Goal: Communication & Community: Participate in discussion

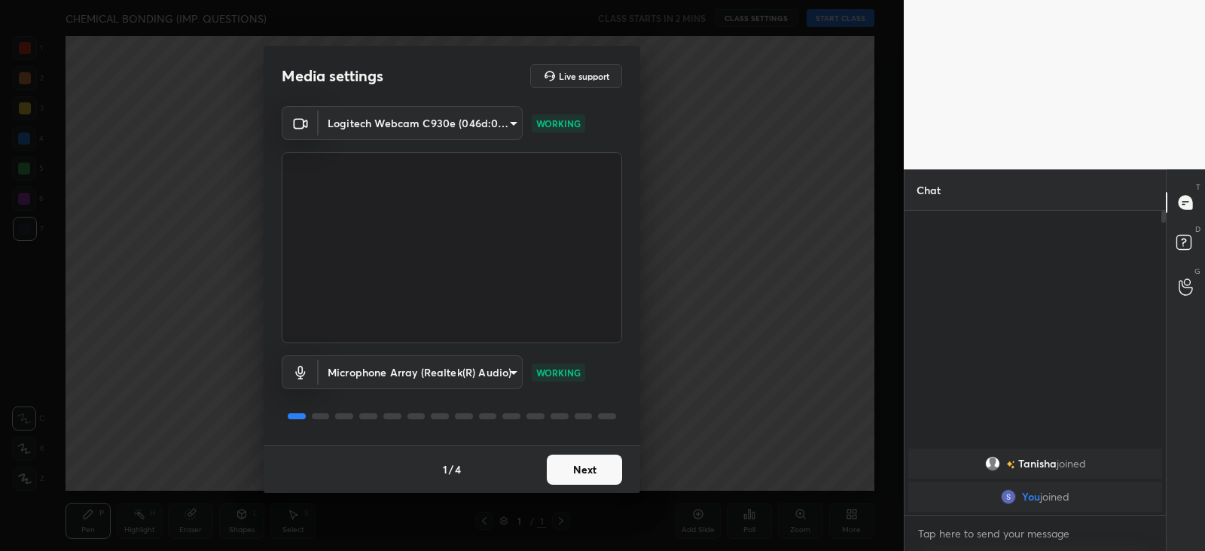
click at [606, 470] on button "Next" at bounding box center [584, 470] width 75 height 30
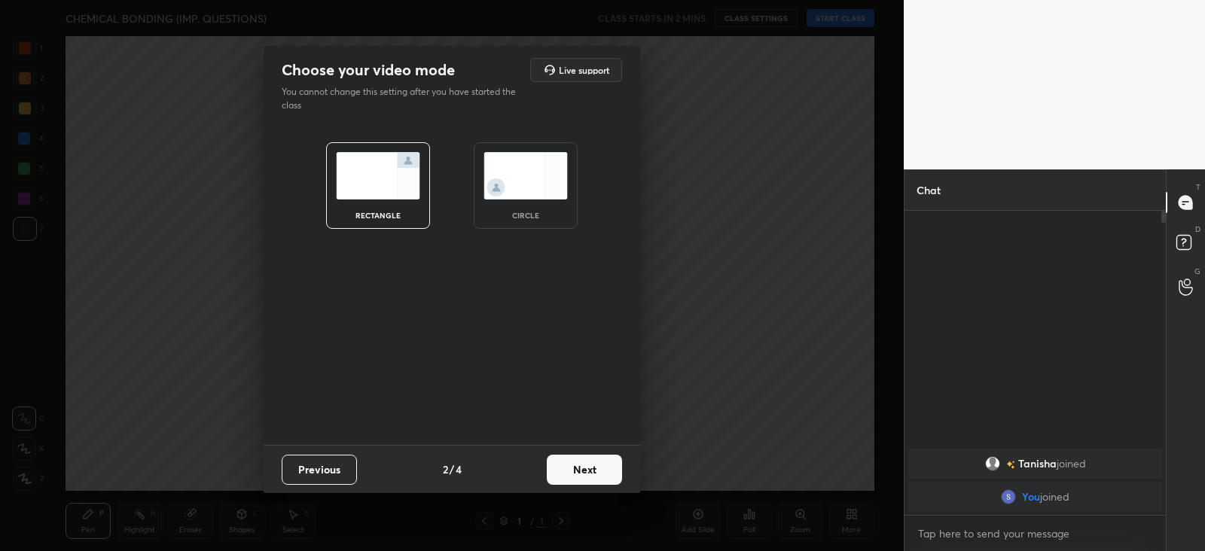
click at [582, 463] on button "Next" at bounding box center [584, 470] width 75 height 30
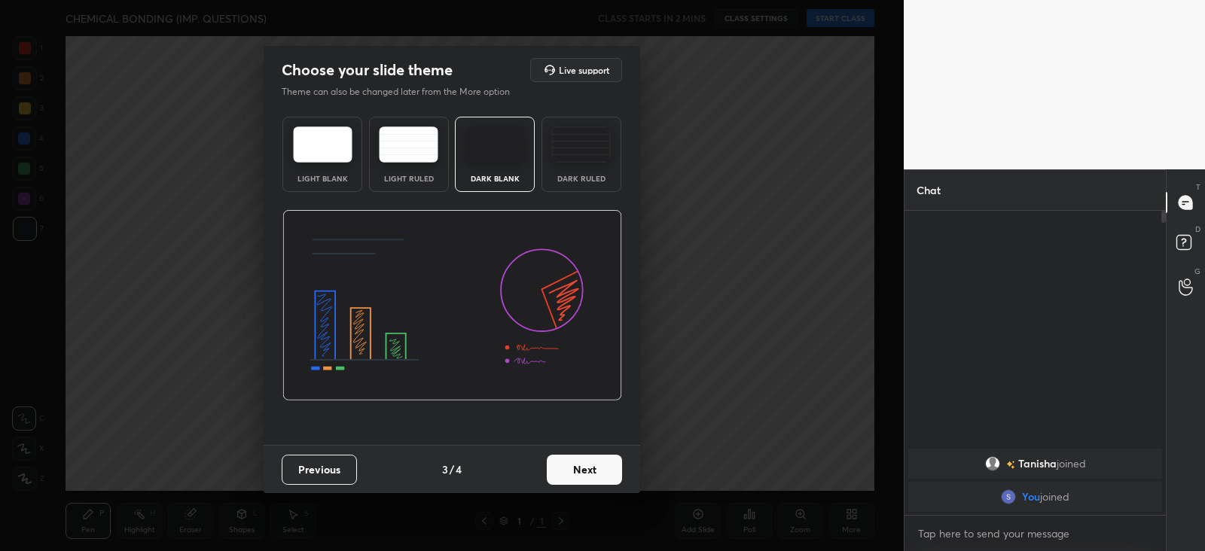
click at [564, 148] on img at bounding box center [581, 145] width 60 height 36
click at [590, 469] on button "Next" at bounding box center [584, 470] width 75 height 30
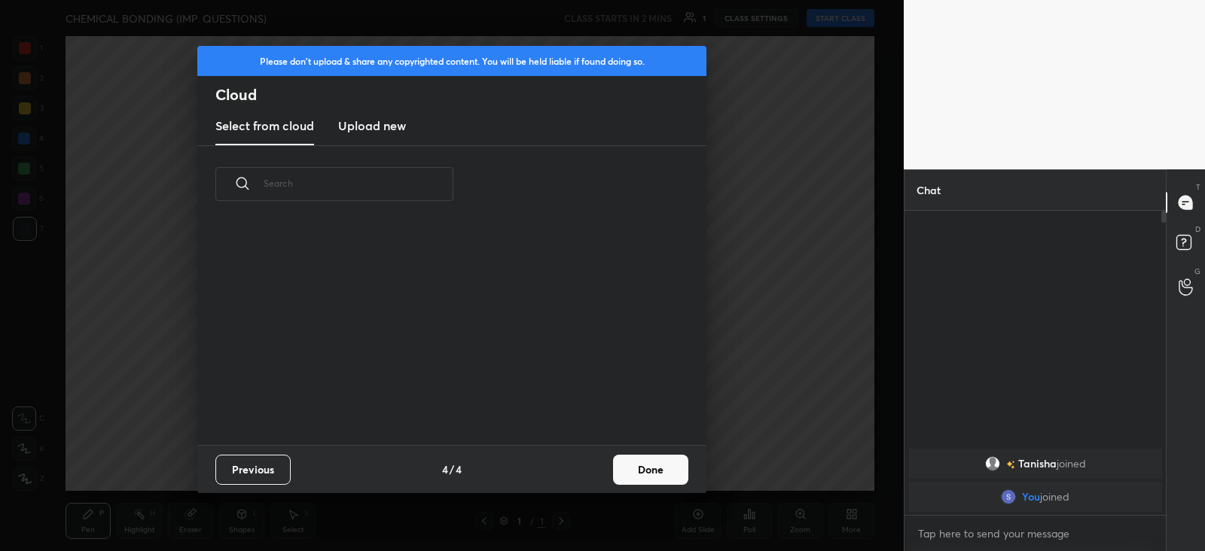
scroll to position [222, 484]
click at [649, 460] on button "Done" at bounding box center [650, 470] width 75 height 30
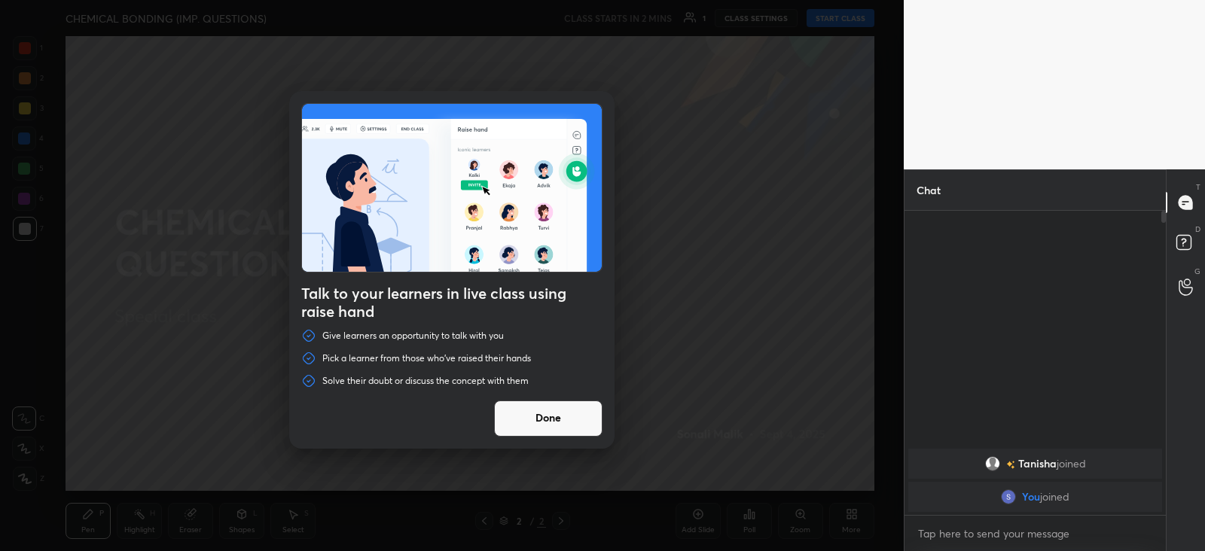
click at [550, 417] on button "Done" at bounding box center [548, 419] width 108 height 36
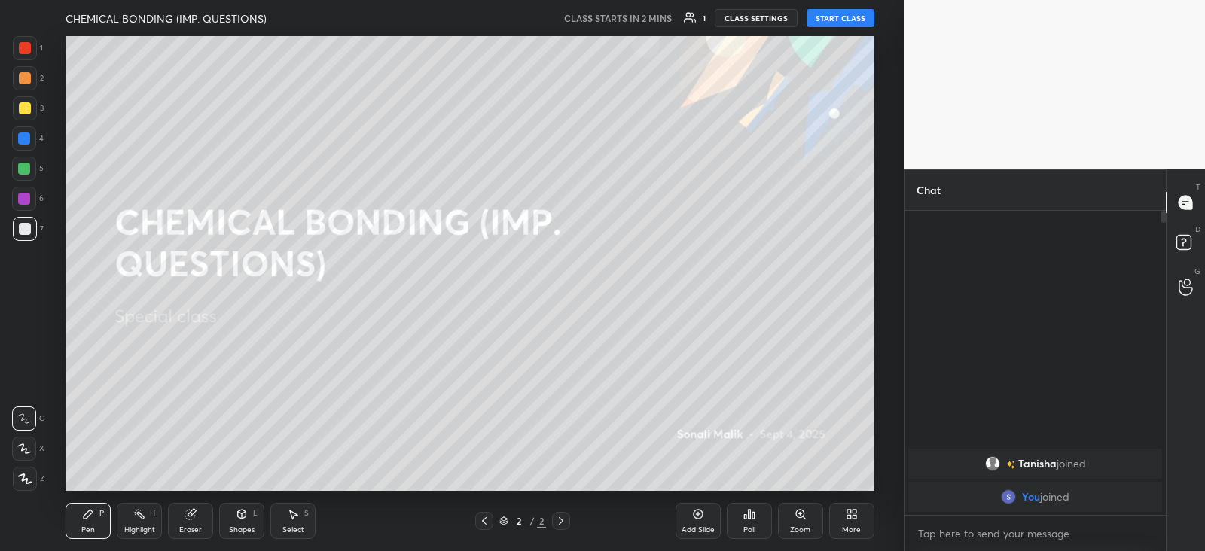
click at [837, 14] on button "START CLASS" at bounding box center [841, 18] width 68 height 18
click at [683, 17] on button "mute" at bounding box center [685, 18] width 54 height 18
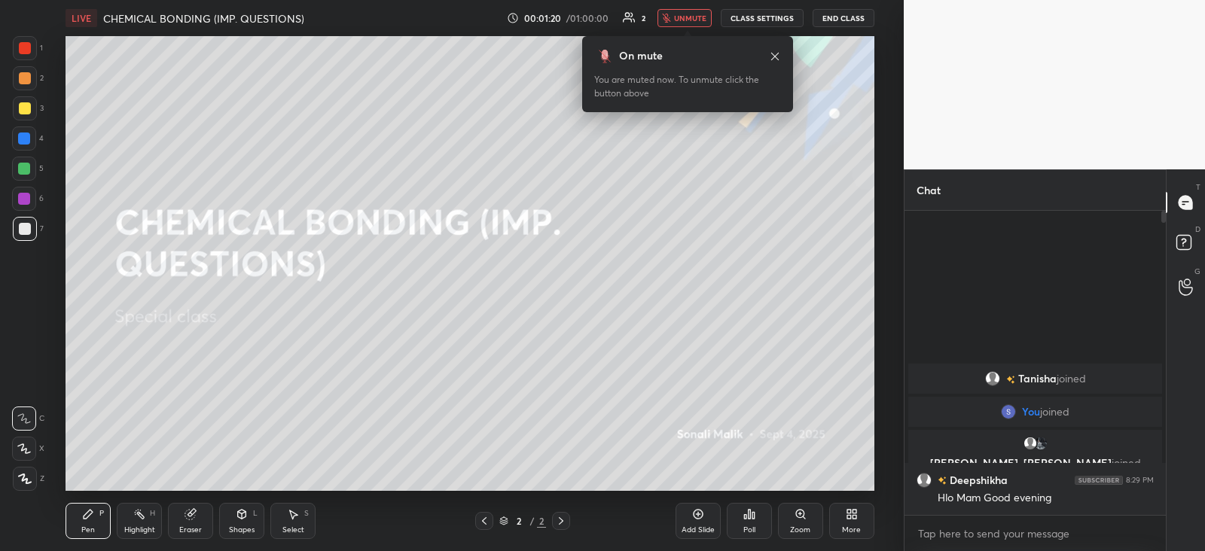
click at [695, 16] on span "unmute" at bounding box center [690, 18] width 32 height 11
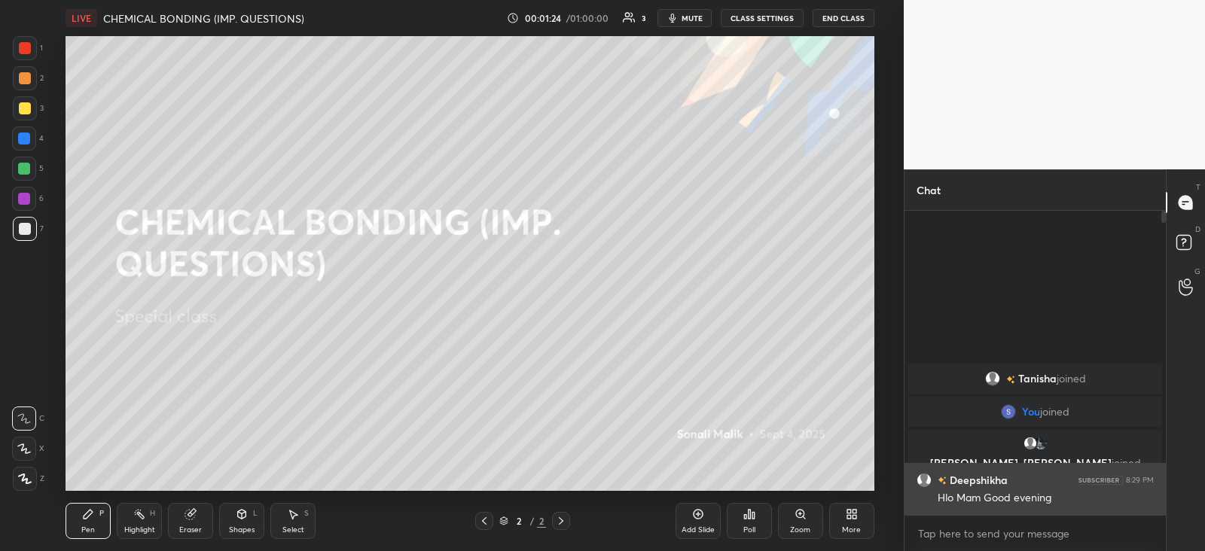
click at [969, 487] on h6 "Deepshikha" at bounding box center [977, 480] width 61 height 16
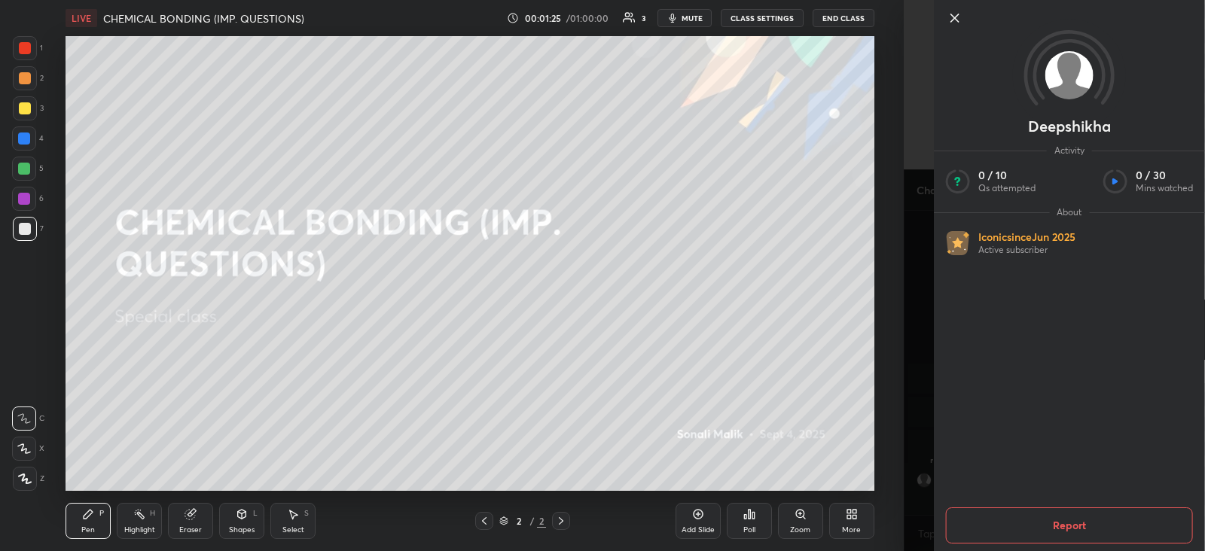
click at [879, 441] on div "Setting up your live class Poll for secs No correct answer Start poll" at bounding box center [470, 263] width 844 height 455
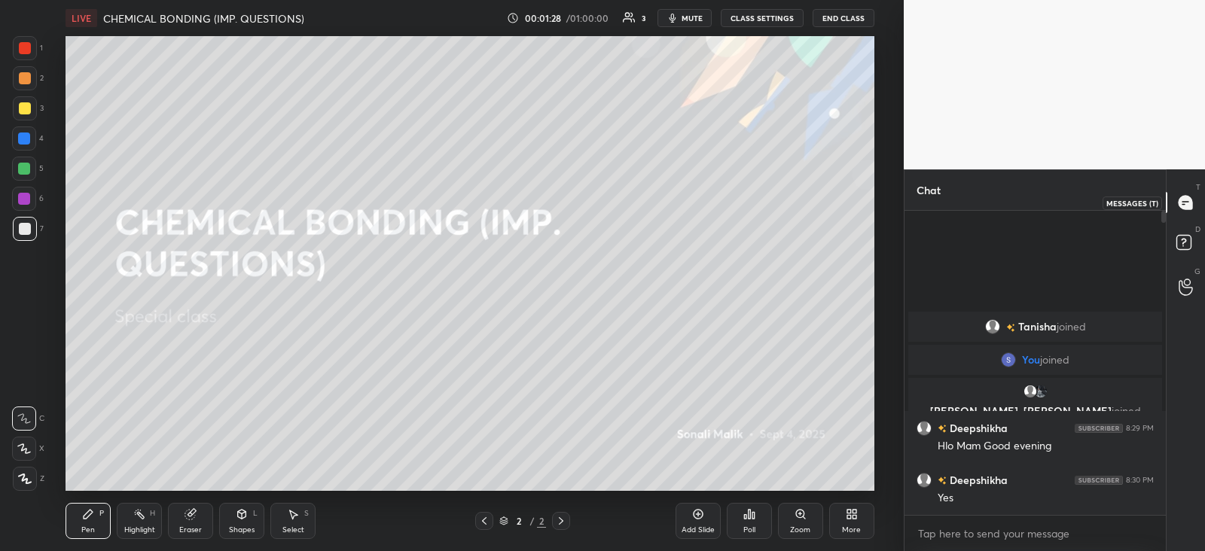
click at [1190, 204] on icon at bounding box center [1186, 203] width 14 height 14
click at [1180, 207] on icon at bounding box center [1186, 203] width 16 height 16
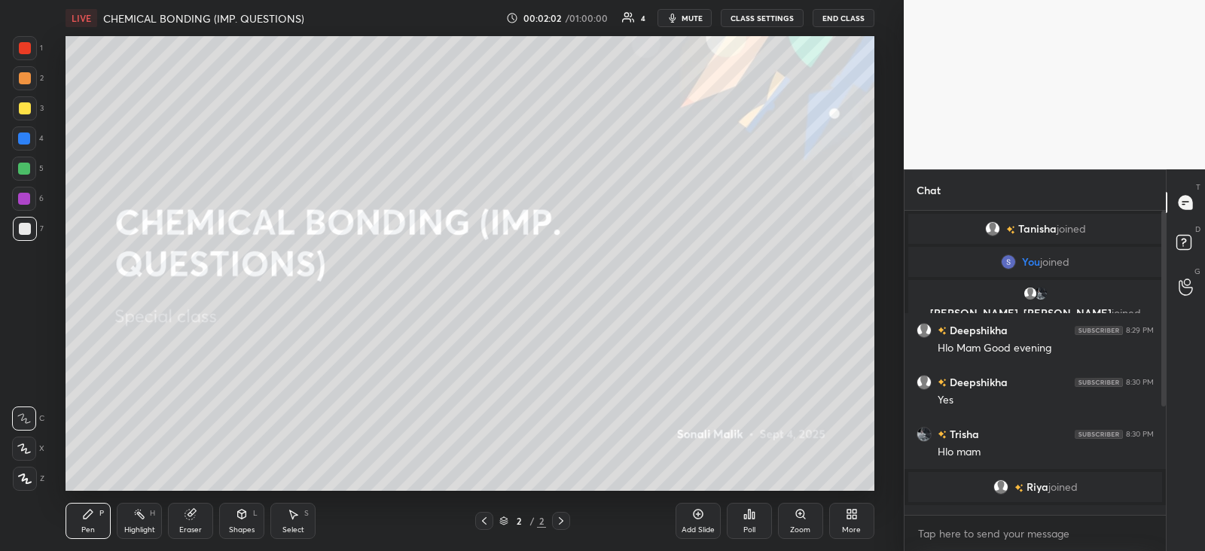
scroll to position [182, 0]
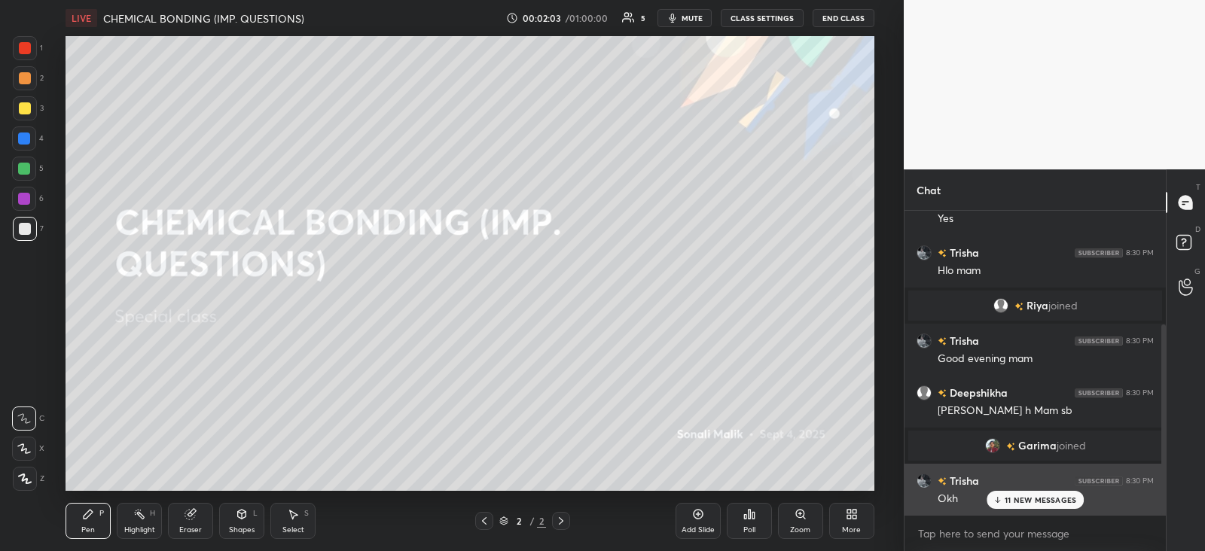
click at [1021, 494] on div "11 NEW MESSAGES" at bounding box center [1036, 500] width 98 height 18
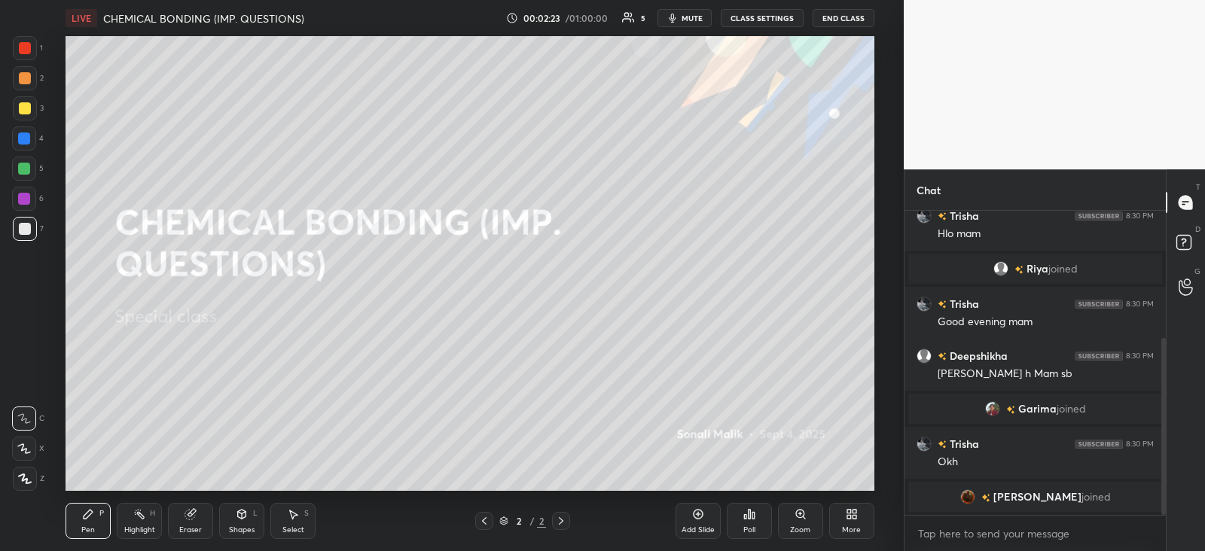
click at [859, 513] on div "More" at bounding box center [851, 521] width 45 height 36
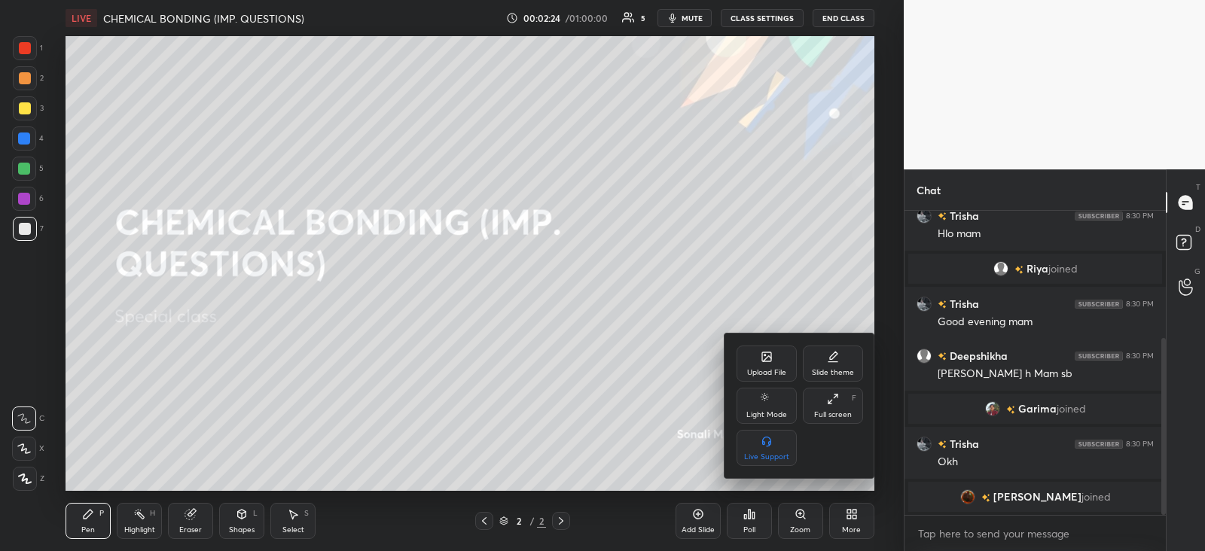
click at [765, 359] on icon at bounding box center [766, 357] width 9 height 9
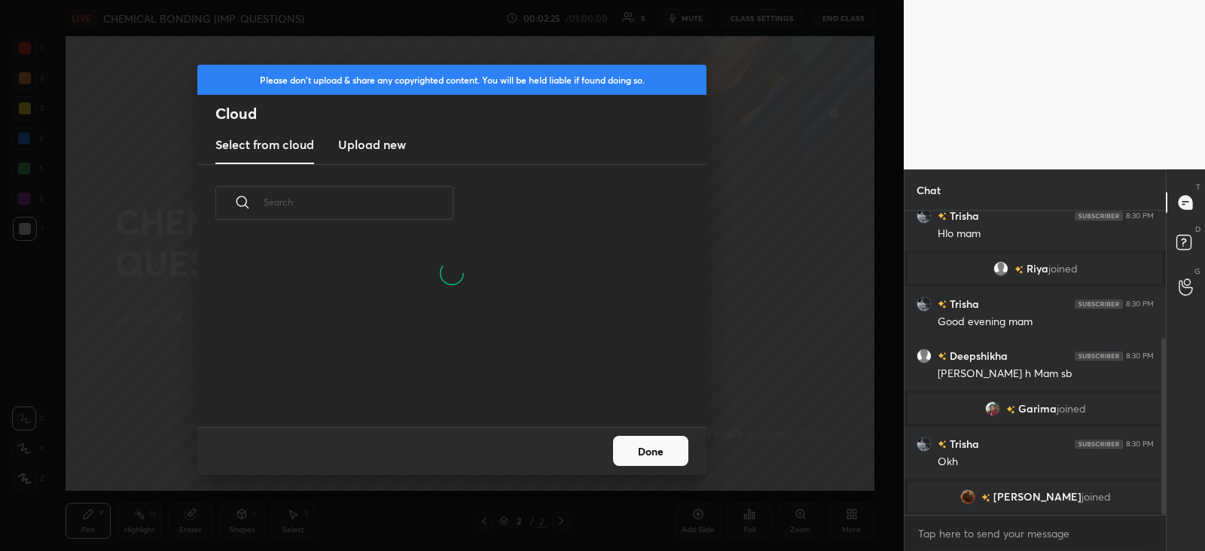
click at [361, 139] on h3 "Upload new" at bounding box center [372, 145] width 68 height 18
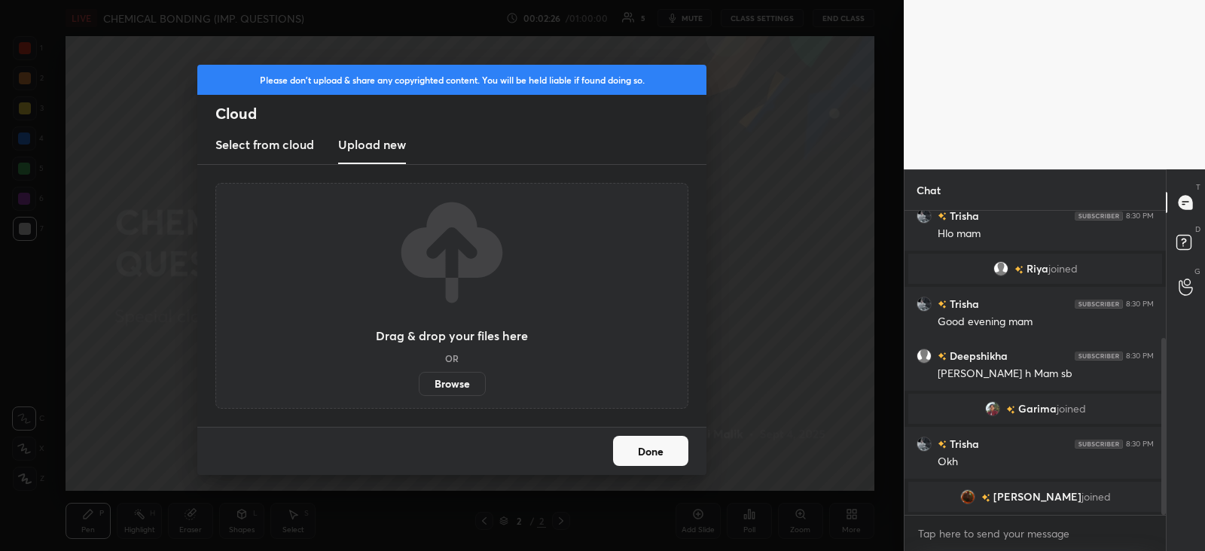
click at [460, 383] on label "Browse" at bounding box center [452, 384] width 67 height 24
click at [419, 383] on input "Browse" at bounding box center [419, 384] width 0 height 24
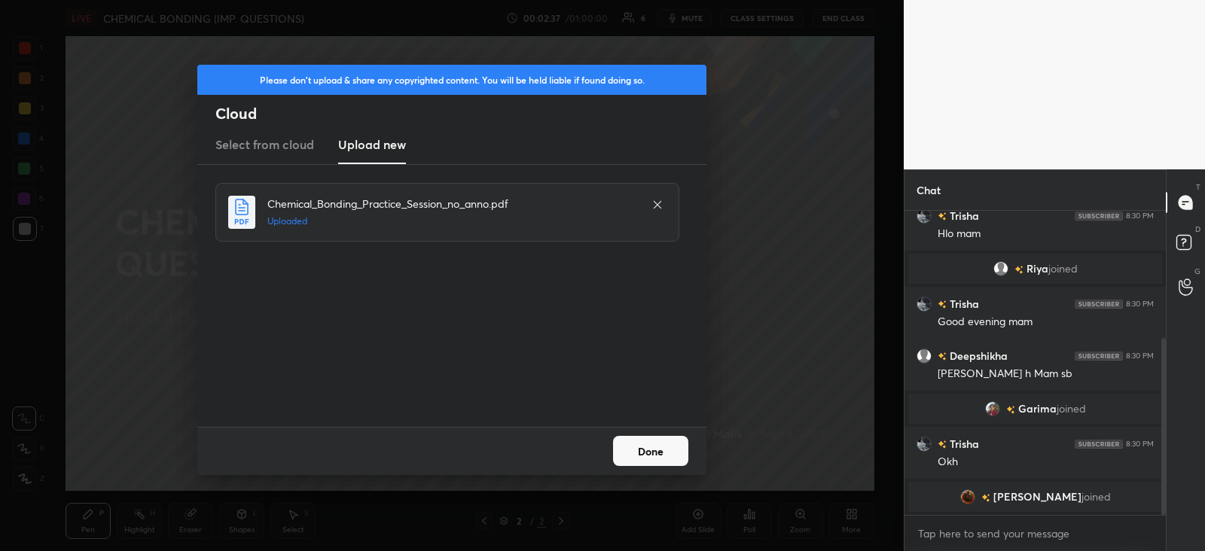
click at [662, 448] on button "Done" at bounding box center [650, 451] width 75 height 30
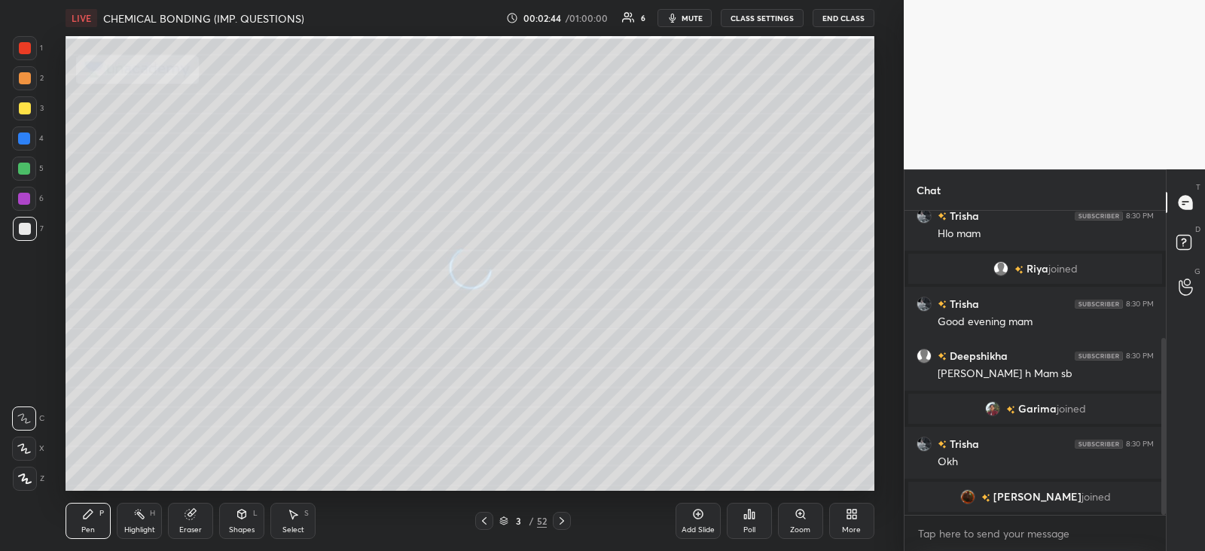
click at [572, 519] on div "3 / 52" at bounding box center [523, 521] width 305 height 18
click at [563, 521] on icon at bounding box center [562, 522] width 5 height 8
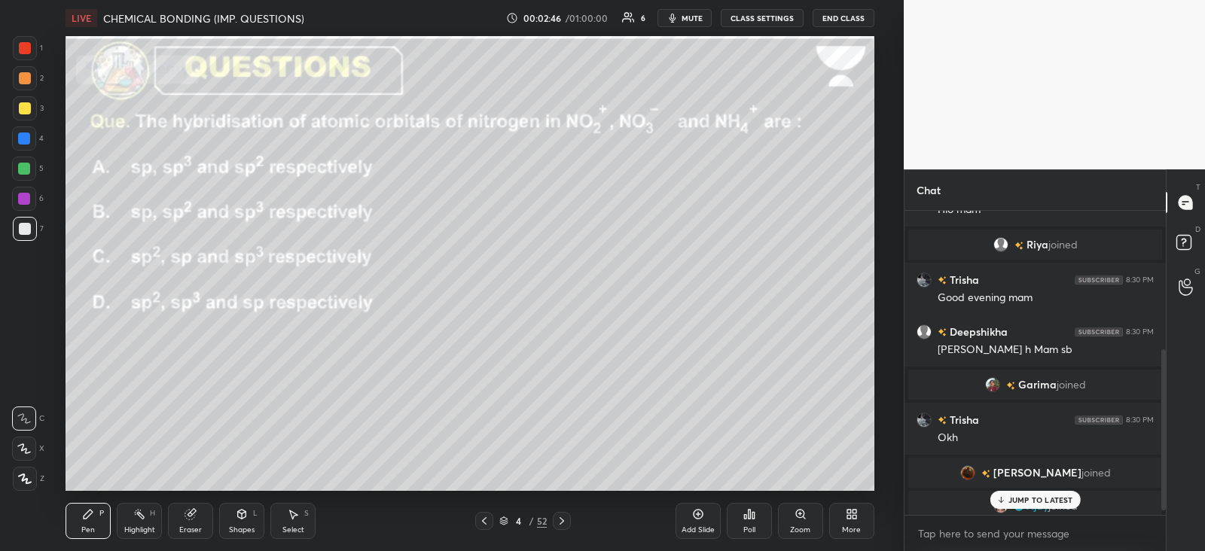
click at [487, 518] on icon at bounding box center [484, 521] width 12 height 12
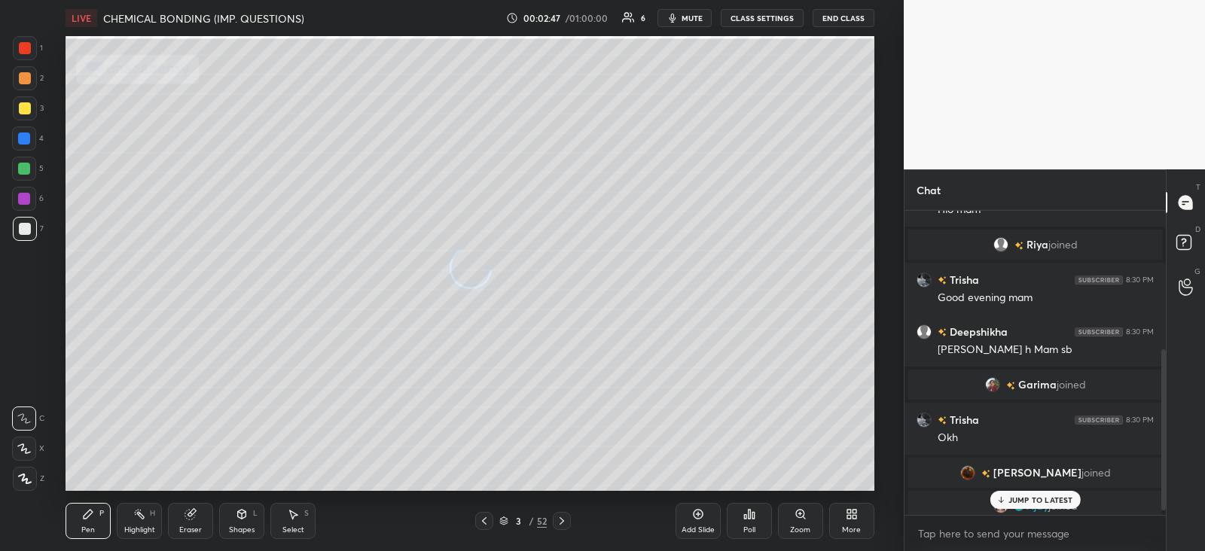
click at [490, 518] on icon at bounding box center [484, 521] width 12 height 12
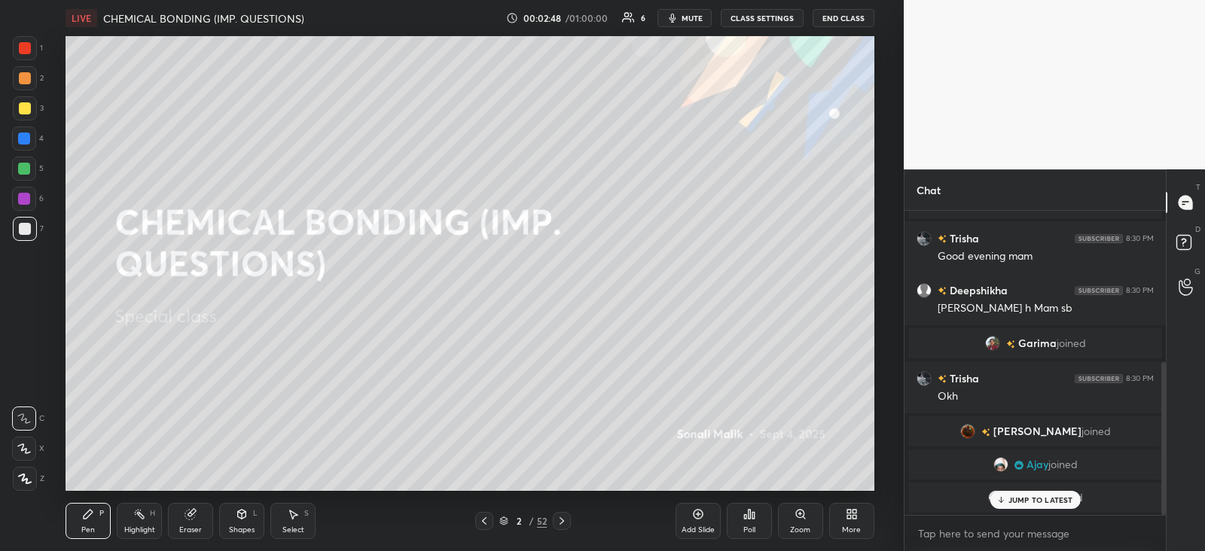
click at [1024, 494] on div "JUMP TO LATEST" at bounding box center [1035, 500] width 90 height 18
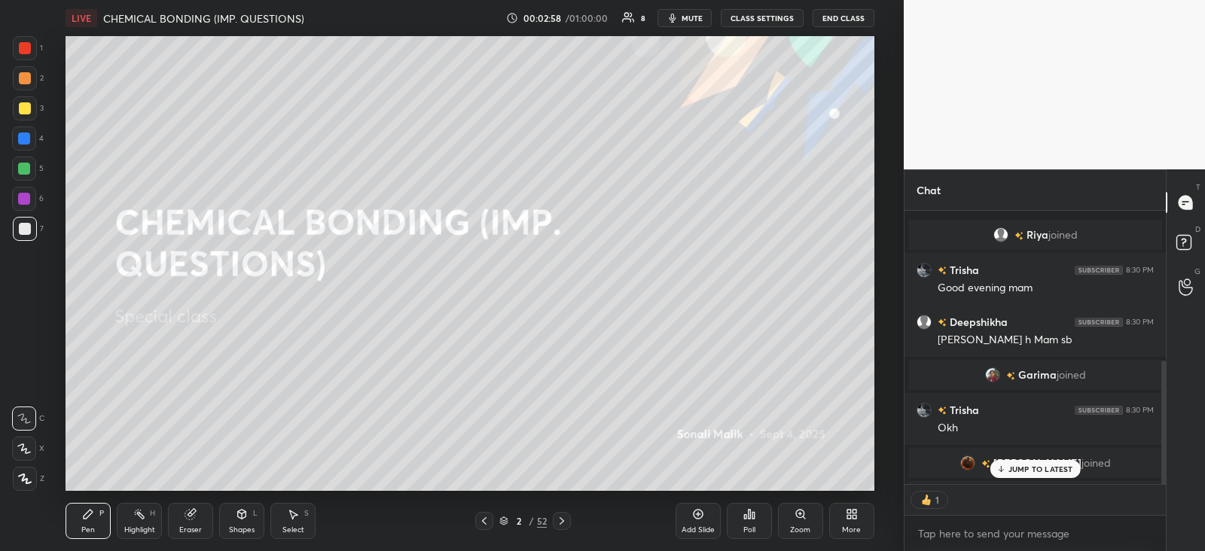
scroll to position [334, 0]
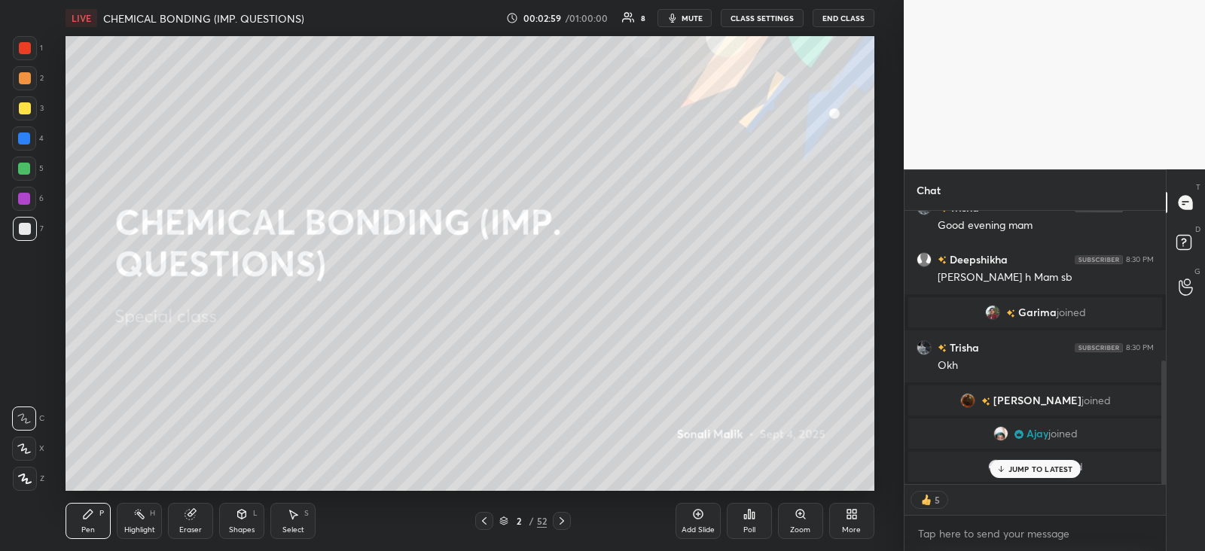
click at [1012, 462] on div "JUMP TO LATEST" at bounding box center [1035, 469] width 90 height 18
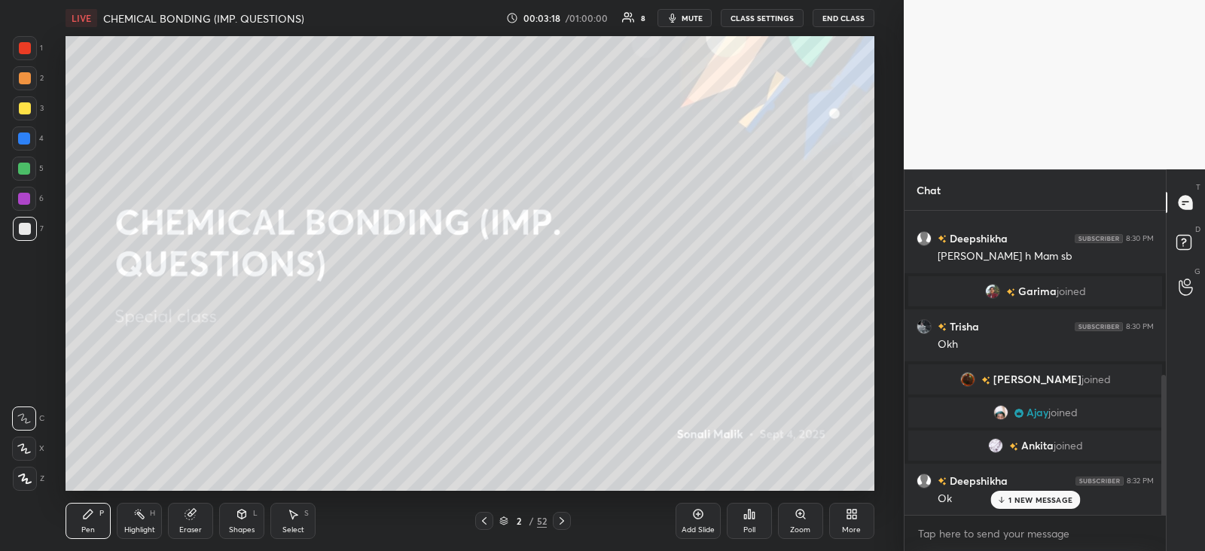
scroll to position [407, 0]
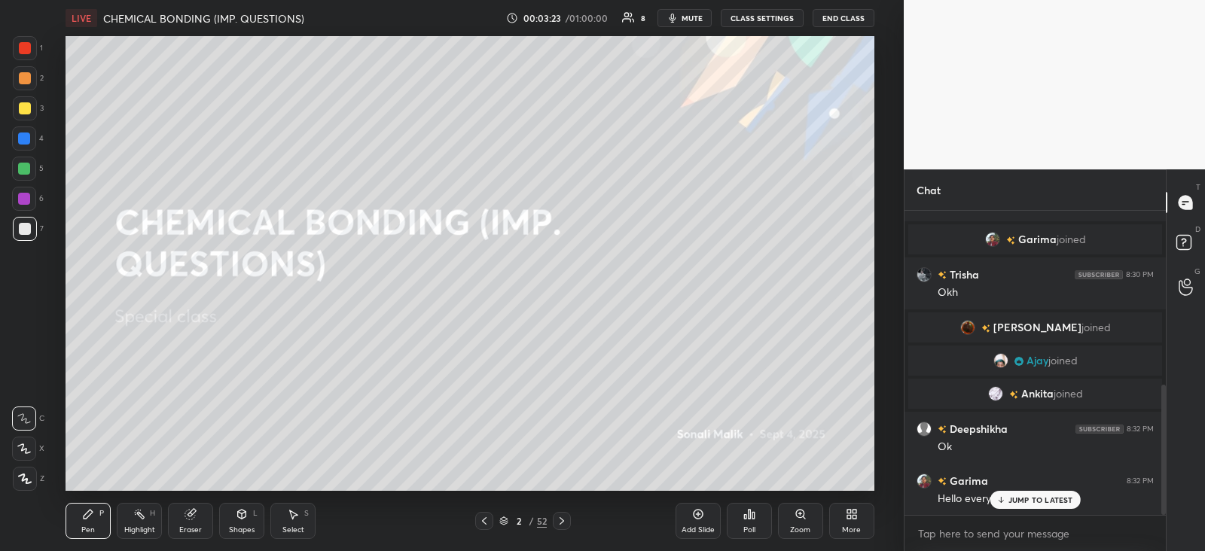
click at [1010, 499] on p "JUMP TO LATEST" at bounding box center [1041, 500] width 65 height 9
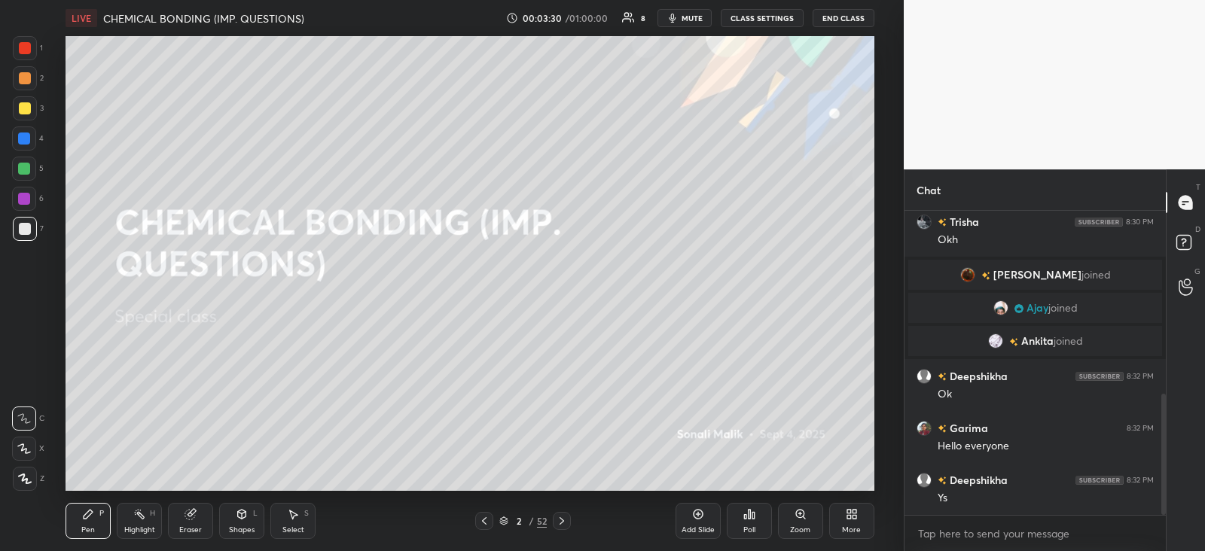
click at [563, 521] on icon at bounding box center [562, 522] width 5 height 8
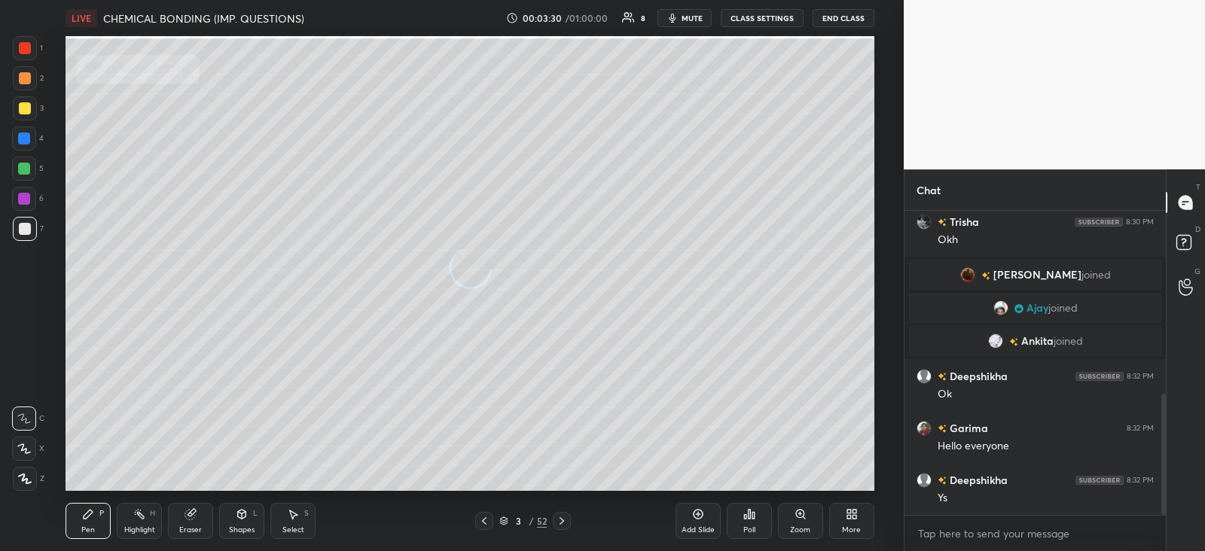
click at [565, 524] on icon at bounding box center [562, 521] width 12 height 12
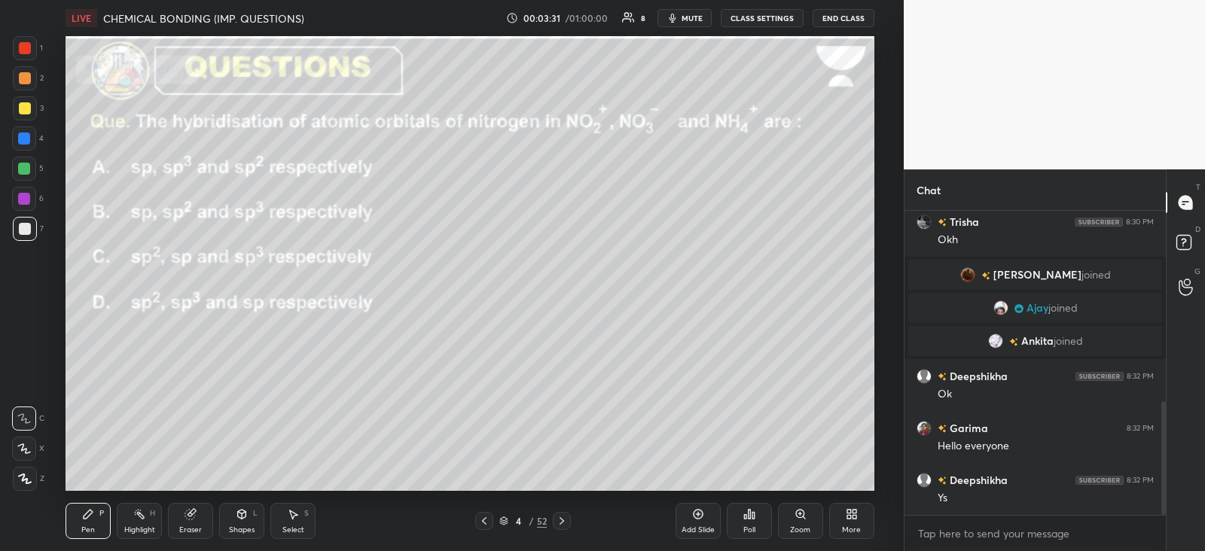
scroll to position [511, 0]
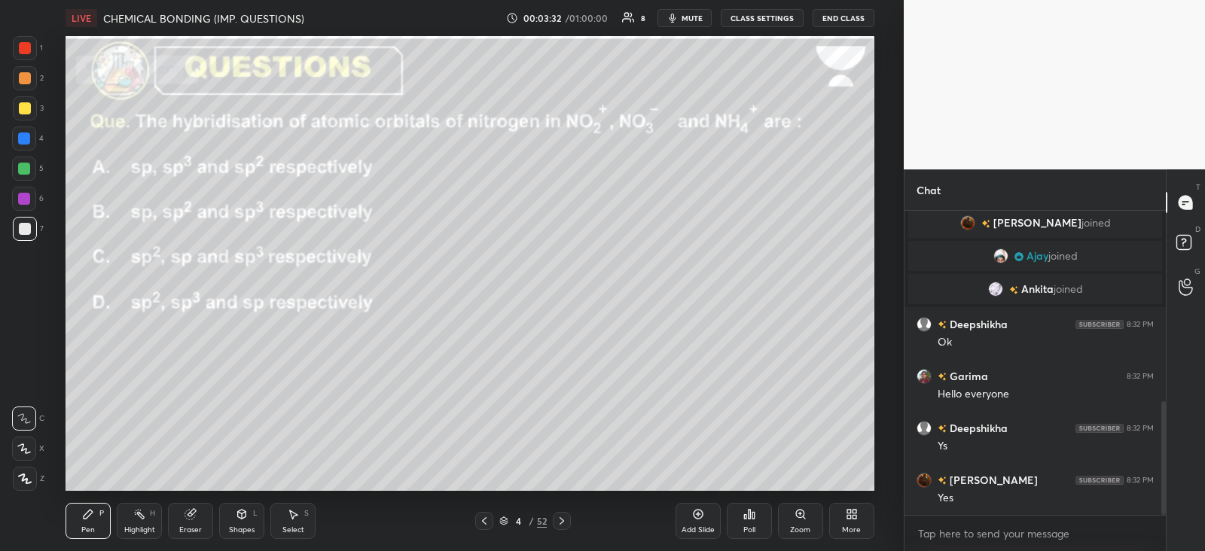
click at [753, 519] on icon at bounding box center [754, 515] width 2 height 7
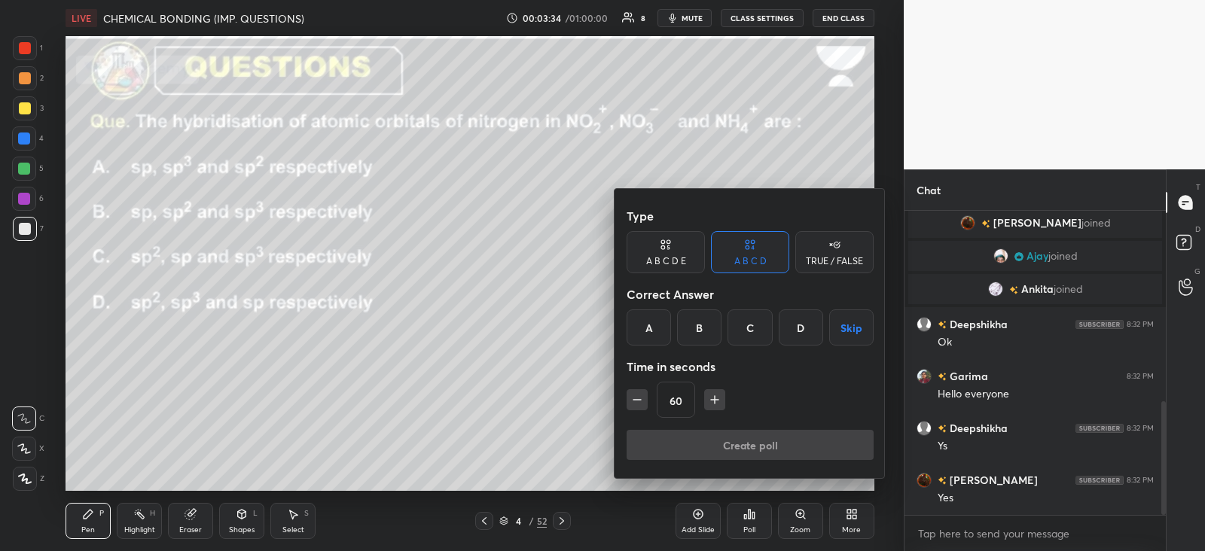
click at [698, 330] on div "B" at bounding box center [699, 328] width 44 height 36
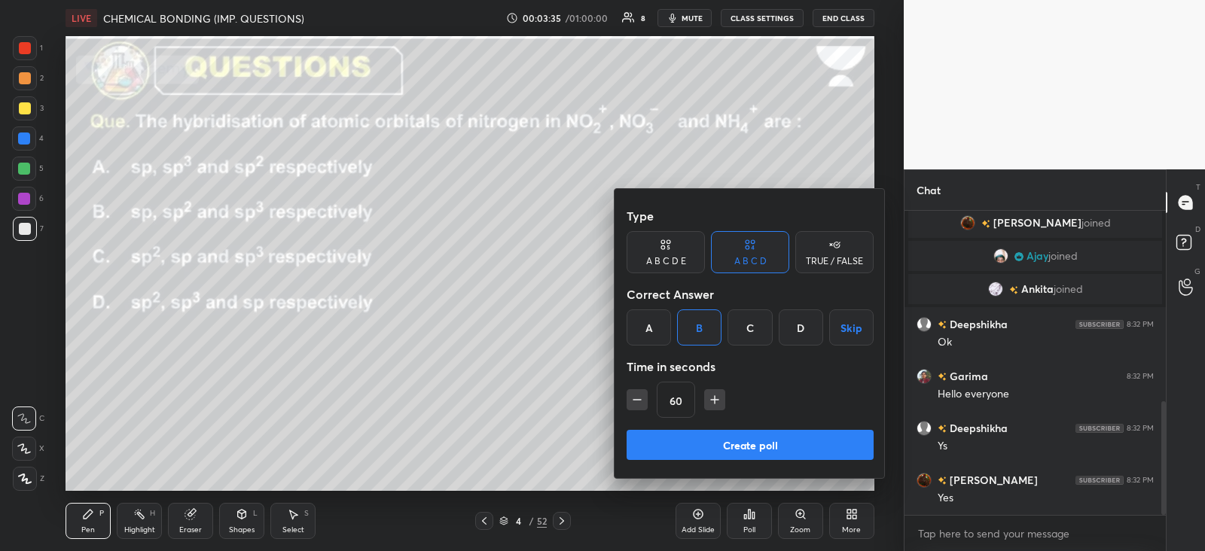
click at [685, 442] on button "Create poll" at bounding box center [750, 445] width 247 height 30
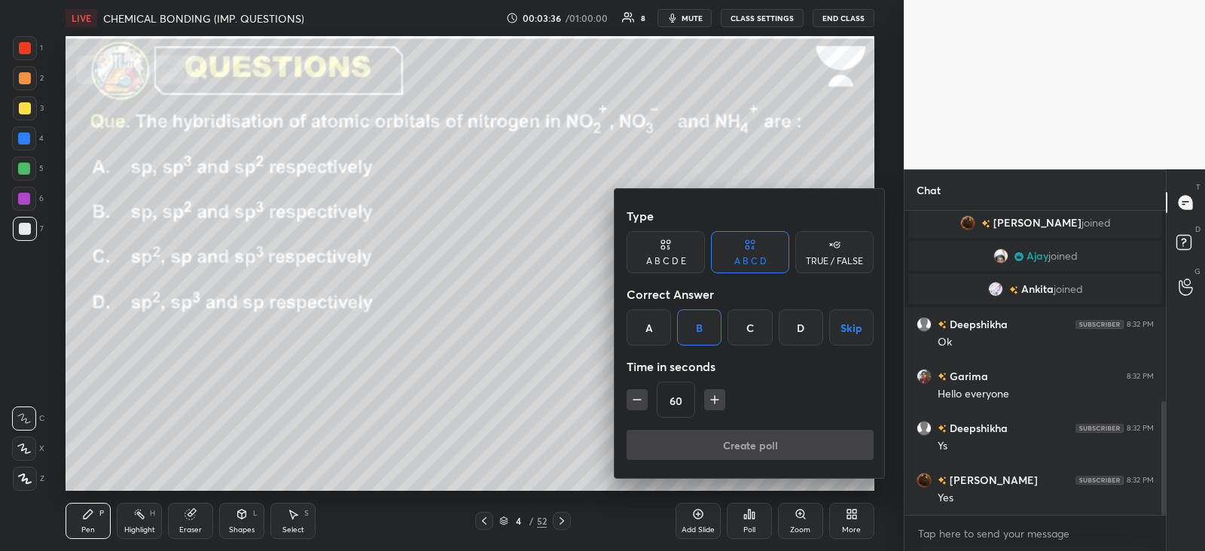
type textarea "x"
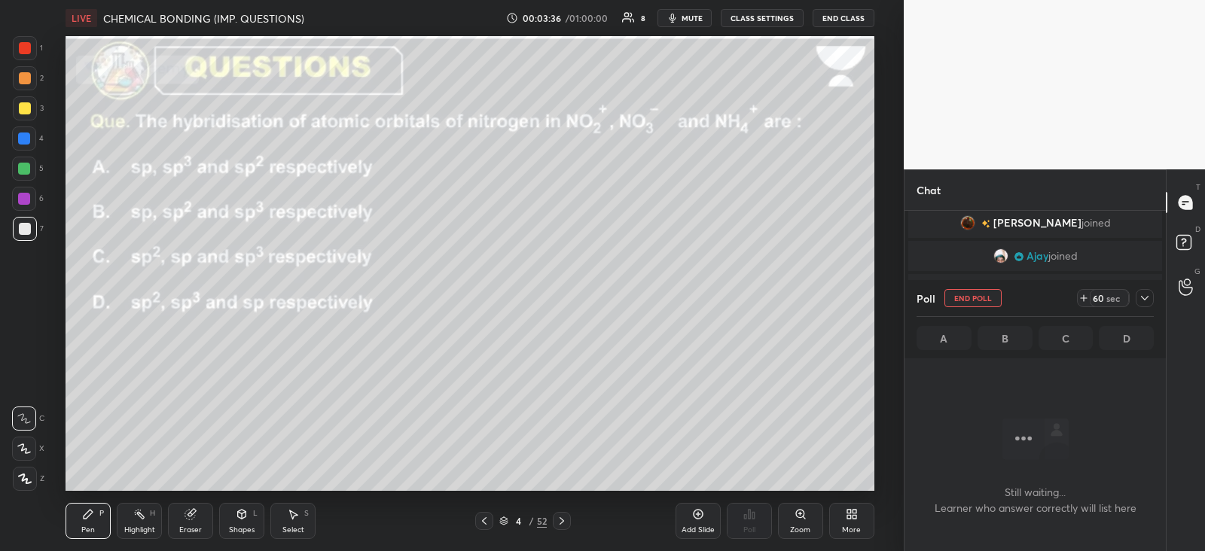
scroll to position [5, 5]
click at [1141, 300] on icon at bounding box center [1145, 298] width 12 height 12
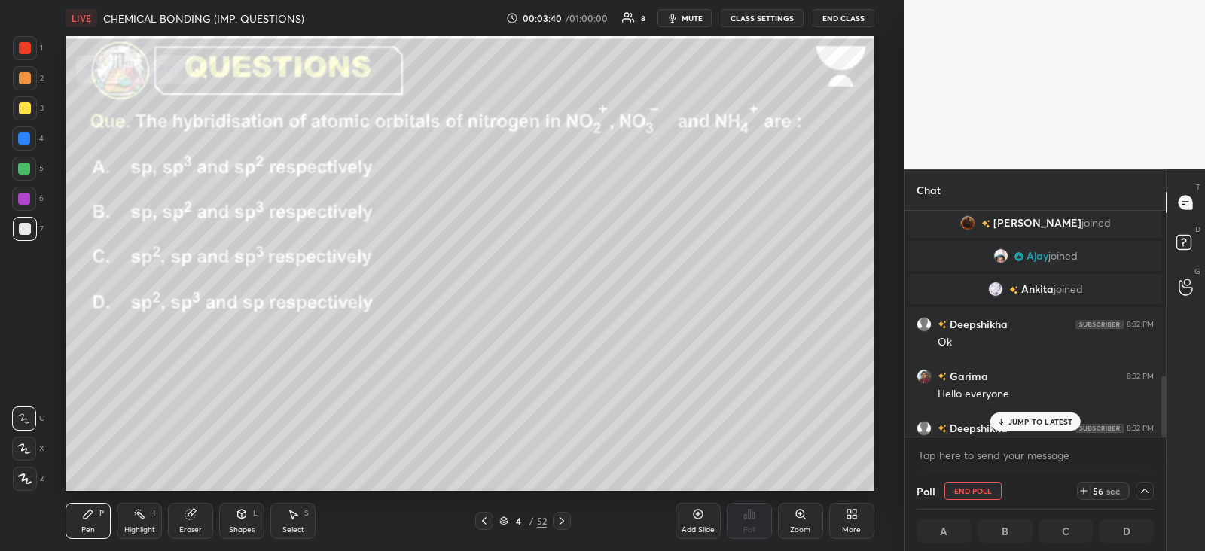
scroll to position [624, 0]
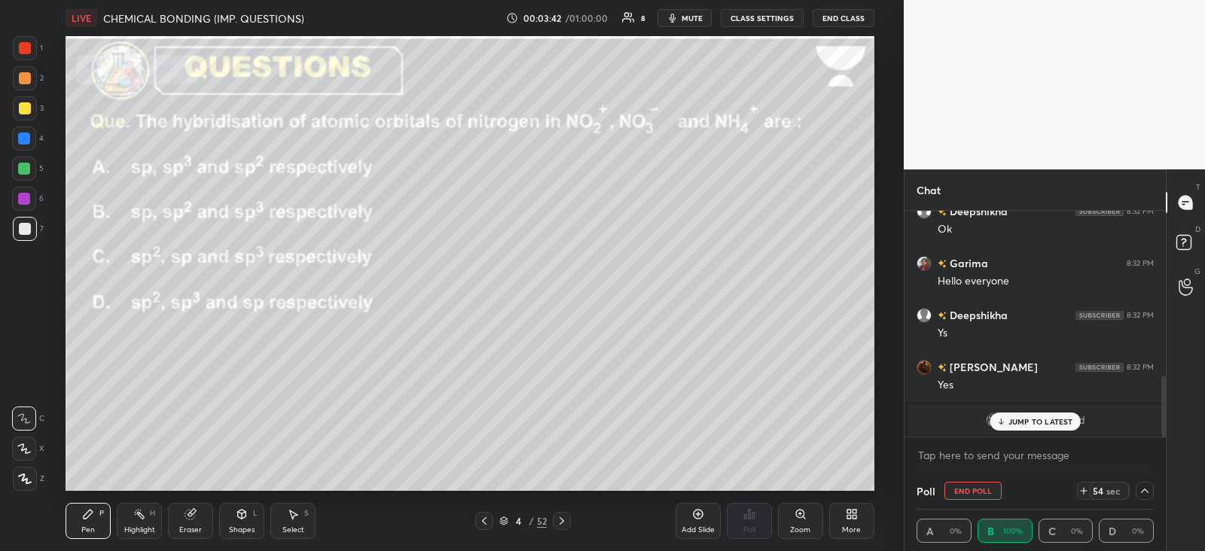
click at [1019, 423] on p "JUMP TO LATEST" at bounding box center [1041, 421] width 65 height 9
click at [26, 78] on div at bounding box center [25, 78] width 12 height 12
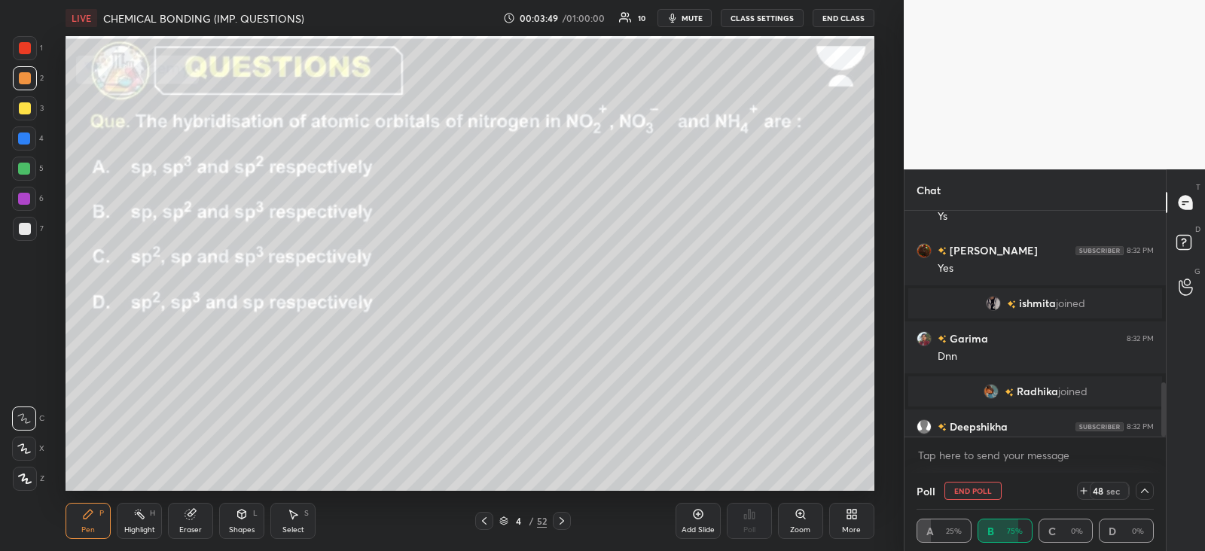
scroll to position [714, 0]
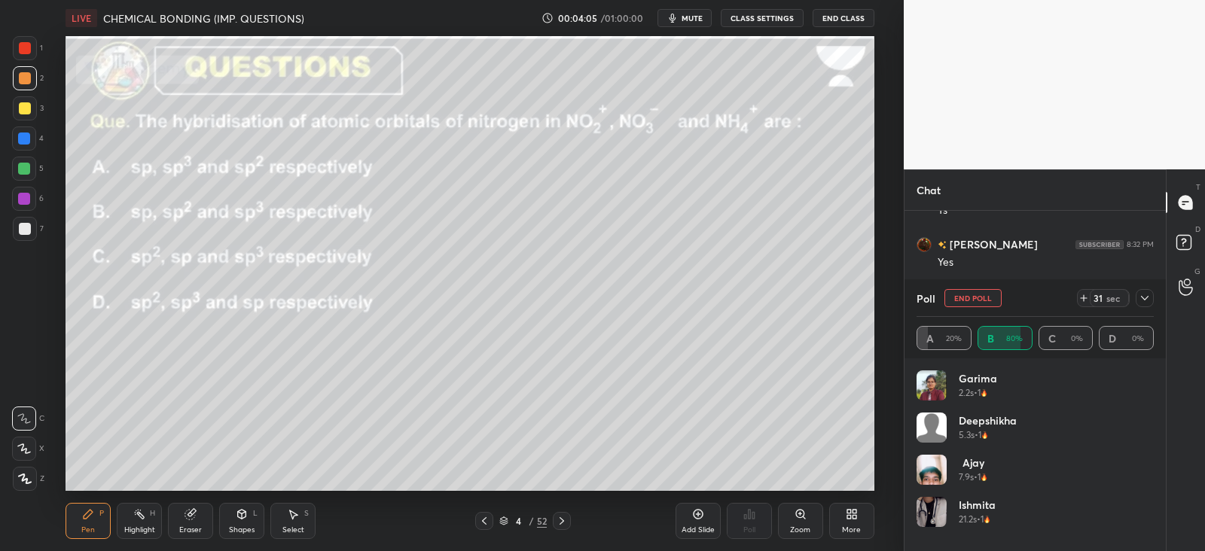
scroll to position [74873, 74484]
click at [1140, 302] on icon at bounding box center [1145, 298] width 12 height 12
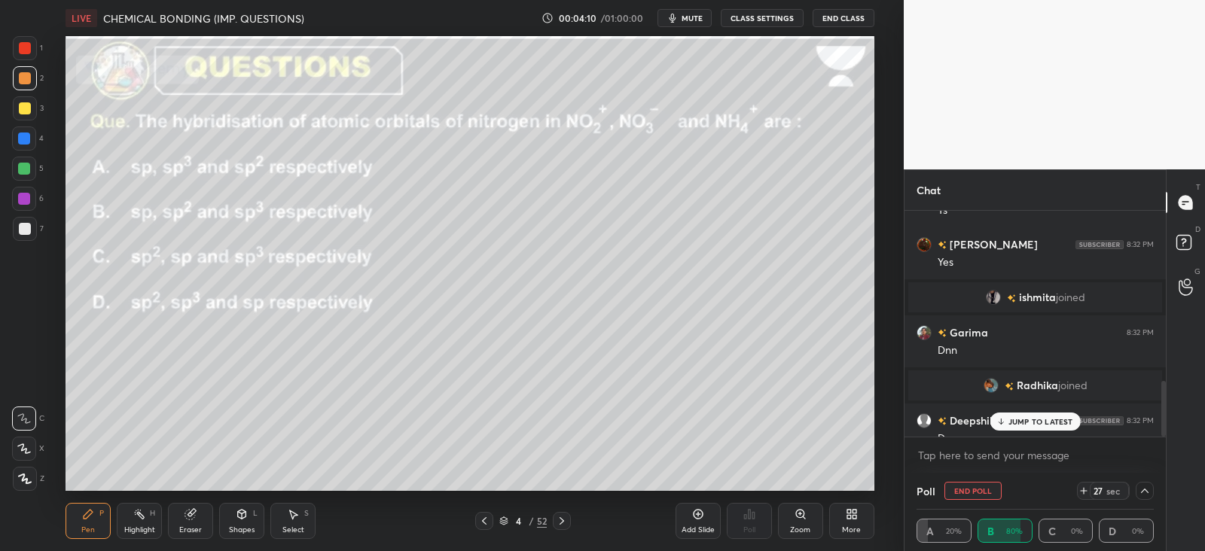
scroll to position [765, 0]
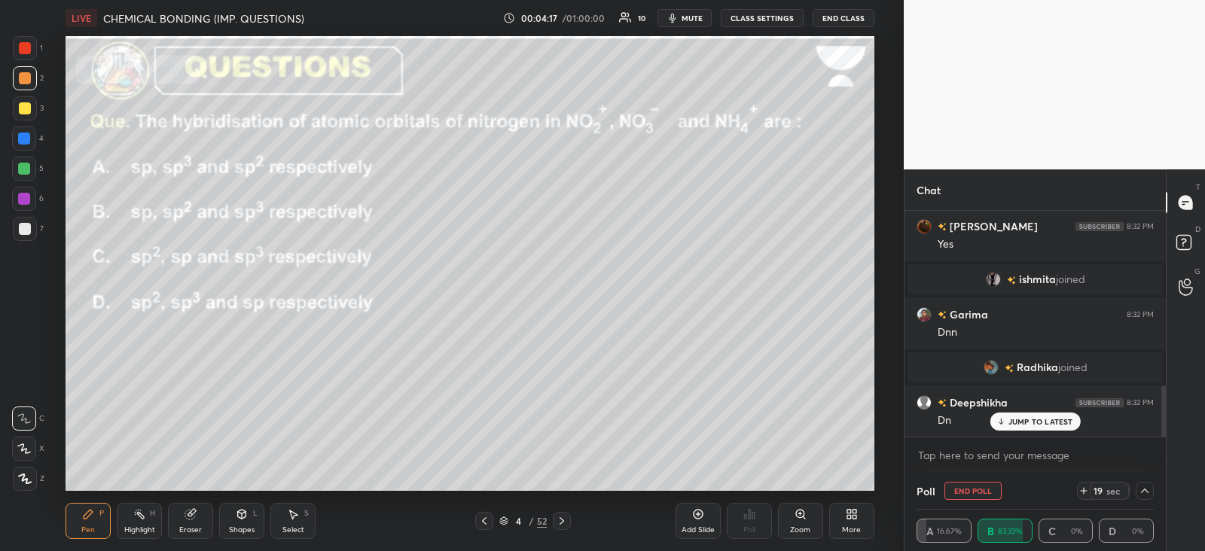
click at [26, 472] on div at bounding box center [25, 479] width 24 height 24
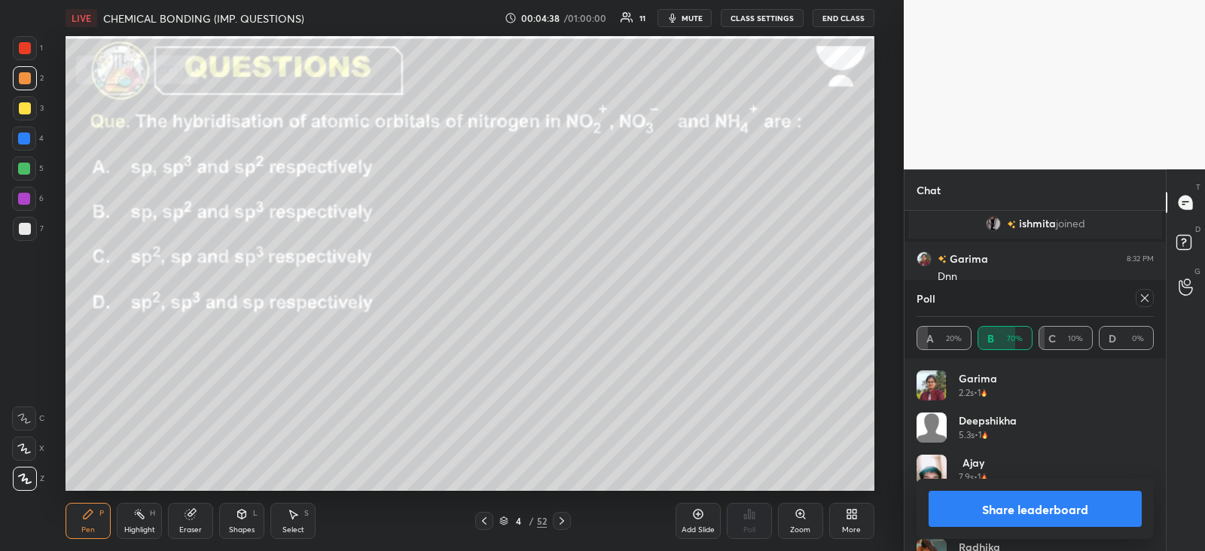
click at [1134, 295] on div at bounding box center [1142, 298] width 24 height 18
click at [1146, 299] on icon at bounding box center [1145, 299] width 8 height 8
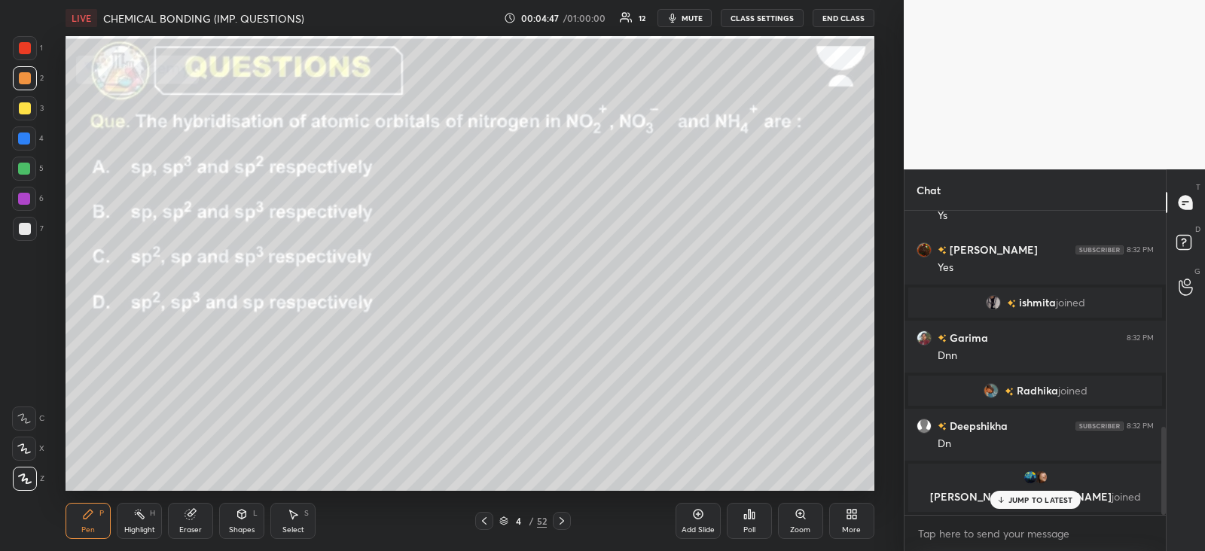
click at [1014, 496] on p "JUMP TO LATEST" at bounding box center [1041, 500] width 65 height 9
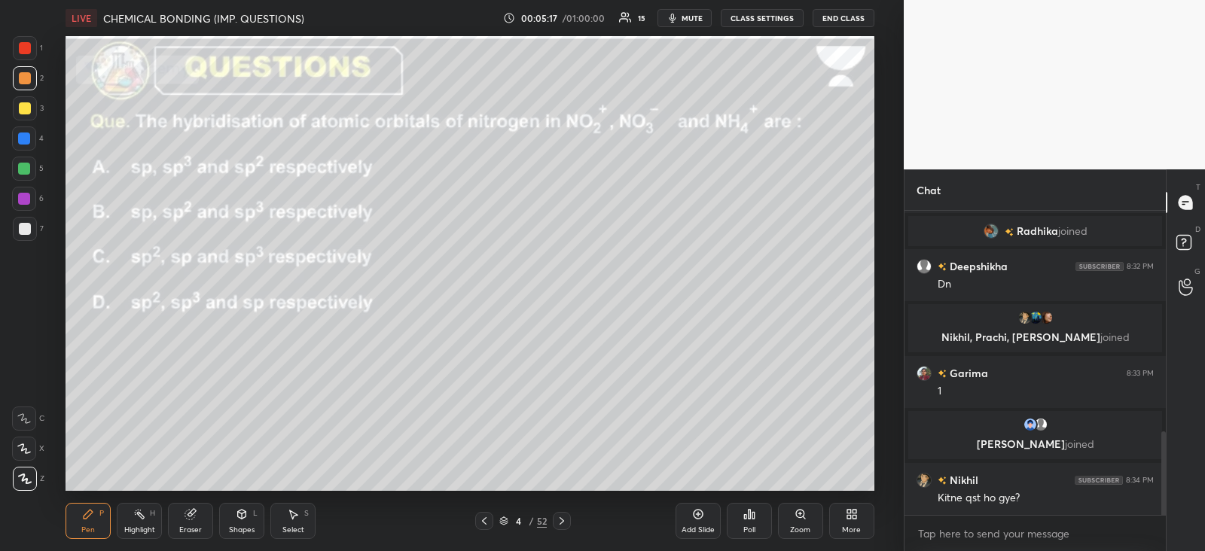
scroll to position [823, 0]
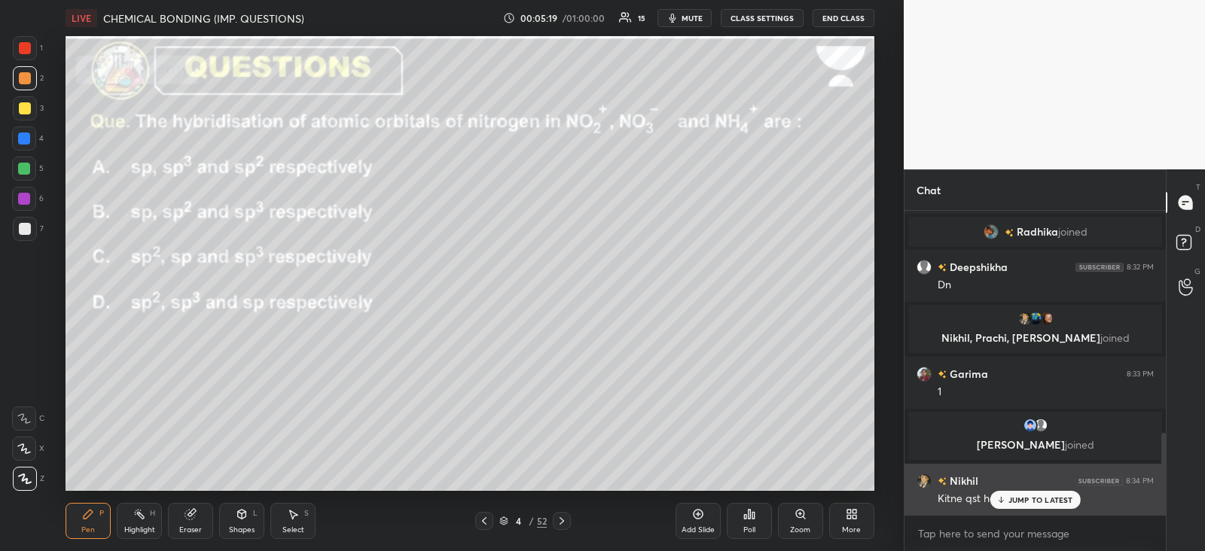
click at [997, 496] on icon at bounding box center [1001, 500] width 10 height 9
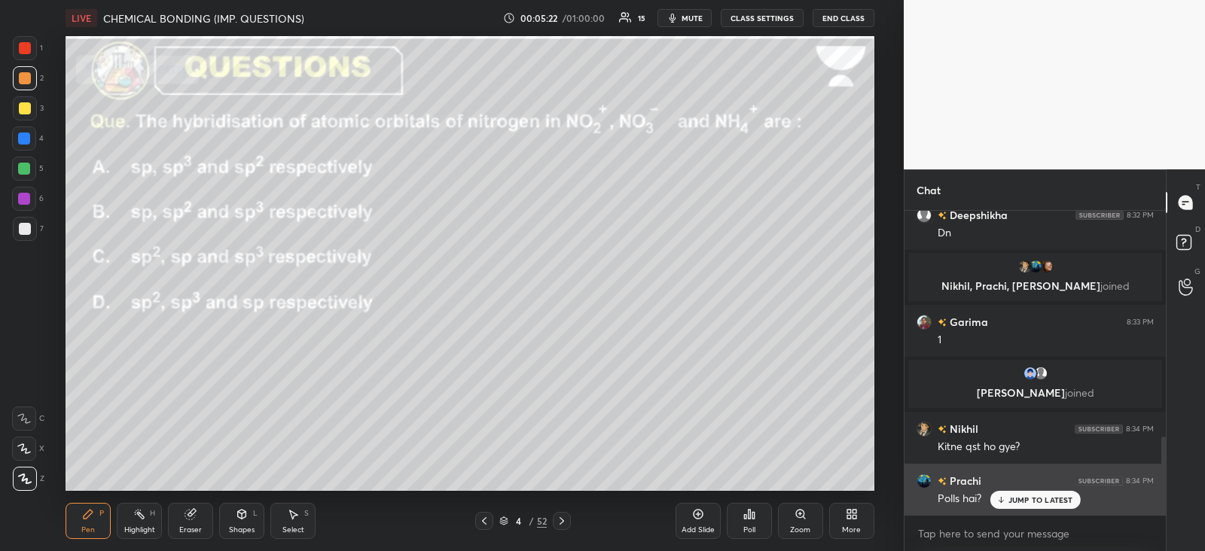
click at [1028, 489] on div "Polls hai?" at bounding box center [1046, 498] width 216 height 18
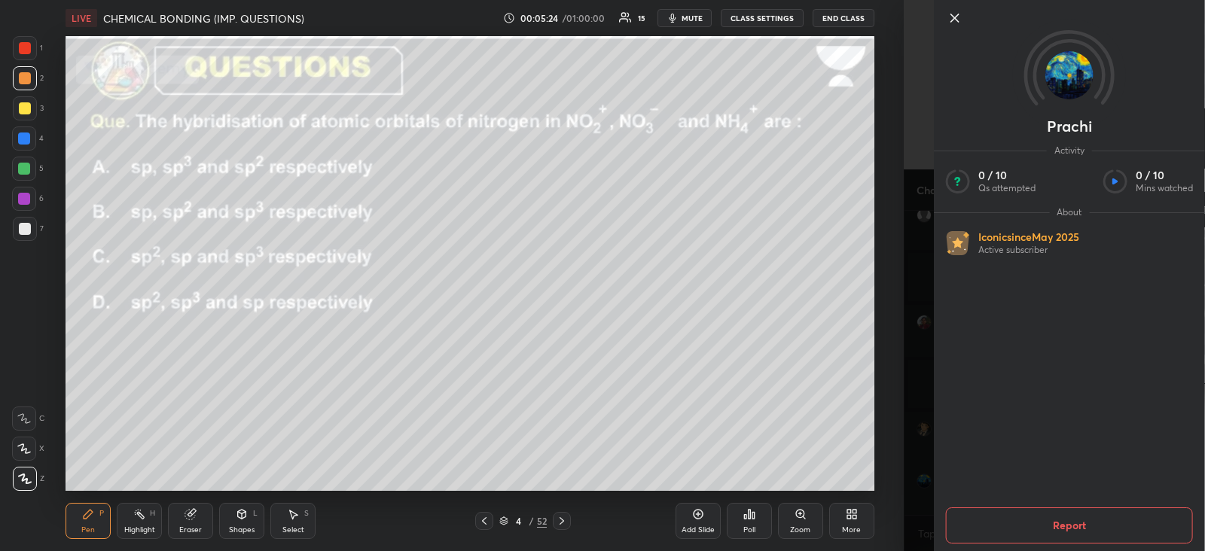
click at [895, 374] on div "1 2 3 4 5 6 7 C X Z C X Z E E Erase all H H LIVE CHEMICAL BONDING (IMP. QUESTIO…" at bounding box center [452, 275] width 904 height 551
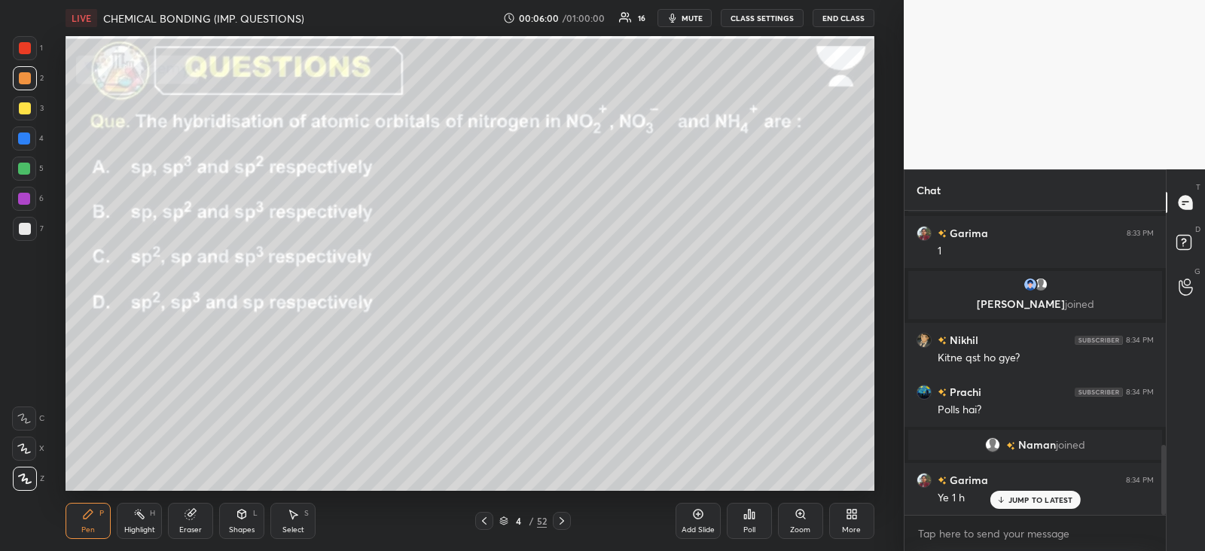
scroll to position [1015, 0]
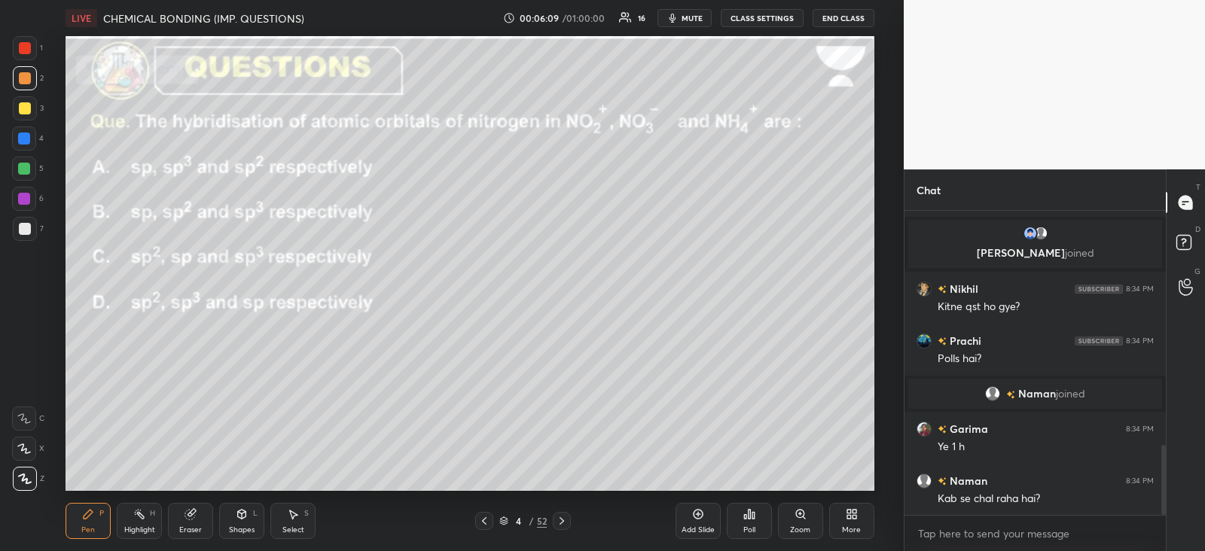
click at [569, 521] on div at bounding box center [562, 521] width 18 height 18
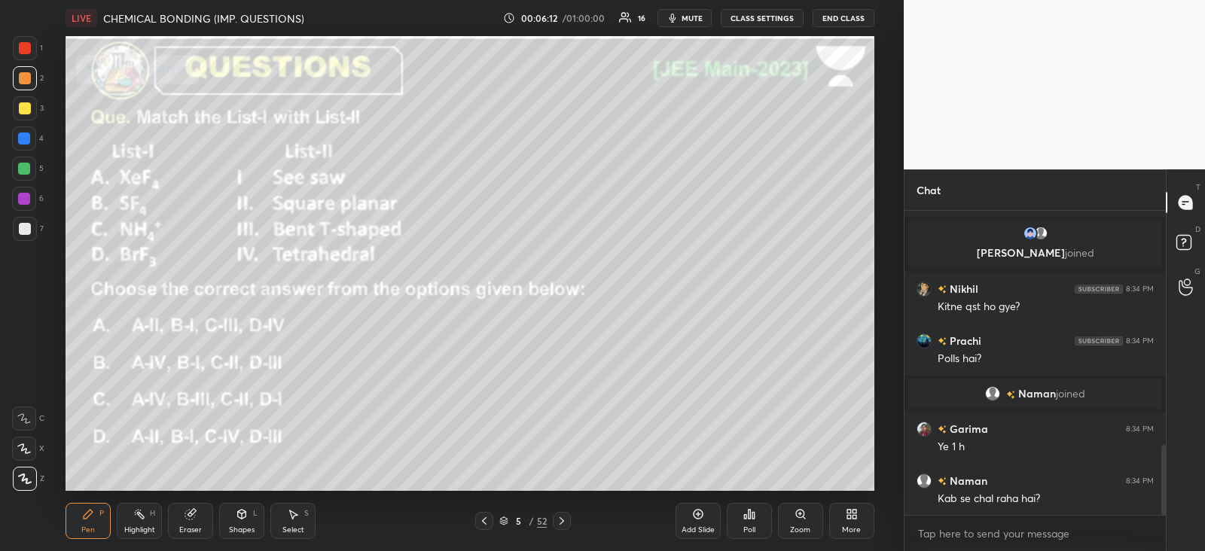
click at [756, 524] on div "Poll" at bounding box center [749, 521] width 45 height 36
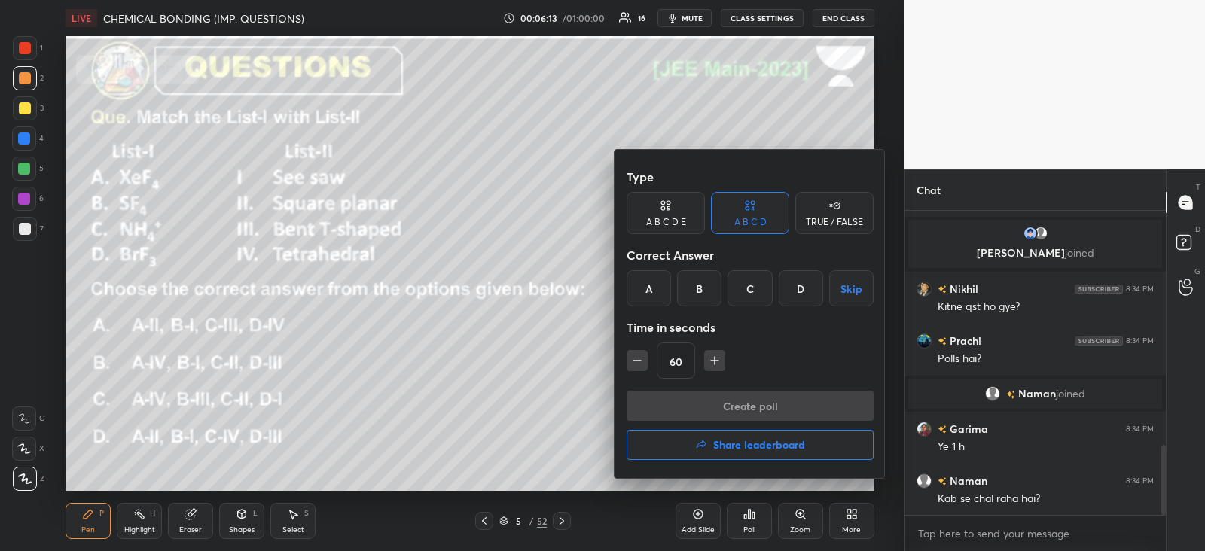
scroll to position [1067, 0]
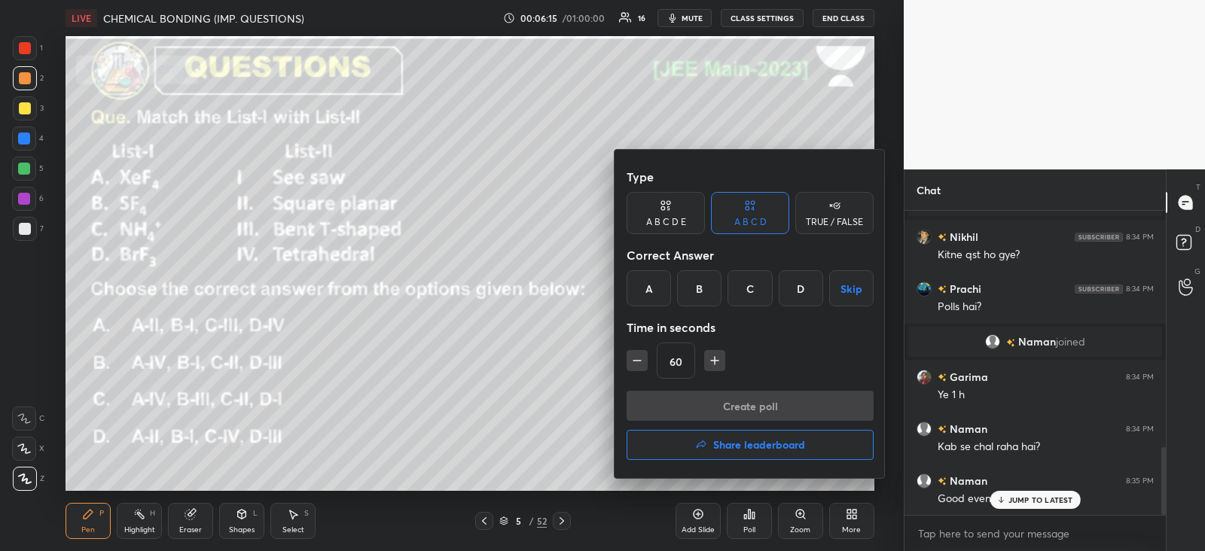
click at [807, 288] on div "D" at bounding box center [801, 288] width 44 height 36
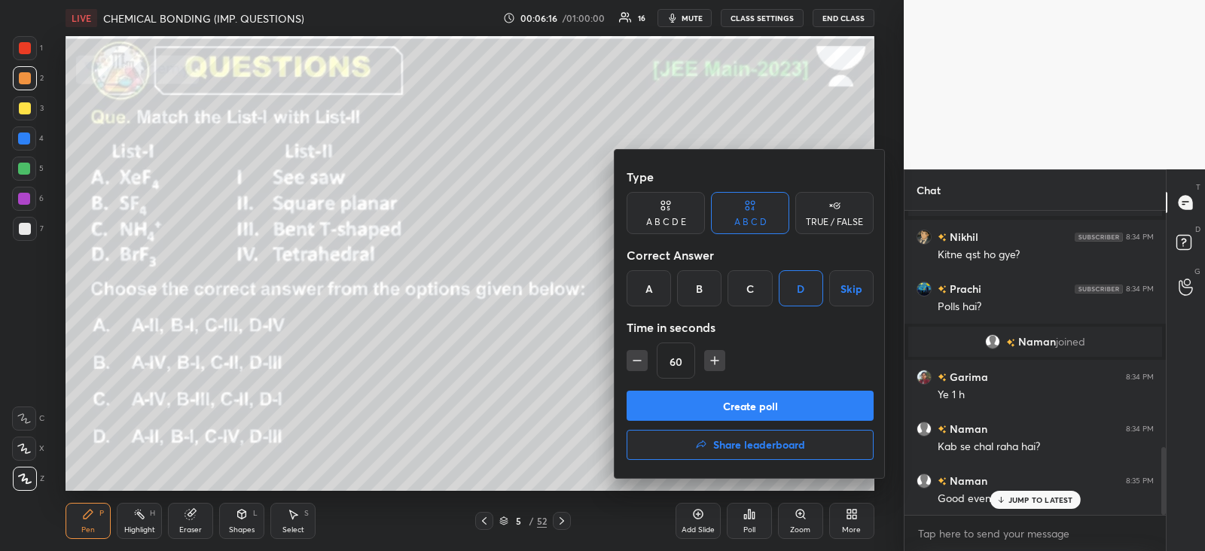
click at [716, 411] on button "Create poll" at bounding box center [750, 406] width 247 height 30
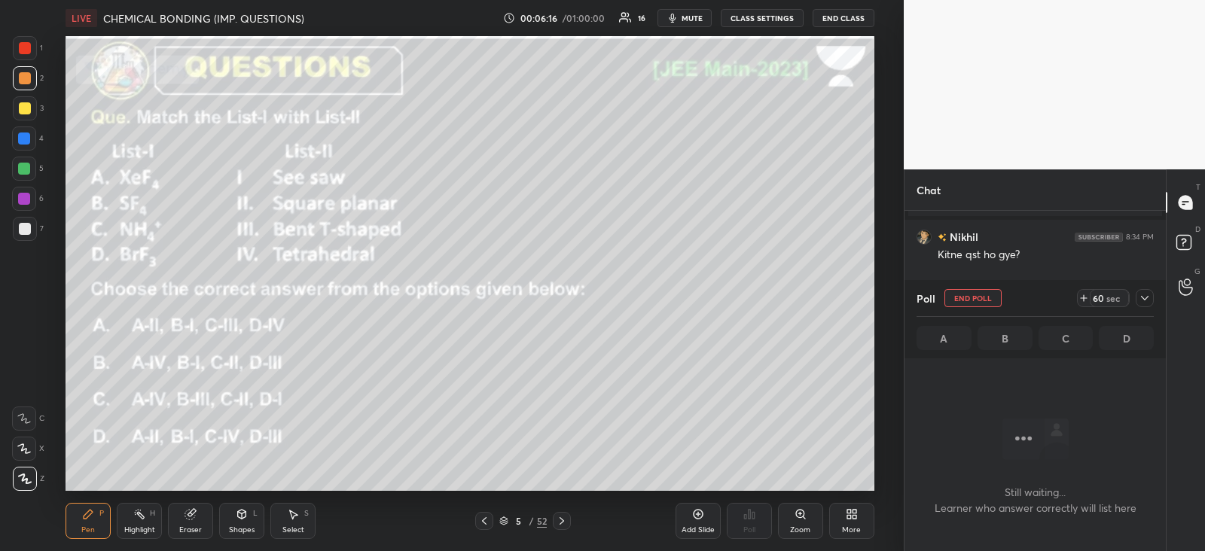
scroll to position [96, 256]
click at [1141, 305] on div at bounding box center [1145, 298] width 18 height 18
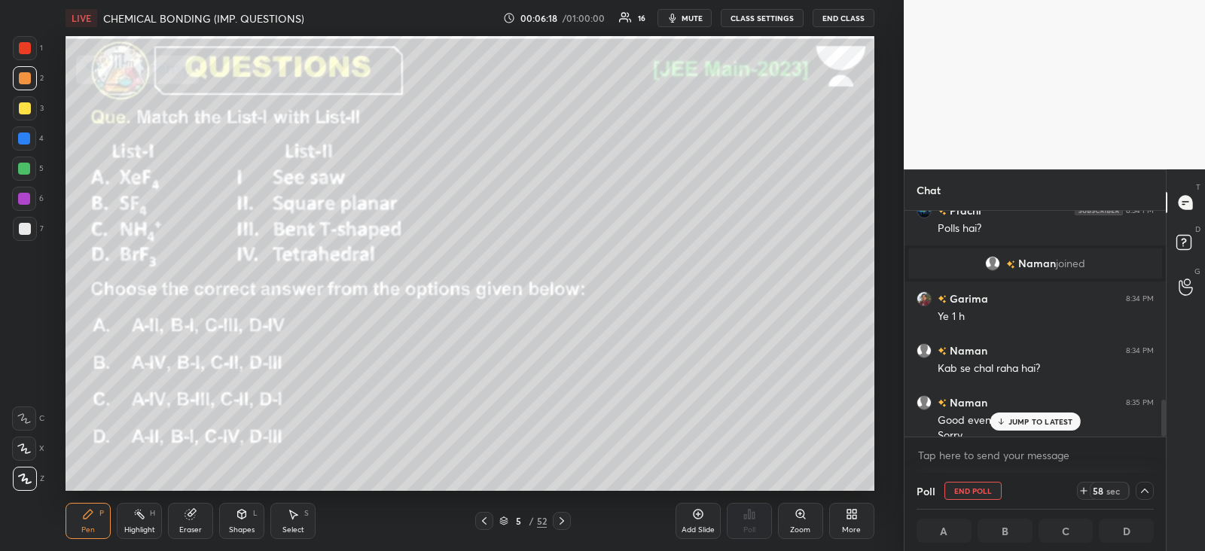
scroll to position [1160, 0]
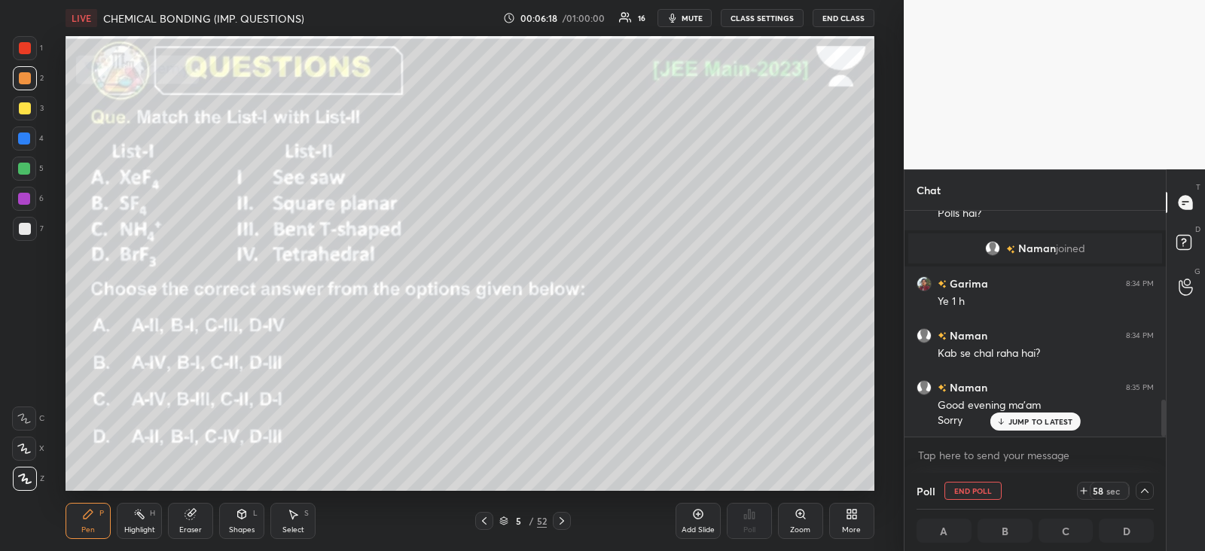
click at [1020, 421] on p "JUMP TO LATEST" at bounding box center [1041, 421] width 65 height 9
click at [247, 510] on icon at bounding box center [242, 514] width 12 height 12
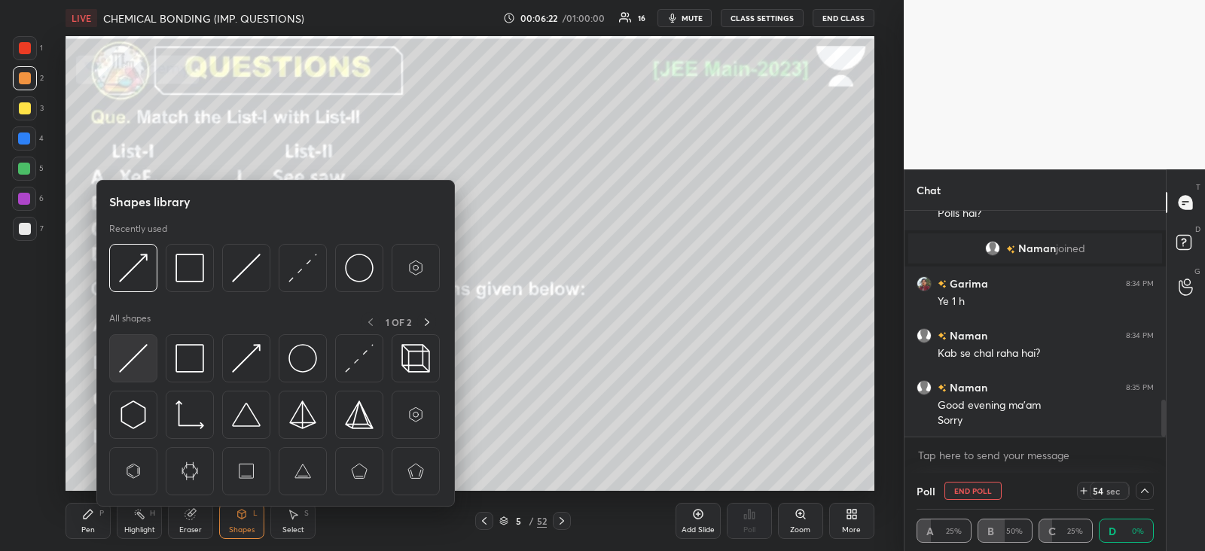
click at [117, 348] on div at bounding box center [133, 358] width 48 height 48
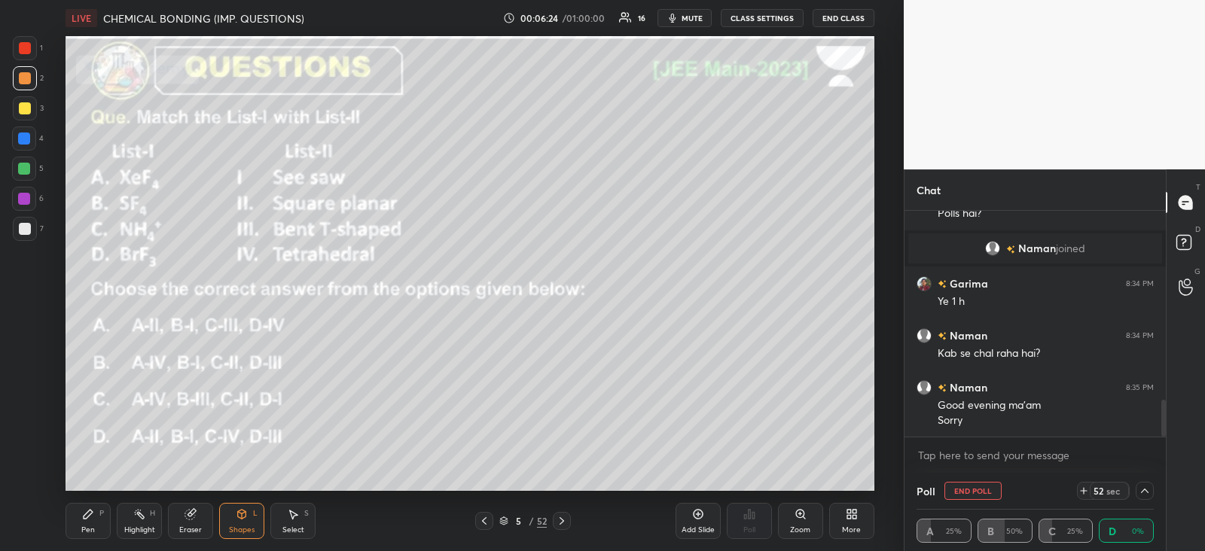
scroll to position [0, 5]
click at [96, 521] on div "Pen P" at bounding box center [88, 521] width 45 height 36
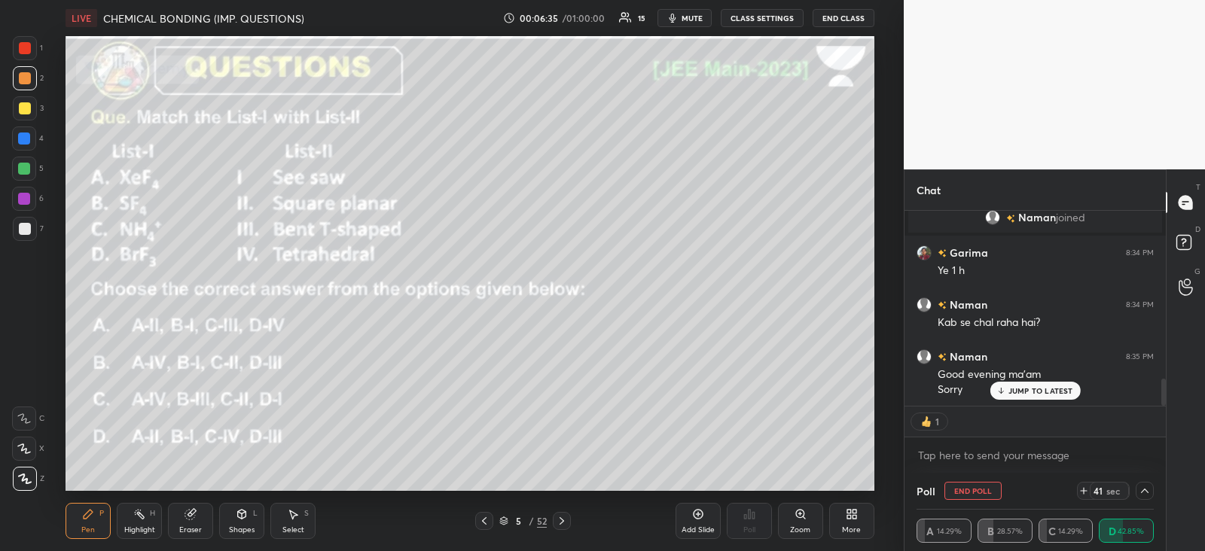
click at [26, 77] on div at bounding box center [25, 78] width 12 height 12
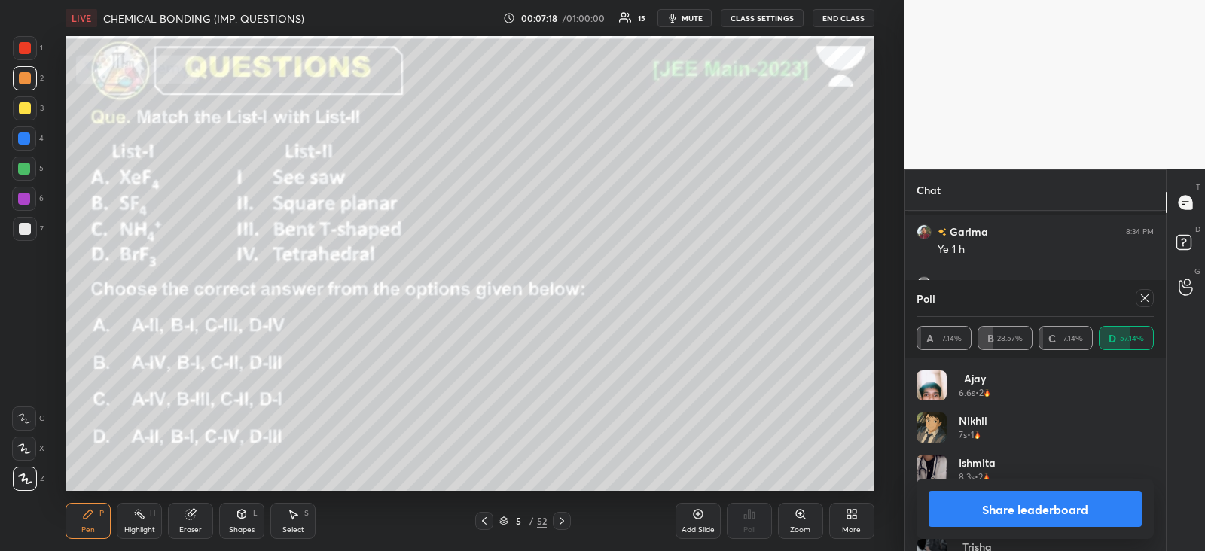
scroll to position [1280, 0]
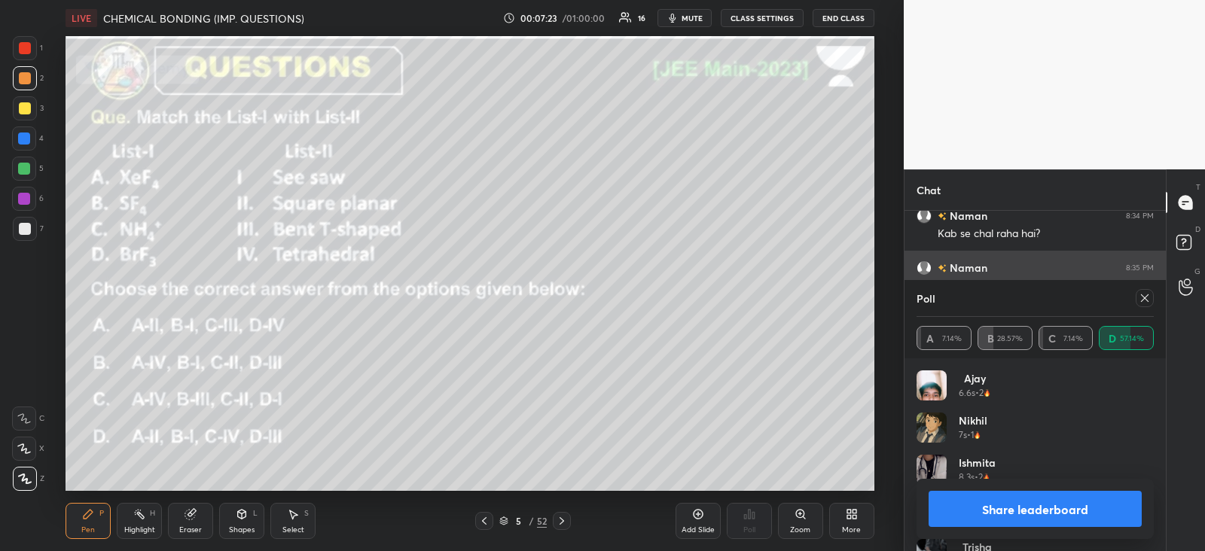
click at [1145, 298] on icon at bounding box center [1145, 299] width 8 height 8
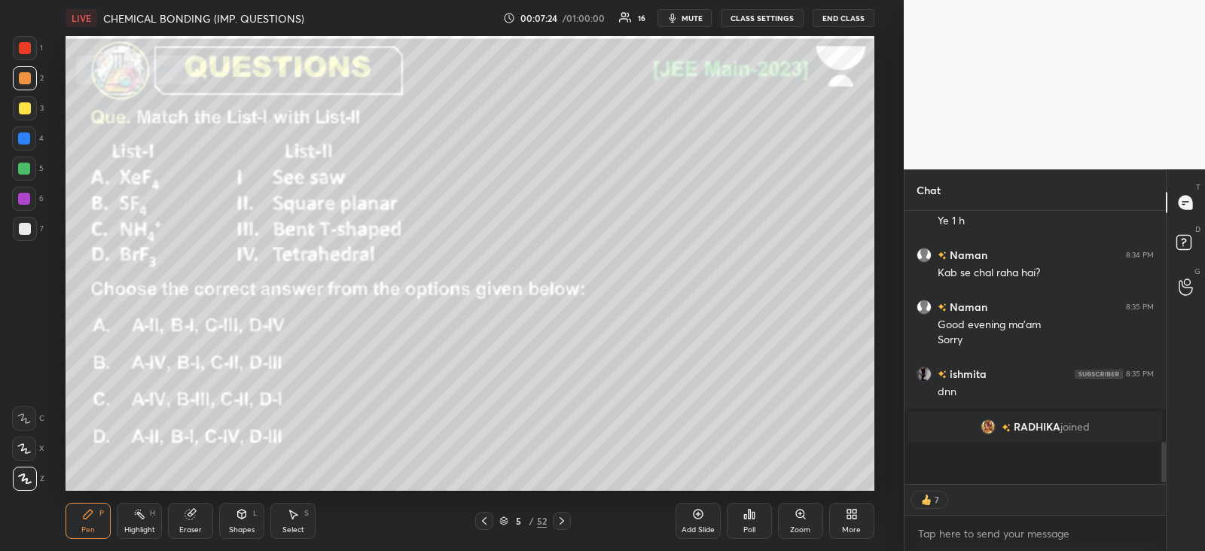
scroll to position [264, 256]
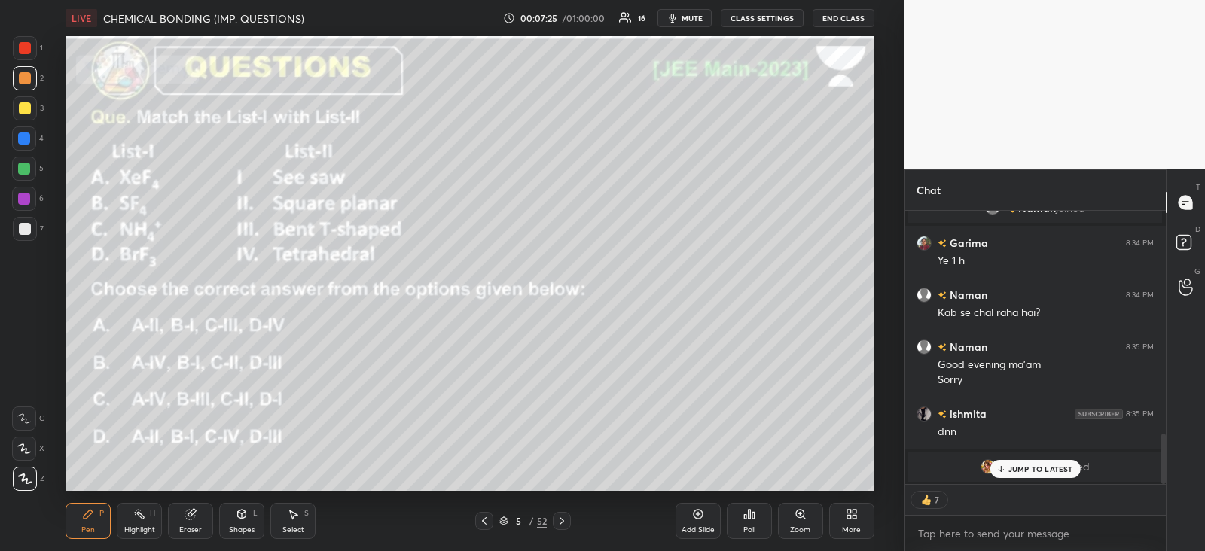
click at [236, 518] on icon at bounding box center [242, 514] width 12 height 12
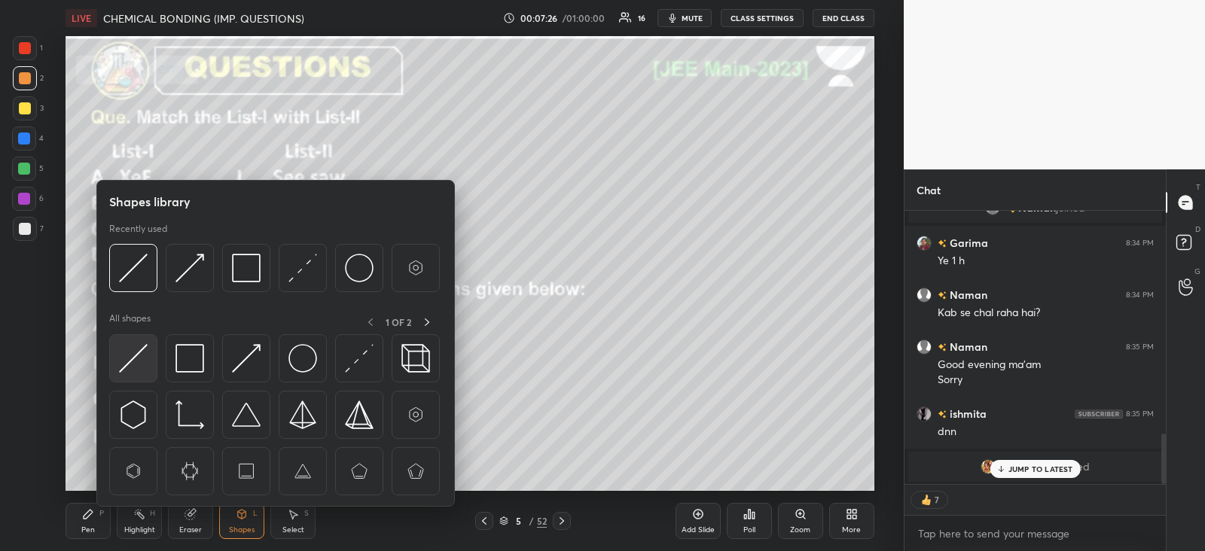
click at [148, 344] on div at bounding box center [133, 358] width 48 height 48
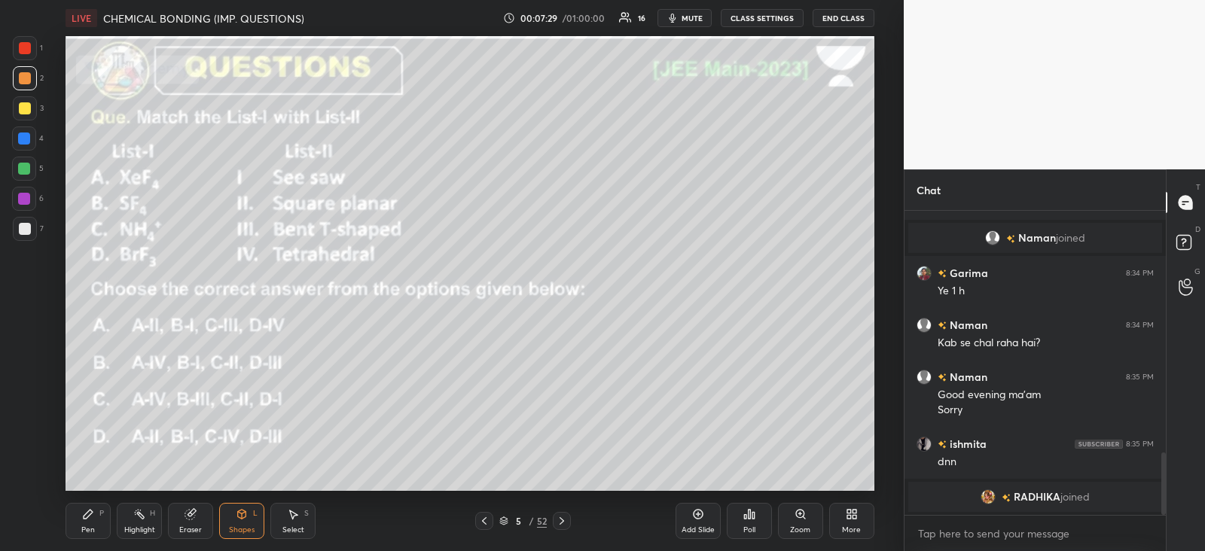
click at [86, 524] on div "Pen P" at bounding box center [88, 521] width 45 height 36
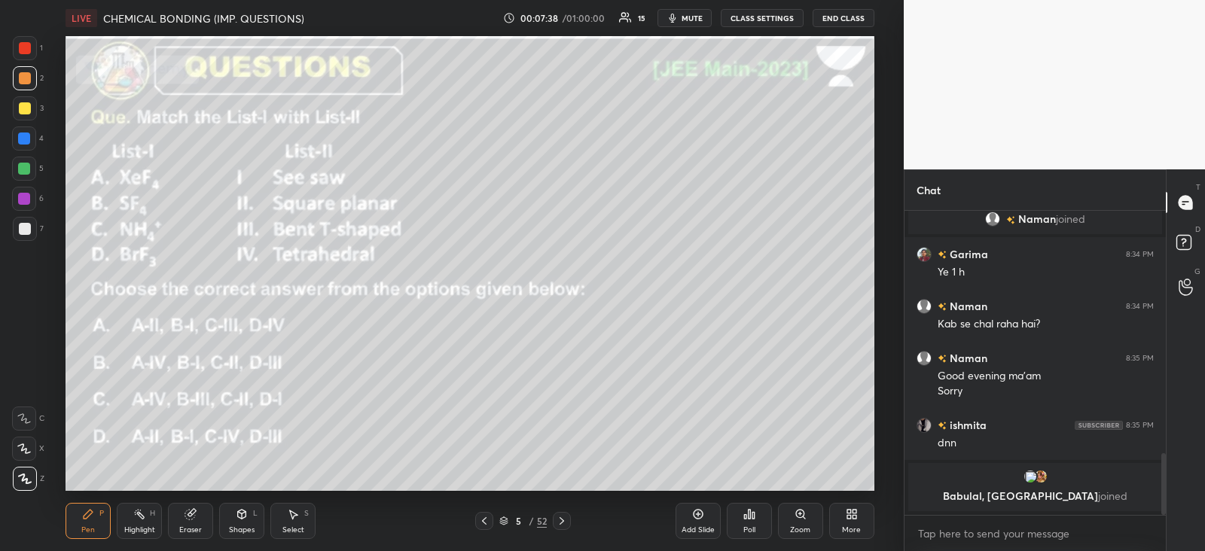
click at [245, 511] on icon at bounding box center [242, 514] width 8 height 9
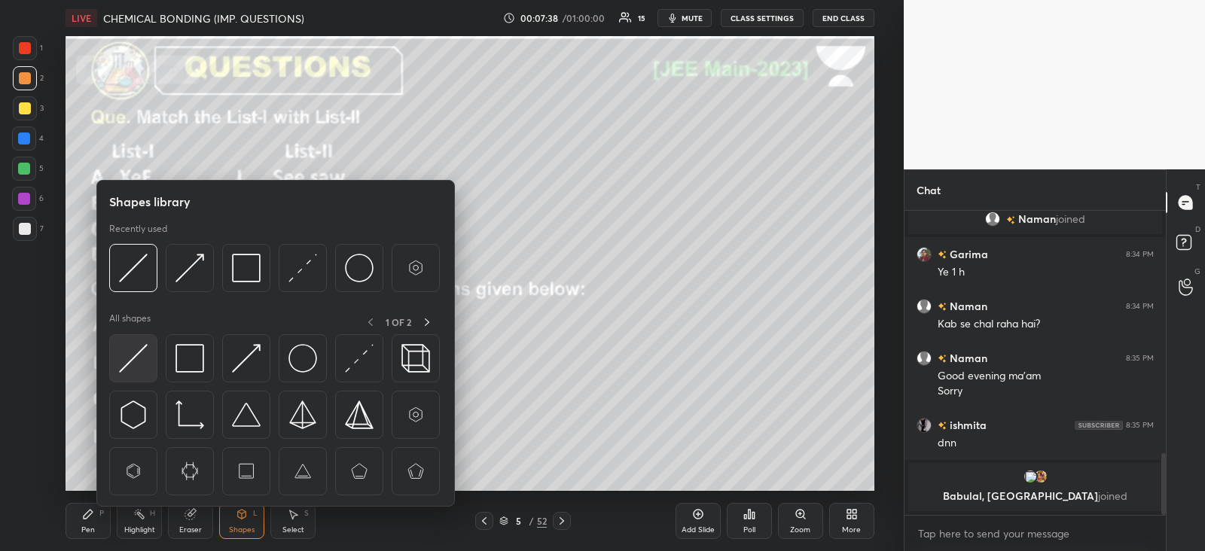
click at [135, 350] on img at bounding box center [133, 358] width 29 height 29
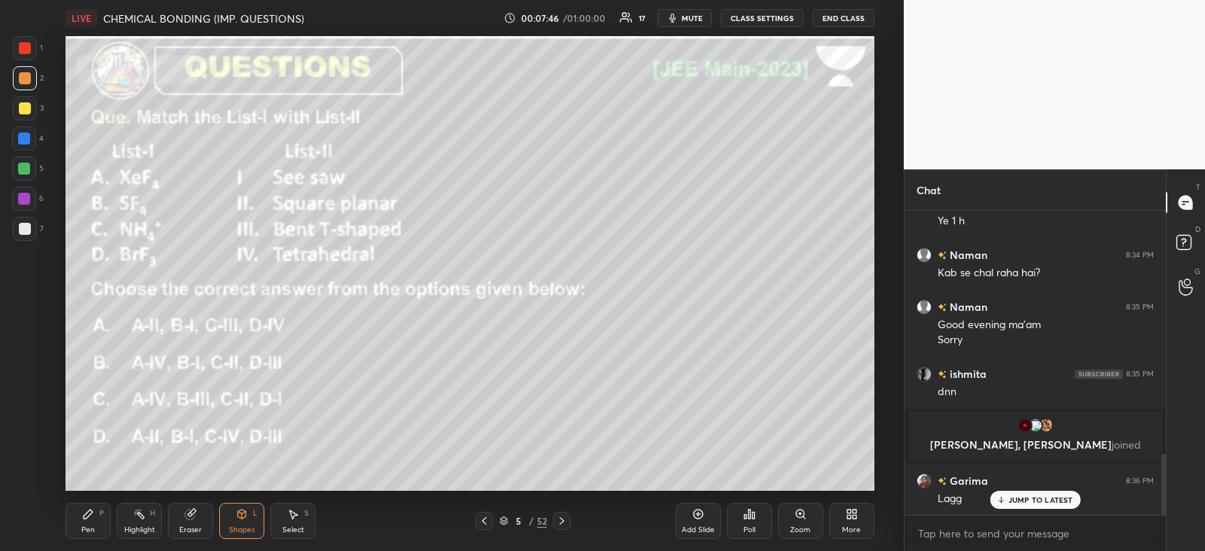
click at [87, 527] on div "Pen" at bounding box center [88, 531] width 14 height 8
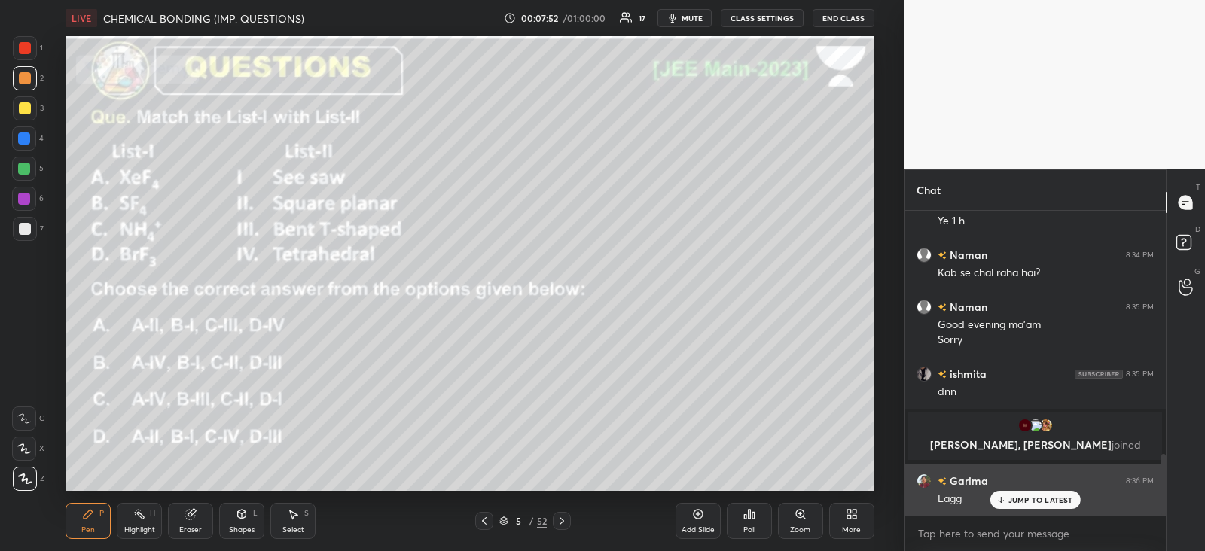
click at [1017, 506] on div "JUMP TO LATEST" at bounding box center [1035, 500] width 90 height 18
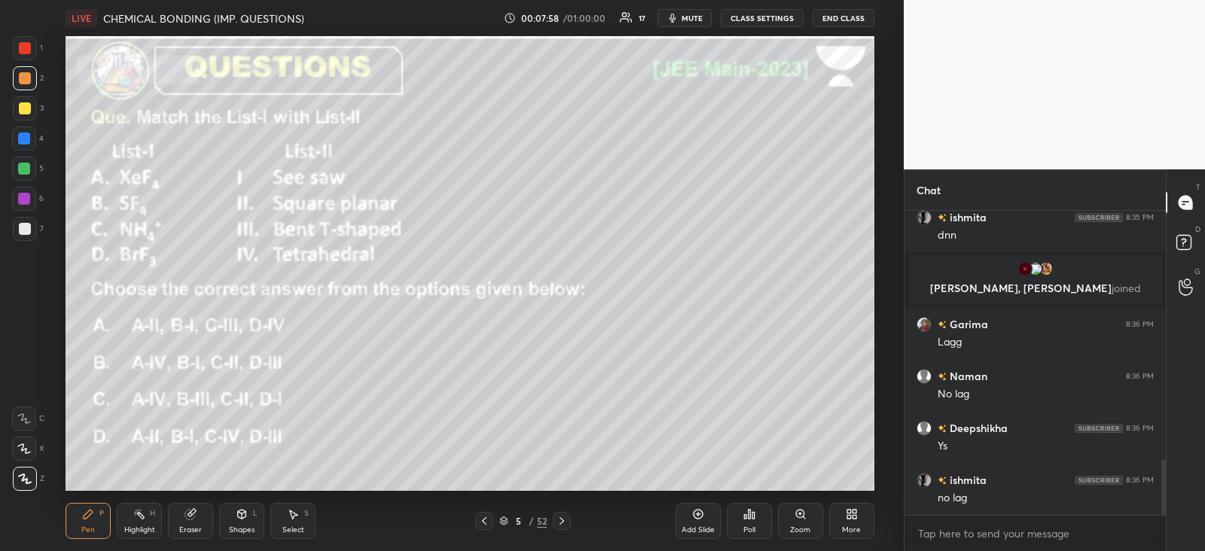
click at [245, 516] on icon at bounding box center [242, 514] width 8 height 9
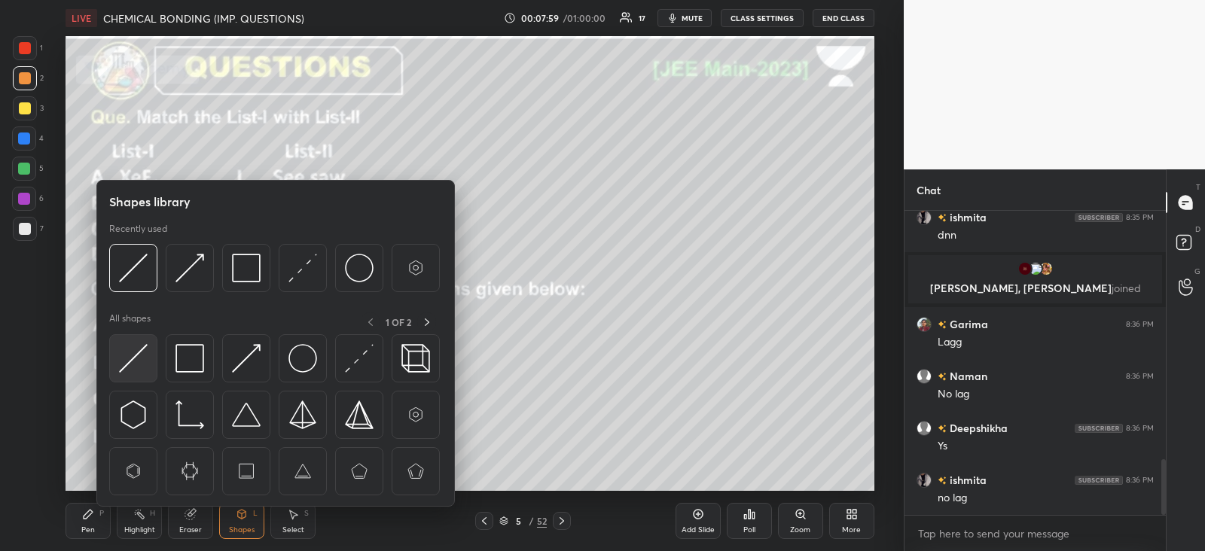
click at [133, 349] on img at bounding box center [133, 358] width 29 height 29
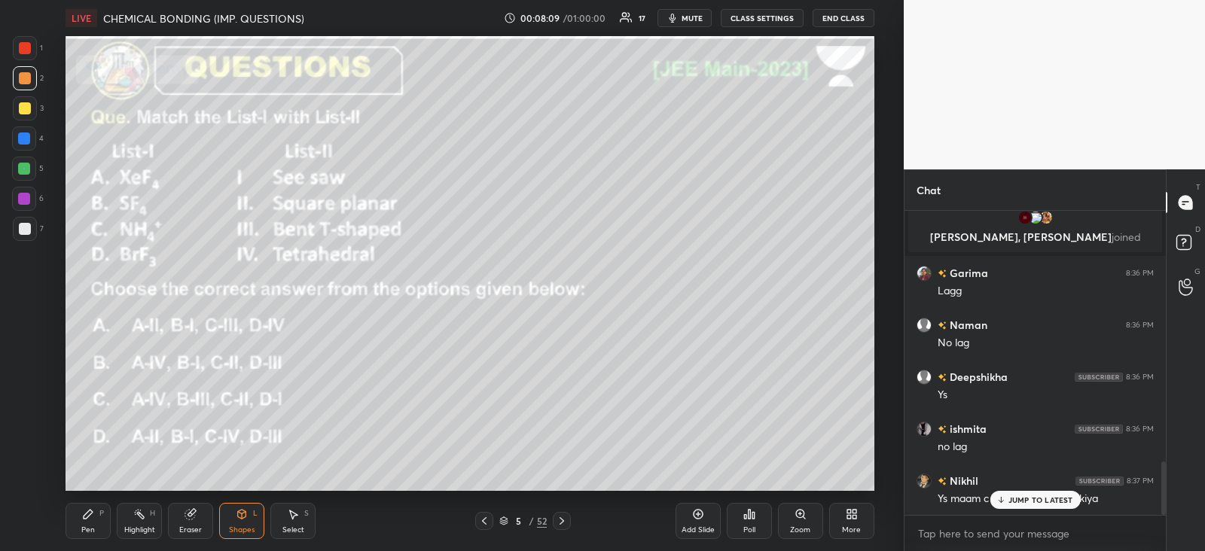
click at [83, 521] on div "Pen P" at bounding box center [88, 521] width 45 height 36
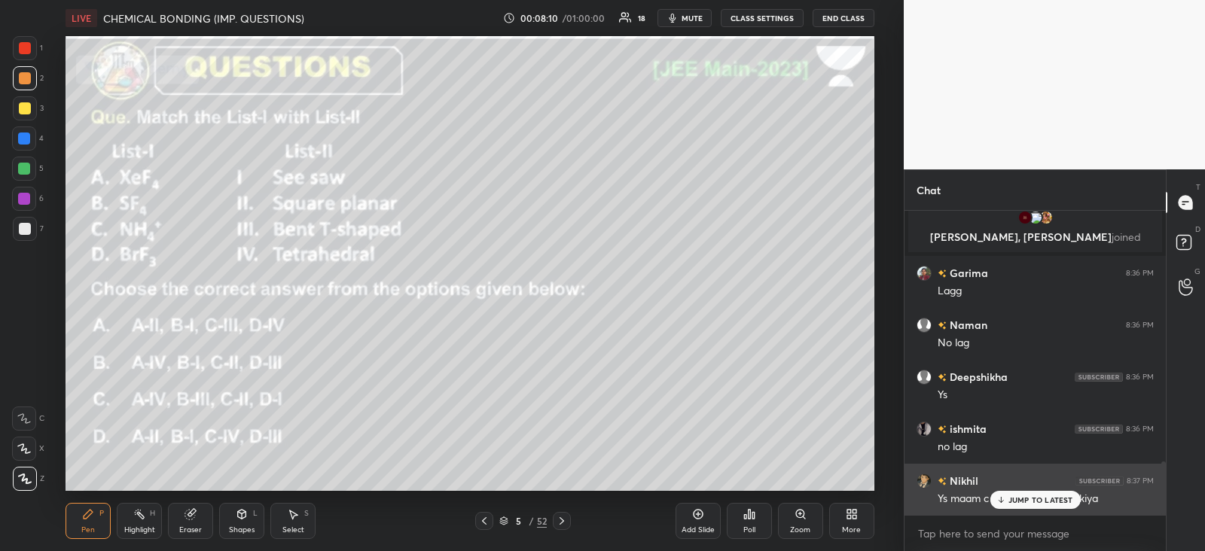
click at [1028, 500] on p "JUMP TO LATEST" at bounding box center [1041, 500] width 65 height 9
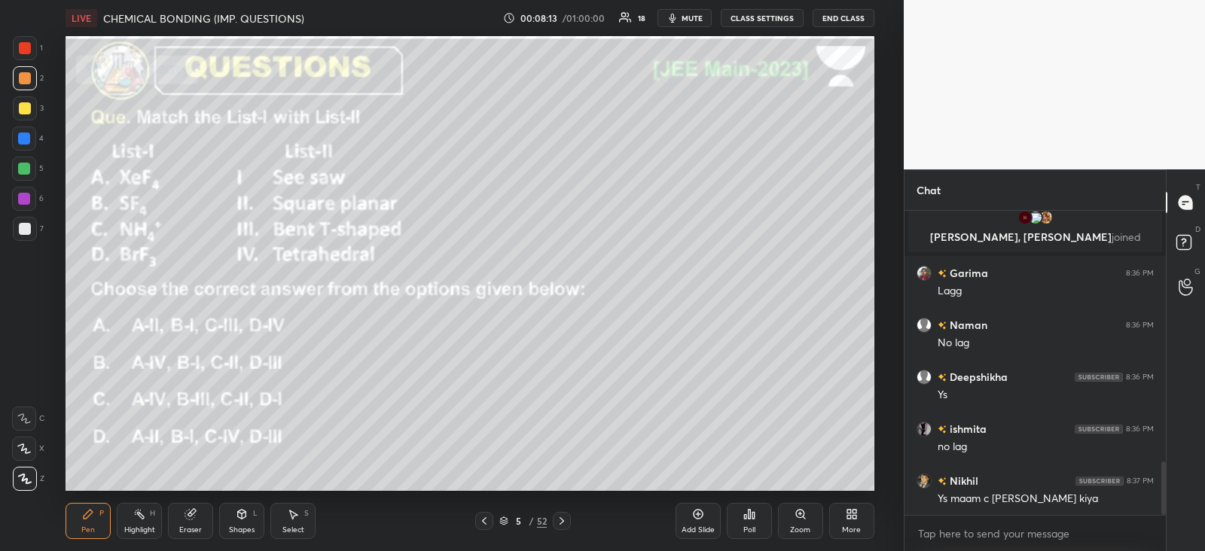
click at [565, 515] on icon at bounding box center [562, 521] width 12 height 12
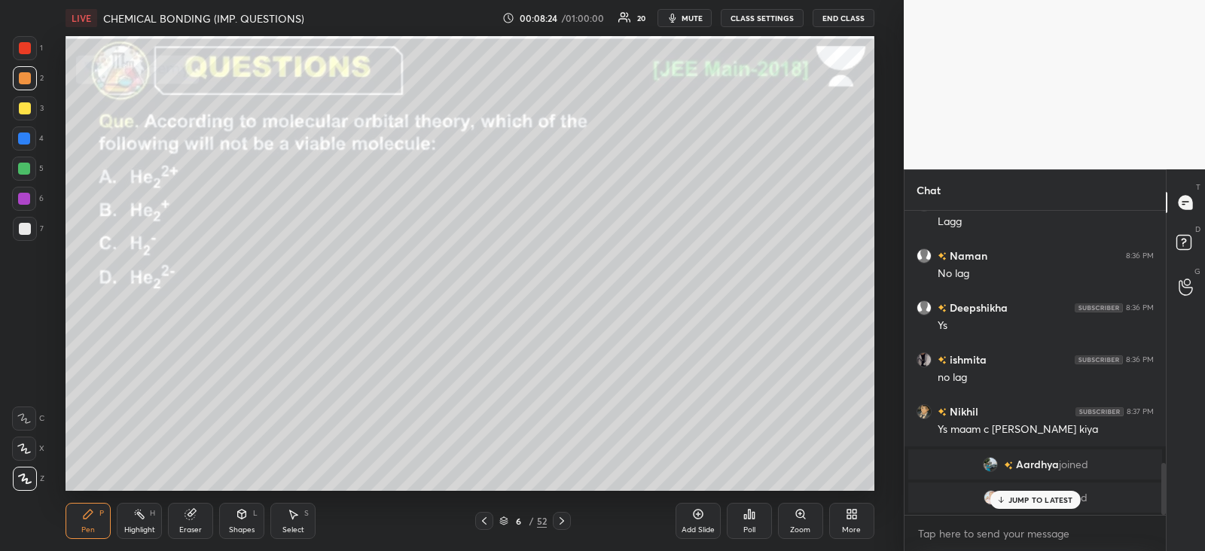
scroll to position [1466, 0]
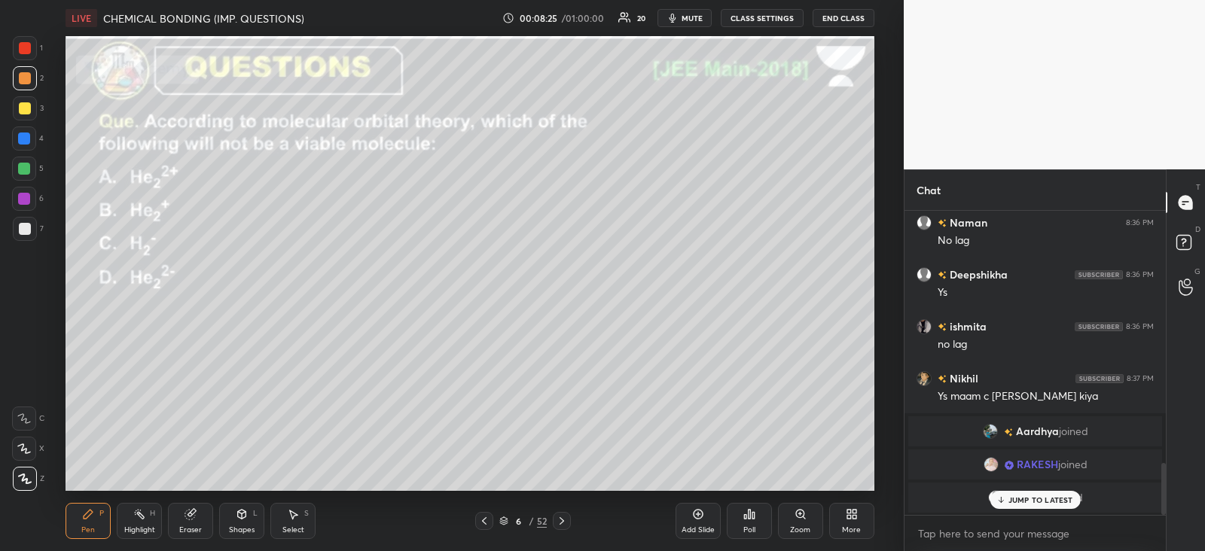
click at [754, 524] on div "Poll" at bounding box center [749, 521] width 45 height 36
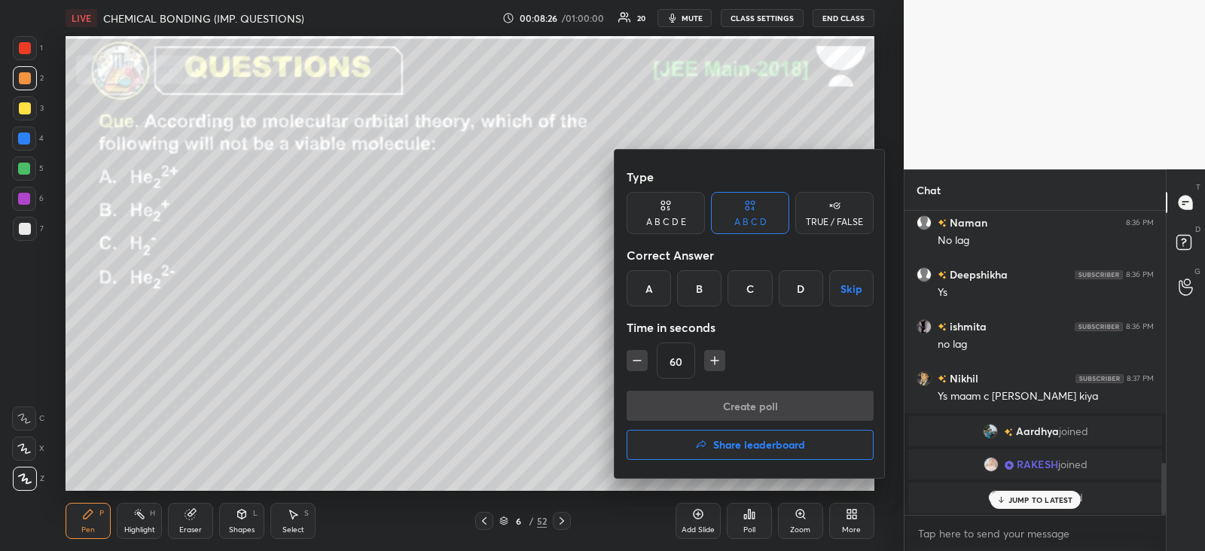
click at [805, 295] on div "D" at bounding box center [801, 288] width 44 height 36
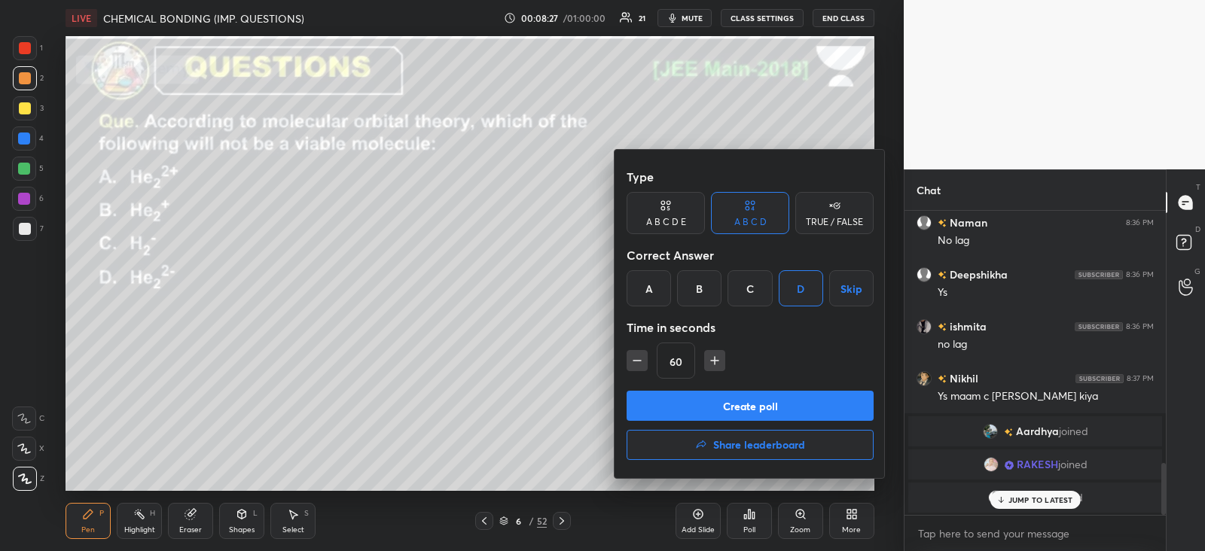
click at [722, 401] on button "Create poll" at bounding box center [750, 406] width 247 height 30
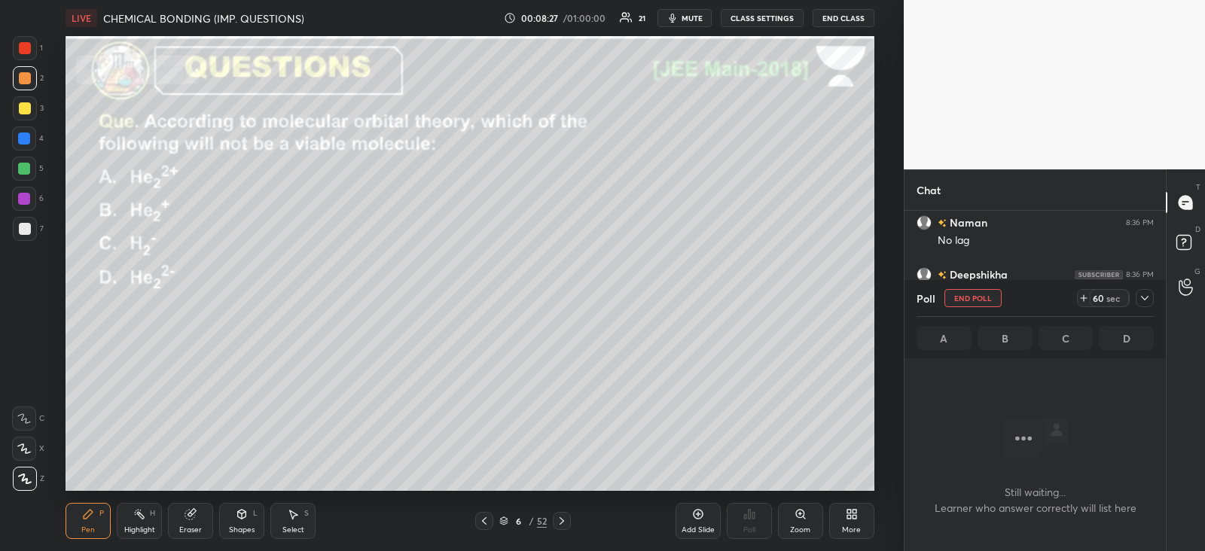
scroll to position [96, 256]
click at [1146, 301] on icon at bounding box center [1145, 298] width 12 height 12
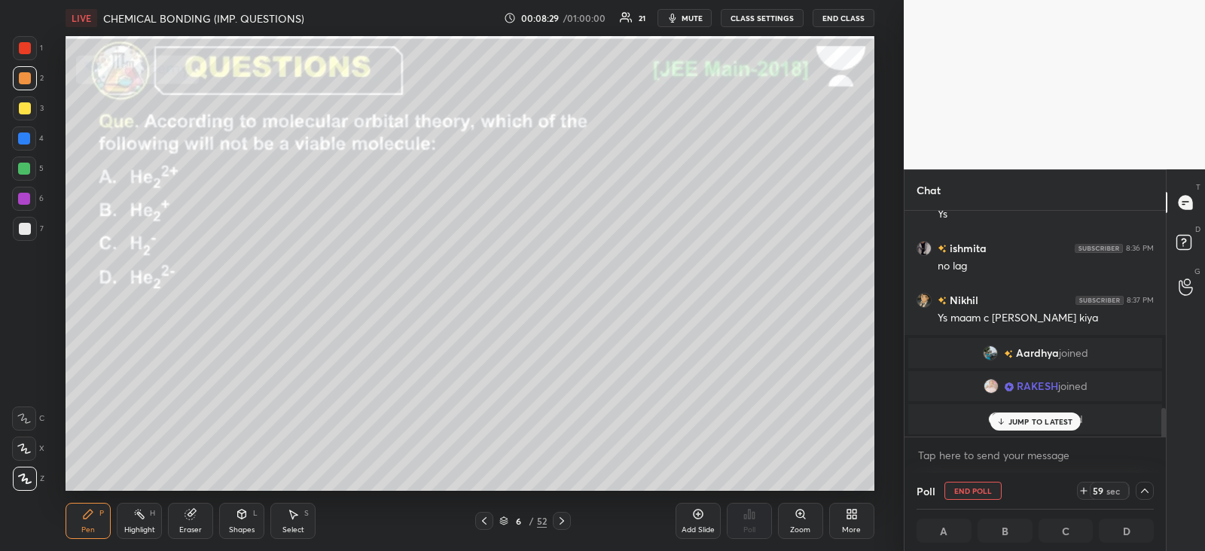
click at [1021, 420] on p "JUMP TO LATEST" at bounding box center [1041, 421] width 65 height 9
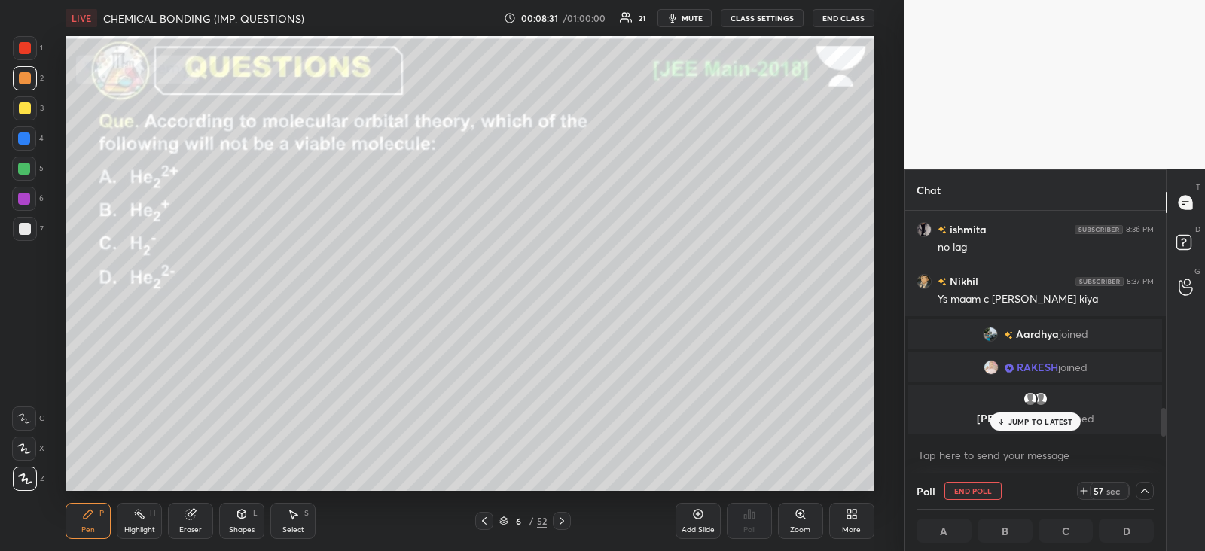
click at [1028, 418] on p "JUMP TO LATEST" at bounding box center [1041, 421] width 65 height 9
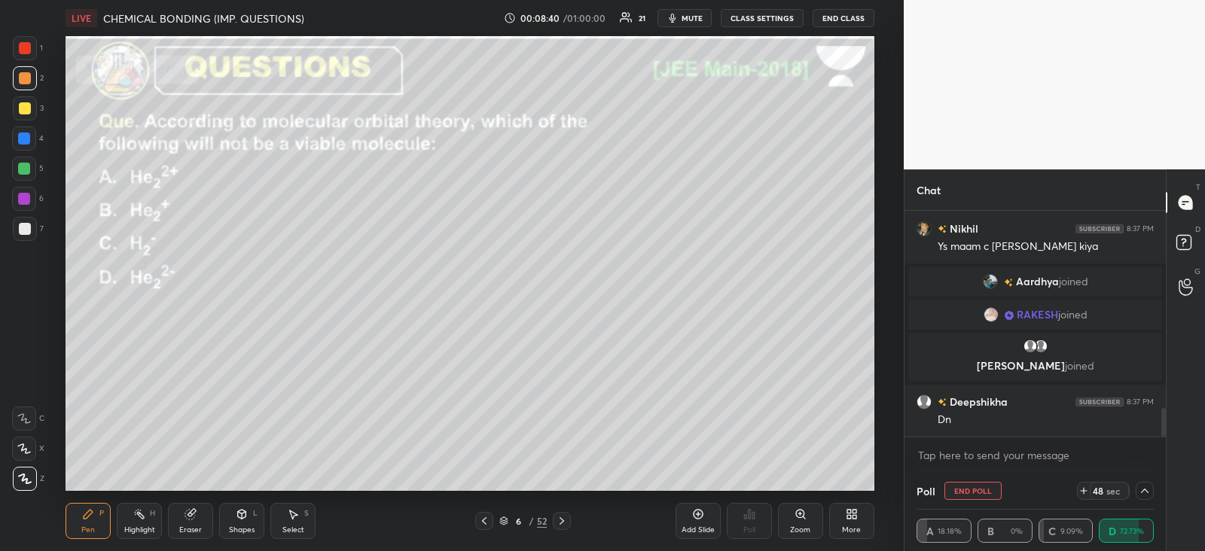
click at [32, 44] on div at bounding box center [25, 48] width 24 height 24
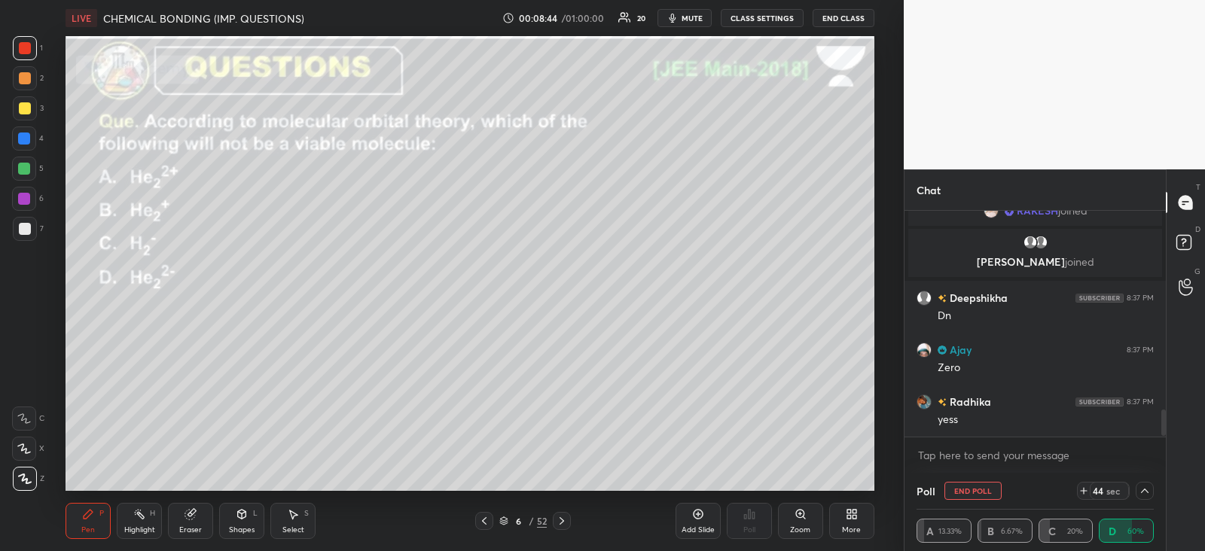
scroll to position [1722, 0]
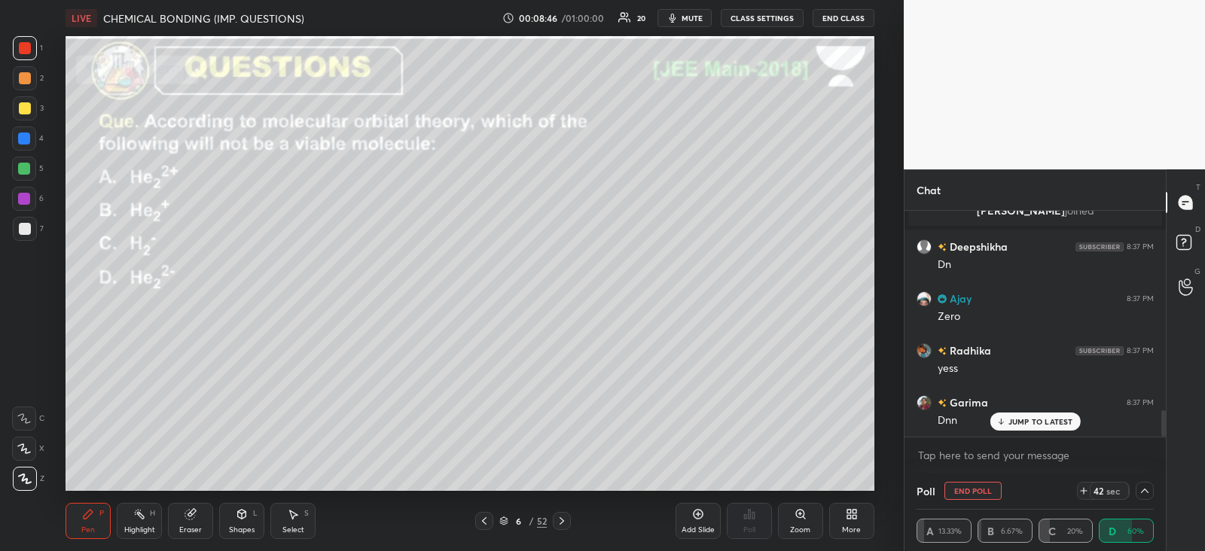
click at [252, 511] on div "Shapes L" at bounding box center [241, 521] width 45 height 36
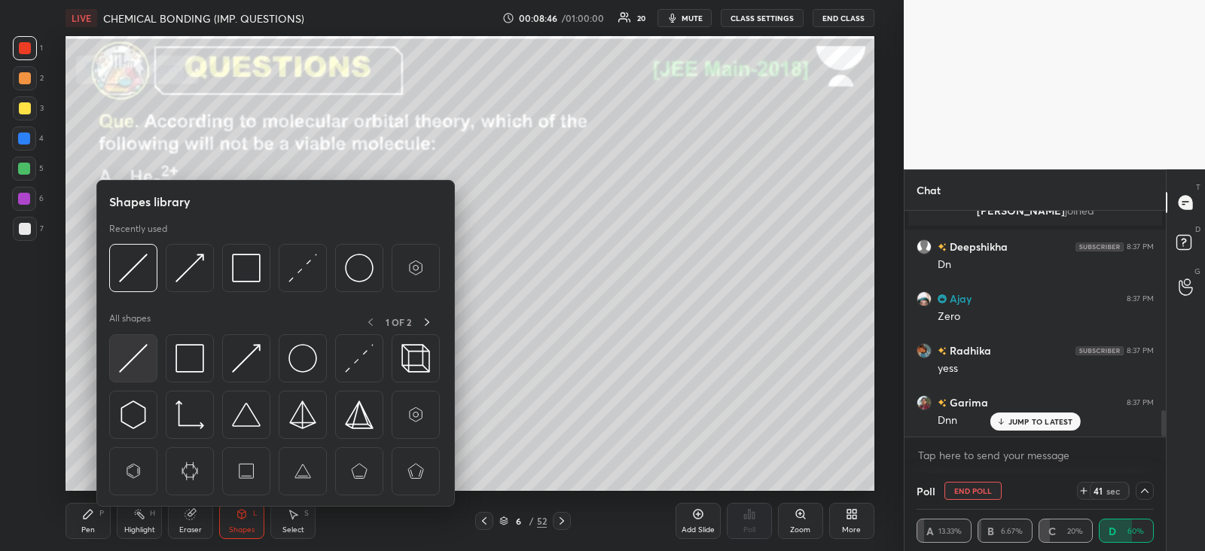
click at [142, 346] on img at bounding box center [133, 358] width 29 height 29
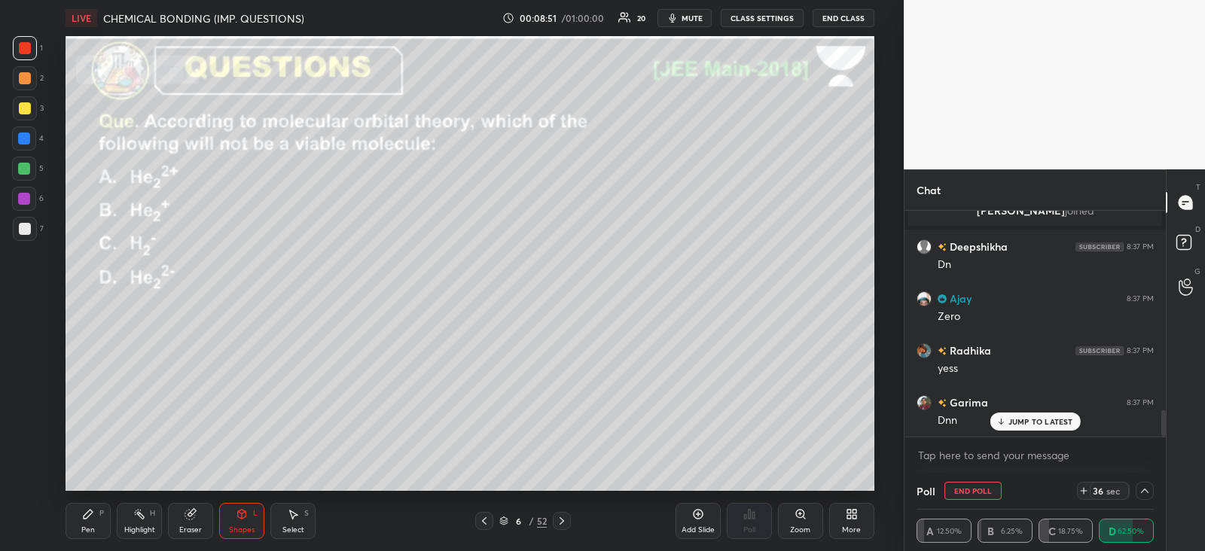
click at [97, 511] on div "Pen P" at bounding box center [88, 521] width 45 height 36
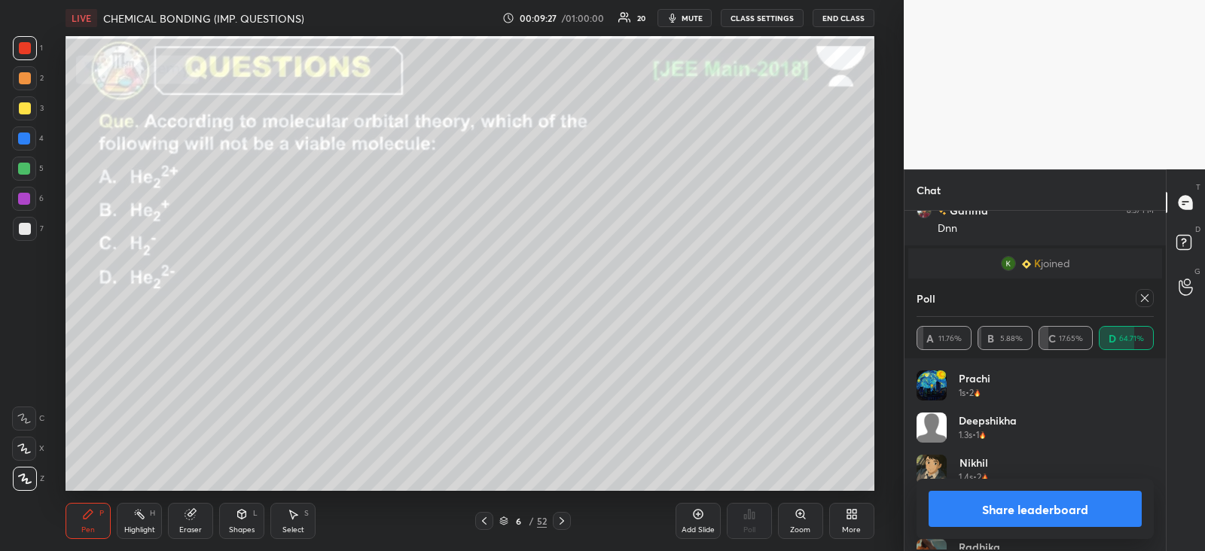
scroll to position [176, 233]
click at [1148, 301] on icon at bounding box center [1145, 299] width 8 height 8
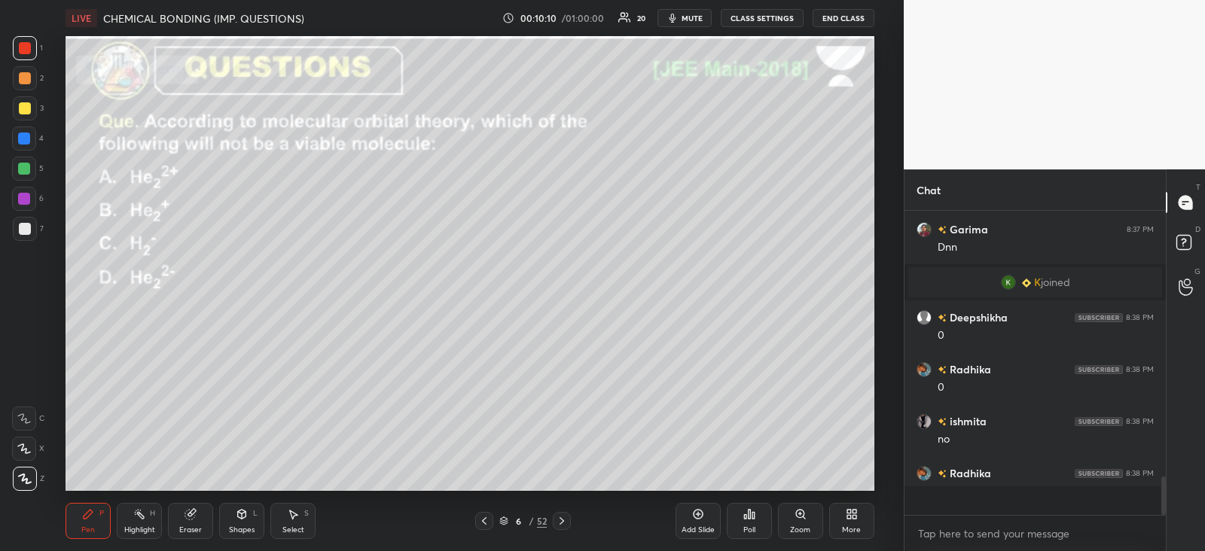
scroll to position [1888, 0]
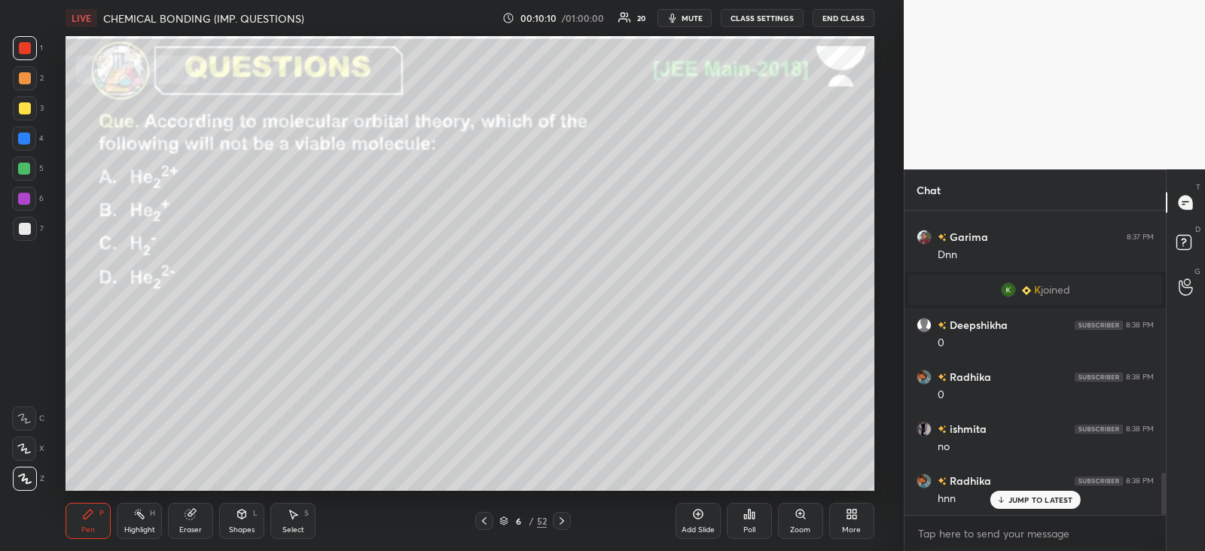
click at [569, 520] on div at bounding box center [562, 521] width 18 height 18
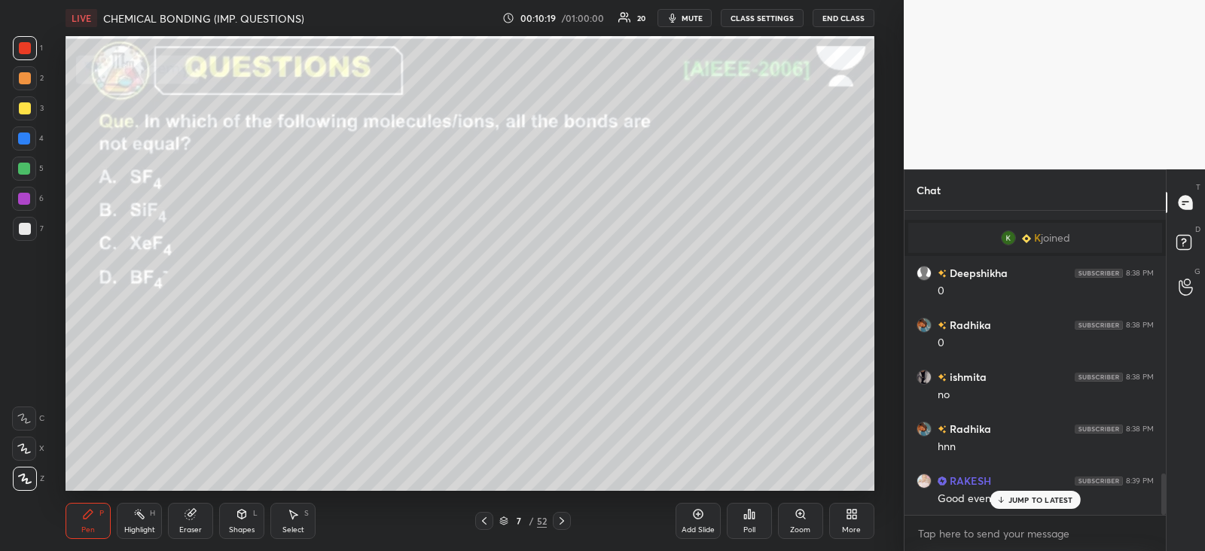
click at [759, 524] on div "Poll" at bounding box center [749, 521] width 45 height 36
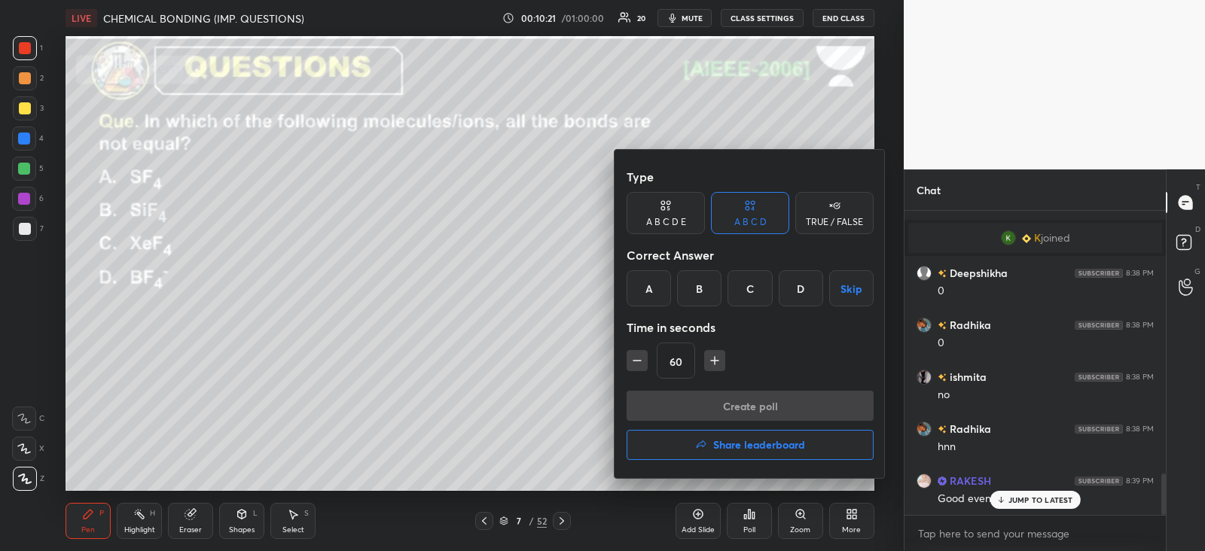
click at [640, 283] on div "A" at bounding box center [649, 288] width 44 height 36
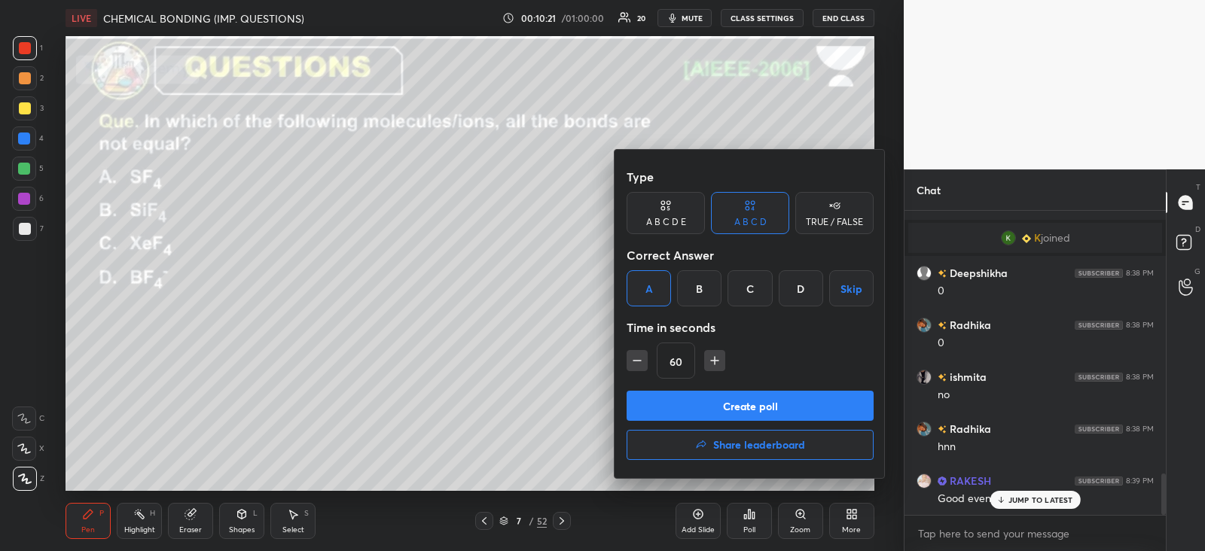
click at [662, 401] on button "Create poll" at bounding box center [750, 406] width 247 height 30
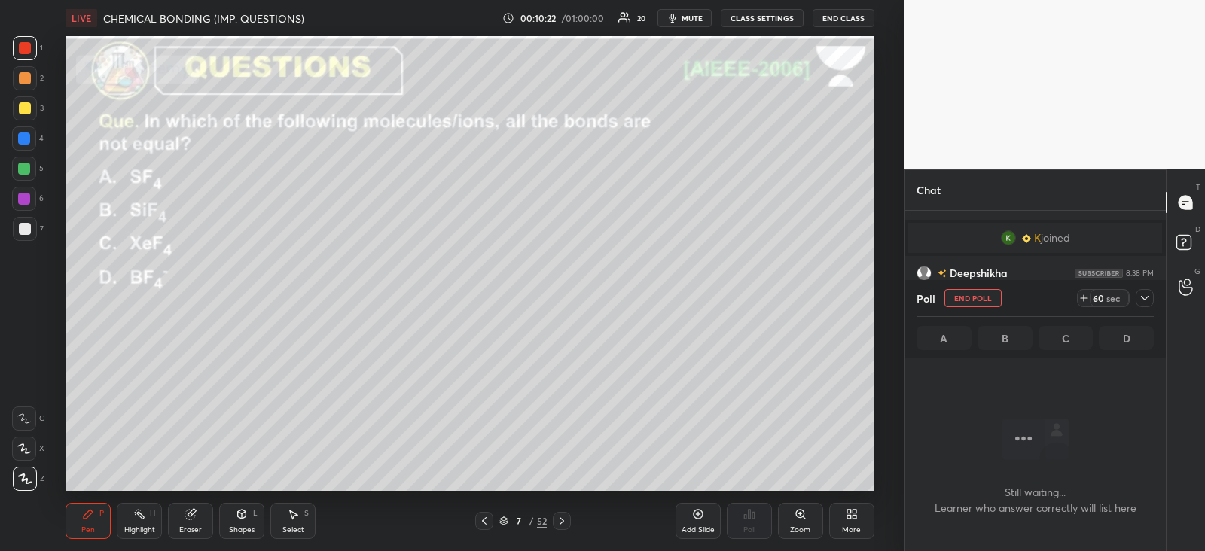
scroll to position [267, 256]
click at [1146, 295] on icon at bounding box center [1145, 298] width 12 height 12
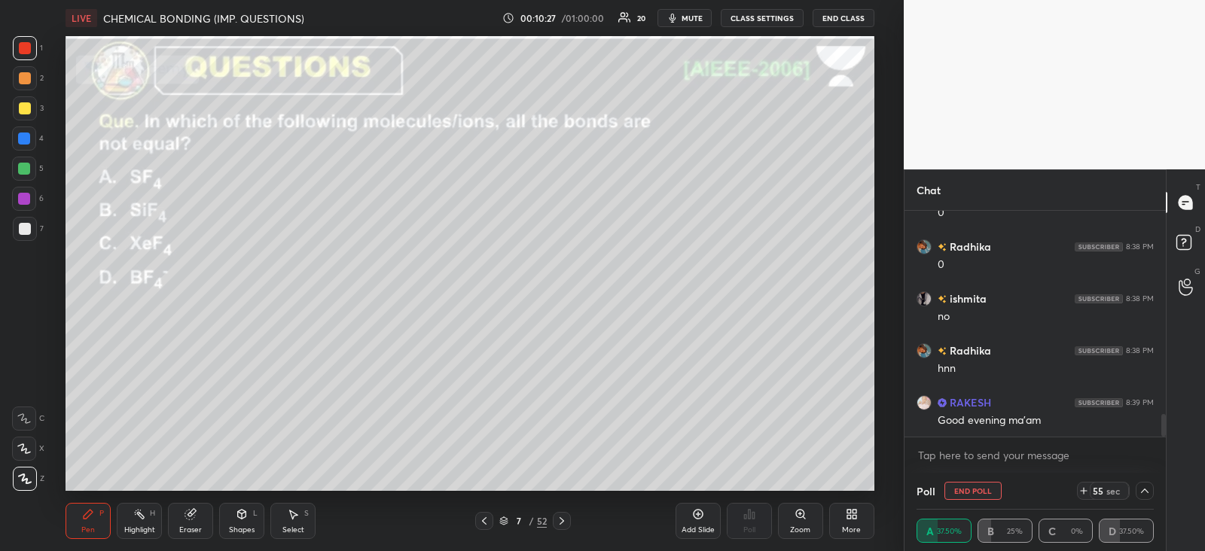
click at [24, 140] on div at bounding box center [24, 139] width 12 height 12
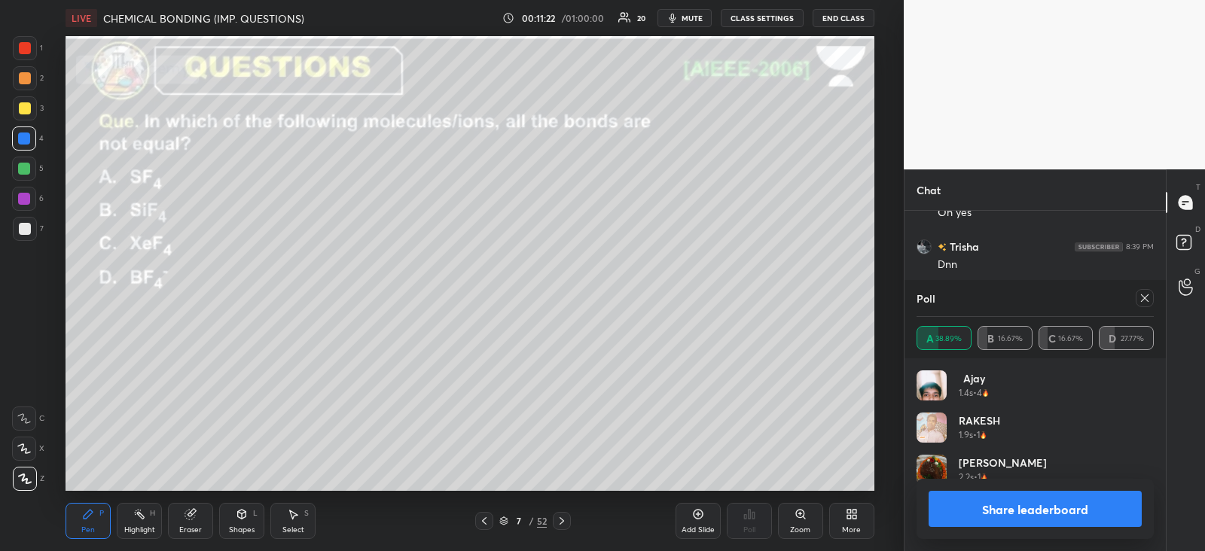
scroll to position [176, 233]
click at [1146, 301] on icon at bounding box center [1145, 298] width 12 height 12
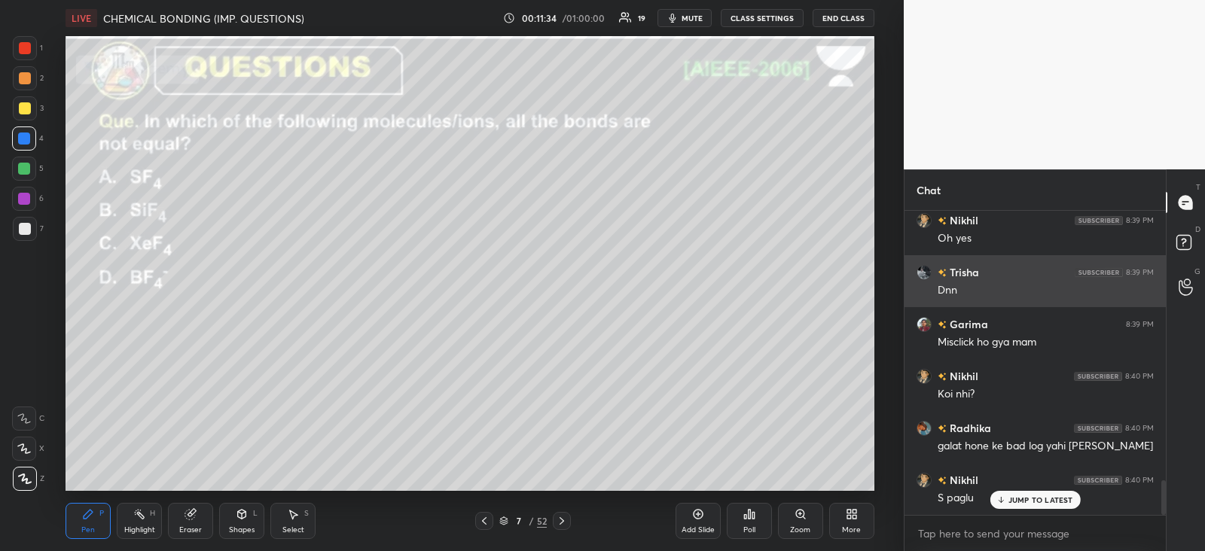
scroll to position [2356, 0]
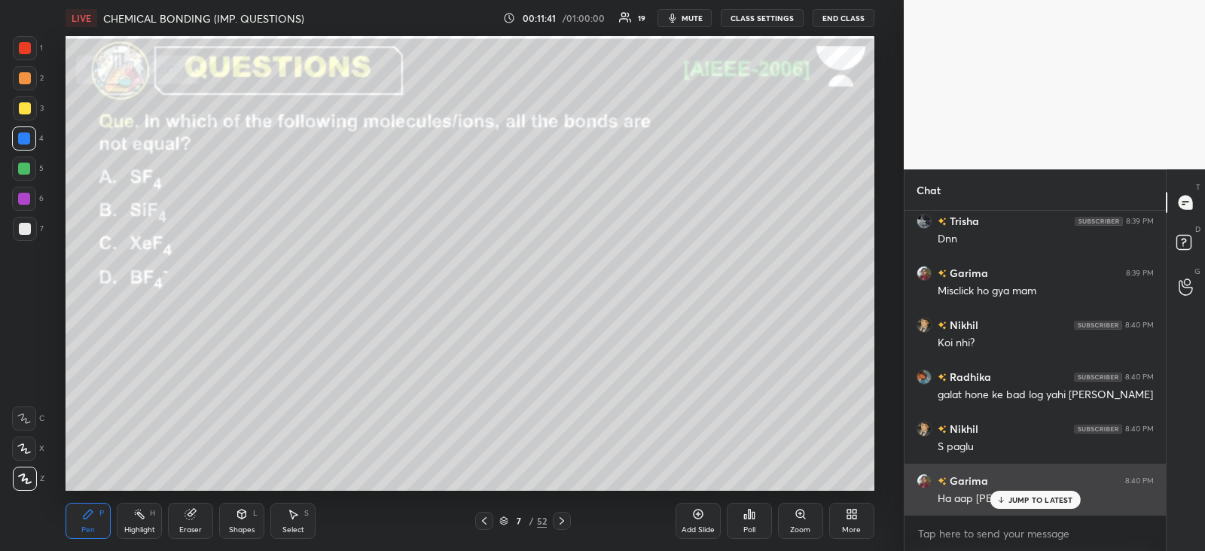
click at [1019, 496] on p "JUMP TO LATEST" at bounding box center [1041, 500] width 65 height 9
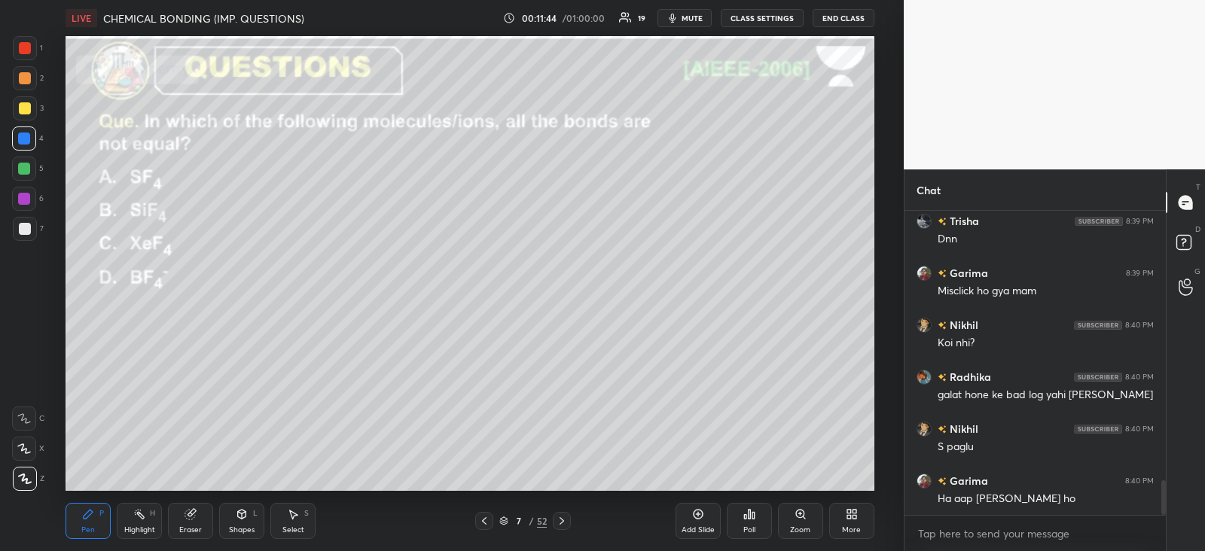
click at [30, 49] on div at bounding box center [25, 48] width 12 height 12
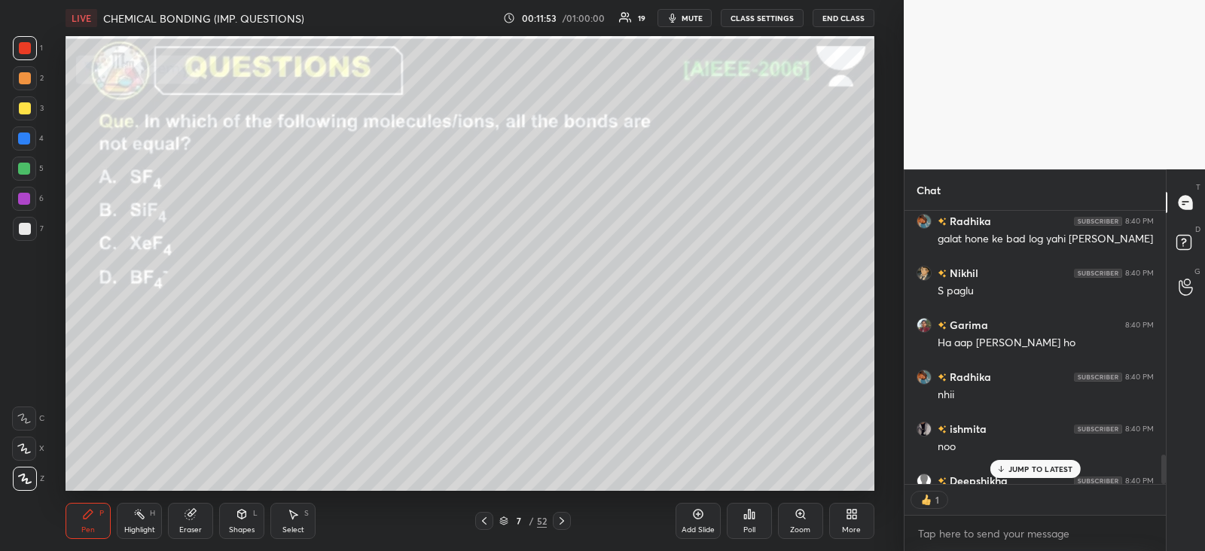
scroll to position [269, 256]
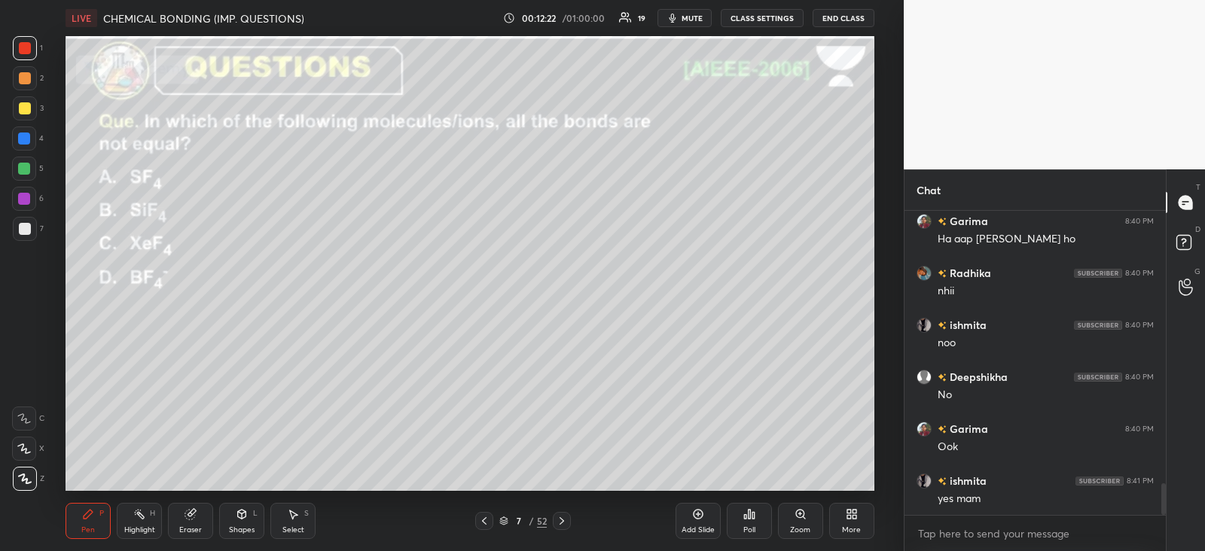
click at [565, 516] on icon at bounding box center [562, 521] width 12 height 12
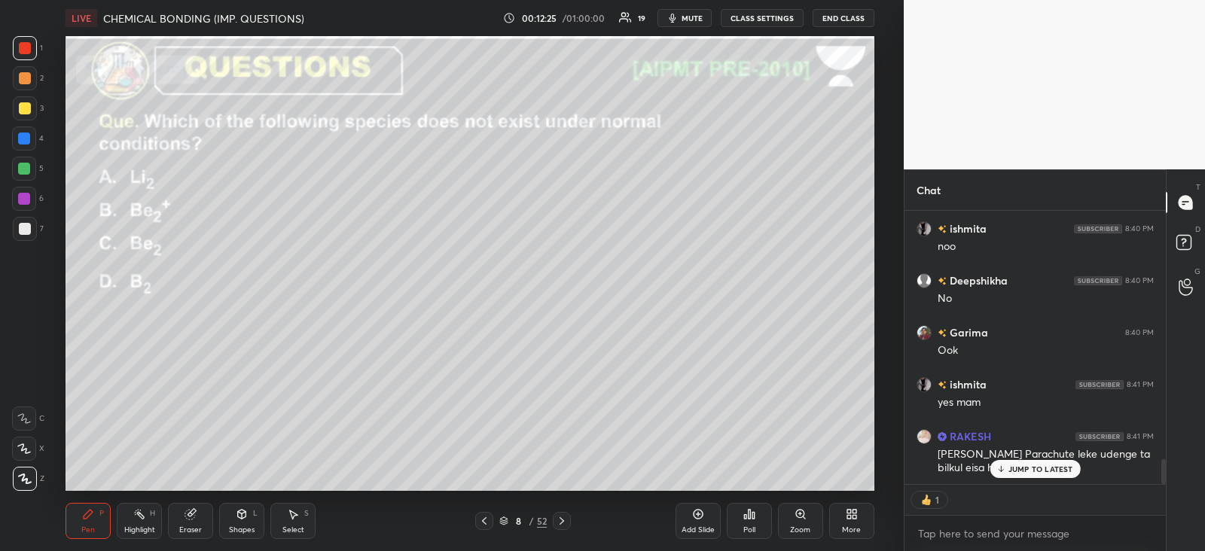
click at [751, 520] on icon at bounding box center [749, 514] width 12 height 12
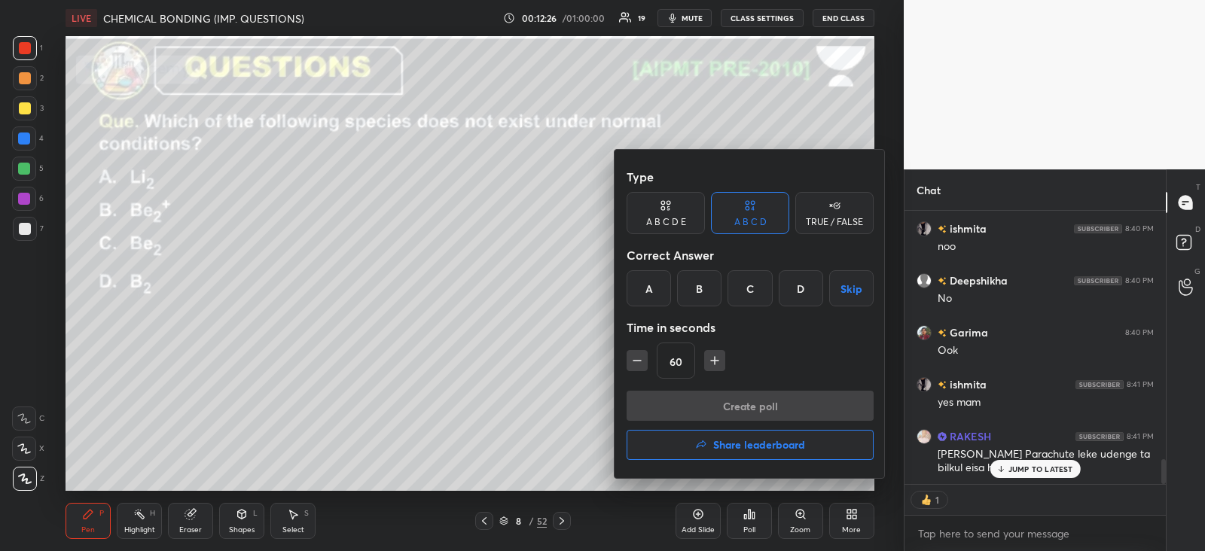
click at [752, 289] on div "C" at bounding box center [750, 288] width 44 height 36
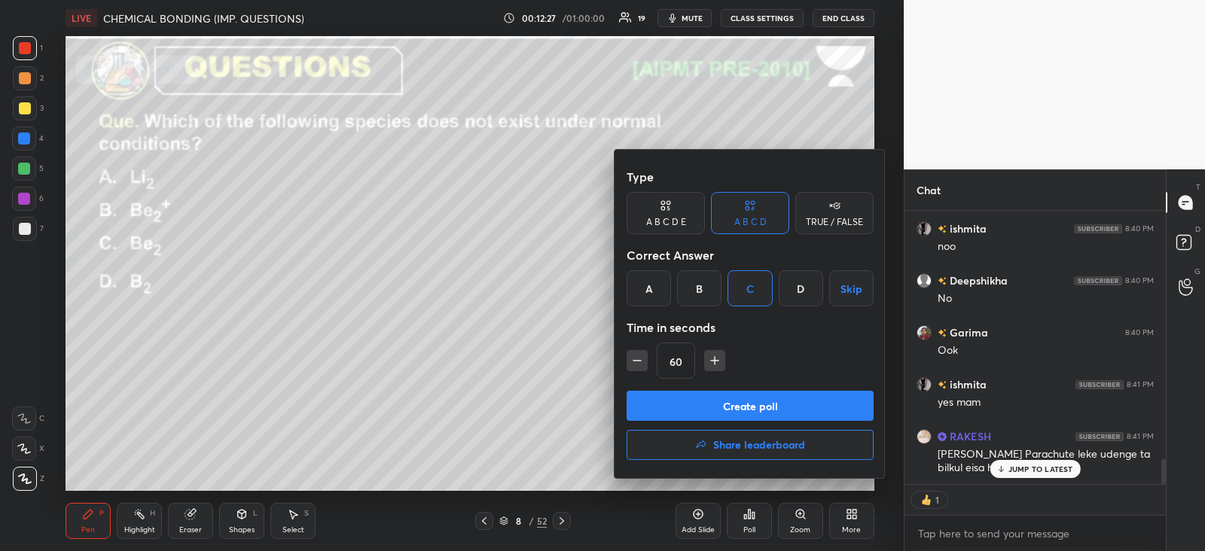
click at [738, 401] on button "Create poll" at bounding box center [750, 406] width 247 height 30
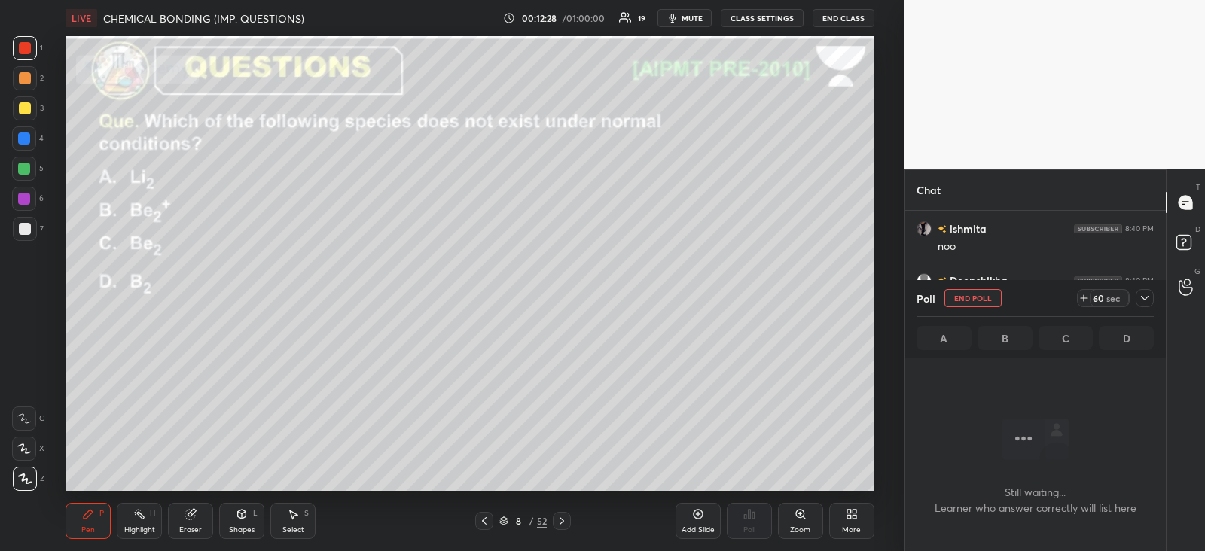
scroll to position [96, 256]
click at [1140, 300] on icon at bounding box center [1145, 298] width 12 height 12
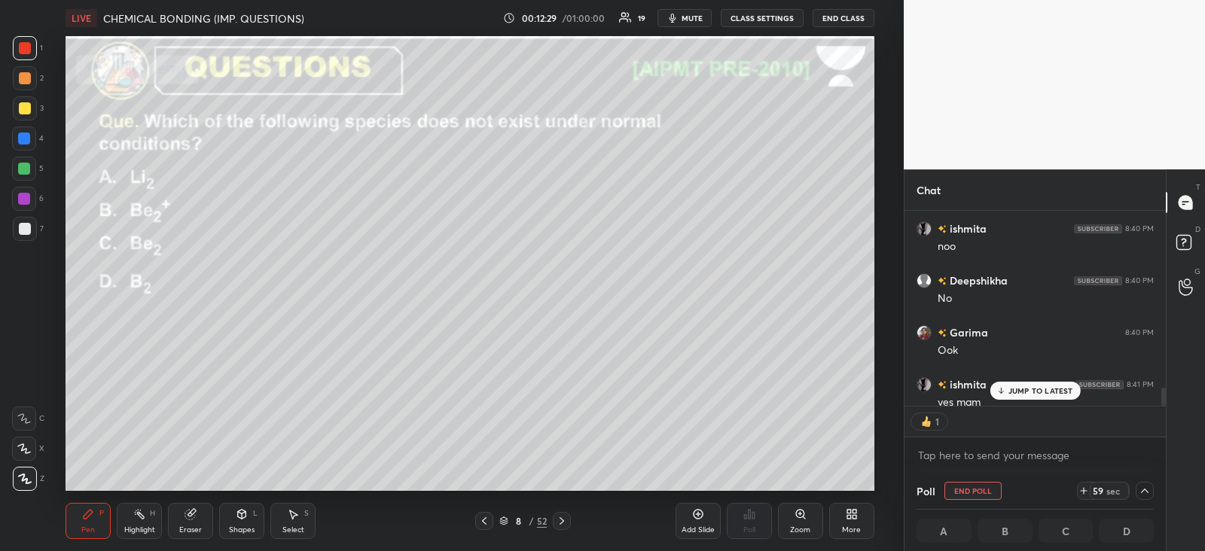
scroll to position [2790, 0]
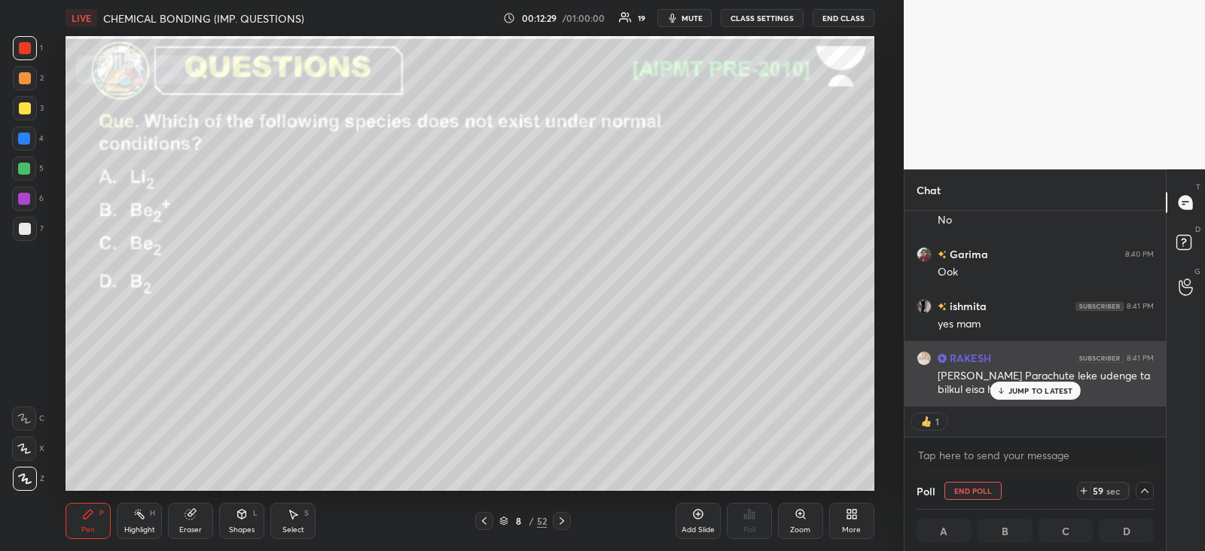
click at [1009, 386] on p "JUMP TO LATEST" at bounding box center [1041, 390] width 65 height 9
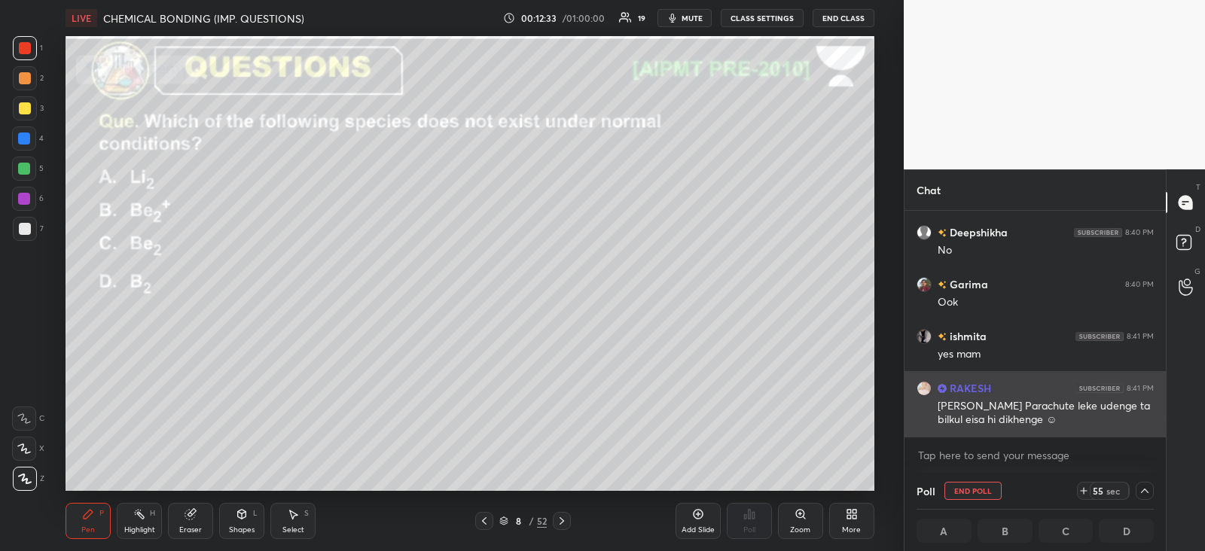
scroll to position [221, 256]
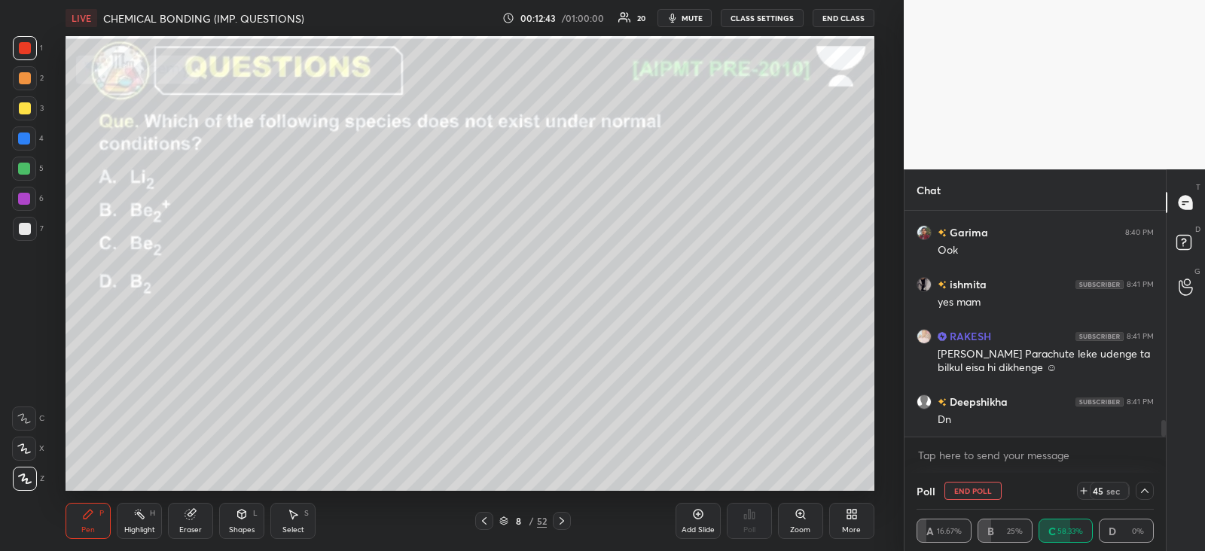
click at [32, 70] on div at bounding box center [25, 78] width 24 height 24
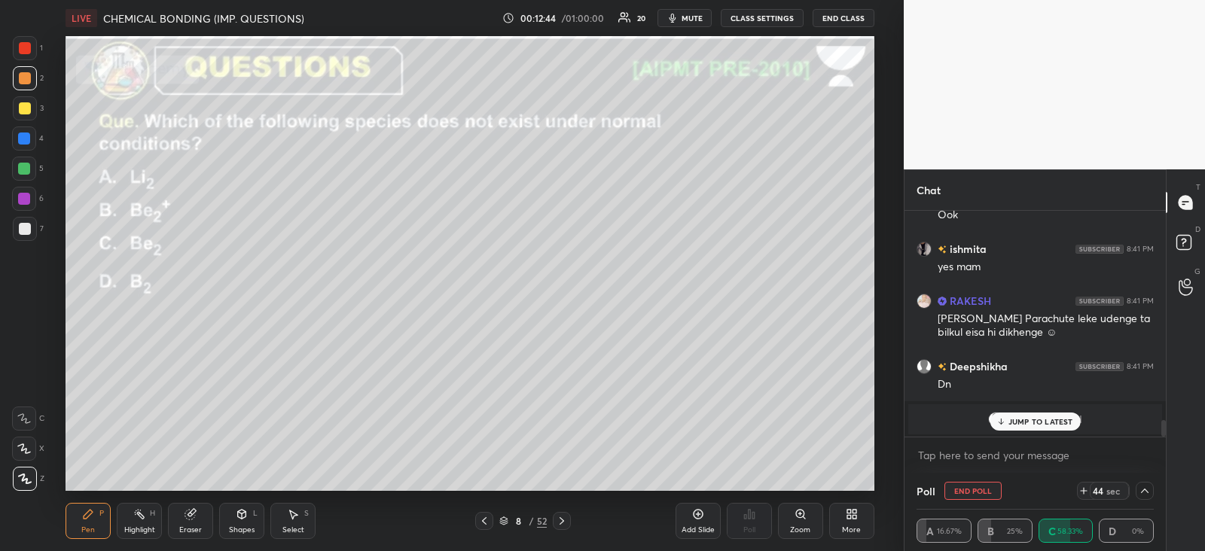
click at [1016, 405] on div "Kanak joined" at bounding box center [1035, 420] width 254 height 30
click at [1021, 423] on p "JUMP TO LATEST" at bounding box center [1041, 421] width 65 height 9
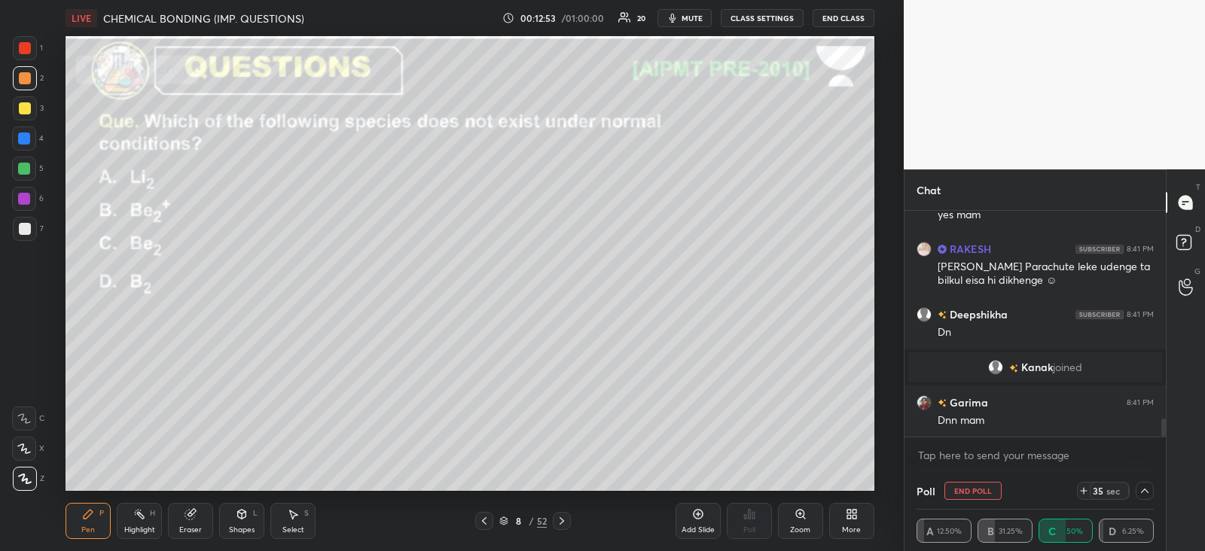
click at [87, 510] on icon at bounding box center [88, 514] width 12 height 12
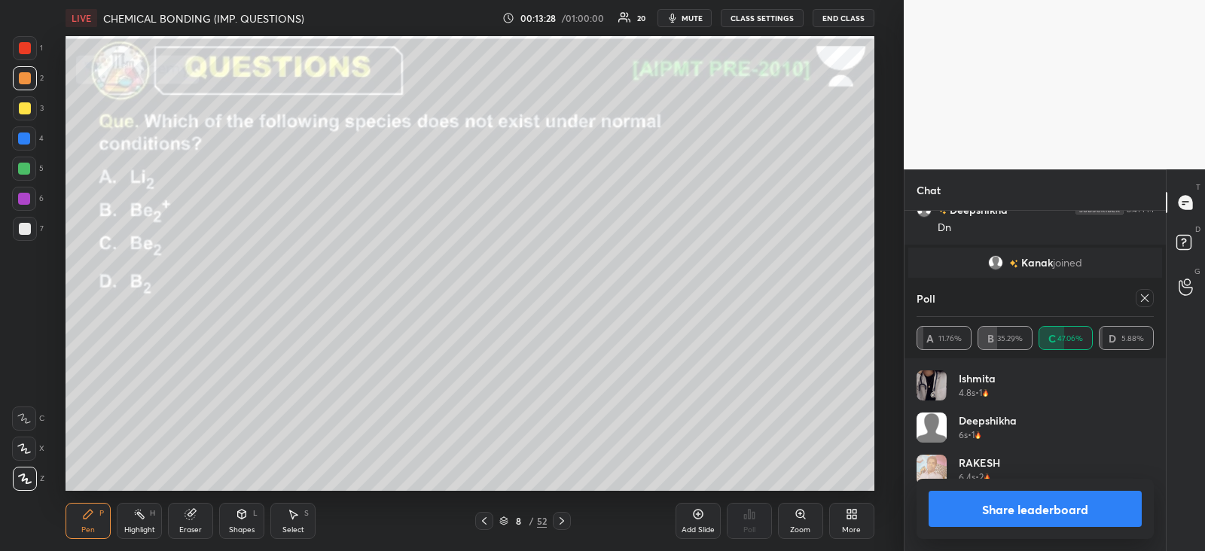
scroll to position [176, 233]
click at [1146, 295] on icon at bounding box center [1145, 298] width 12 height 12
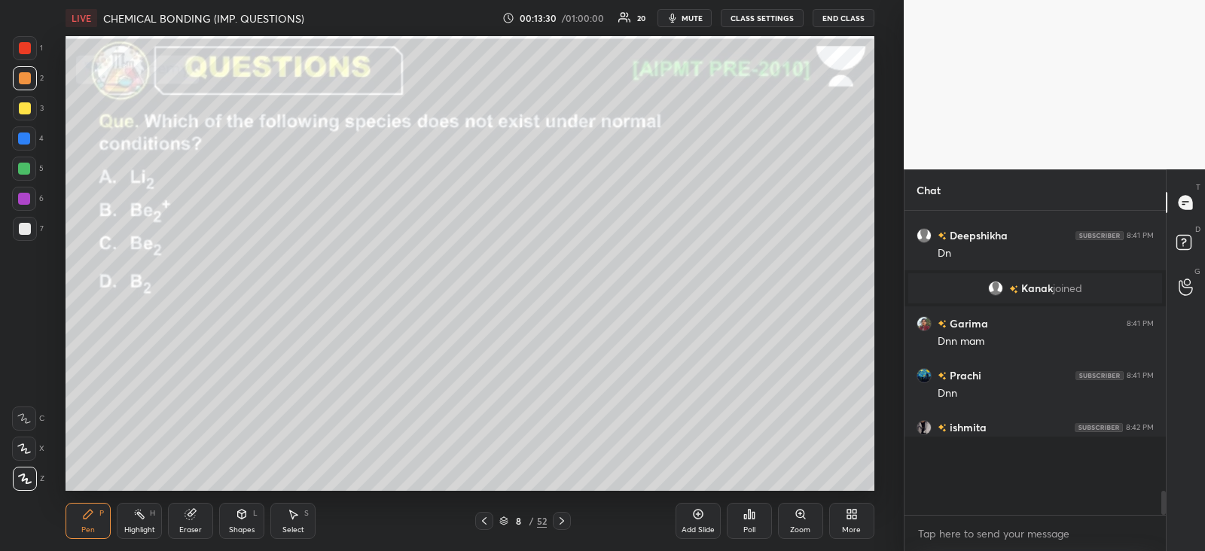
scroll to position [2595, 0]
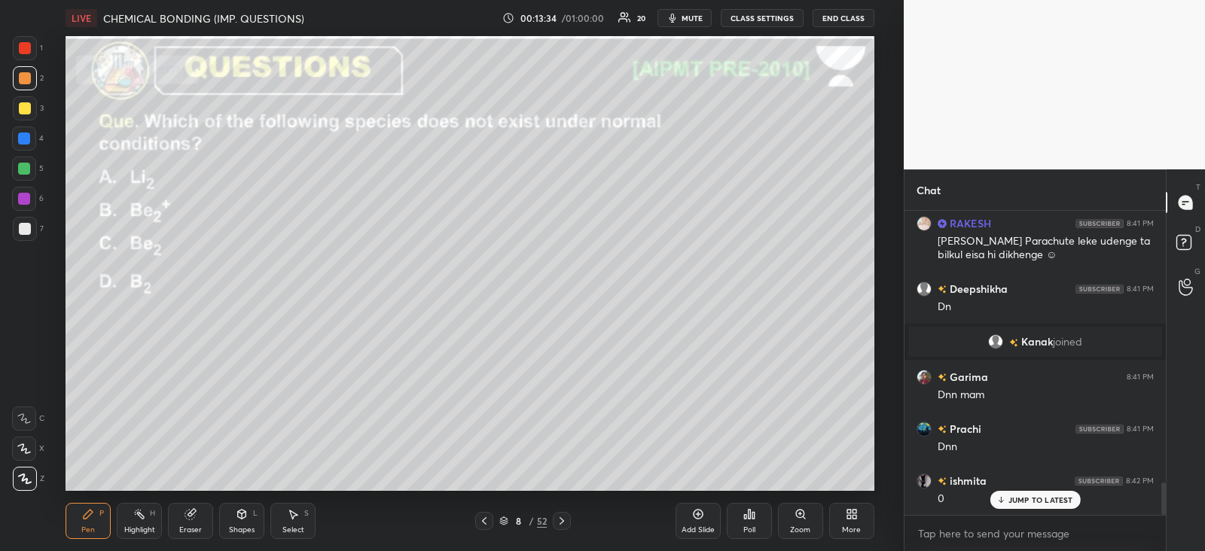
click at [560, 515] on icon at bounding box center [562, 521] width 12 height 12
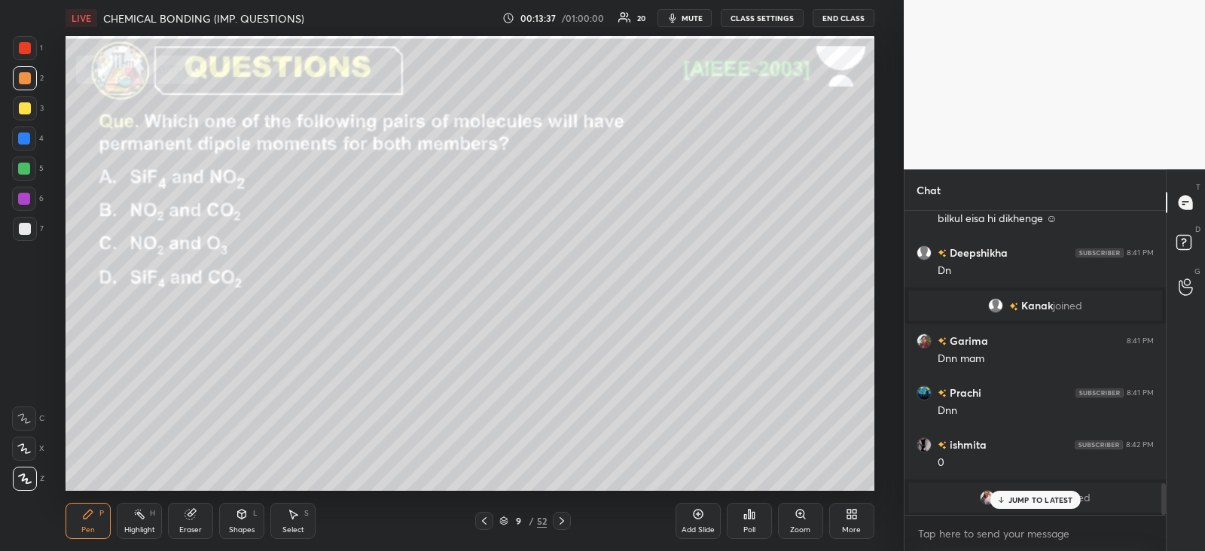
click at [757, 517] on div "Poll" at bounding box center [749, 521] width 45 height 36
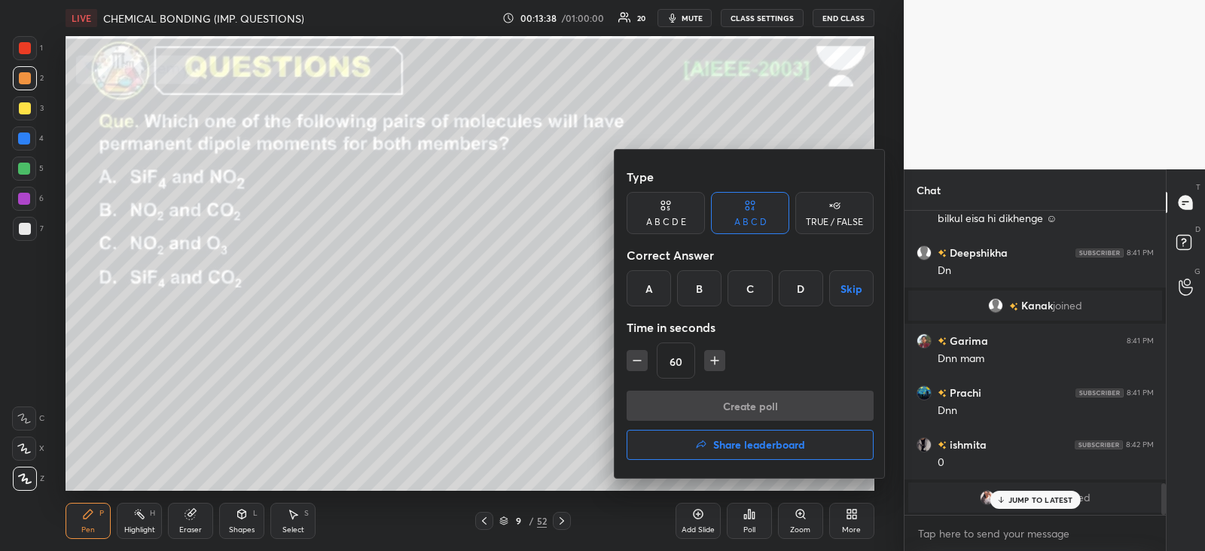
click at [753, 285] on div "C" at bounding box center [750, 288] width 44 height 36
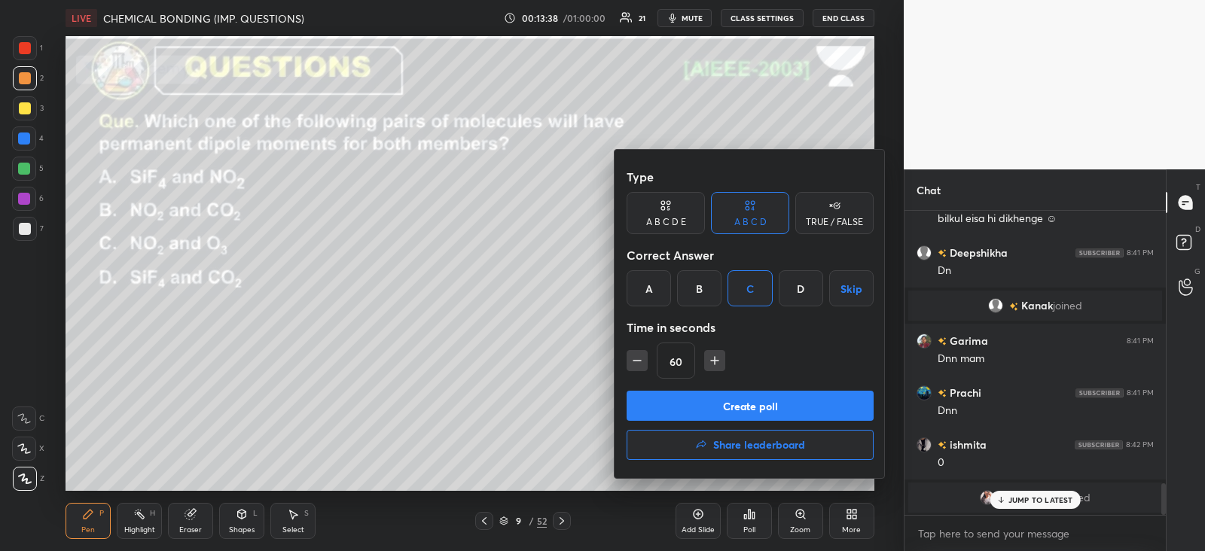
click at [674, 408] on button "Create poll" at bounding box center [750, 406] width 247 height 30
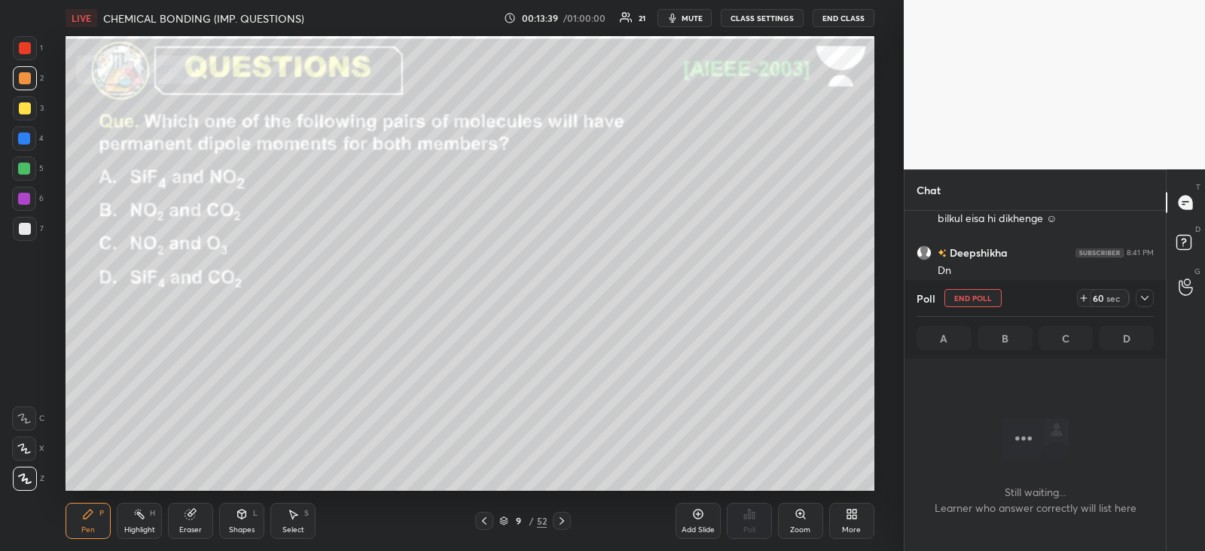
scroll to position [5, 5]
click at [1140, 289] on div at bounding box center [1145, 298] width 18 height 18
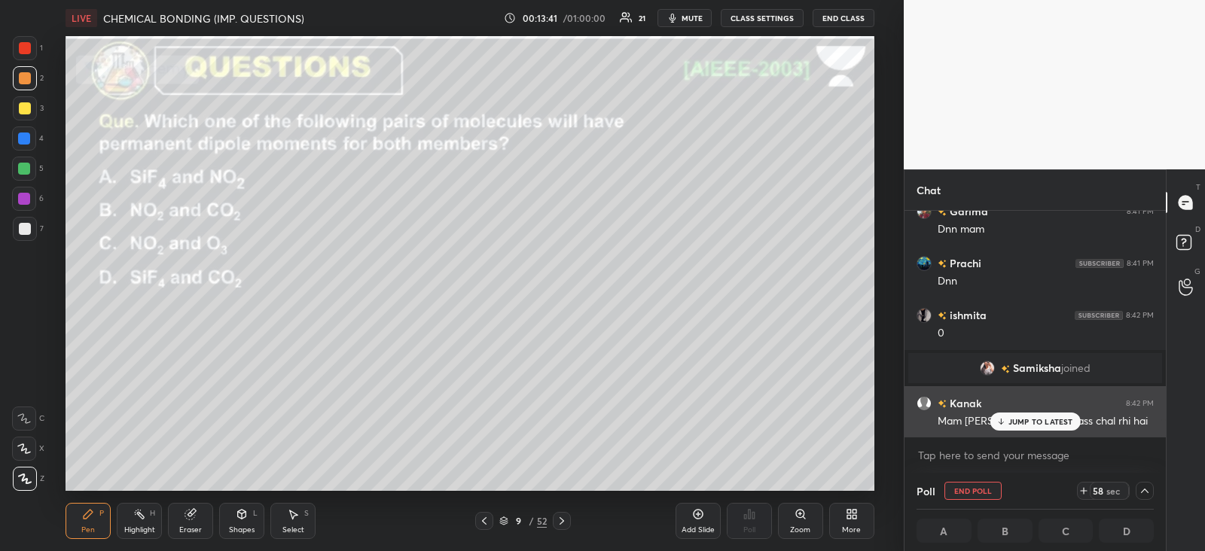
click at [1022, 413] on div "JUMP TO LATEST" at bounding box center [1035, 422] width 90 height 18
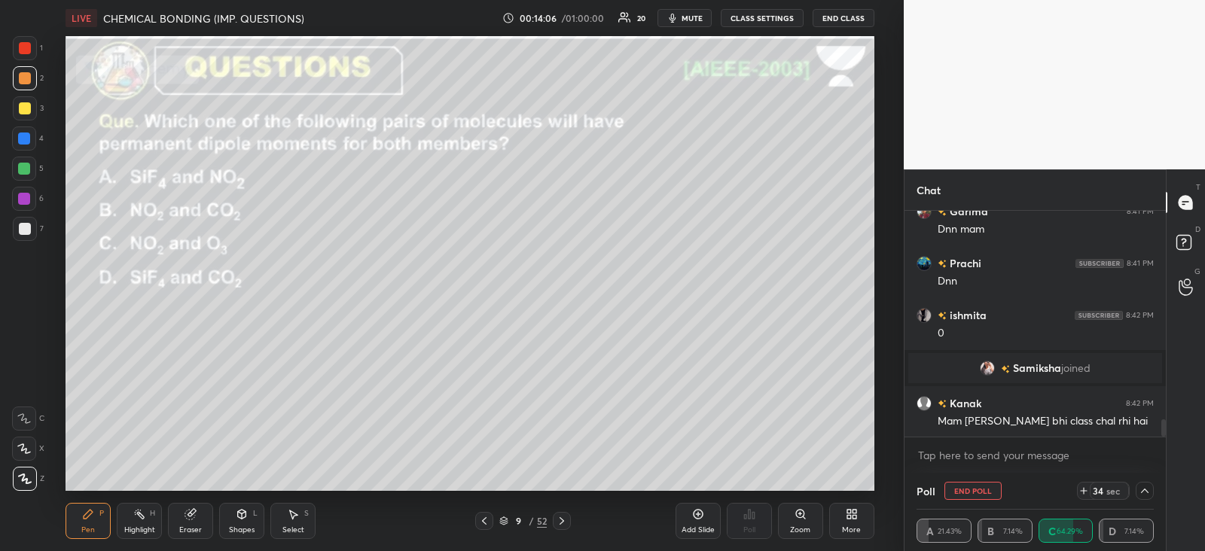
click at [27, 140] on div at bounding box center [24, 139] width 12 height 12
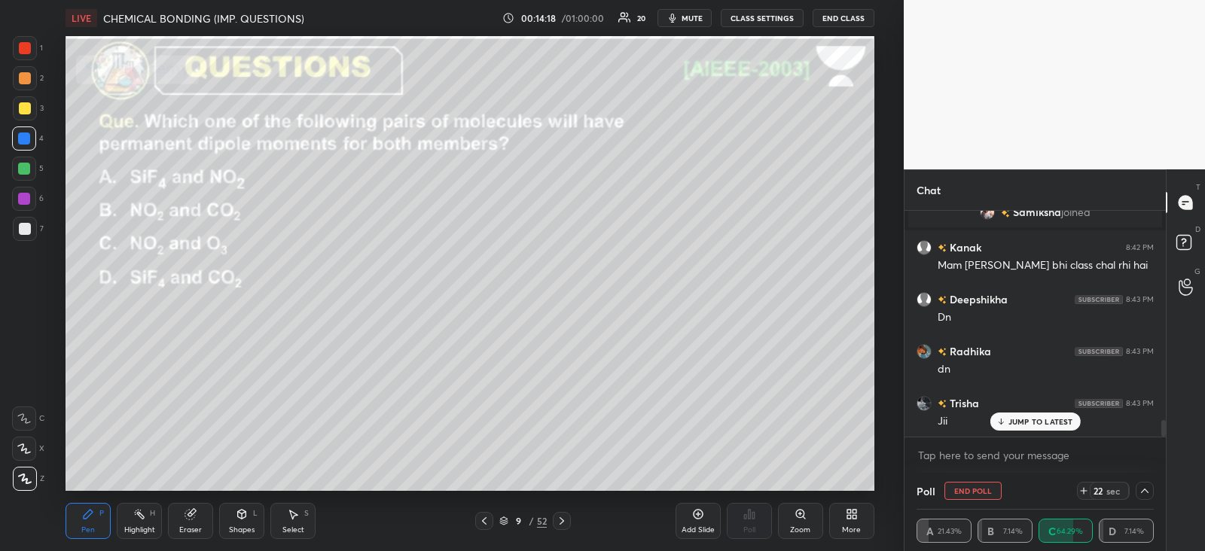
click at [237, 511] on icon at bounding box center [242, 514] width 12 height 12
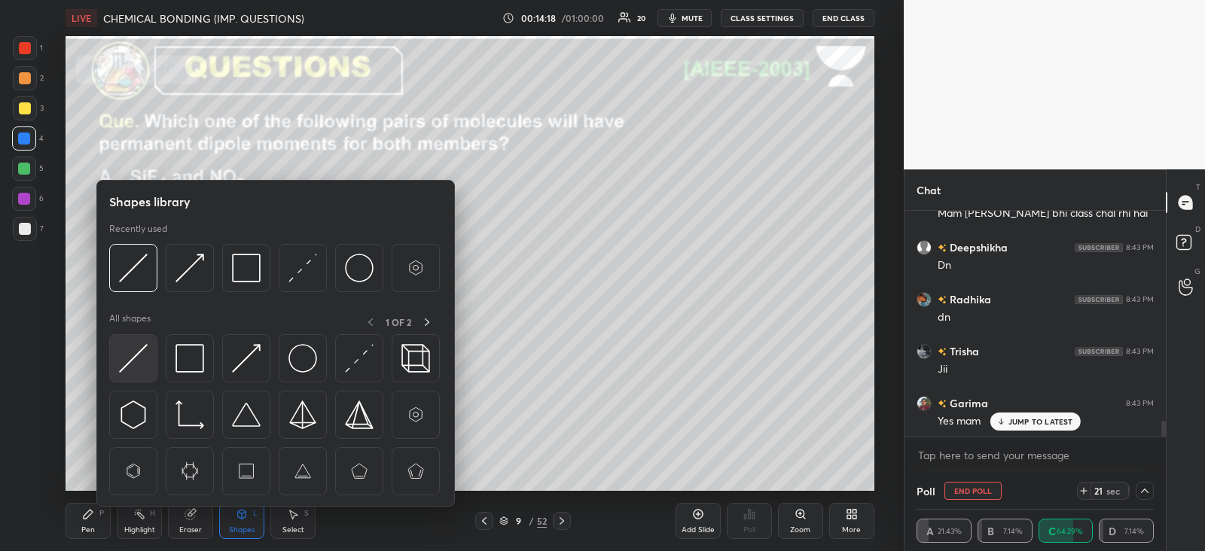
click at [138, 357] on img at bounding box center [133, 358] width 29 height 29
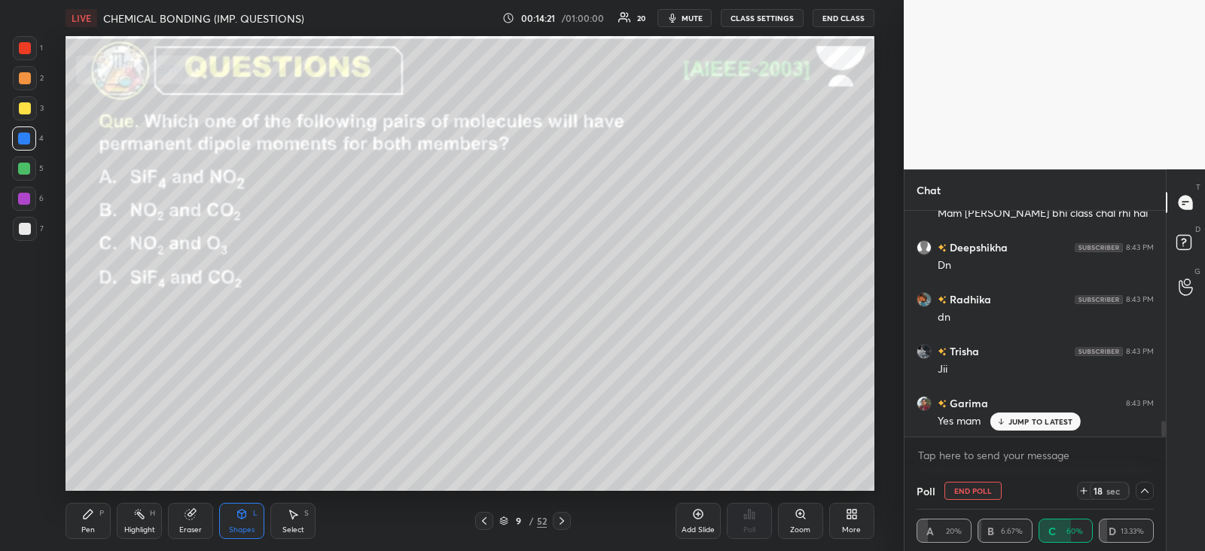
click at [99, 503] on div "Pen P" at bounding box center [88, 521] width 45 height 36
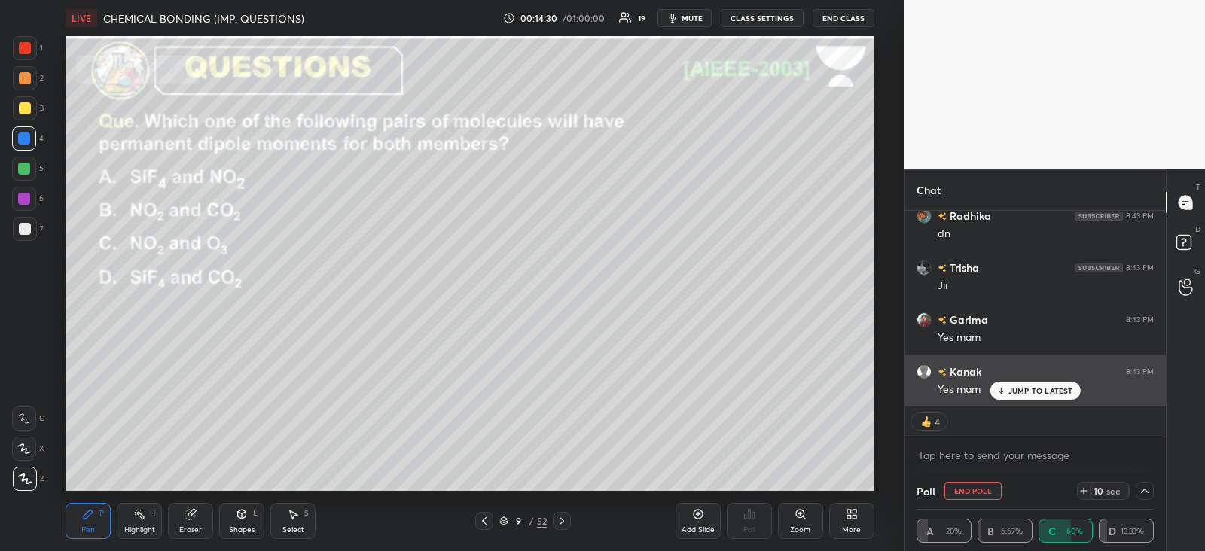
click at [1008, 384] on div "JUMP TO LATEST" at bounding box center [1035, 391] width 90 height 18
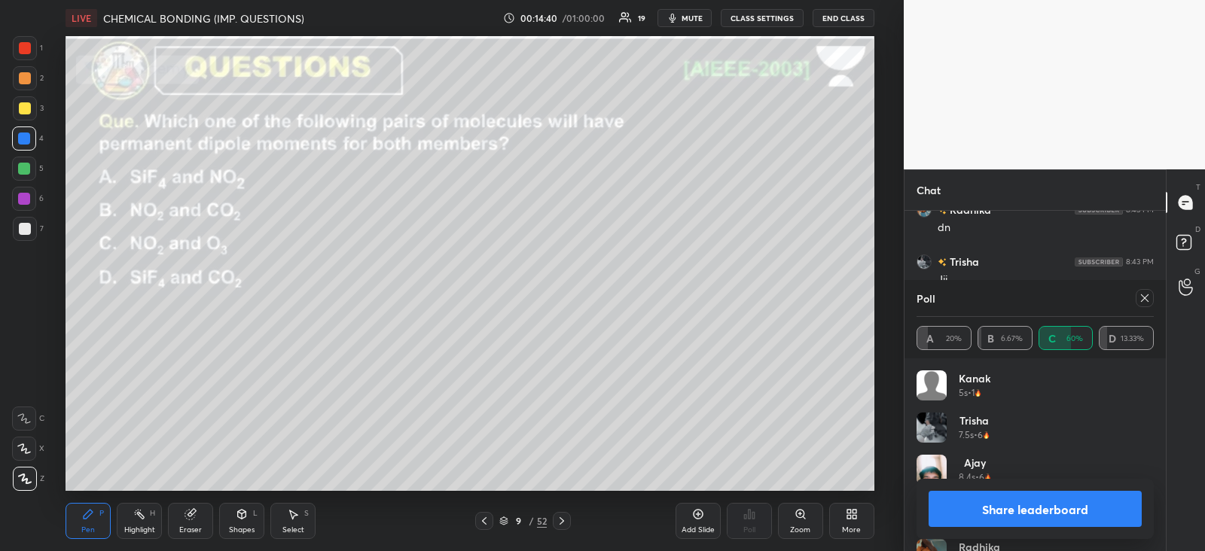
scroll to position [3050, 0]
click at [1151, 306] on div at bounding box center [1145, 298] width 18 height 18
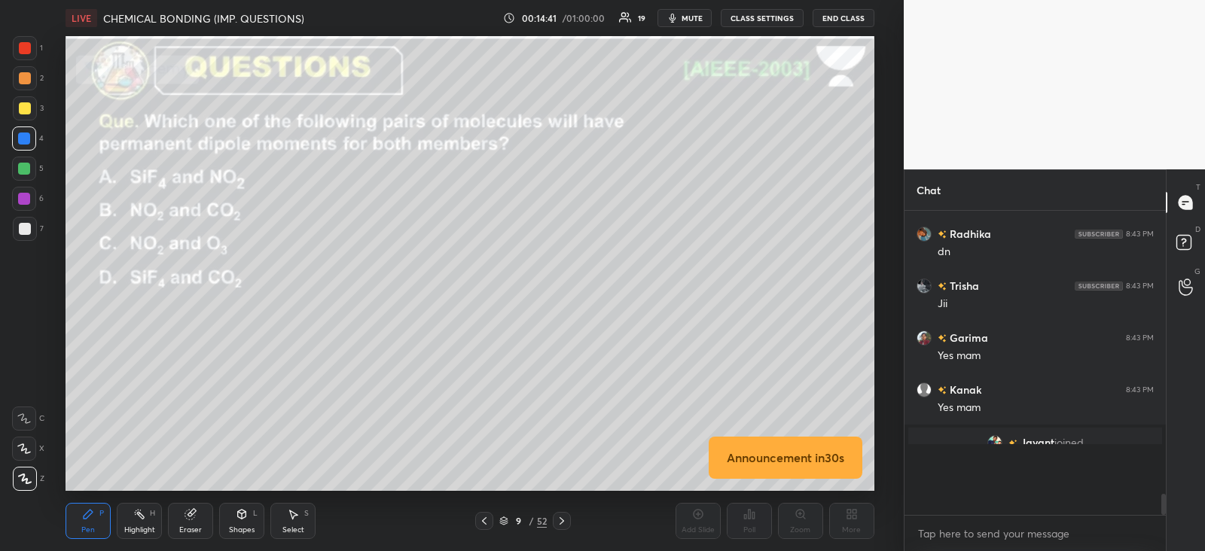
scroll to position [292, 256]
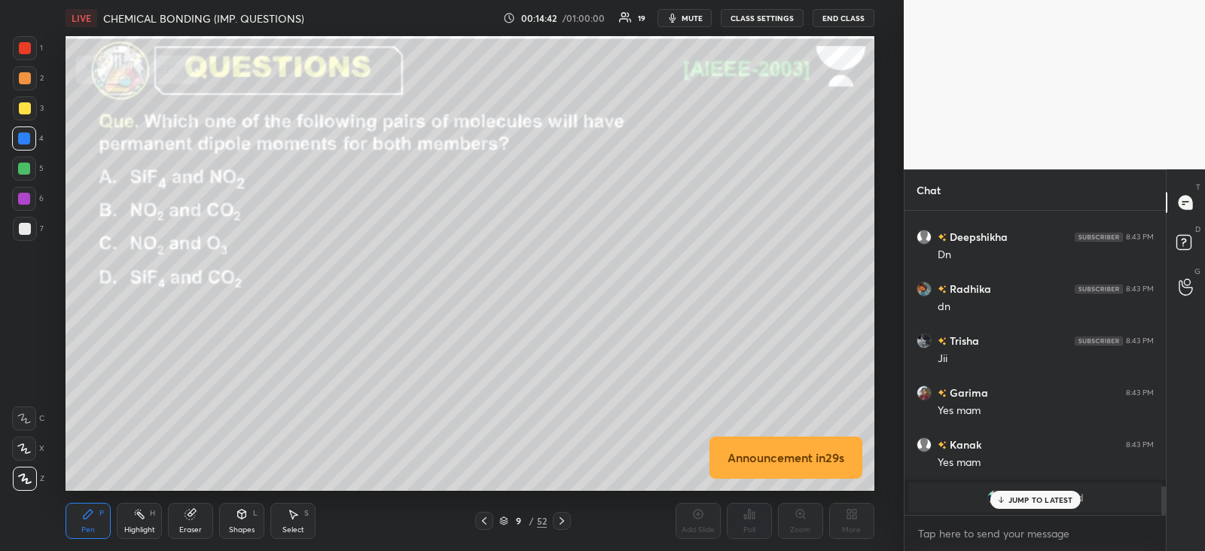
click at [1006, 502] on div "JUMP TO LATEST" at bounding box center [1035, 500] width 90 height 18
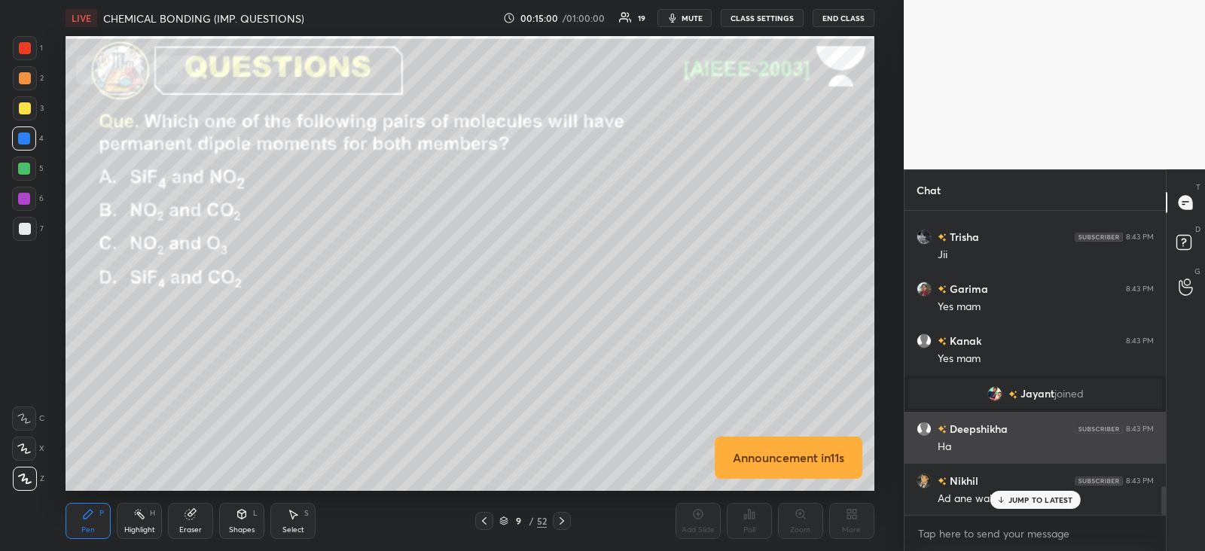
click at [1021, 499] on p "JUMP TO LATEST" at bounding box center [1041, 500] width 65 height 9
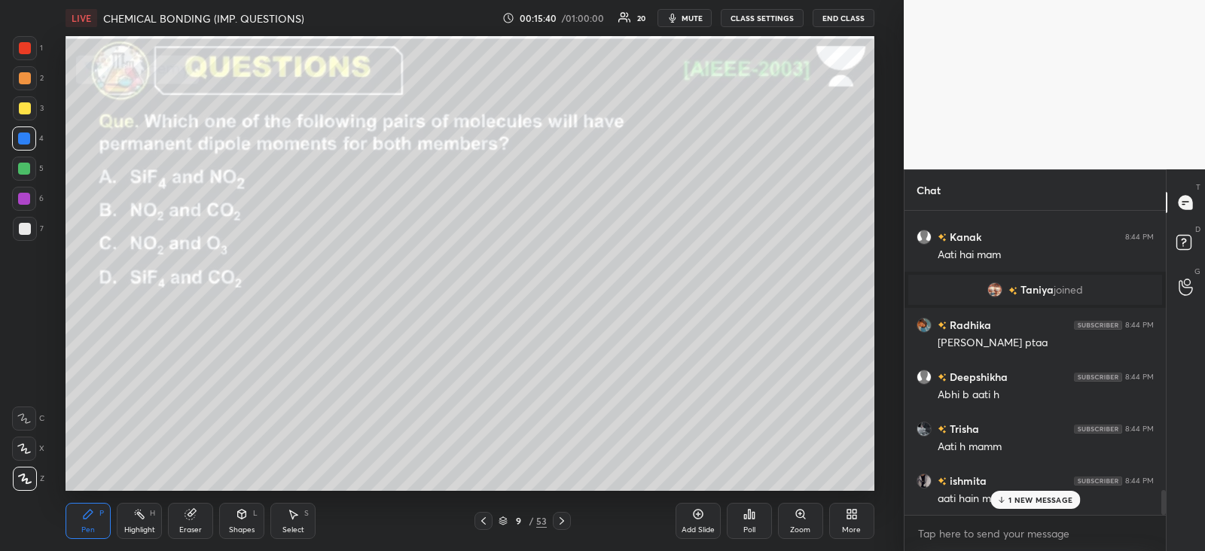
scroll to position [3450, 0]
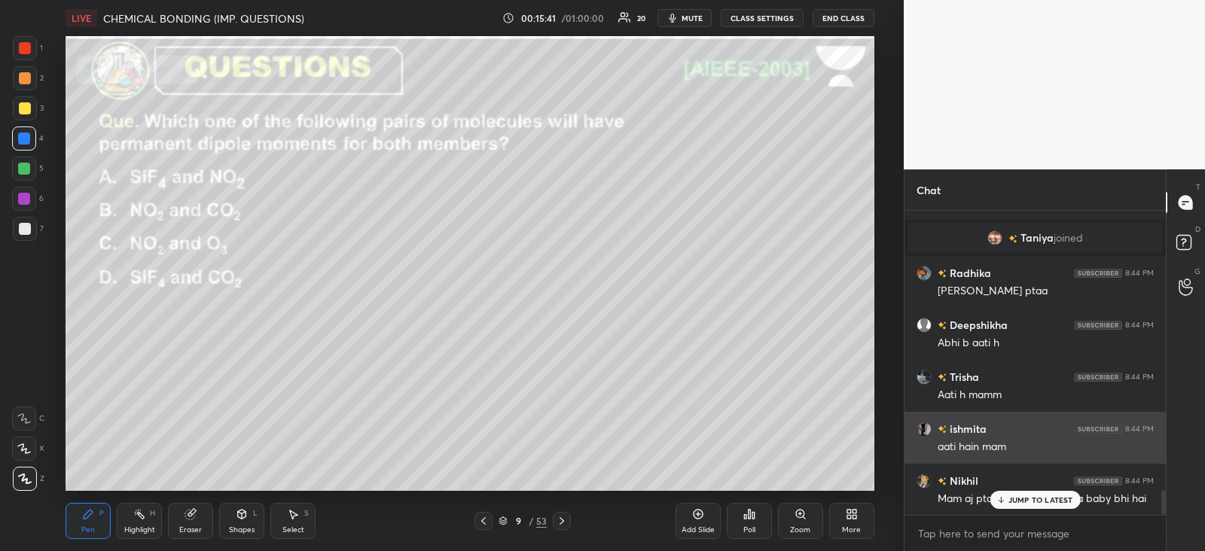
click at [1013, 499] on p "JUMP TO LATEST" at bounding box center [1041, 500] width 65 height 9
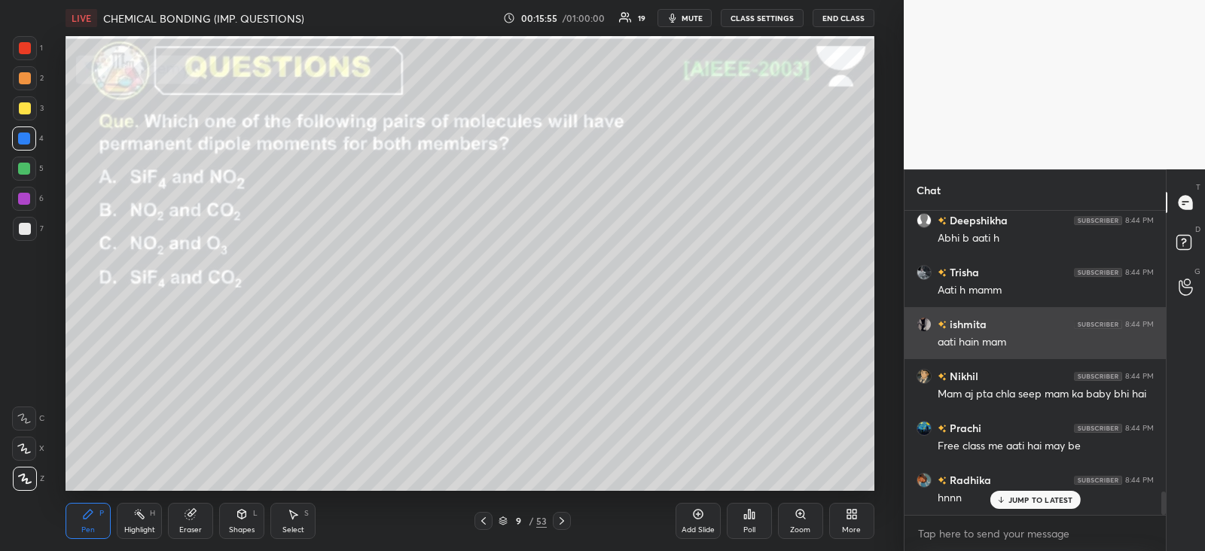
scroll to position [3606, 0]
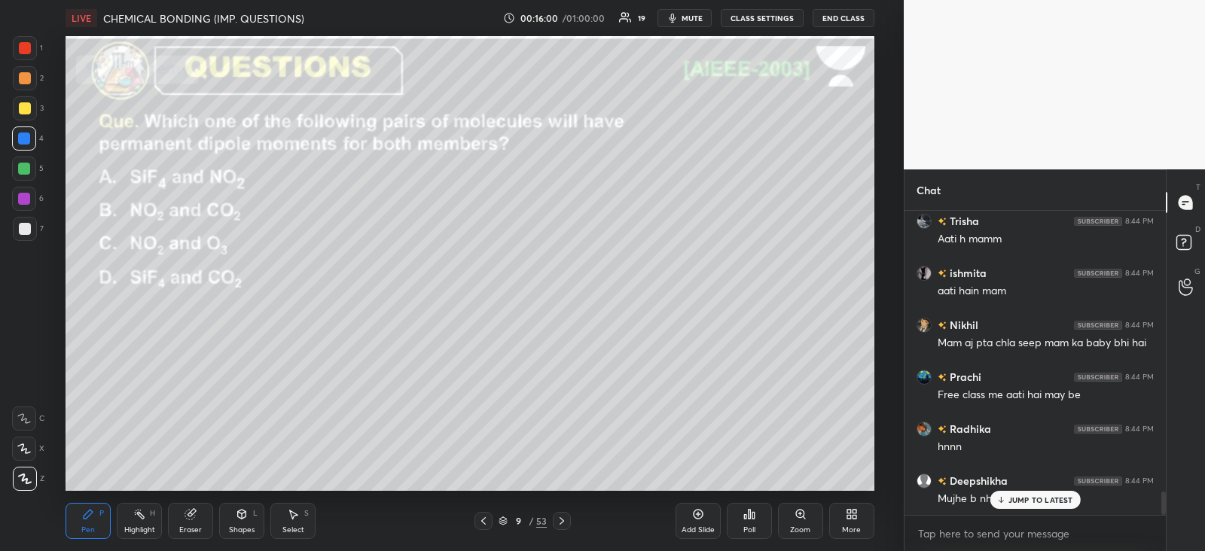
click at [188, 514] on icon at bounding box center [190, 515] width 10 height 10
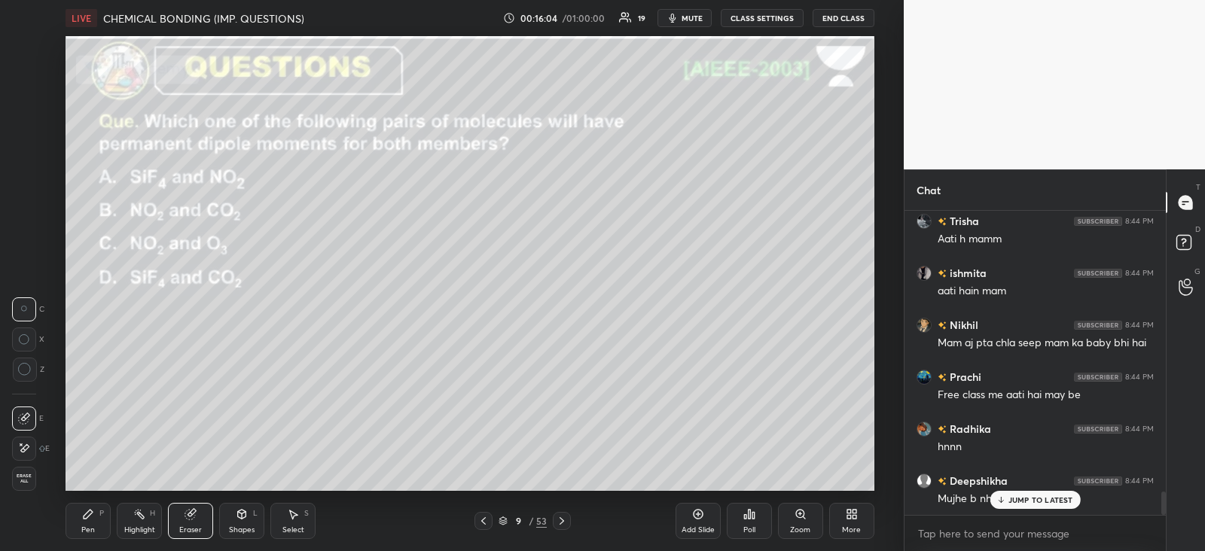
click at [78, 524] on div "Pen P" at bounding box center [88, 521] width 45 height 36
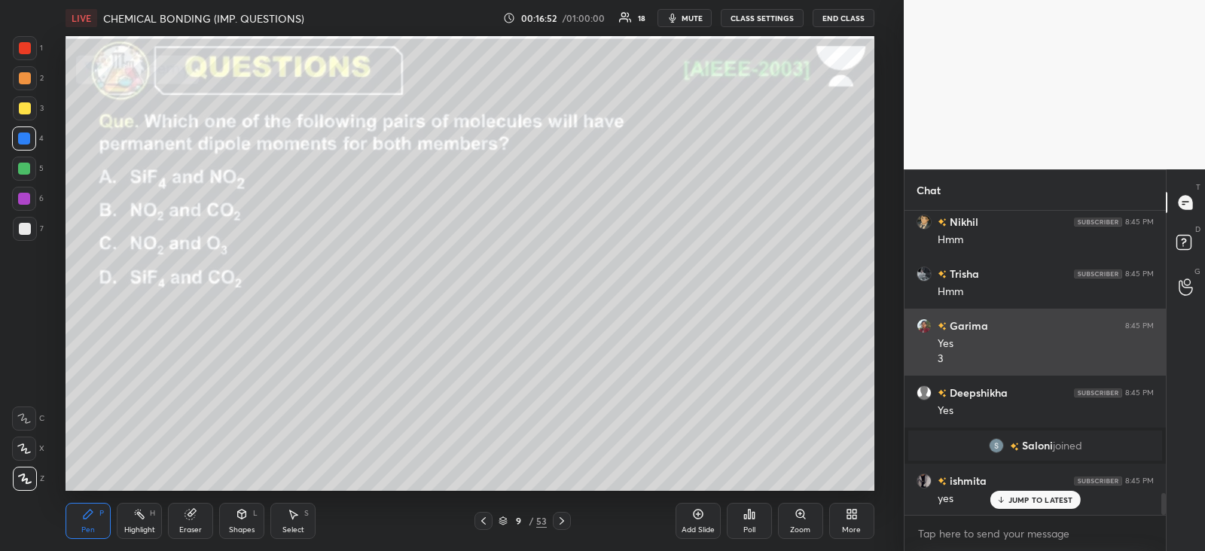
scroll to position [5, 5]
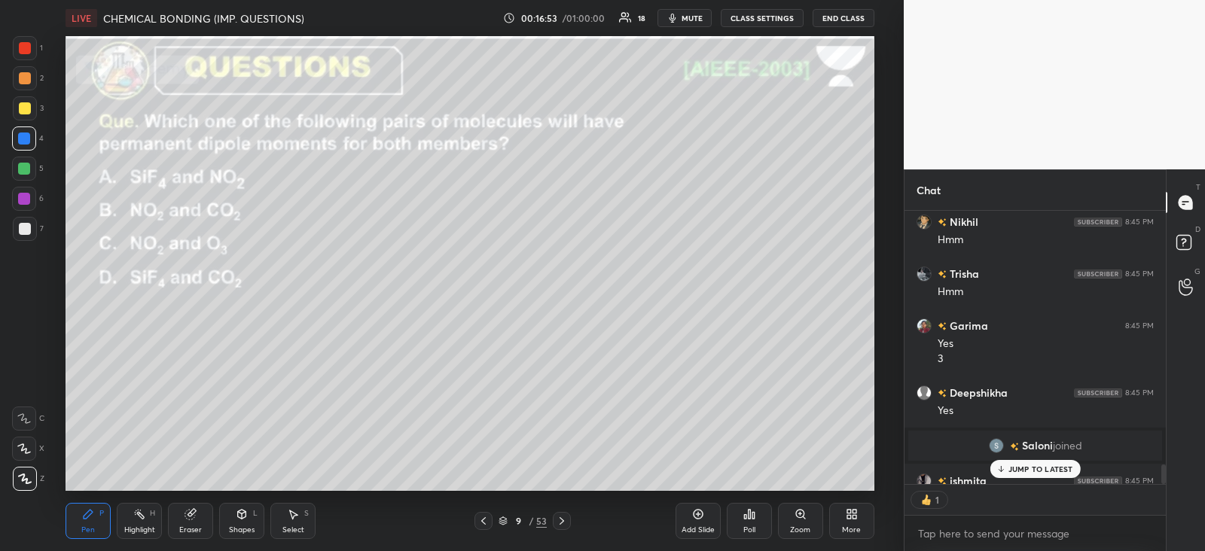
click at [26, 165] on div at bounding box center [24, 169] width 12 height 12
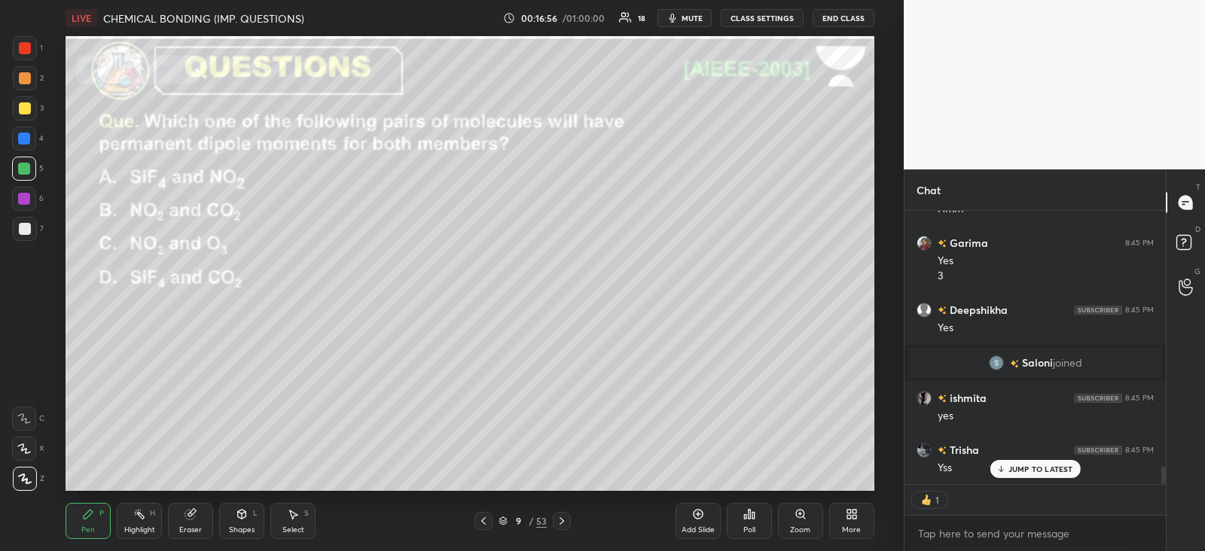
click at [1036, 465] on p "JUMP TO LATEST" at bounding box center [1041, 469] width 65 height 9
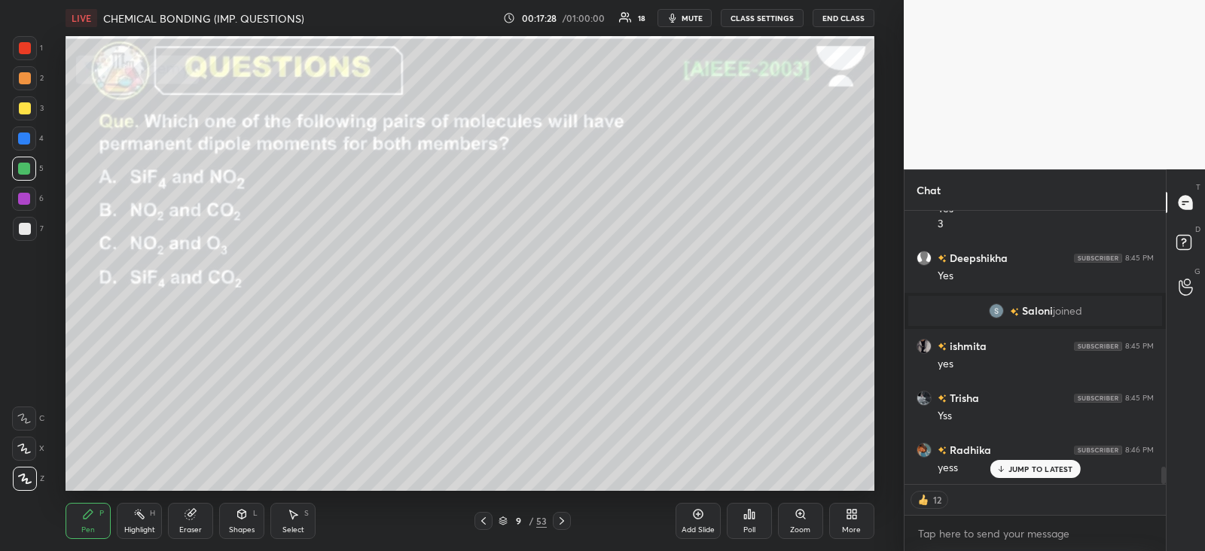
click at [565, 517] on icon at bounding box center [562, 521] width 12 height 12
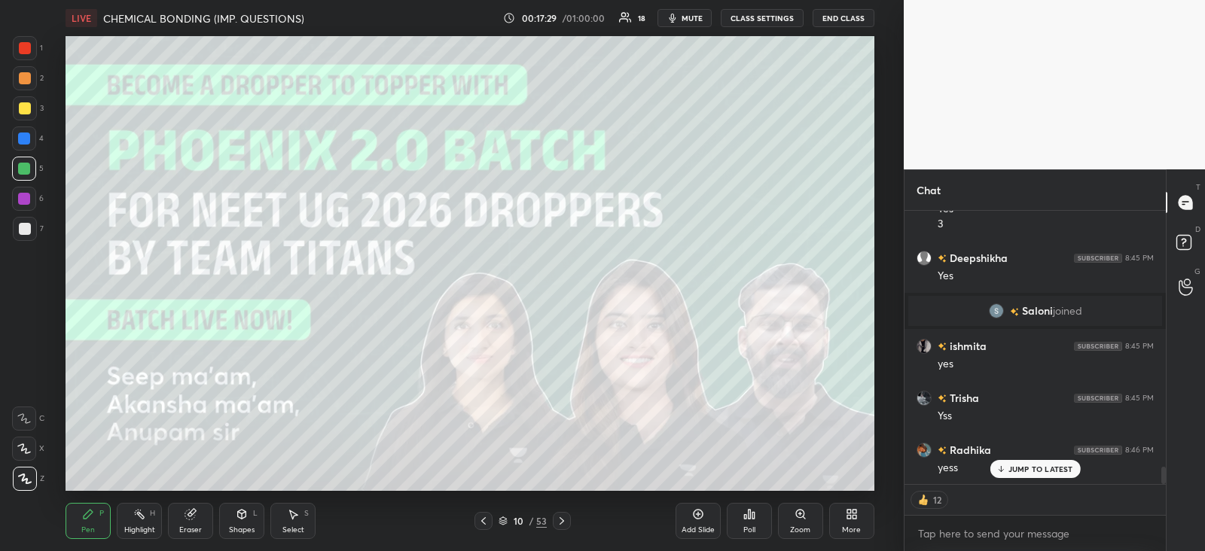
click at [559, 521] on icon at bounding box center [562, 521] width 12 height 12
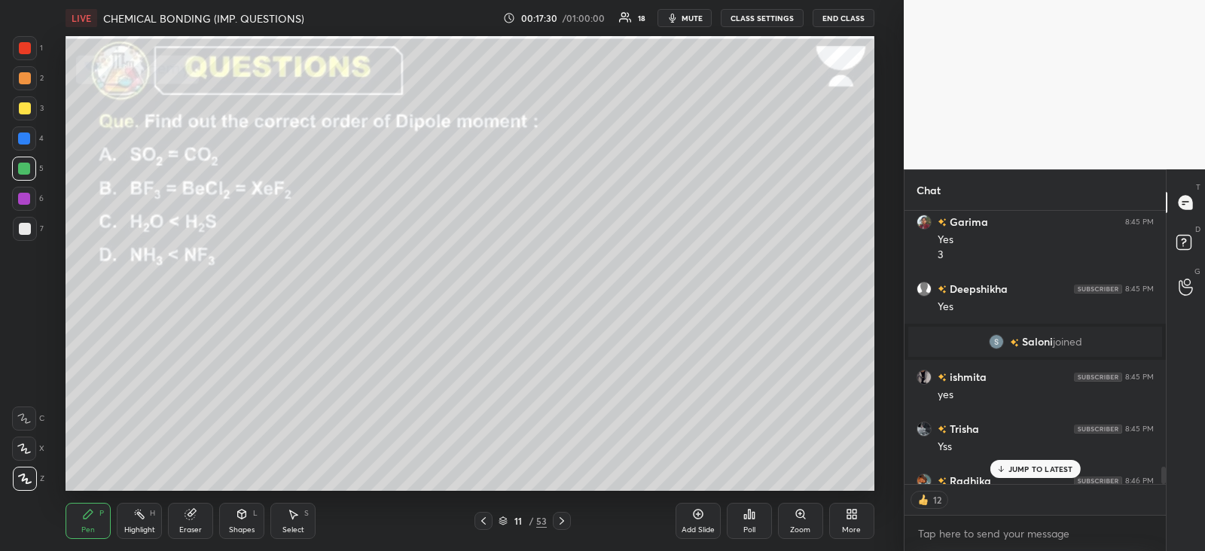
scroll to position [5, 5]
click at [490, 521] on icon at bounding box center [484, 521] width 12 height 12
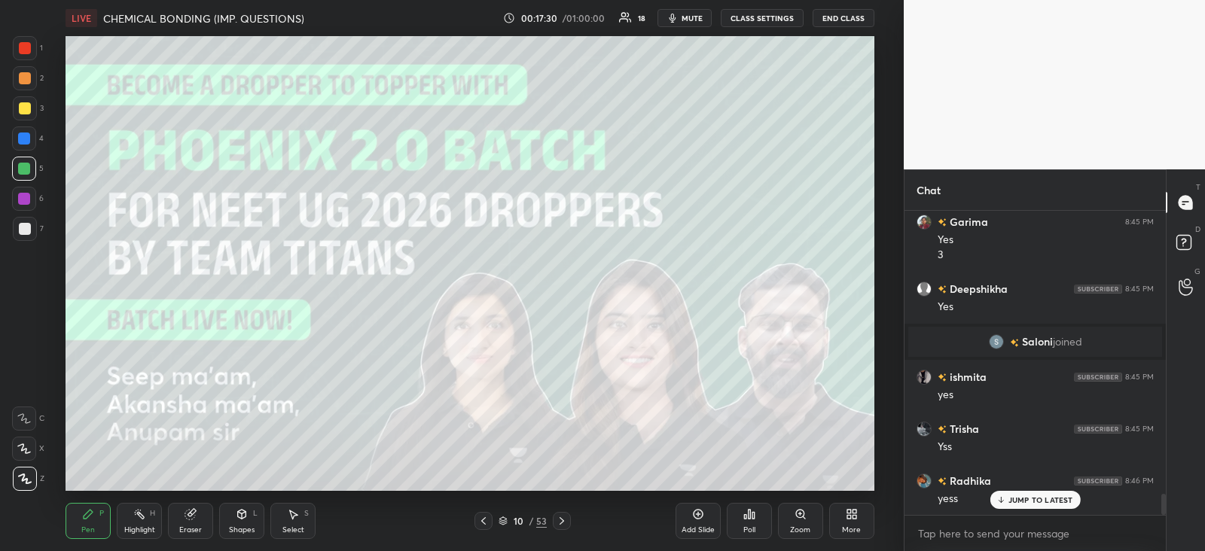
click at [485, 521] on icon at bounding box center [484, 521] width 12 height 12
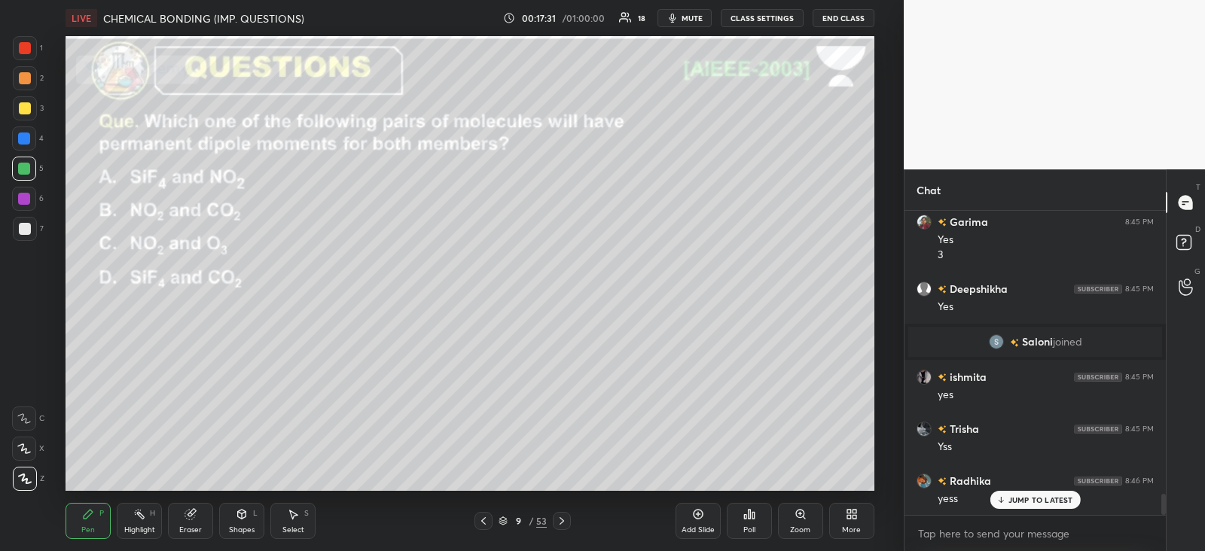
scroll to position [4139, 0]
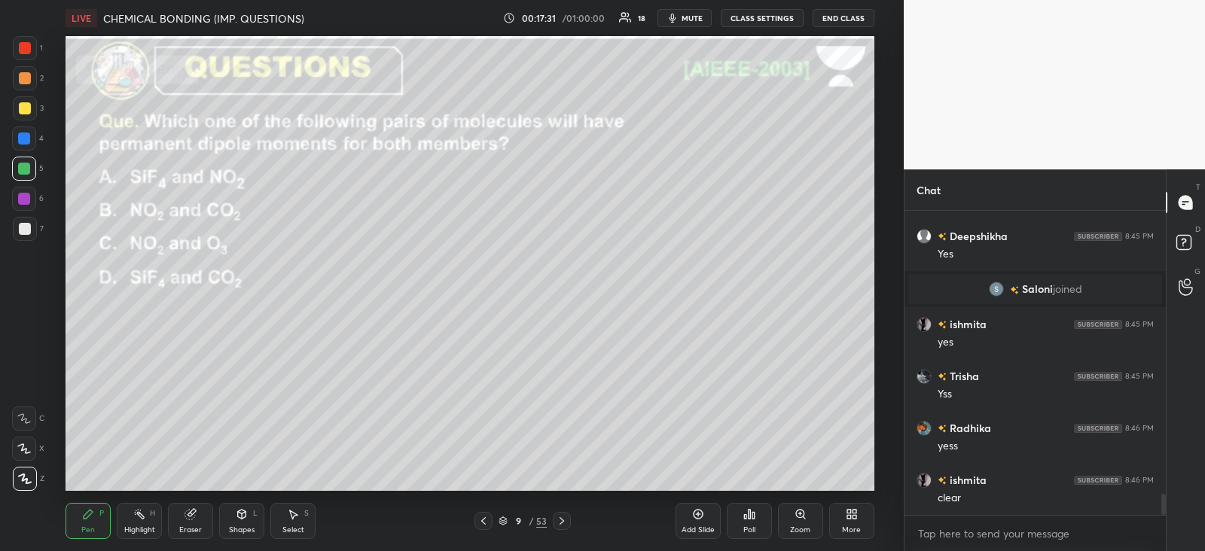
click at [564, 521] on icon at bounding box center [562, 521] width 12 height 12
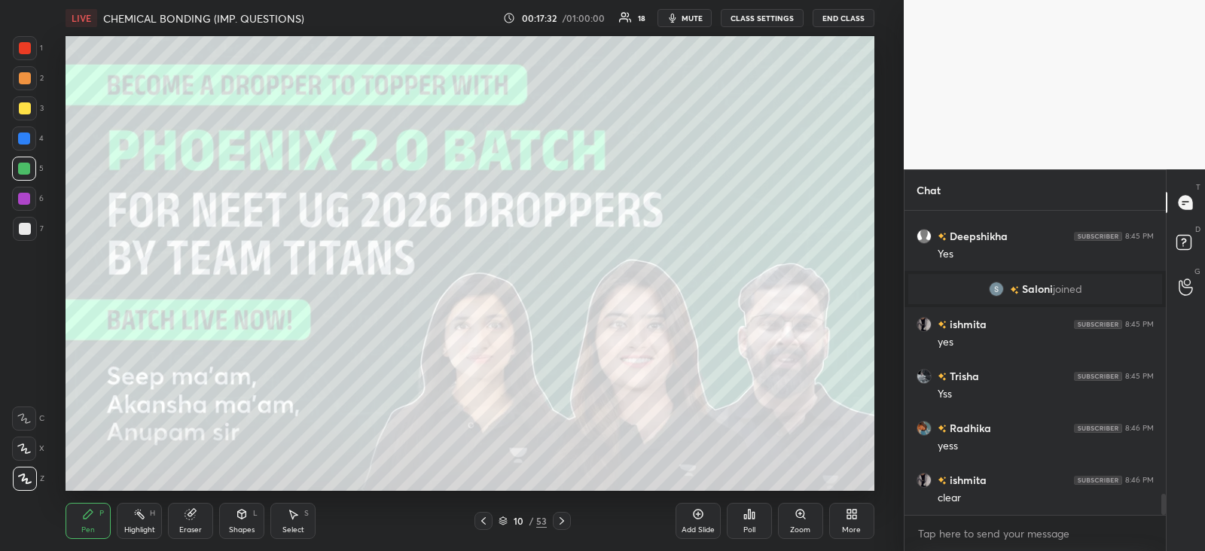
click at [565, 520] on icon at bounding box center [562, 521] width 12 height 12
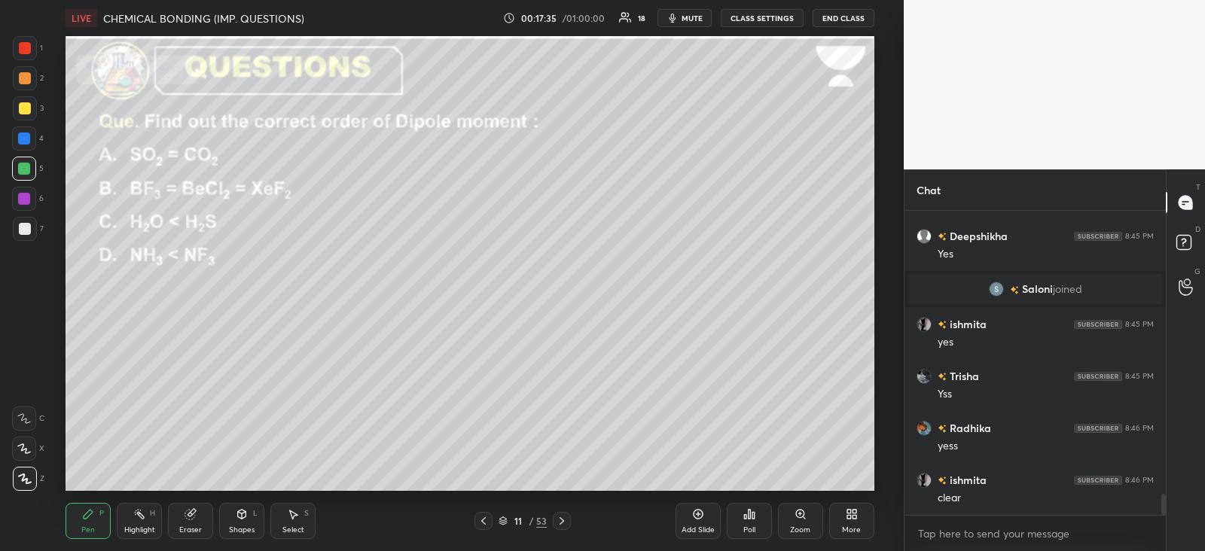
click at [760, 521] on div "Poll" at bounding box center [749, 521] width 45 height 36
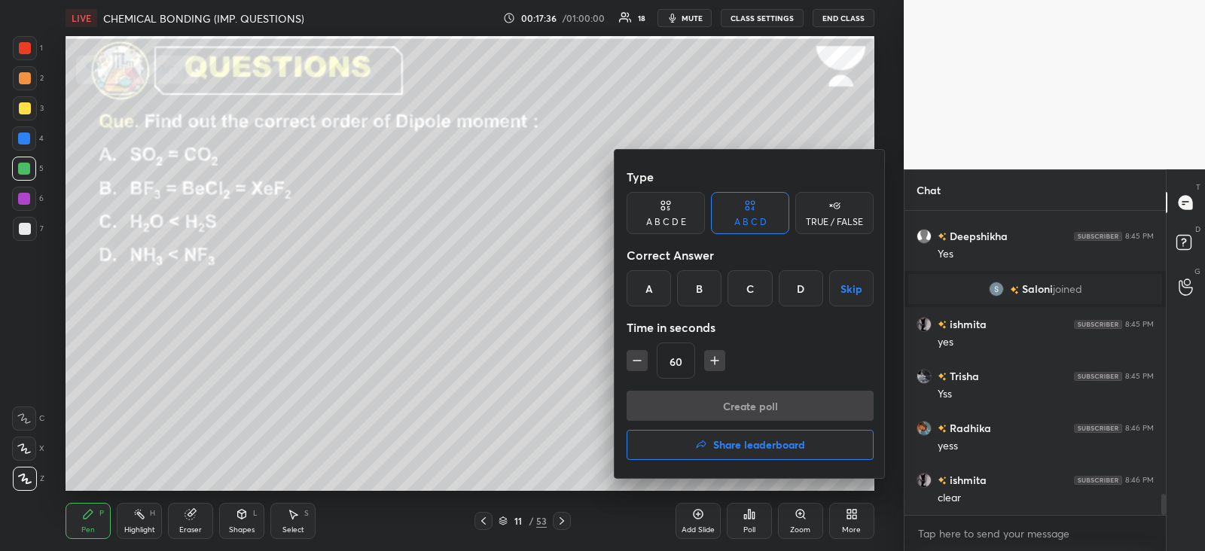
click at [716, 280] on div "B" at bounding box center [699, 288] width 44 height 36
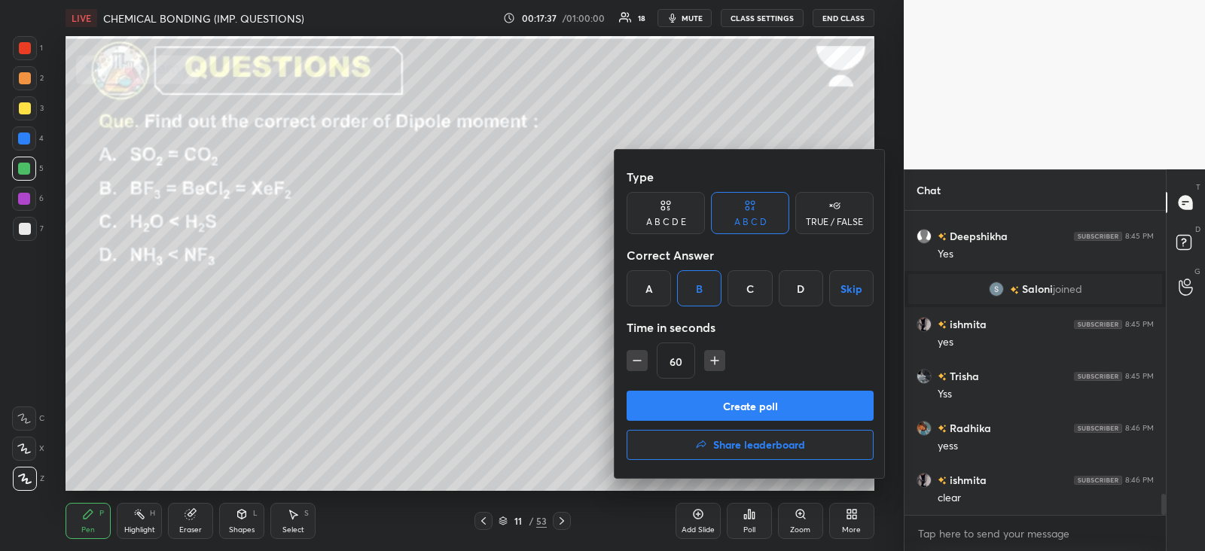
click at [704, 405] on button "Create poll" at bounding box center [750, 406] width 247 height 30
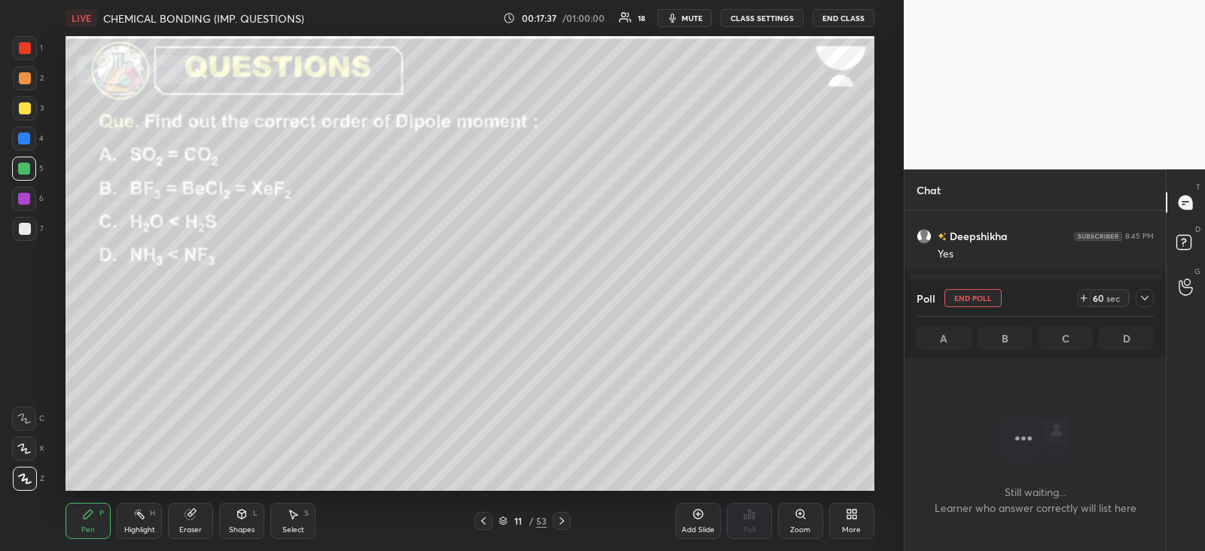
scroll to position [5, 5]
click at [1139, 297] on icon at bounding box center [1145, 298] width 12 height 12
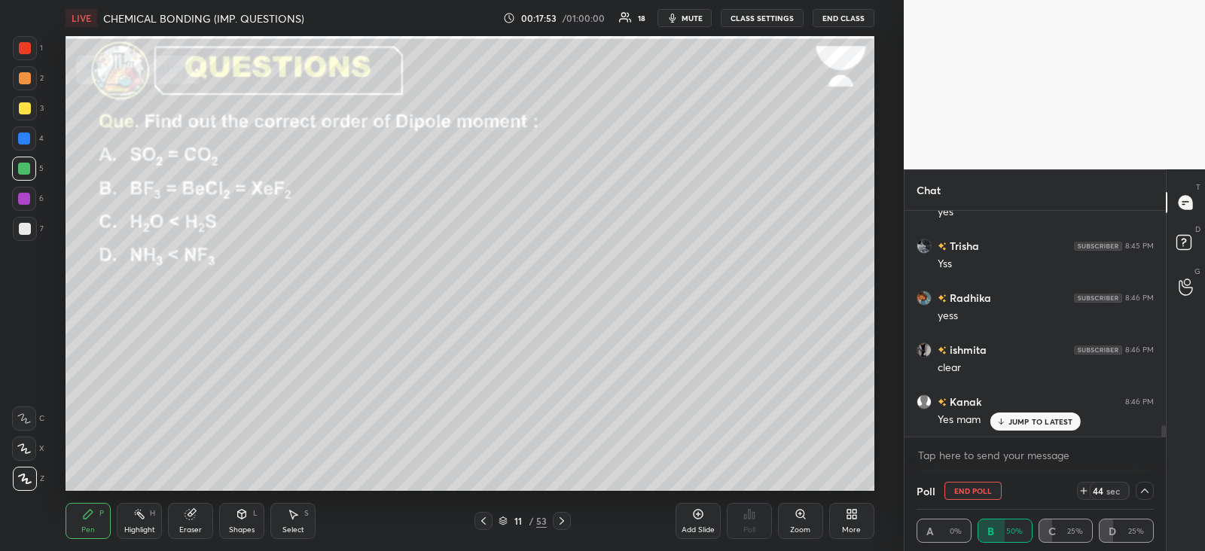
scroll to position [4321, 0]
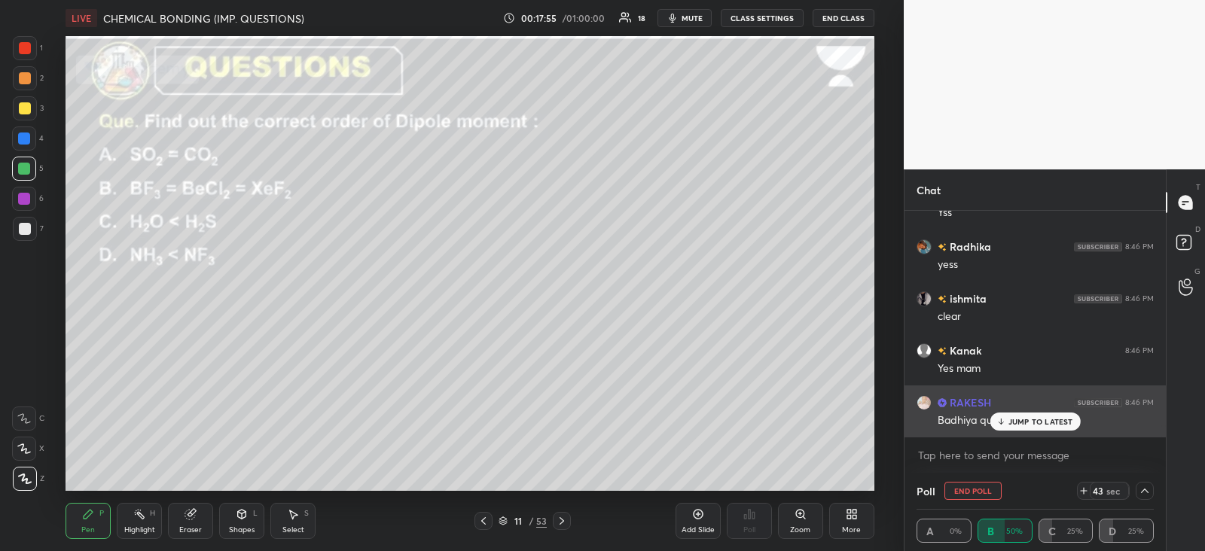
click at [1013, 417] on p "JUMP TO LATEST" at bounding box center [1041, 421] width 65 height 9
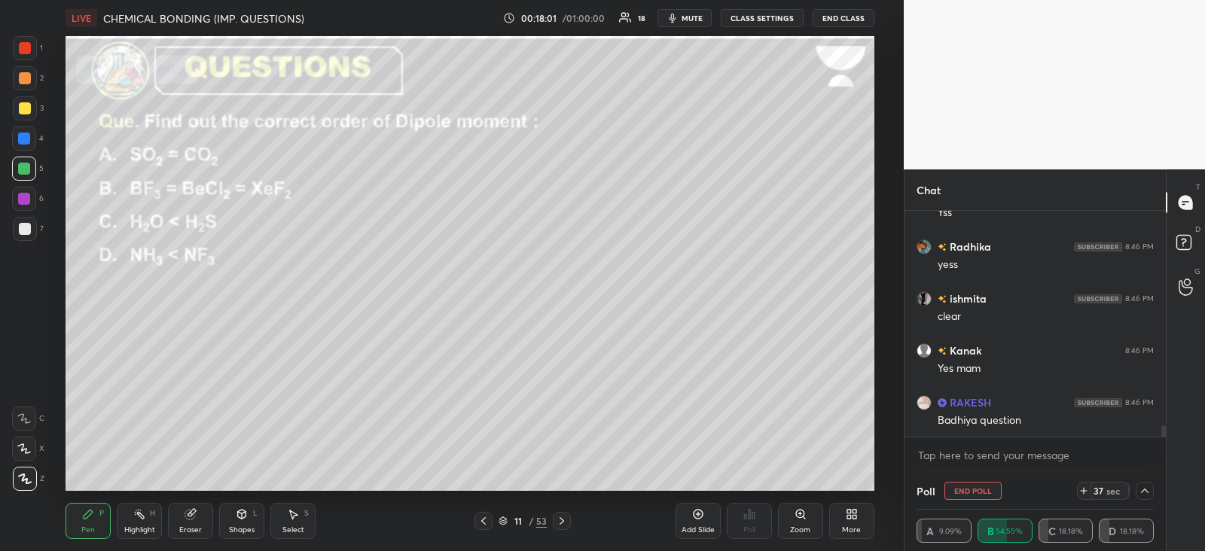
click at [28, 41] on div at bounding box center [25, 48] width 24 height 24
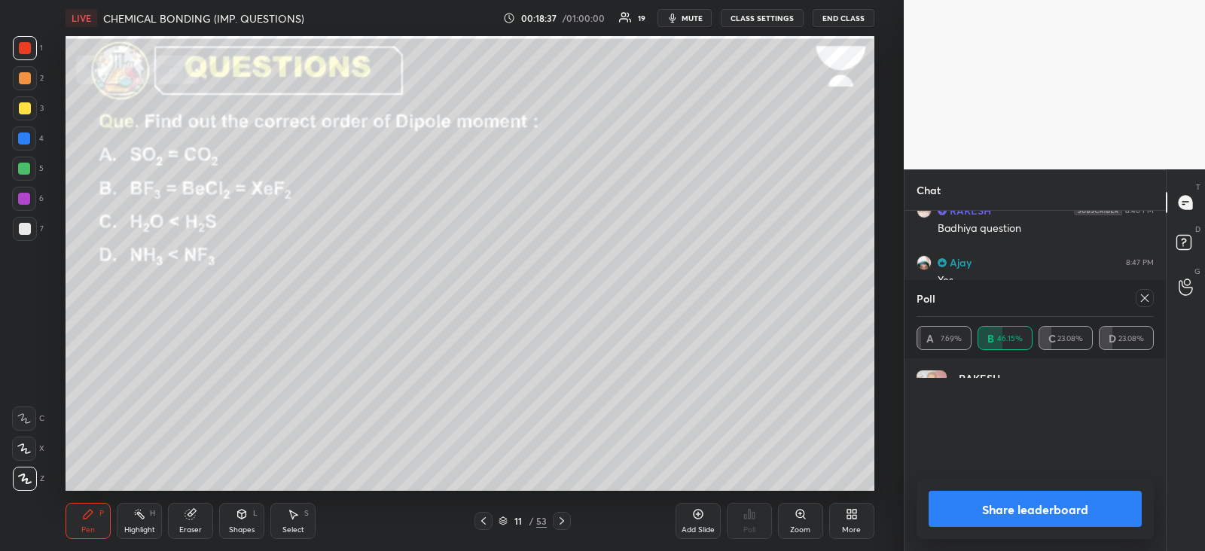
scroll to position [176, 233]
click at [1137, 300] on div at bounding box center [1145, 298] width 18 height 18
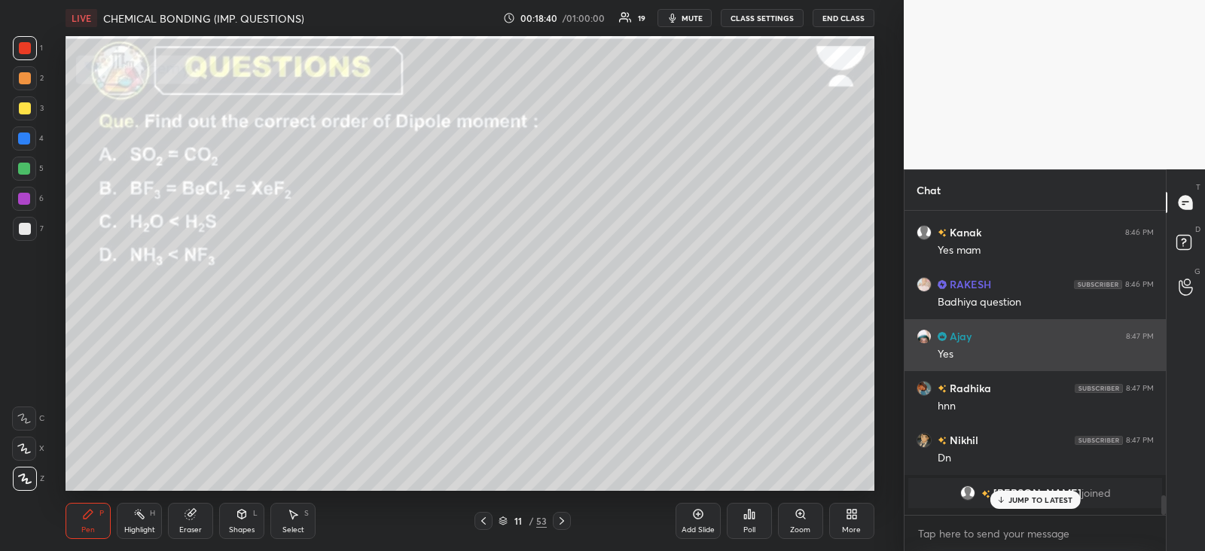
scroll to position [175, 256]
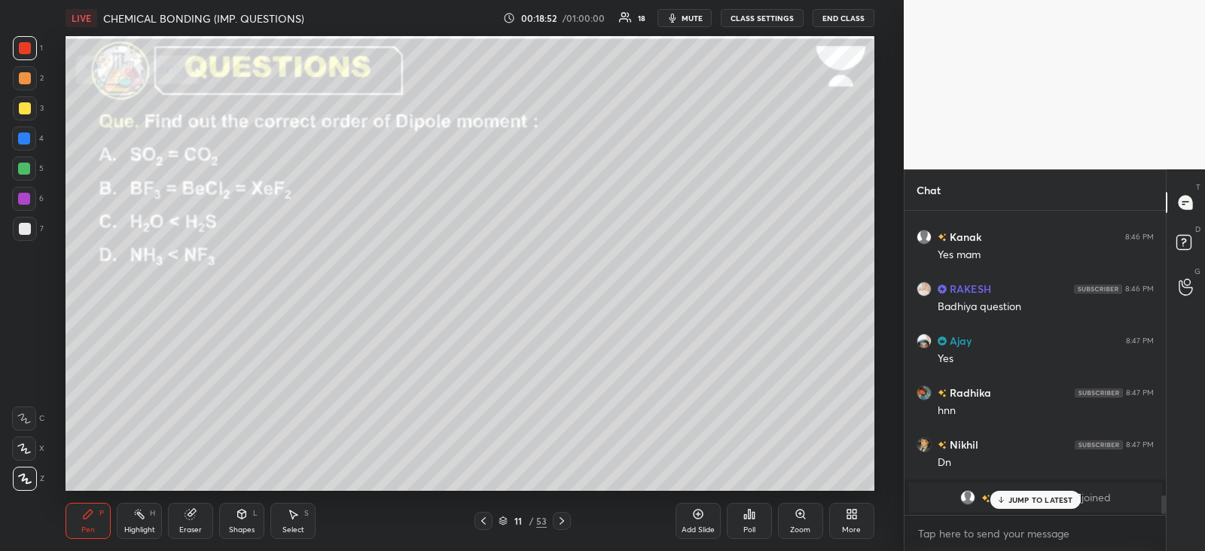
click at [1016, 502] on p "JUMP TO LATEST" at bounding box center [1041, 500] width 65 height 9
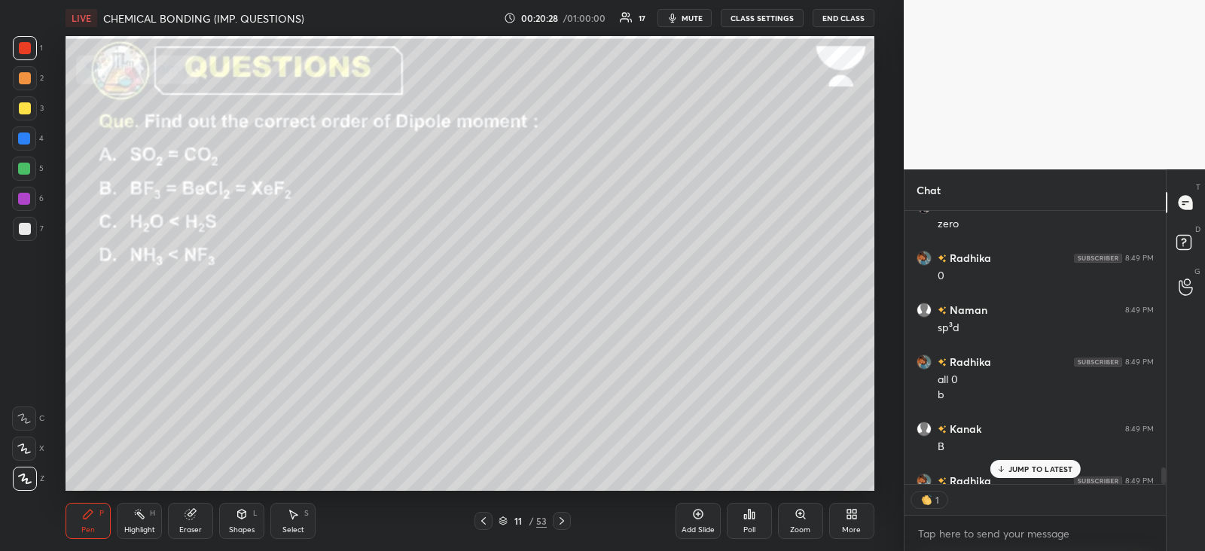
scroll to position [269, 256]
click at [567, 522] on icon at bounding box center [562, 521] width 12 height 12
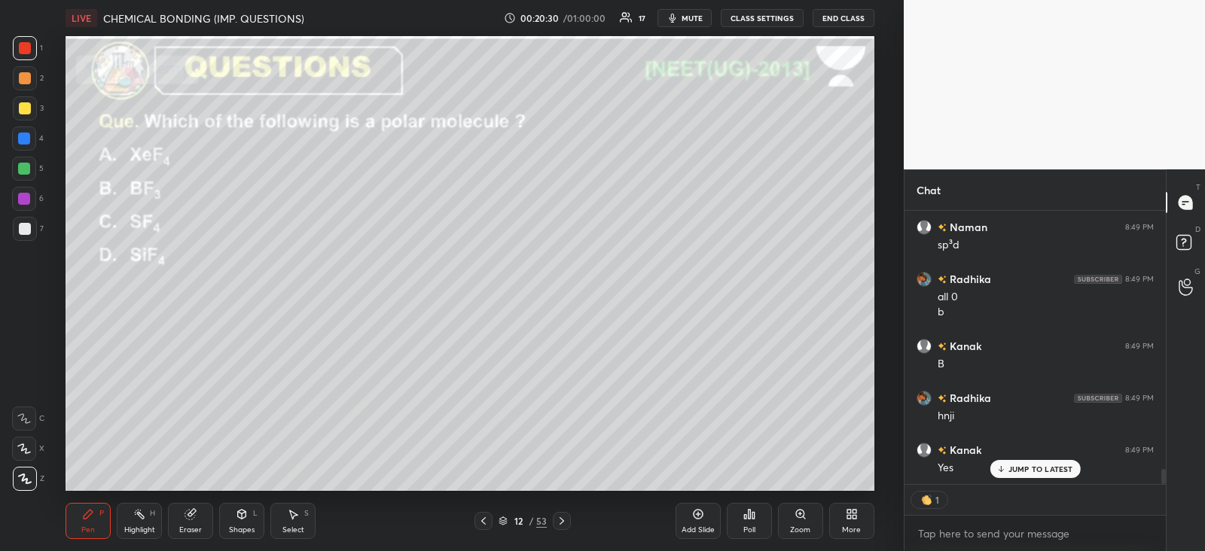
click at [753, 522] on div "Poll" at bounding box center [749, 521] width 45 height 36
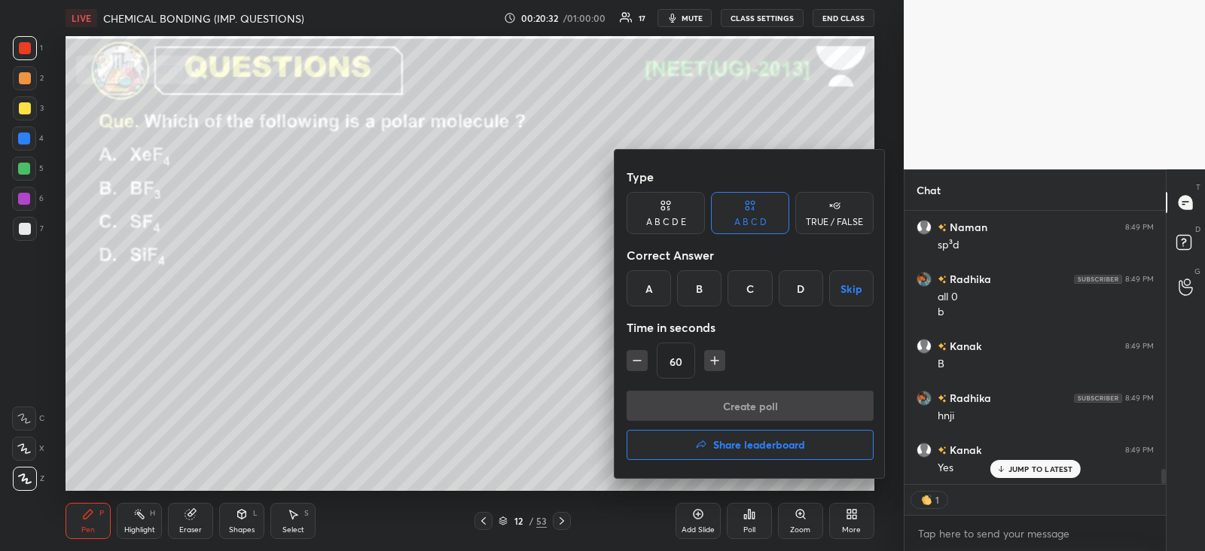
click at [755, 288] on div "C" at bounding box center [750, 288] width 44 height 36
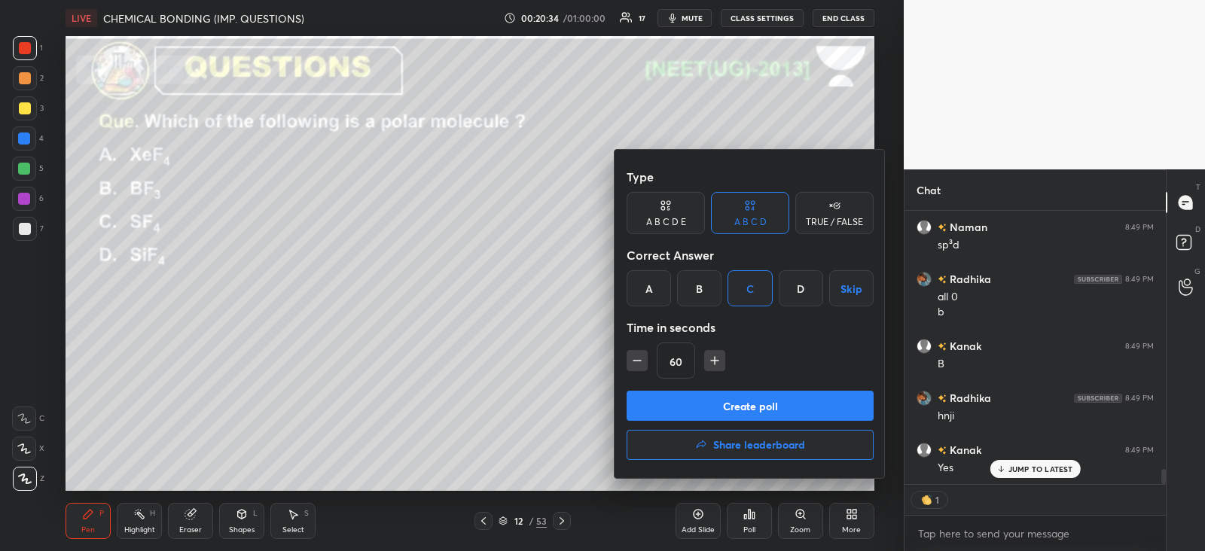
click at [761, 402] on button "Create poll" at bounding box center [750, 406] width 247 height 30
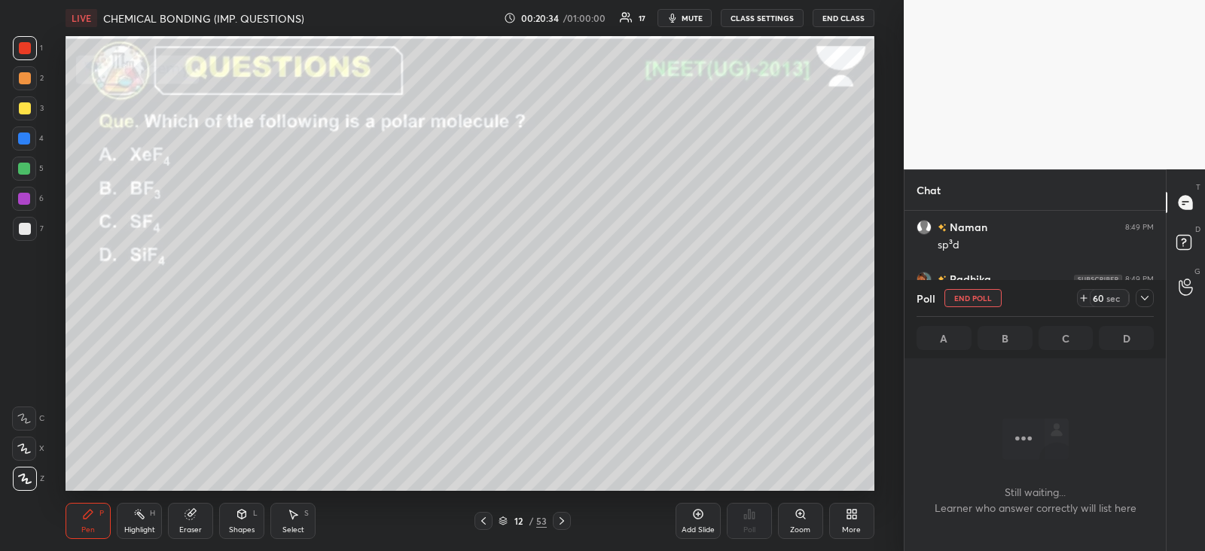
scroll to position [96, 256]
click at [1149, 301] on icon at bounding box center [1145, 298] width 12 height 12
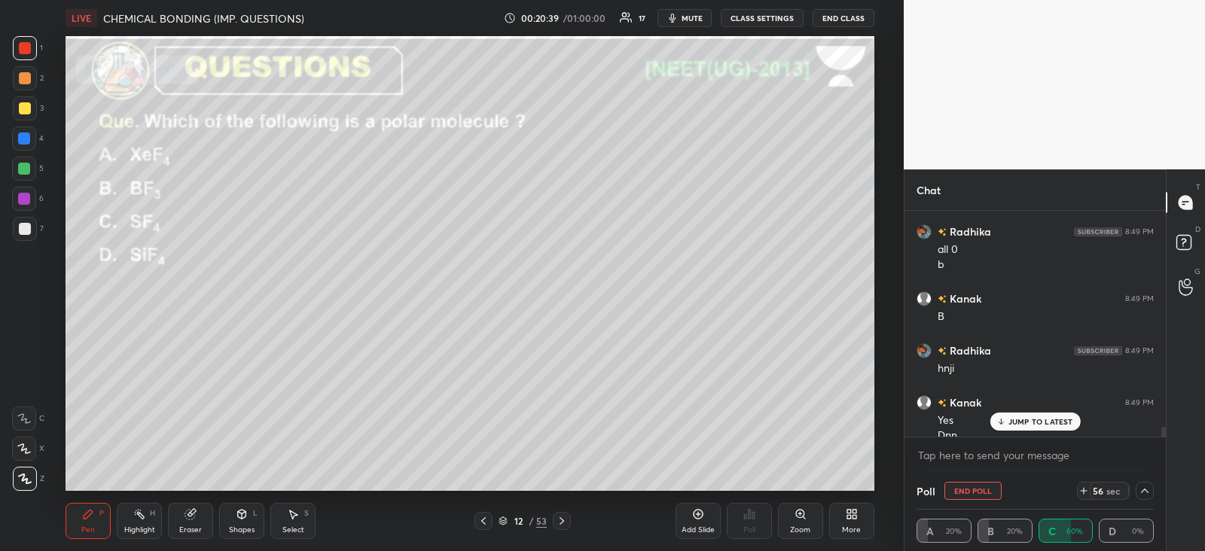
scroll to position [4809, 0]
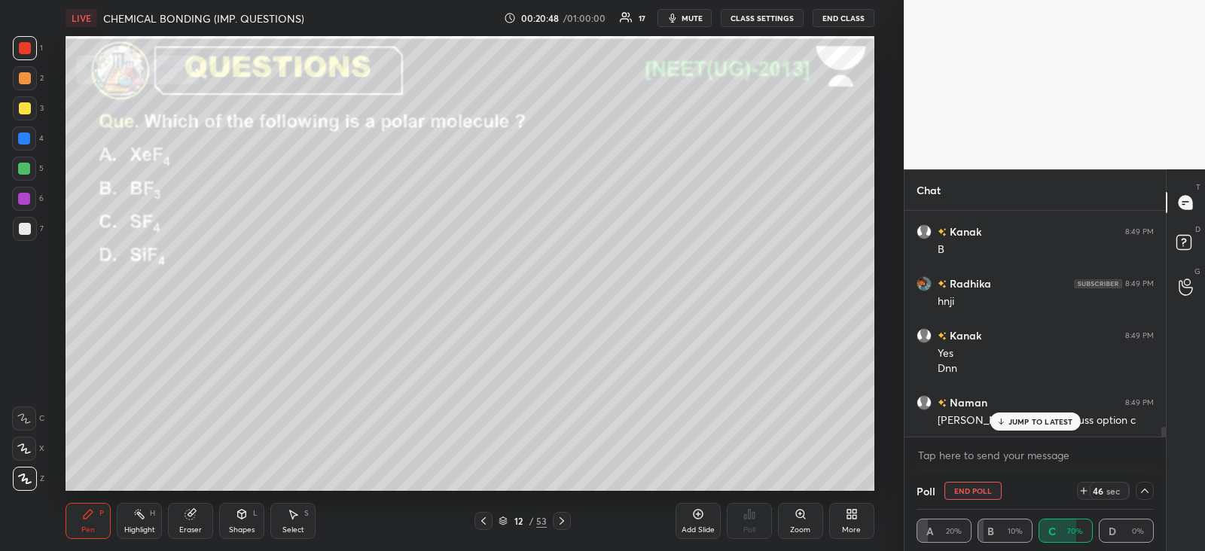
click at [1004, 420] on icon at bounding box center [1001, 421] width 10 height 9
click at [485, 520] on icon at bounding box center [484, 521] width 12 height 12
click at [567, 522] on icon at bounding box center [562, 521] width 12 height 12
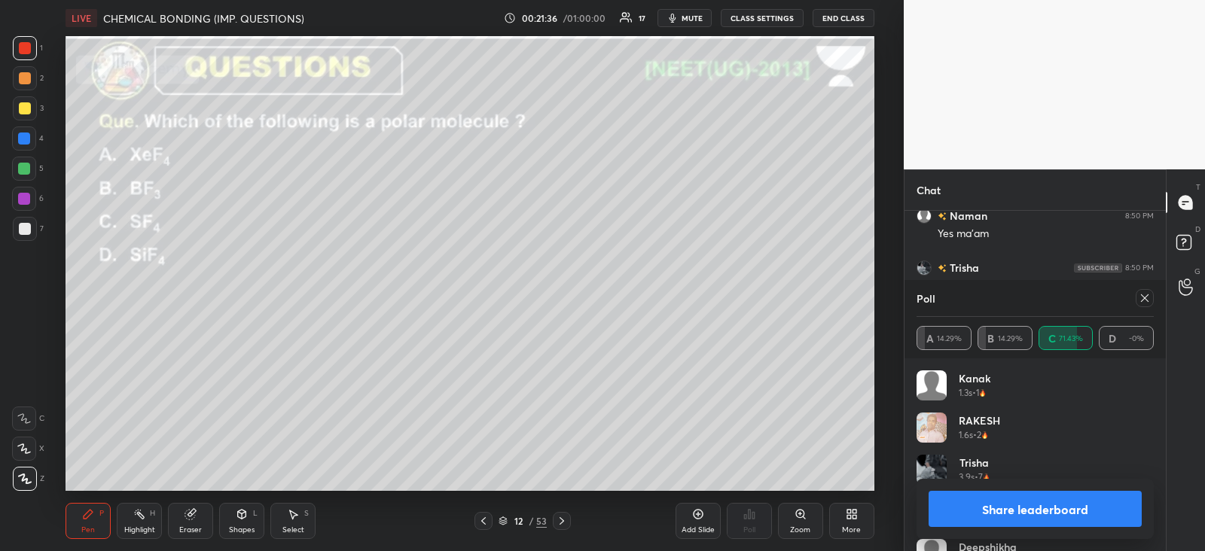
scroll to position [5069, 0]
click at [27, 139] on div at bounding box center [24, 139] width 12 height 12
click at [1146, 295] on icon at bounding box center [1145, 298] width 12 height 12
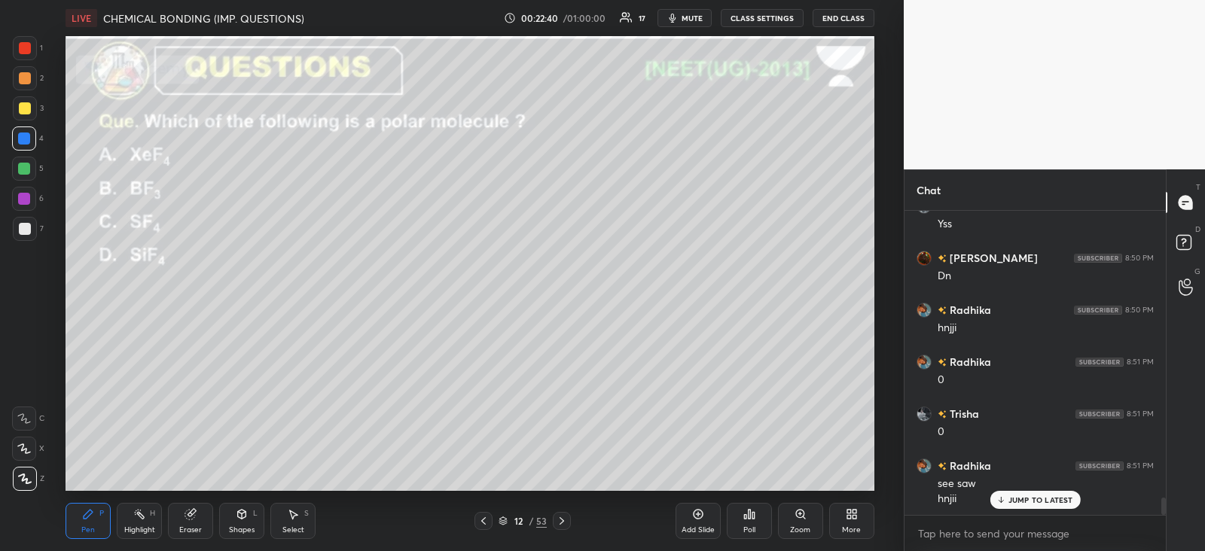
click at [488, 512] on div at bounding box center [484, 521] width 18 height 18
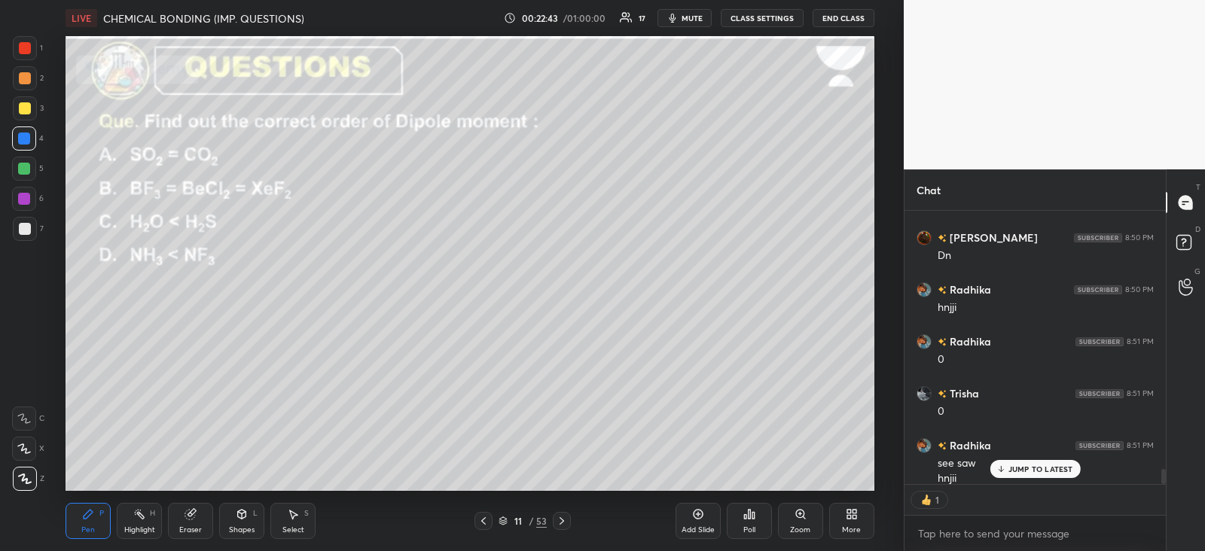
click at [1013, 469] on p "JUMP TO LATEST" at bounding box center [1041, 469] width 65 height 9
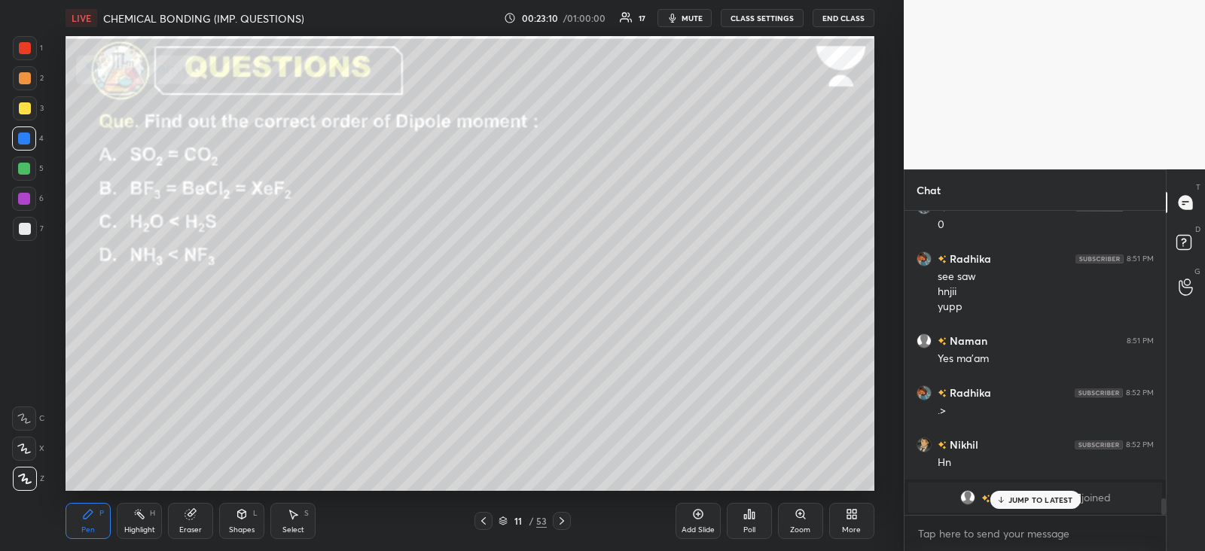
scroll to position [269, 256]
click at [1016, 475] on div "JUMP TO LATEST" at bounding box center [1035, 469] width 90 height 18
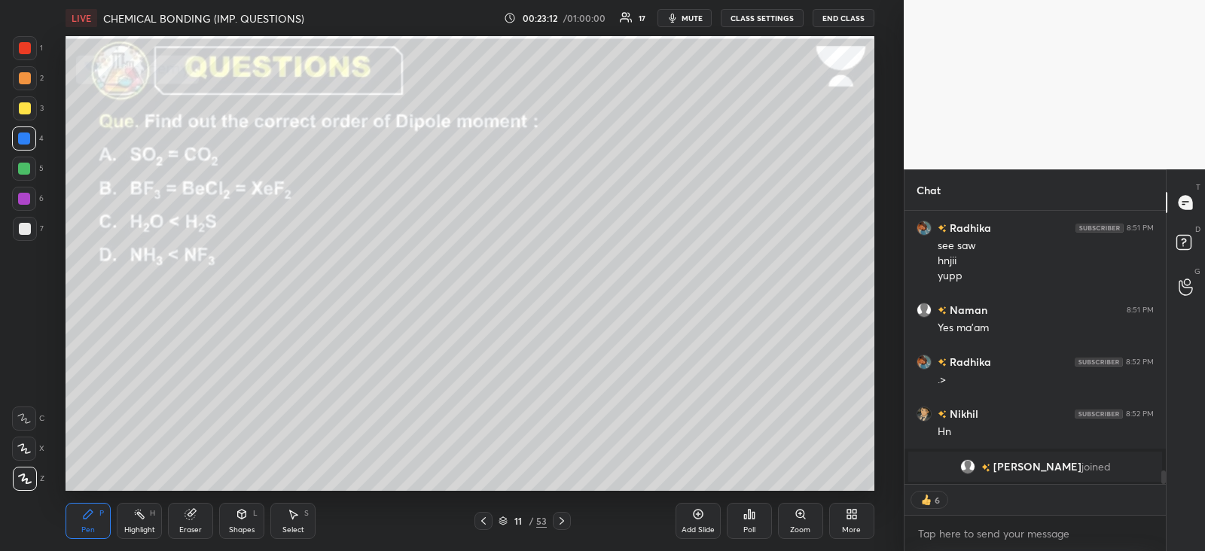
click at [565, 518] on icon at bounding box center [562, 521] width 12 height 12
click at [569, 529] on div at bounding box center [562, 521] width 18 height 18
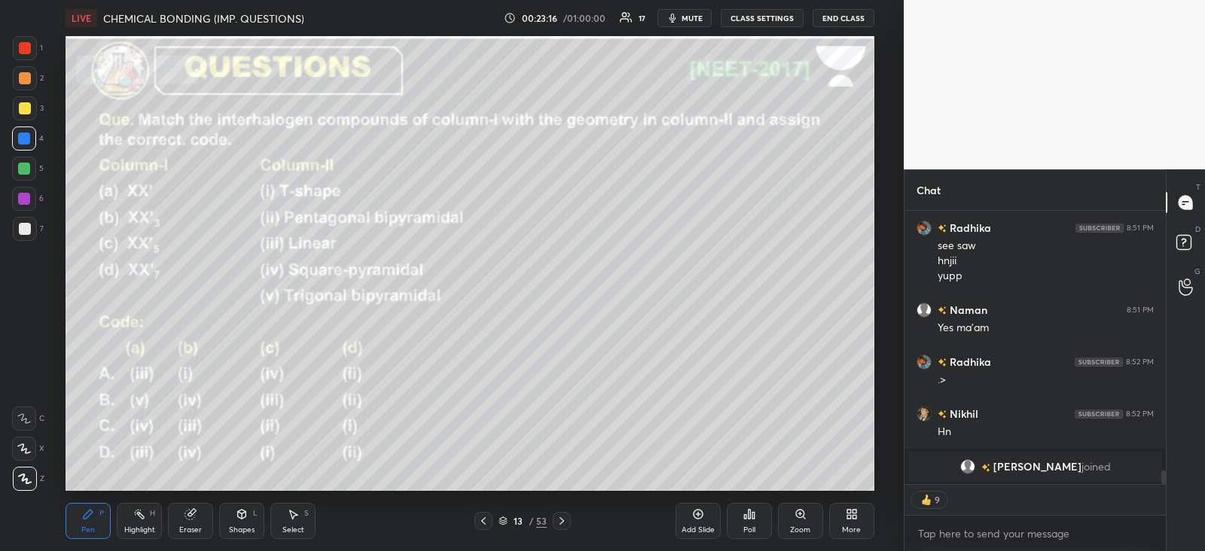
click at [562, 521] on icon at bounding box center [562, 522] width 5 height 8
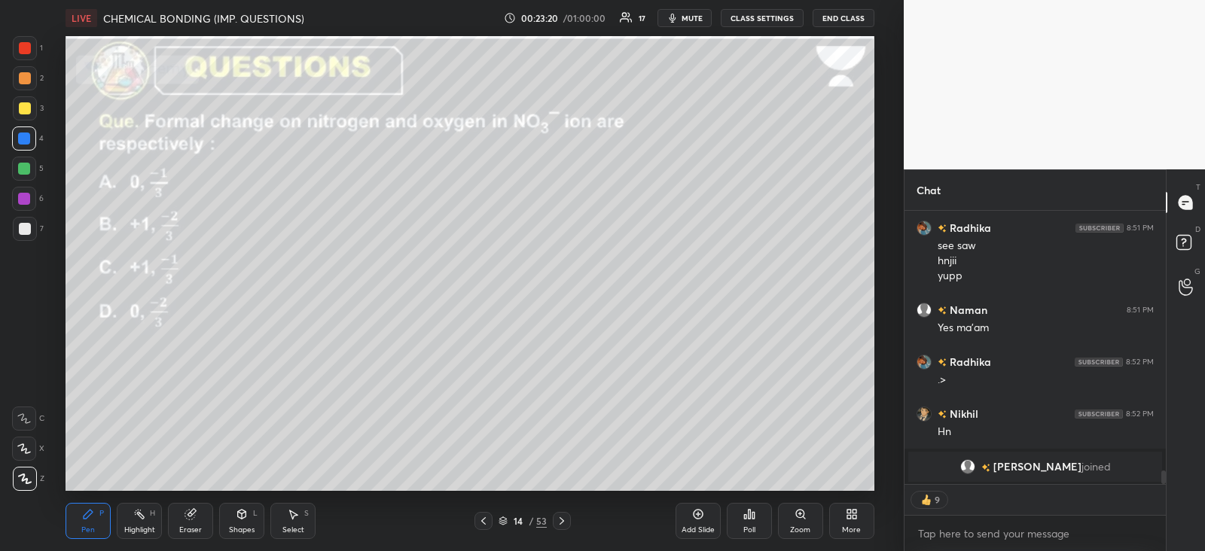
click at [753, 524] on div "Poll" at bounding box center [749, 521] width 45 height 36
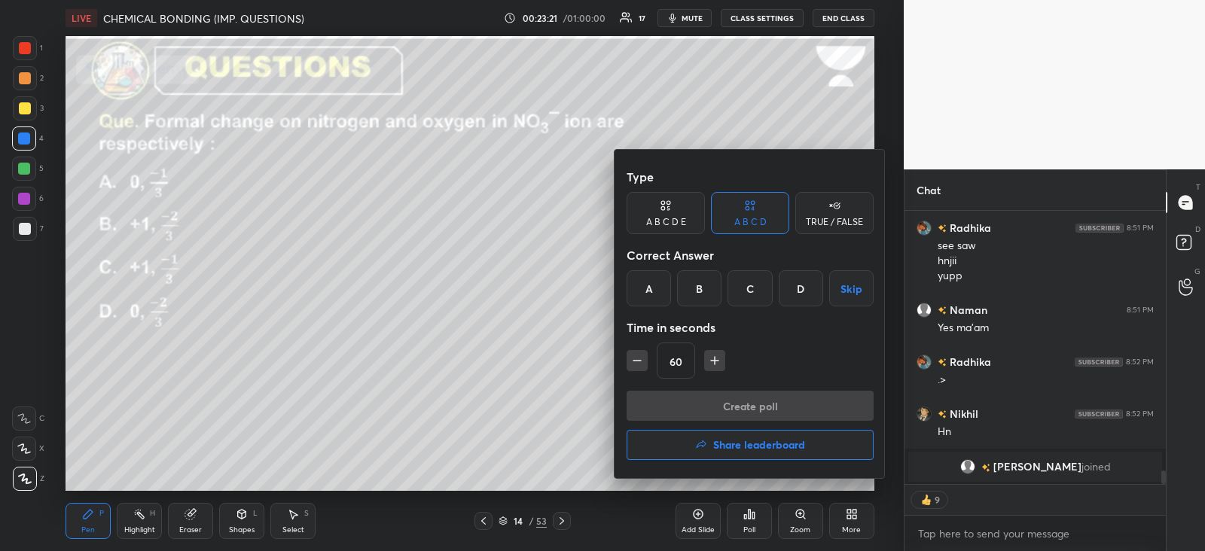
click at [698, 280] on div "B" at bounding box center [699, 288] width 44 height 36
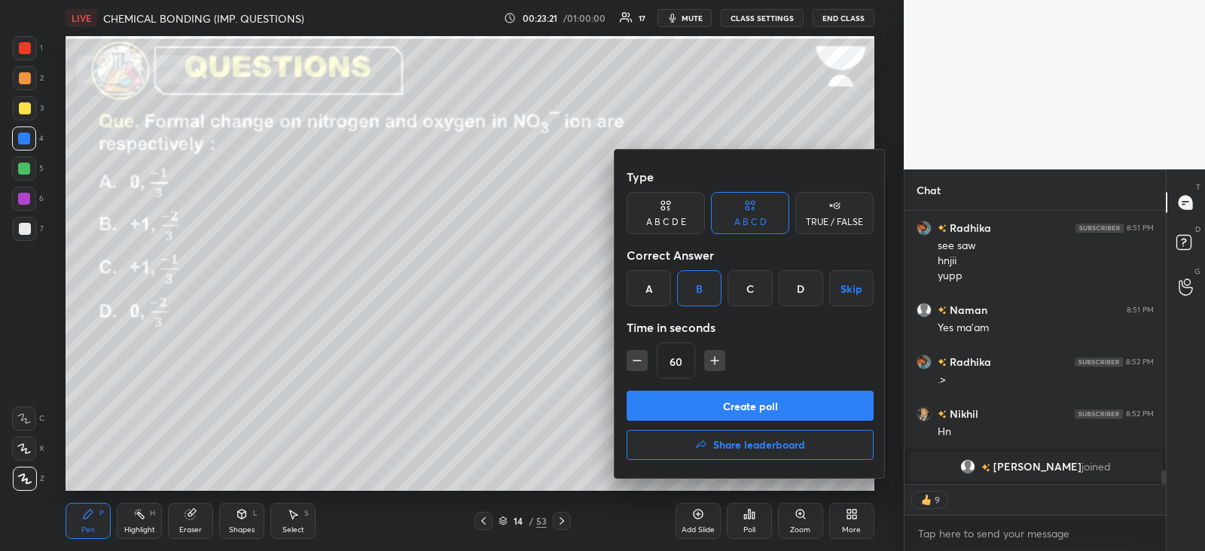
click at [692, 398] on button "Create poll" at bounding box center [750, 406] width 247 height 30
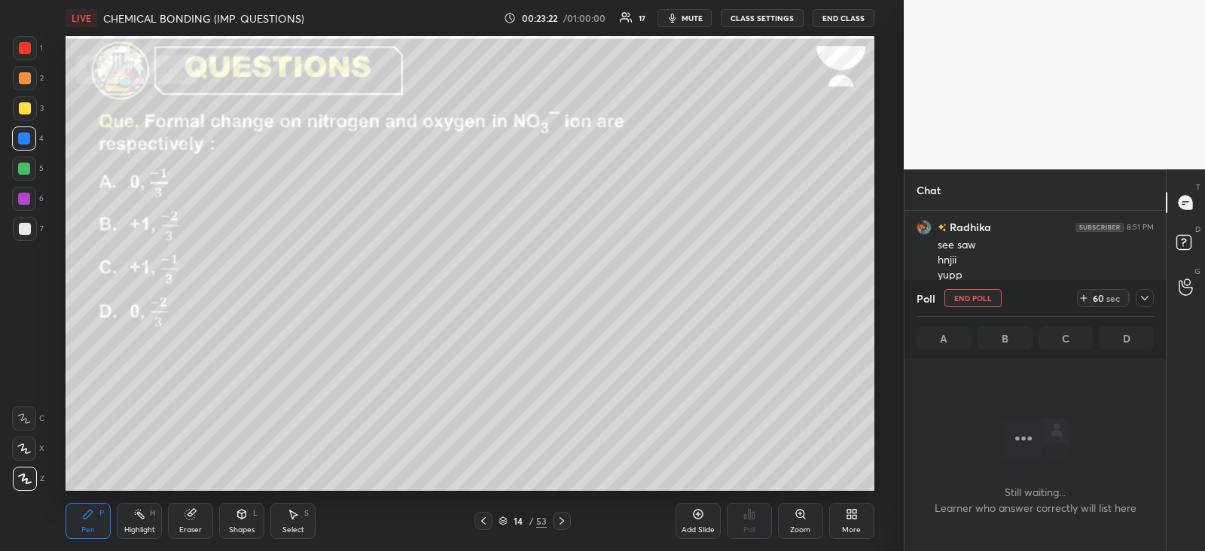
scroll to position [190, 256]
click at [1141, 294] on icon at bounding box center [1145, 298] width 12 height 12
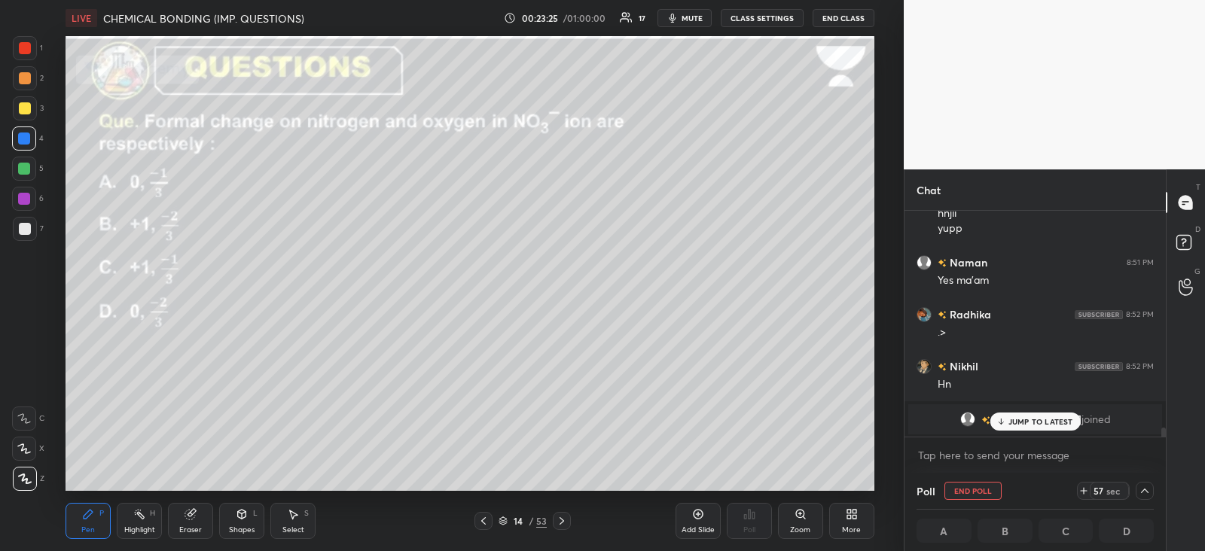
click at [1003, 420] on icon at bounding box center [1001, 421] width 10 height 9
click at [26, 47] on div at bounding box center [25, 48] width 12 height 12
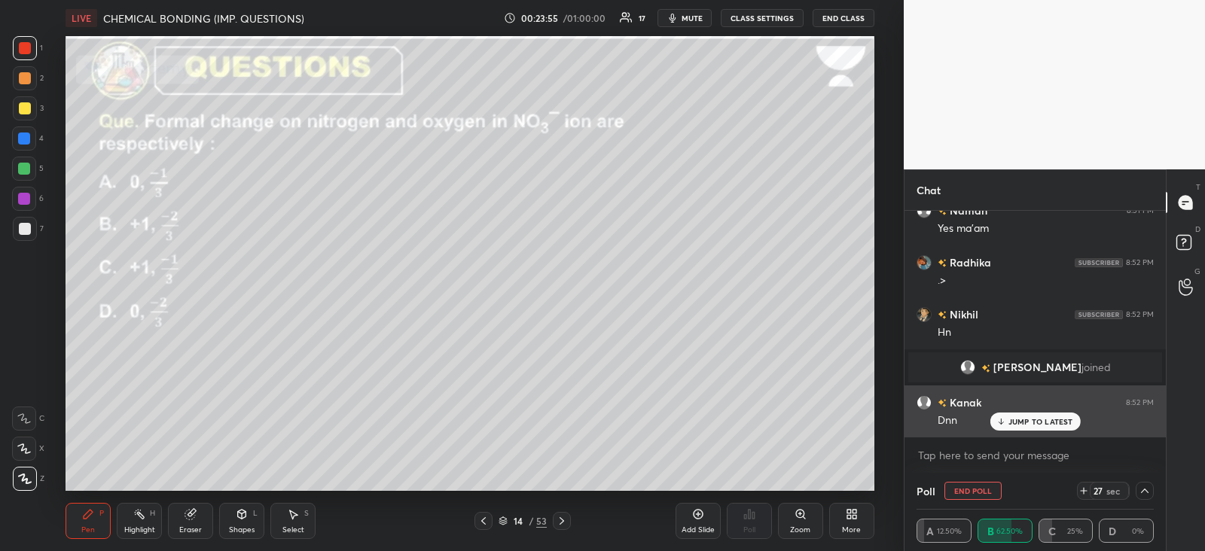
click at [1009, 423] on p "JUMP TO LATEST" at bounding box center [1041, 421] width 65 height 9
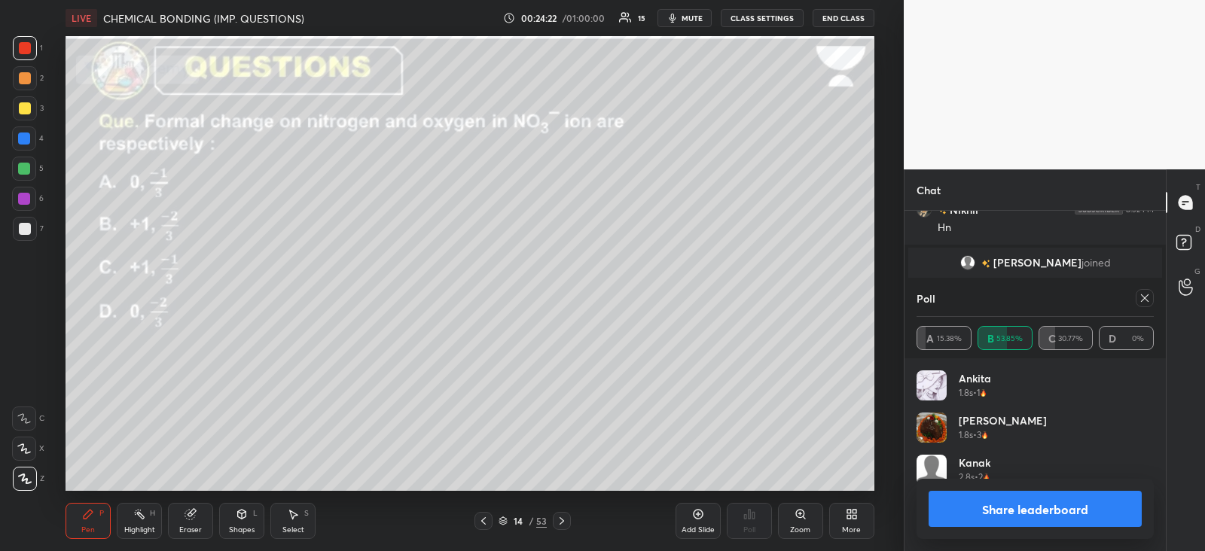
scroll to position [176, 233]
click at [1145, 307] on div at bounding box center [1145, 298] width 18 height 18
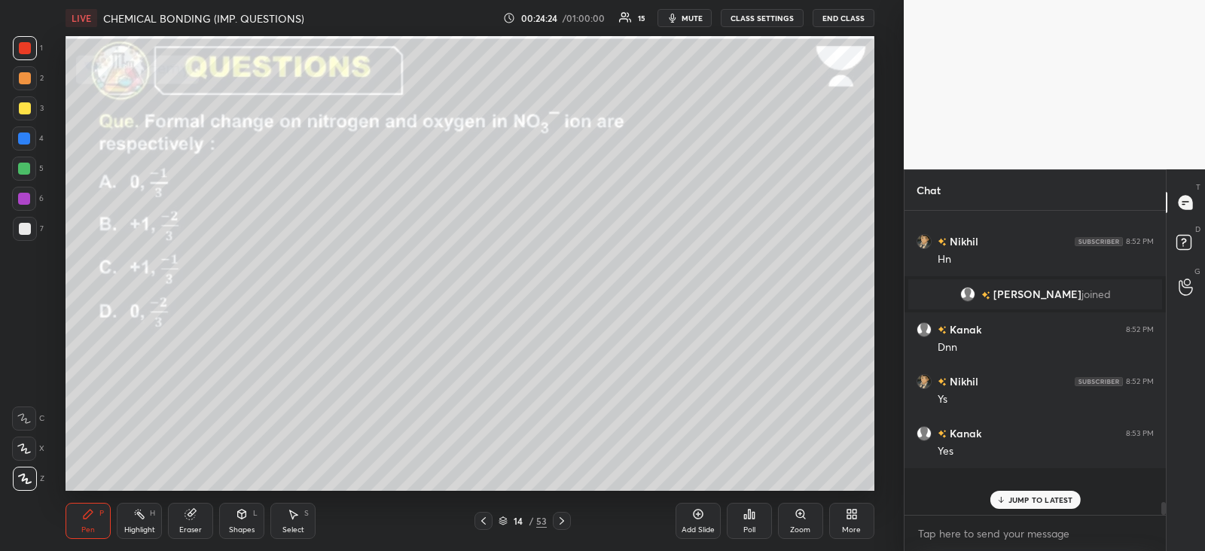
scroll to position [166, 256]
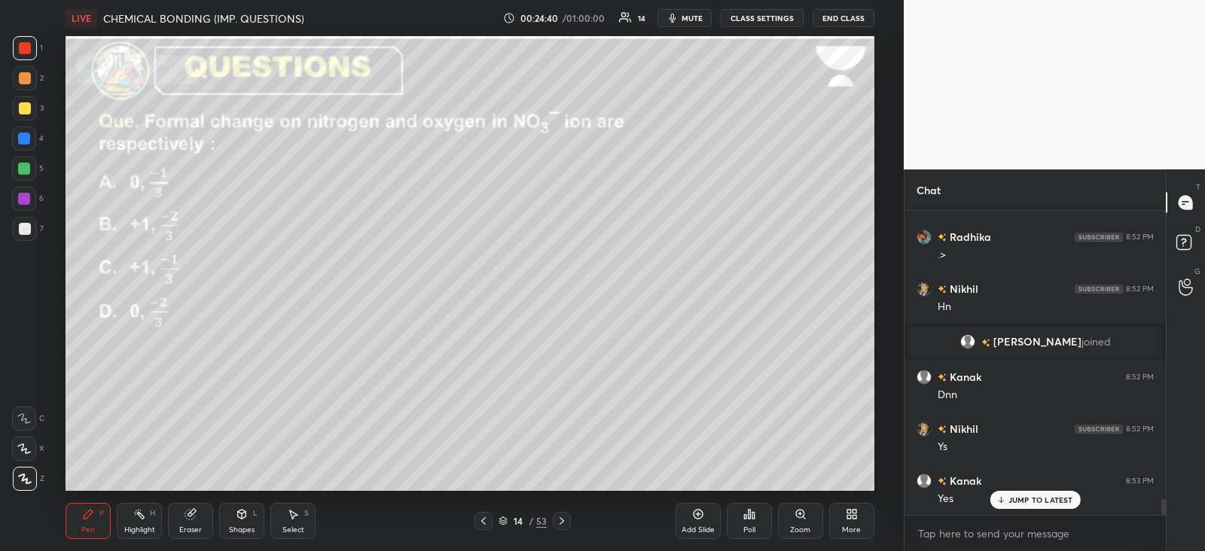
click at [29, 106] on div at bounding box center [25, 108] width 12 height 12
click at [1033, 466] on p "JUMP TO LATEST" at bounding box center [1041, 469] width 65 height 9
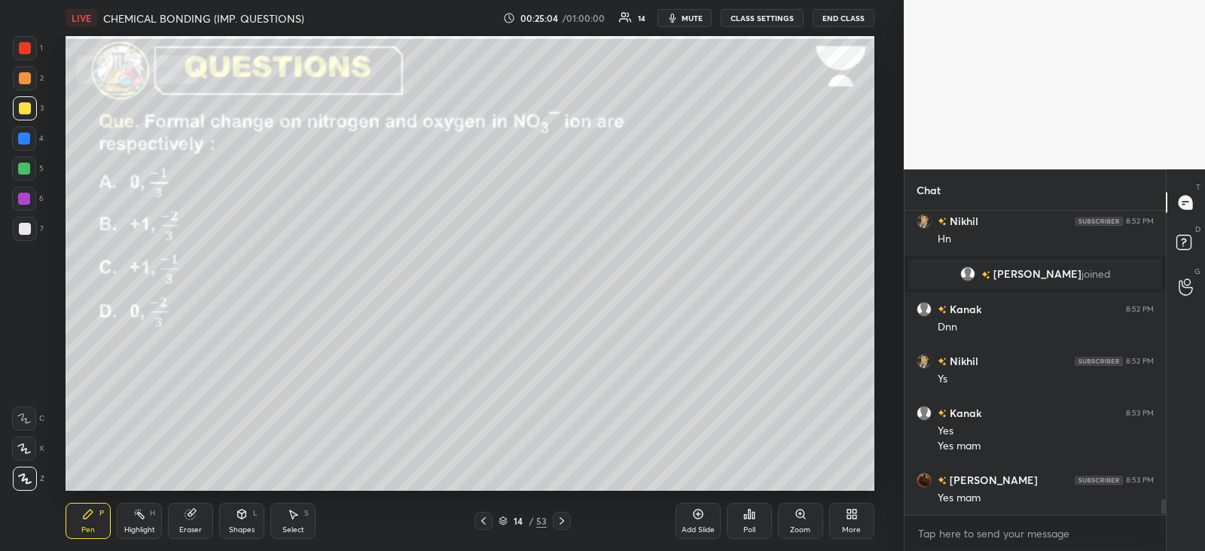
click at [189, 520] on icon at bounding box center [190, 515] width 10 height 10
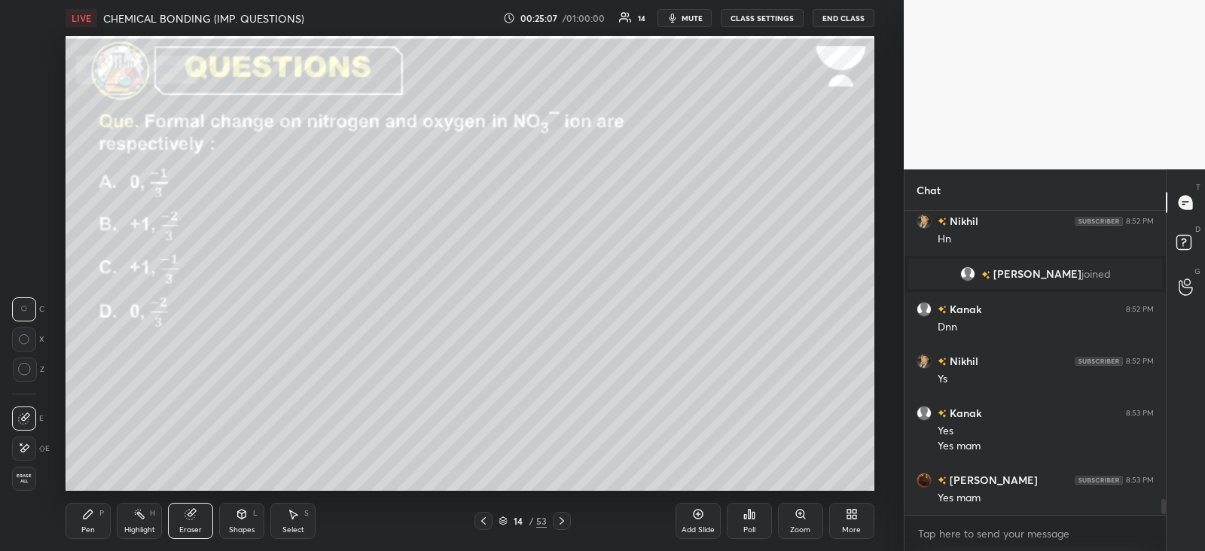
click at [87, 518] on icon at bounding box center [88, 514] width 9 height 9
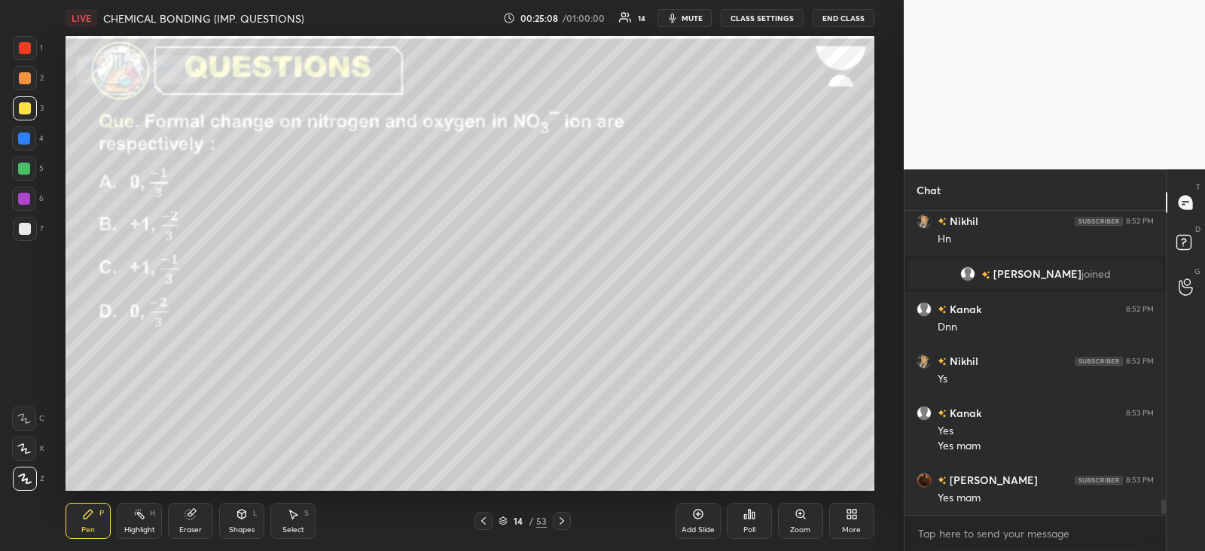
click at [31, 42] on div at bounding box center [25, 48] width 24 height 24
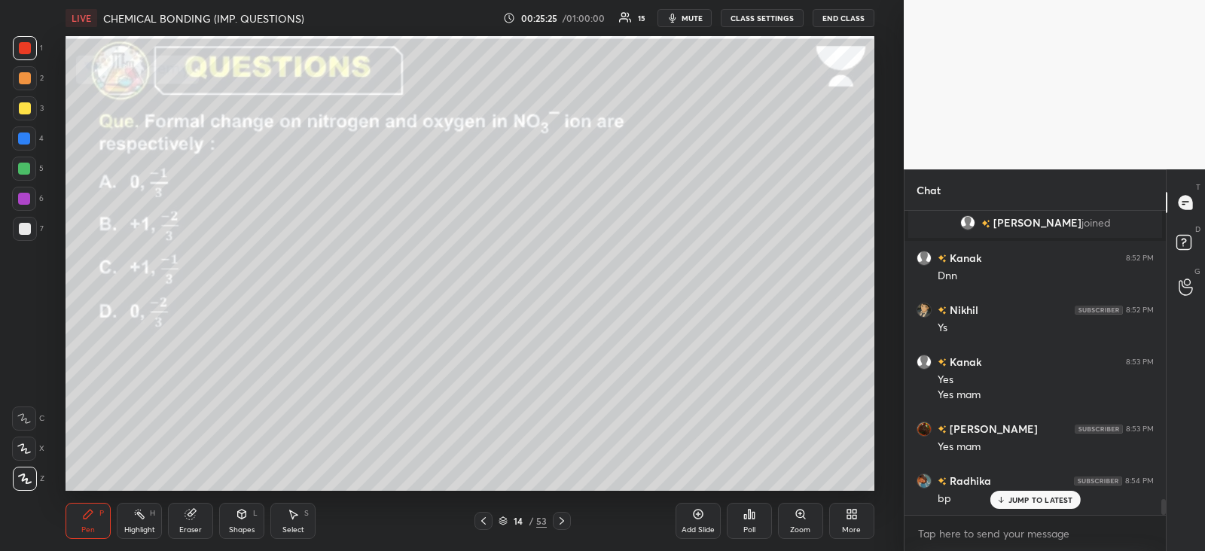
click at [32, 163] on div at bounding box center [24, 169] width 24 height 24
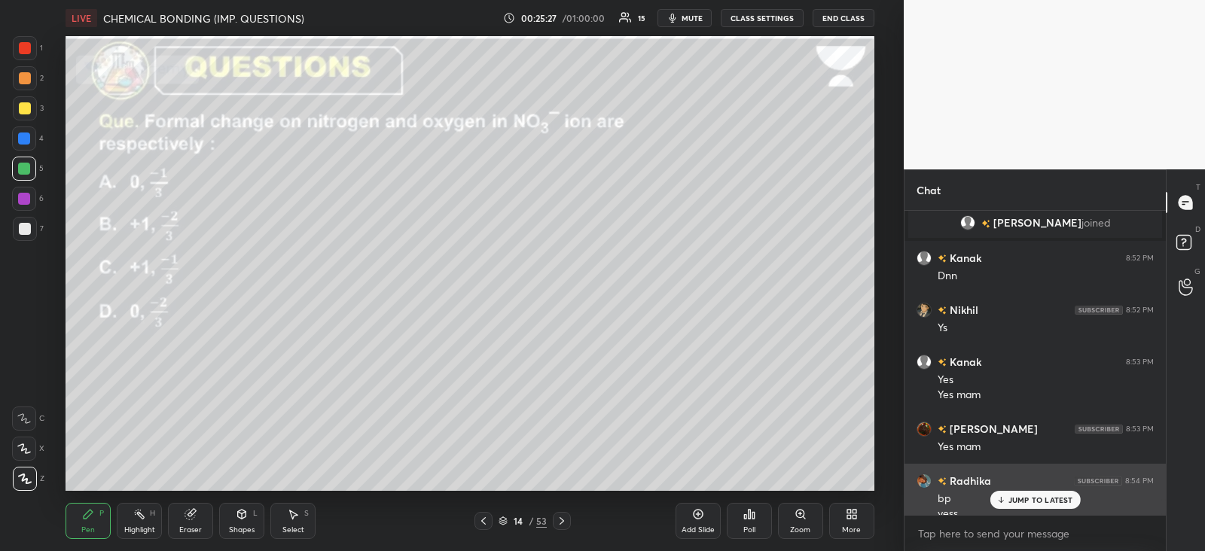
scroll to position [5659, 0]
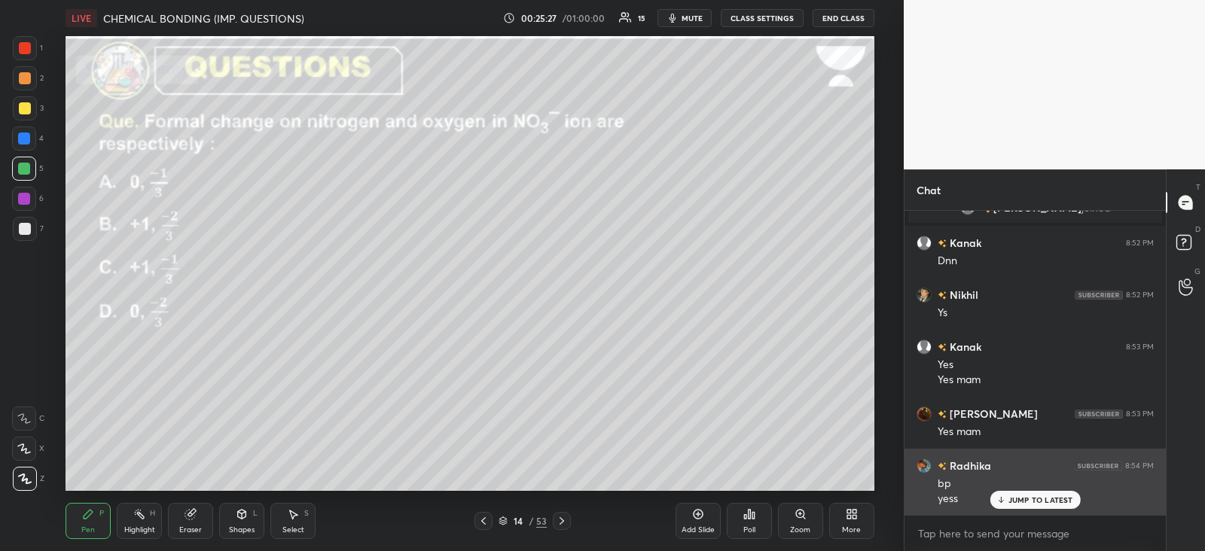
click at [1012, 497] on p "JUMP TO LATEST" at bounding box center [1041, 500] width 65 height 9
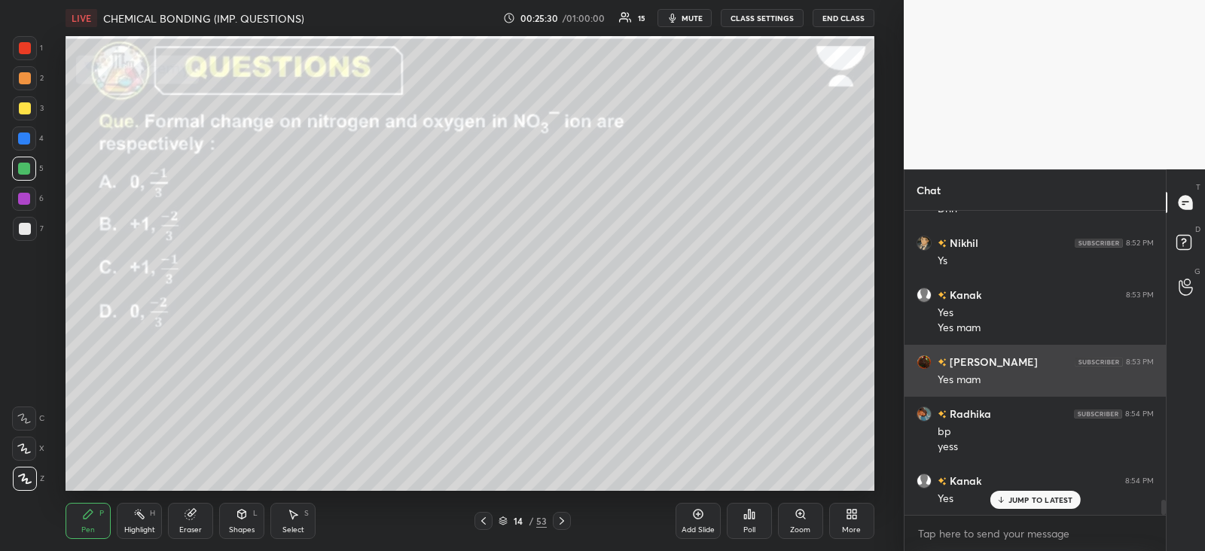
scroll to position [5763, 0]
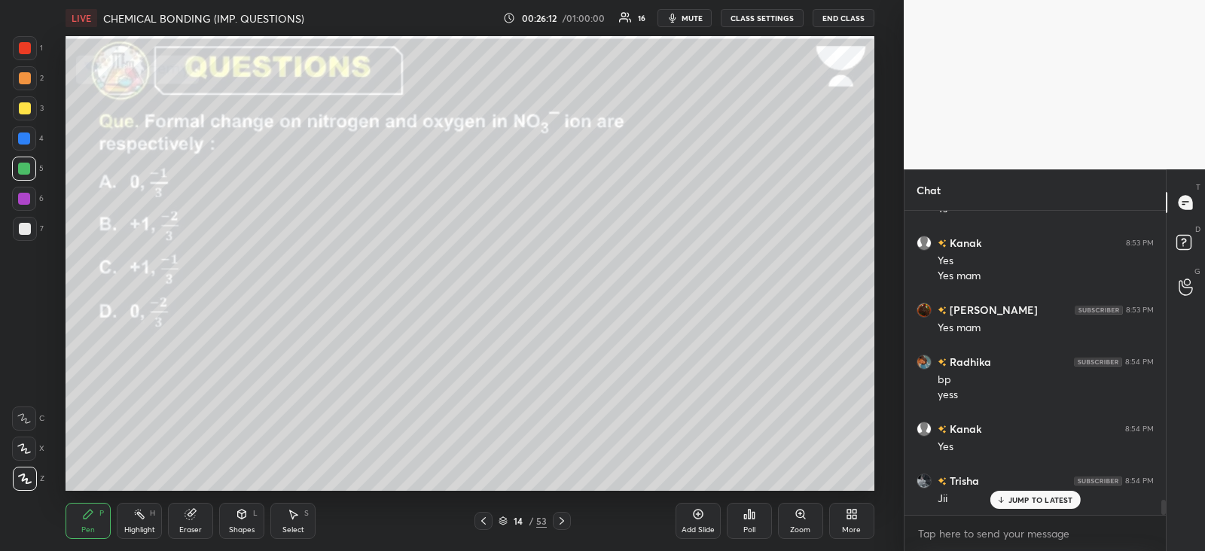
click at [149, 510] on div "Highlight H" at bounding box center [139, 521] width 45 height 36
click at [102, 506] on div "Pen P" at bounding box center [88, 521] width 45 height 36
click at [1018, 499] on p "JUMP TO LATEST" at bounding box center [1041, 500] width 65 height 9
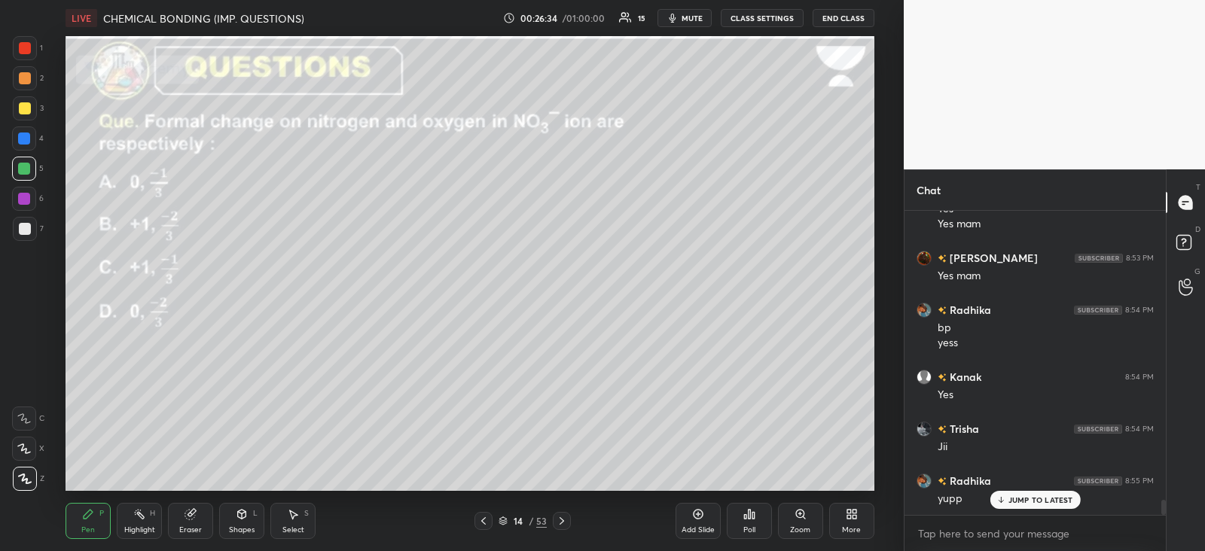
click at [562, 518] on icon at bounding box center [562, 521] width 12 height 12
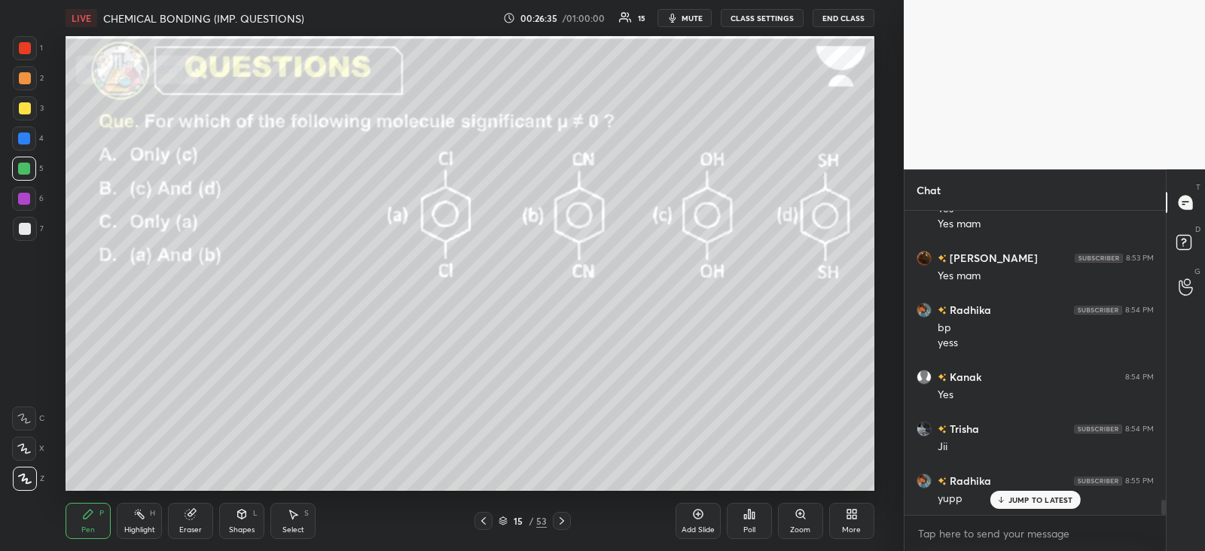
click at [483, 521] on icon at bounding box center [483, 522] width 5 height 8
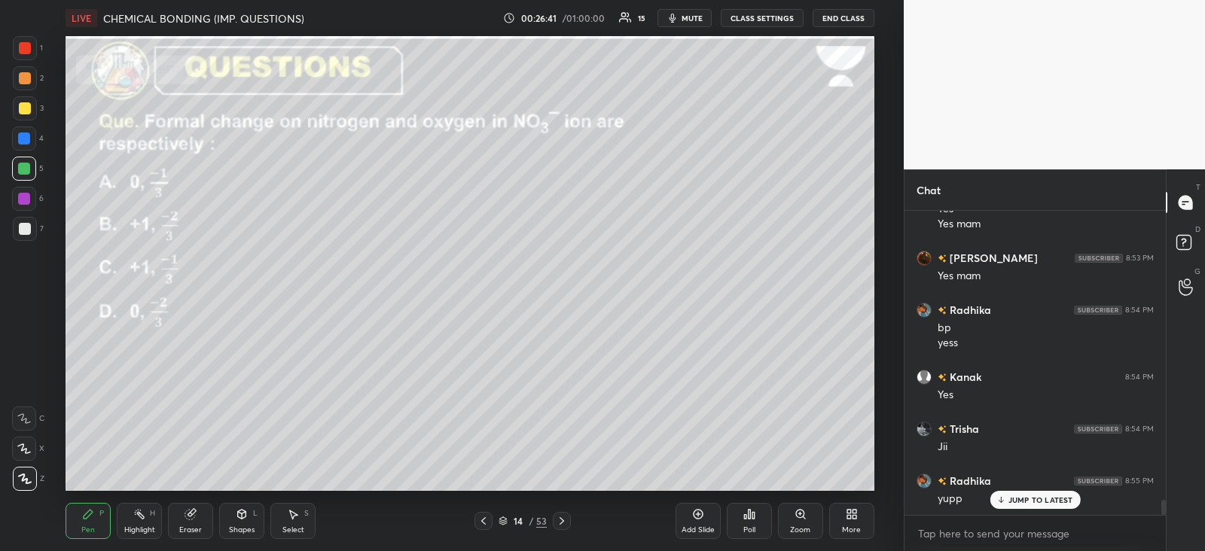
scroll to position [5867, 0]
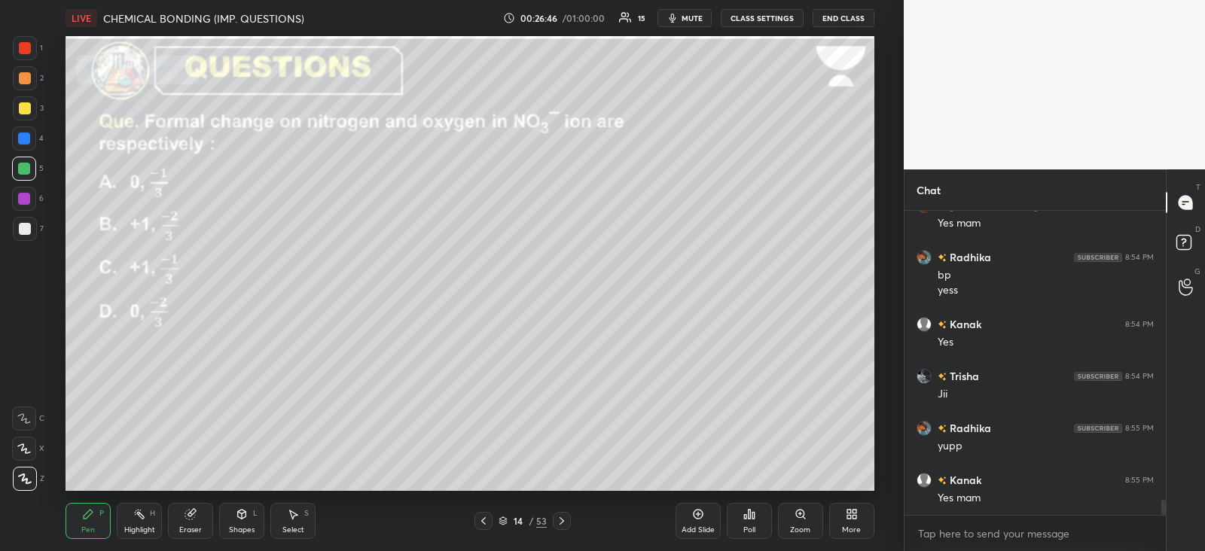
click at [561, 518] on icon at bounding box center [562, 521] width 12 height 12
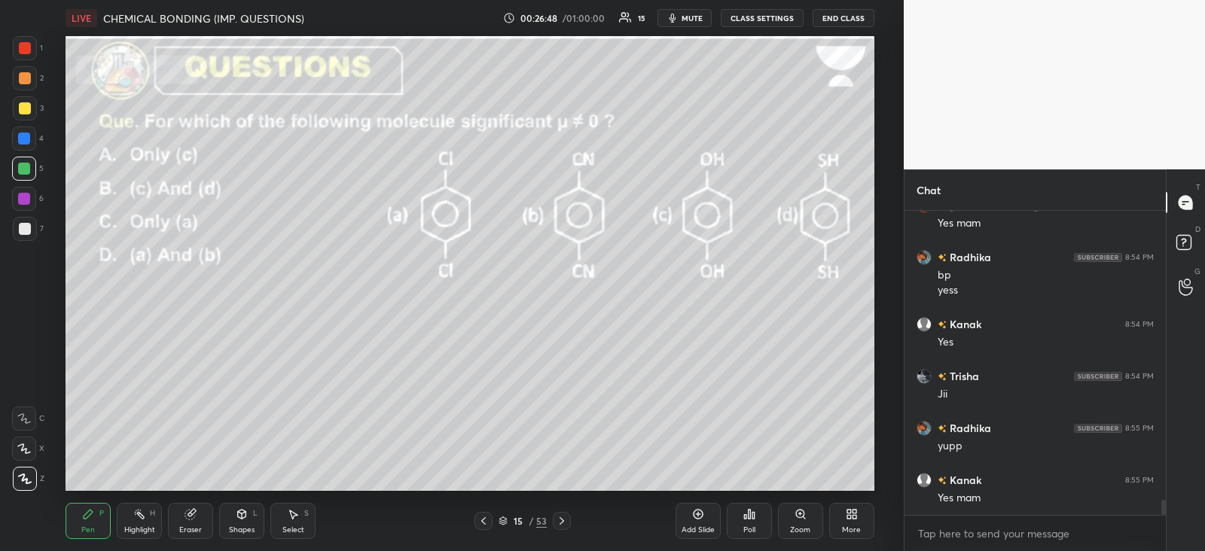
click at [486, 516] on icon at bounding box center [484, 521] width 12 height 12
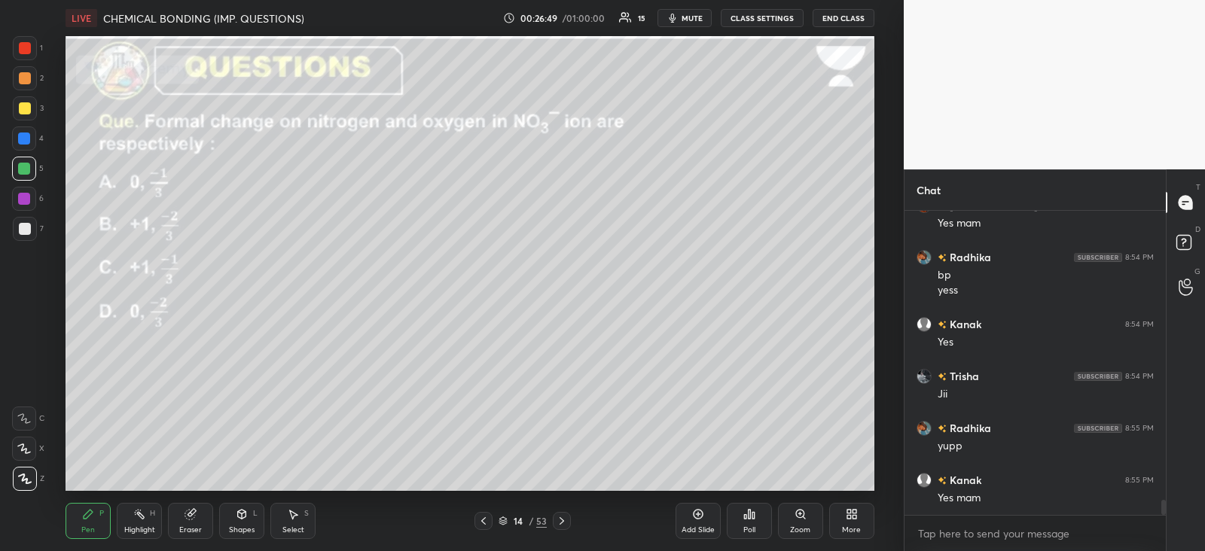
click at [565, 518] on icon at bounding box center [562, 521] width 12 height 12
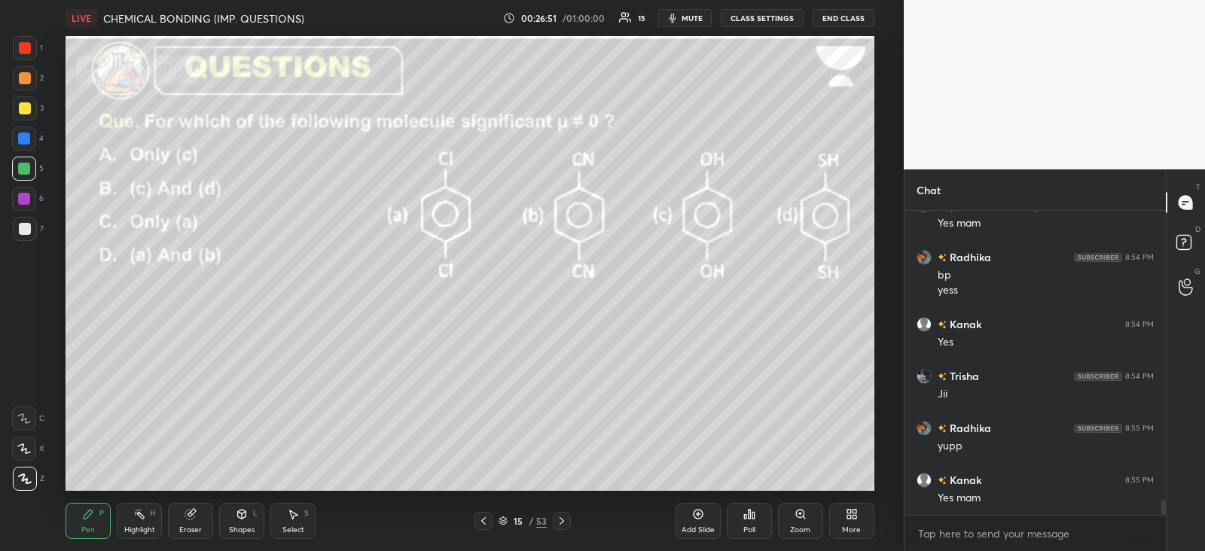
click at [757, 518] on div "Poll" at bounding box center [749, 521] width 45 height 36
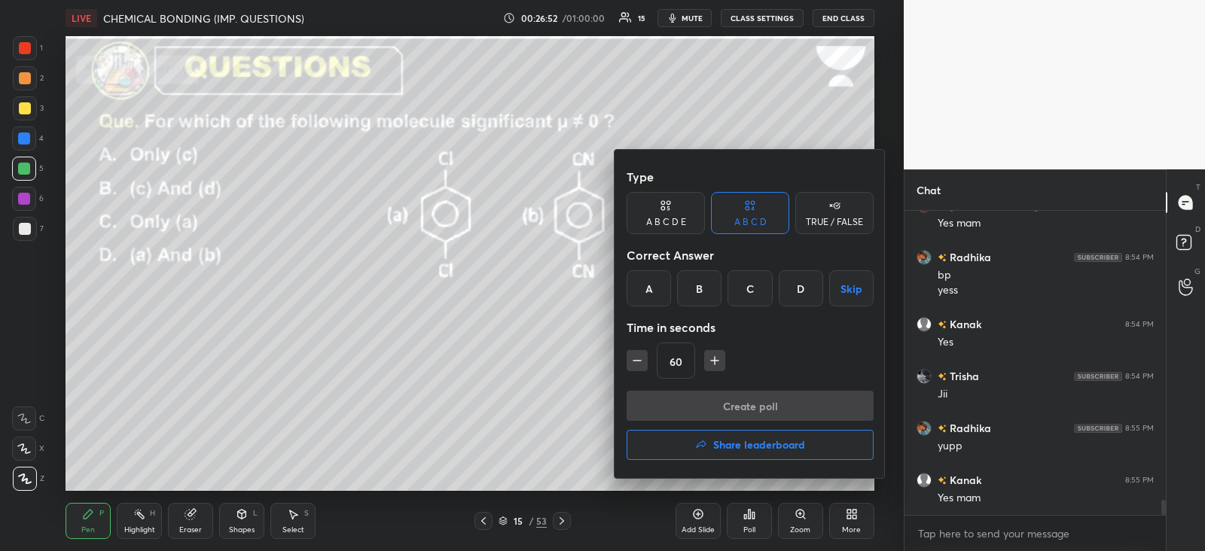
click at [707, 281] on div "B" at bounding box center [699, 288] width 44 height 36
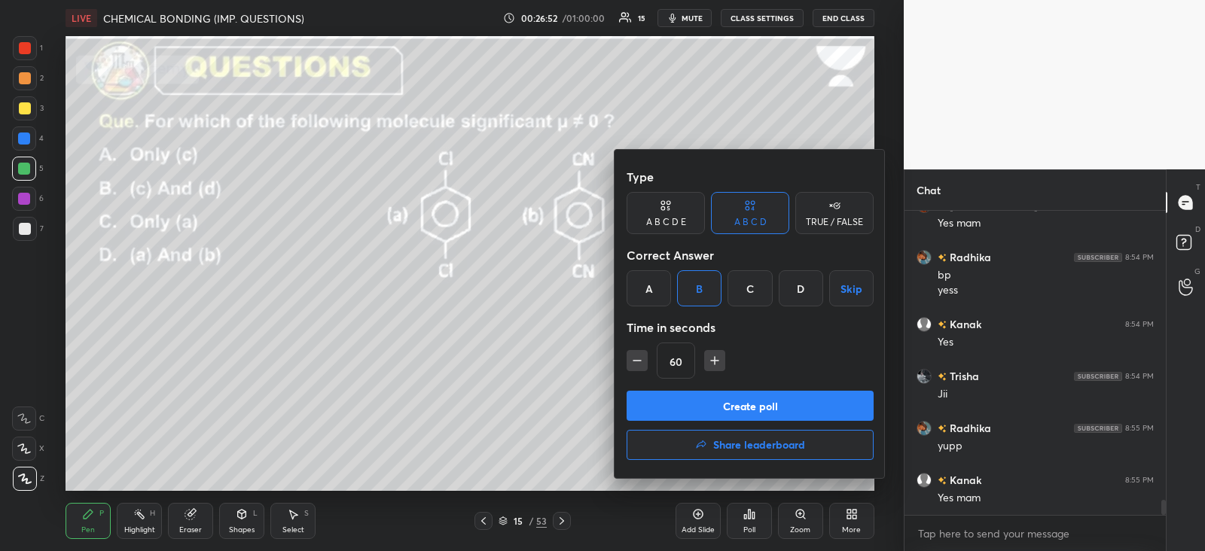
click at [747, 401] on button "Create poll" at bounding box center [750, 406] width 247 height 30
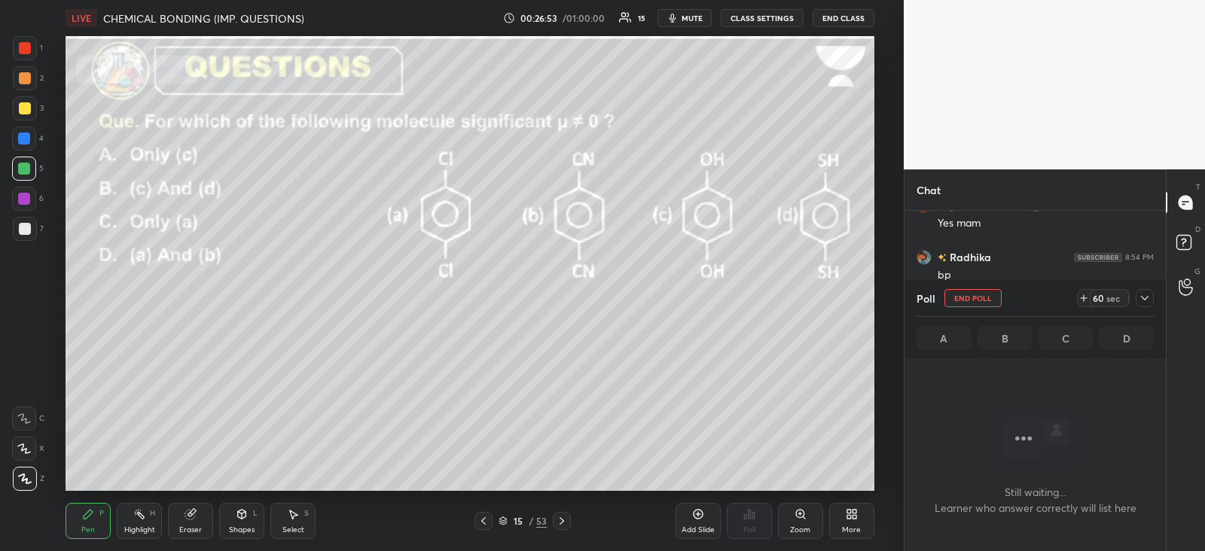
scroll to position [5, 5]
click at [1142, 296] on icon at bounding box center [1145, 298] width 12 height 12
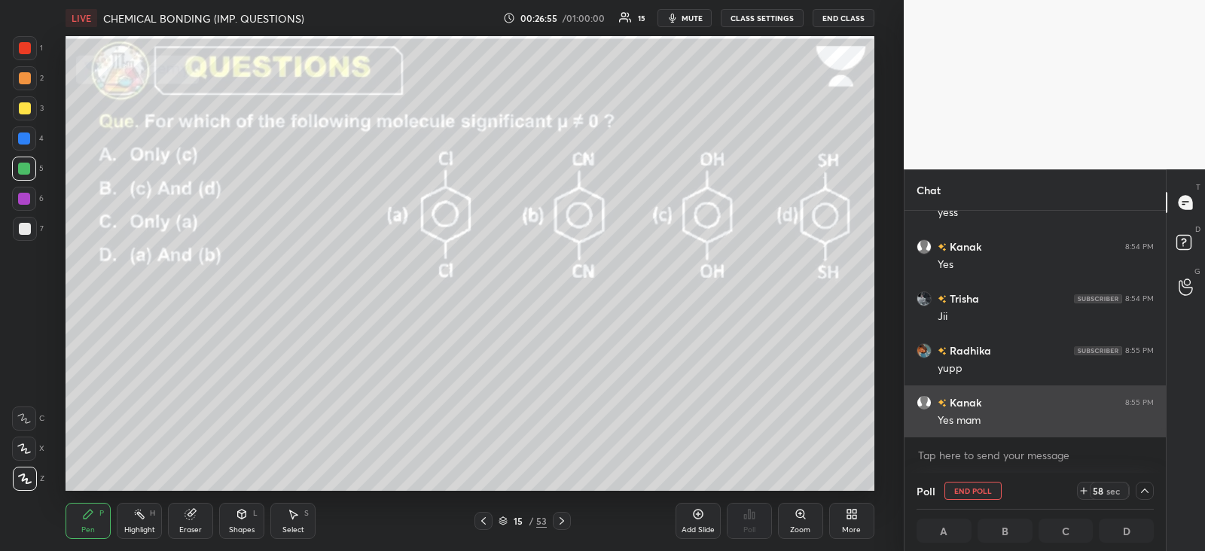
scroll to position [0, 5]
click at [1009, 414] on div "Yes mam" at bounding box center [1046, 421] width 216 height 15
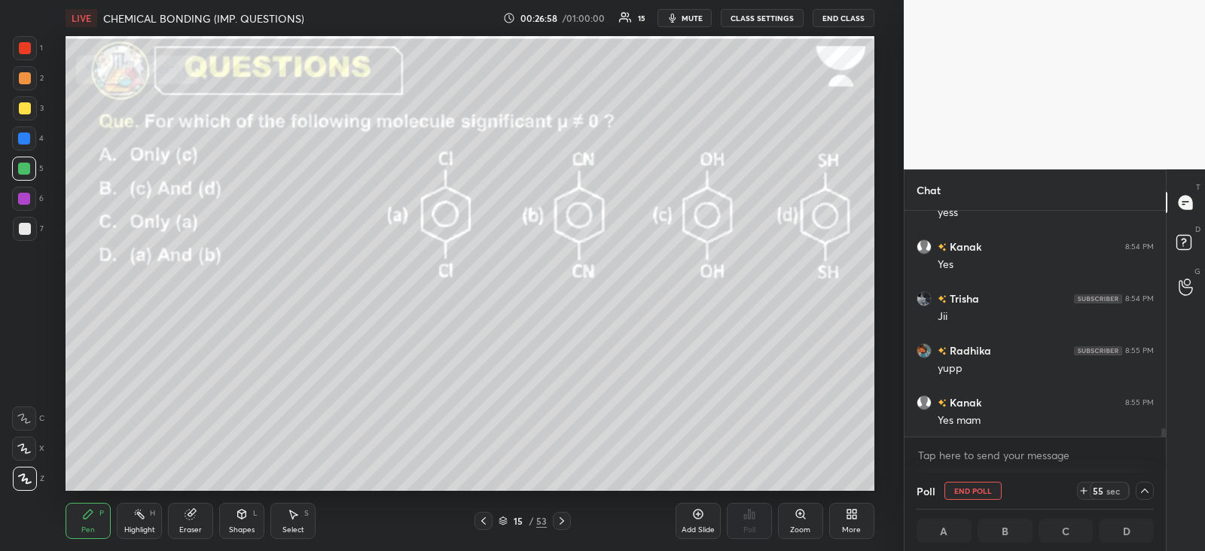
click at [26, 107] on div at bounding box center [25, 108] width 12 height 12
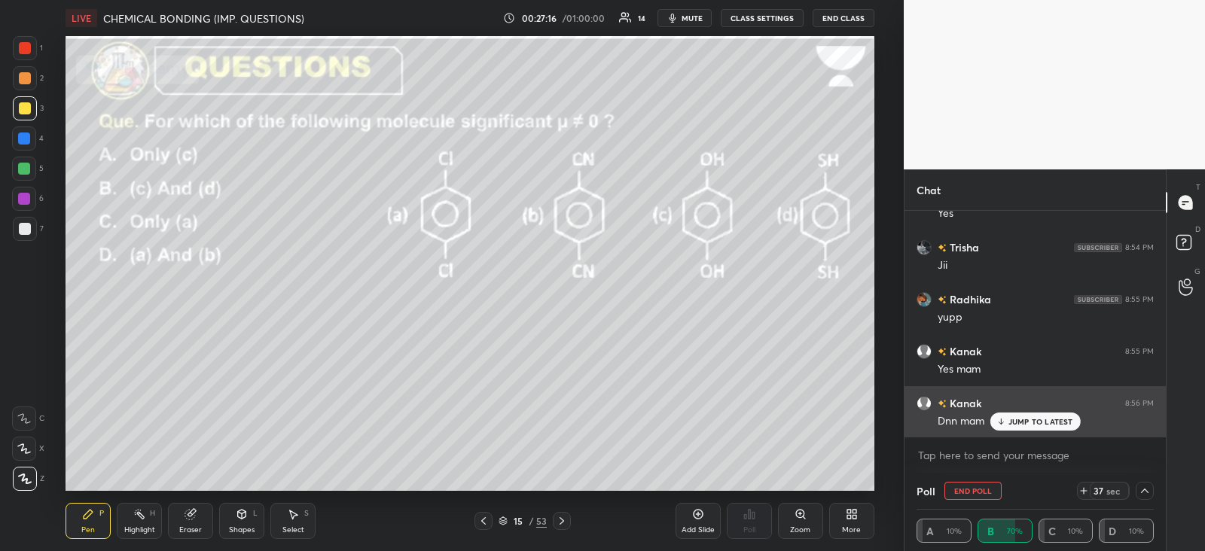
click at [1005, 420] on icon at bounding box center [1001, 421] width 10 height 9
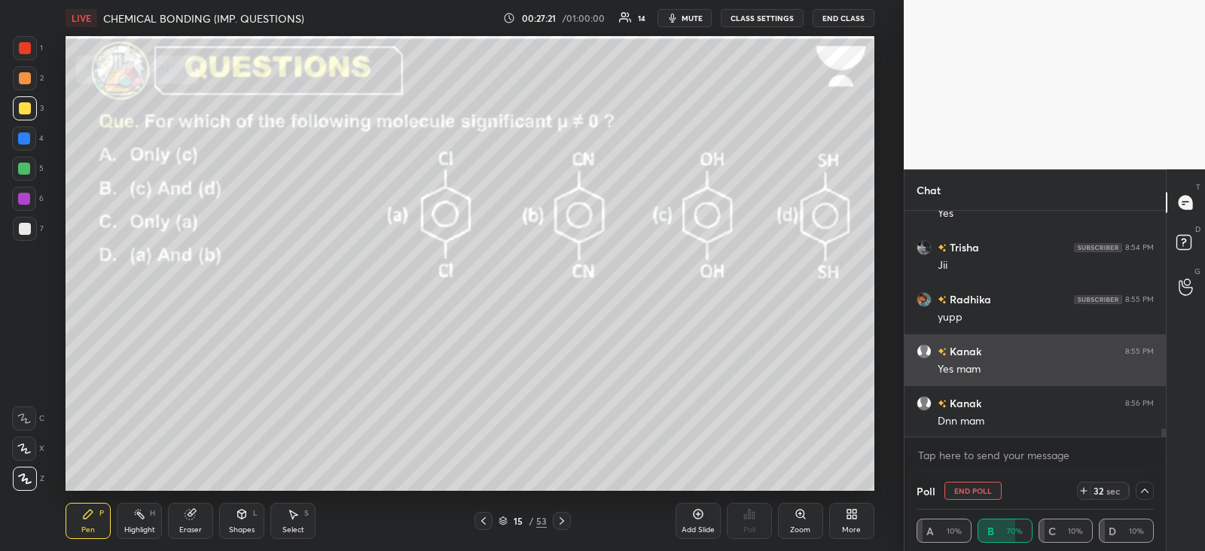
scroll to position [6048, 0]
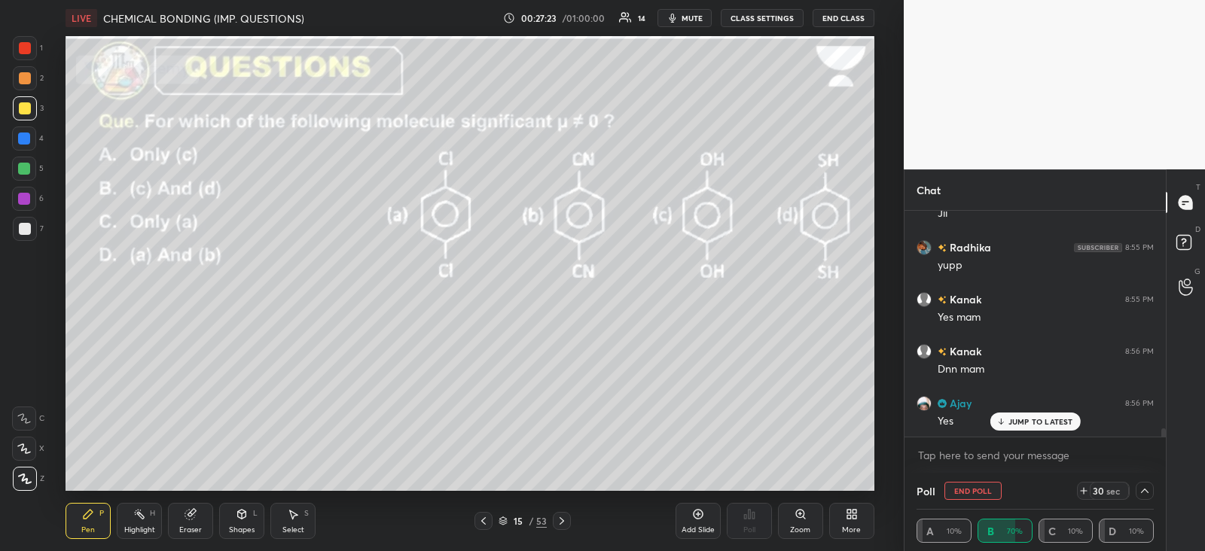
click at [252, 519] on div "Shapes L" at bounding box center [241, 521] width 45 height 36
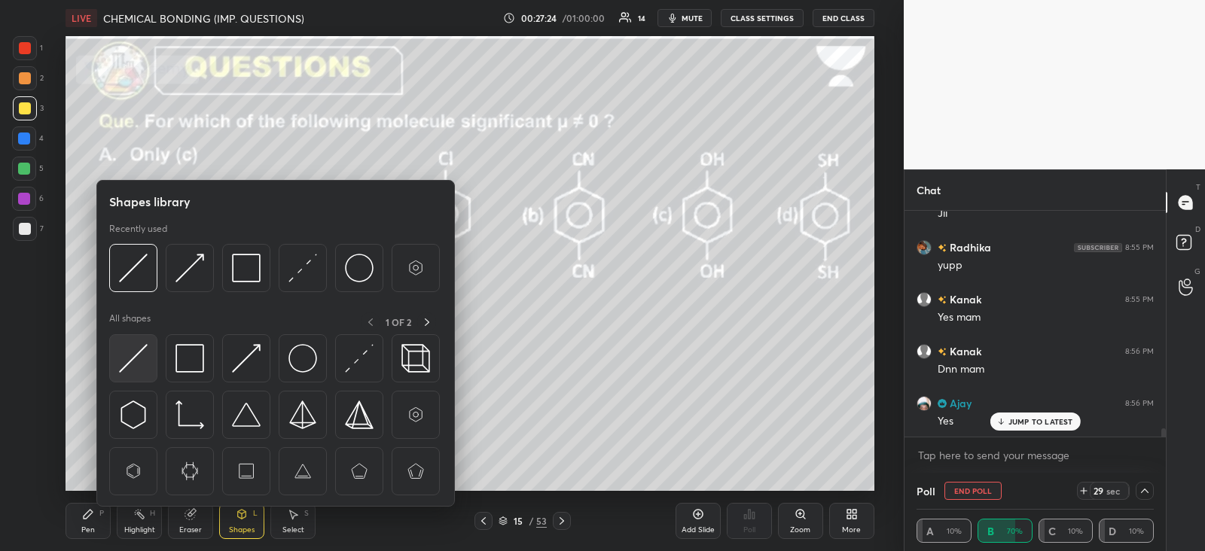
click at [130, 355] on img at bounding box center [133, 358] width 29 height 29
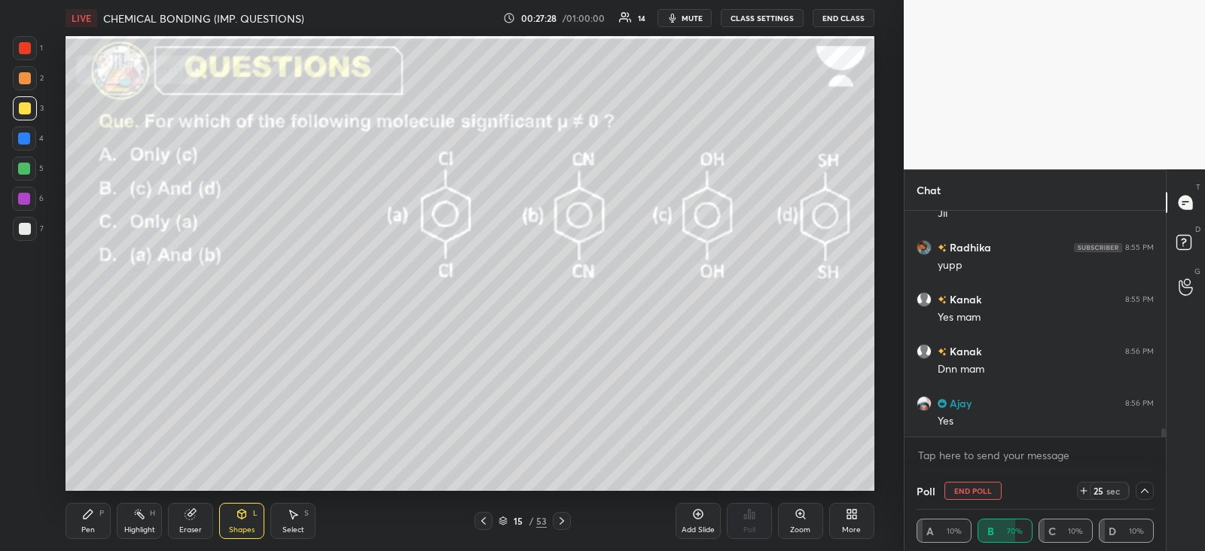
scroll to position [6101, 0]
click at [101, 518] on div "Pen P" at bounding box center [88, 521] width 45 height 36
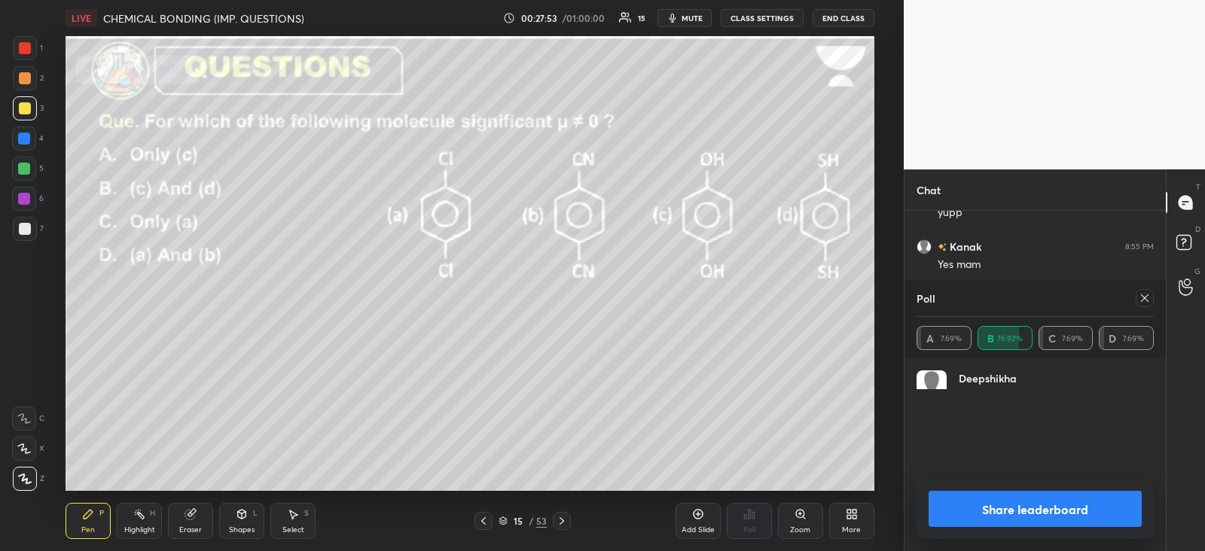
scroll to position [176, 233]
click at [1143, 307] on div at bounding box center [1145, 298] width 18 height 18
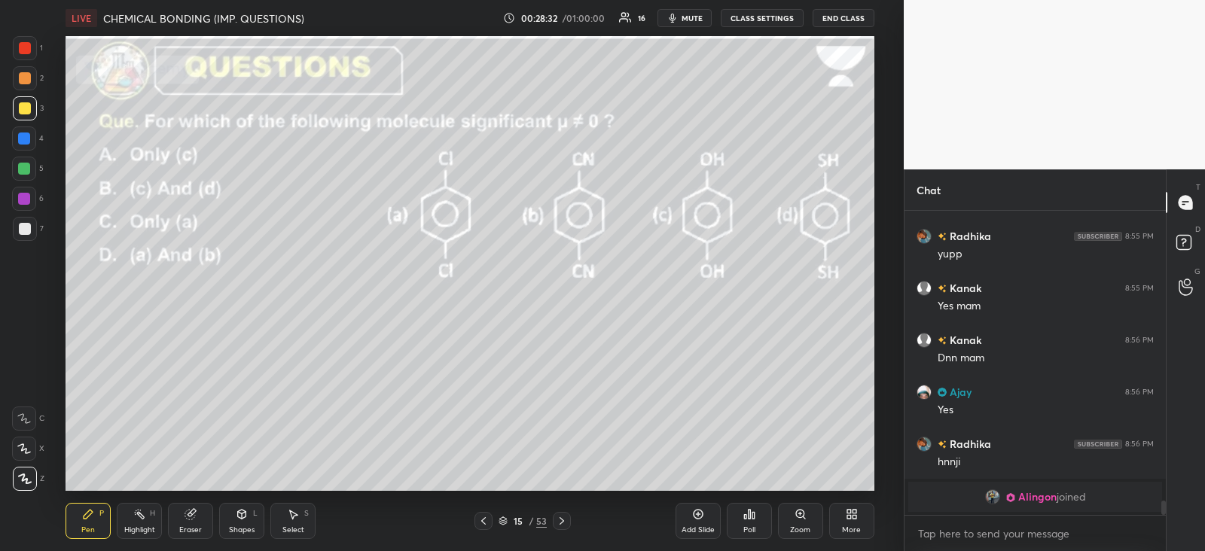
scroll to position [6078, 0]
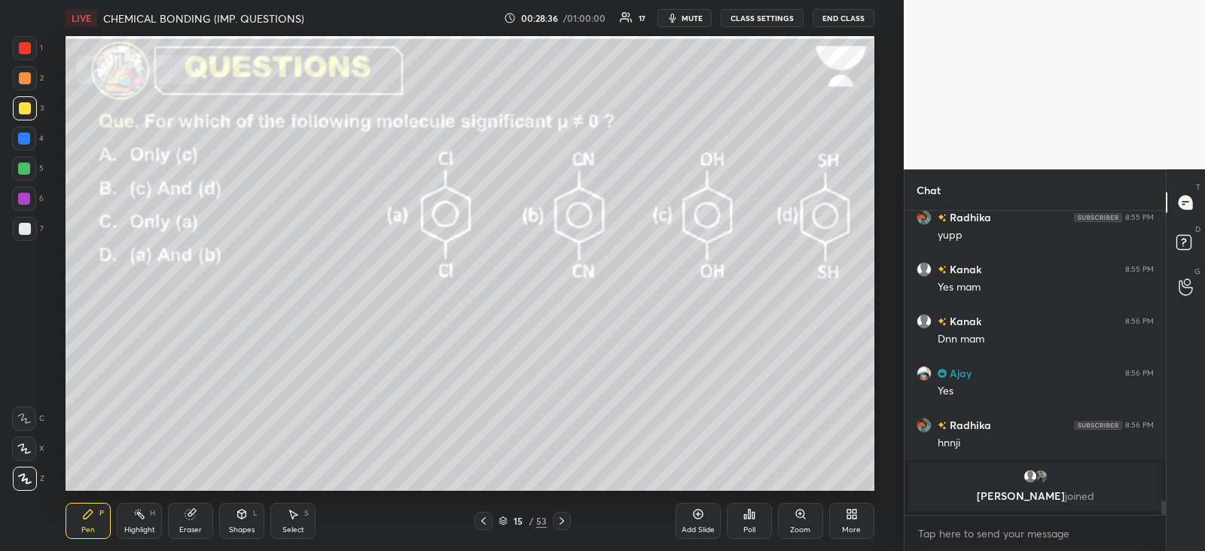
click at [563, 524] on icon at bounding box center [562, 521] width 12 height 12
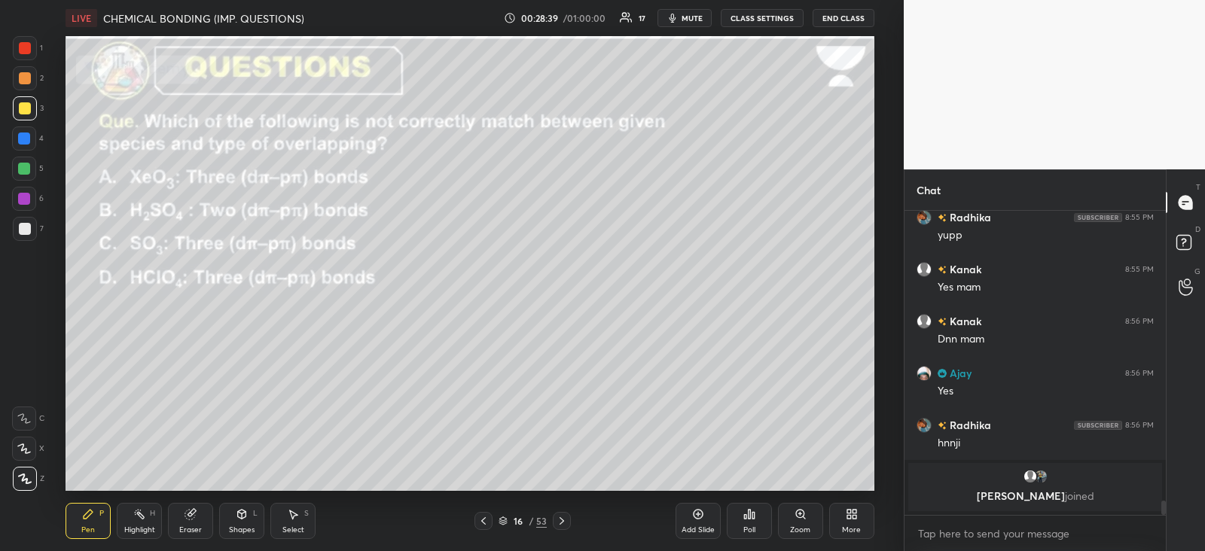
scroll to position [5544, 0]
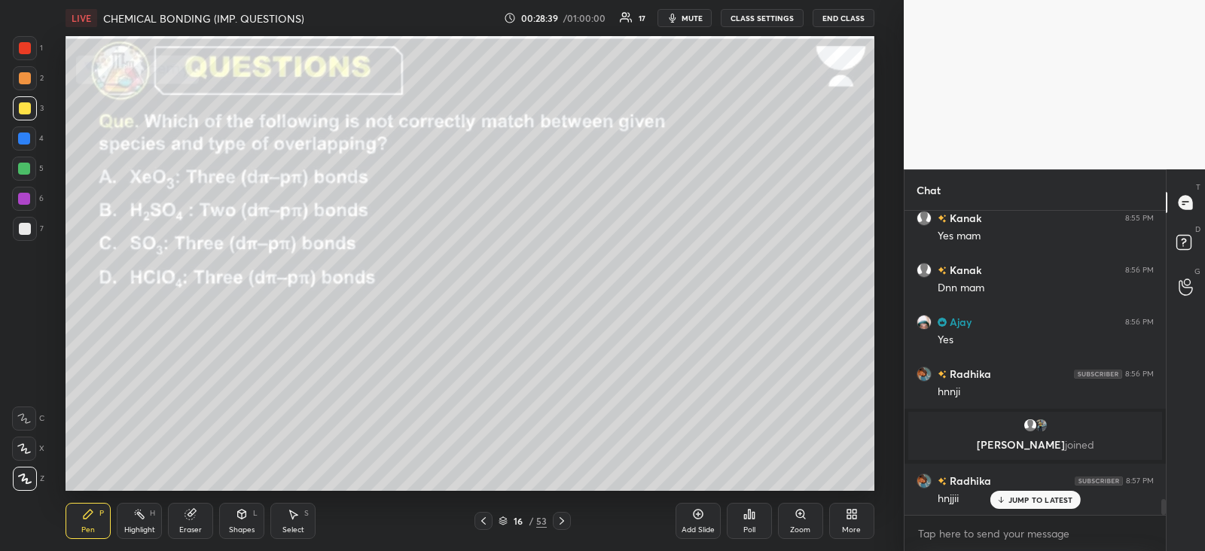
click at [750, 518] on icon at bounding box center [749, 514] width 2 height 9
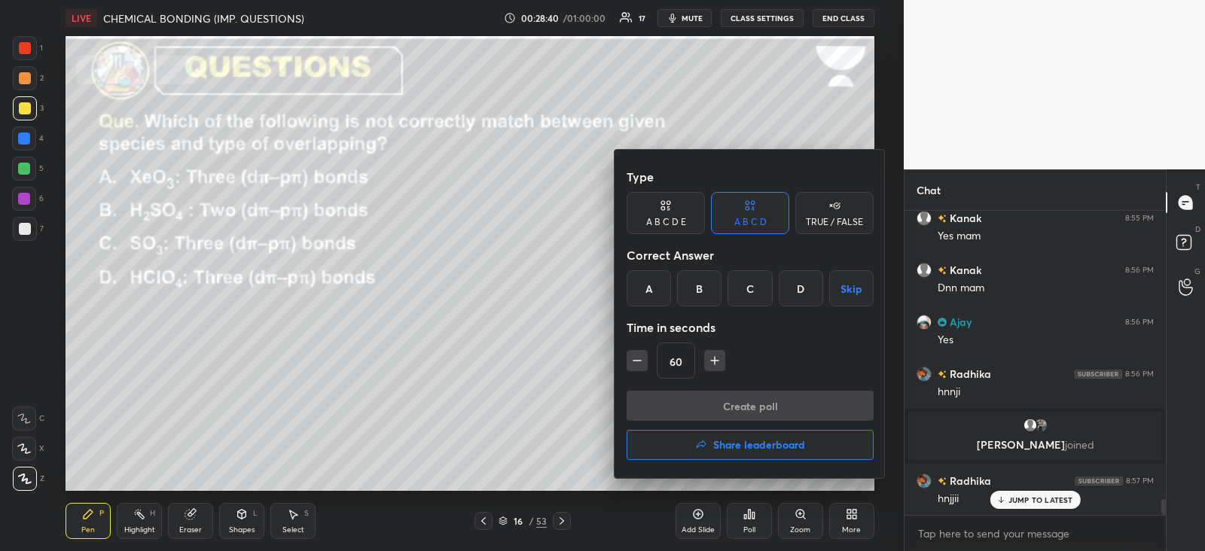
click at [756, 291] on div "C" at bounding box center [750, 288] width 44 height 36
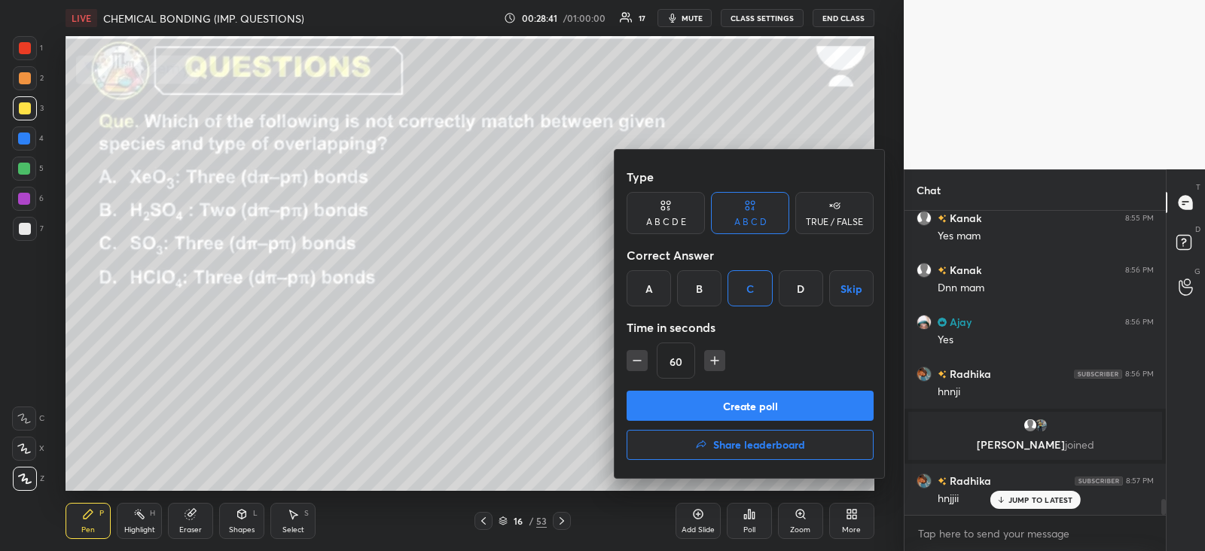
click at [740, 395] on button "Create poll" at bounding box center [750, 406] width 247 height 30
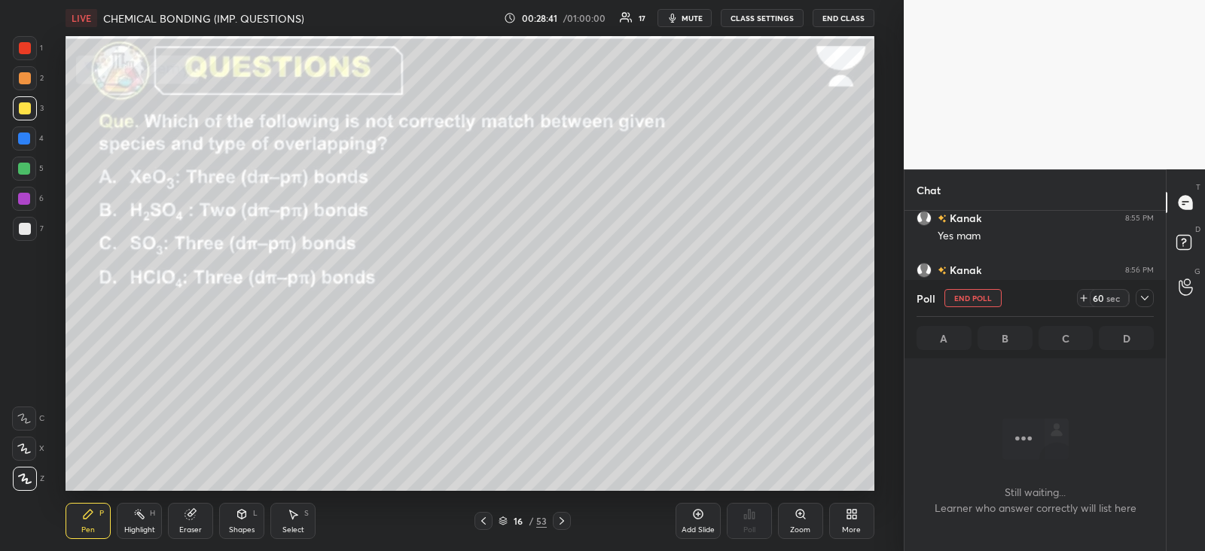
scroll to position [221, 256]
click at [1153, 298] on div at bounding box center [1145, 298] width 18 height 18
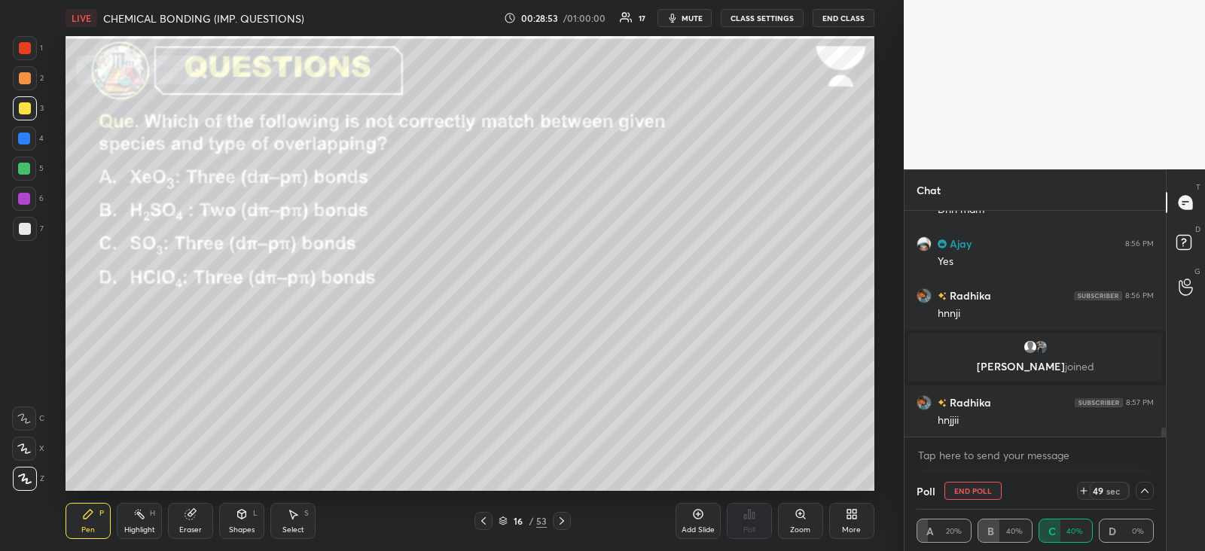
click at [25, 46] on div at bounding box center [25, 48] width 12 height 12
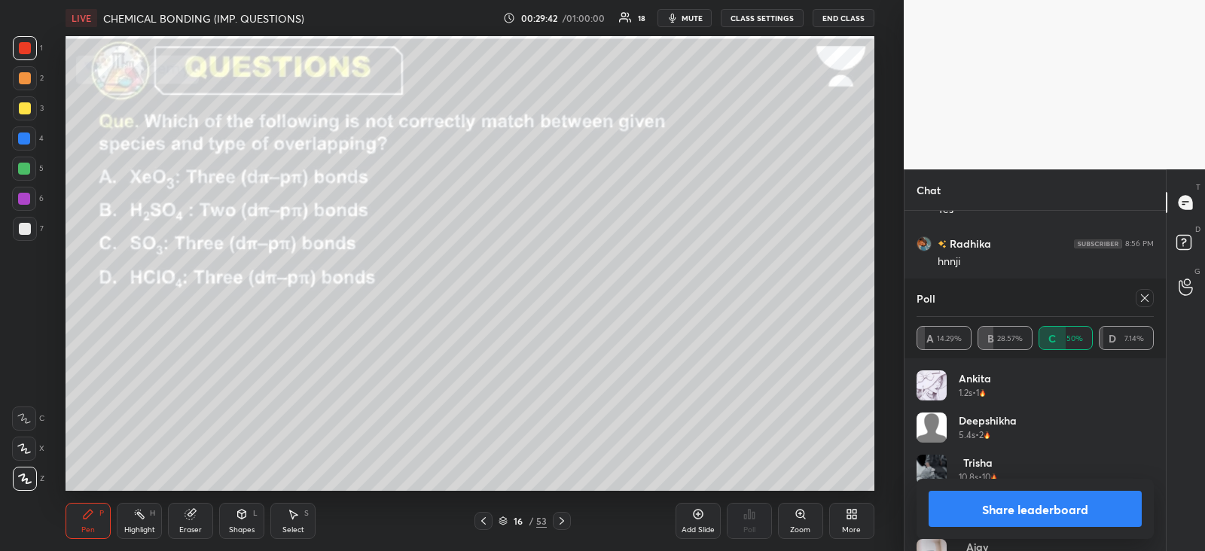
scroll to position [176, 233]
click at [1137, 300] on div at bounding box center [1145, 298] width 18 height 18
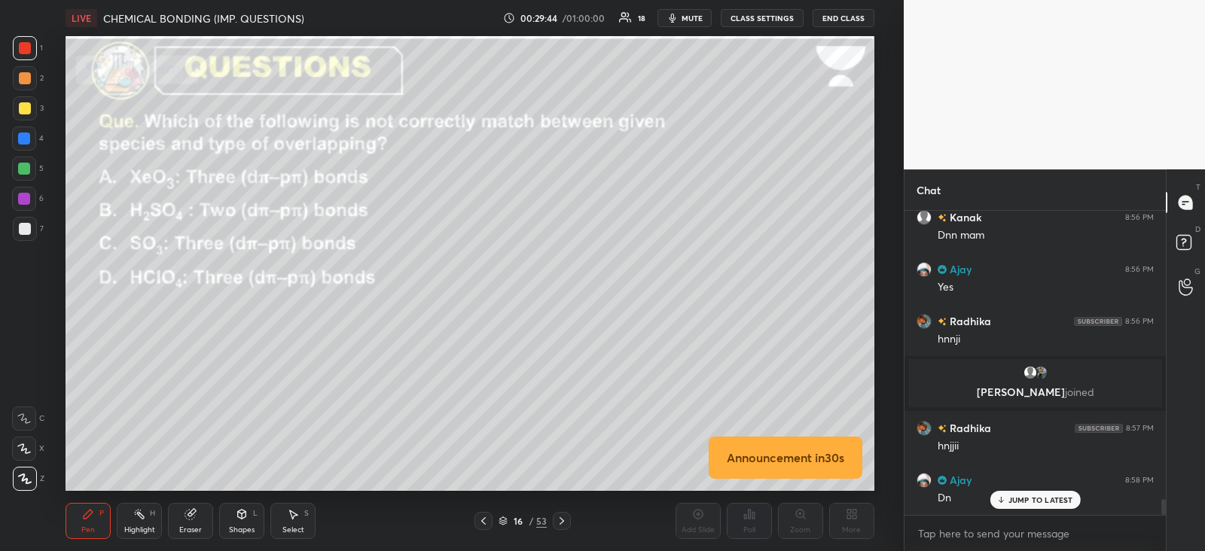
scroll to position [299, 256]
click at [26, 137] on div at bounding box center [24, 139] width 12 height 12
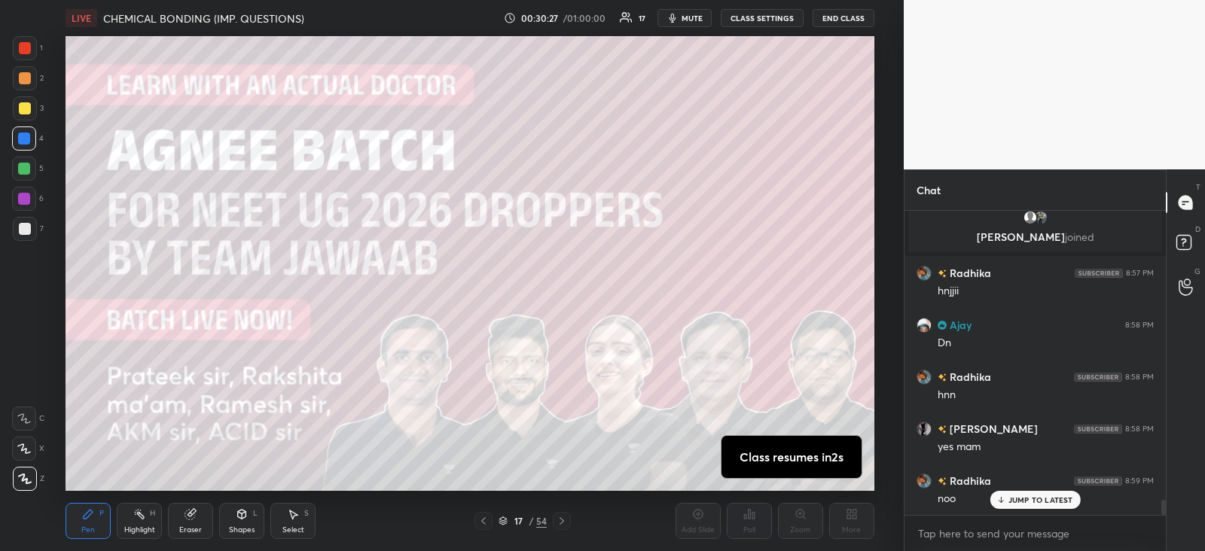
scroll to position [5804, 0]
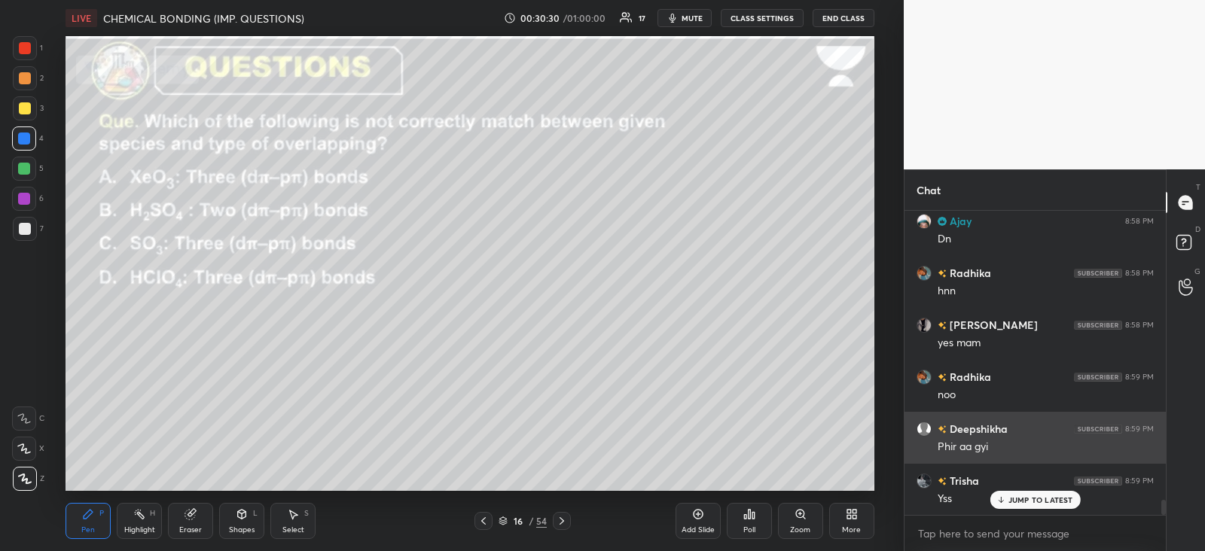
click at [1019, 496] on p "JUMP TO LATEST" at bounding box center [1041, 500] width 65 height 9
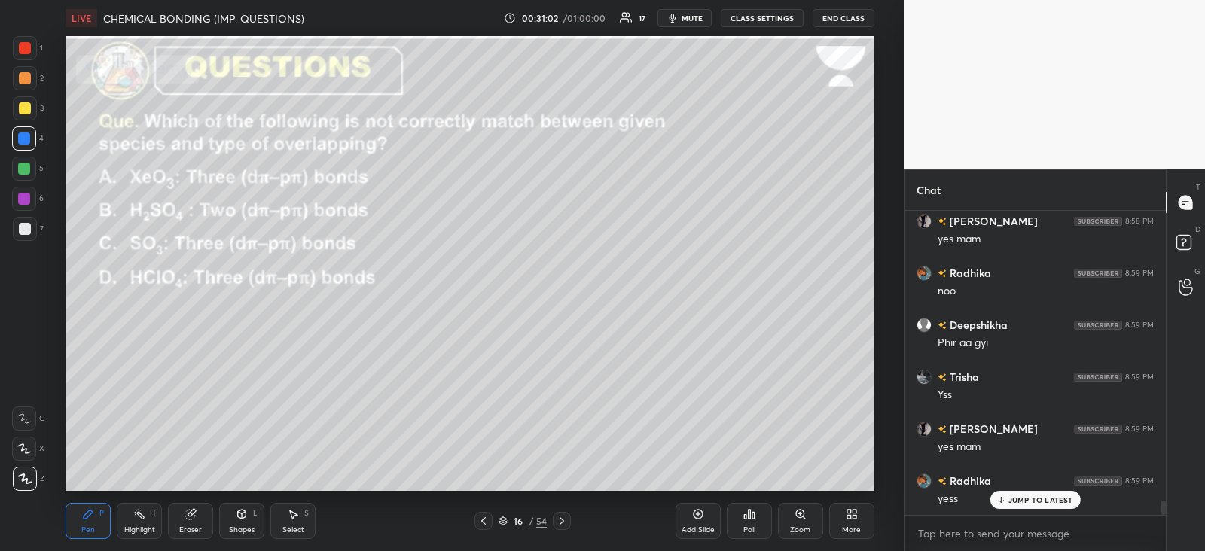
scroll to position [6012, 0]
click at [35, 197] on div at bounding box center [24, 199] width 24 height 24
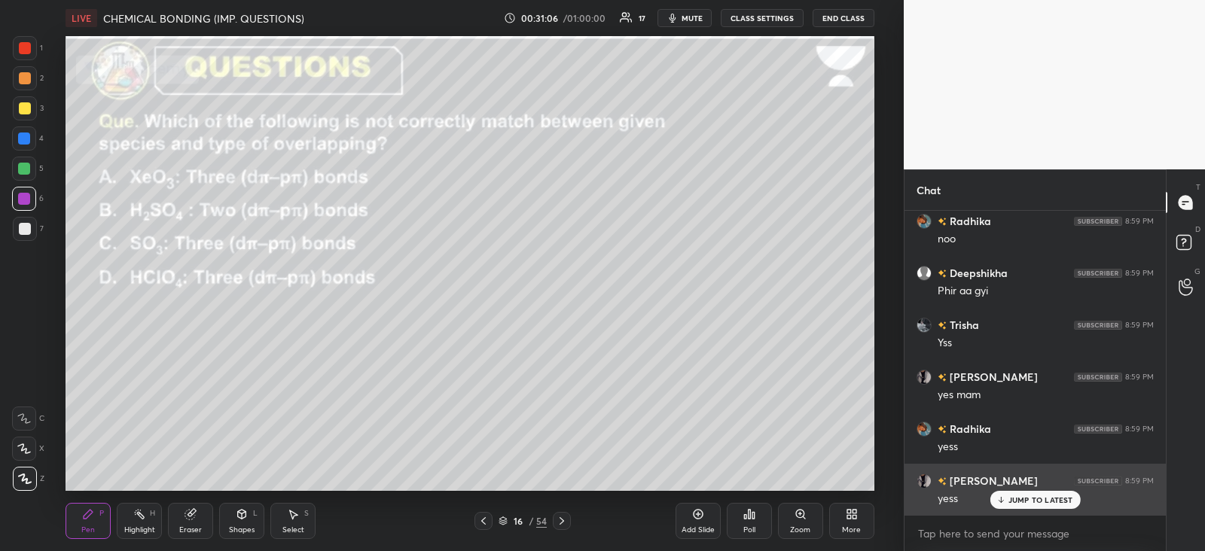
click at [1021, 502] on p "JUMP TO LATEST" at bounding box center [1041, 500] width 65 height 9
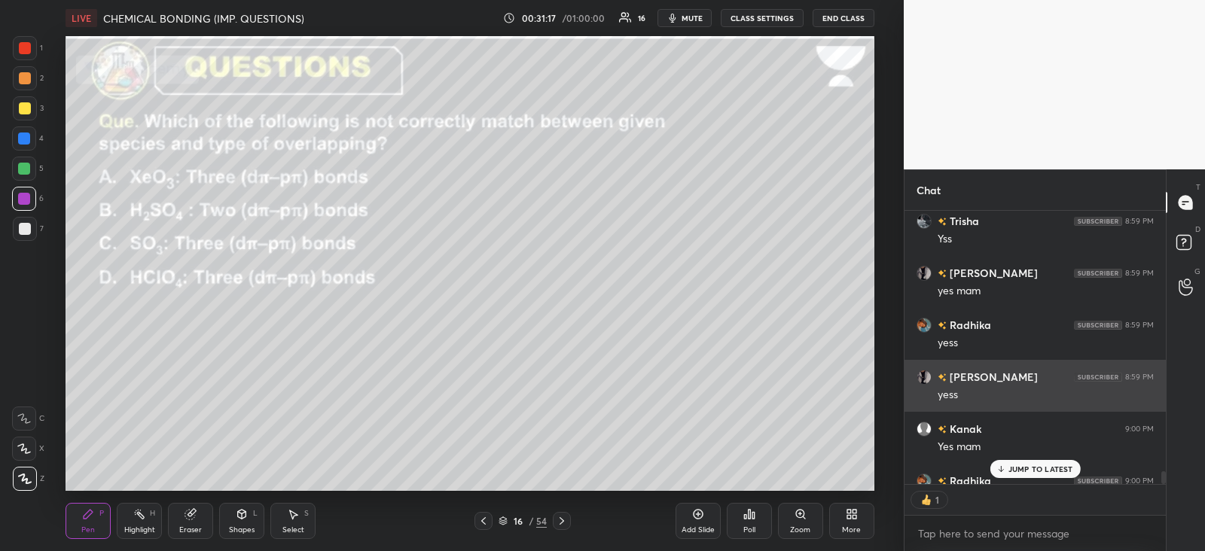
scroll to position [5, 5]
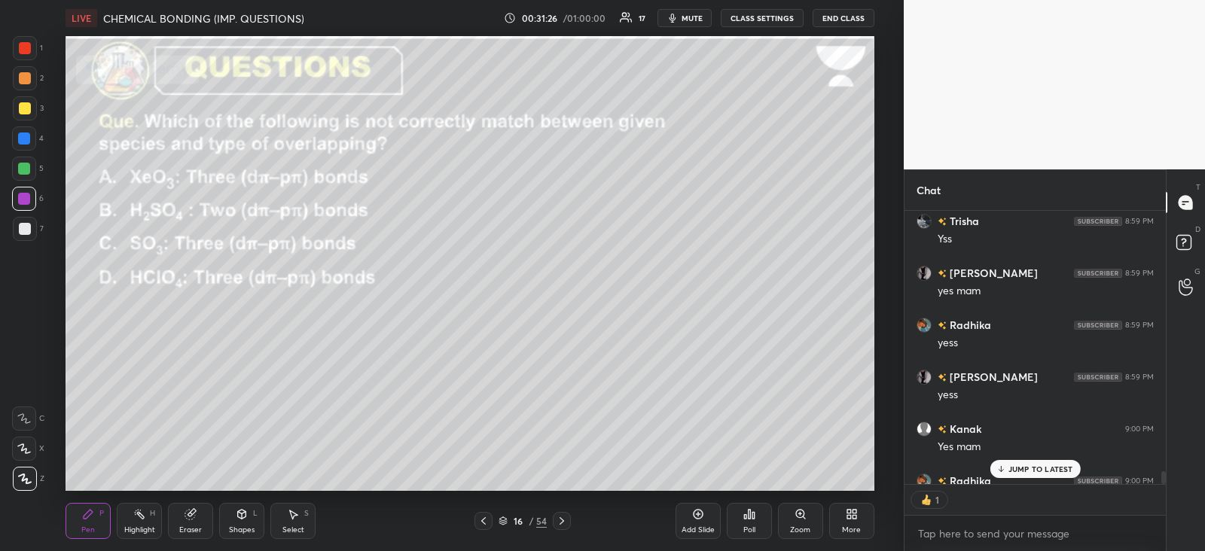
click at [1021, 460] on div "JUMP TO LATEST" at bounding box center [1035, 469] width 90 height 18
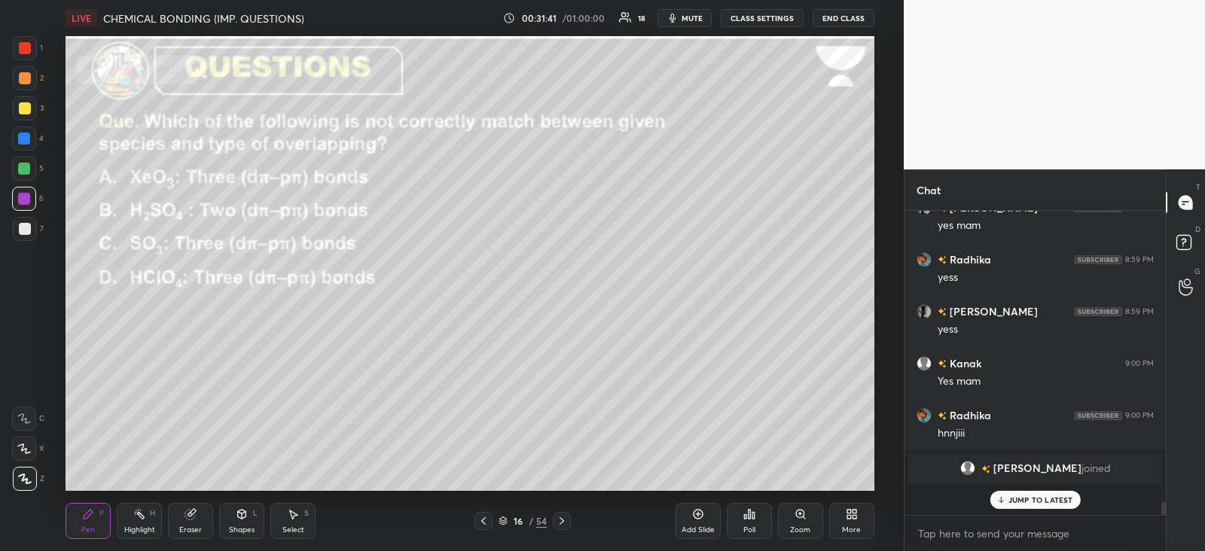
scroll to position [299, 256]
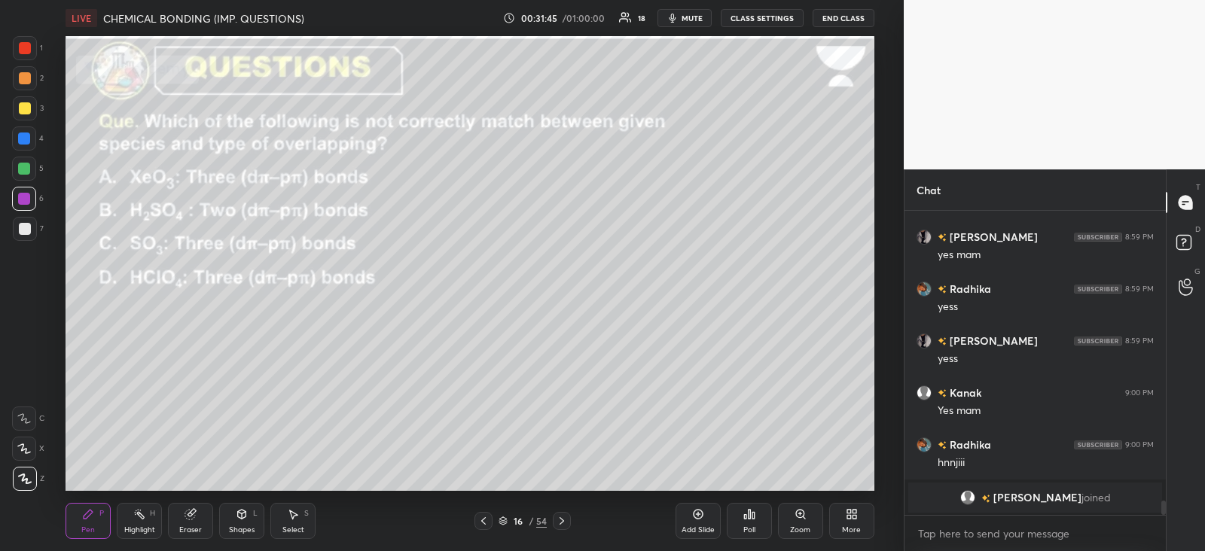
click at [26, 230] on div at bounding box center [25, 229] width 12 height 12
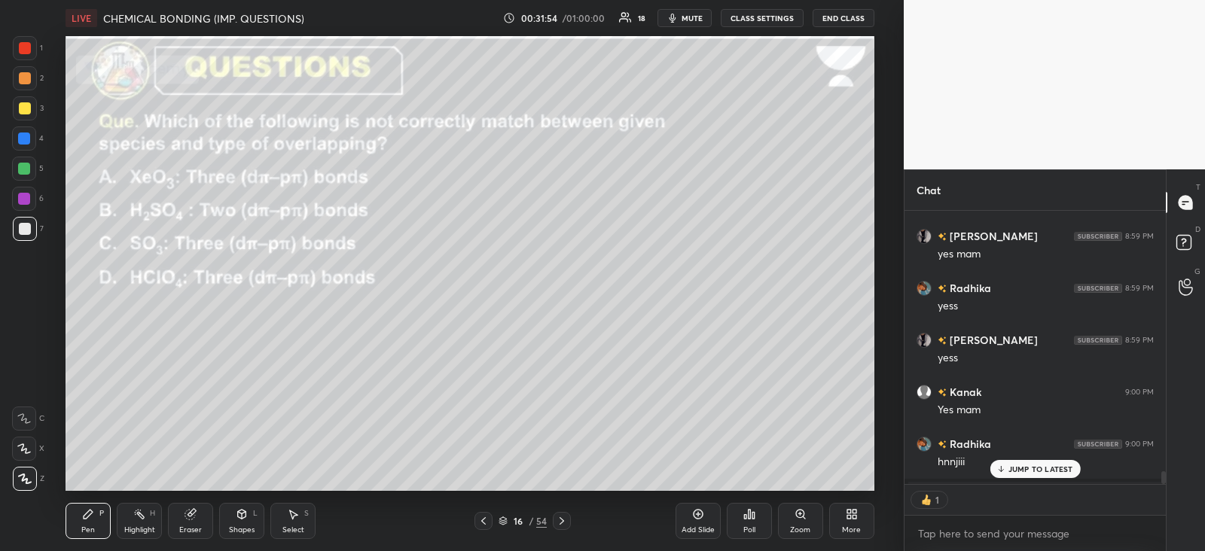
scroll to position [5, 5]
click at [1012, 471] on p "JUMP TO LATEST" at bounding box center [1041, 469] width 65 height 9
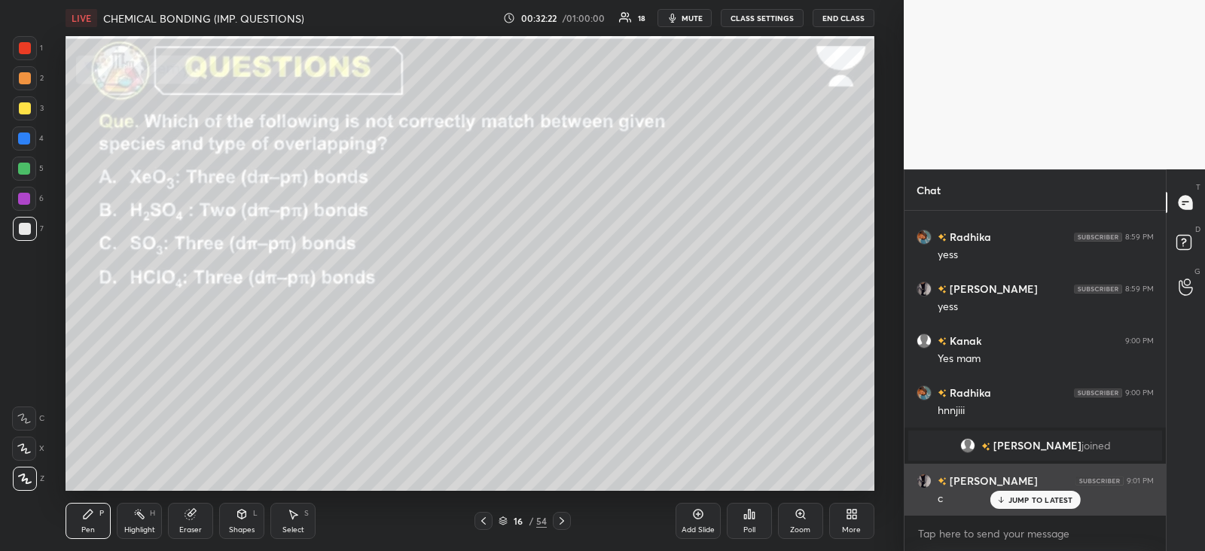
click at [1024, 499] on p "JUMP TO LATEST" at bounding box center [1041, 500] width 65 height 9
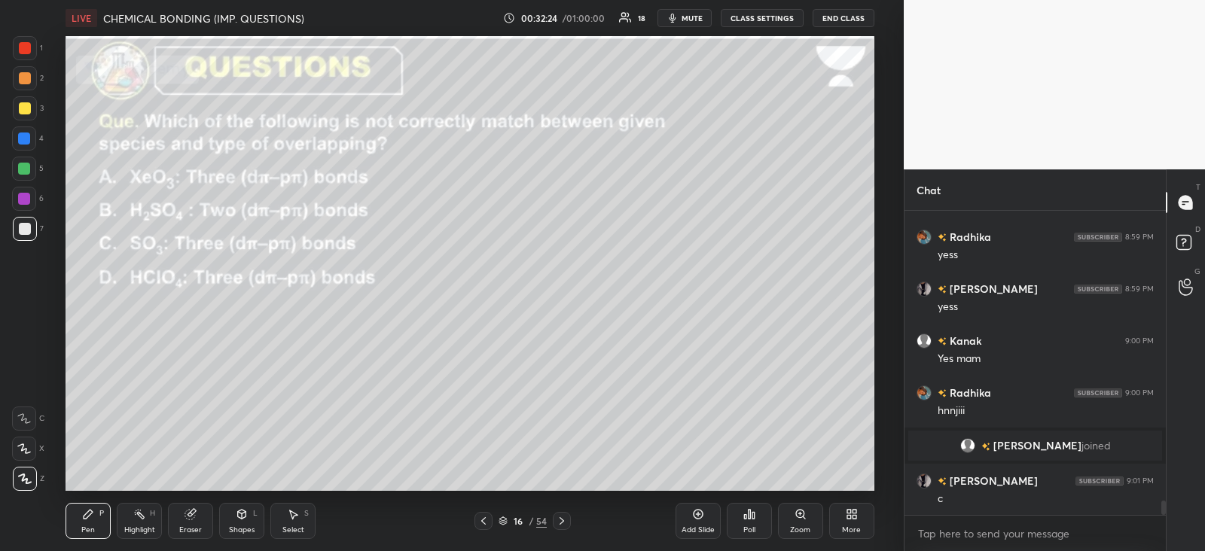
click at [557, 522] on icon at bounding box center [562, 521] width 12 height 12
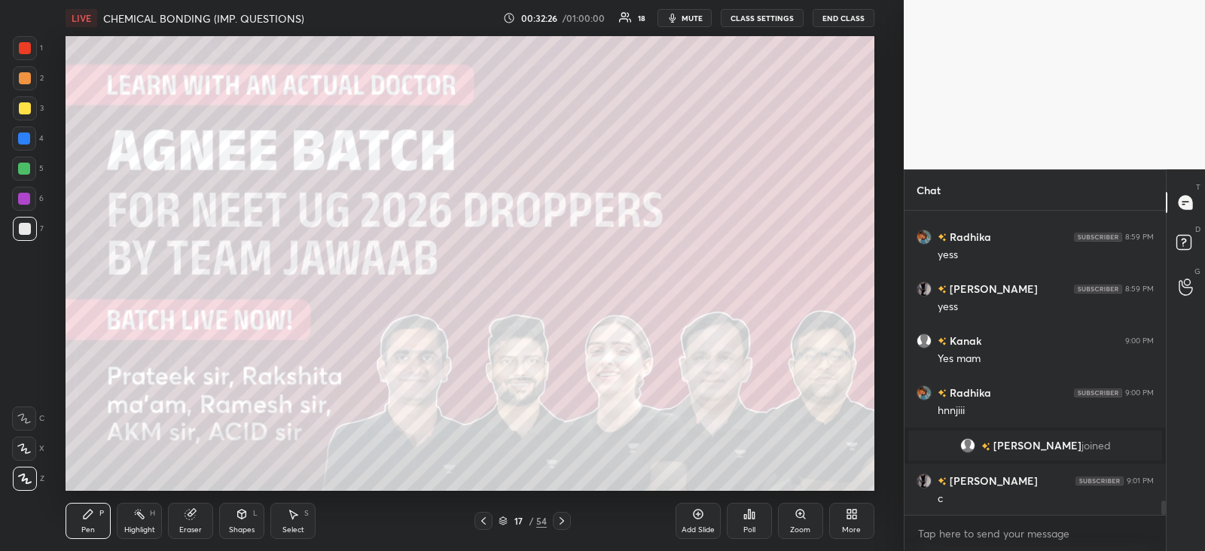
click at [560, 518] on icon at bounding box center [562, 522] width 5 height 8
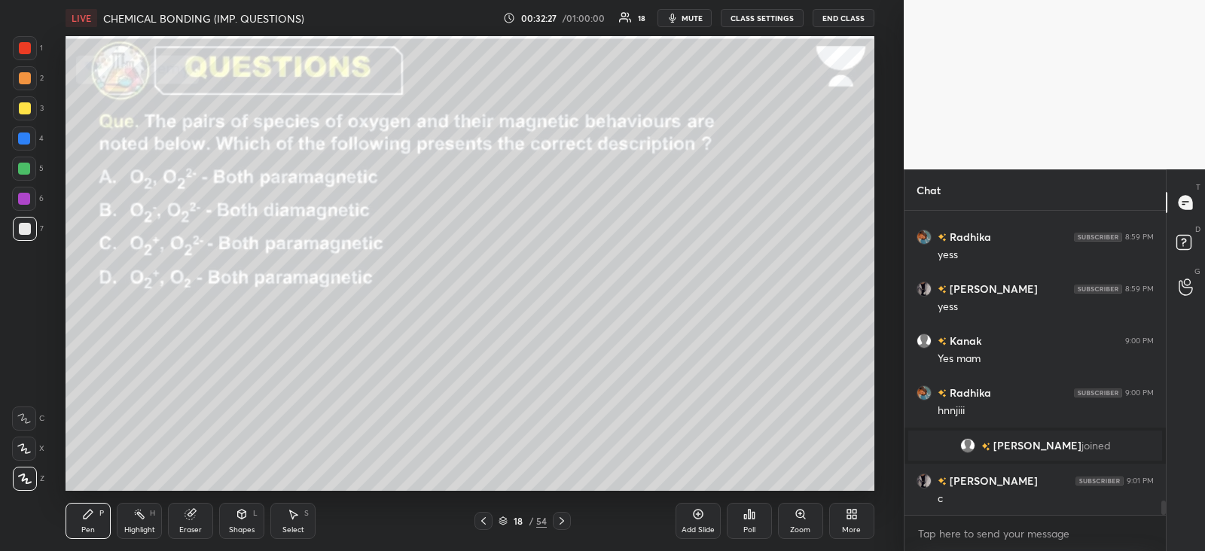
scroll to position [6056, 0]
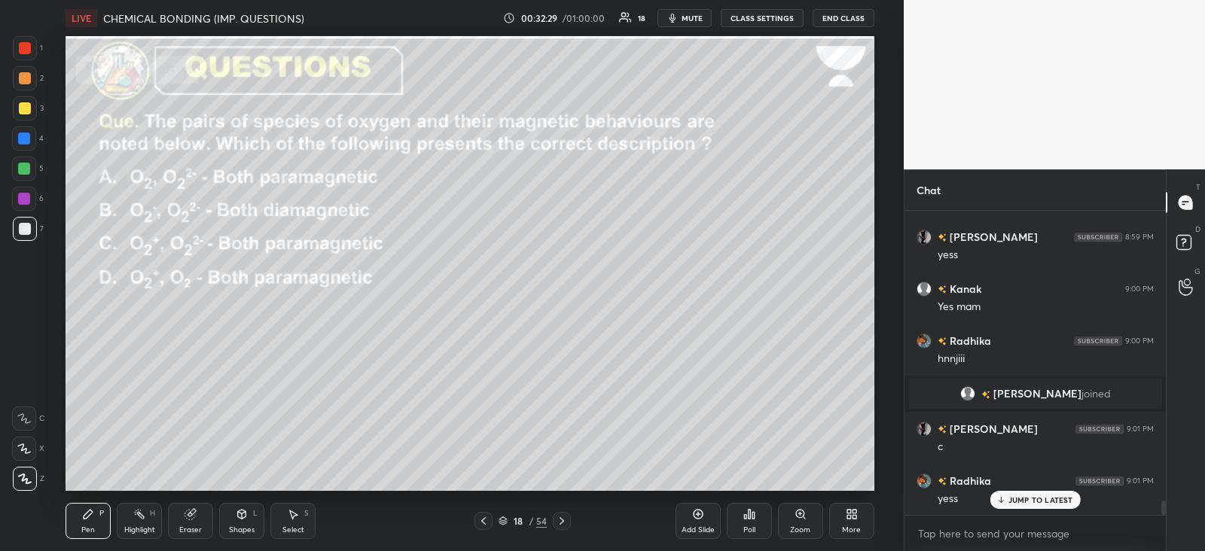
click at [759, 514] on div "Poll" at bounding box center [749, 521] width 45 height 36
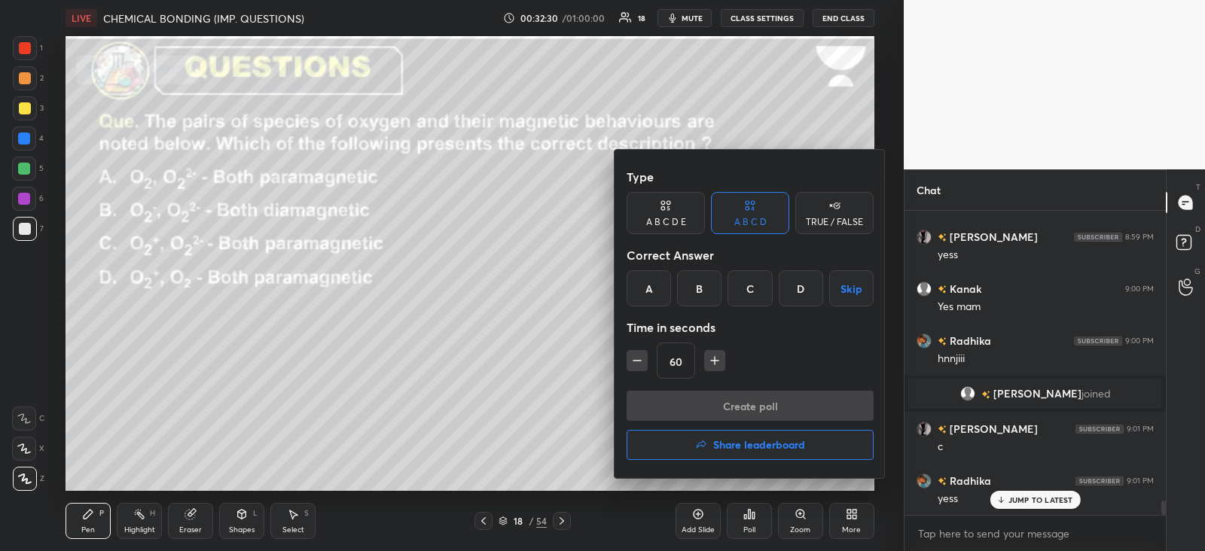
click at [804, 289] on div "D" at bounding box center [801, 288] width 44 height 36
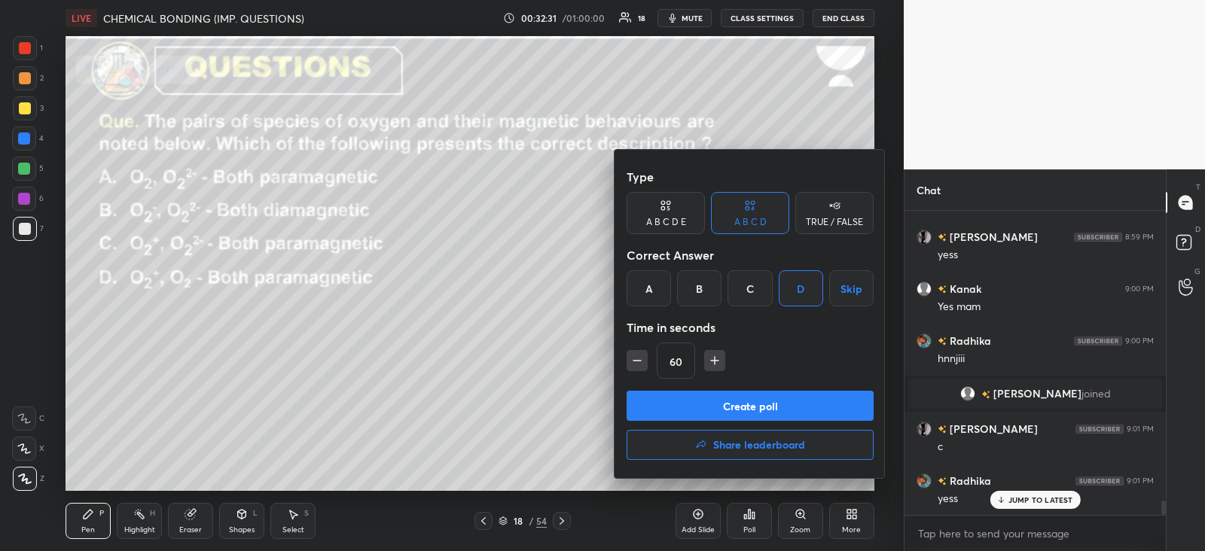
click at [738, 406] on button "Create poll" at bounding box center [750, 406] width 247 height 30
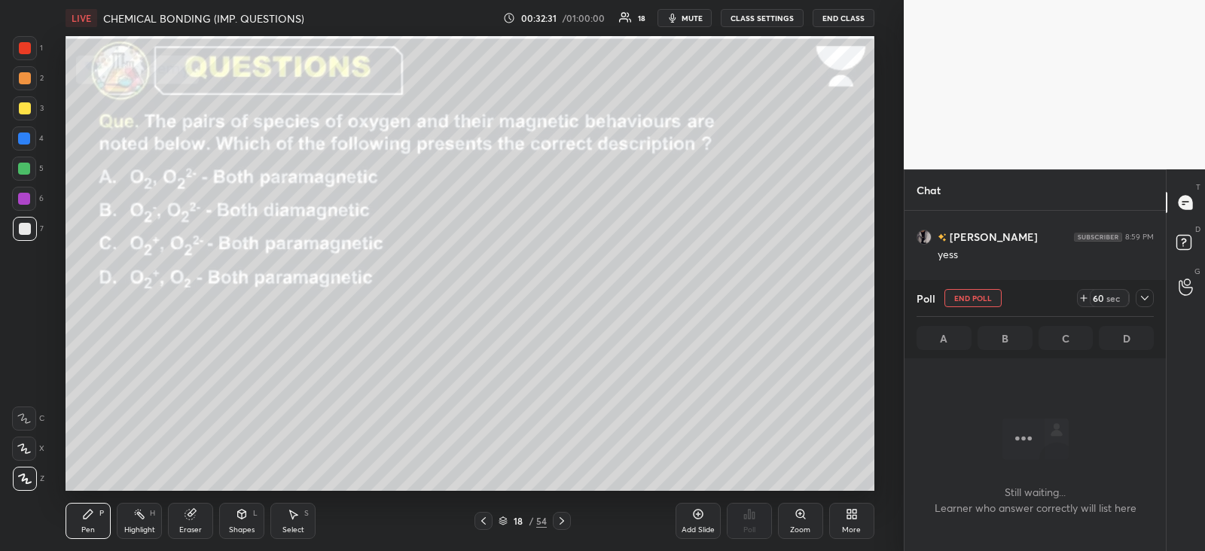
scroll to position [5, 5]
click at [1150, 299] on icon at bounding box center [1145, 298] width 12 height 12
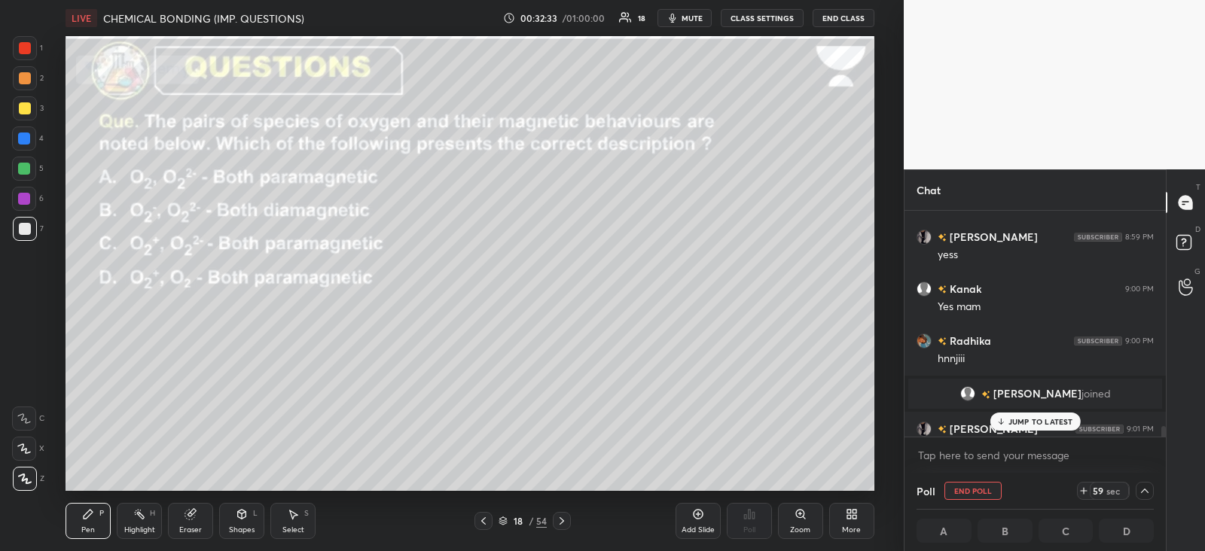
scroll to position [6135, 0]
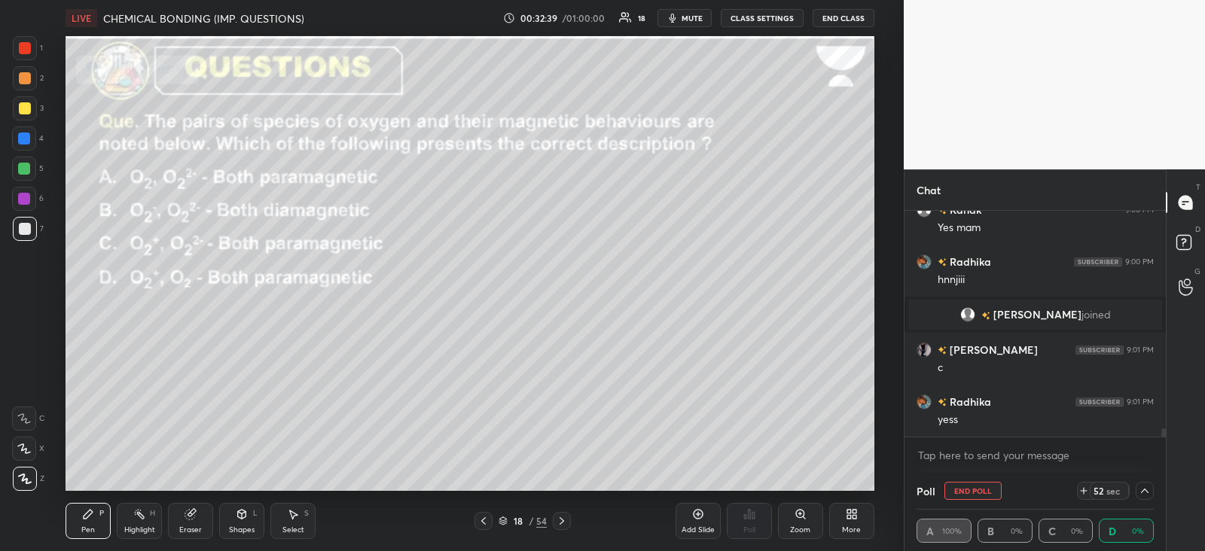
click at [1151, 489] on div at bounding box center [1145, 491] width 18 height 18
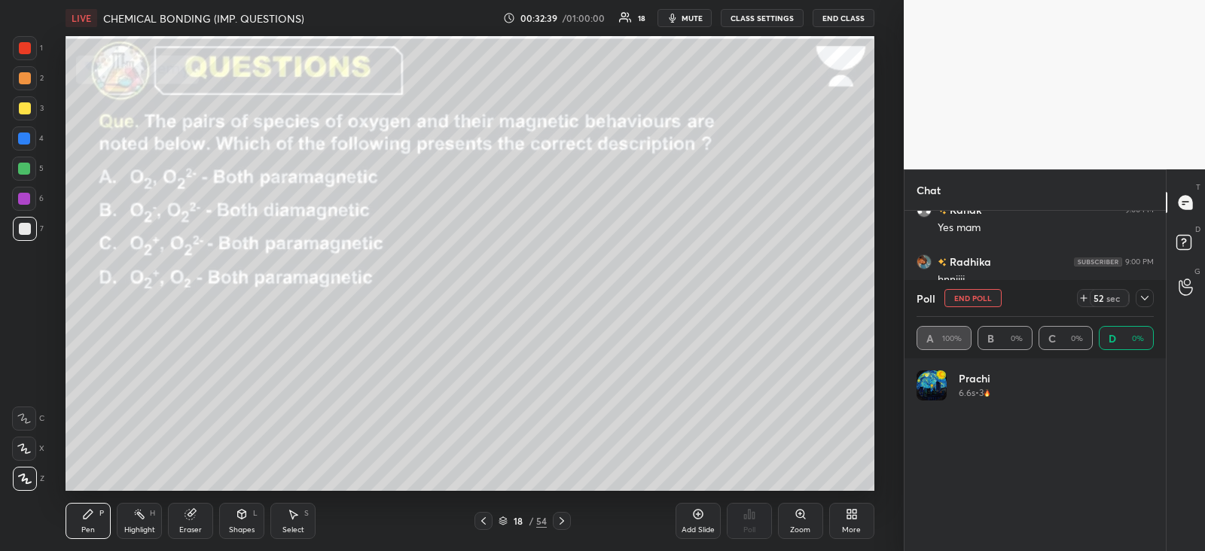
scroll to position [176, 233]
click at [1141, 300] on icon at bounding box center [1145, 298] width 12 height 12
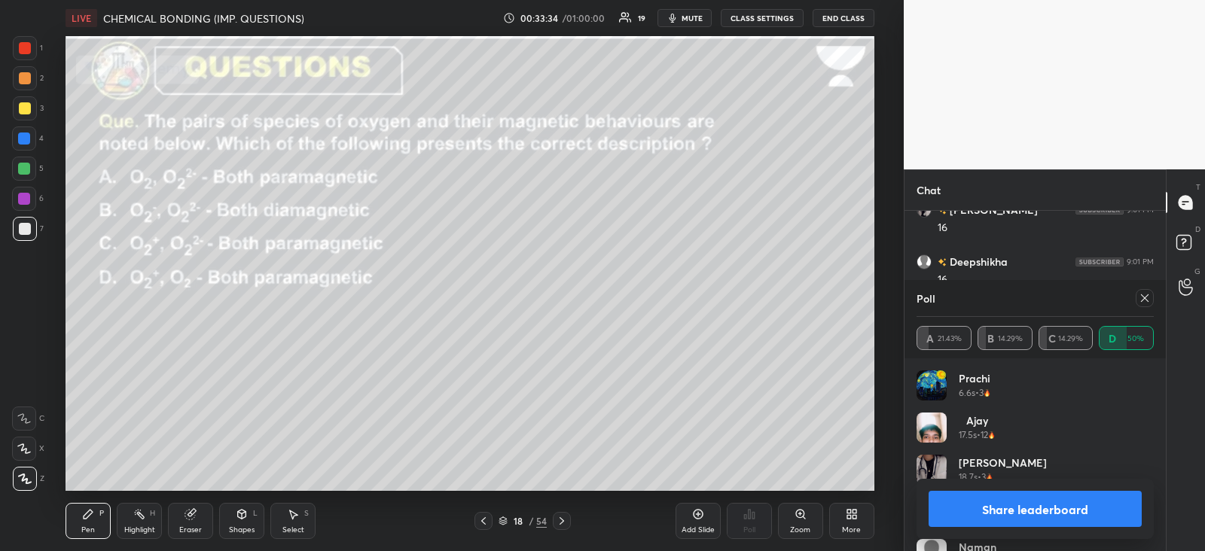
click at [1148, 299] on icon at bounding box center [1145, 298] width 12 height 12
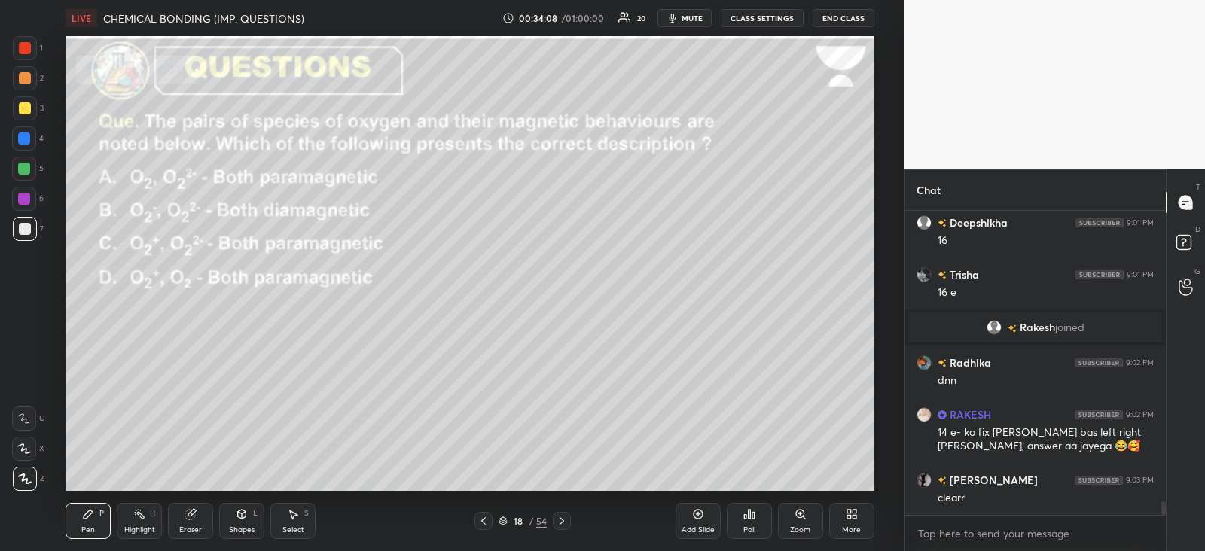
scroll to position [6470, 0]
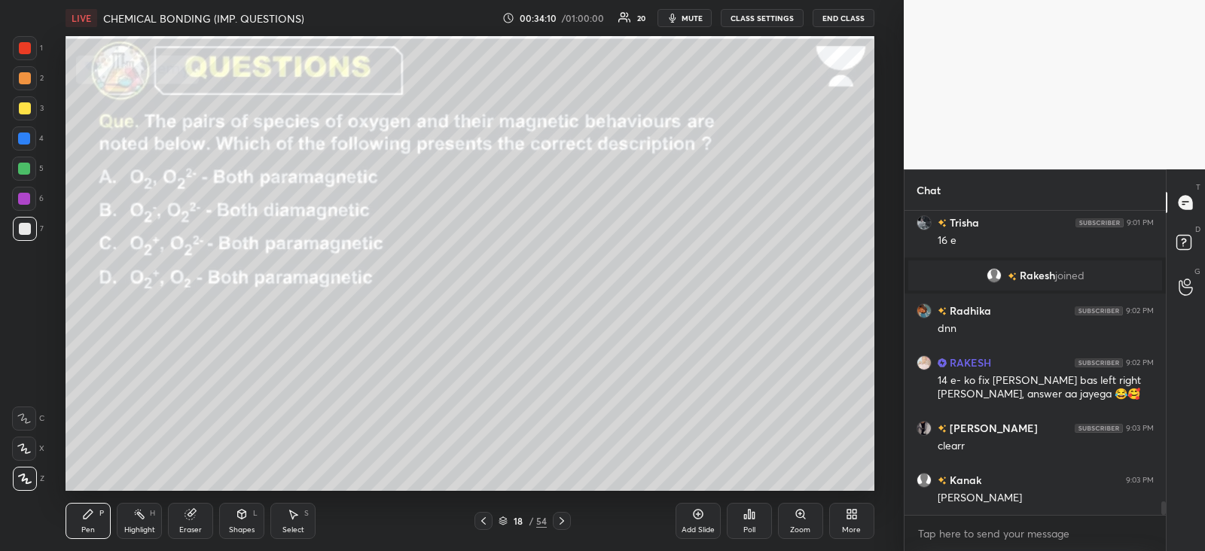
click at [568, 518] on div at bounding box center [562, 521] width 18 height 18
click at [559, 515] on icon at bounding box center [562, 521] width 12 height 12
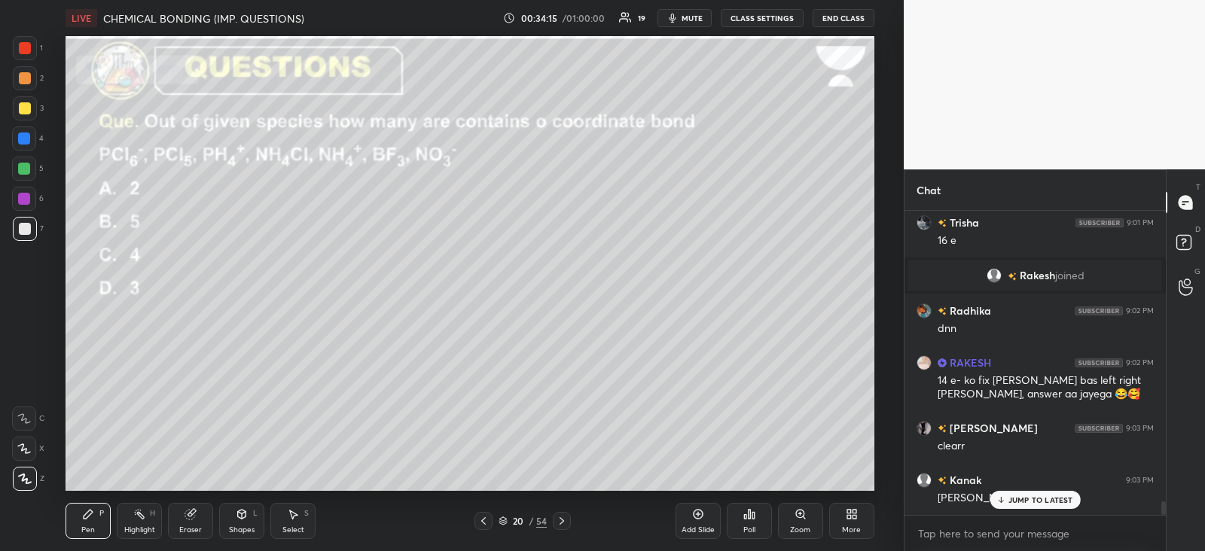
scroll to position [6521, 0]
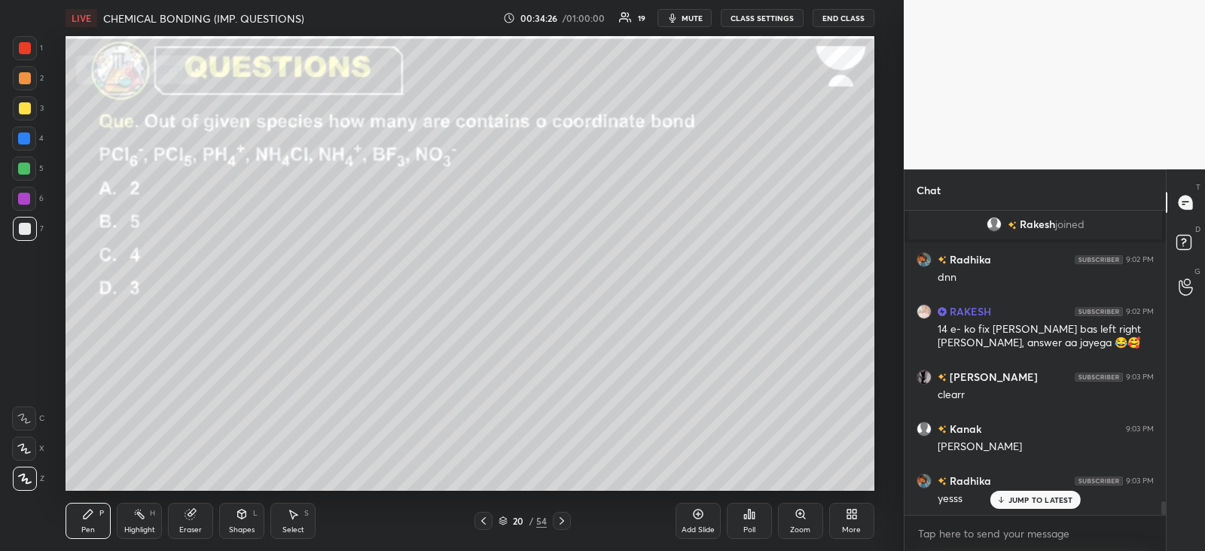
click at [750, 524] on div "Poll" at bounding box center [749, 521] width 45 height 36
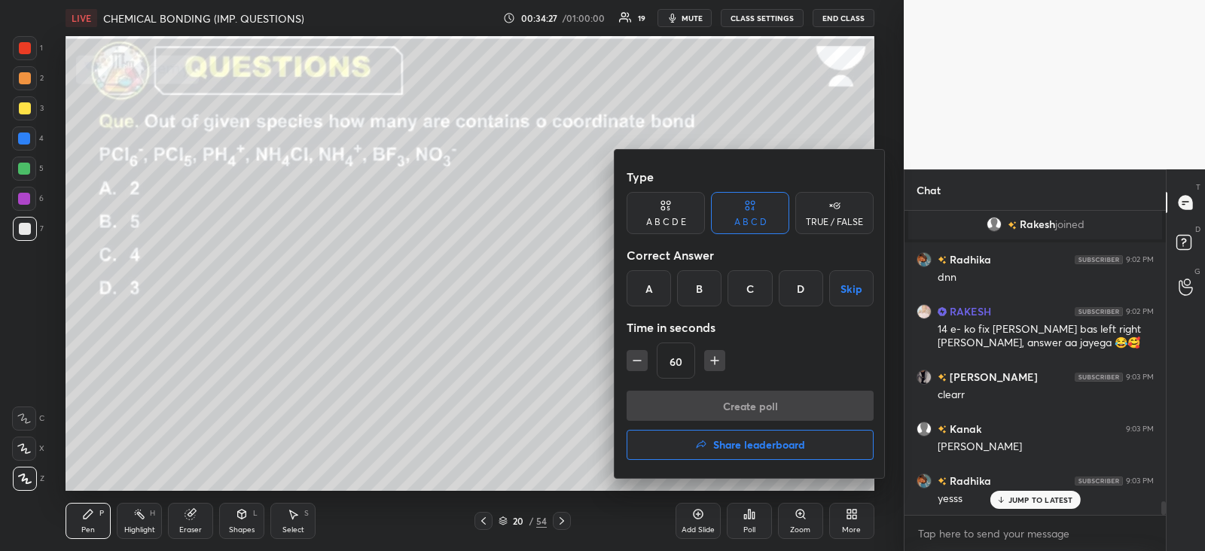
click at [802, 283] on div "D" at bounding box center [801, 288] width 44 height 36
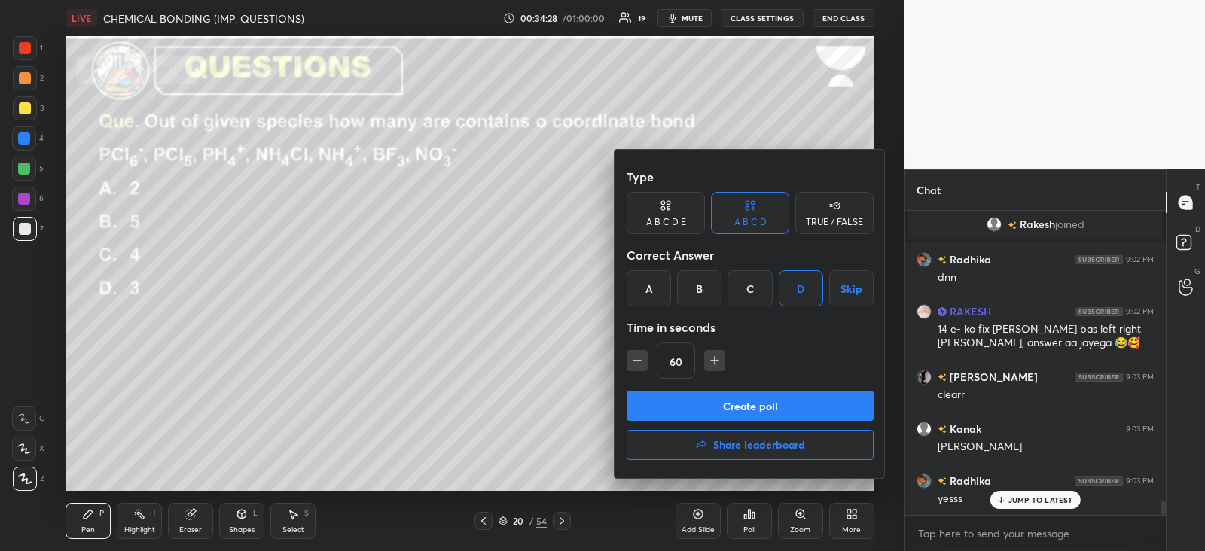
click at [697, 289] on div "B" at bounding box center [699, 288] width 44 height 36
click at [716, 402] on button "Create poll" at bounding box center [750, 406] width 247 height 30
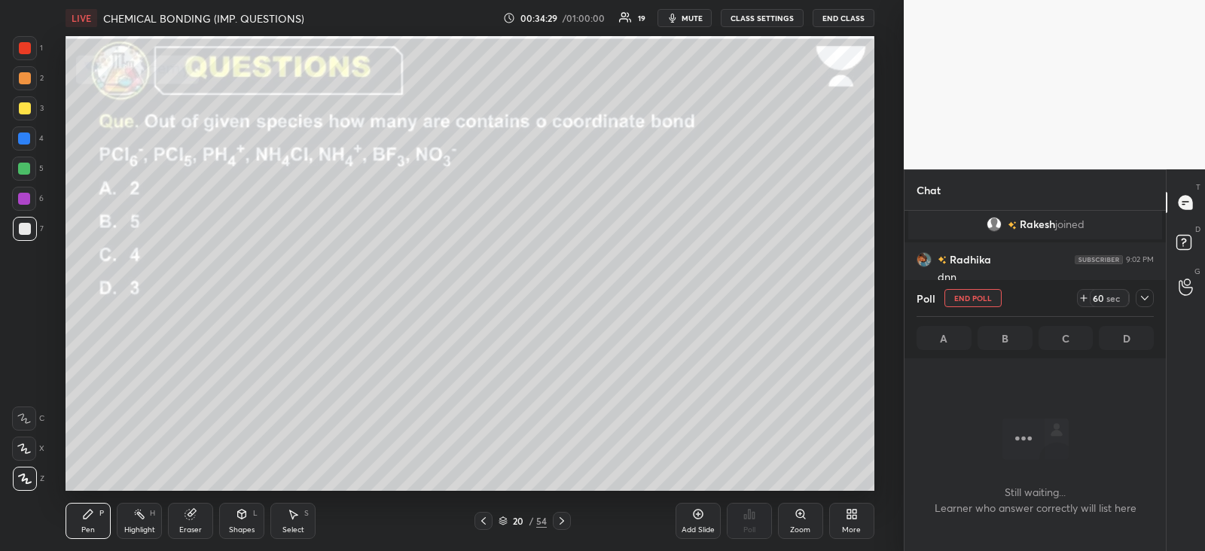
scroll to position [221, 256]
click at [1146, 299] on icon at bounding box center [1145, 298] width 12 height 12
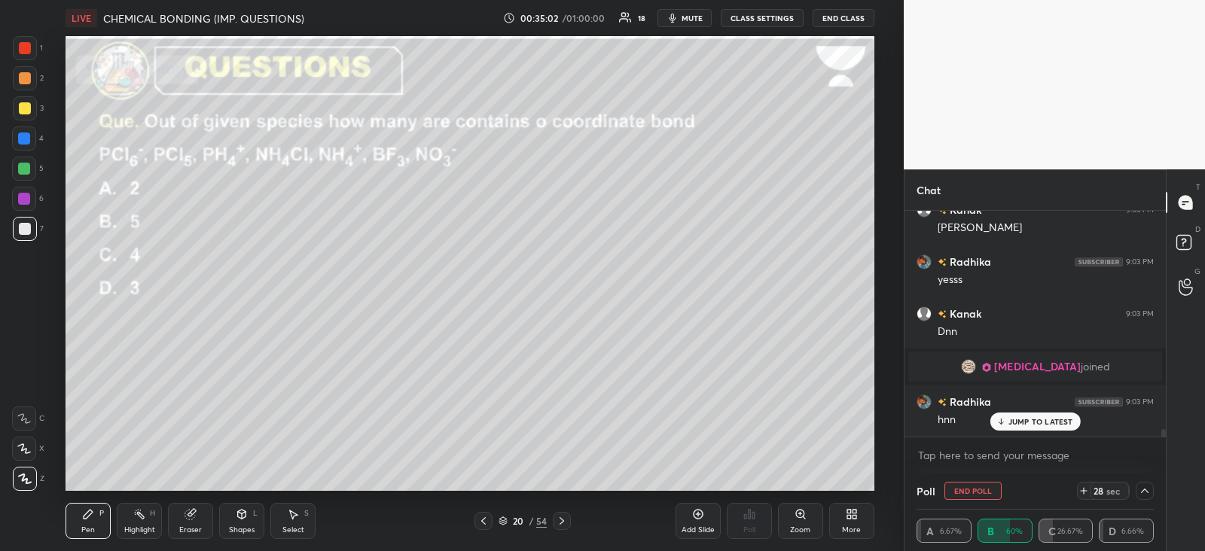
scroll to position [6792, 0]
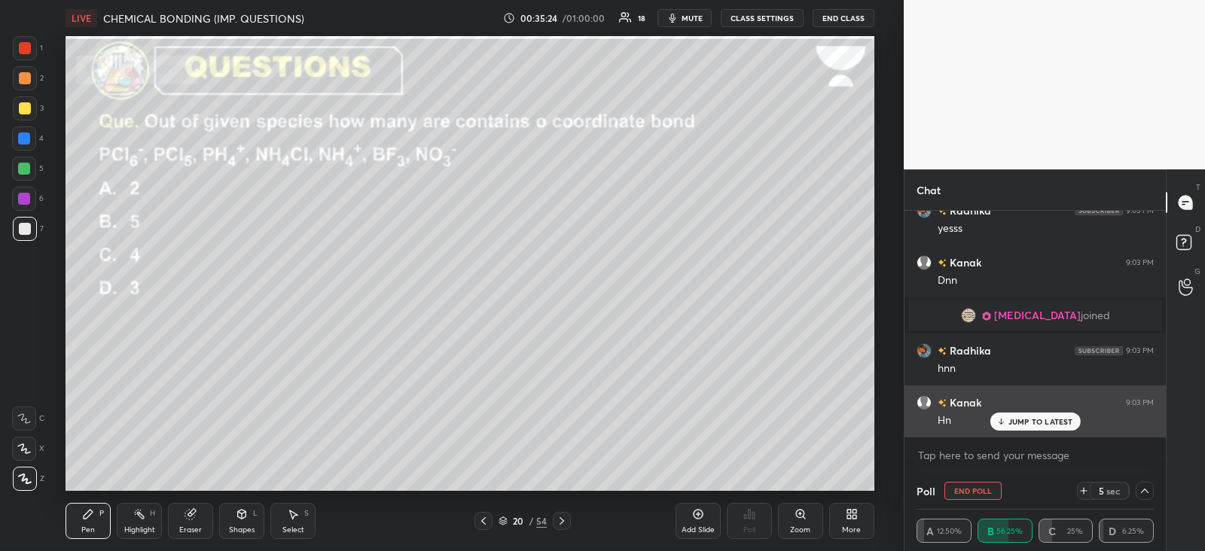
click at [1021, 420] on p "JUMP TO LATEST" at bounding box center [1041, 421] width 65 height 9
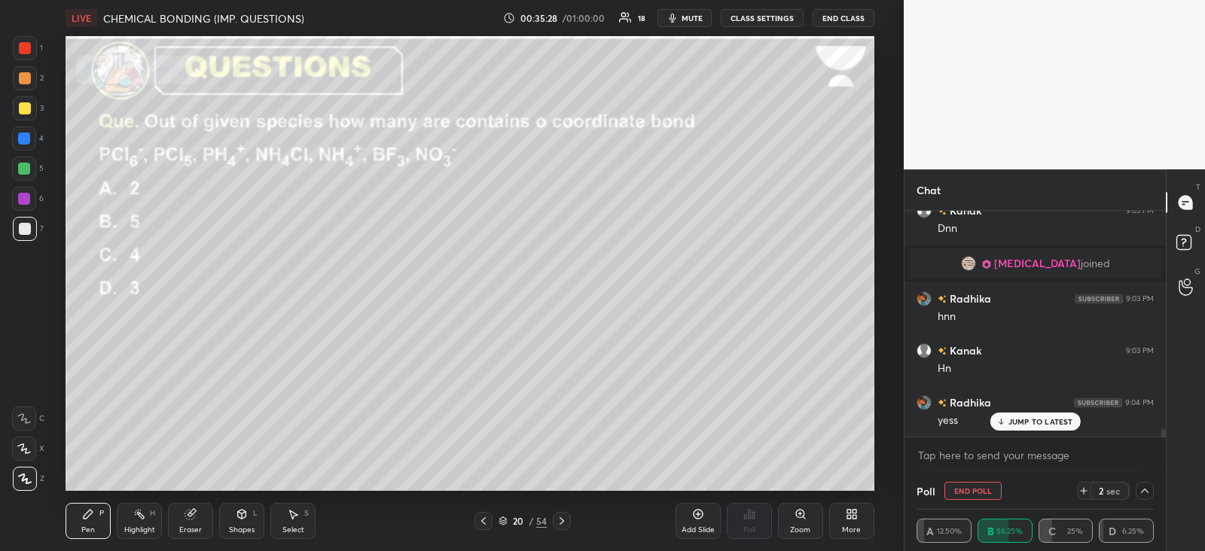
click at [565, 520] on icon at bounding box center [562, 521] width 12 height 12
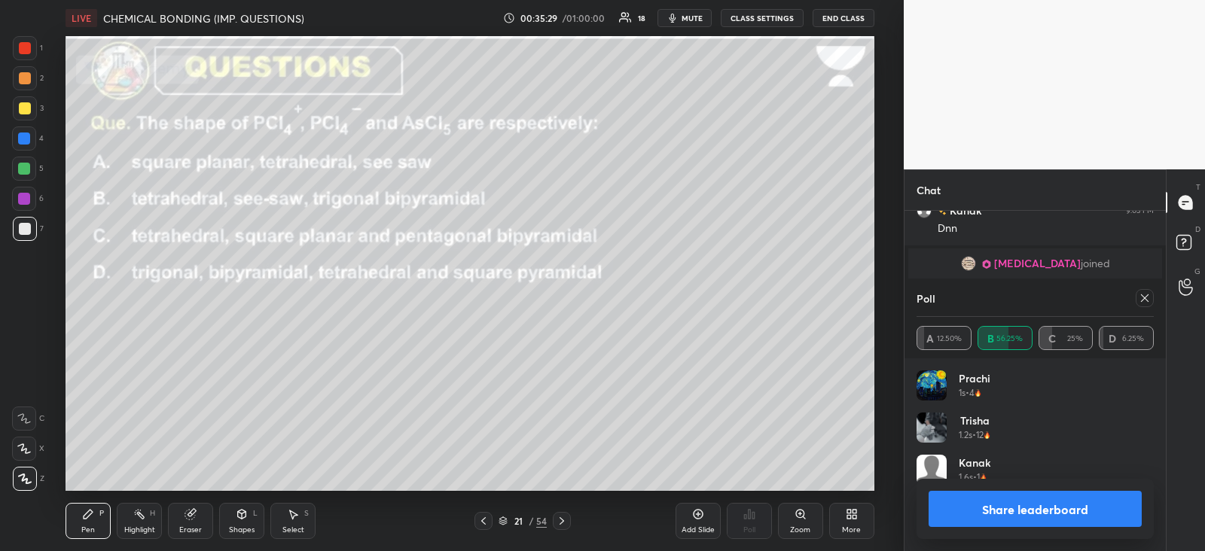
scroll to position [176, 233]
click at [1147, 299] on icon at bounding box center [1145, 298] width 12 height 12
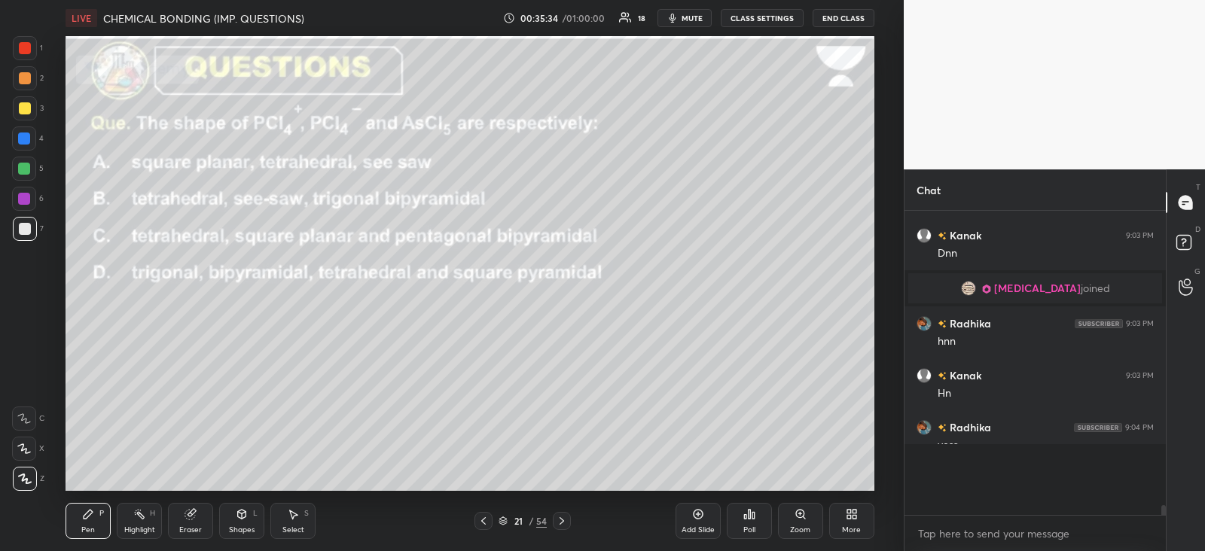
scroll to position [166, 256]
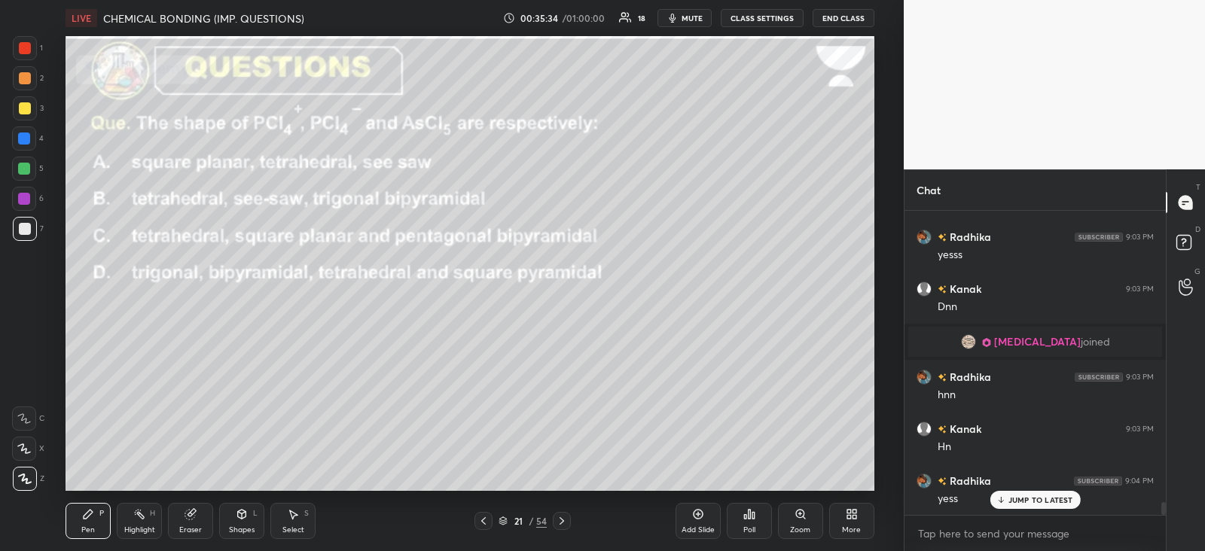
click at [753, 518] on icon at bounding box center [754, 515] width 2 height 7
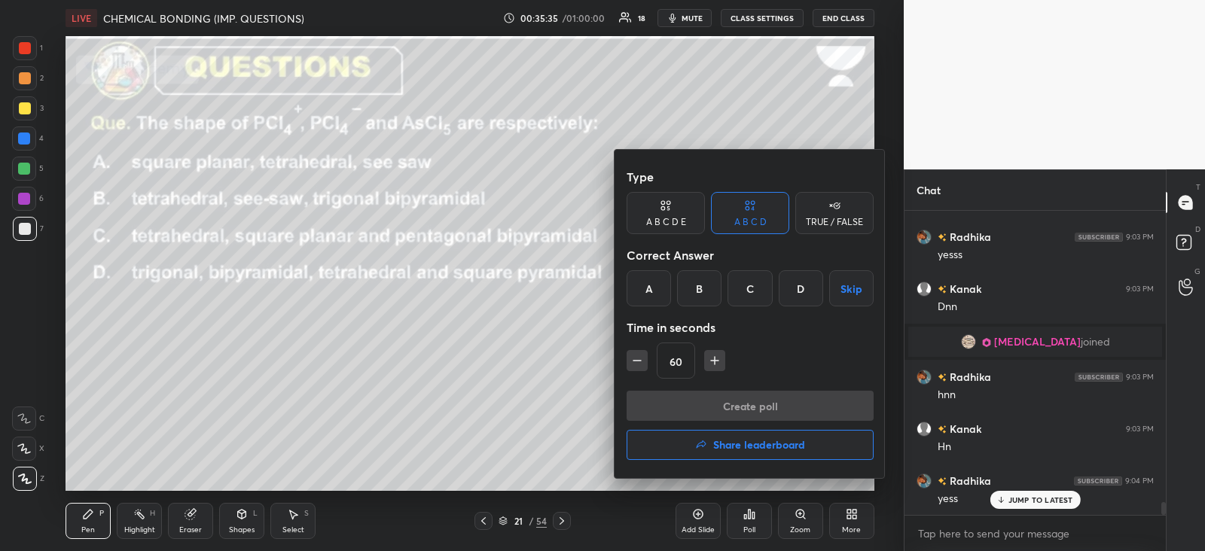
click at [707, 279] on div "B" at bounding box center [699, 288] width 44 height 36
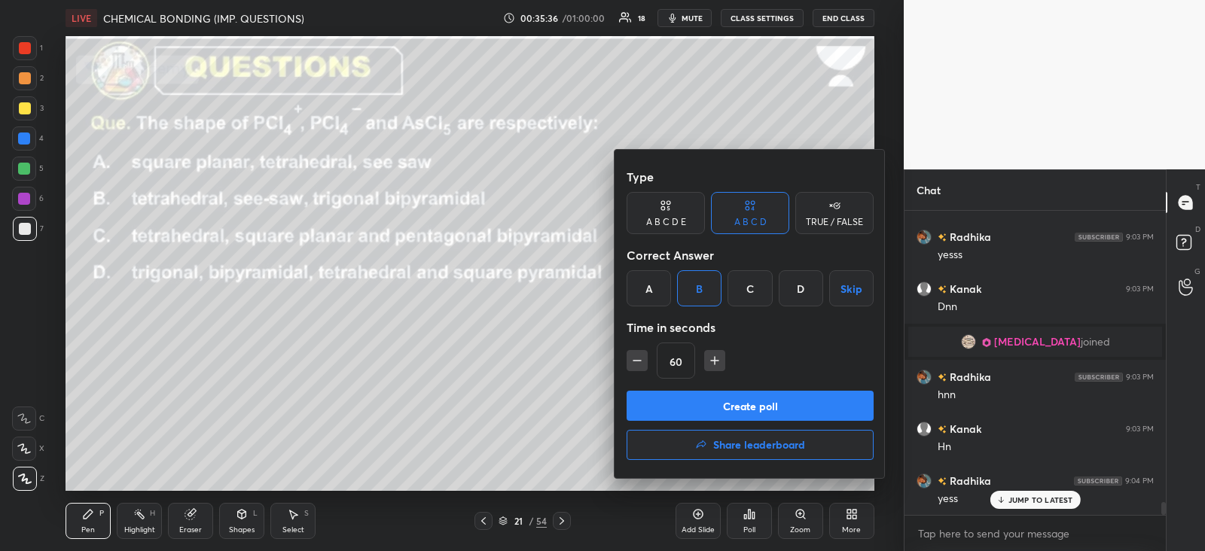
click at [706, 405] on button "Create poll" at bounding box center [750, 406] width 247 height 30
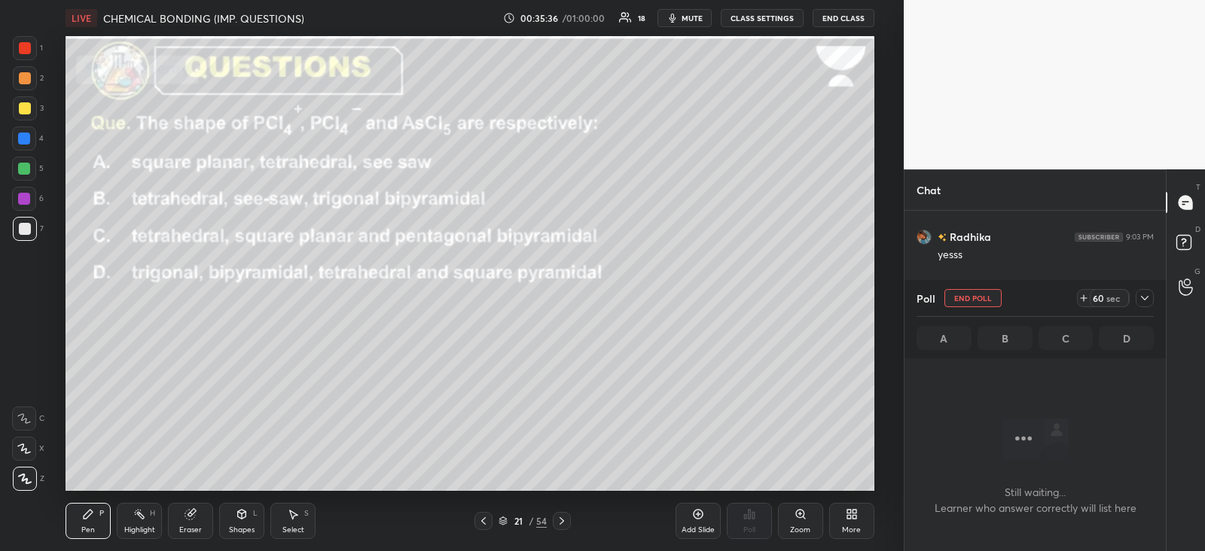
scroll to position [4, 5]
click at [1141, 298] on icon at bounding box center [1145, 298] width 12 height 12
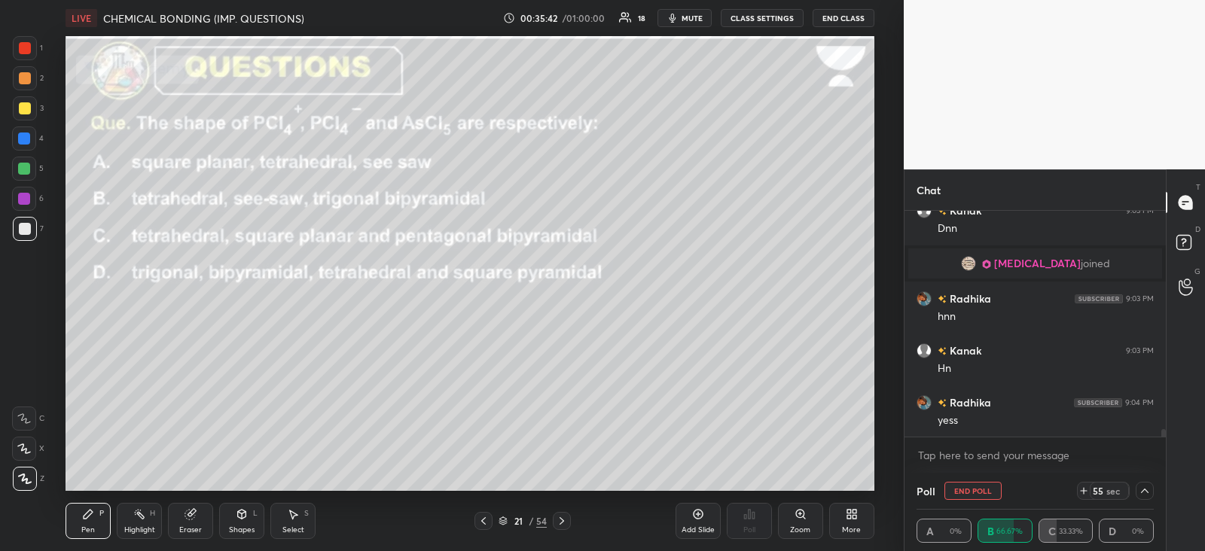
click at [26, 102] on div at bounding box center [25, 108] width 24 height 24
click at [1147, 490] on icon at bounding box center [1145, 491] width 12 height 12
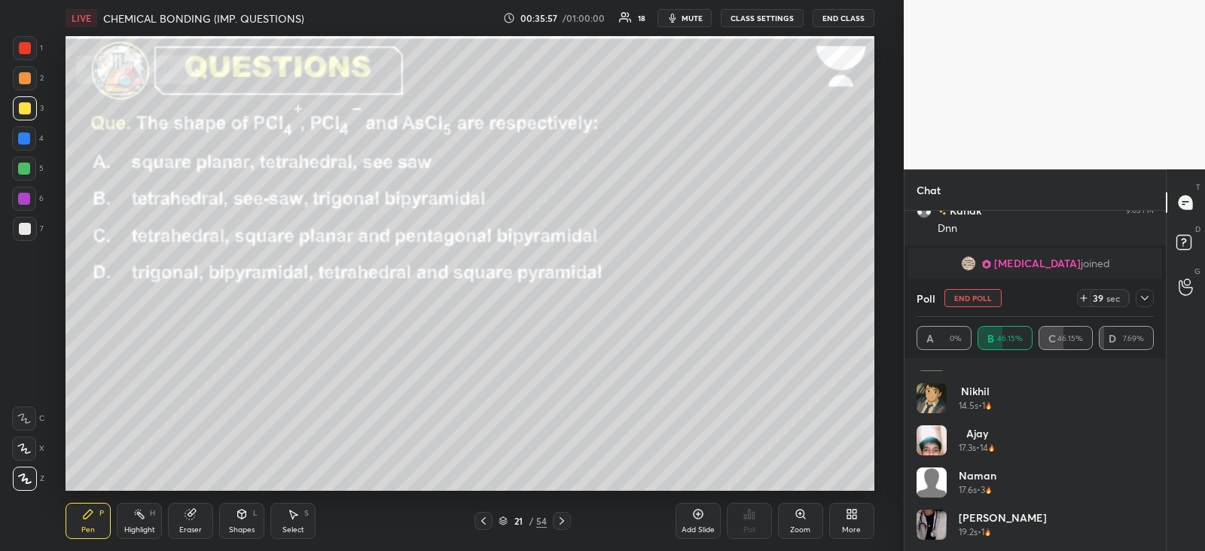
click at [1143, 296] on icon at bounding box center [1145, 298] width 12 height 12
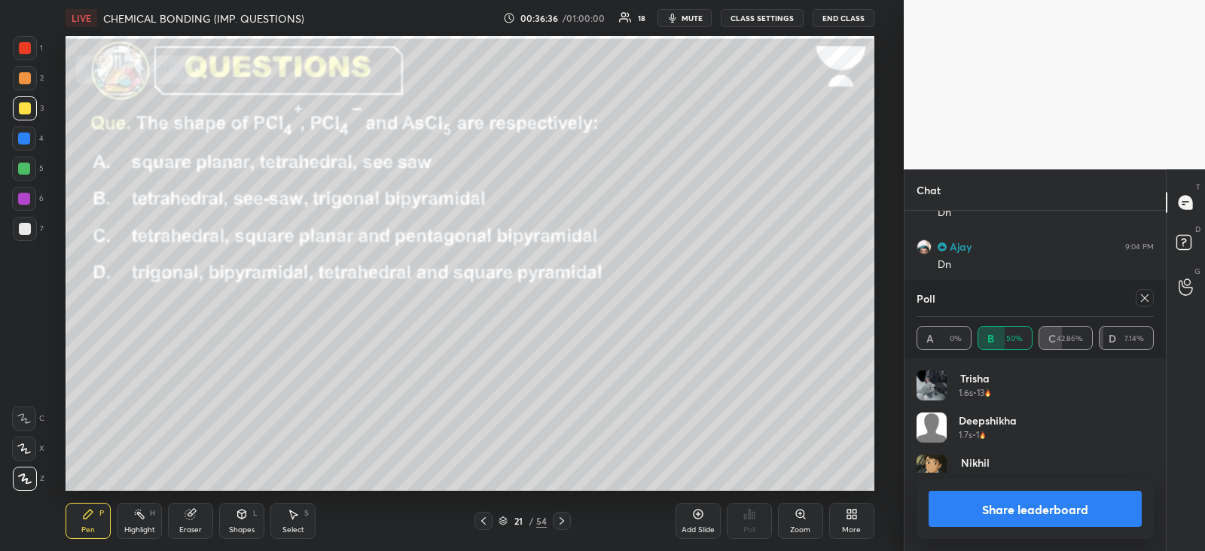
scroll to position [176, 233]
click at [1139, 298] on icon at bounding box center [1145, 298] width 12 height 12
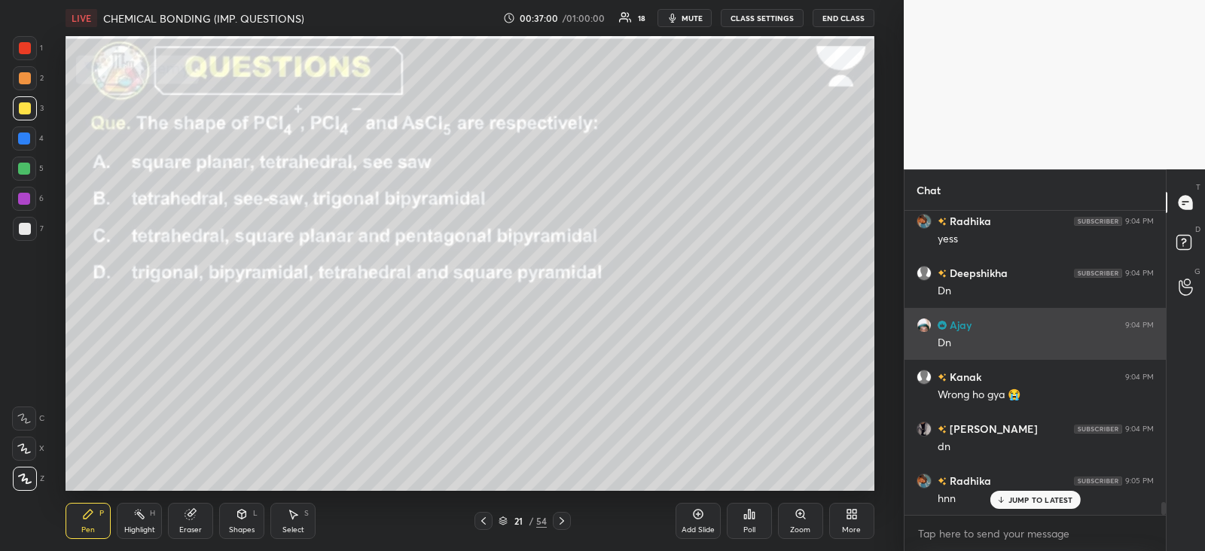
scroll to position [7077, 0]
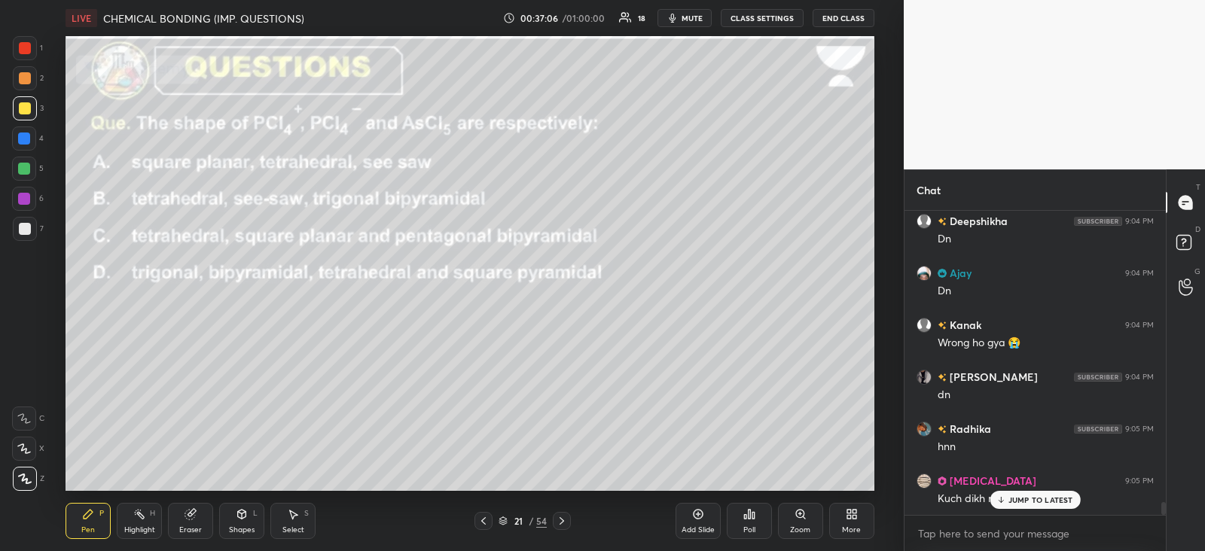
click at [1007, 496] on div "JUMP TO LATEST" at bounding box center [1035, 500] width 90 height 18
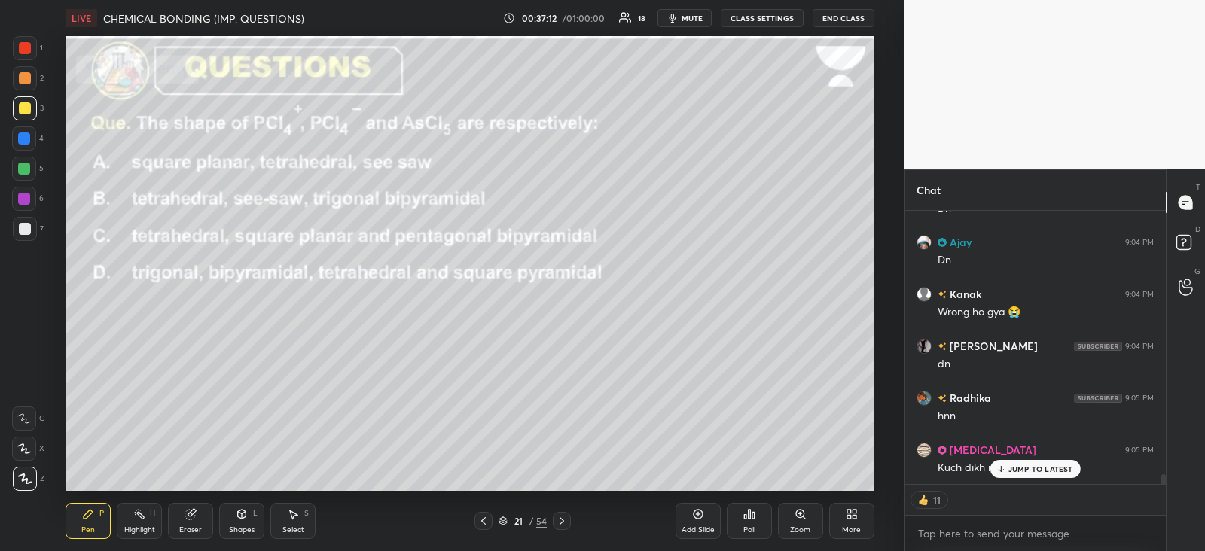
click at [1006, 463] on div "JUMP TO LATEST" at bounding box center [1035, 469] width 90 height 18
click at [561, 513] on div at bounding box center [562, 521] width 18 height 18
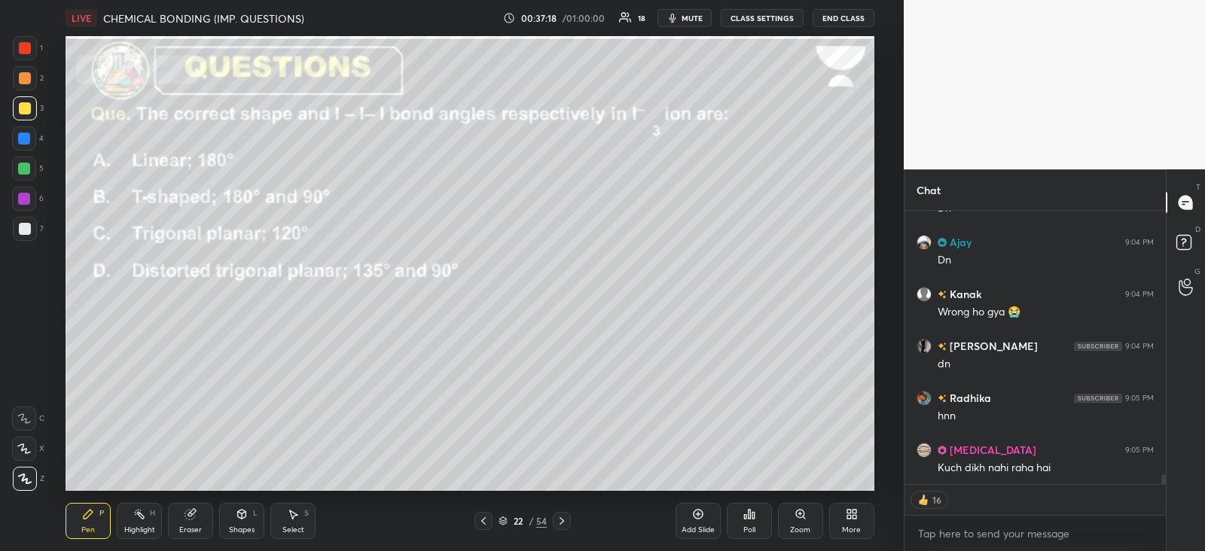
scroll to position [7160, 0]
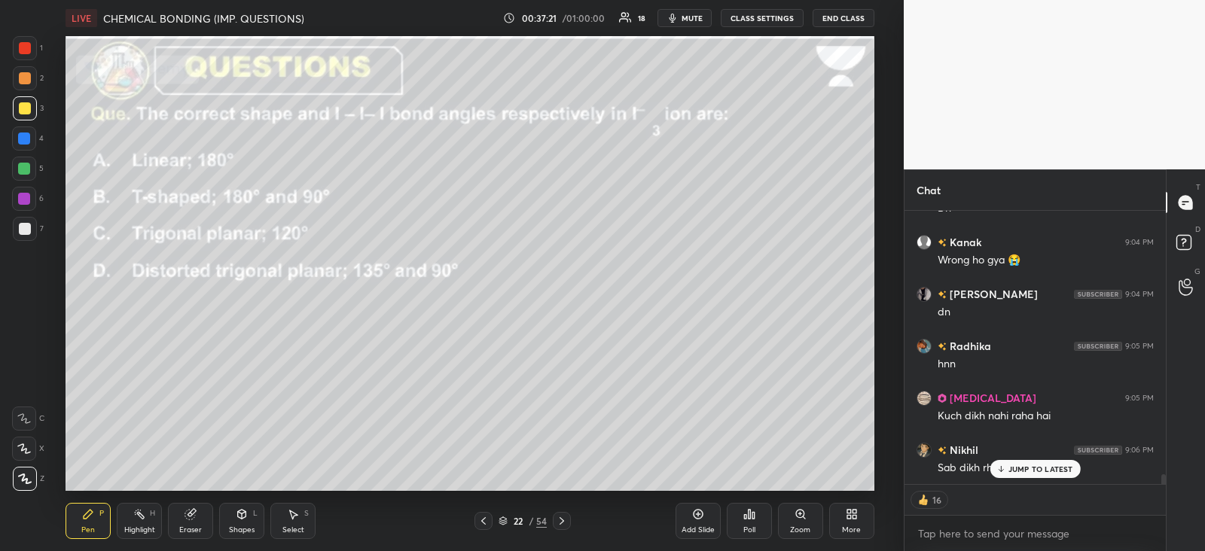
click at [741, 514] on div "Poll" at bounding box center [749, 521] width 45 height 36
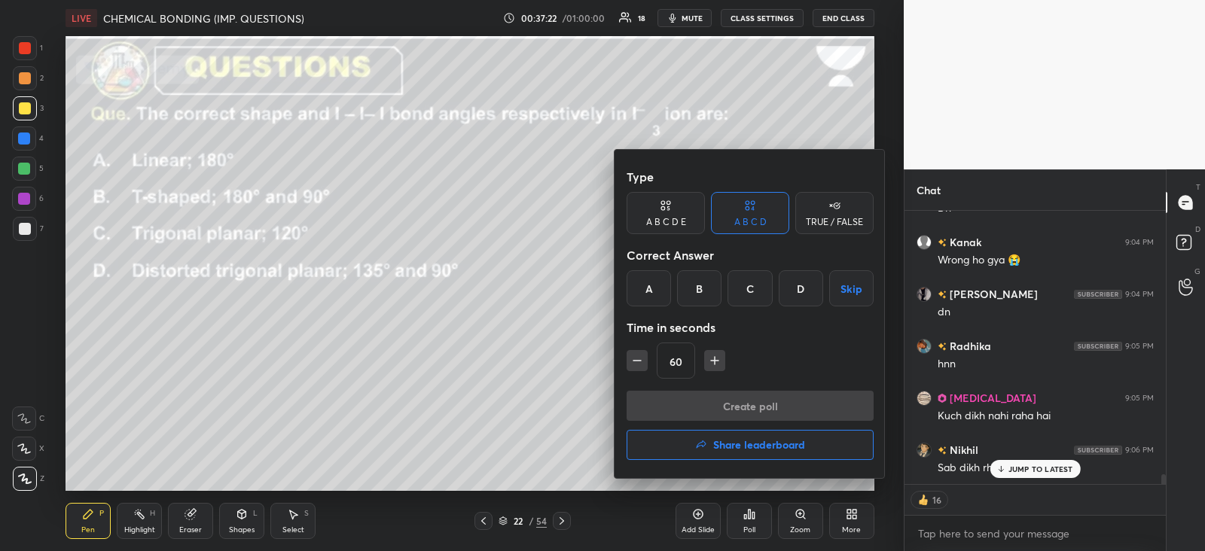
click at [644, 282] on div "A" at bounding box center [649, 288] width 44 height 36
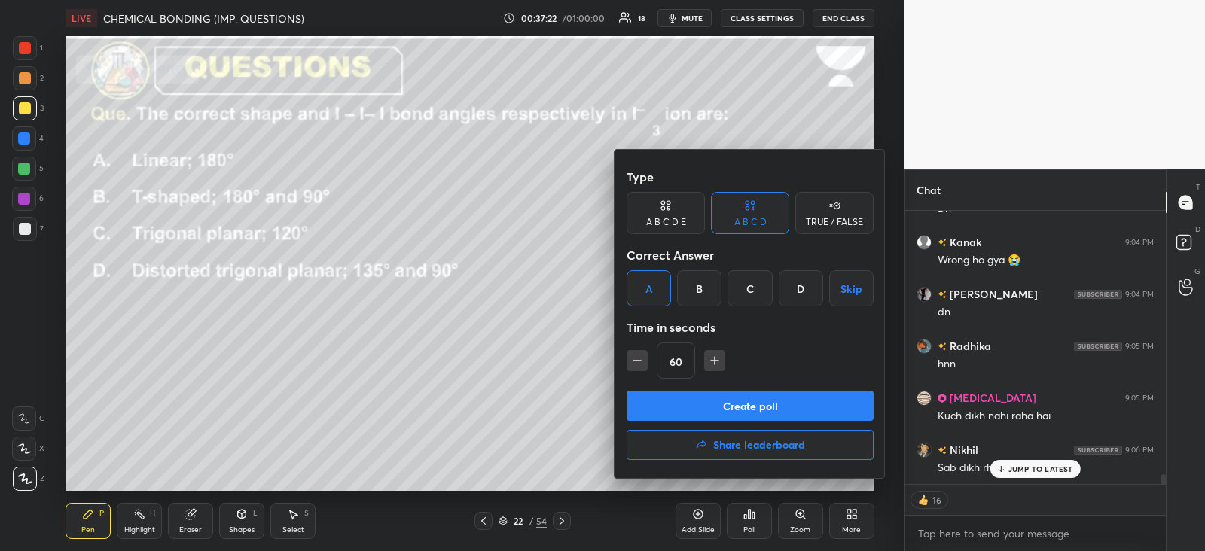
click at [684, 403] on button "Create poll" at bounding box center [750, 406] width 247 height 30
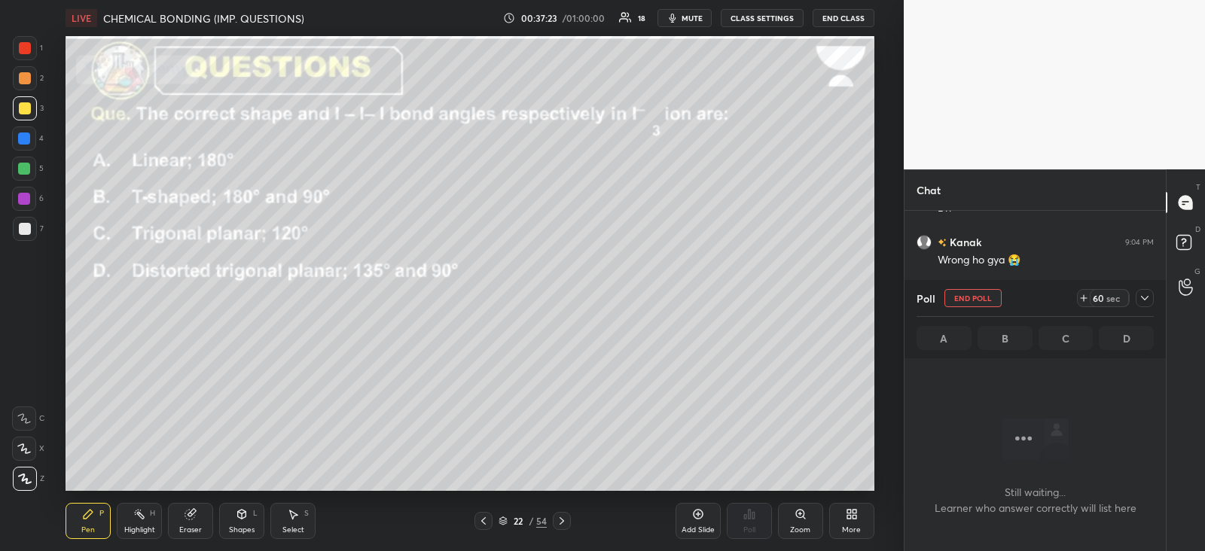
scroll to position [5, 5]
click at [1145, 299] on icon at bounding box center [1145, 298] width 12 height 12
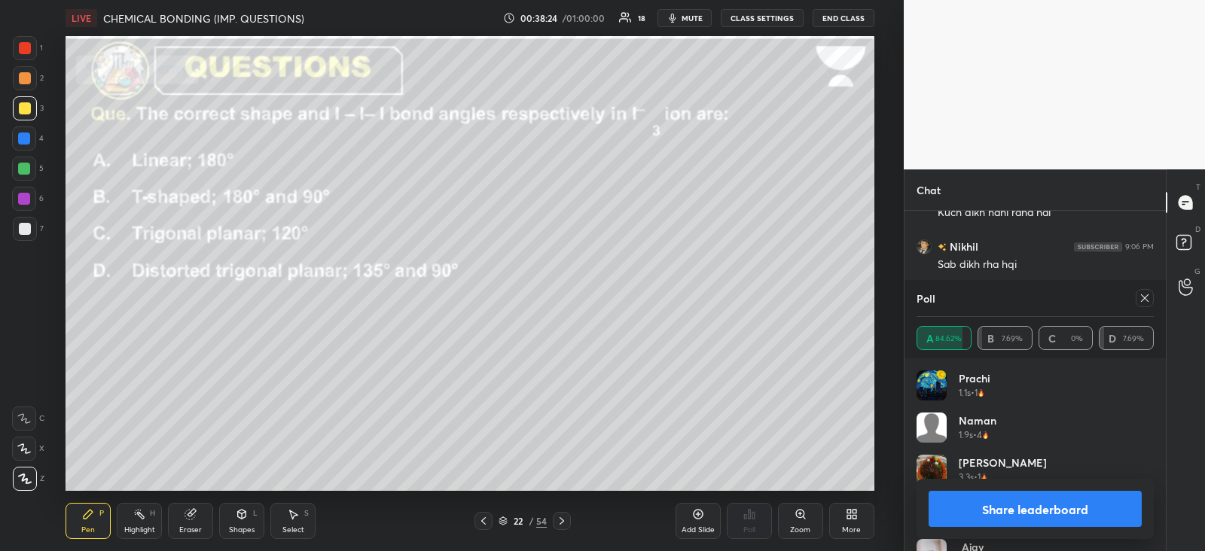
click at [1144, 298] on icon at bounding box center [1145, 299] width 8 height 8
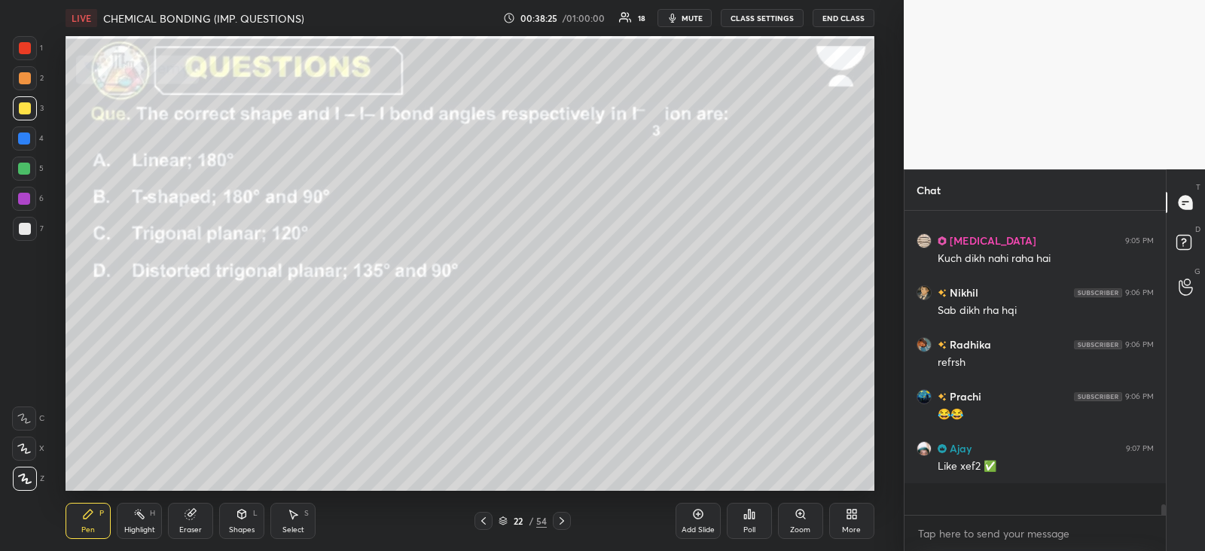
scroll to position [175, 256]
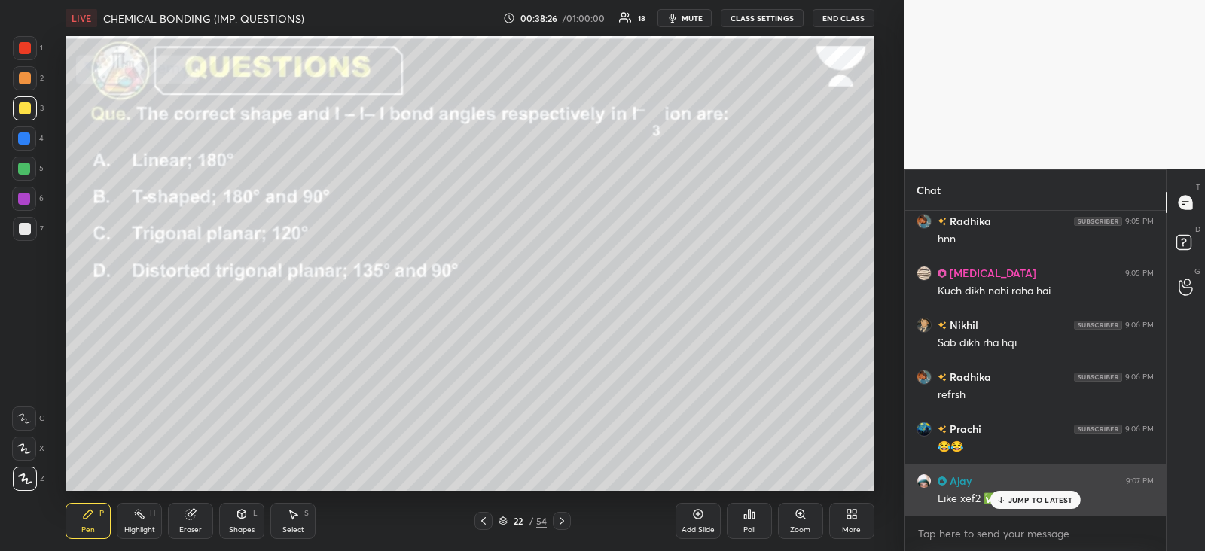
click at [1015, 496] on p "JUMP TO LATEST" at bounding box center [1041, 500] width 65 height 9
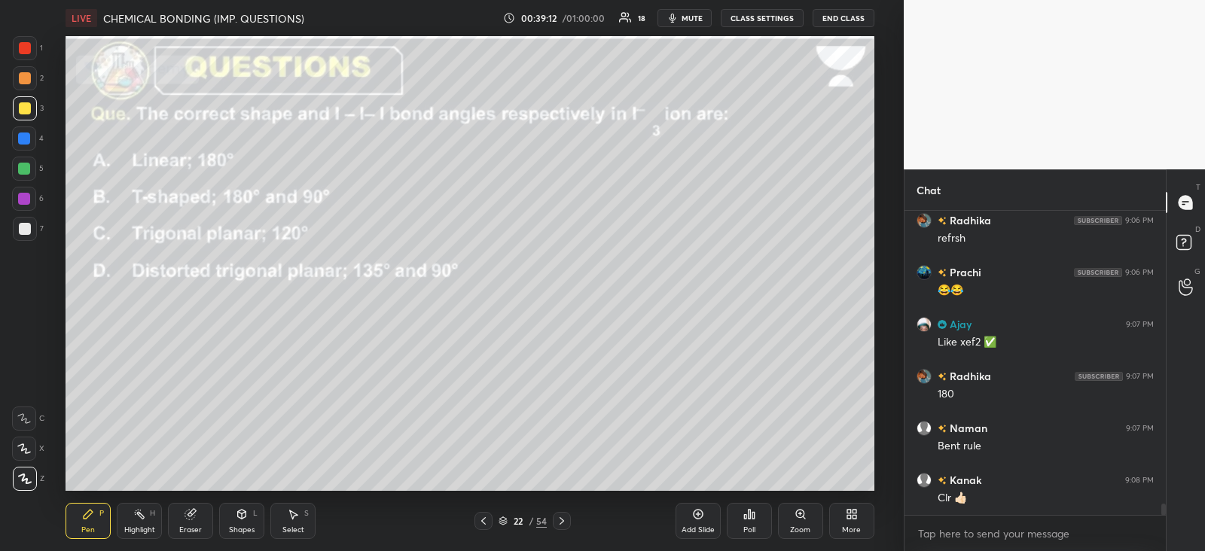
scroll to position [7442, 0]
click at [560, 517] on icon at bounding box center [562, 521] width 12 height 12
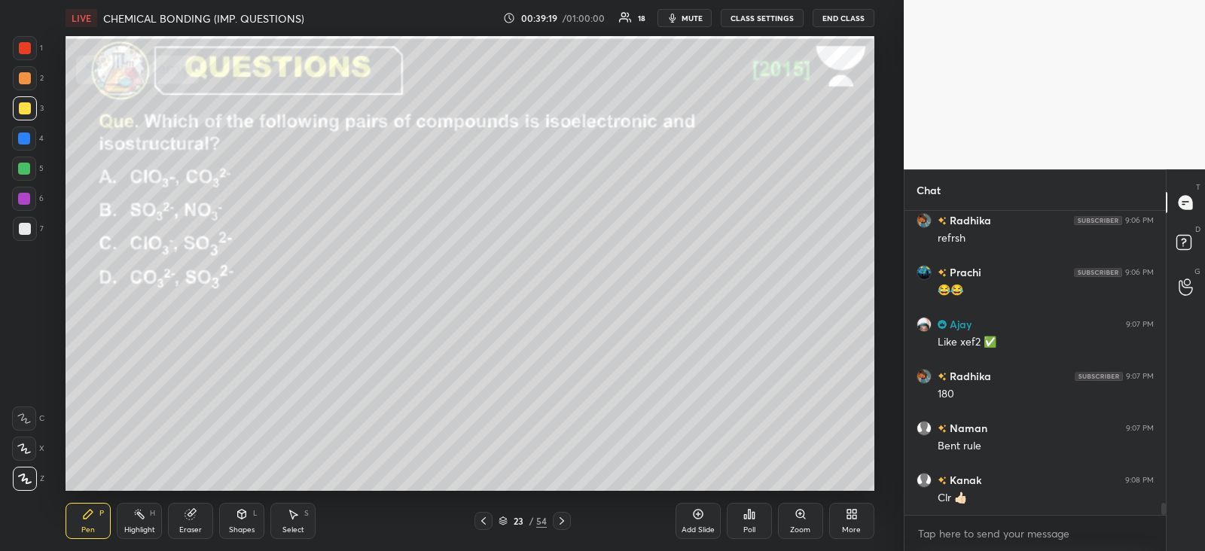
click at [750, 521] on div "Poll" at bounding box center [749, 521] width 45 height 36
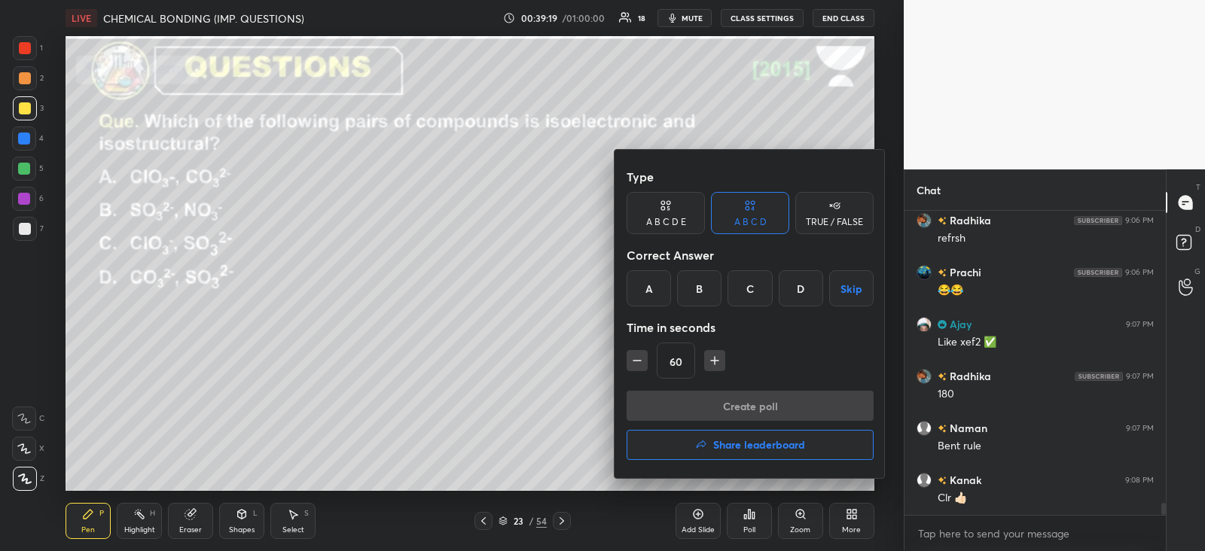
click at [757, 293] on div "C" at bounding box center [750, 288] width 44 height 36
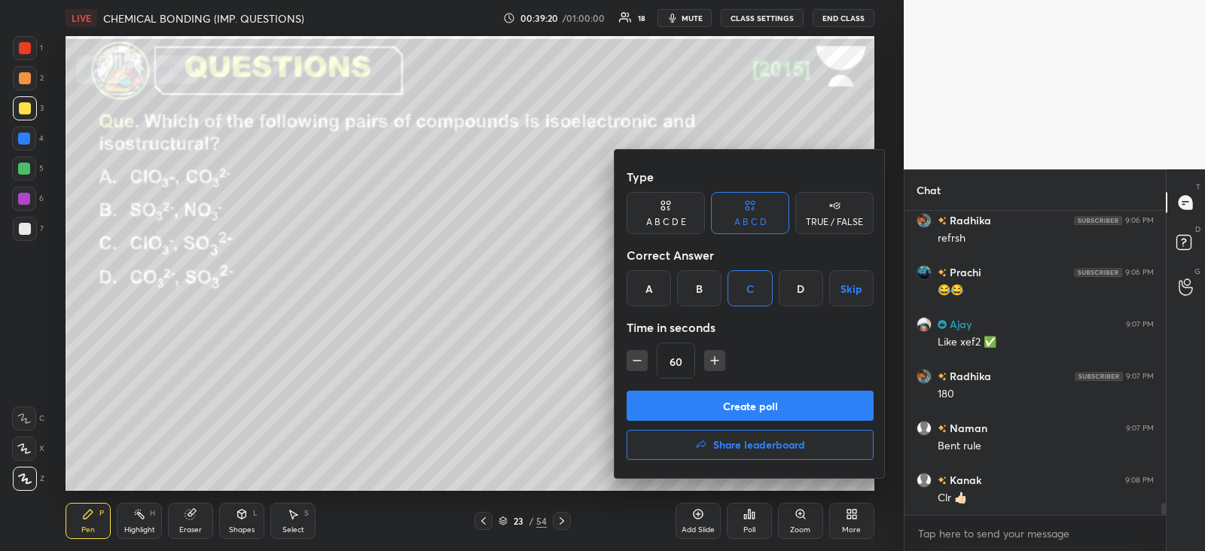
click at [697, 403] on button "Create poll" at bounding box center [750, 406] width 247 height 30
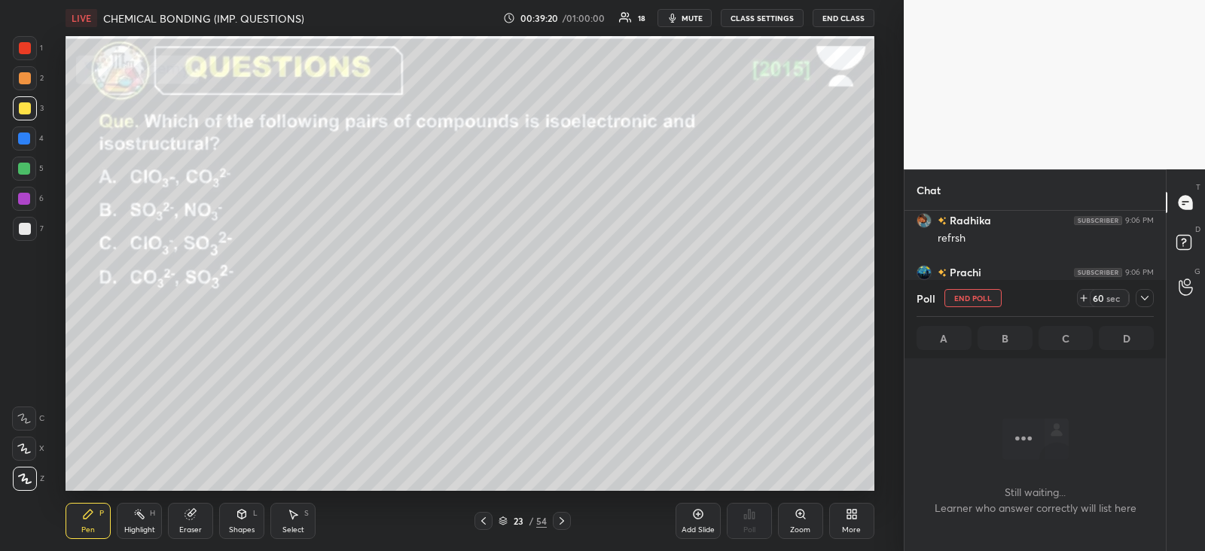
scroll to position [5, 5]
click at [1147, 302] on icon at bounding box center [1145, 298] width 12 height 12
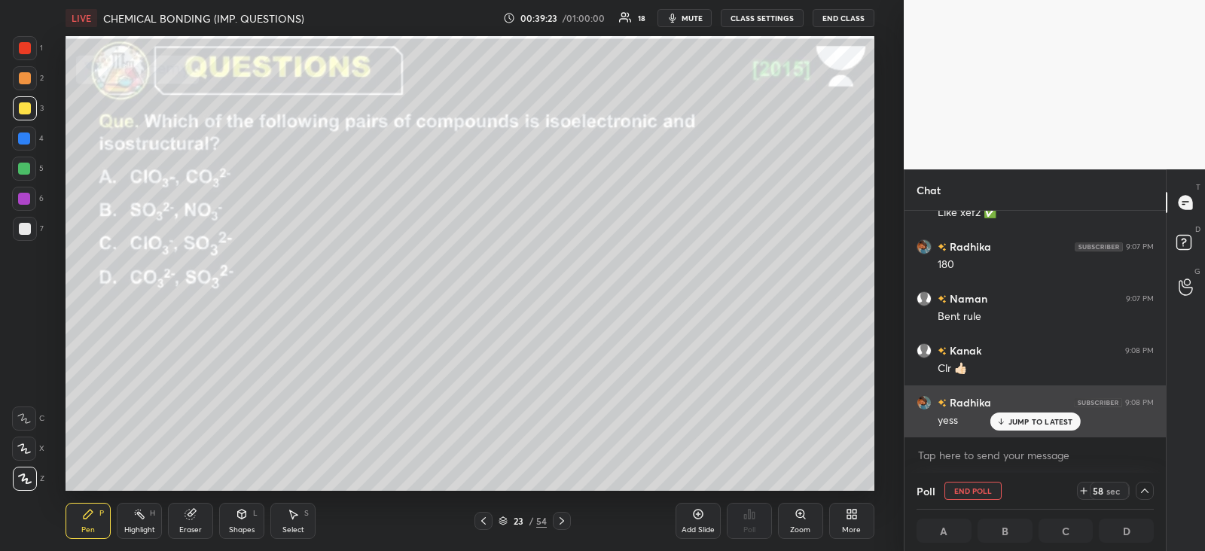
click at [1014, 418] on p "JUMP TO LATEST" at bounding box center [1041, 421] width 65 height 9
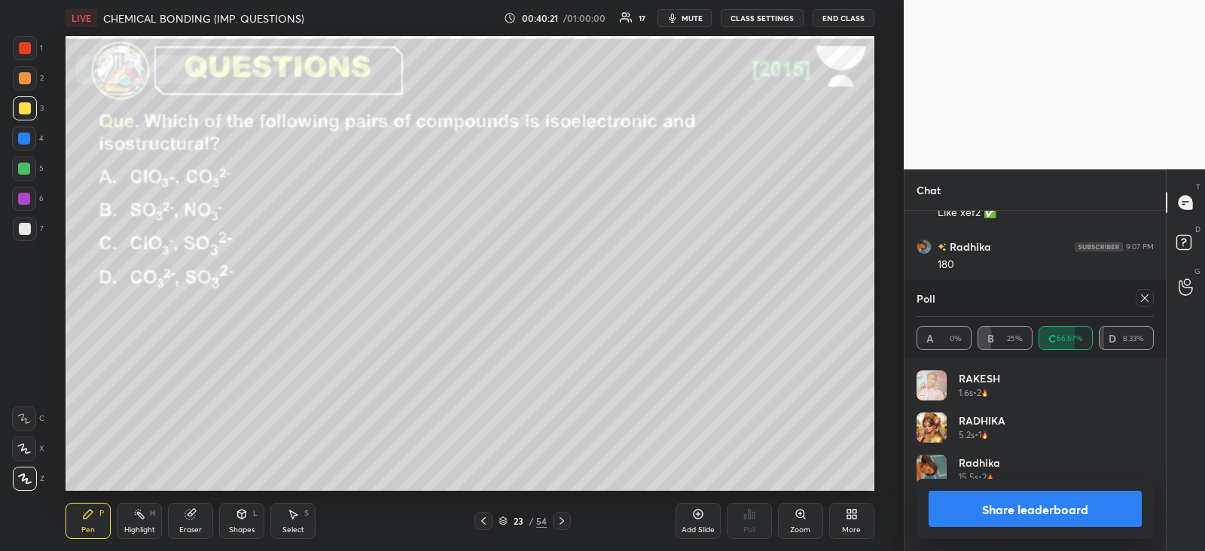
scroll to position [176, 233]
click at [1145, 292] on div at bounding box center [1145, 298] width 18 height 18
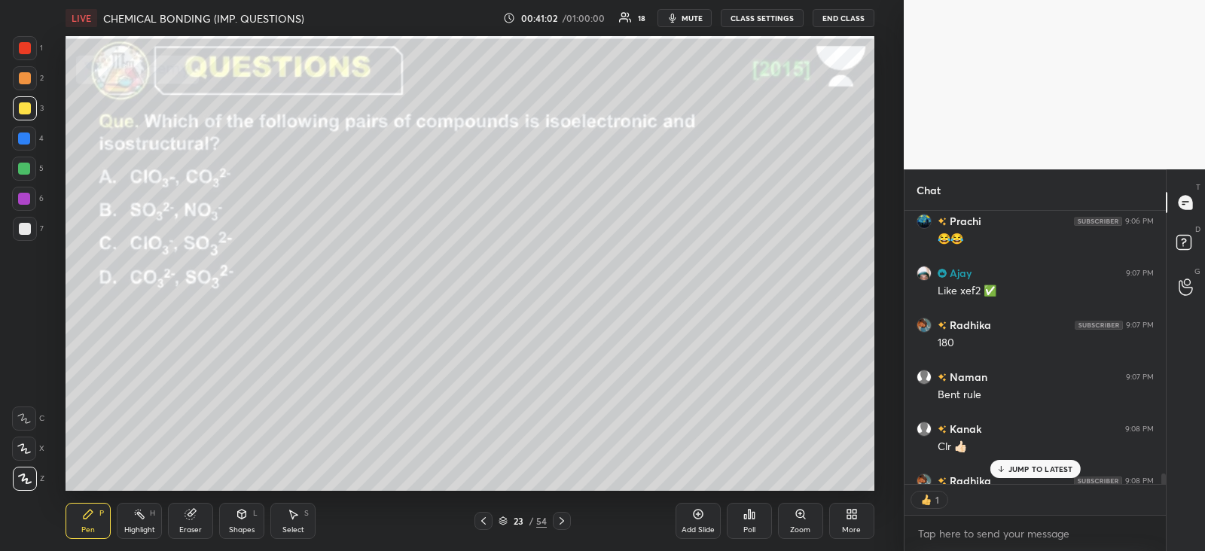
scroll to position [5, 5]
click at [1031, 463] on div "JUMP TO LATEST" at bounding box center [1035, 469] width 90 height 18
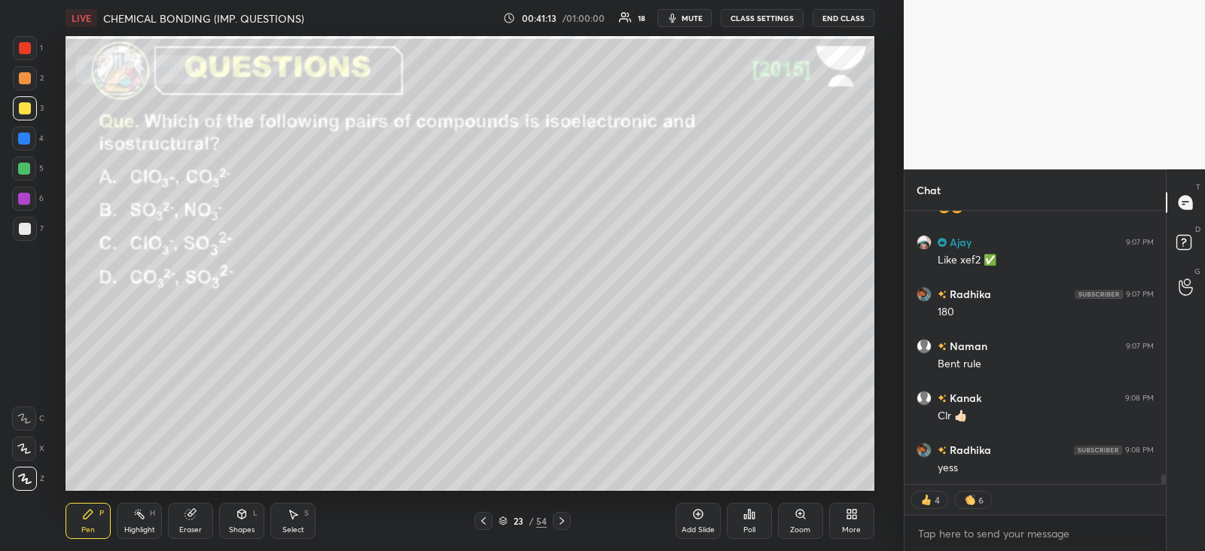
click at [26, 74] on div at bounding box center [25, 78] width 12 height 12
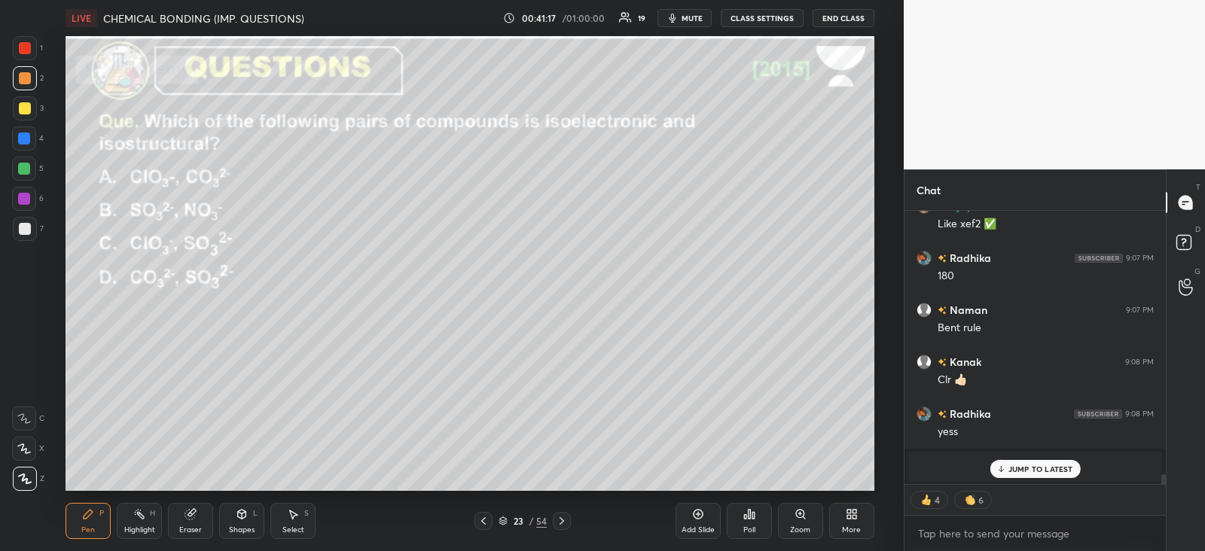
click at [1015, 465] on p "JUMP TO LATEST" at bounding box center [1041, 469] width 65 height 9
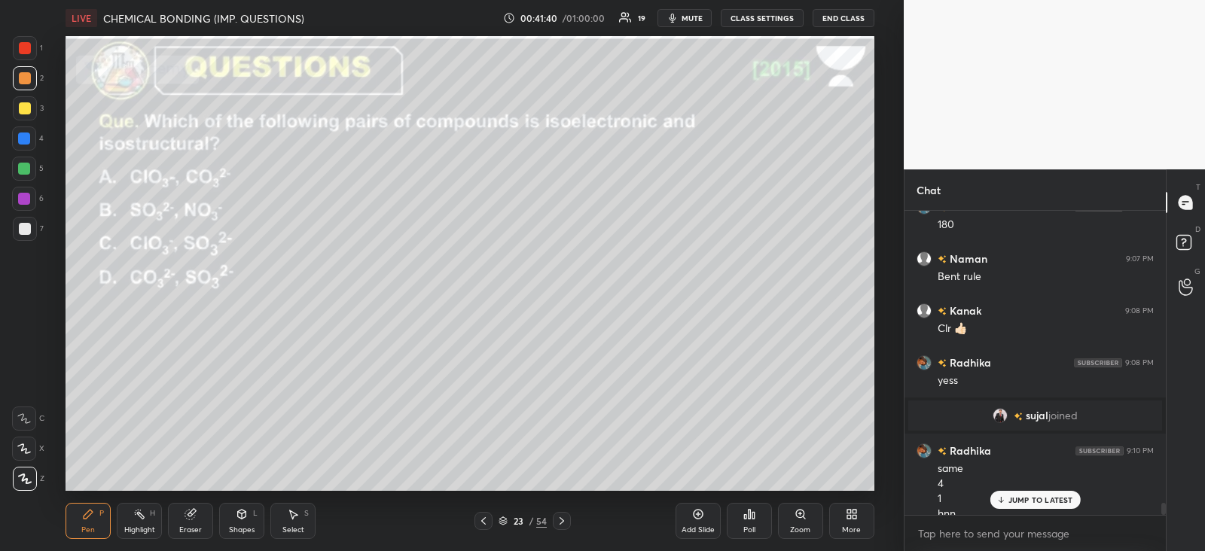
scroll to position [7199, 0]
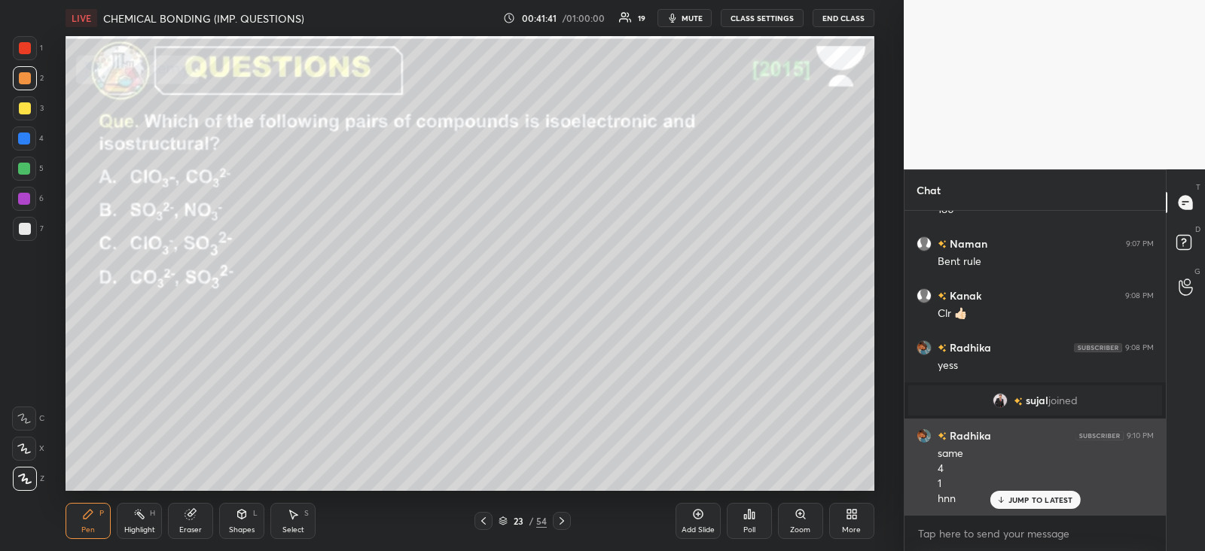
click at [1021, 503] on p "JUMP TO LATEST" at bounding box center [1041, 500] width 65 height 9
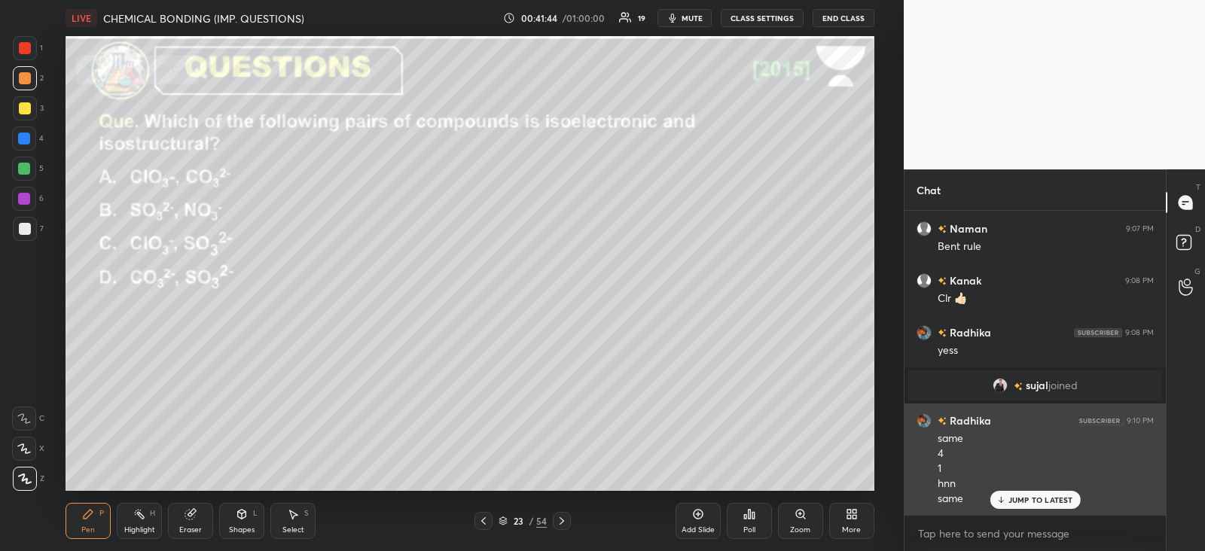
scroll to position [7266, 0]
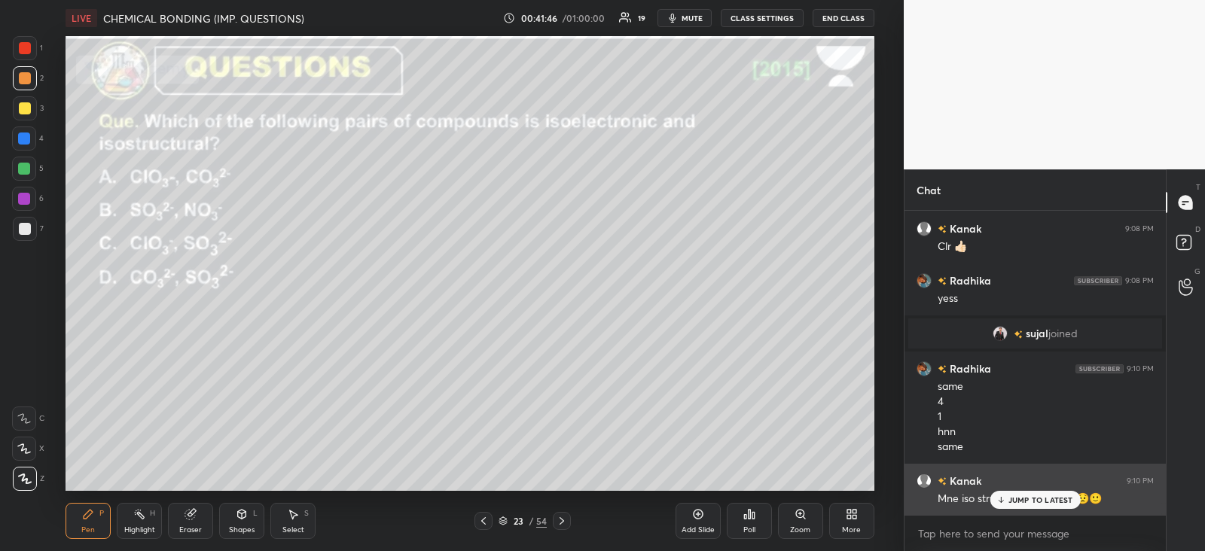
click at [1014, 498] on p "JUMP TO LATEST" at bounding box center [1041, 500] width 65 height 9
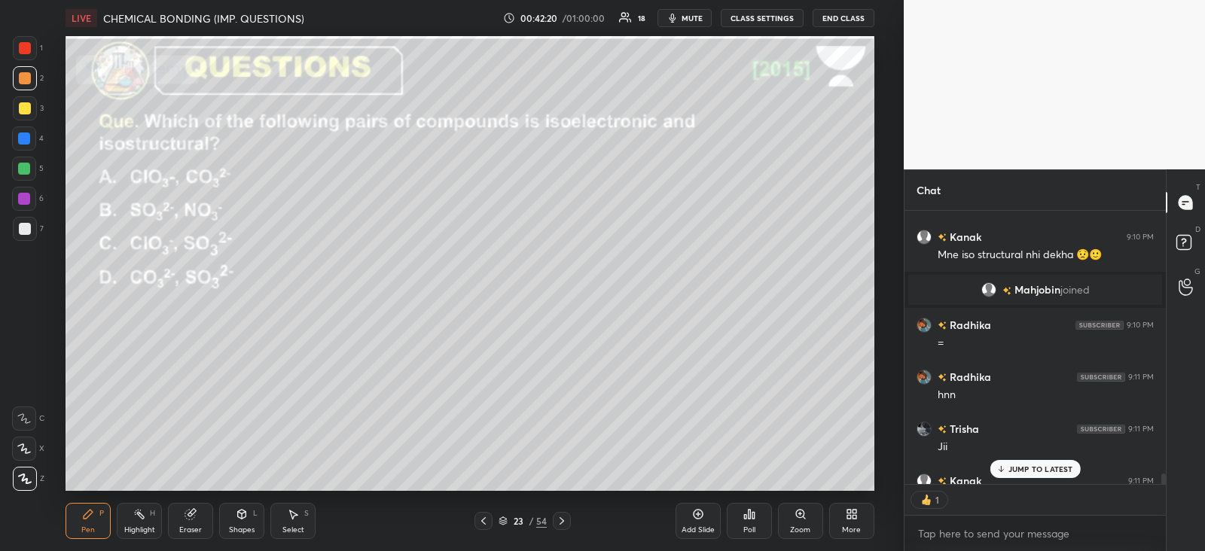
scroll to position [5, 5]
click at [1012, 465] on p "JUMP TO LATEST" at bounding box center [1041, 469] width 65 height 9
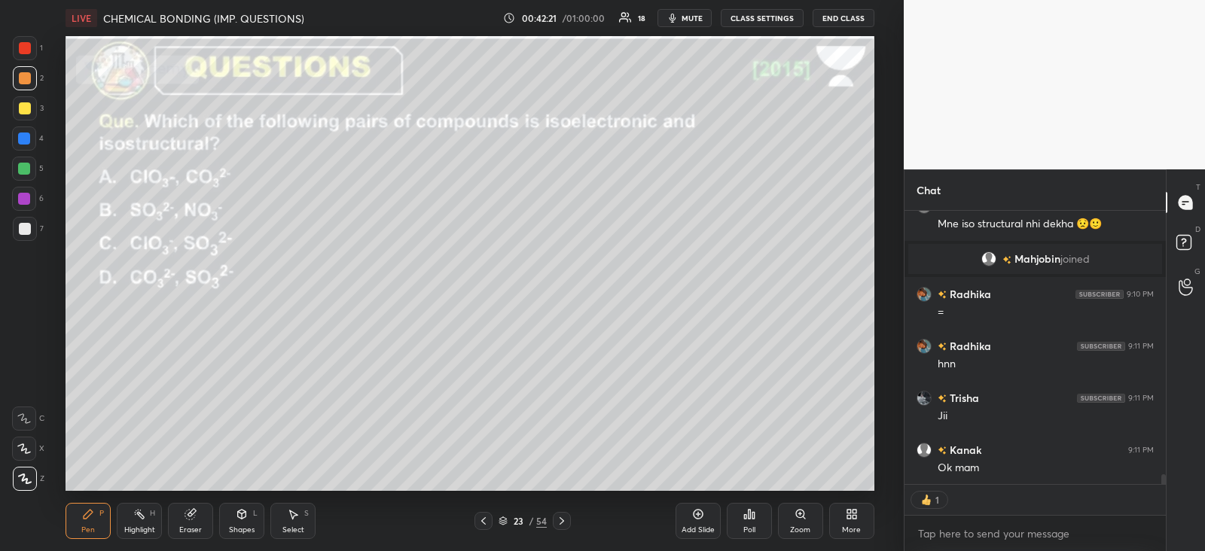
scroll to position [7579, 0]
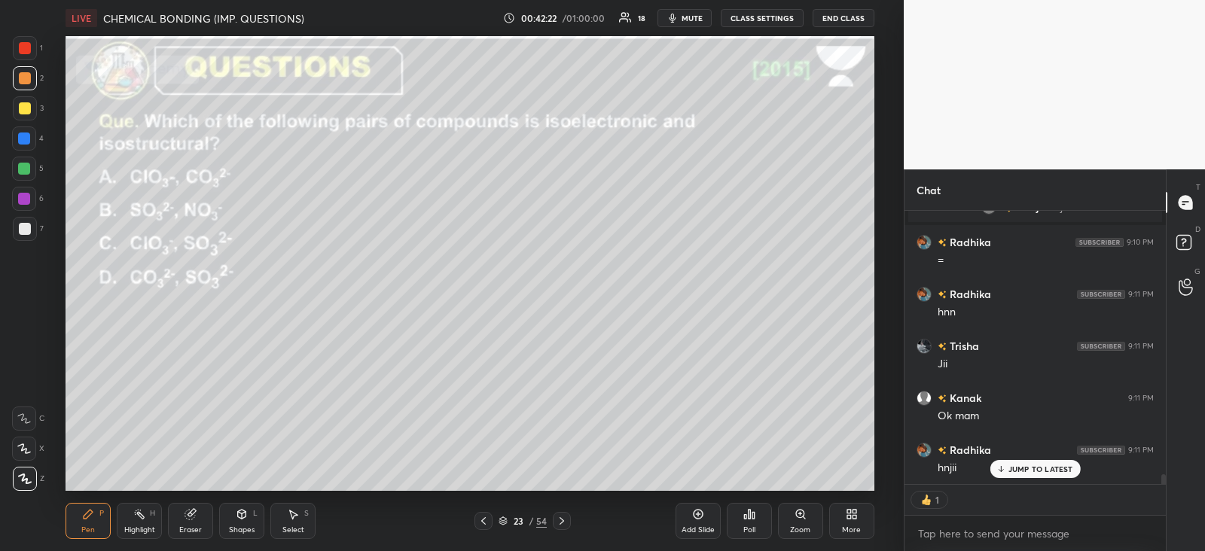
click at [761, 520] on div "Poll" at bounding box center [749, 521] width 45 height 36
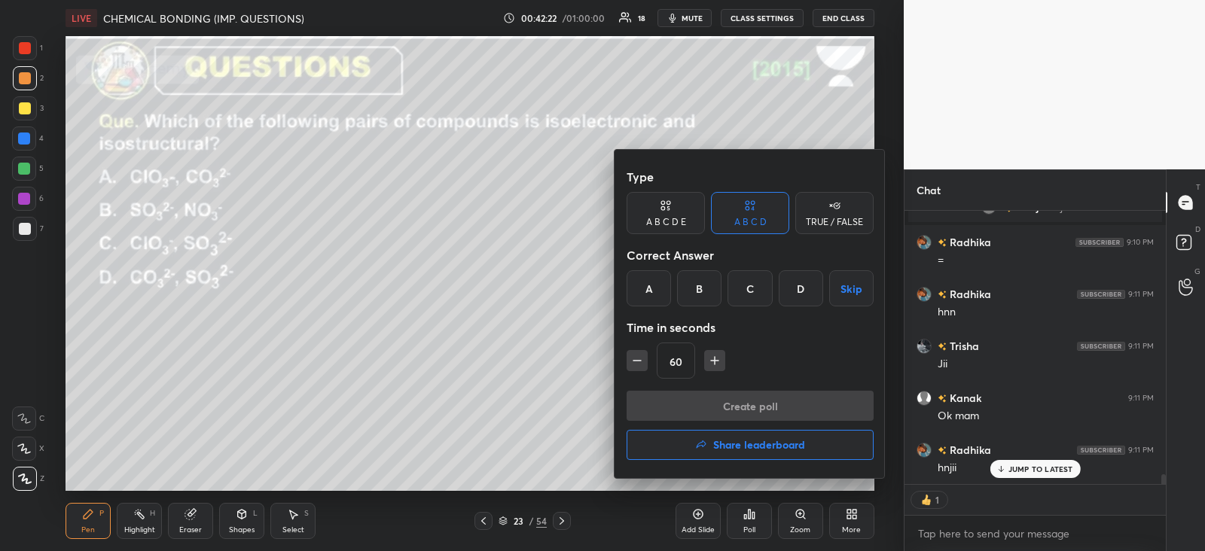
scroll to position [7631, 0]
click at [765, 440] on h4 "Share leaderboard" at bounding box center [759, 445] width 92 height 11
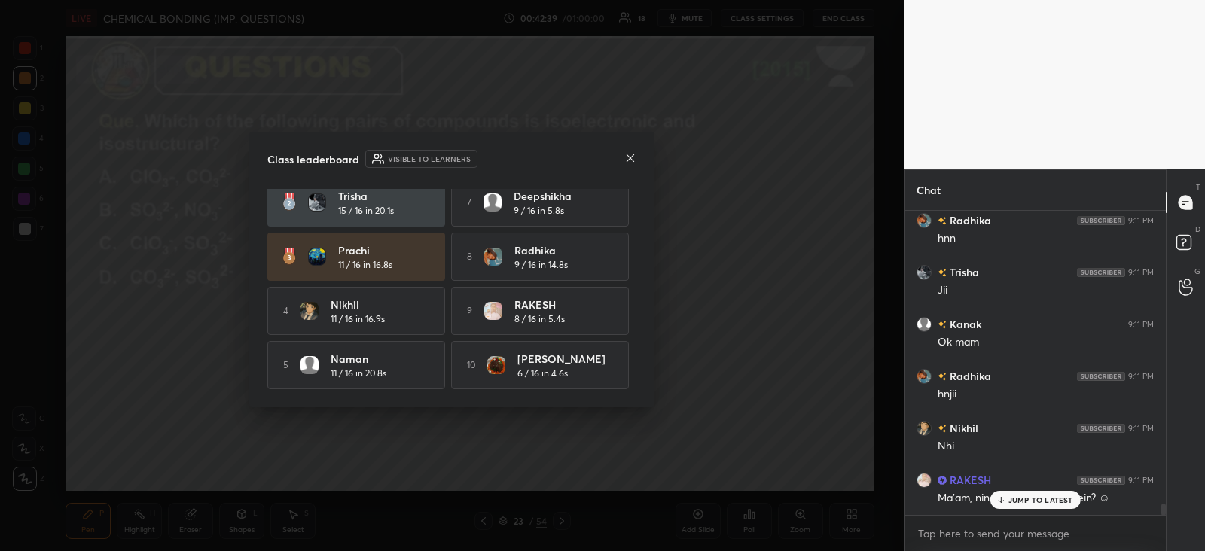
scroll to position [7704, 0]
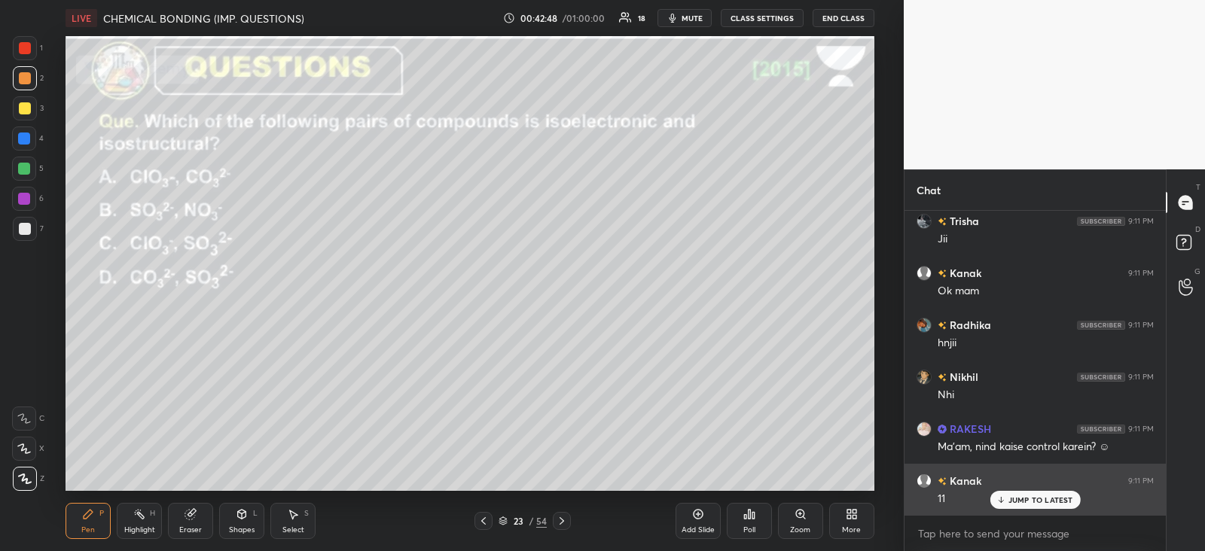
click at [1017, 509] on div "Kanak 9:11 PM 11" at bounding box center [1035, 490] width 261 height 52
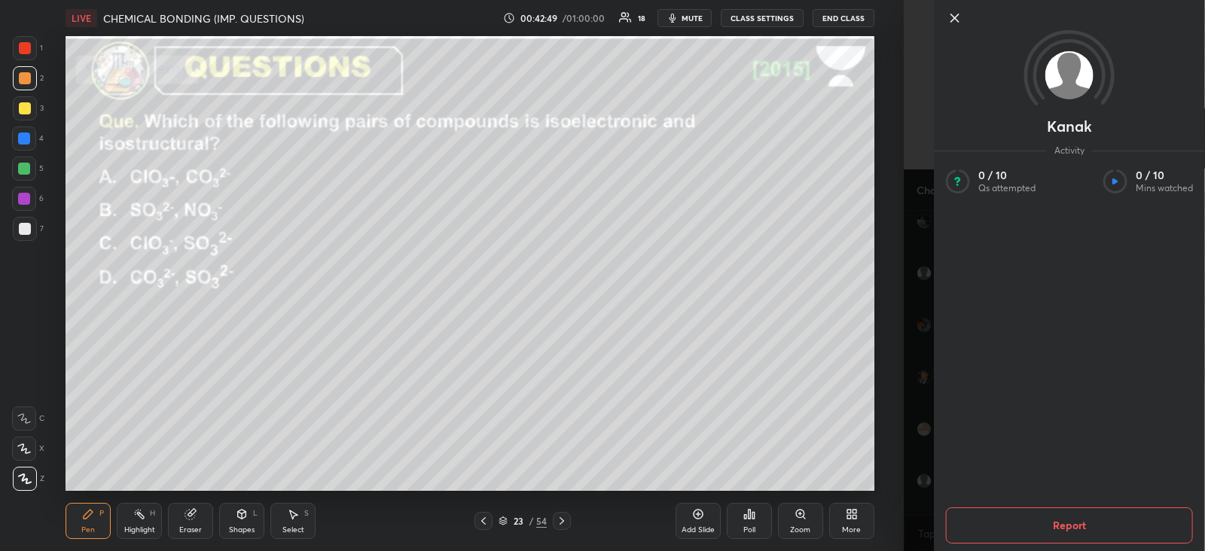
click at [866, 491] on div "Add Slide Poll Zoom More" at bounding box center [775, 521] width 199 height 84
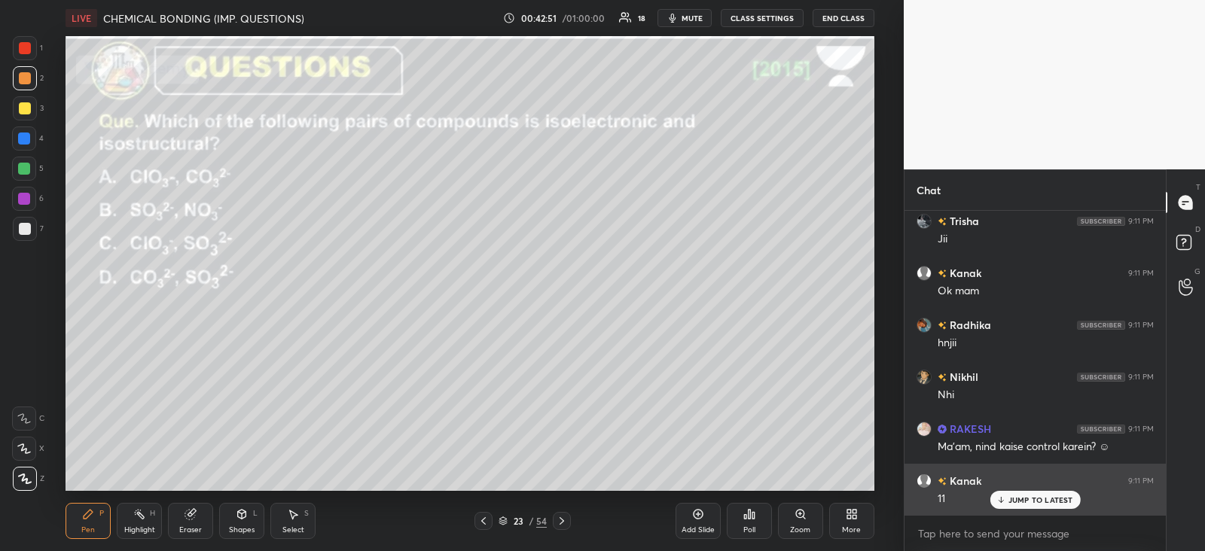
click at [1022, 502] on p "JUMP TO LATEST" at bounding box center [1041, 500] width 65 height 9
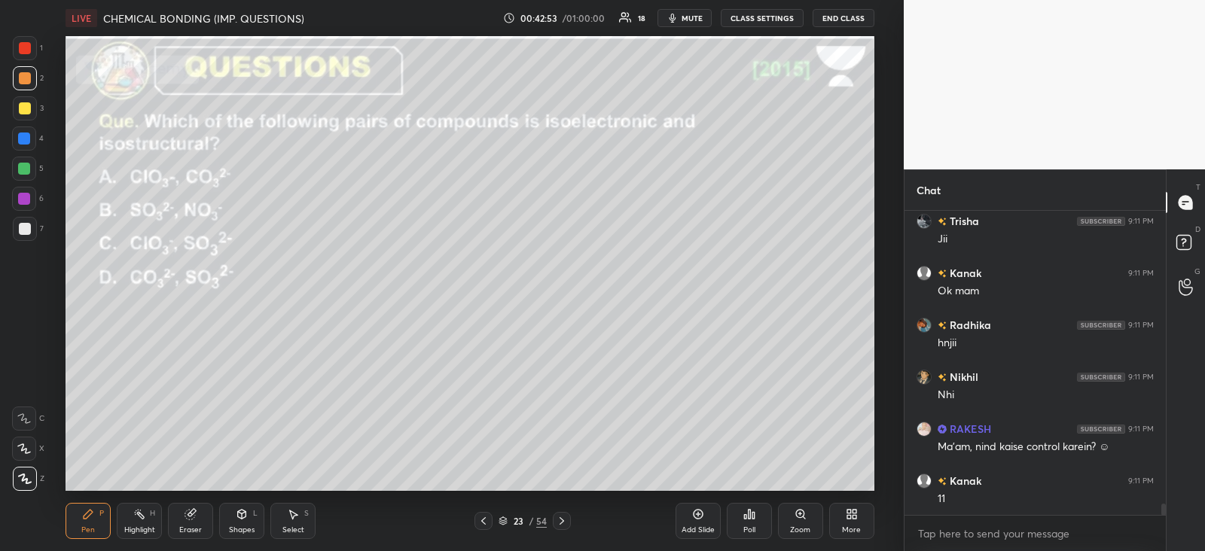
click at [562, 518] on icon at bounding box center [562, 521] width 12 height 12
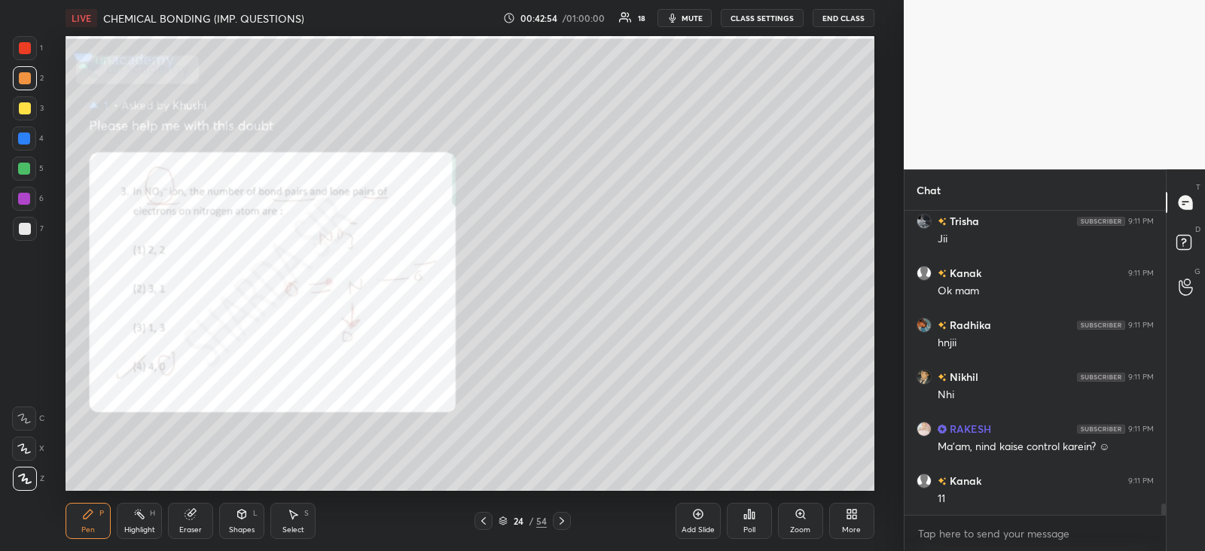
click at [566, 521] on icon at bounding box center [562, 521] width 12 height 12
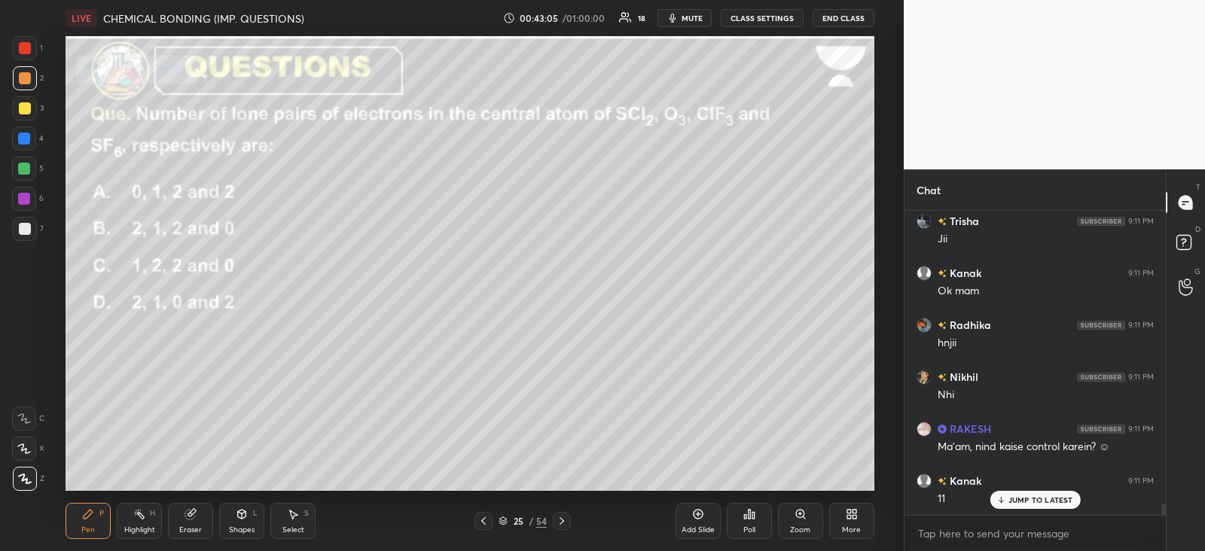
scroll to position [7756, 0]
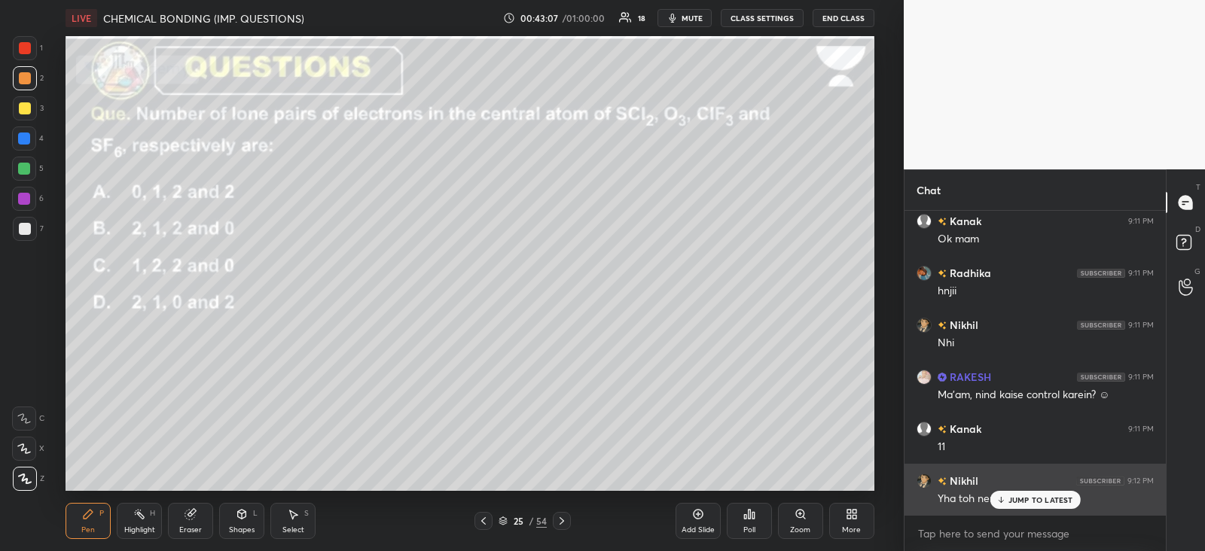
click at [1013, 491] on div "JUMP TO LATEST" at bounding box center [1035, 500] width 90 height 18
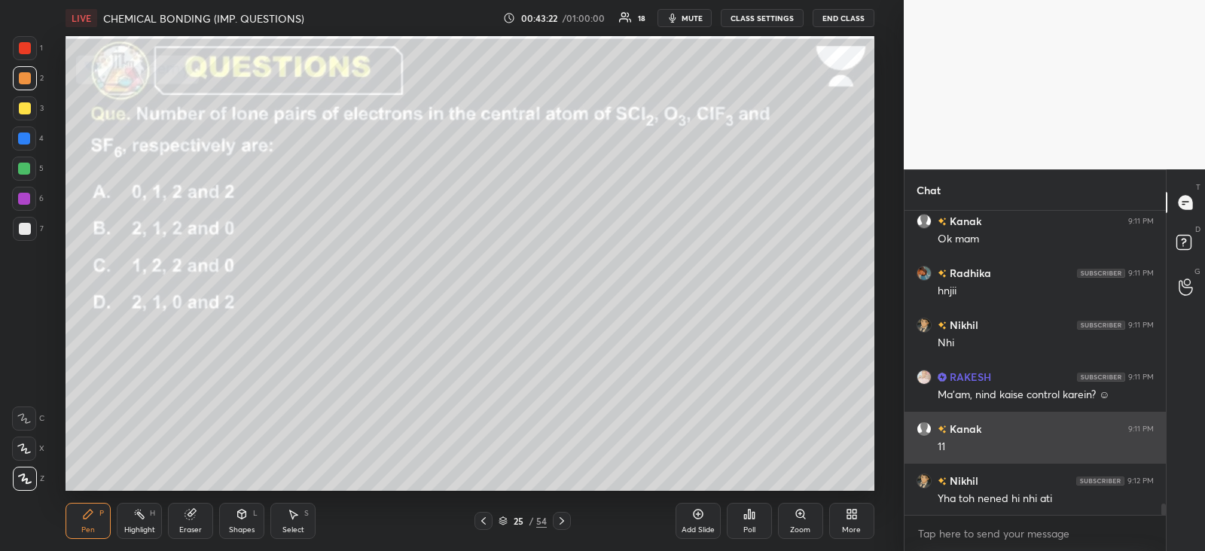
scroll to position [7808, 0]
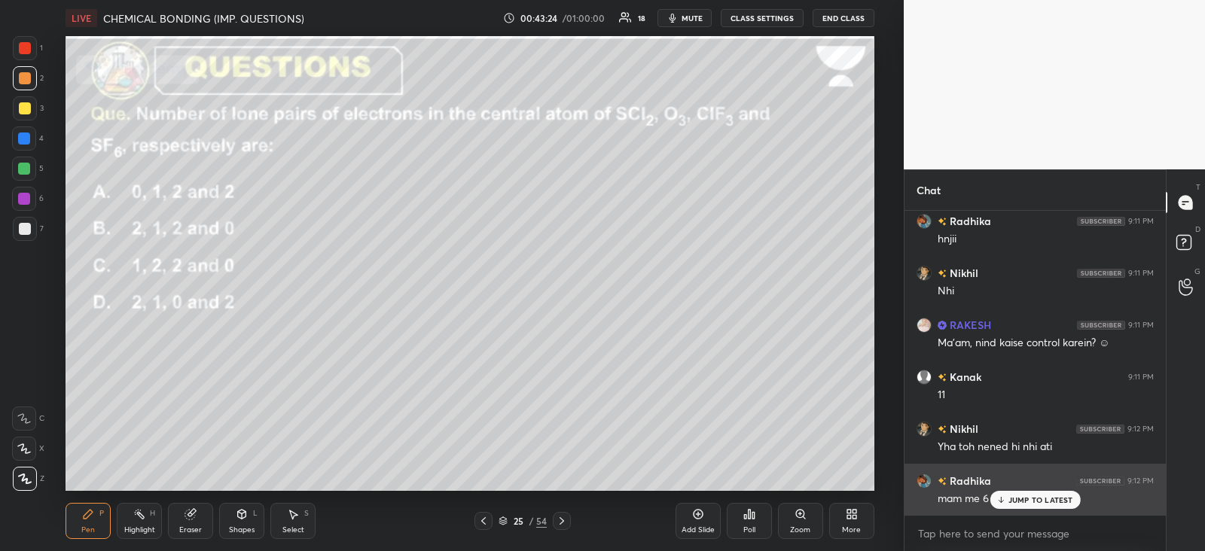
click at [1007, 505] on div "JUMP TO LATEST" at bounding box center [1035, 500] width 90 height 18
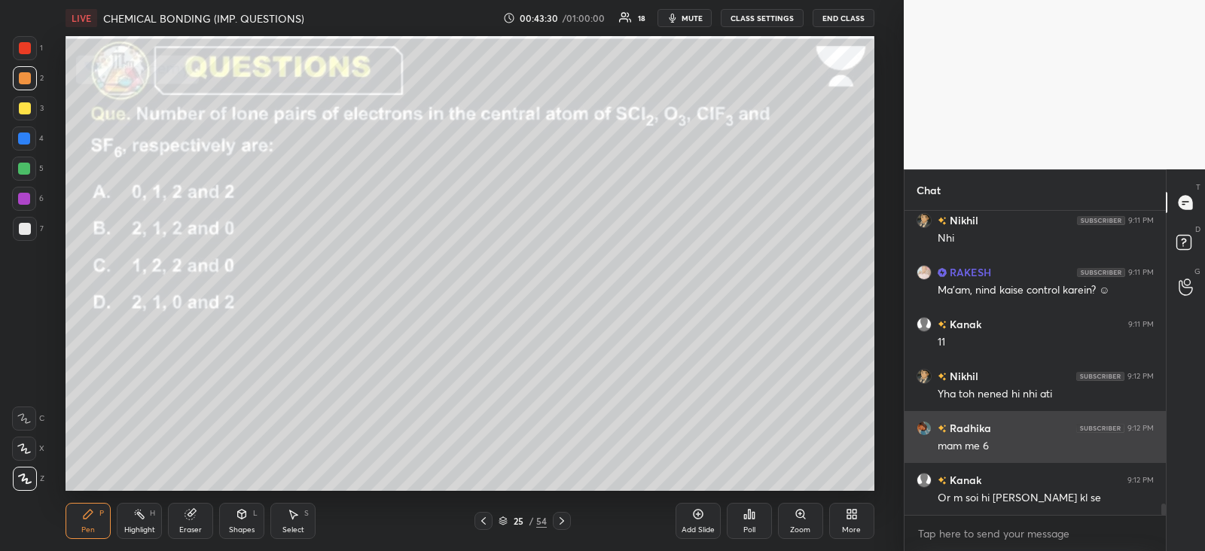
scroll to position [7912, 0]
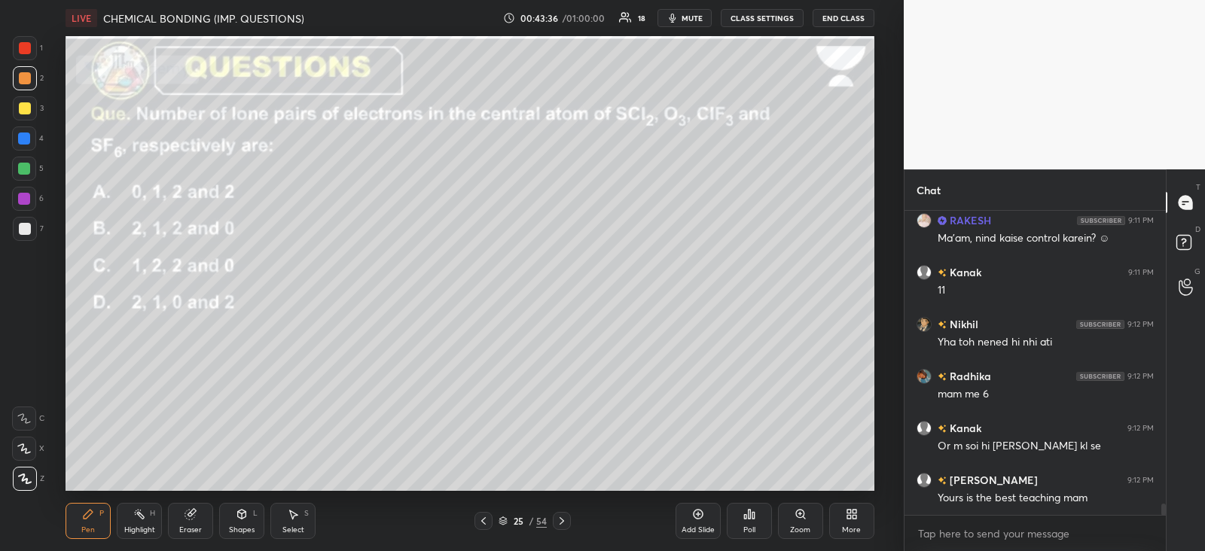
click at [772, 518] on div "Add Slide Poll Zoom More" at bounding box center [775, 521] width 199 height 84
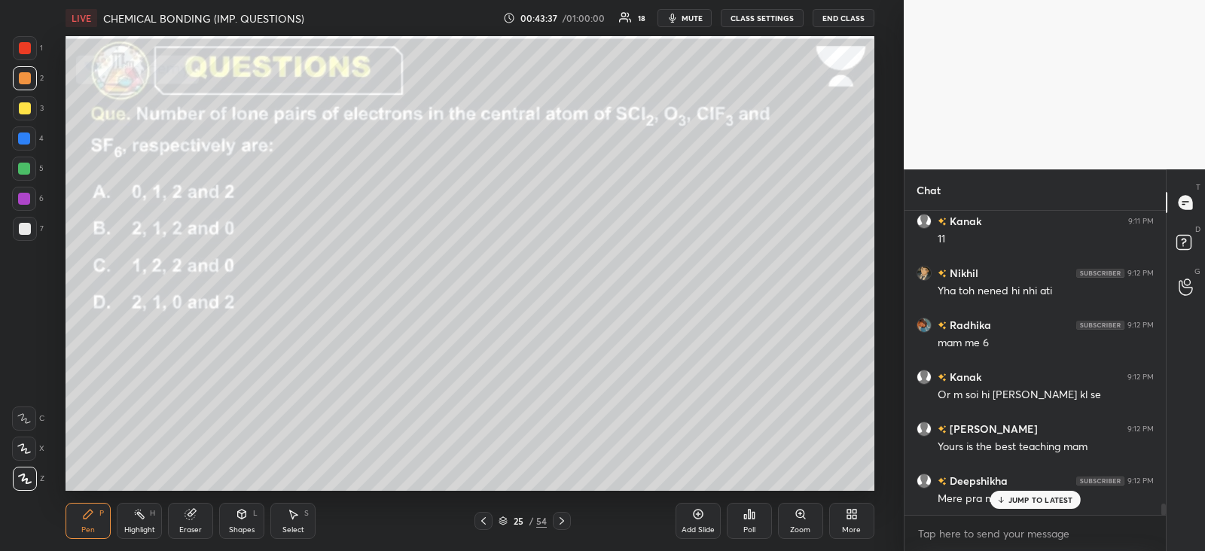
click at [752, 520] on icon at bounding box center [749, 514] width 12 height 12
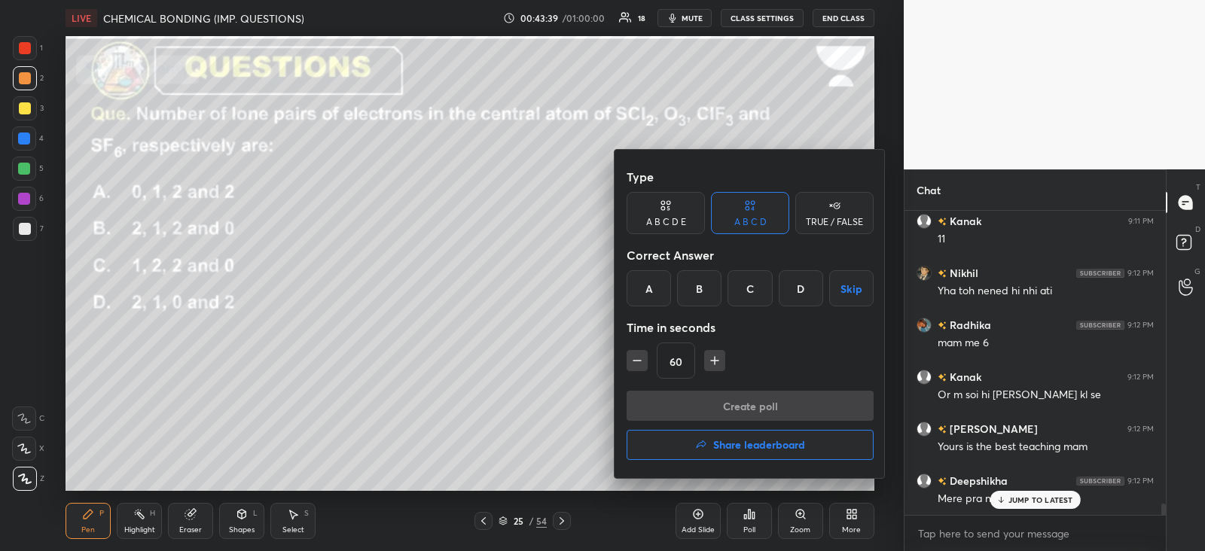
click at [708, 289] on div "B" at bounding box center [699, 288] width 44 height 36
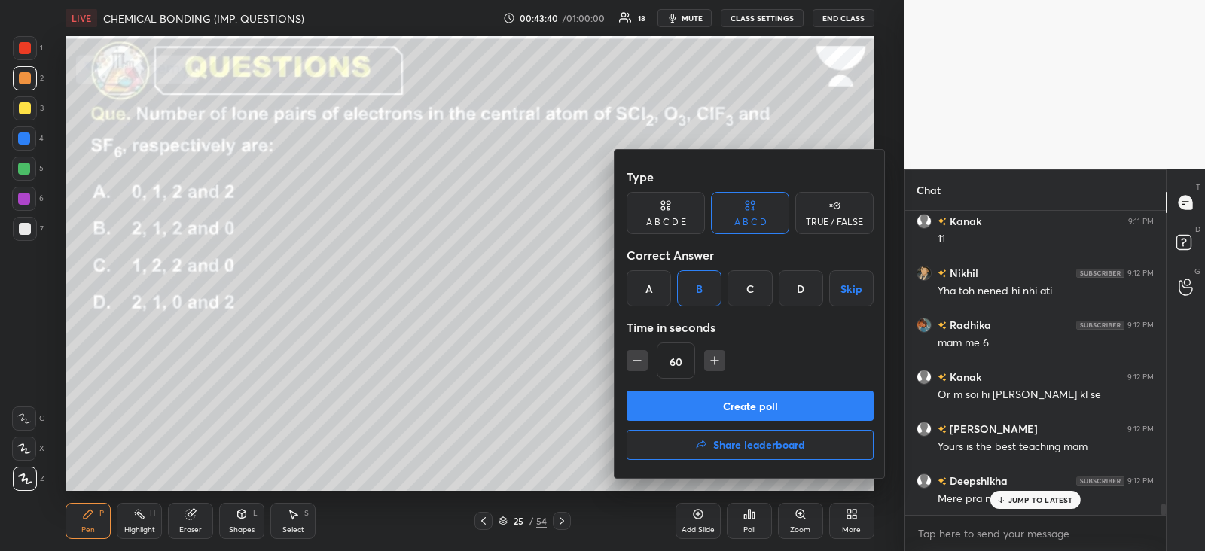
click at [711, 401] on button "Create poll" at bounding box center [750, 406] width 247 height 30
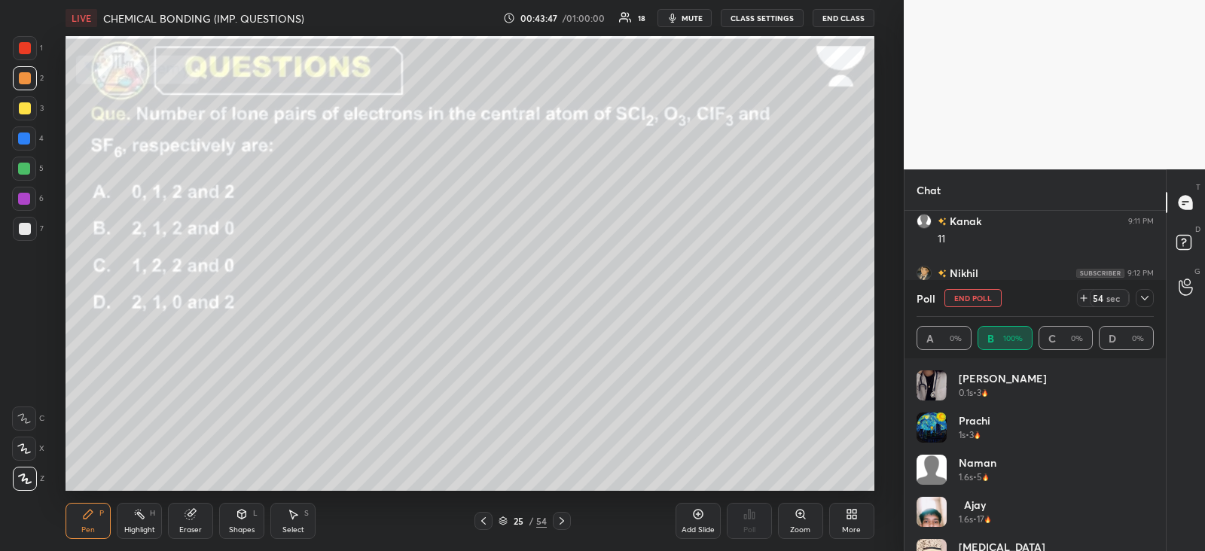
scroll to position [8094, 0]
click at [1144, 294] on icon at bounding box center [1145, 298] width 12 height 12
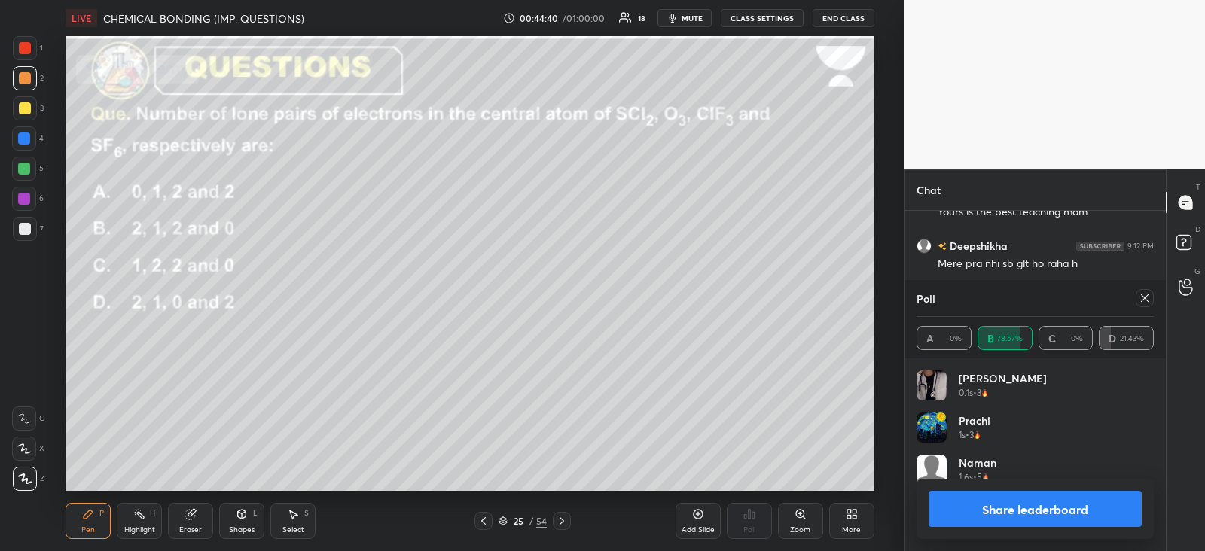
scroll to position [176, 233]
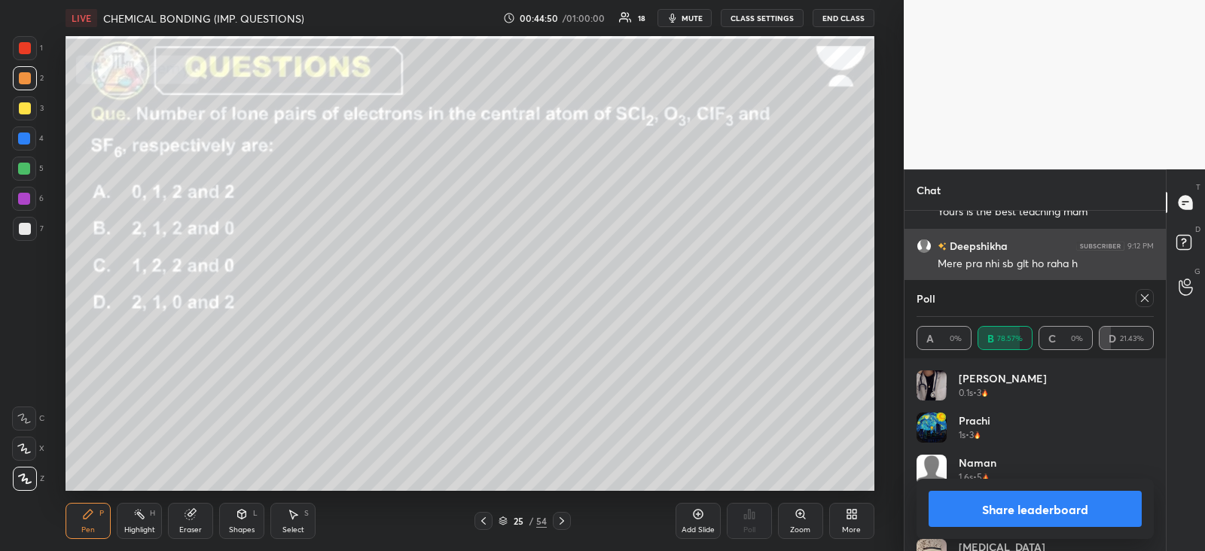
click at [1147, 302] on icon at bounding box center [1145, 298] width 12 height 12
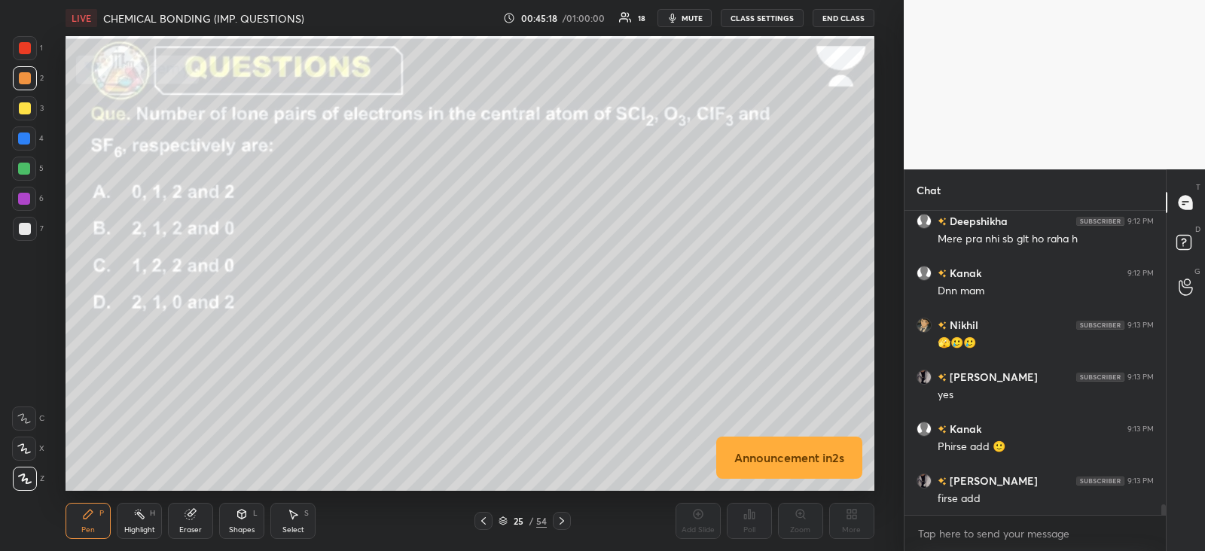
scroll to position [8276, 0]
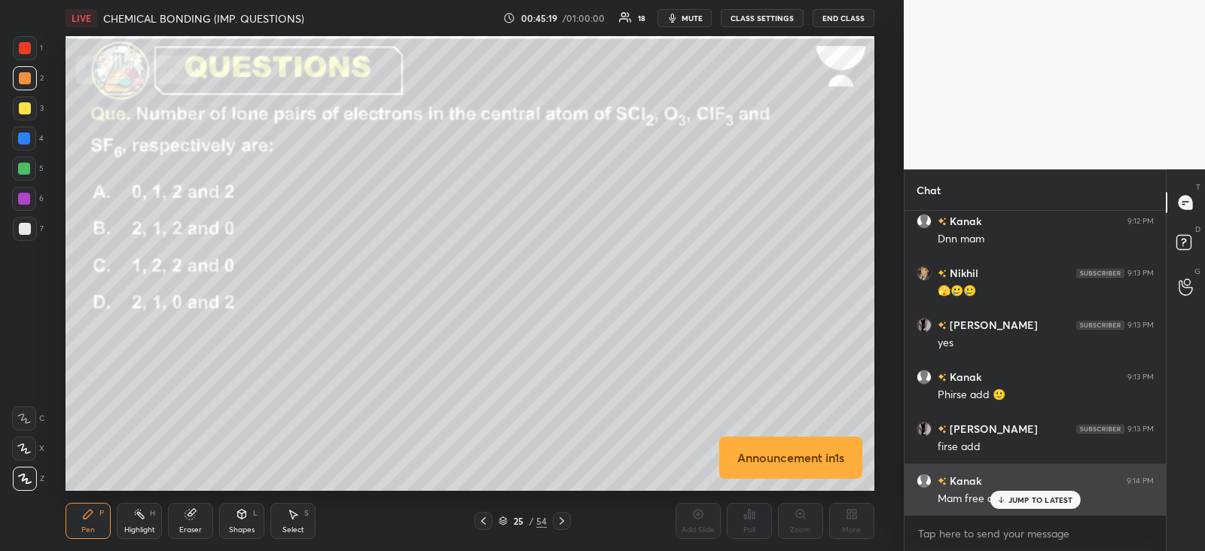
click at [1019, 496] on p "JUMP TO LATEST" at bounding box center [1041, 500] width 65 height 9
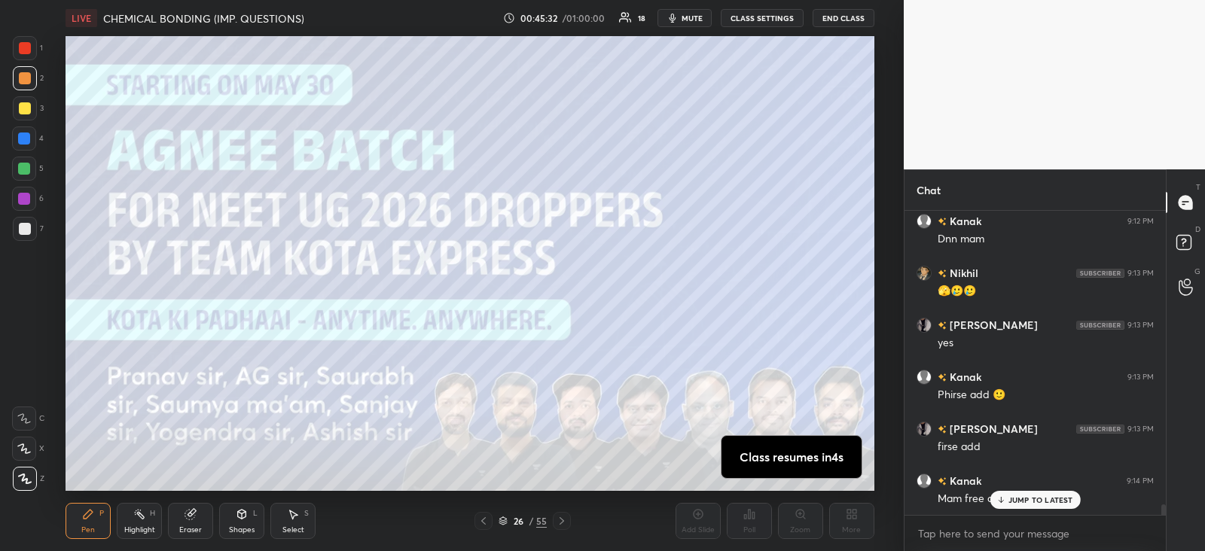
scroll to position [8328, 0]
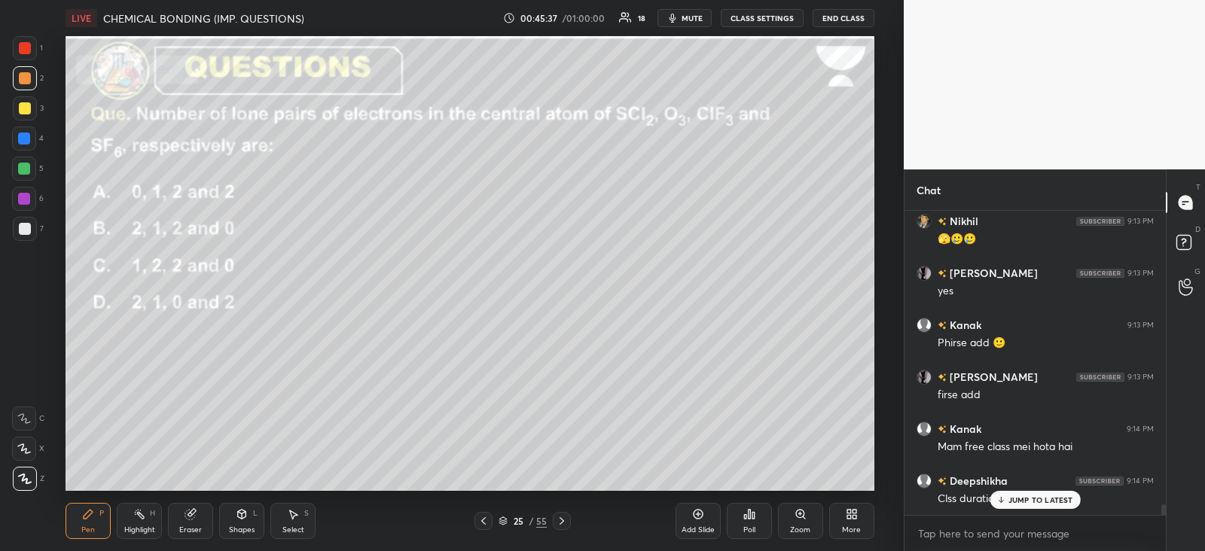
click at [1044, 499] on p "JUMP TO LATEST" at bounding box center [1041, 500] width 65 height 9
click at [554, 521] on div at bounding box center [562, 521] width 18 height 18
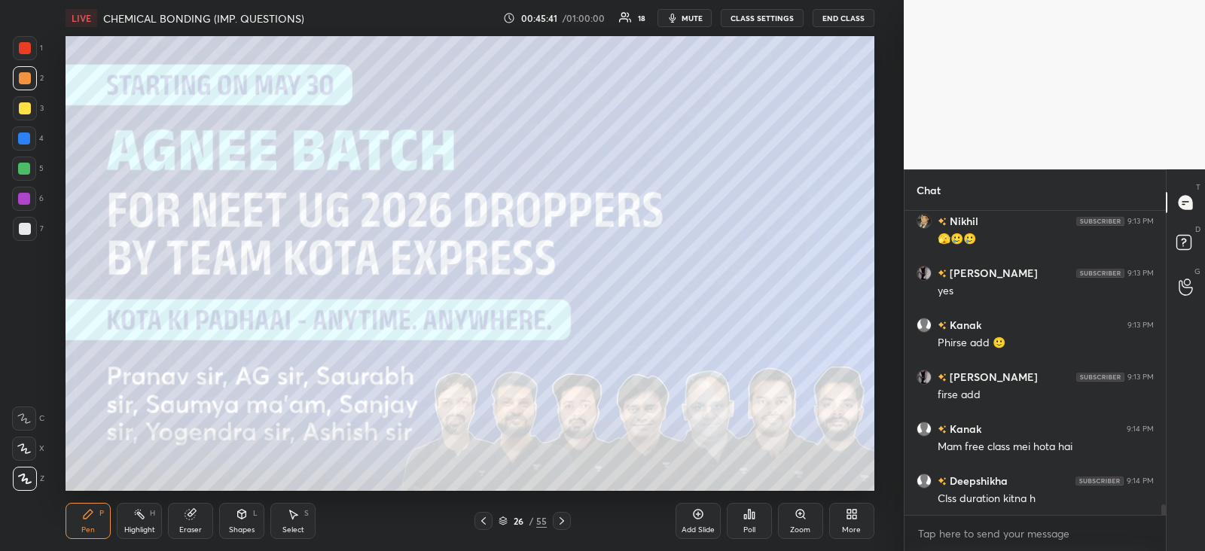
click at [566, 519] on icon at bounding box center [562, 521] width 12 height 12
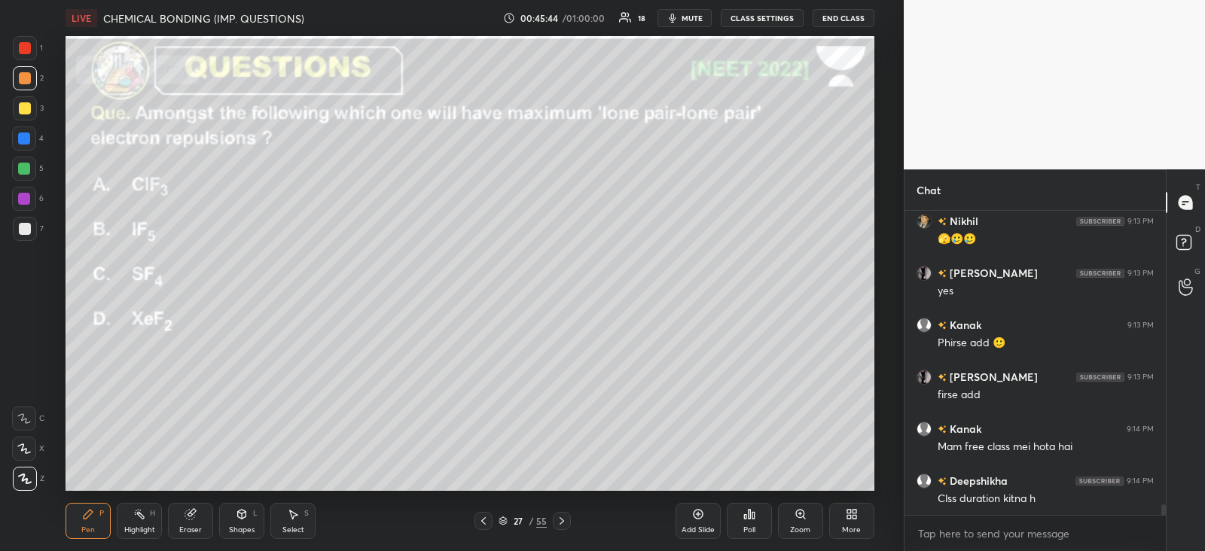
click at [750, 519] on icon at bounding box center [749, 514] width 12 height 12
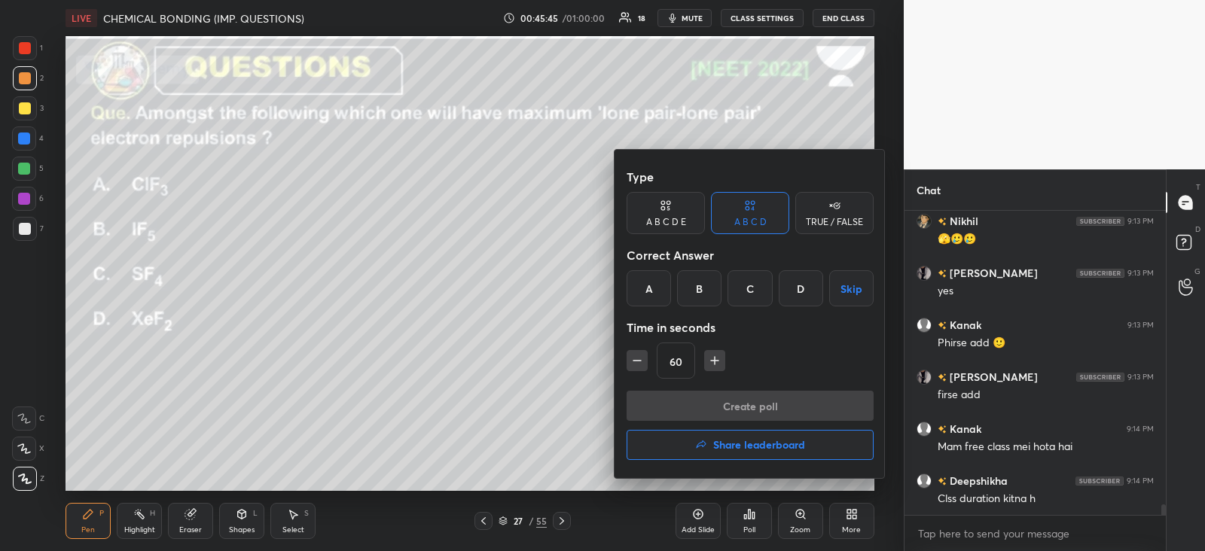
click at [794, 292] on div "D" at bounding box center [801, 288] width 44 height 36
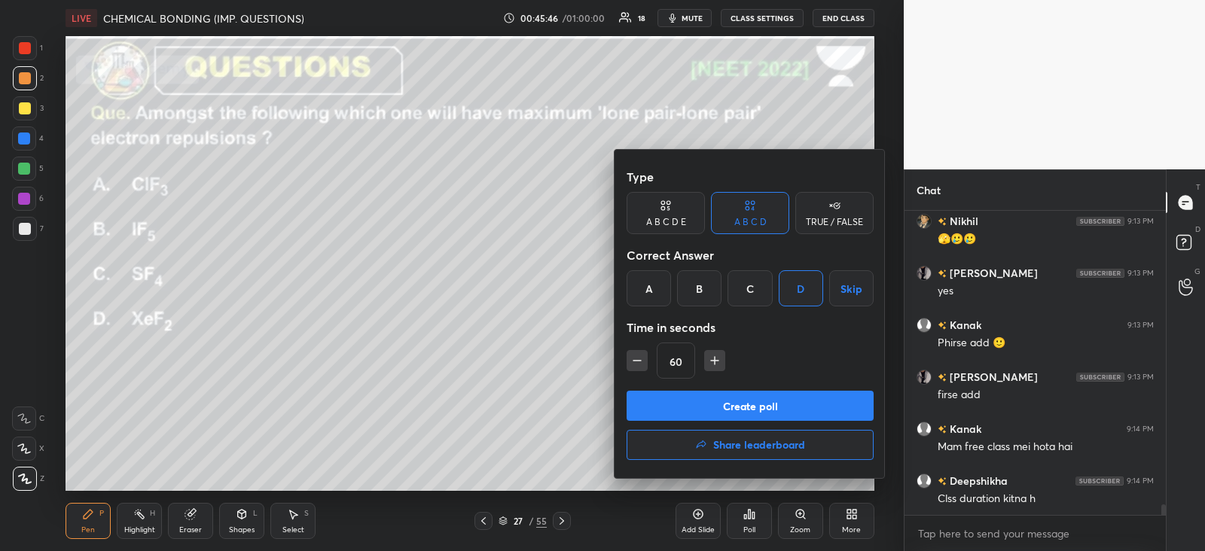
click at [737, 407] on button "Create poll" at bounding box center [750, 406] width 247 height 30
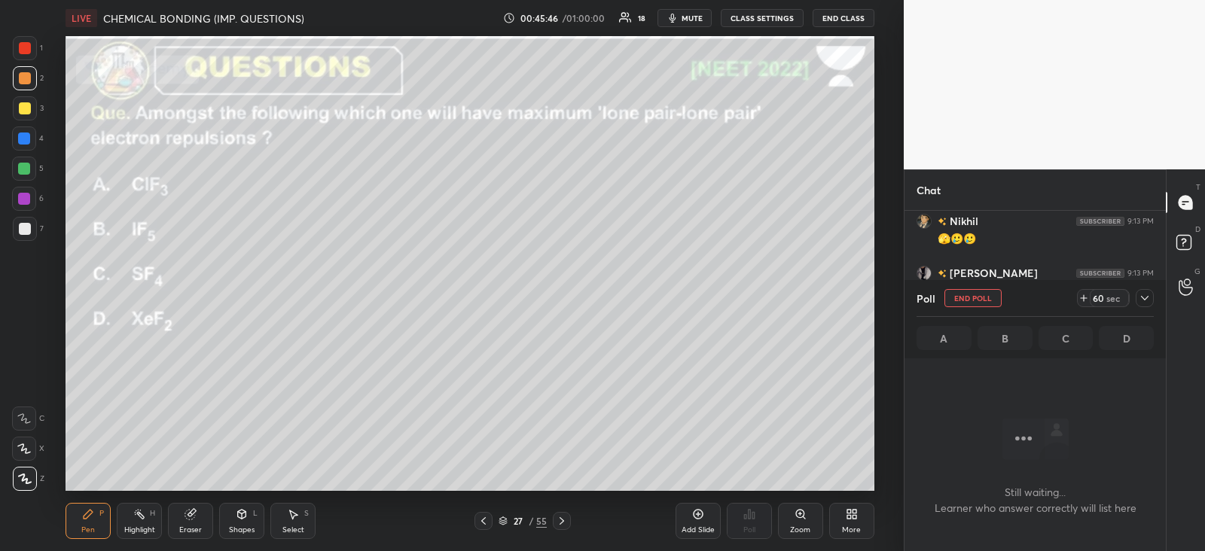
scroll to position [5, 5]
click at [1126, 295] on div "59 sec" at bounding box center [1109, 298] width 39 height 18
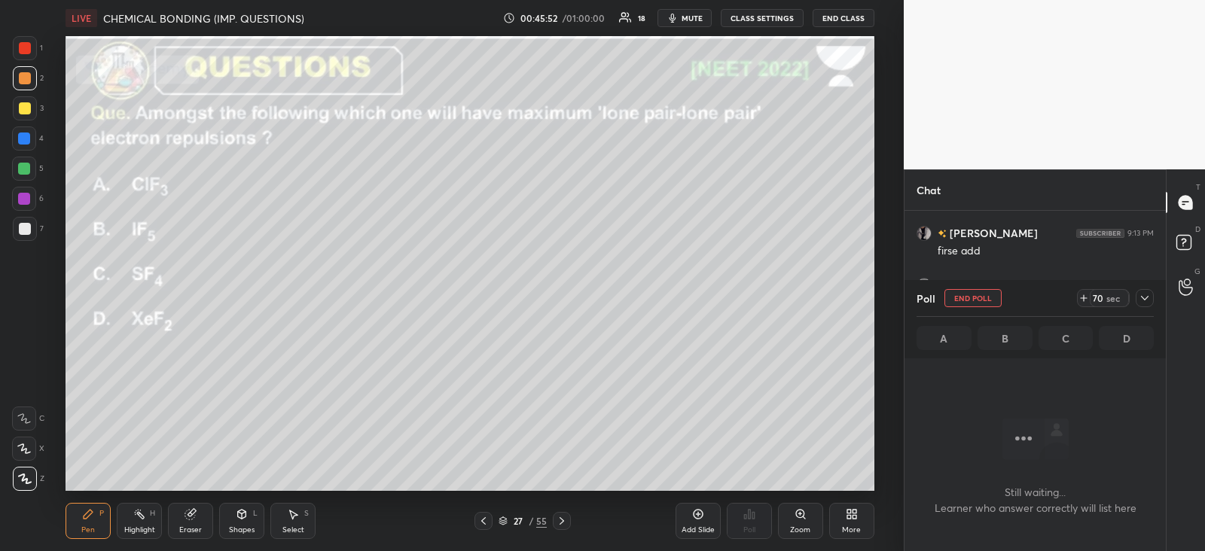
click at [1145, 303] on icon at bounding box center [1145, 298] width 12 height 12
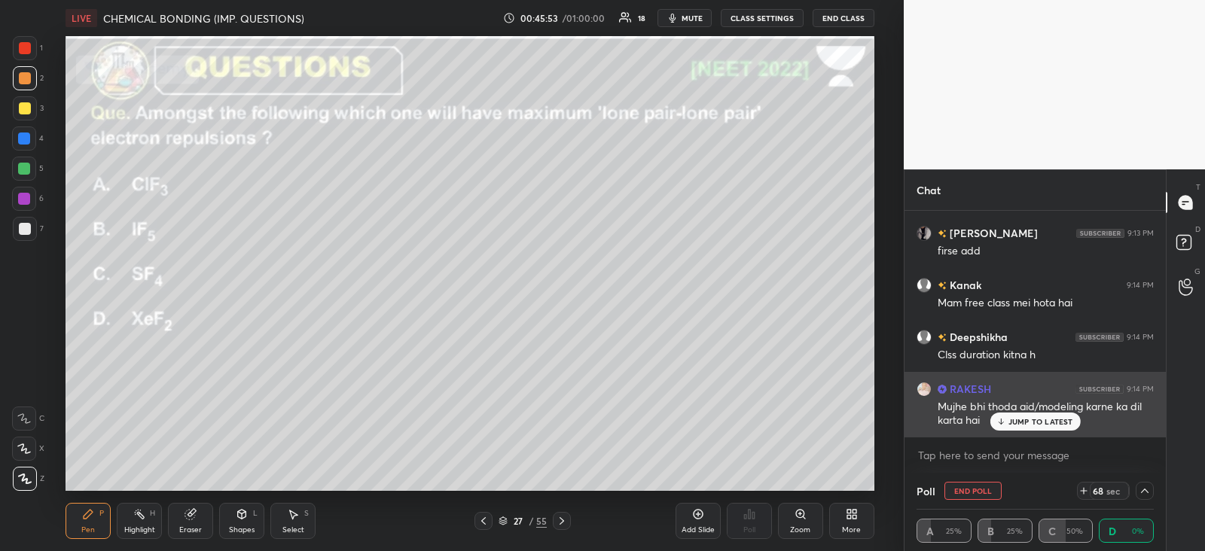
click at [1012, 421] on p "JUMP TO LATEST" at bounding box center [1041, 421] width 65 height 9
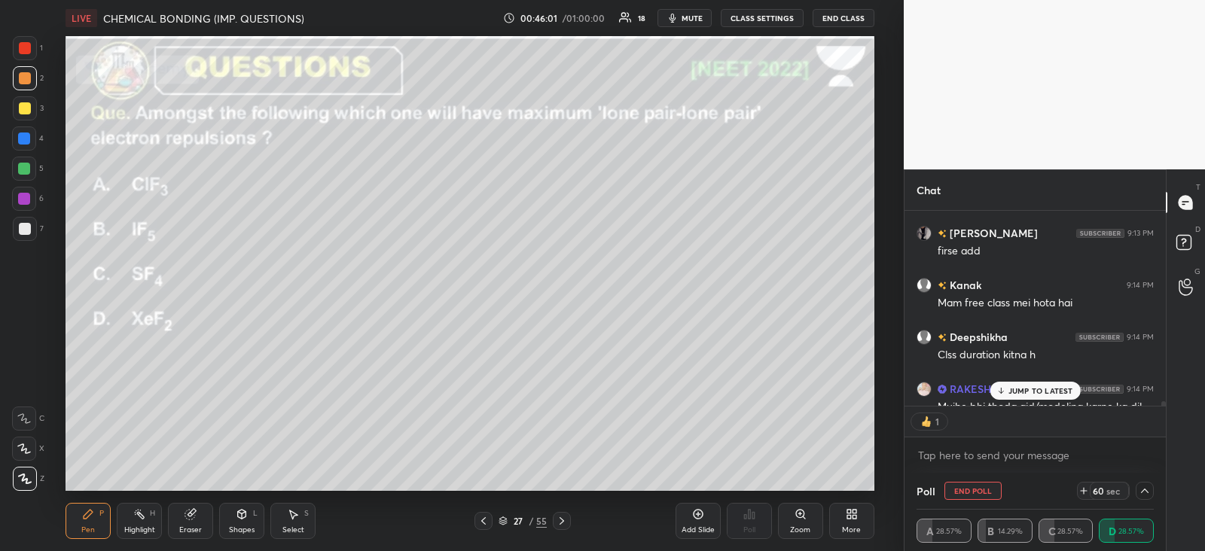
scroll to position [8554, 0]
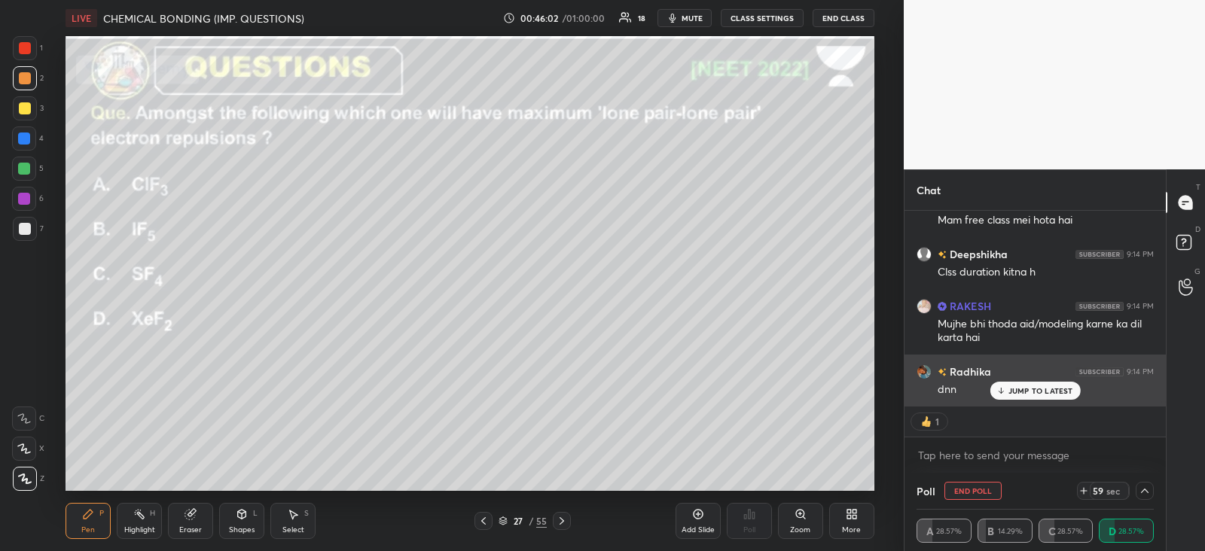
click at [1002, 381] on div "dnn" at bounding box center [1046, 389] width 216 height 18
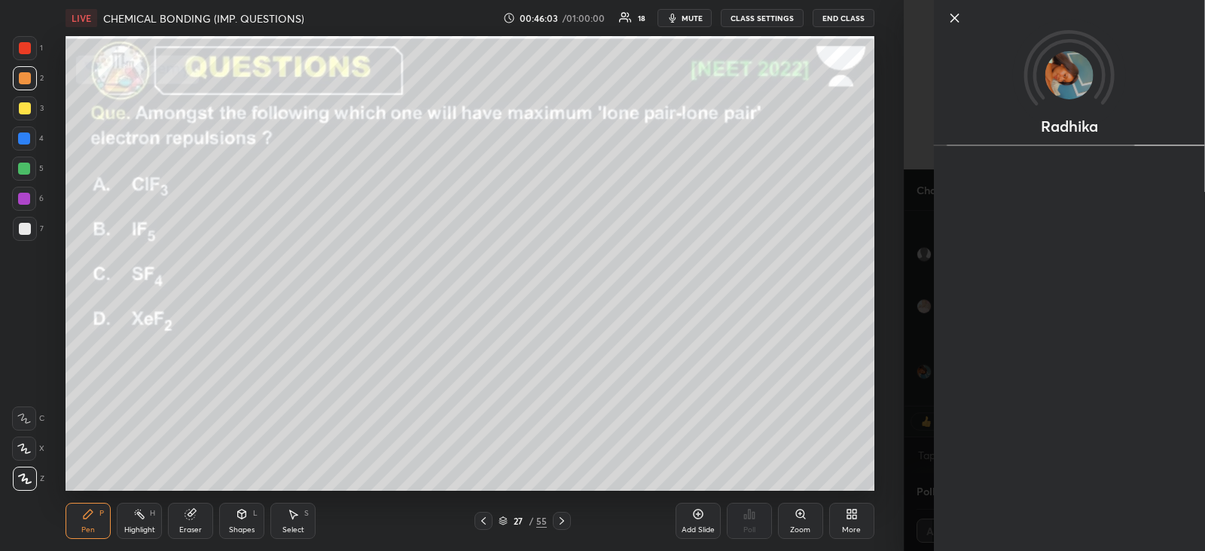
click at [29, 142] on div at bounding box center [24, 139] width 12 height 12
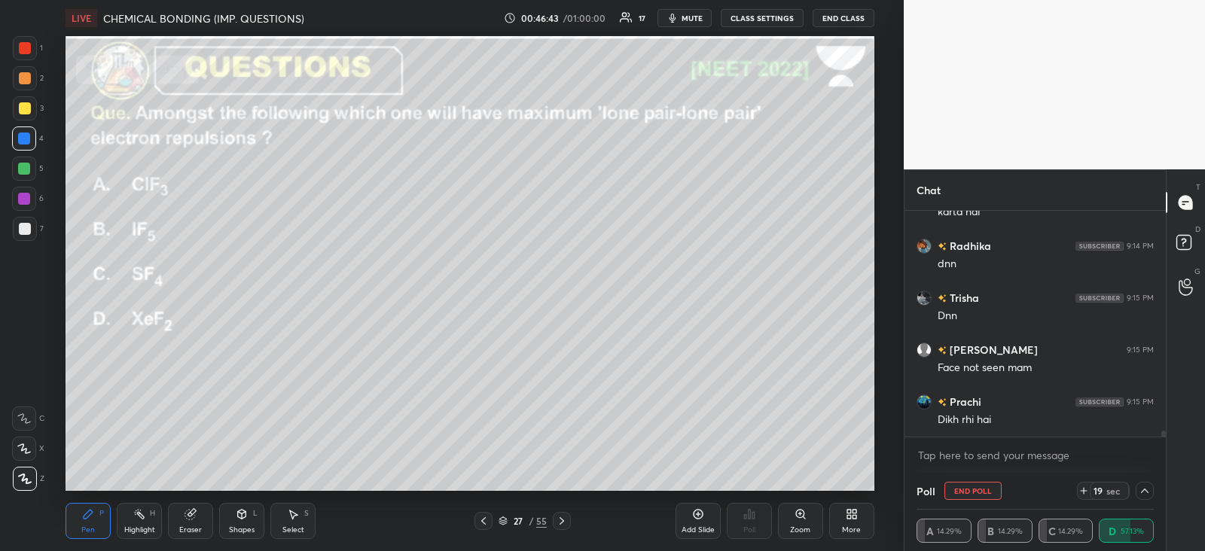
scroll to position [8731, 0]
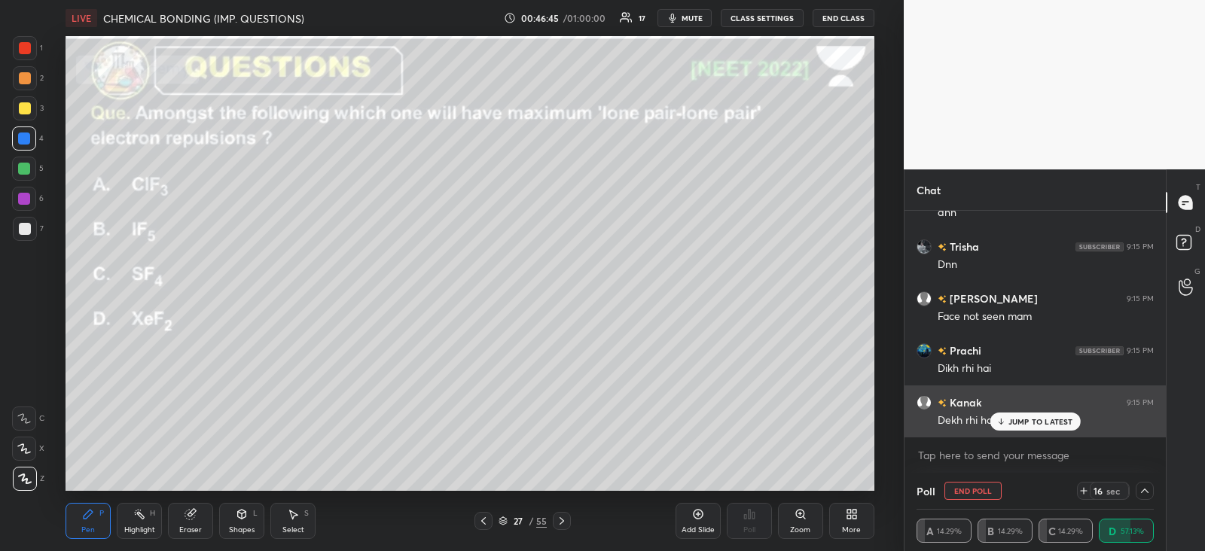
click at [1021, 415] on div "JUMP TO LATEST" at bounding box center [1035, 422] width 90 height 18
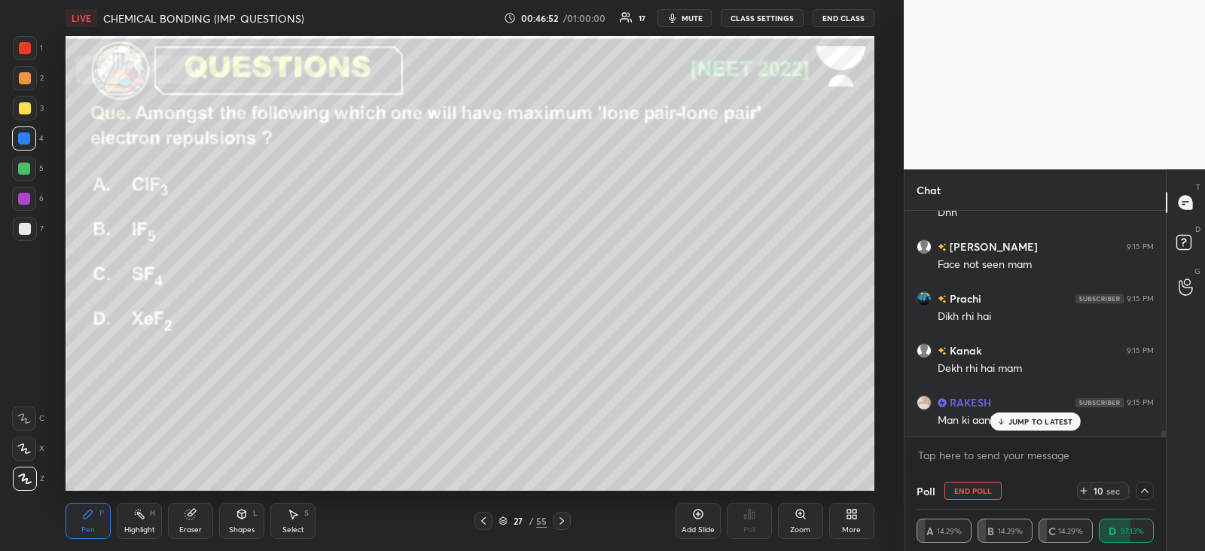
click at [569, 521] on div at bounding box center [562, 521] width 18 height 18
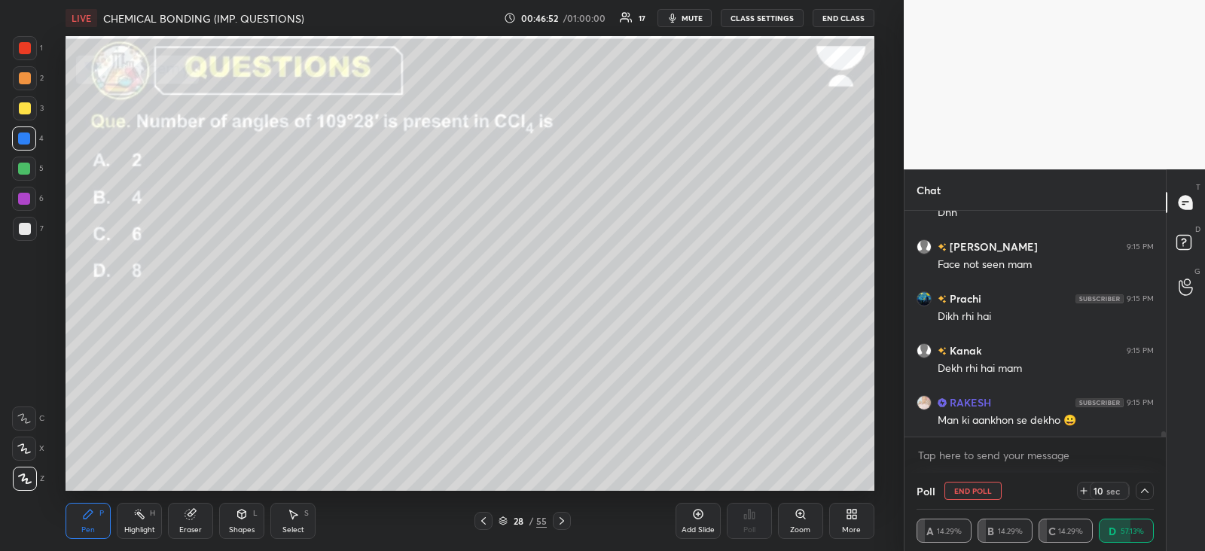
scroll to position [8836, 0]
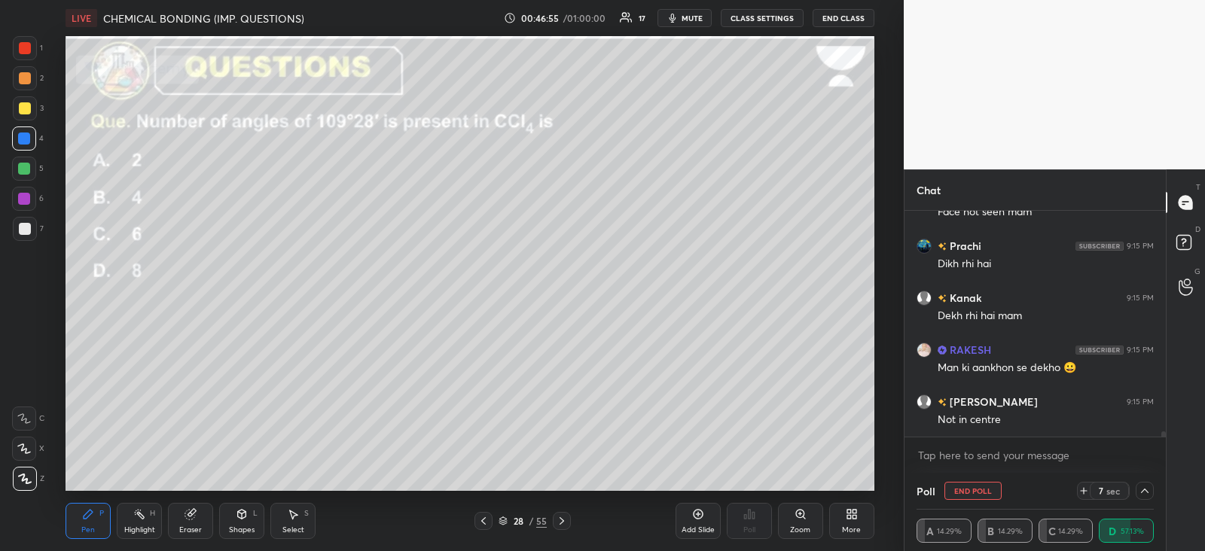
click at [962, 487] on button "End Poll" at bounding box center [973, 491] width 57 height 18
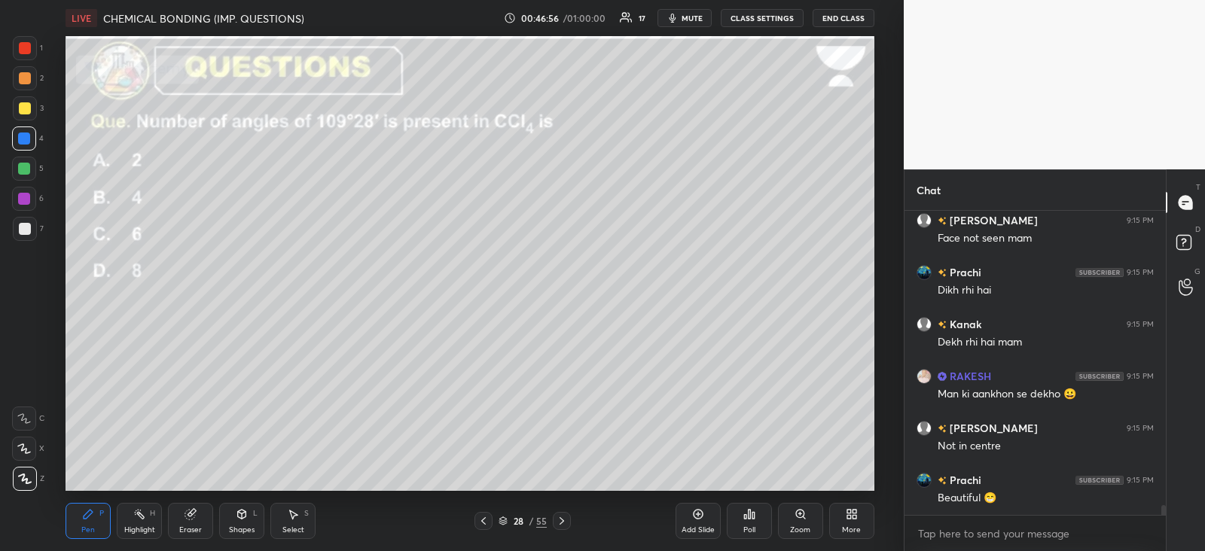
scroll to position [5, 5]
click at [748, 518] on icon at bounding box center [749, 514] width 2 height 9
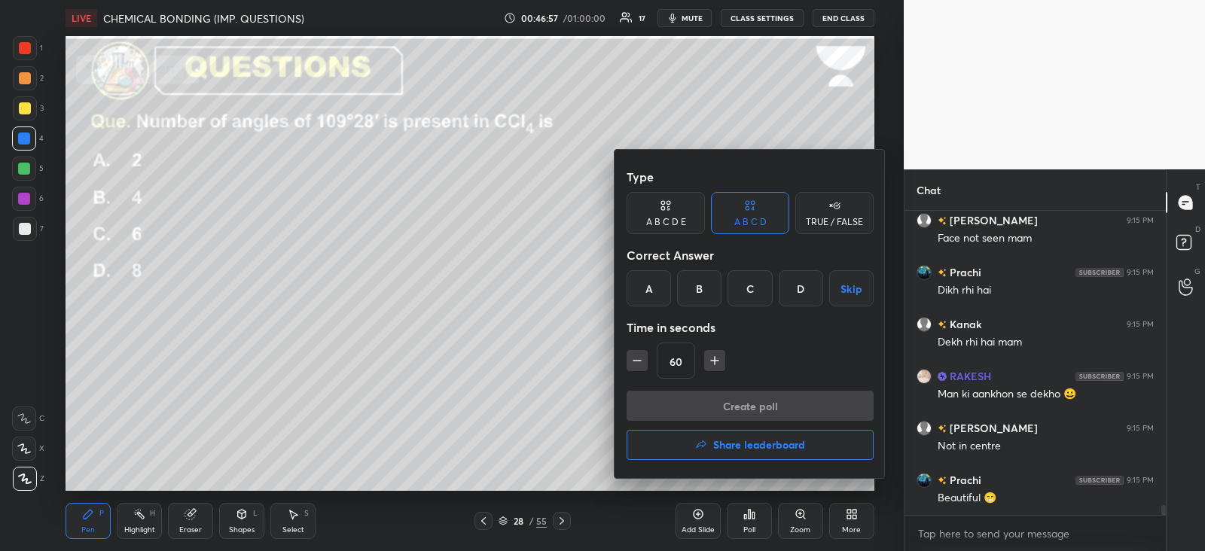
click at [757, 289] on div "C" at bounding box center [750, 288] width 44 height 36
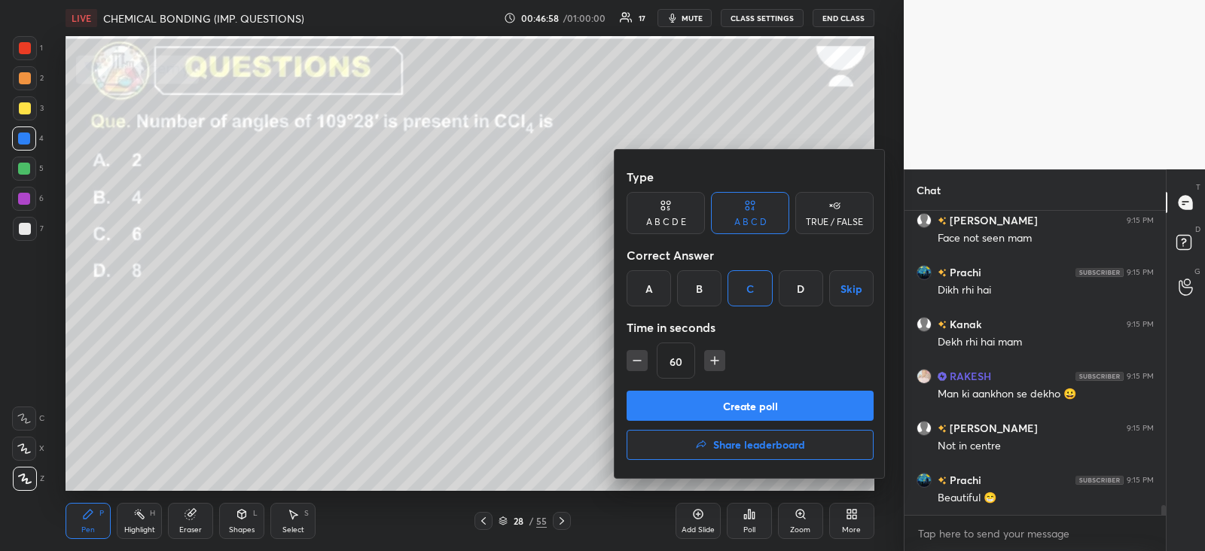
click at [741, 408] on button "Create poll" at bounding box center [750, 406] width 247 height 30
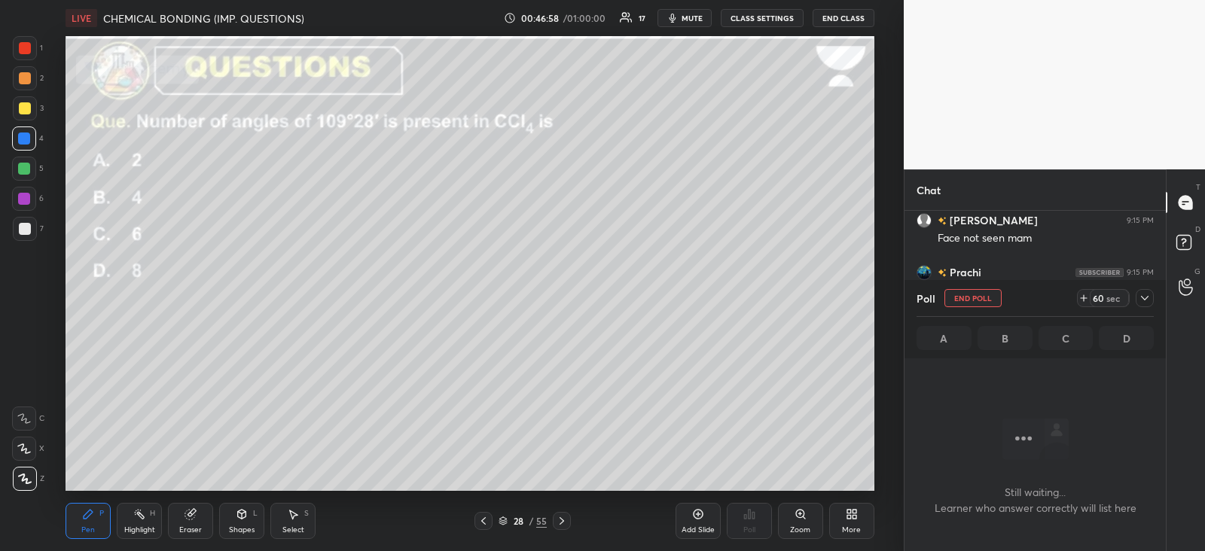
scroll to position [5, 5]
click at [1145, 295] on icon at bounding box center [1145, 298] width 12 height 12
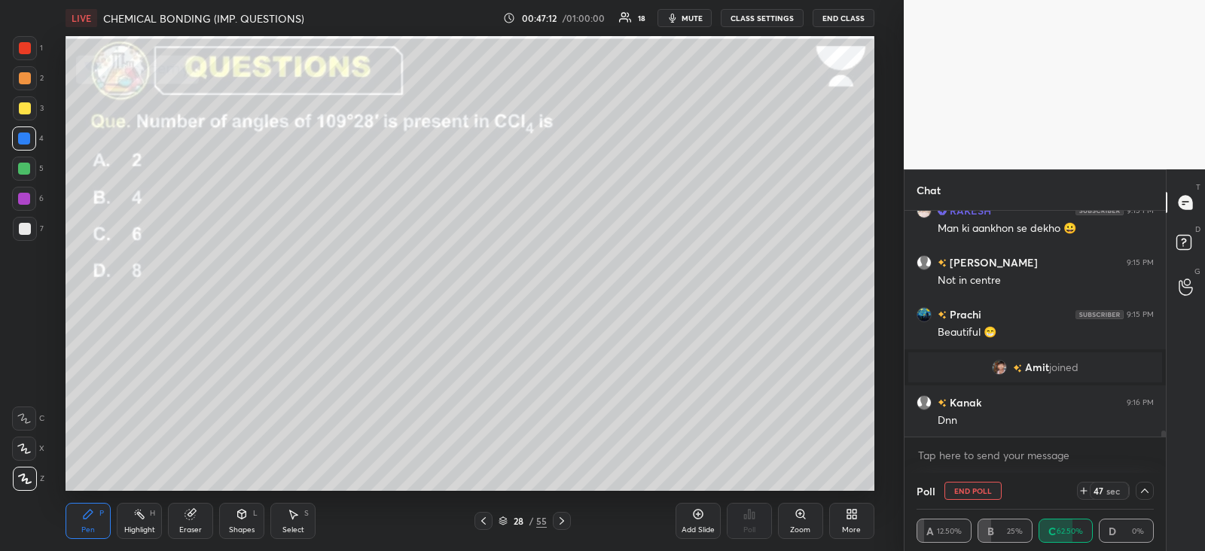
click at [24, 49] on div at bounding box center [25, 48] width 12 height 12
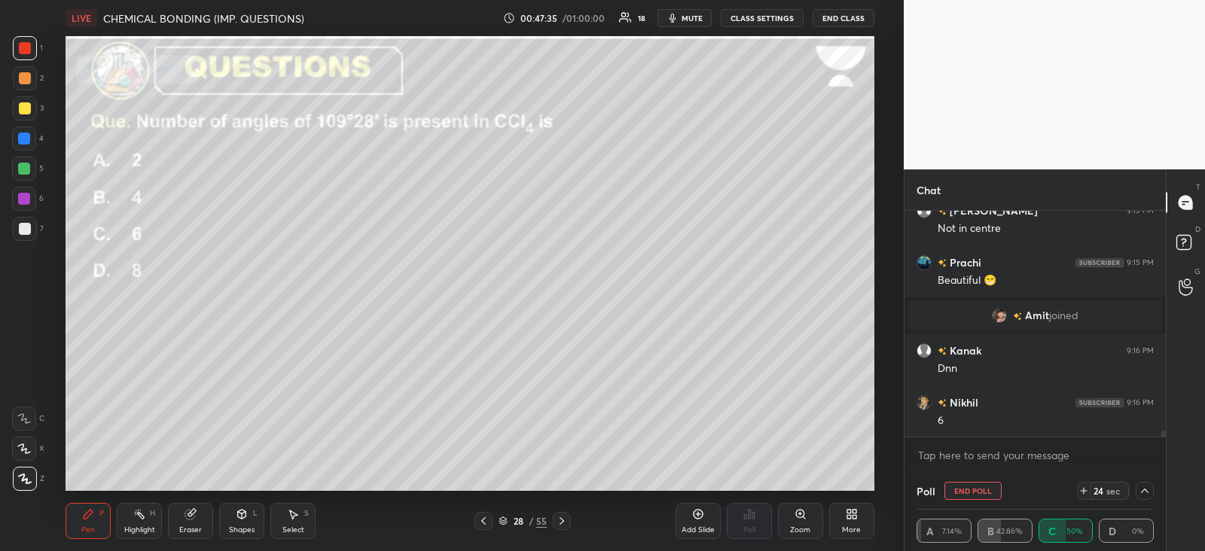
scroll to position [8578, 0]
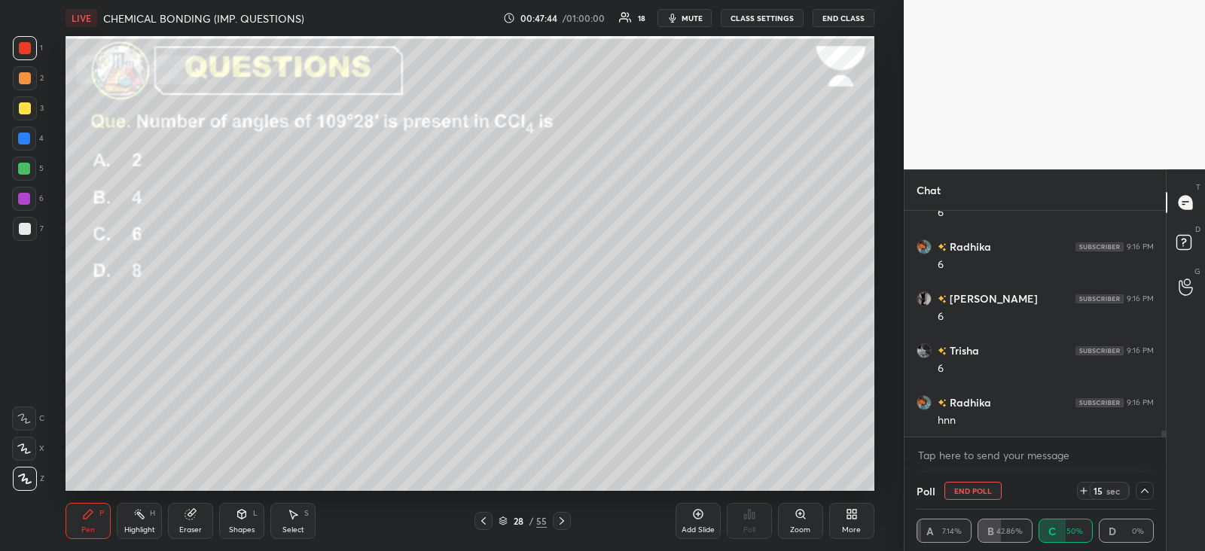
click at [187, 517] on icon at bounding box center [190, 515] width 10 height 10
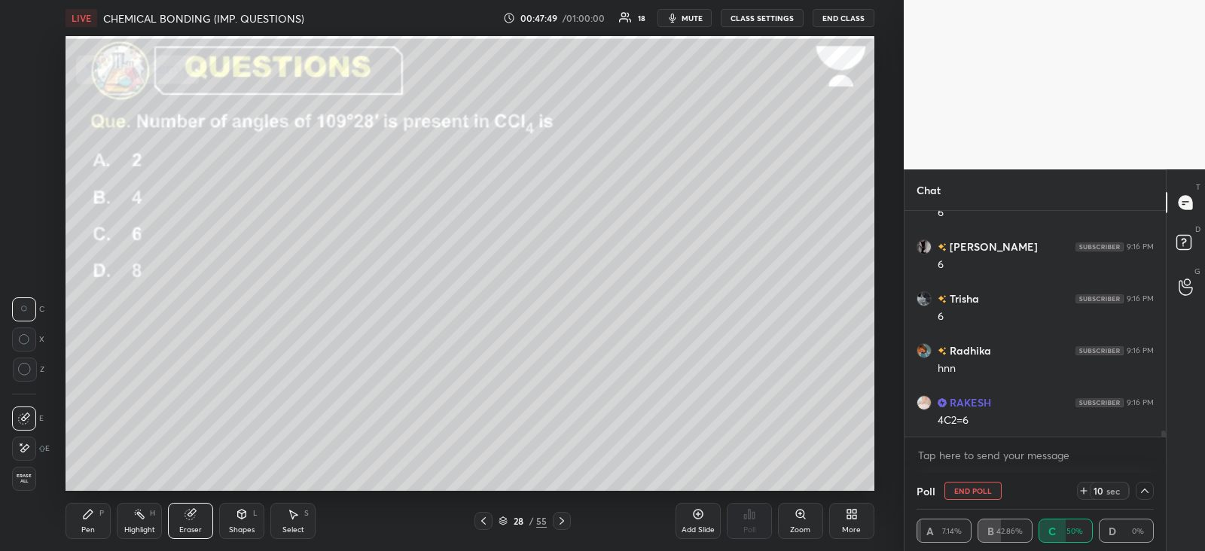
click at [91, 511] on icon at bounding box center [88, 514] width 9 height 9
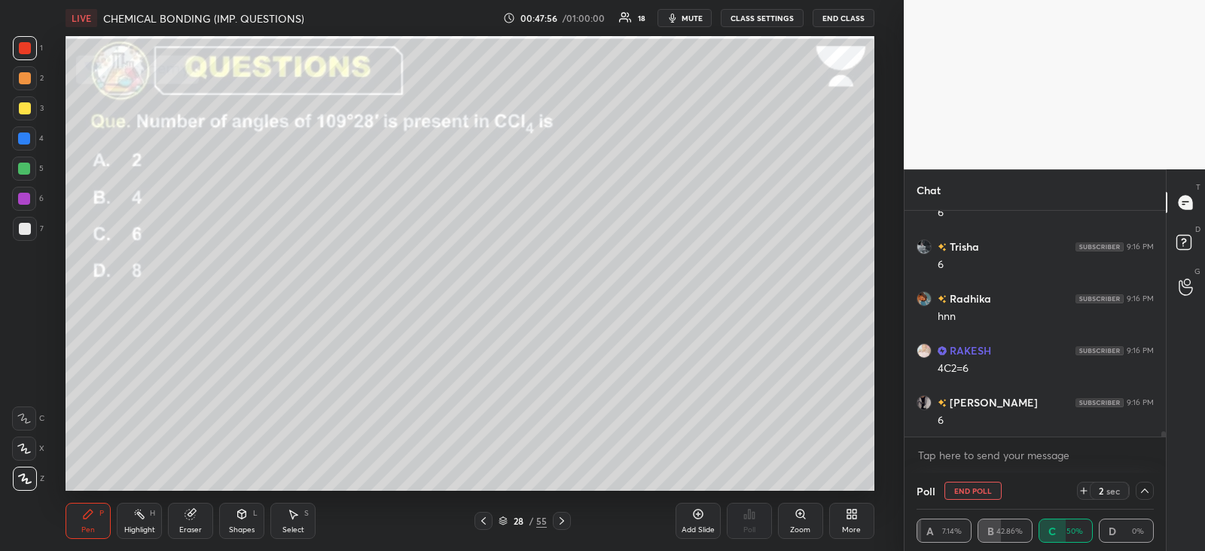
click at [559, 523] on icon at bounding box center [562, 521] width 12 height 12
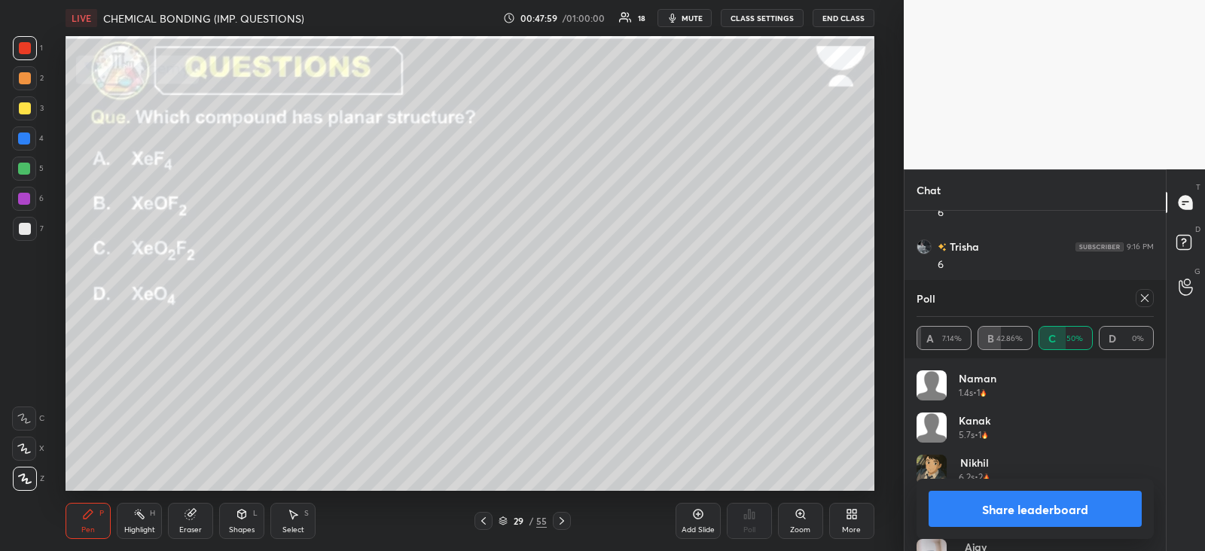
scroll to position [176, 233]
click at [1145, 301] on icon at bounding box center [1145, 298] width 12 height 12
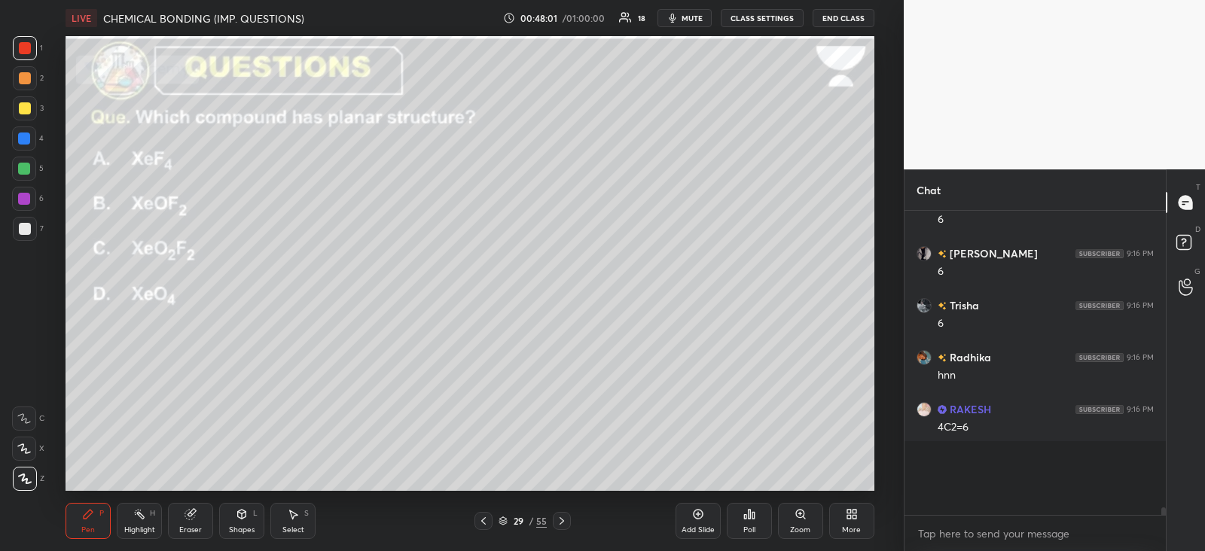
scroll to position [5, 5]
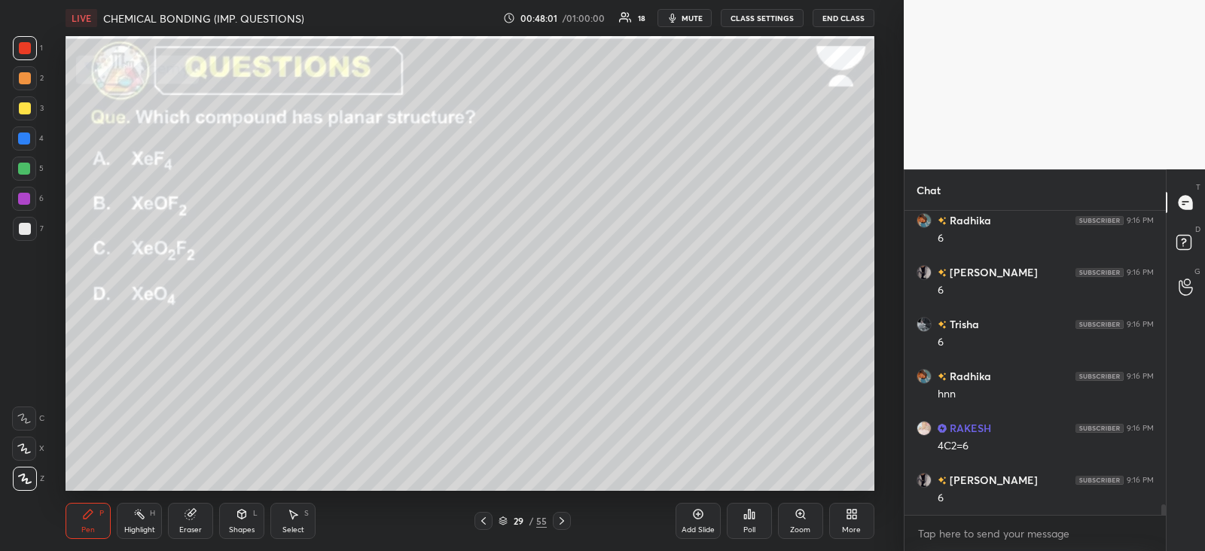
click at [756, 518] on div "Poll" at bounding box center [749, 521] width 45 height 36
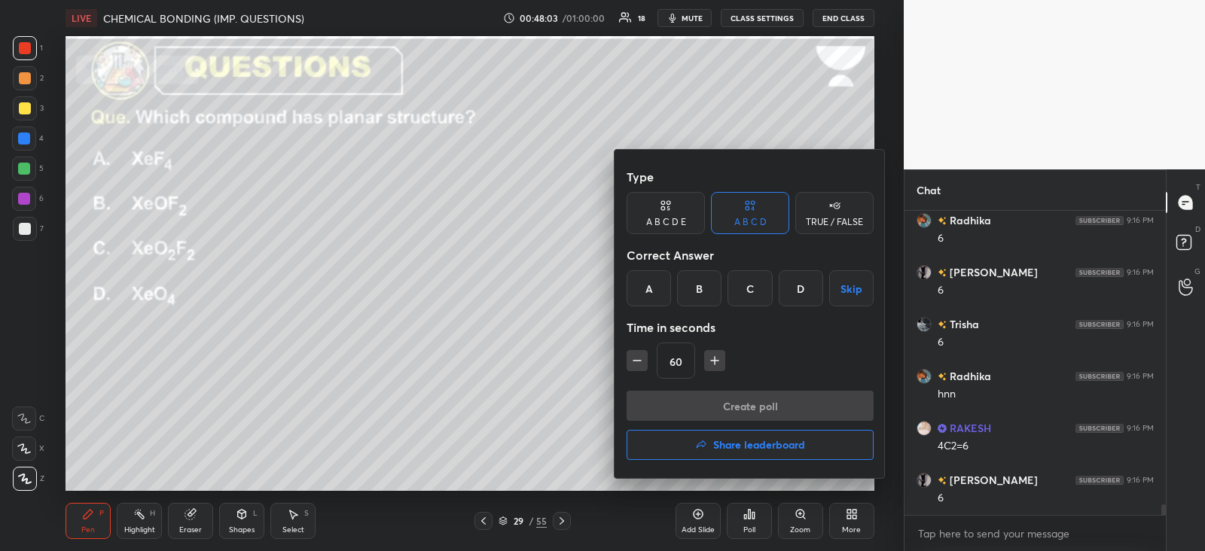
click at [658, 289] on div "A" at bounding box center [649, 288] width 44 height 36
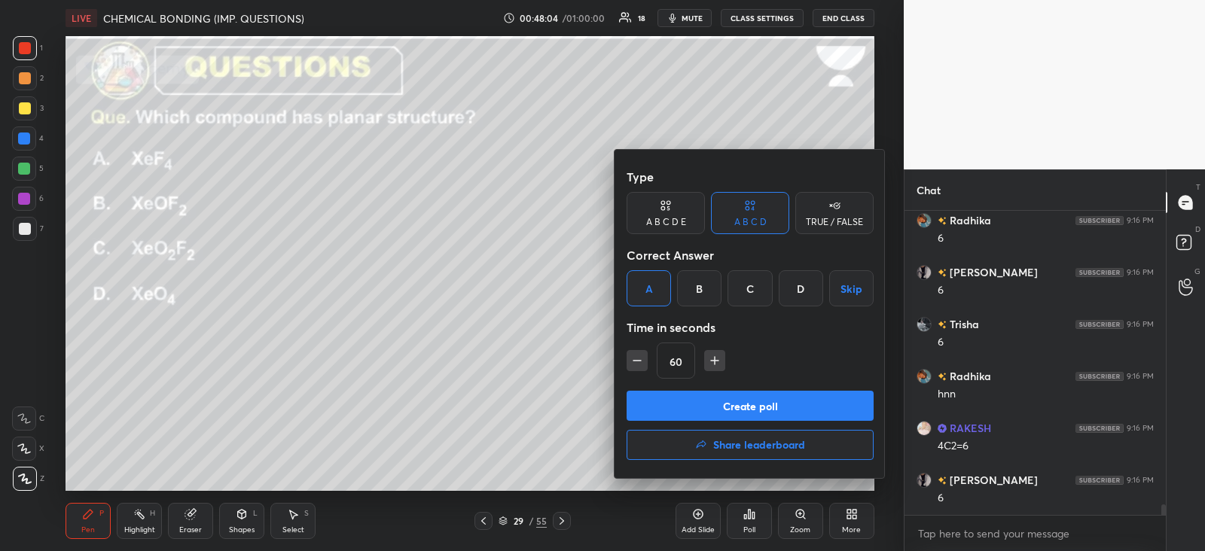
click at [694, 403] on button "Create poll" at bounding box center [750, 406] width 247 height 30
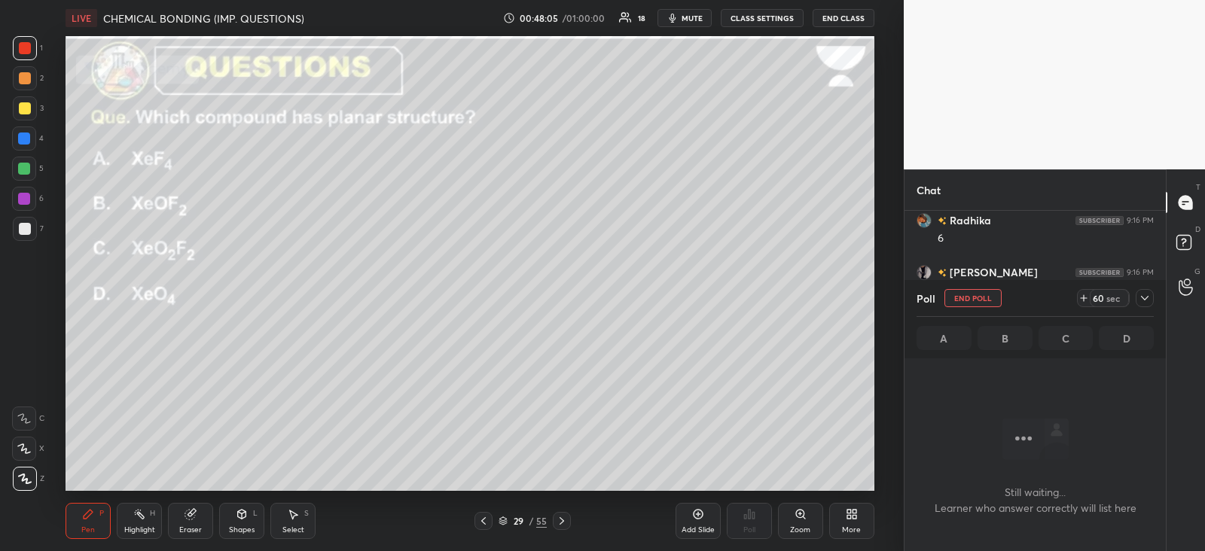
click at [1142, 299] on icon at bounding box center [1145, 298] width 12 height 12
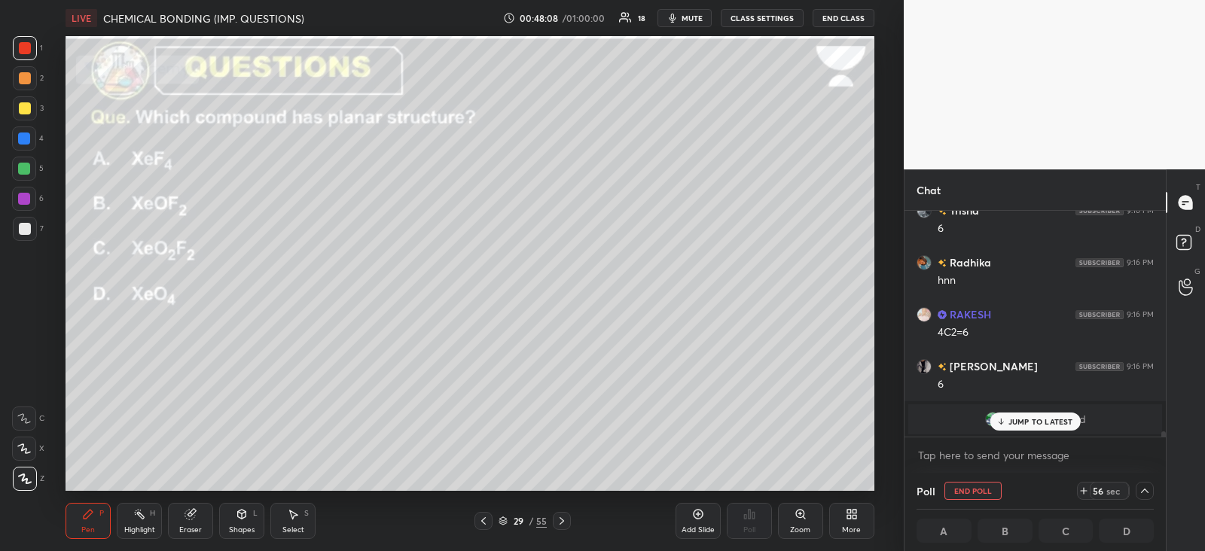
click at [1028, 419] on p "JUMP TO LATEST" at bounding box center [1041, 421] width 65 height 9
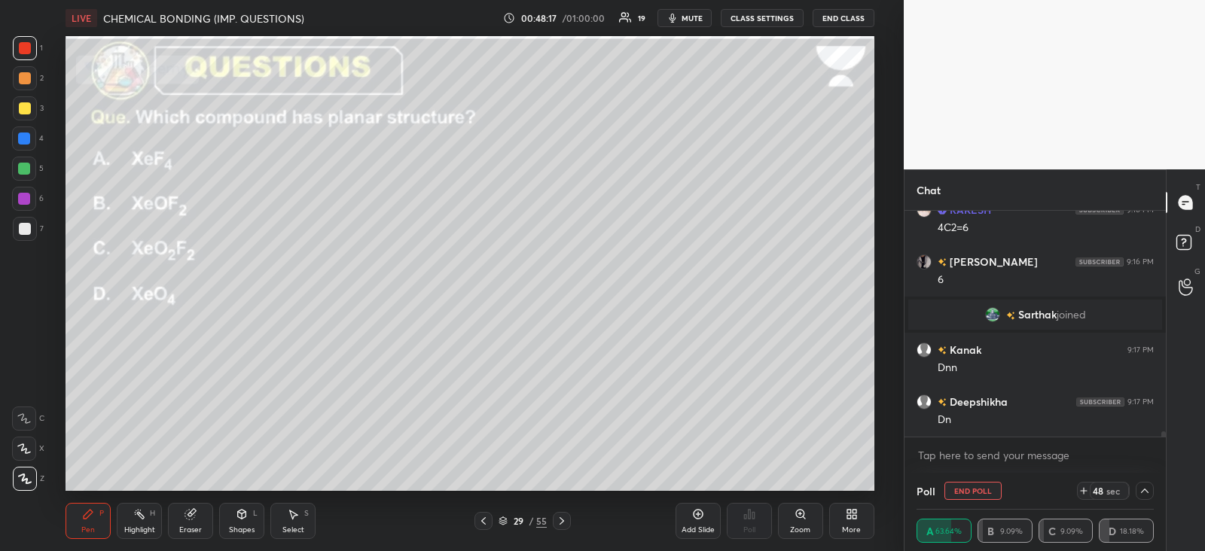
click at [561, 518] on icon at bounding box center [562, 521] width 12 height 12
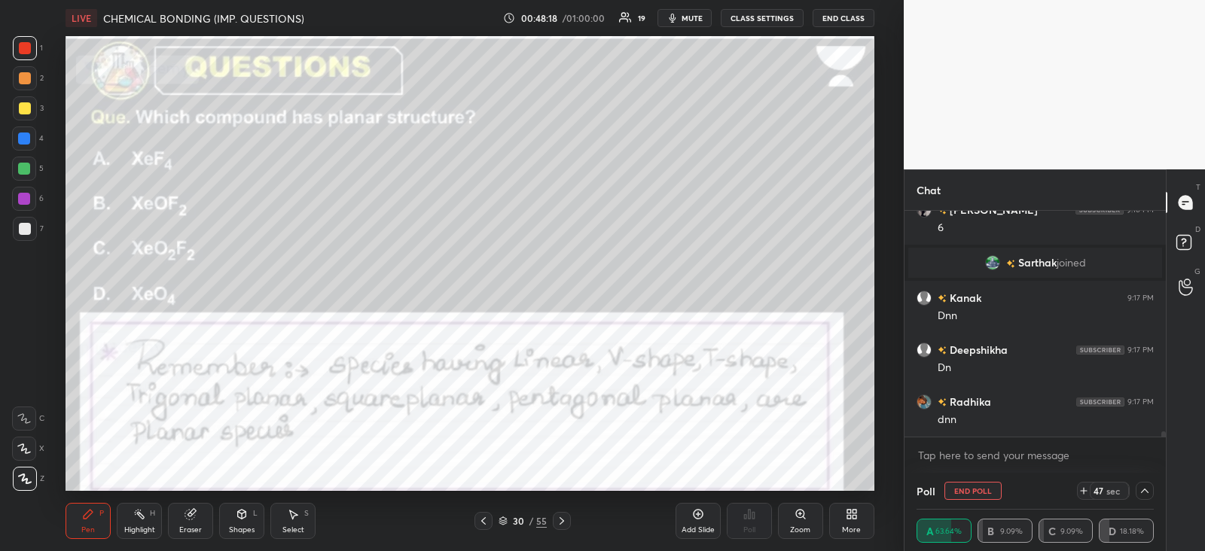
click at [486, 516] on icon at bounding box center [484, 521] width 12 height 12
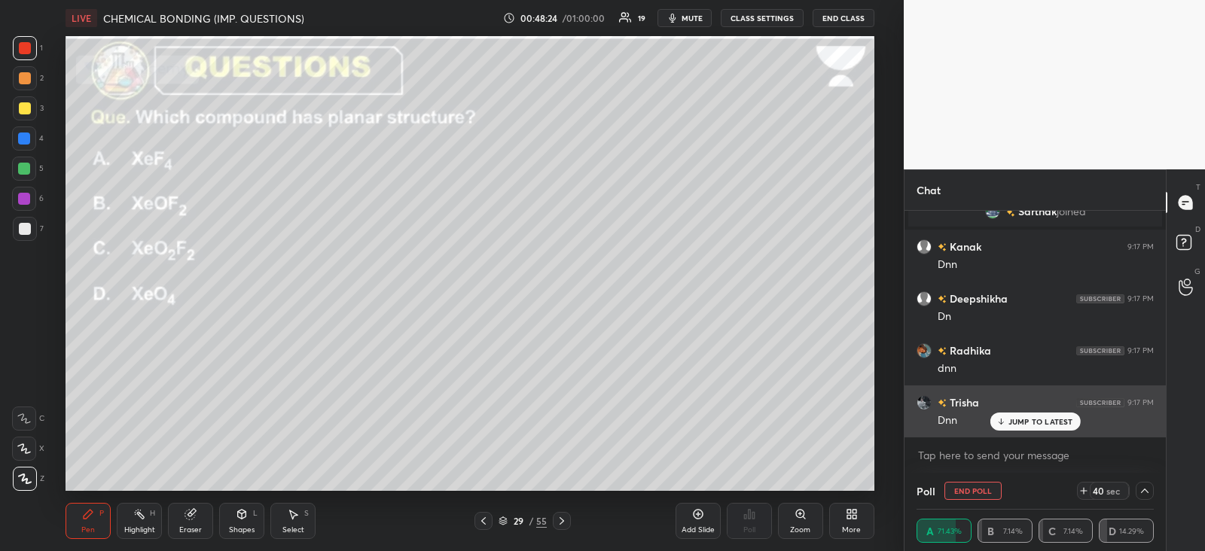
click at [1013, 417] on p "JUMP TO LATEST" at bounding box center [1041, 421] width 65 height 9
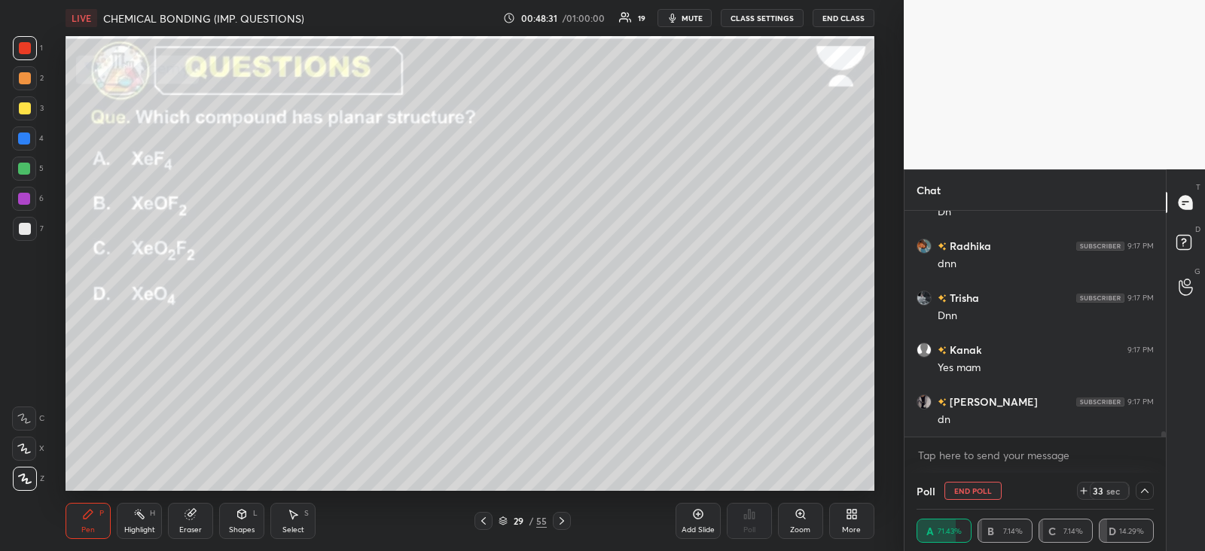
click at [560, 518] on icon at bounding box center [562, 522] width 5 height 8
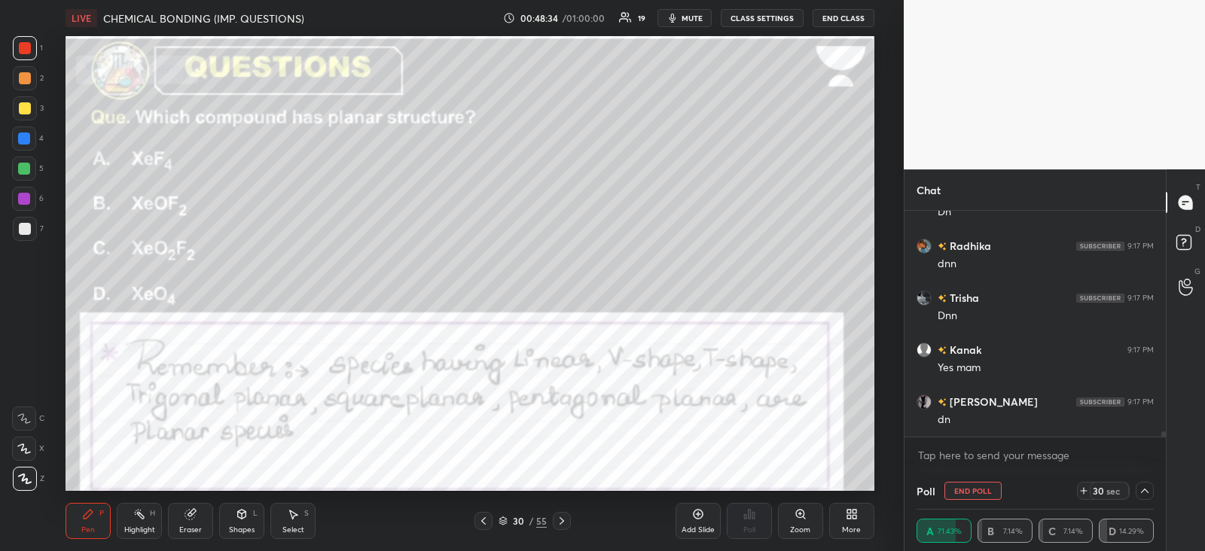
click at [28, 50] on div at bounding box center [25, 48] width 12 height 12
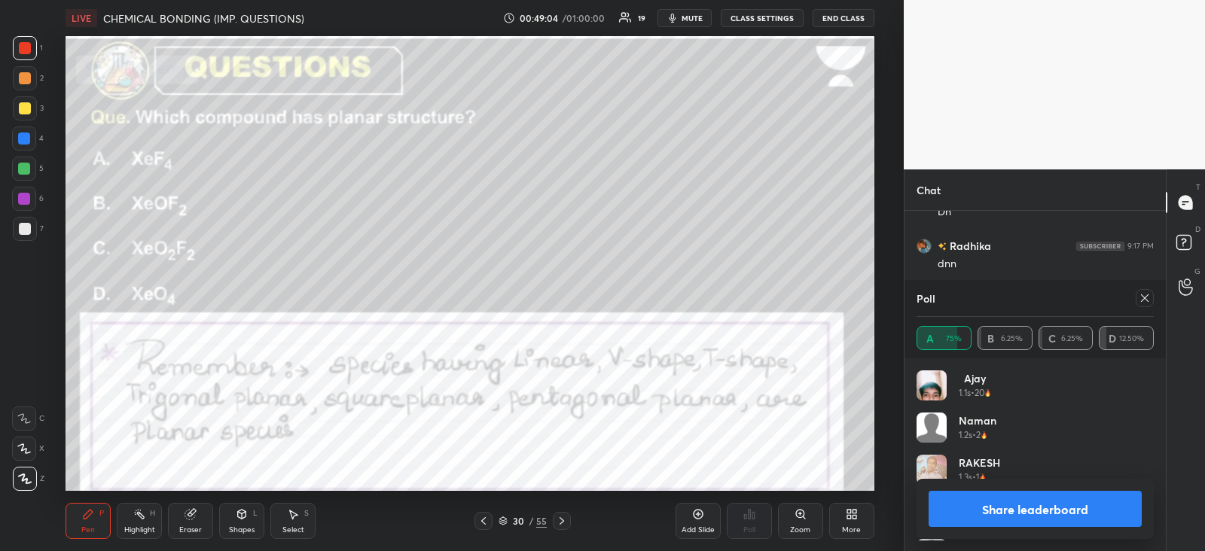
scroll to position [176, 233]
click at [1144, 299] on icon at bounding box center [1145, 299] width 8 height 8
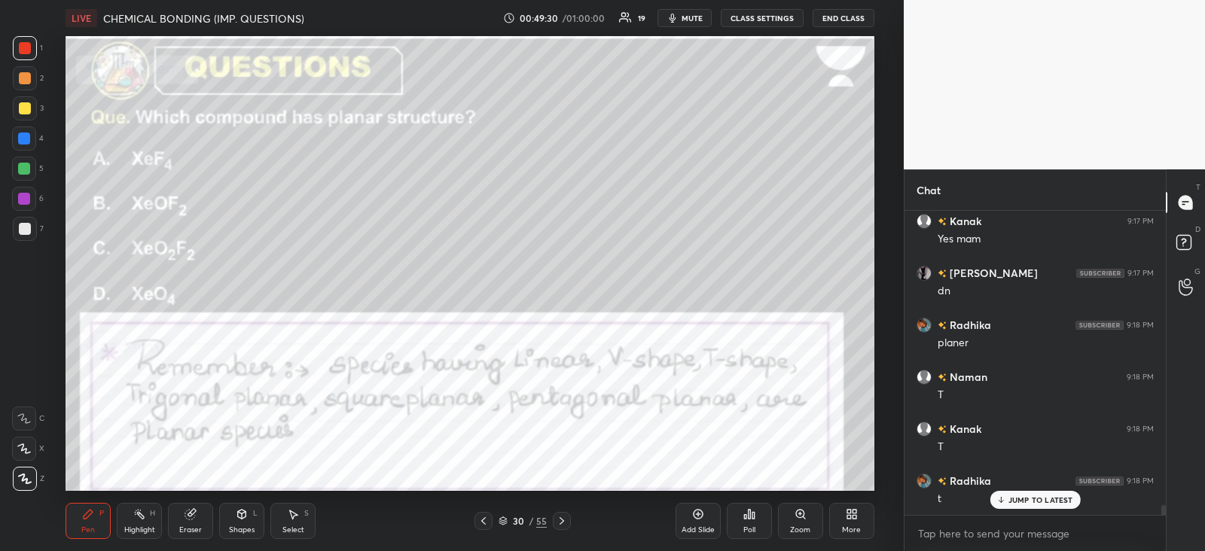
scroll to position [9306, 0]
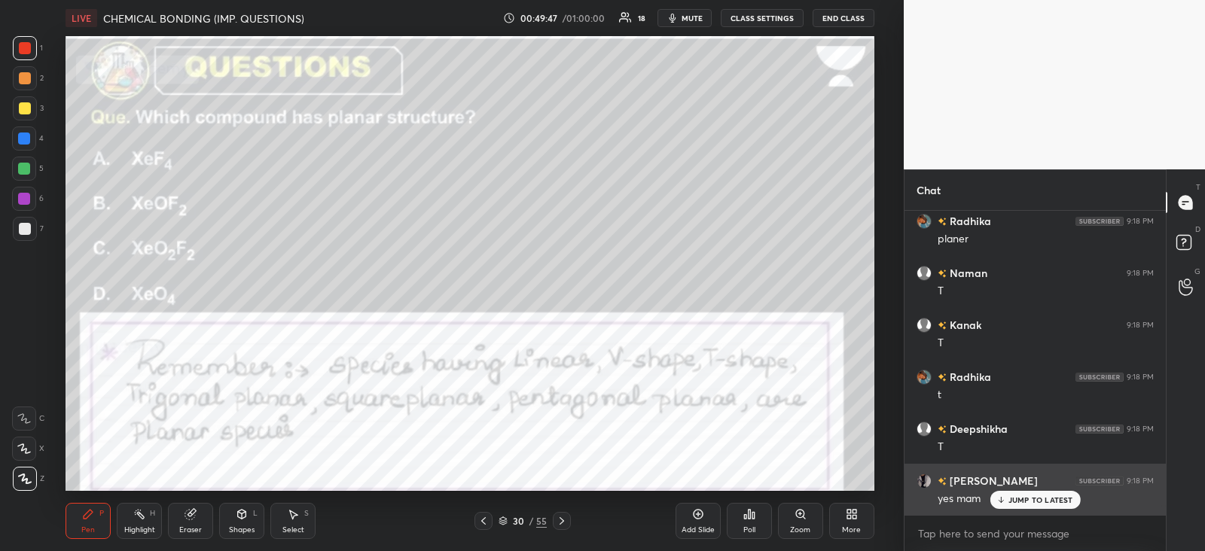
click at [1015, 507] on div "JUMP TO LATEST" at bounding box center [1035, 500] width 90 height 18
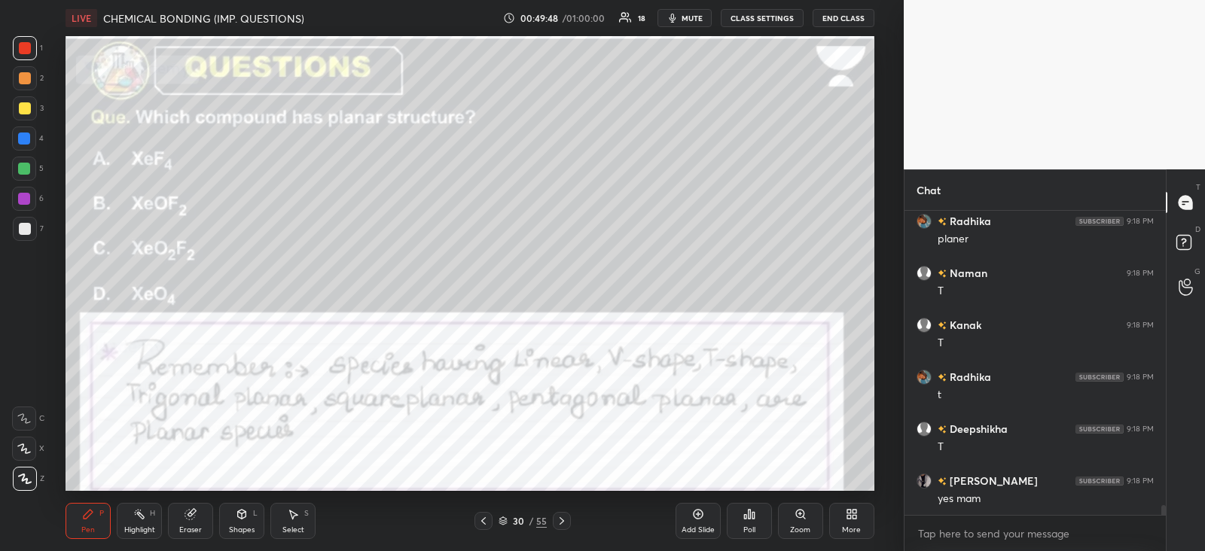
click at [192, 514] on icon at bounding box center [190, 515] width 10 height 10
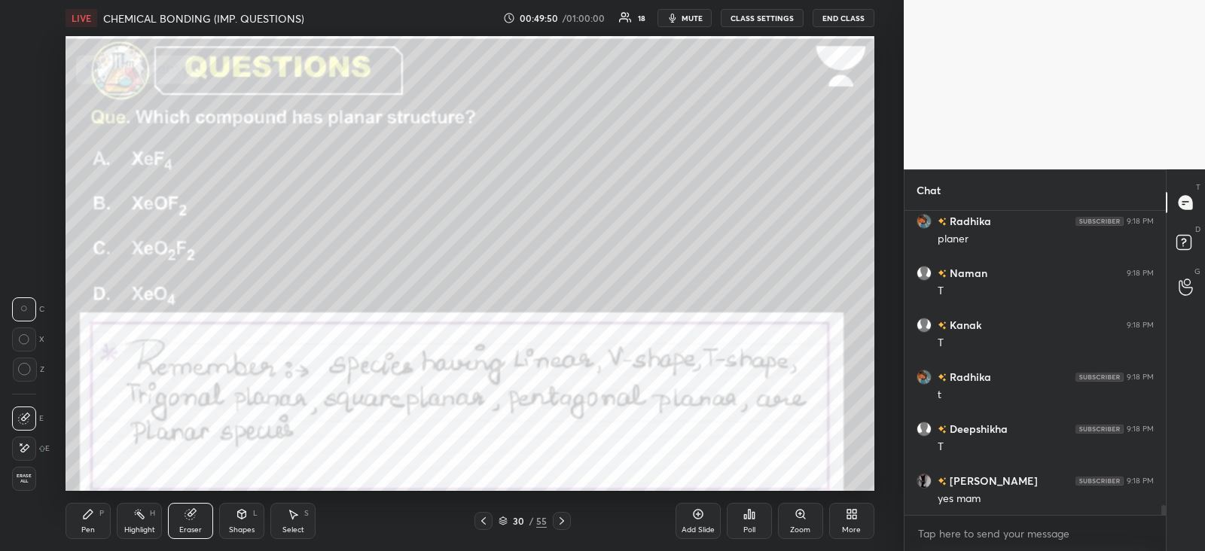
click at [91, 514] on icon at bounding box center [88, 514] width 9 height 9
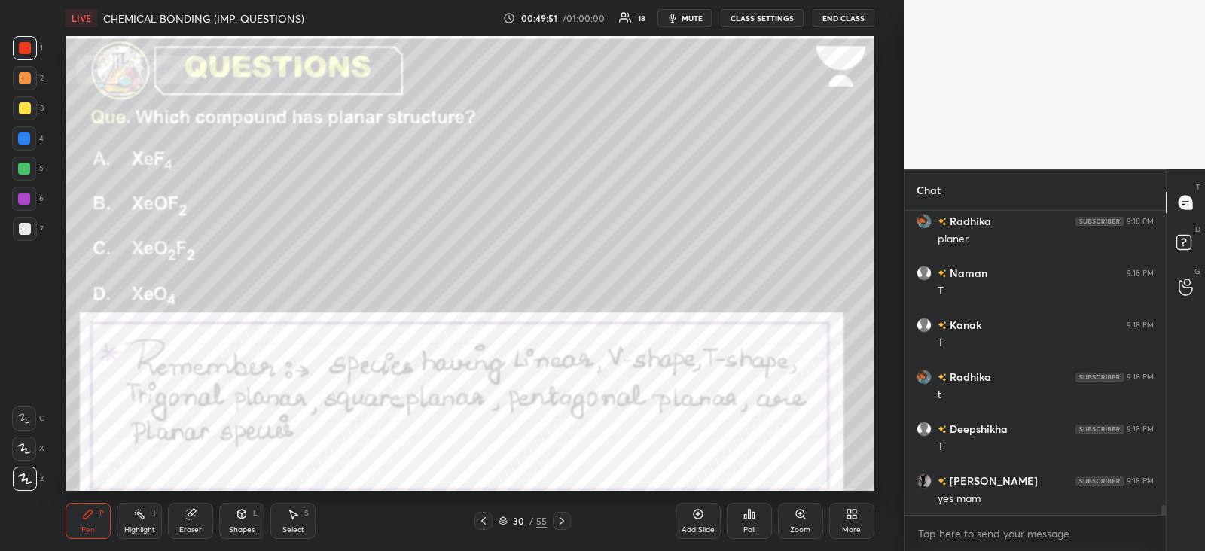
scroll to position [9359, 0]
click at [188, 521] on div "Eraser" at bounding box center [190, 521] width 45 height 36
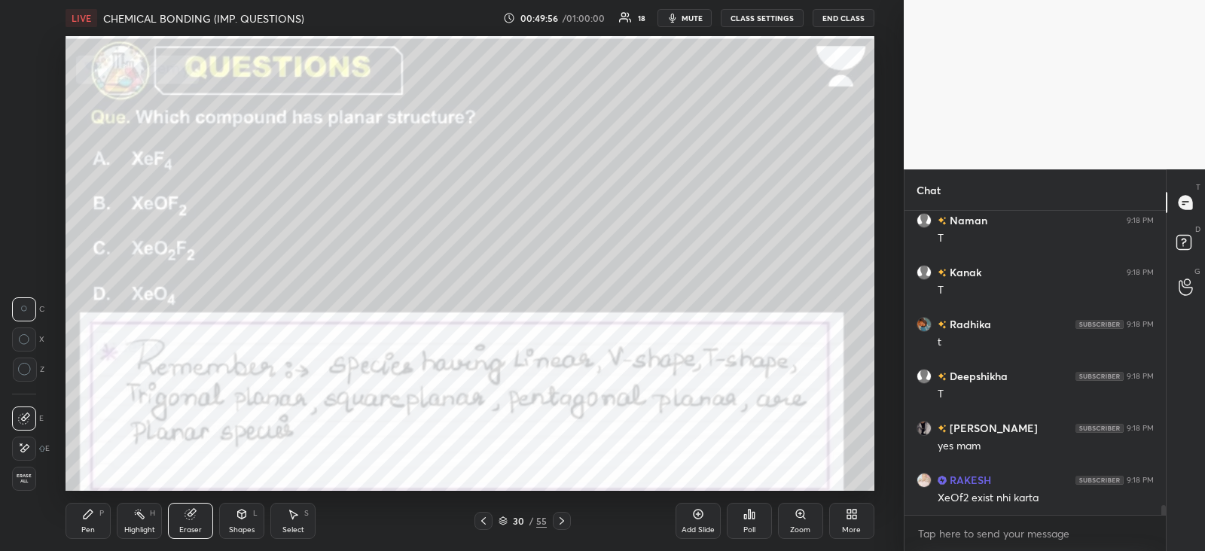
click at [95, 511] on div "Pen P" at bounding box center [88, 521] width 45 height 36
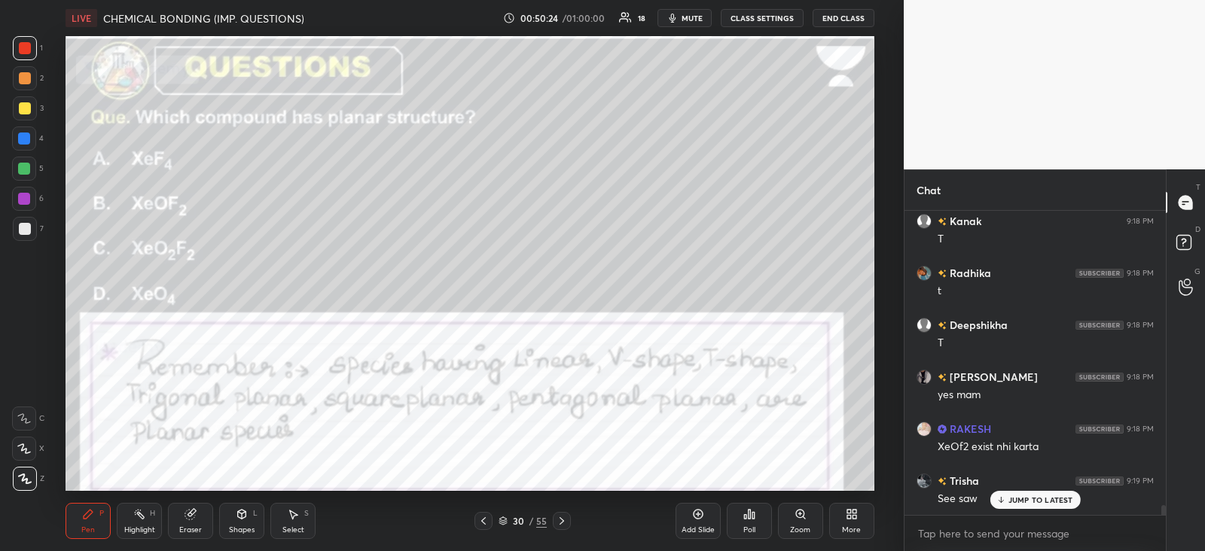
scroll to position [9462, 0]
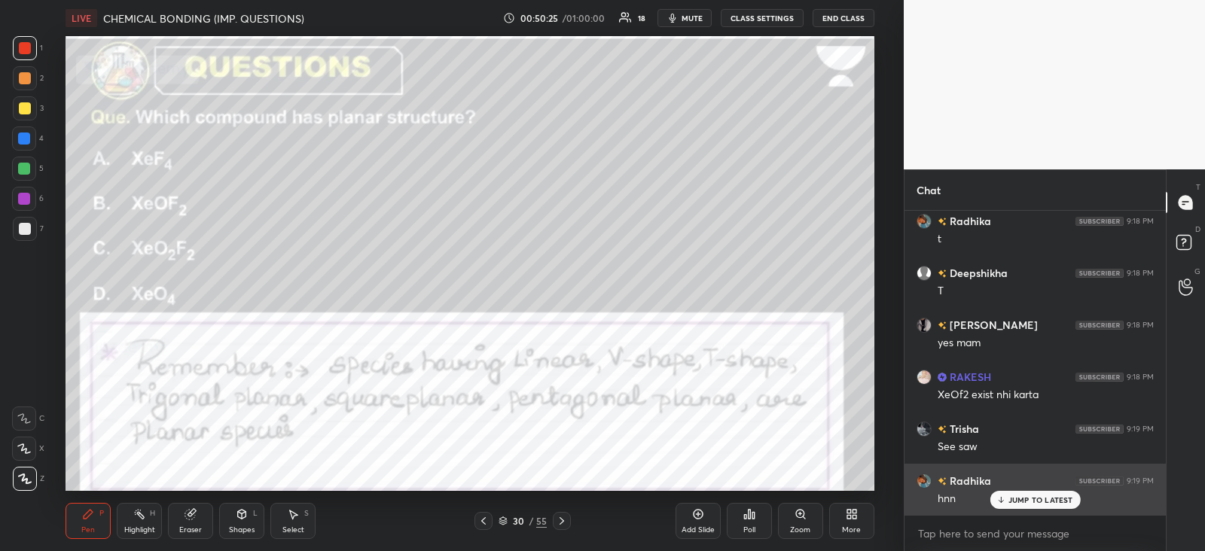
click at [1015, 499] on p "JUMP TO LATEST" at bounding box center [1041, 500] width 65 height 9
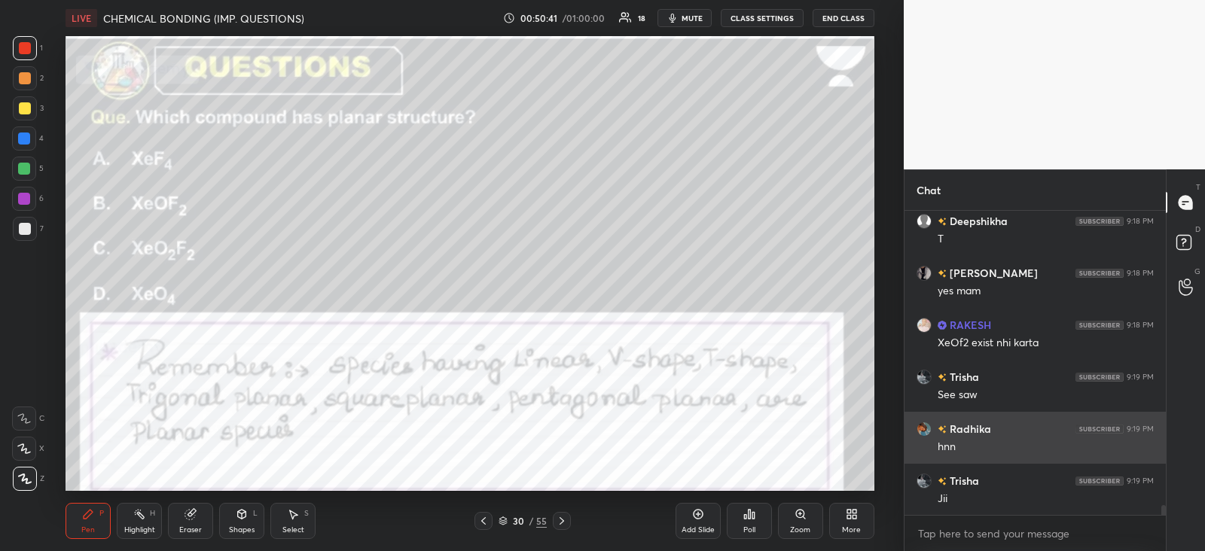
scroll to position [299, 256]
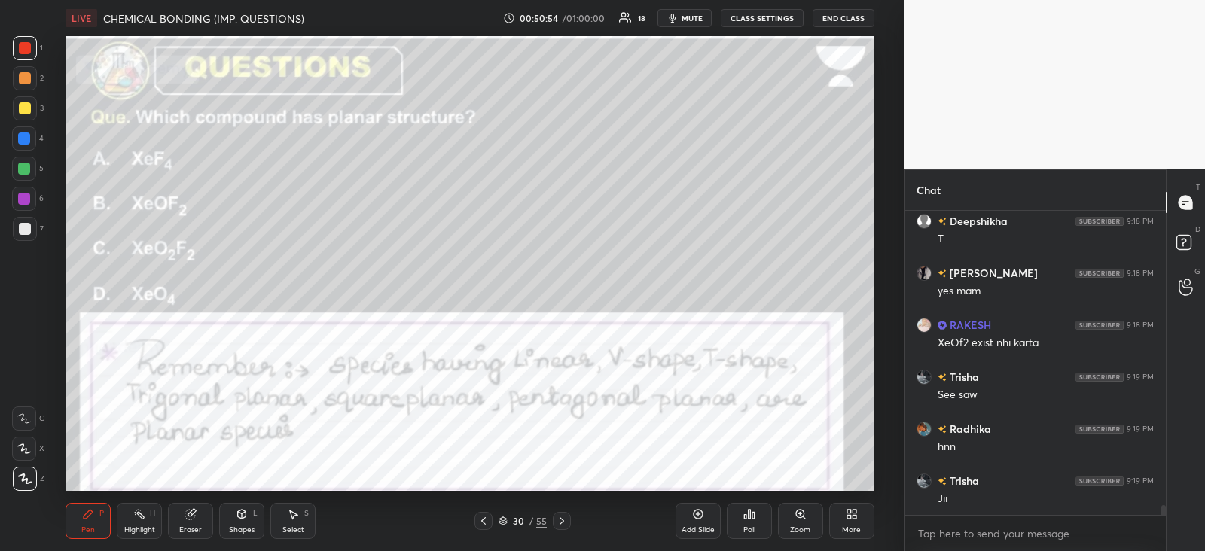
click at [187, 514] on icon at bounding box center [190, 515] width 10 height 10
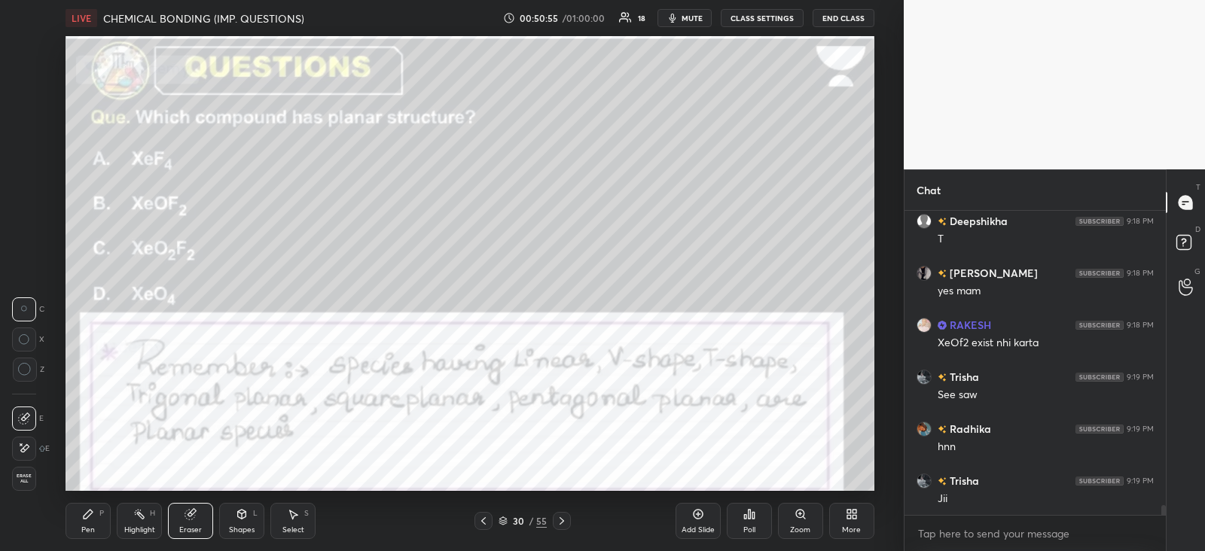
click at [22, 446] on icon at bounding box center [21, 445] width 2 height 2
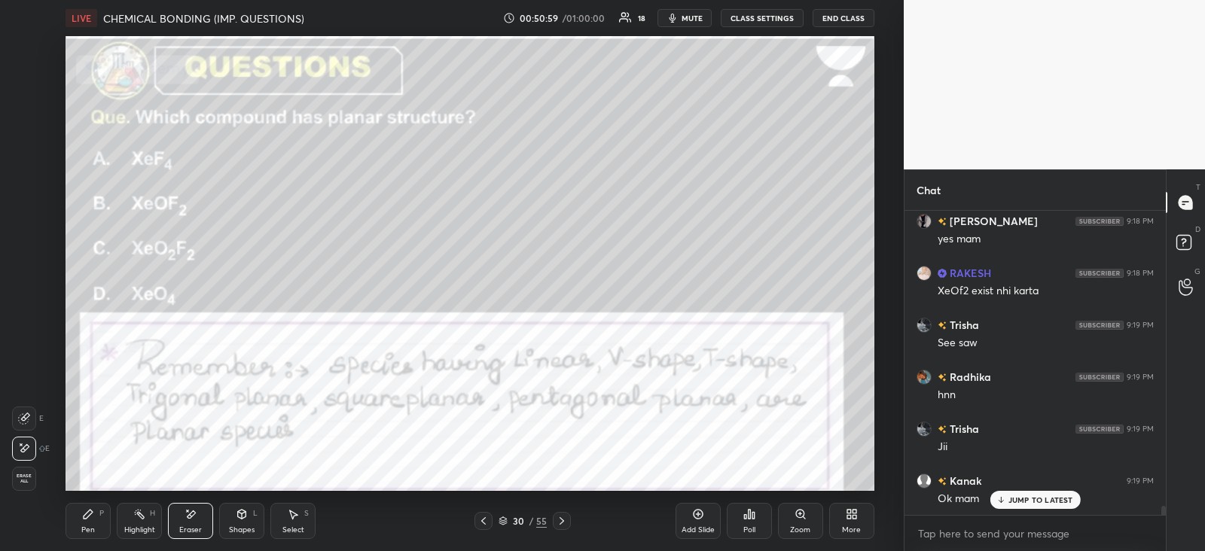
click at [136, 506] on div "Highlight H" at bounding box center [139, 521] width 45 height 36
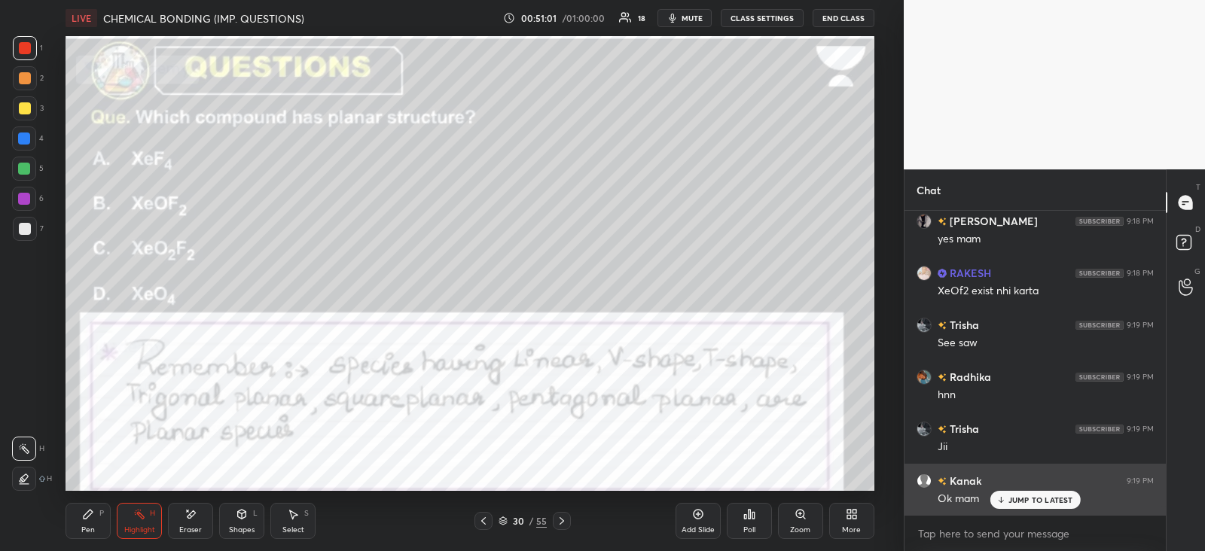
click at [1043, 500] on p "JUMP TO LATEST" at bounding box center [1041, 500] width 65 height 9
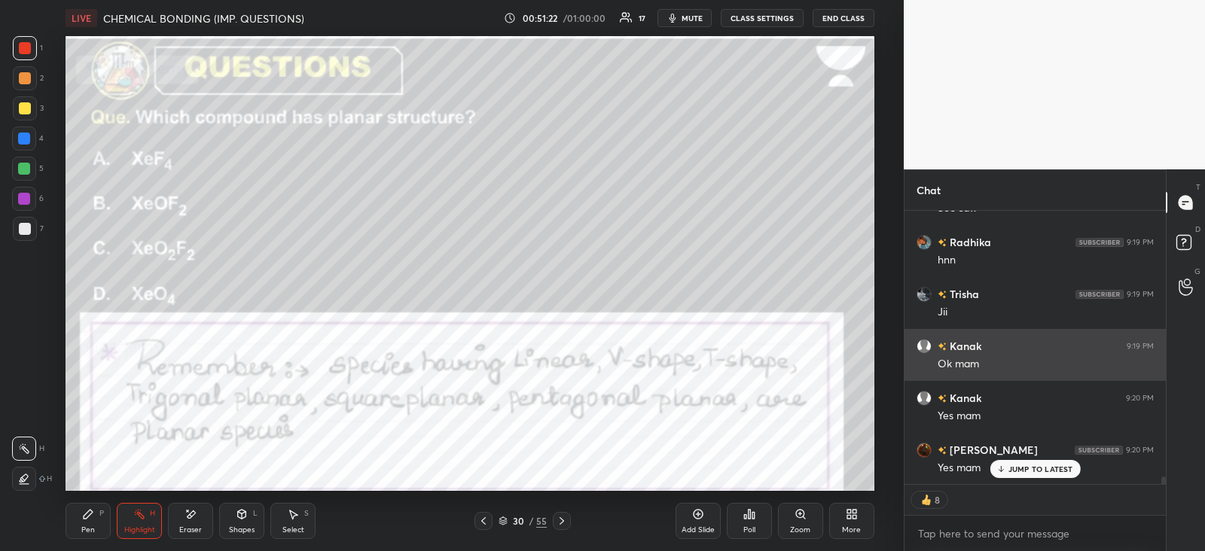
scroll to position [9753, 0]
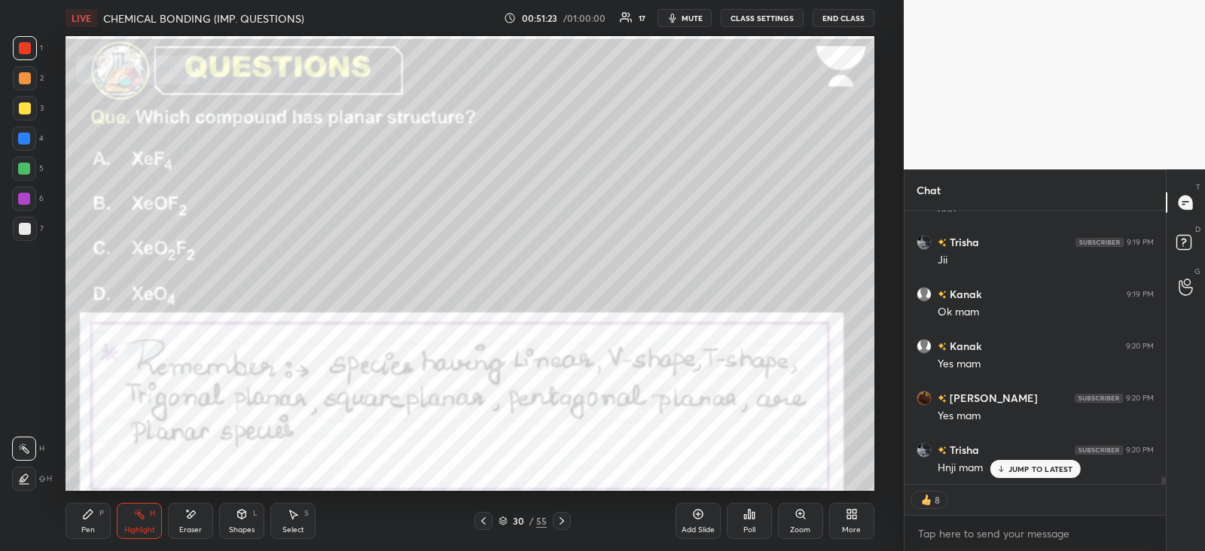
click at [556, 529] on div at bounding box center [562, 521] width 18 height 18
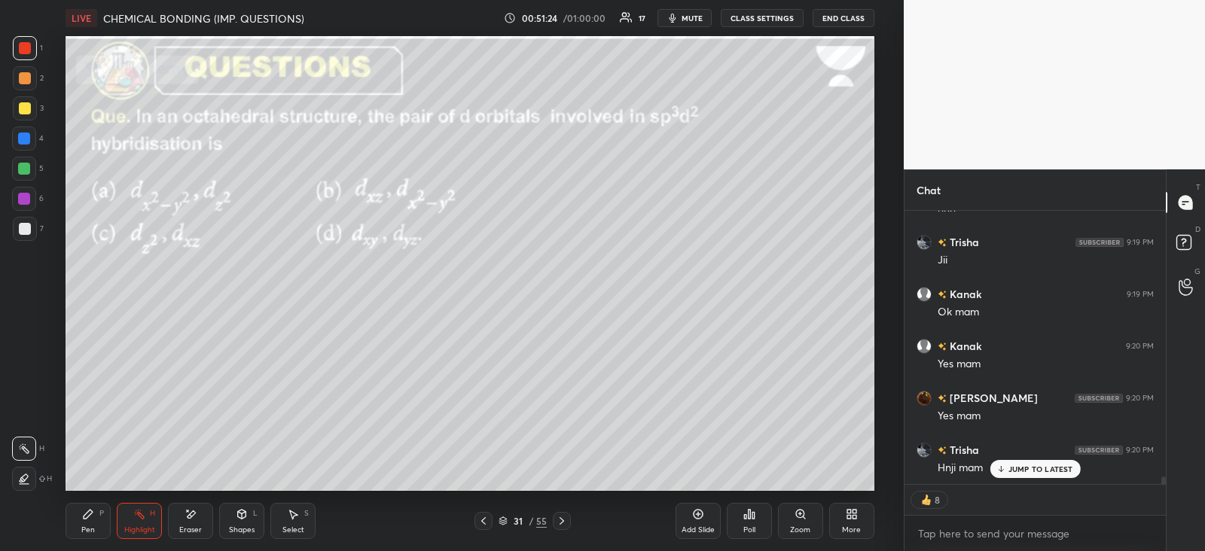
scroll to position [9805, 0]
click at [752, 527] on div "Poll" at bounding box center [749, 531] width 12 height 8
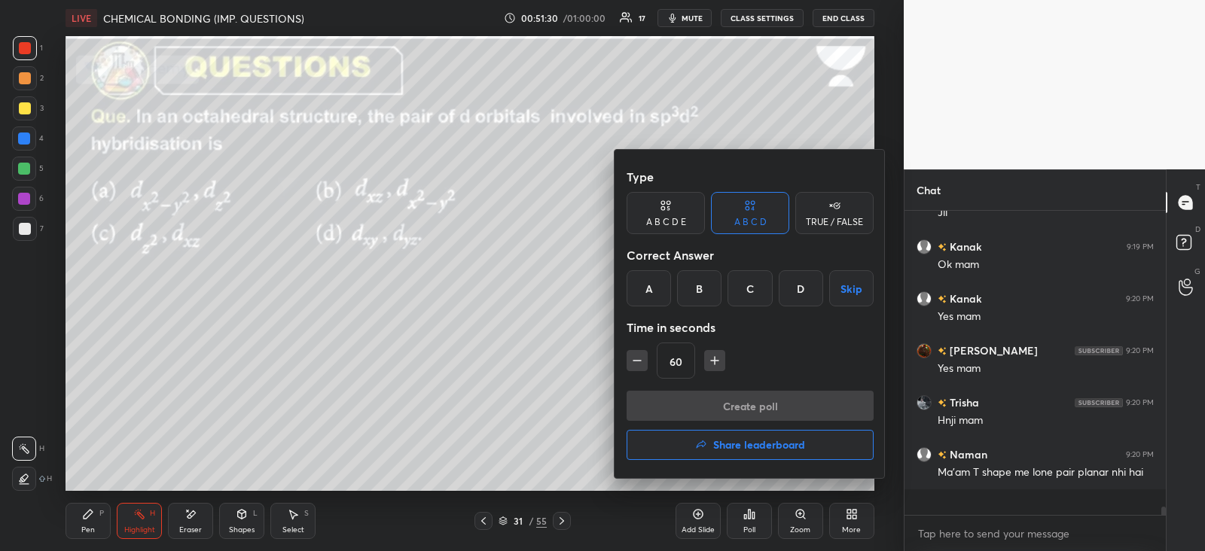
scroll to position [9774, 0]
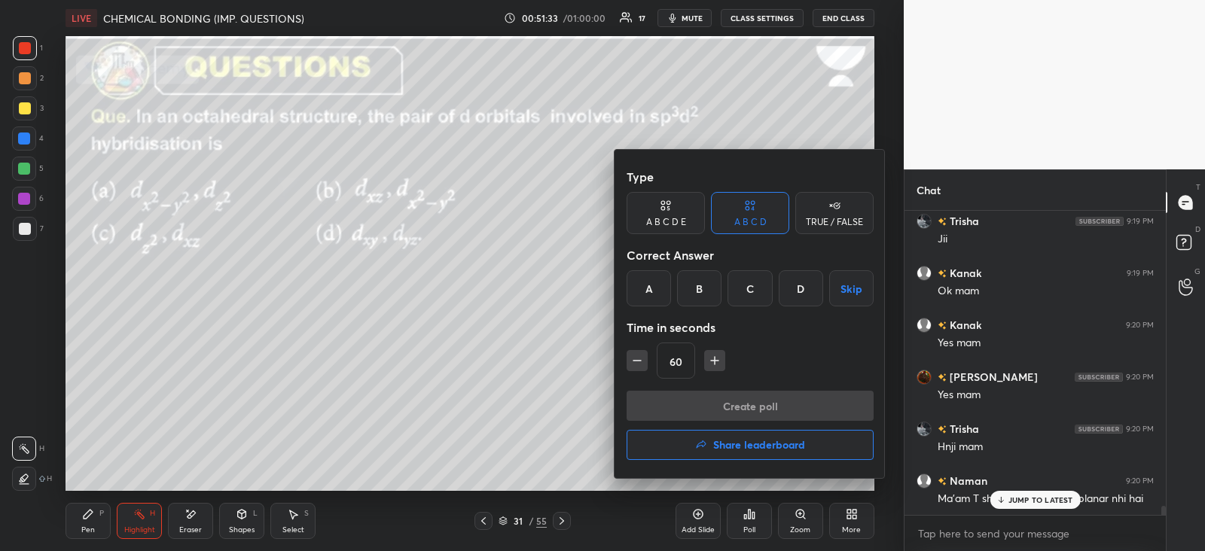
click at [701, 285] on div "B" at bounding box center [699, 288] width 44 height 36
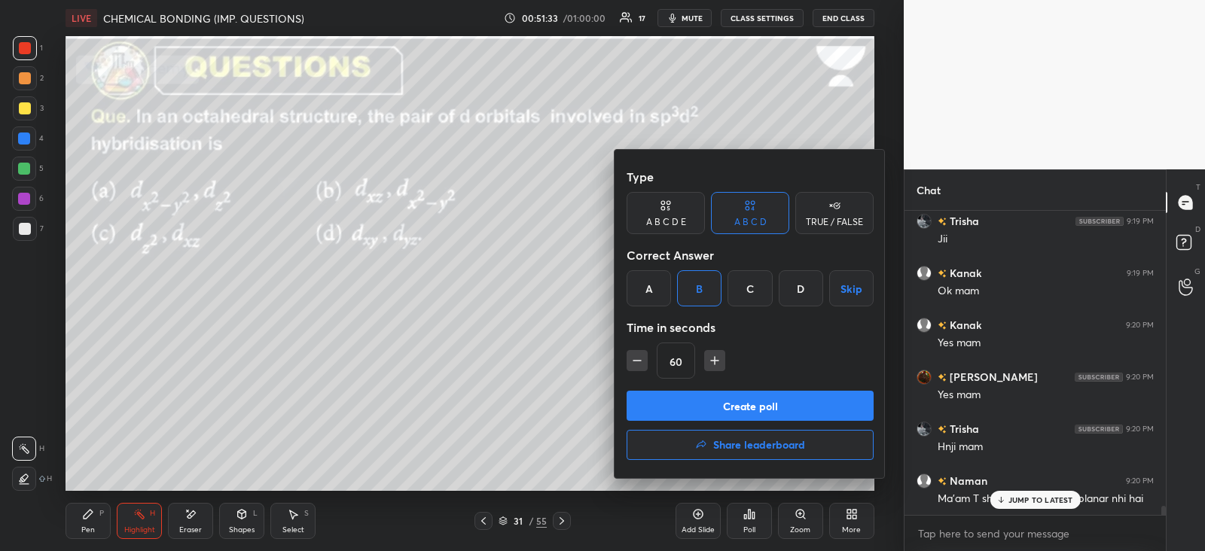
click at [708, 401] on button "Create poll" at bounding box center [750, 406] width 247 height 30
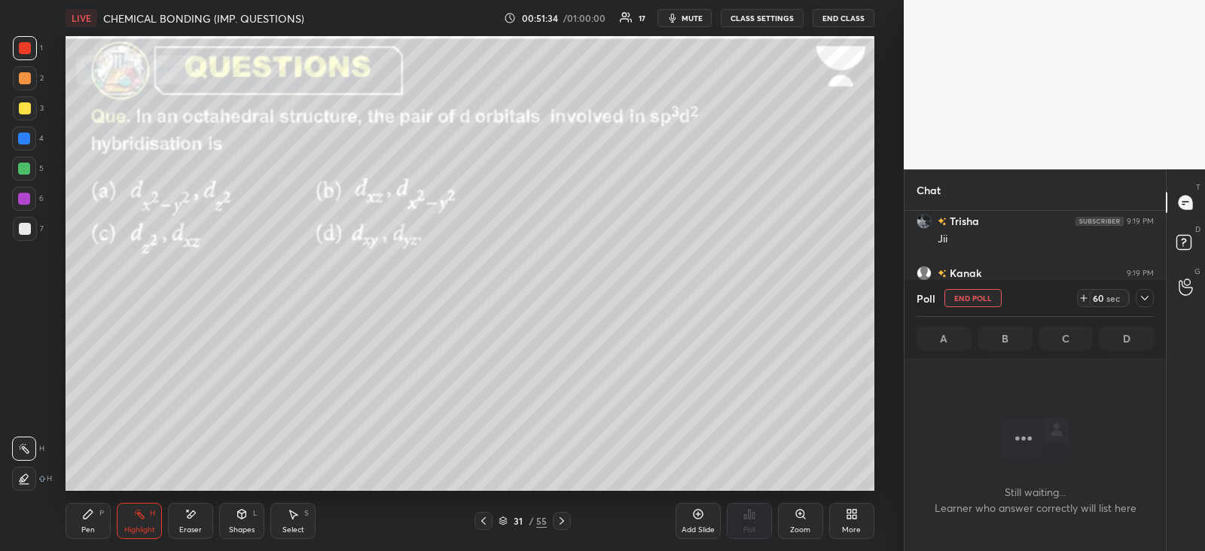
scroll to position [5, 5]
click at [1145, 299] on icon at bounding box center [1145, 298] width 12 height 12
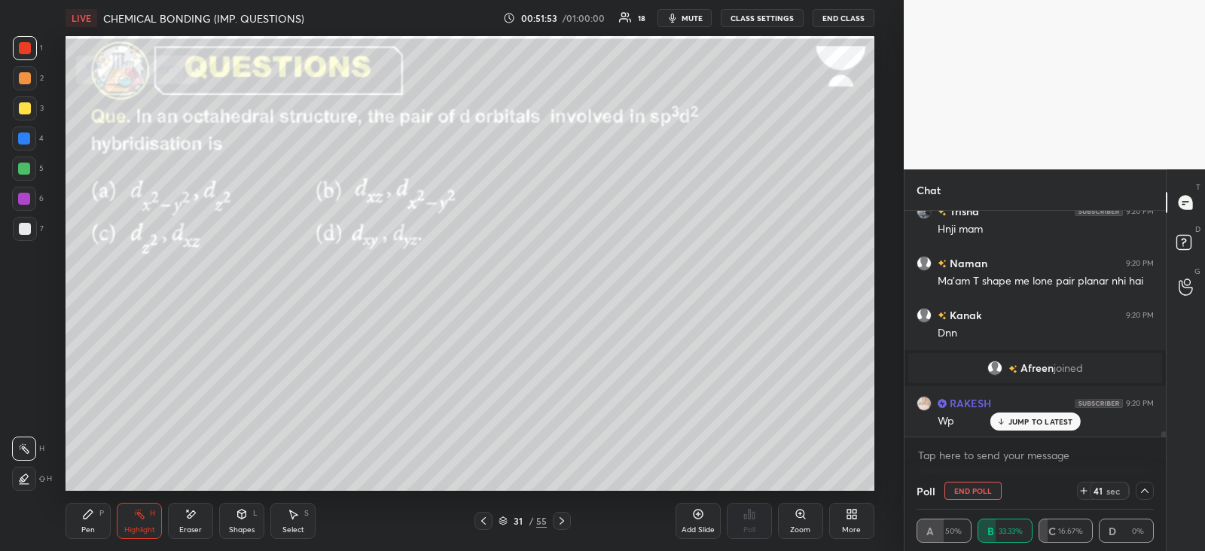
scroll to position [9717, 0]
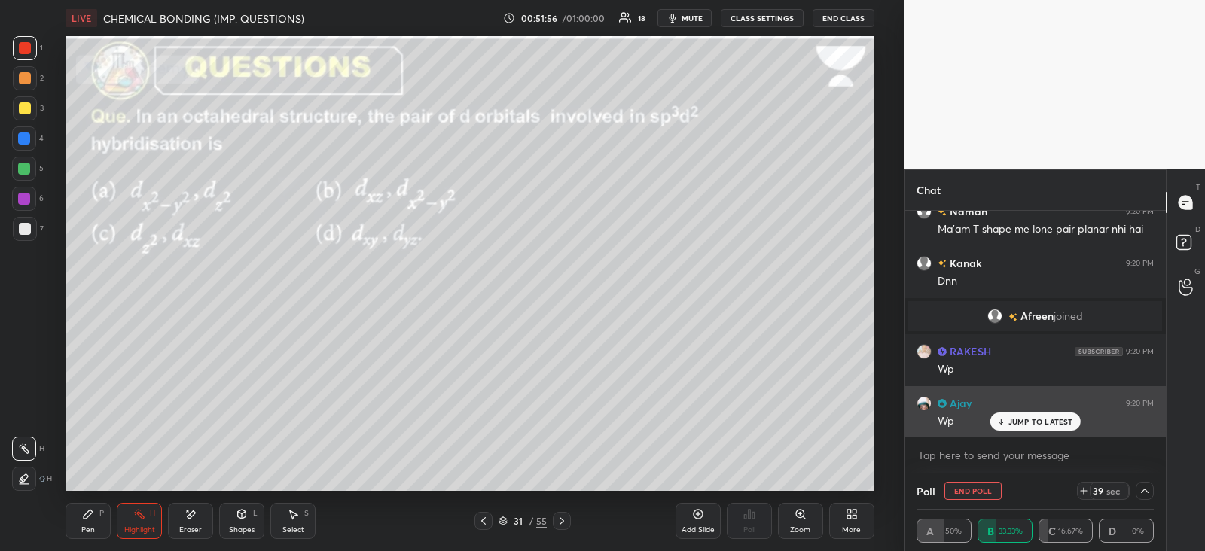
click at [1012, 429] on div "JUMP TO LATEST" at bounding box center [1035, 422] width 90 height 18
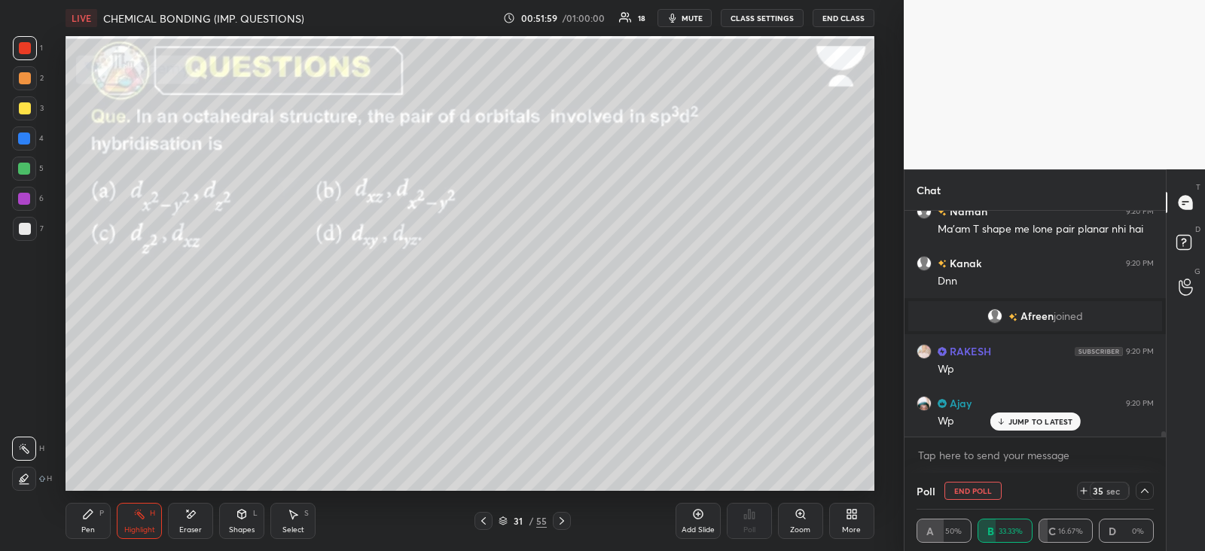
scroll to position [9769, 0]
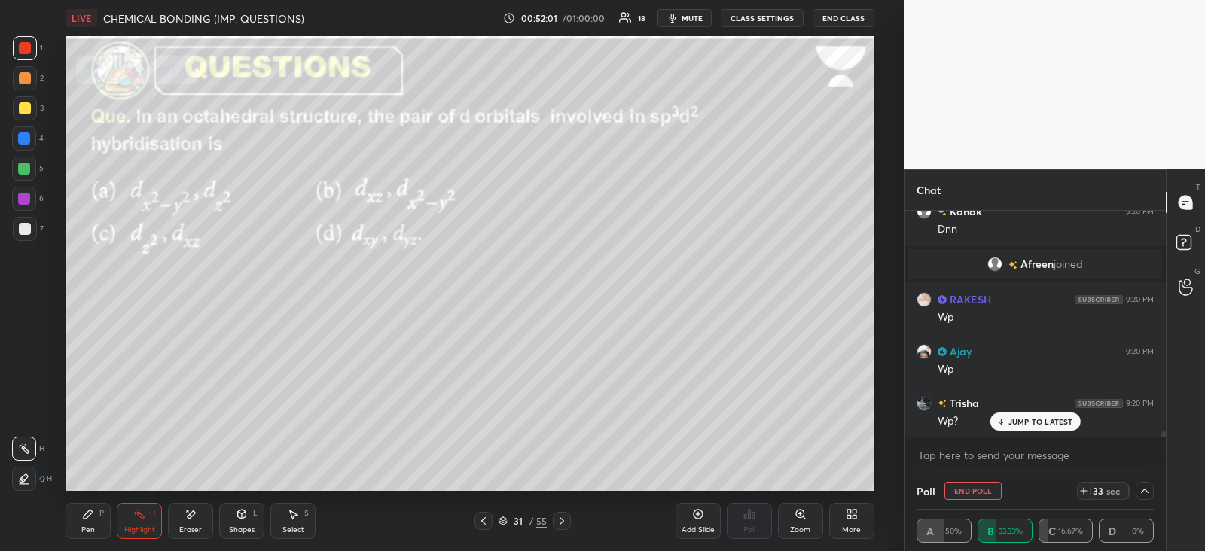
click at [962, 488] on button "End Poll" at bounding box center [973, 491] width 57 height 18
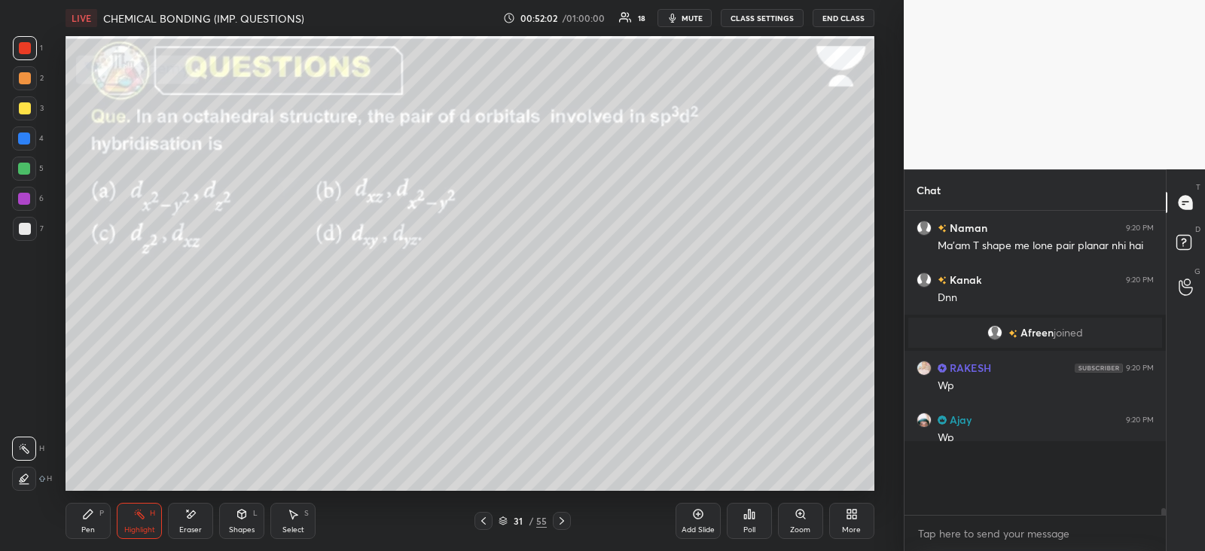
scroll to position [292, 256]
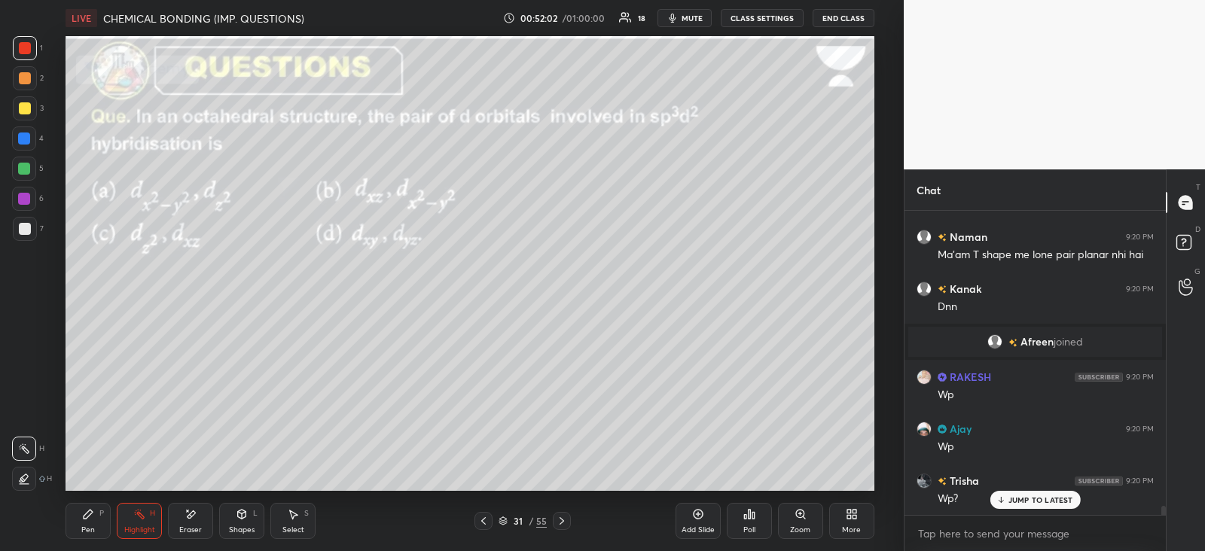
click at [756, 519] on div "Poll" at bounding box center [749, 521] width 45 height 36
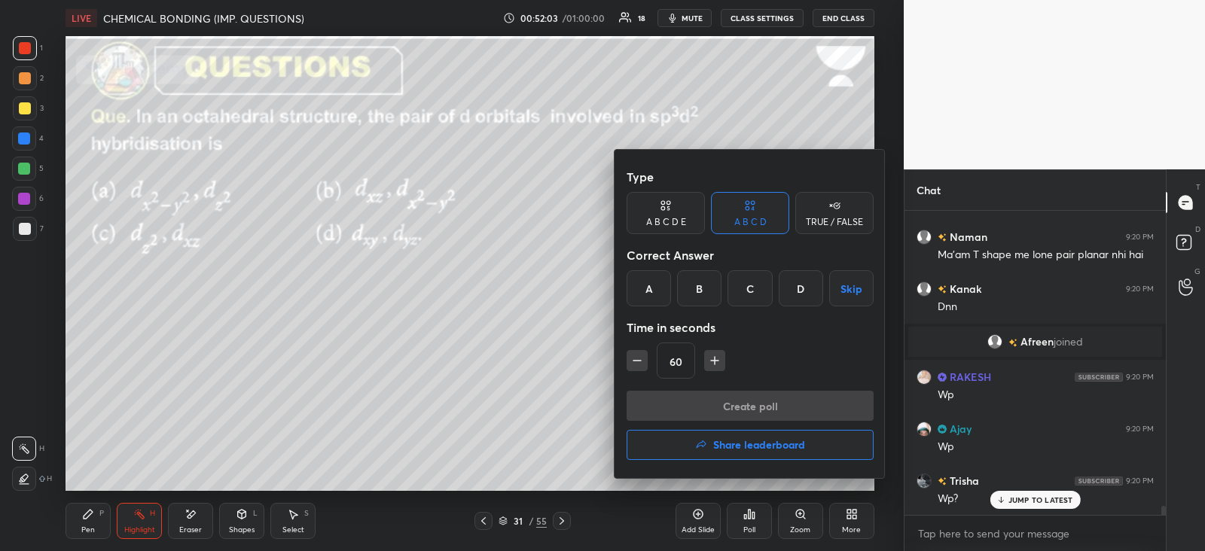
click at [649, 291] on div "A" at bounding box center [649, 288] width 44 height 36
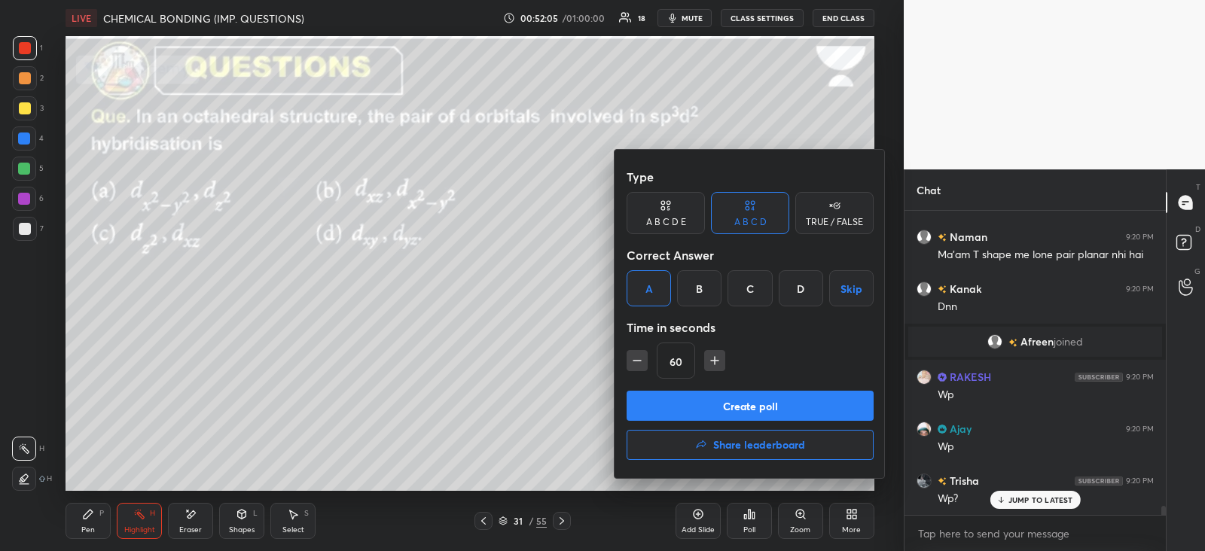
click at [705, 404] on button "Create poll" at bounding box center [750, 406] width 247 height 30
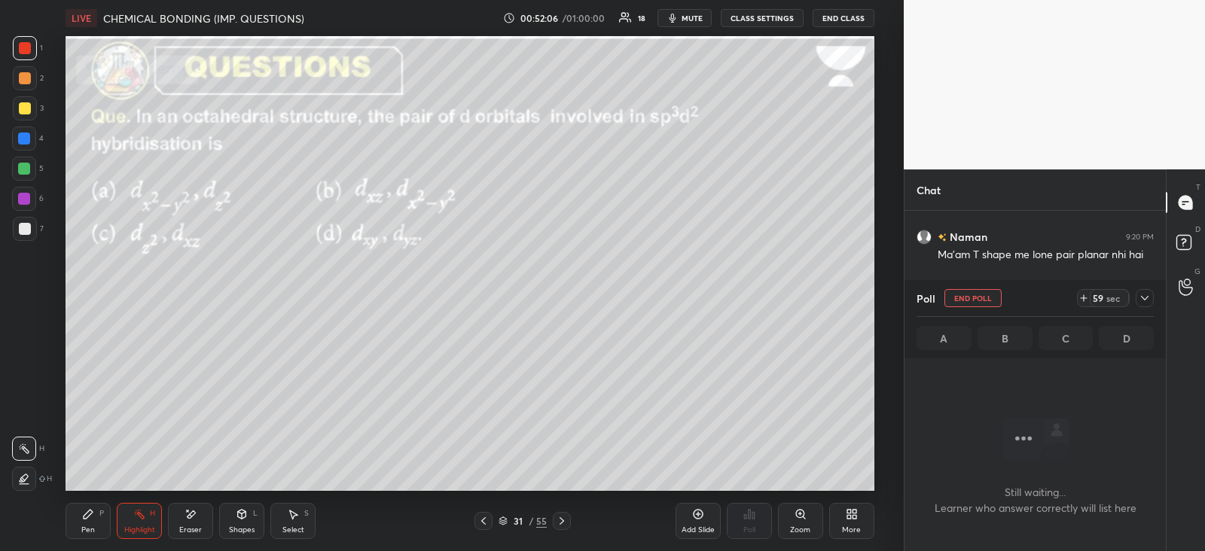
click at [1146, 299] on icon at bounding box center [1145, 298] width 12 height 12
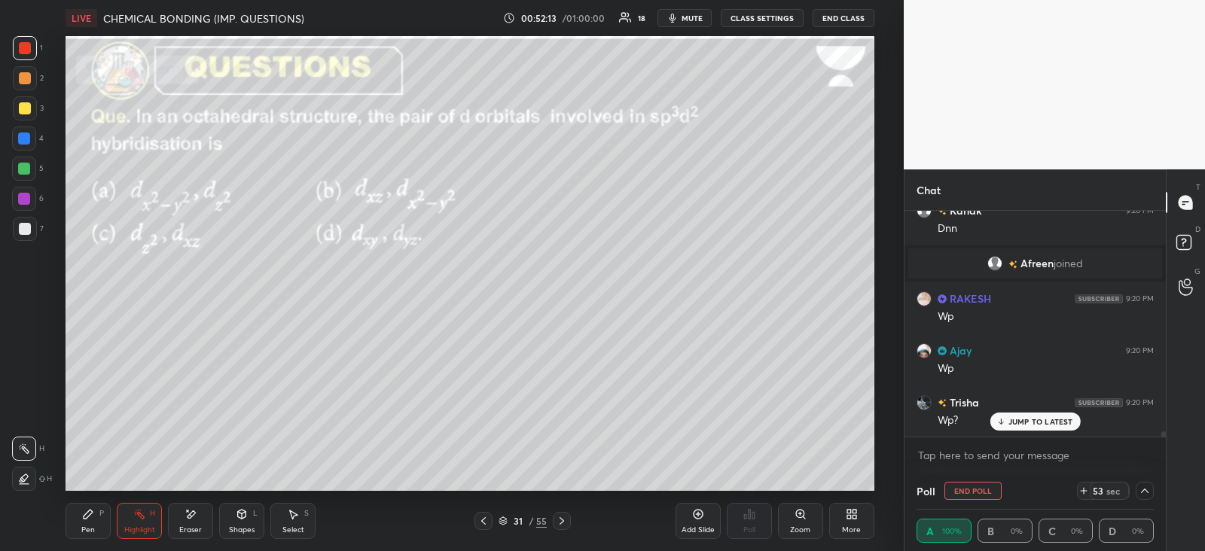
click at [17, 44] on div at bounding box center [25, 48] width 24 height 24
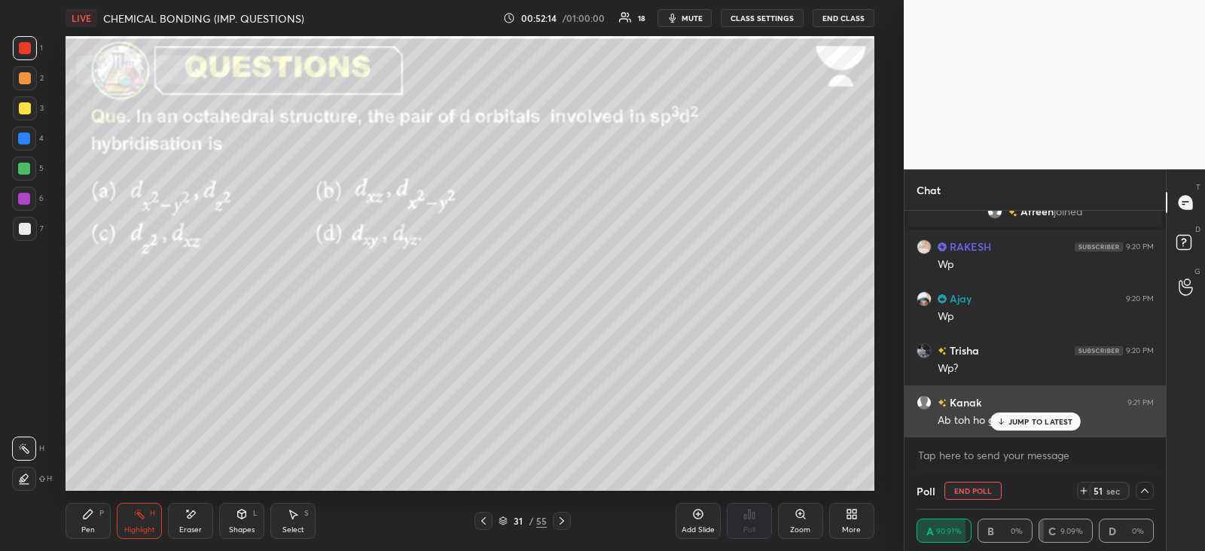
click at [1016, 419] on p "JUMP TO LATEST" at bounding box center [1041, 421] width 65 height 9
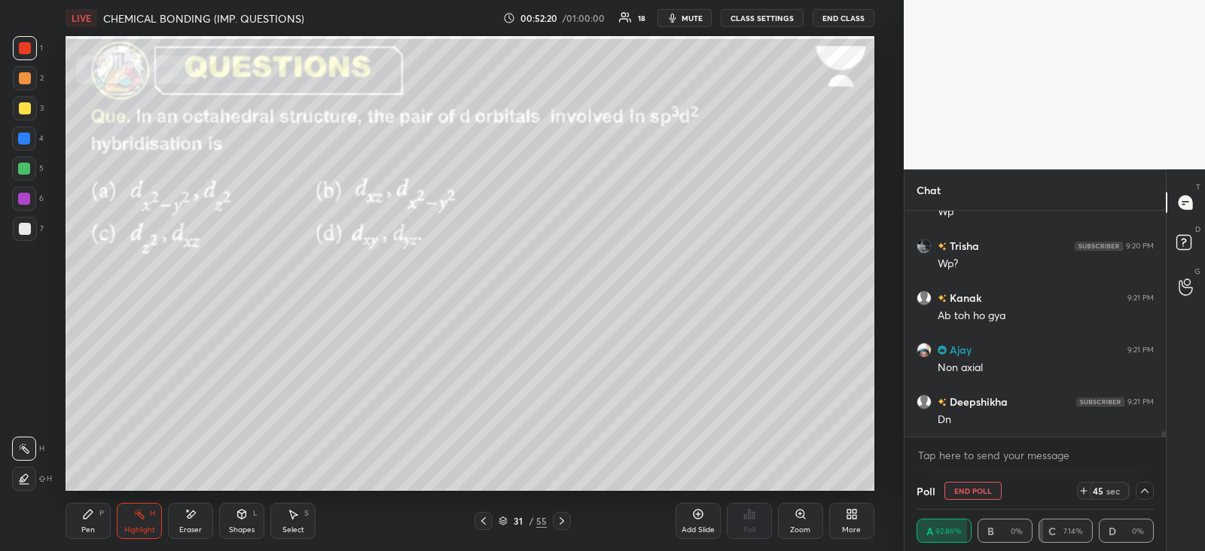
click at [29, 166] on div at bounding box center [24, 169] width 12 height 12
click at [87, 519] on icon at bounding box center [88, 514] width 9 height 9
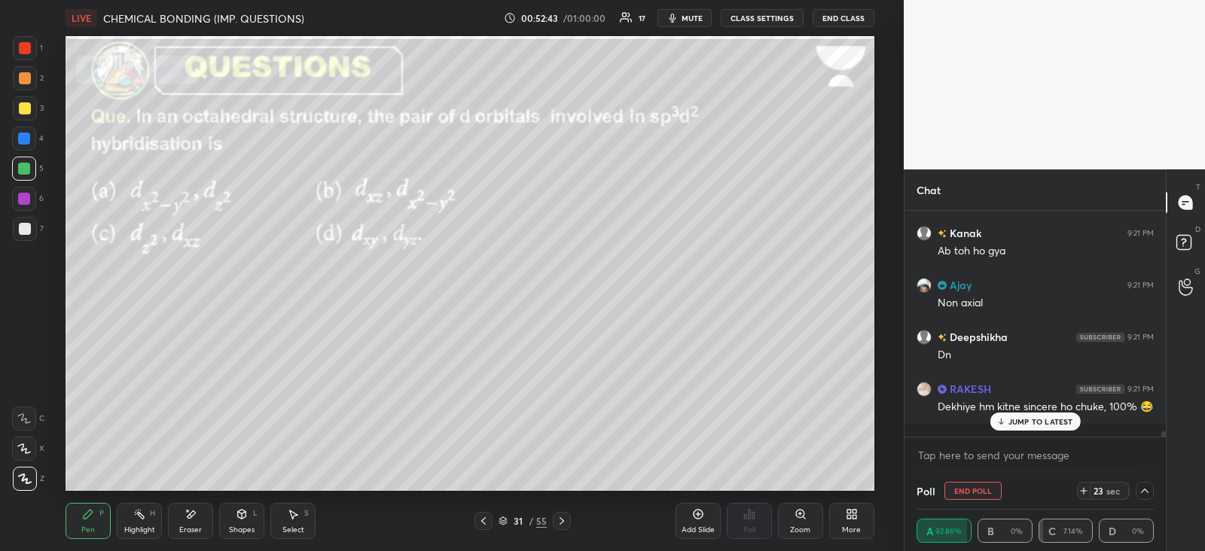
click at [1030, 417] on p "JUMP TO LATEST" at bounding box center [1041, 421] width 65 height 9
click at [567, 516] on icon at bounding box center [562, 521] width 12 height 12
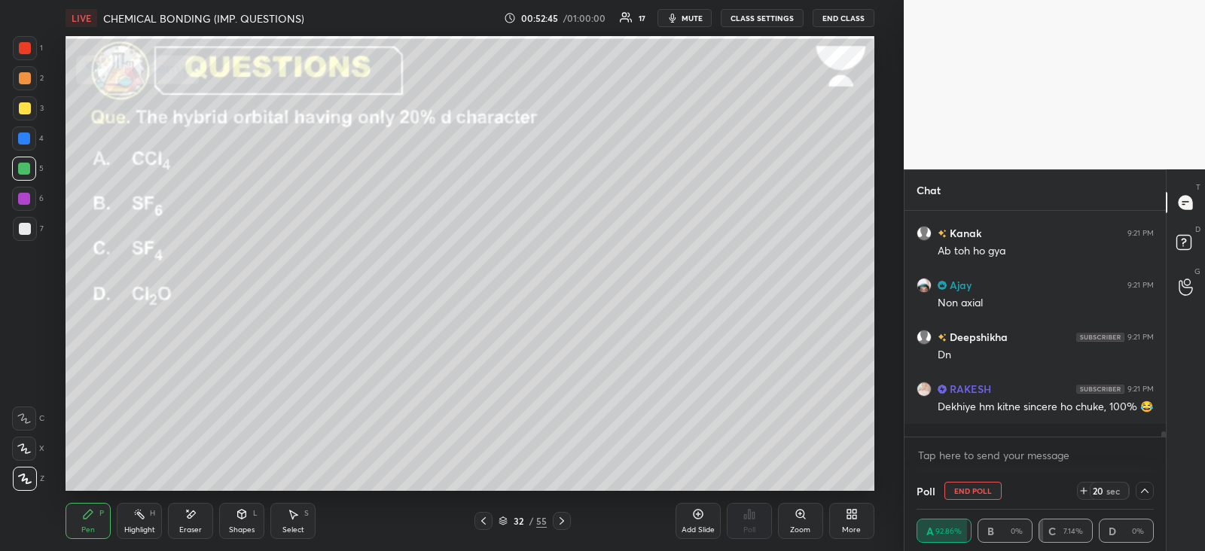
click at [486, 523] on icon at bounding box center [484, 521] width 12 height 12
click at [563, 521] on icon at bounding box center [562, 522] width 5 height 8
click at [491, 520] on div at bounding box center [484, 521] width 18 height 18
click at [488, 522] on icon at bounding box center [484, 521] width 12 height 12
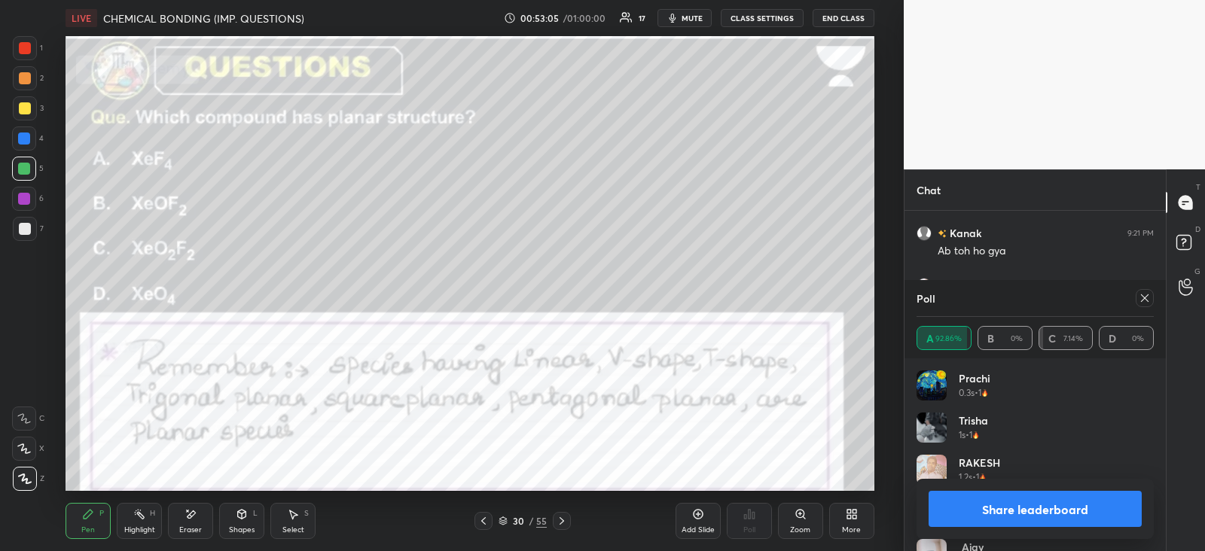
scroll to position [176, 233]
click at [1150, 289] on div at bounding box center [1145, 298] width 18 height 18
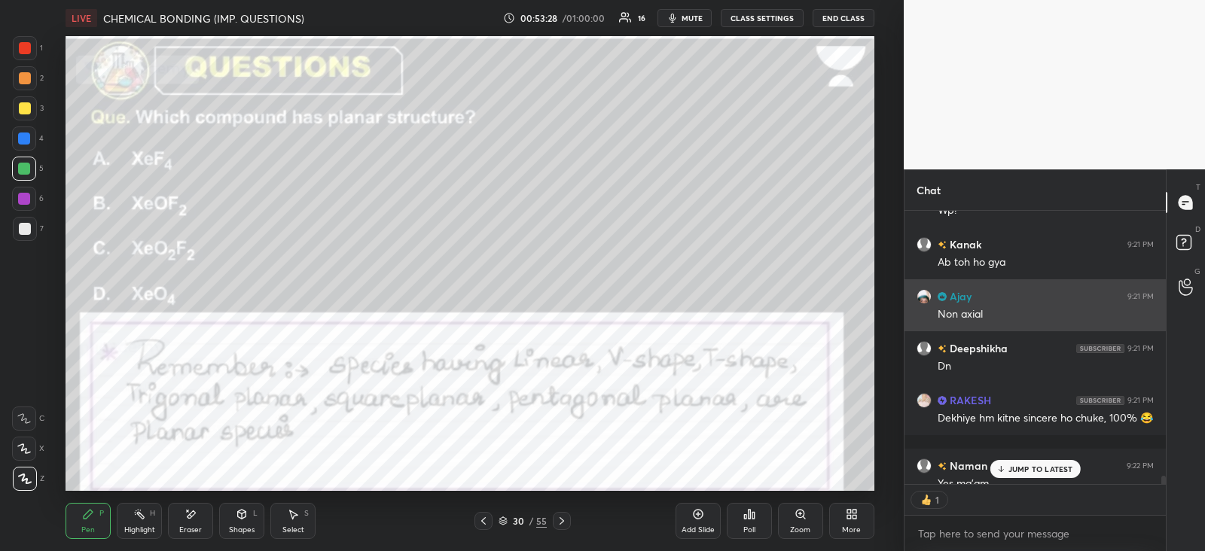
scroll to position [5, 5]
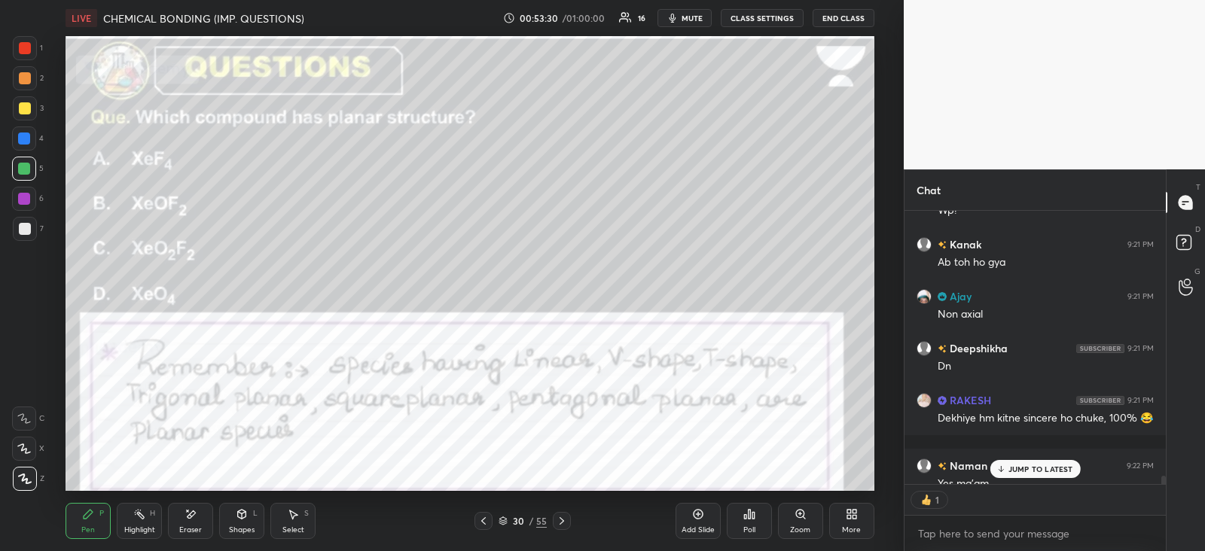
click at [1033, 469] on p "JUMP TO LATEST" at bounding box center [1041, 469] width 65 height 9
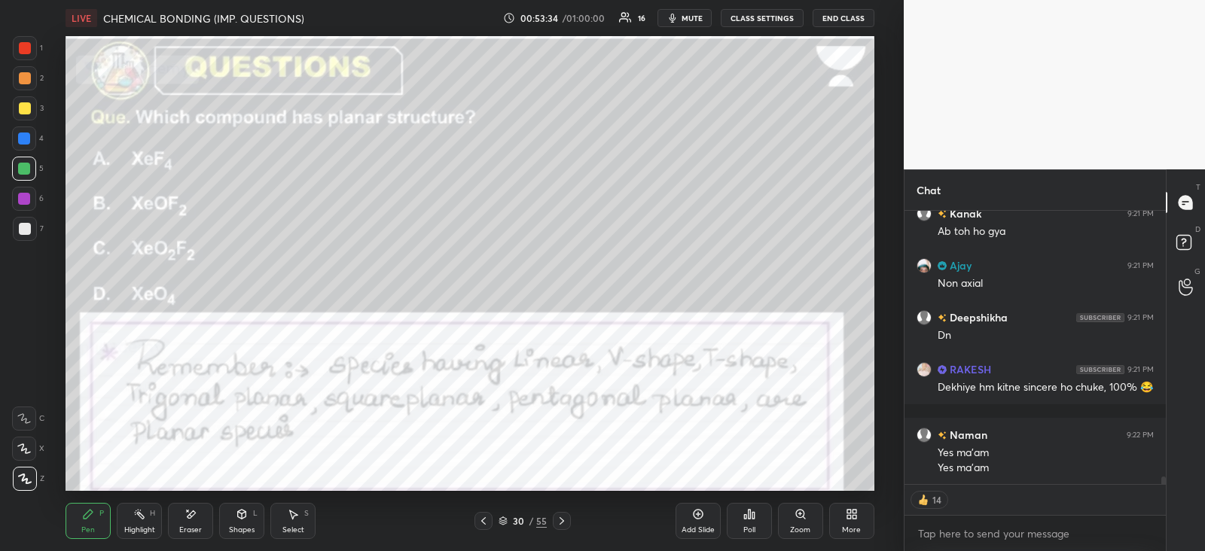
click at [561, 519] on icon at bounding box center [562, 522] width 5 height 8
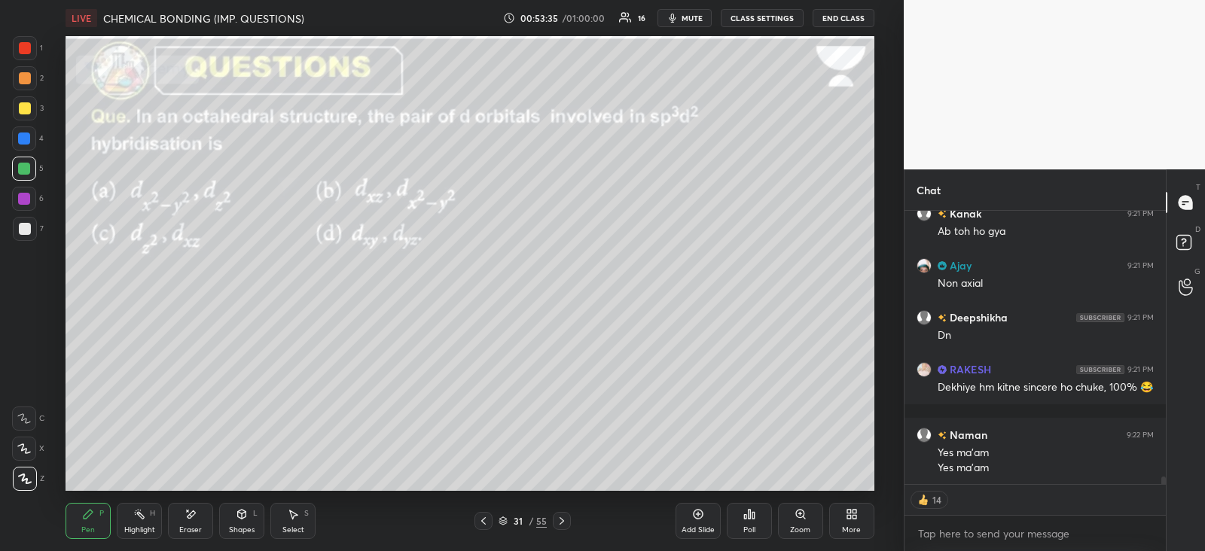
click at [563, 516] on icon at bounding box center [562, 521] width 12 height 12
click at [759, 518] on div "Poll" at bounding box center [749, 521] width 45 height 36
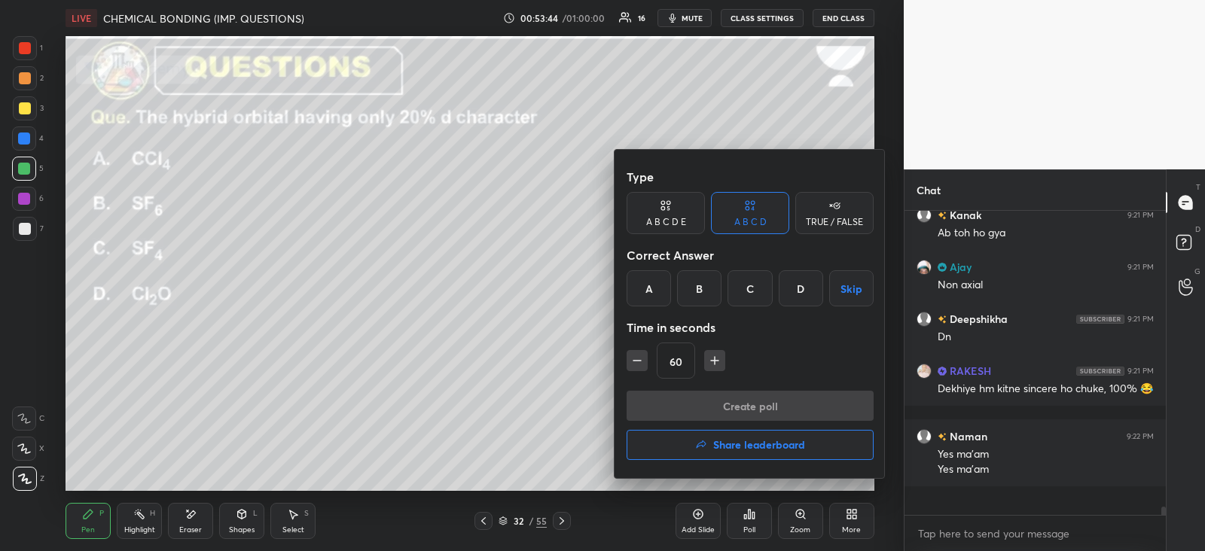
scroll to position [9980, 0]
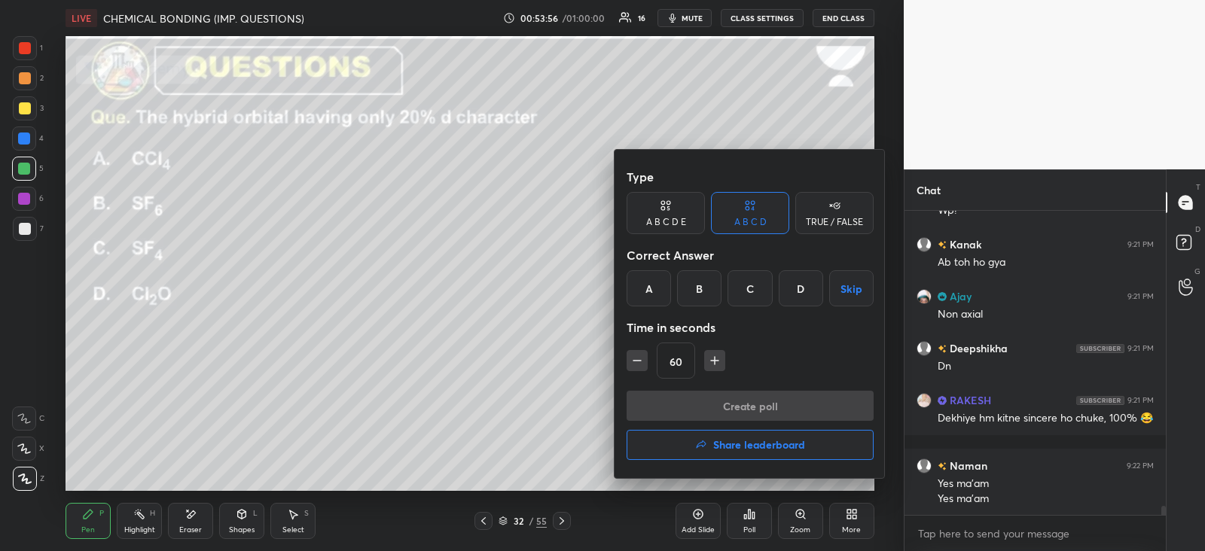
click at [695, 279] on div "B" at bounding box center [699, 288] width 44 height 36
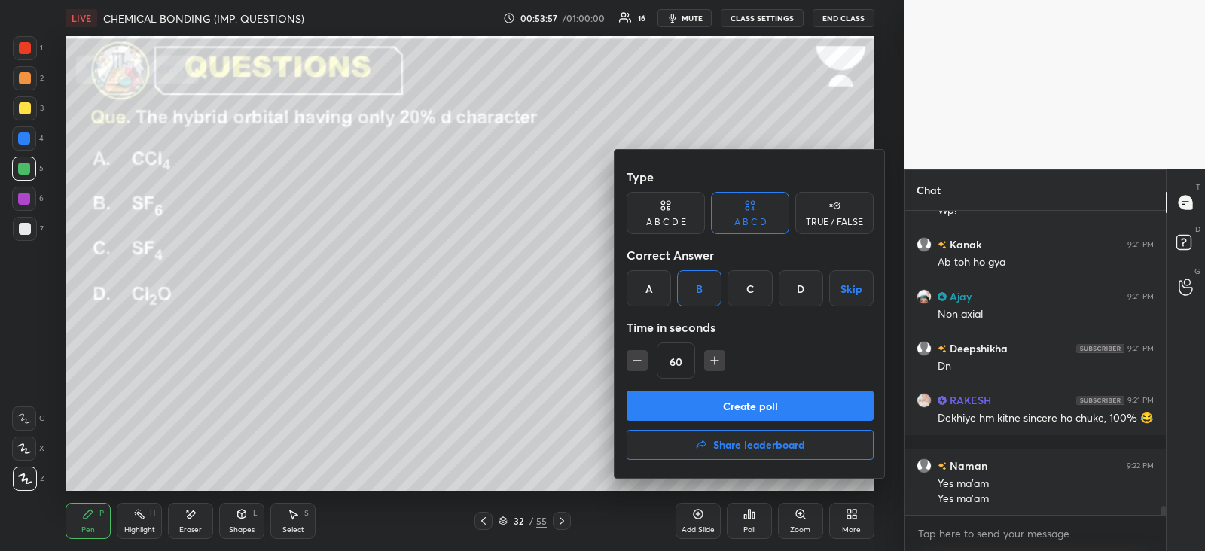
click at [695, 412] on button "Create poll" at bounding box center [750, 406] width 247 height 30
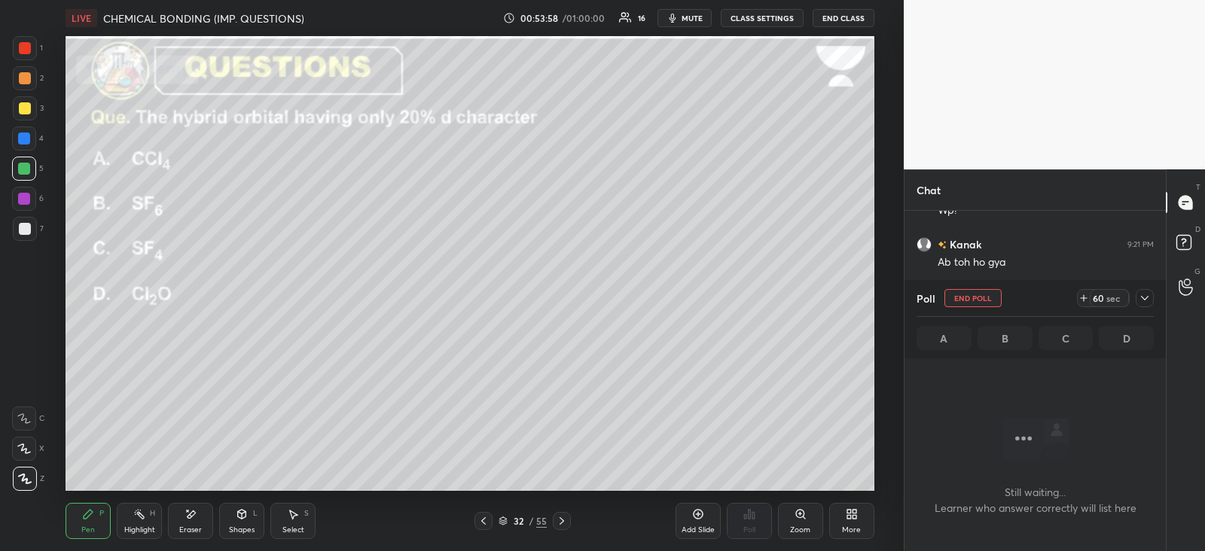
click at [1145, 295] on icon at bounding box center [1145, 298] width 12 height 12
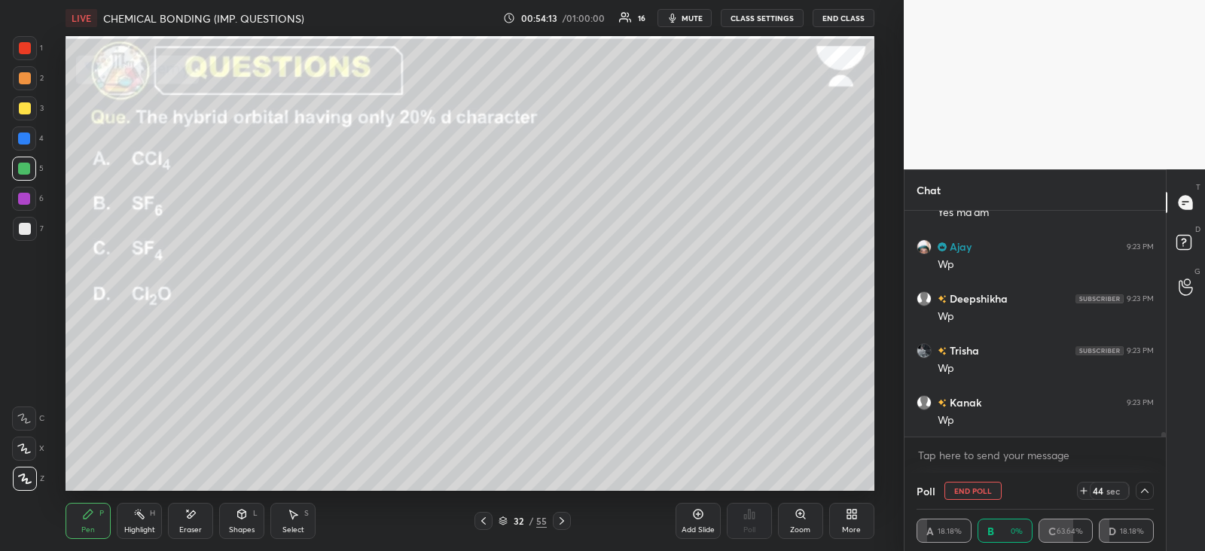
scroll to position [10318, 0]
click at [975, 488] on button "End Poll" at bounding box center [973, 491] width 57 height 18
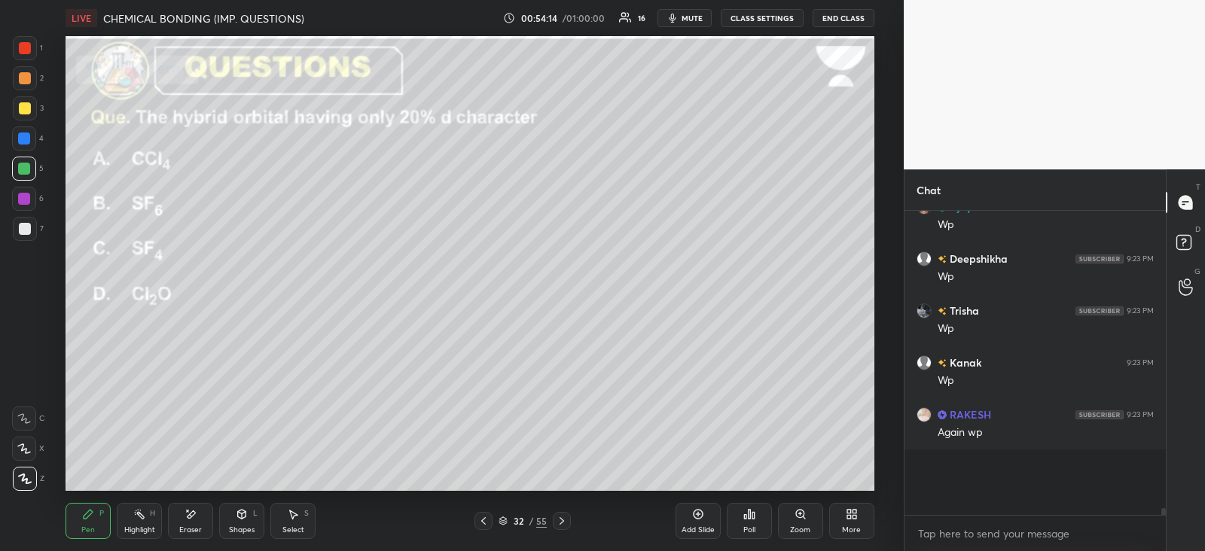
scroll to position [10288, 0]
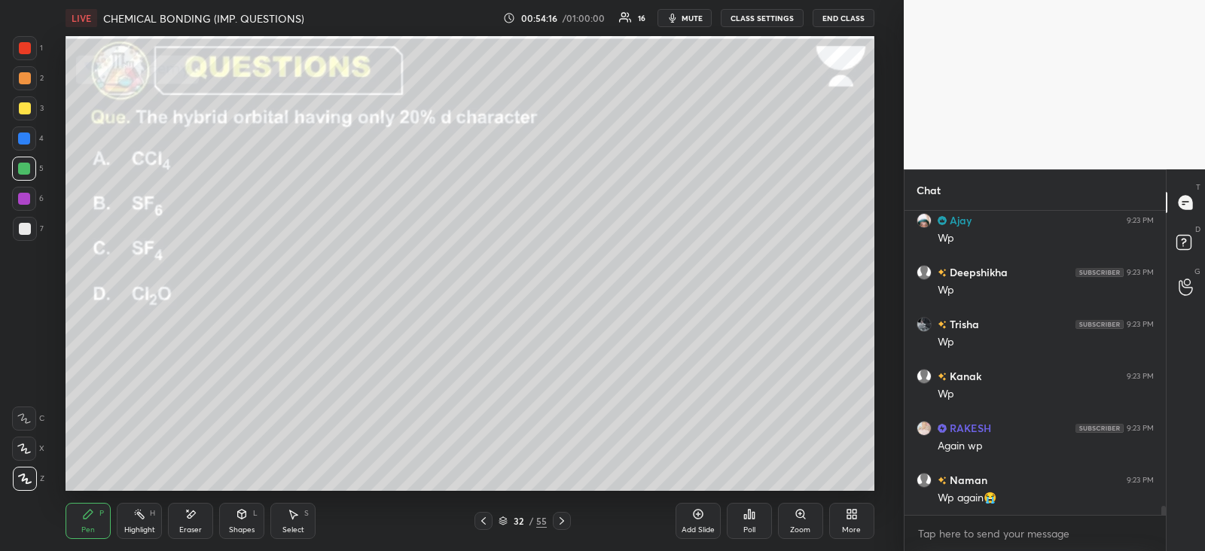
click at [750, 513] on icon at bounding box center [749, 514] width 12 height 12
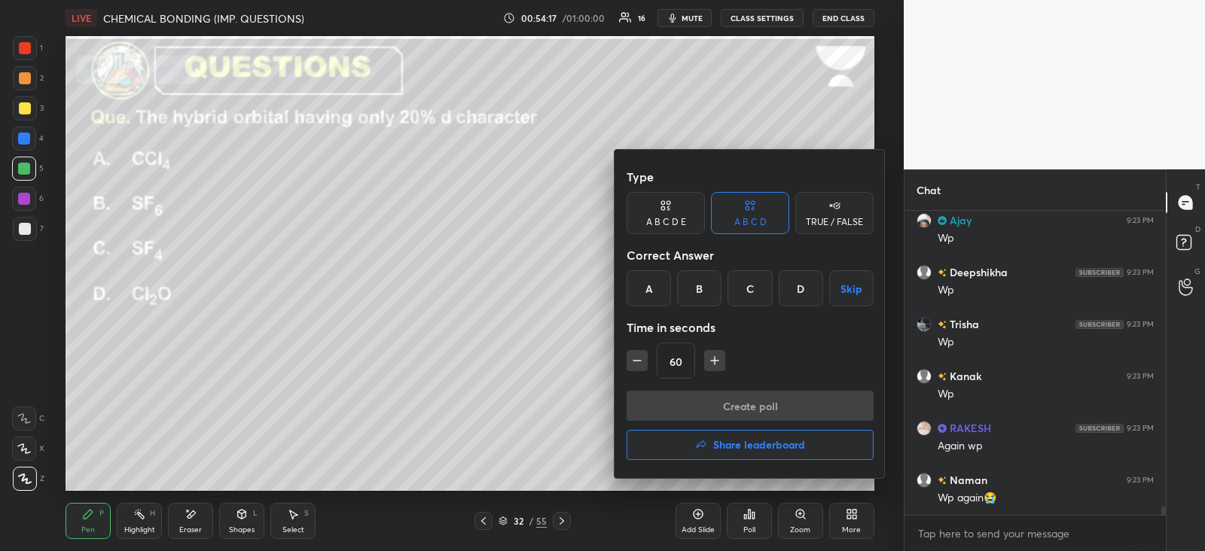
click at [754, 286] on div "C" at bounding box center [750, 288] width 44 height 36
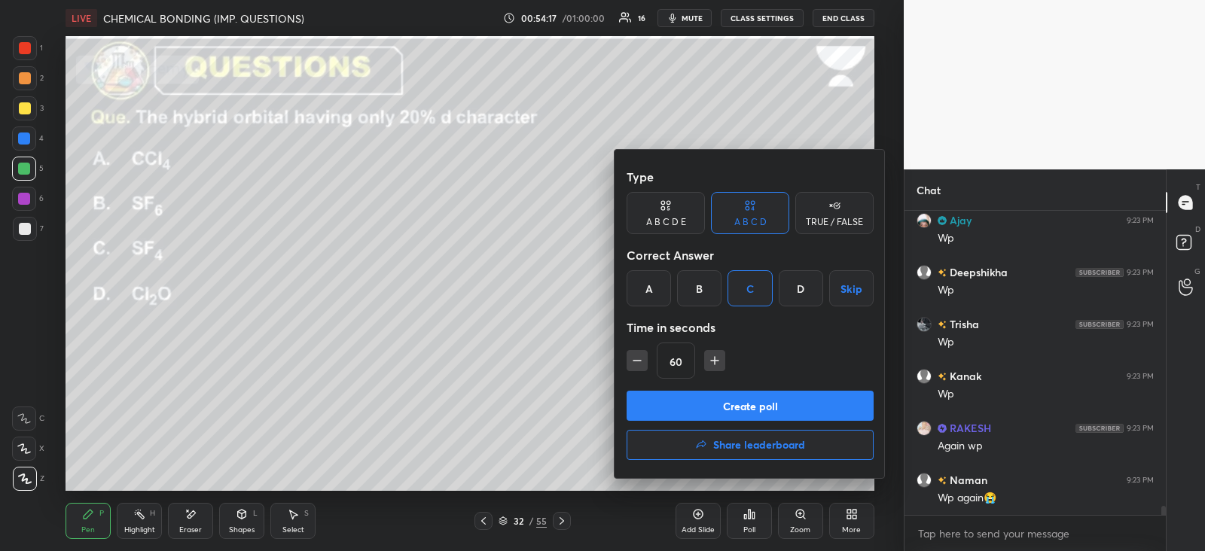
click at [719, 397] on button "Create poll" at bounding box center [750, 406] width 247 height 30
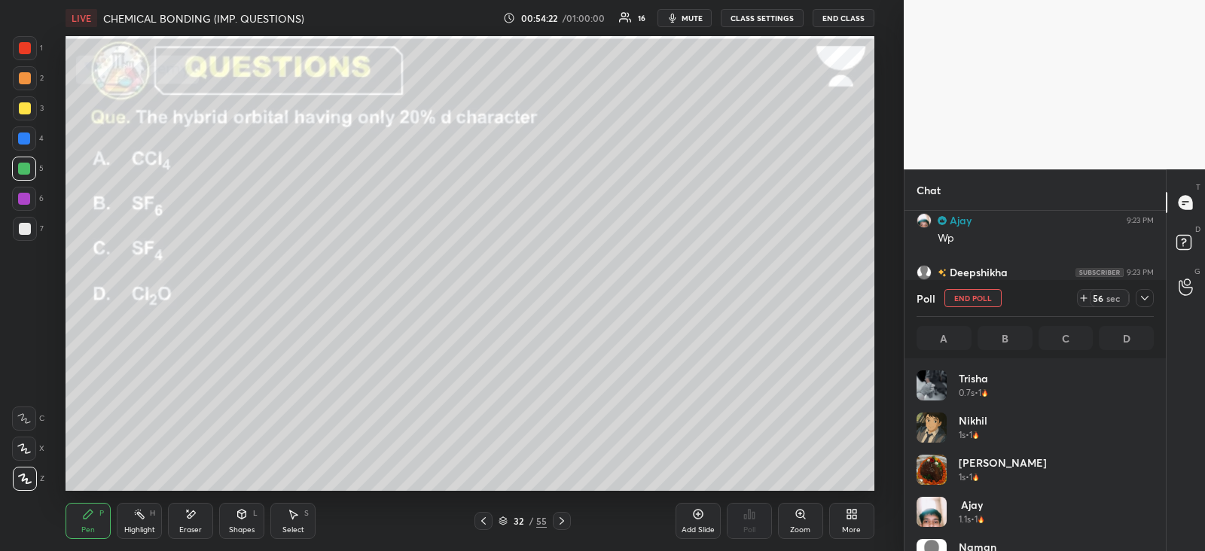
click at [1146, 303] on icon at bounding box center [1145, 298] width 12 height 12
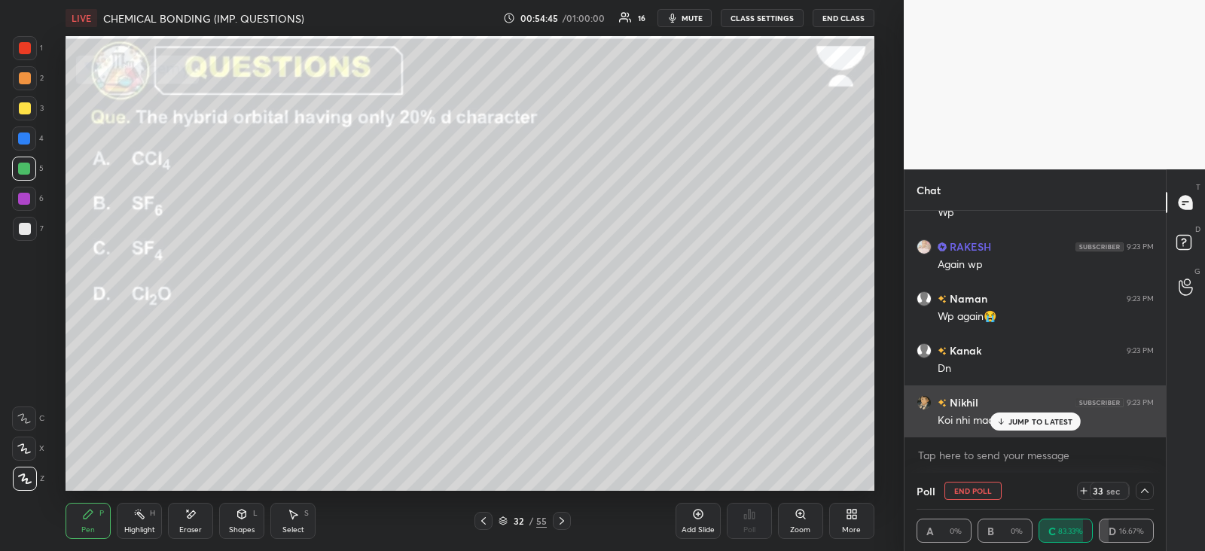
click at [1040, 422] on p "JUMP TO LATEST" at bounding box center [1041, 421] width 65 height 9
click at [1019, 423] on p "JUMP TO LATEST" at bounding box center [1041, 421] width 65 height 9
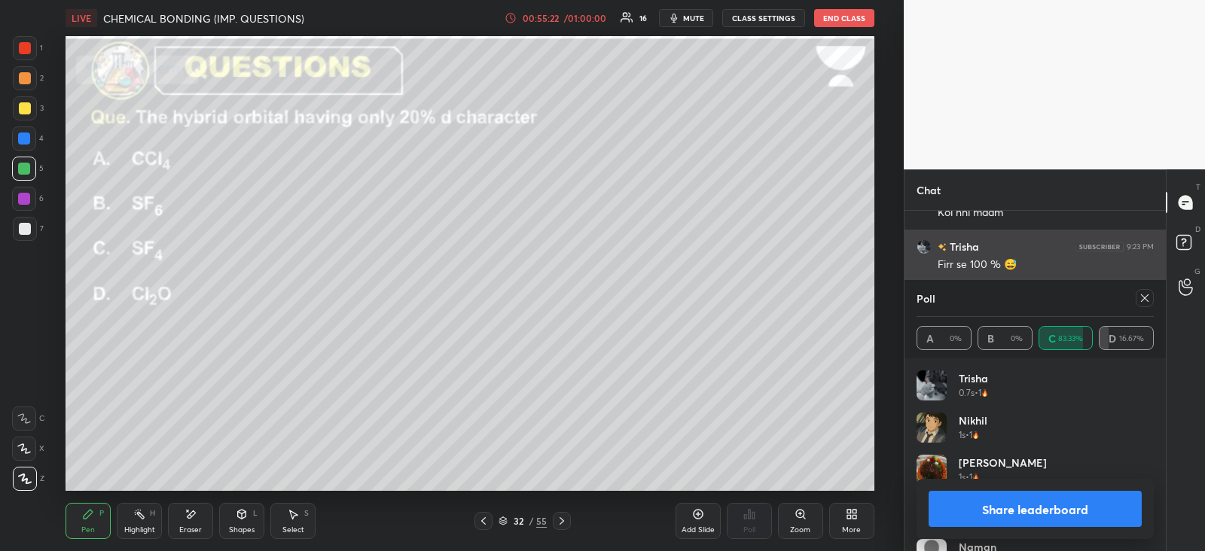
scroll to position [10734, 0]
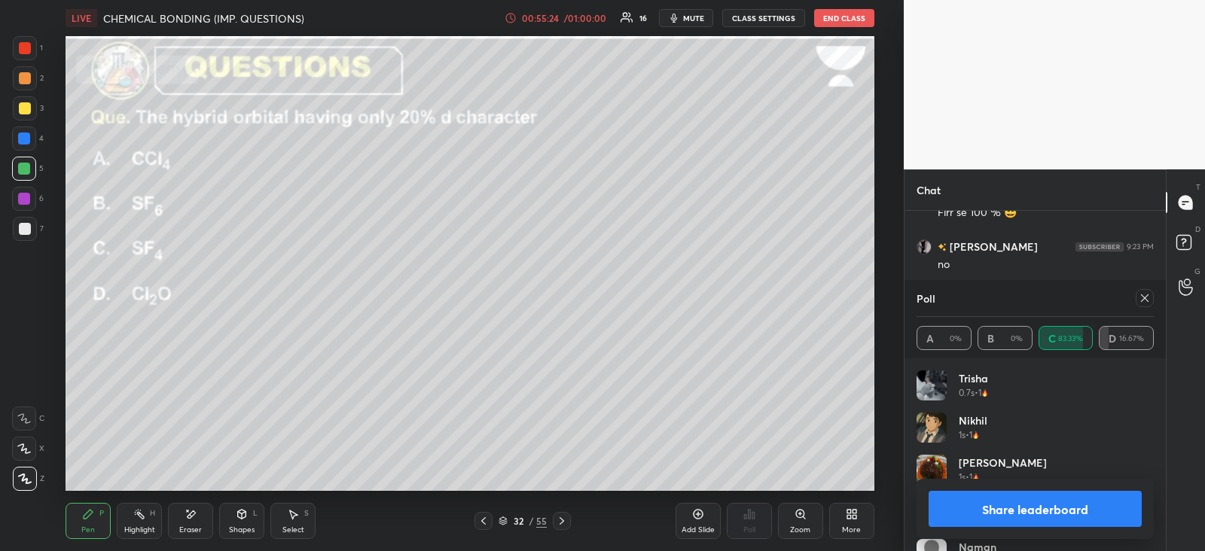
click at [1146, 295] on icon at bounding box center [1145, 298] width 12 height 12
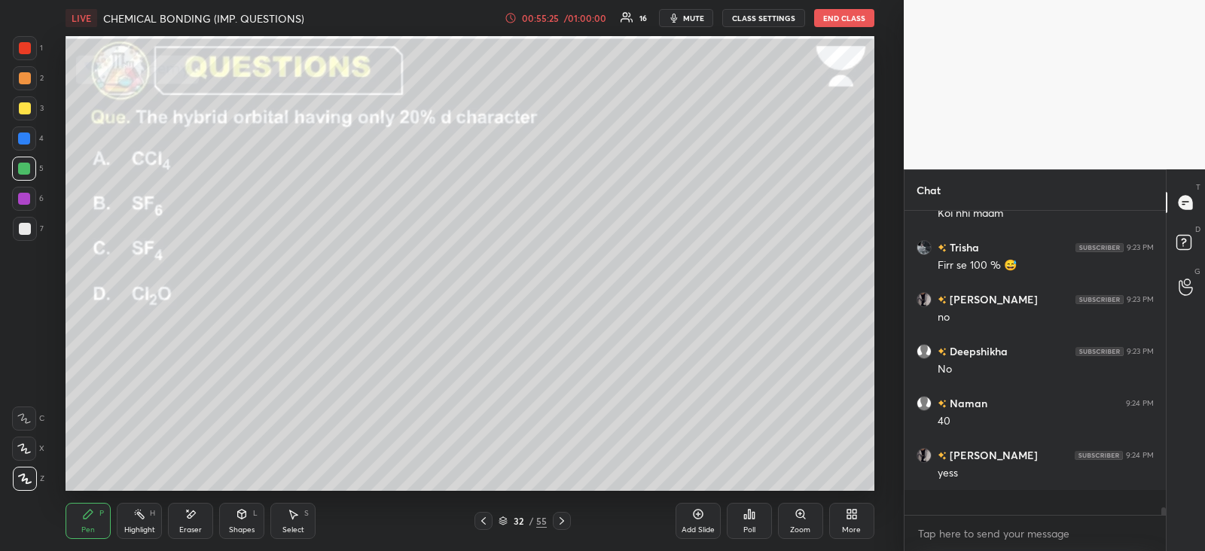
scroll to position [10660, 0]
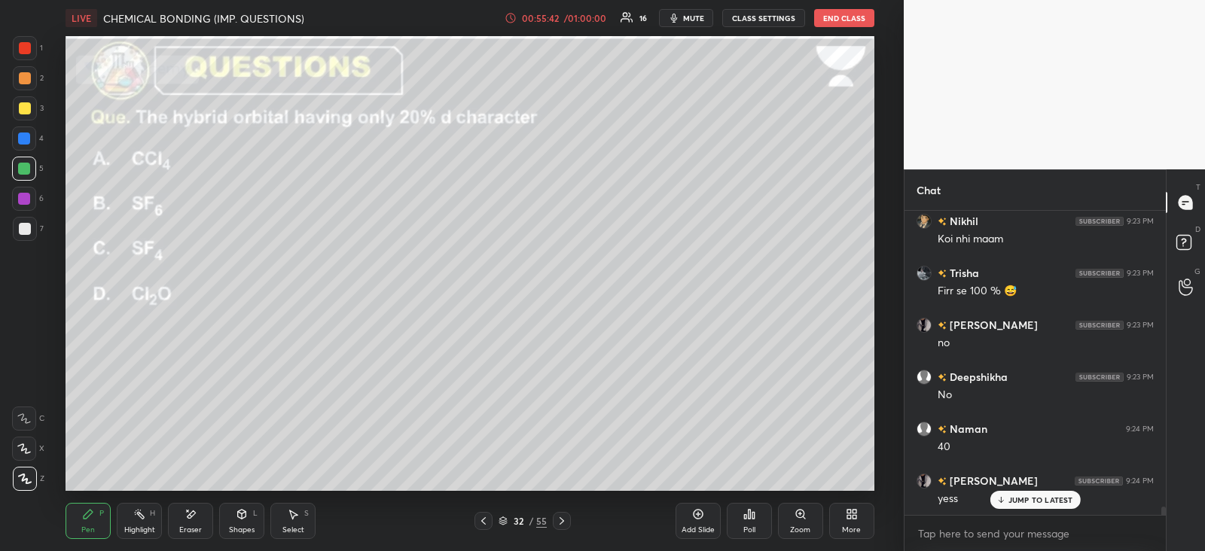
click at [565, 518] on icon at bounding box center [562, 521] width 12 height 12
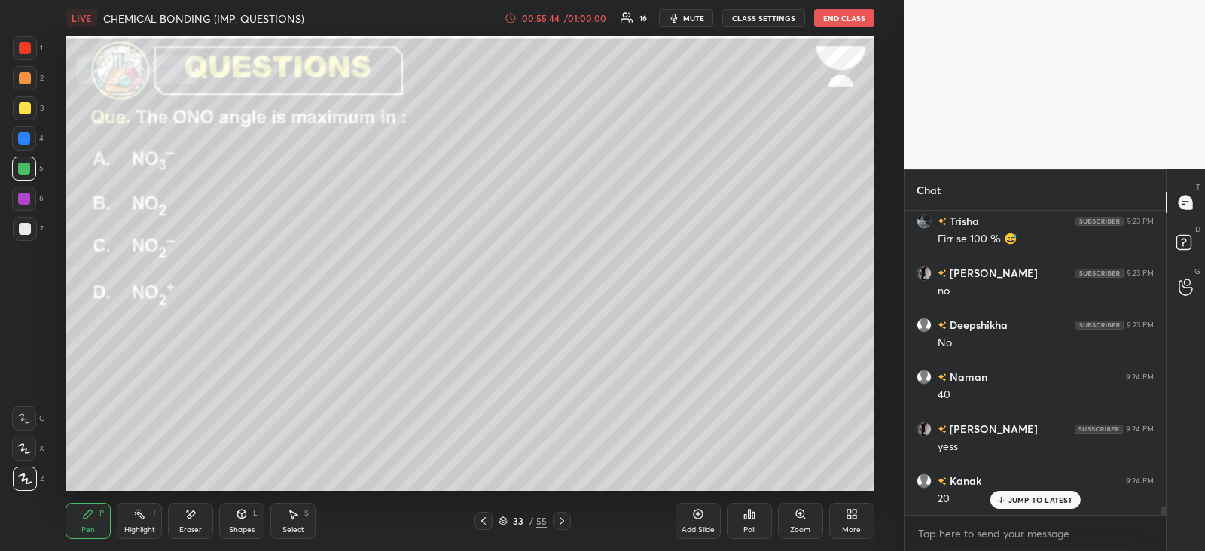
click at [488, 525] on icon at bounding box center [484, 521] width 12 height 12
click at [1016, 469] on p "JUMP TO LATEST" at bounding box center [1041, 469] width 65 height 9
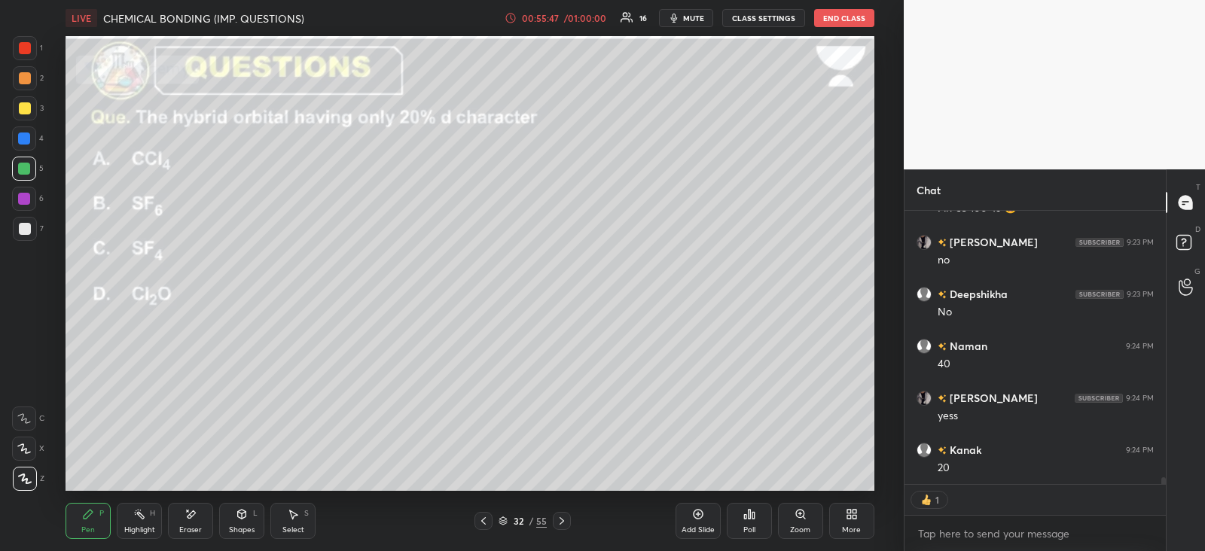
click at [567, 515] on icon at bounding box center [562, 521] width 12 height 12
click at [743, 521] on div "Poll" at bounding box center [749, 521] width 45 height 36
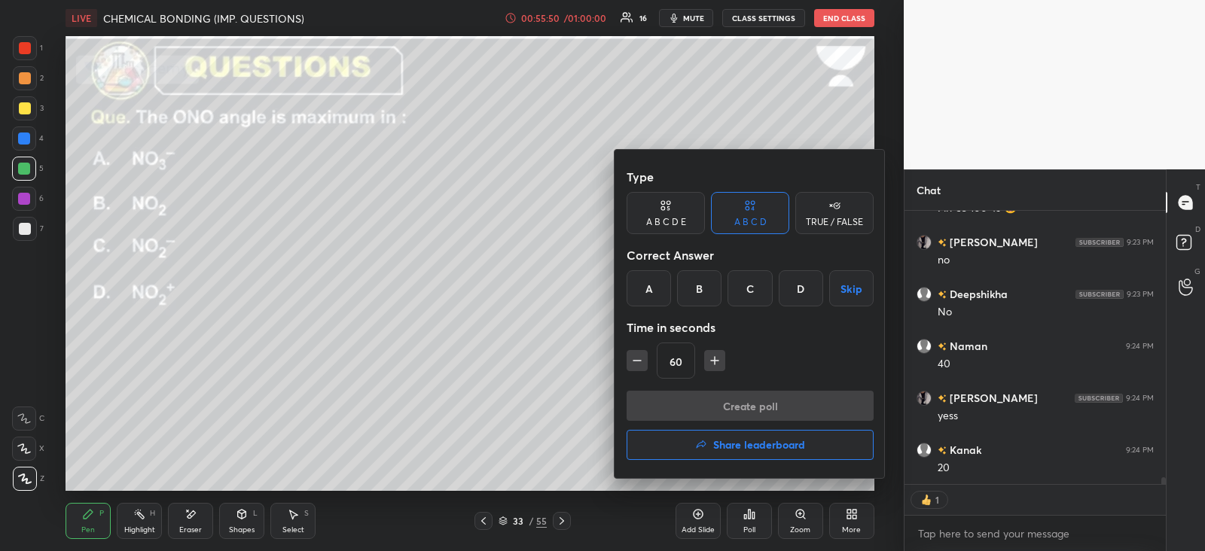
click at [798, 280] on div "D" at bounding box center [801, 288] width 44 height 36
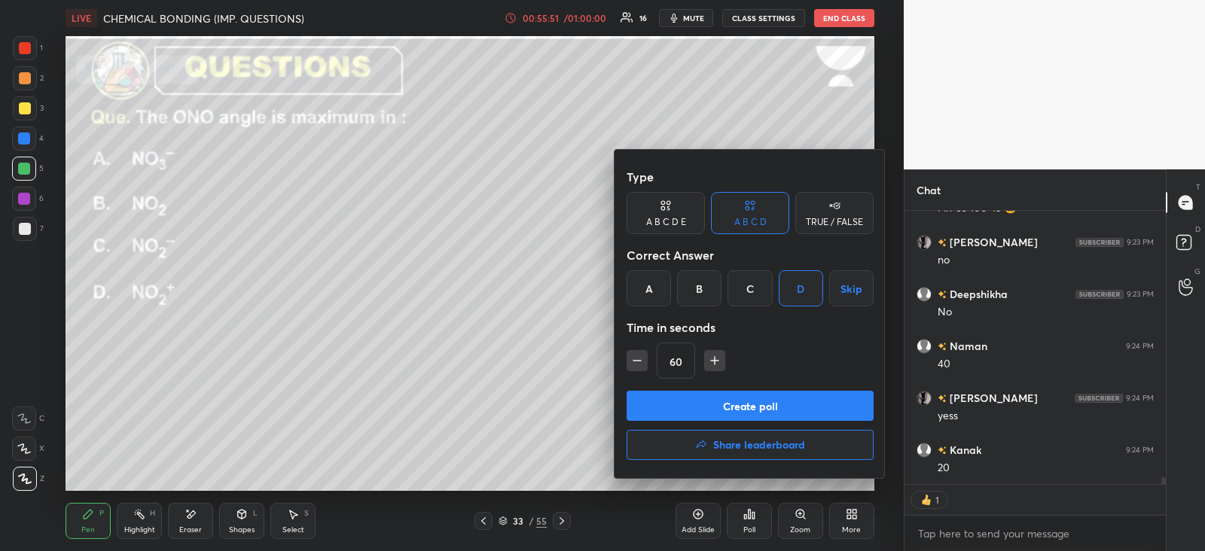
click at [750, 405] on button "Create poll" at bounding box center [750, 406] width 247 height 30
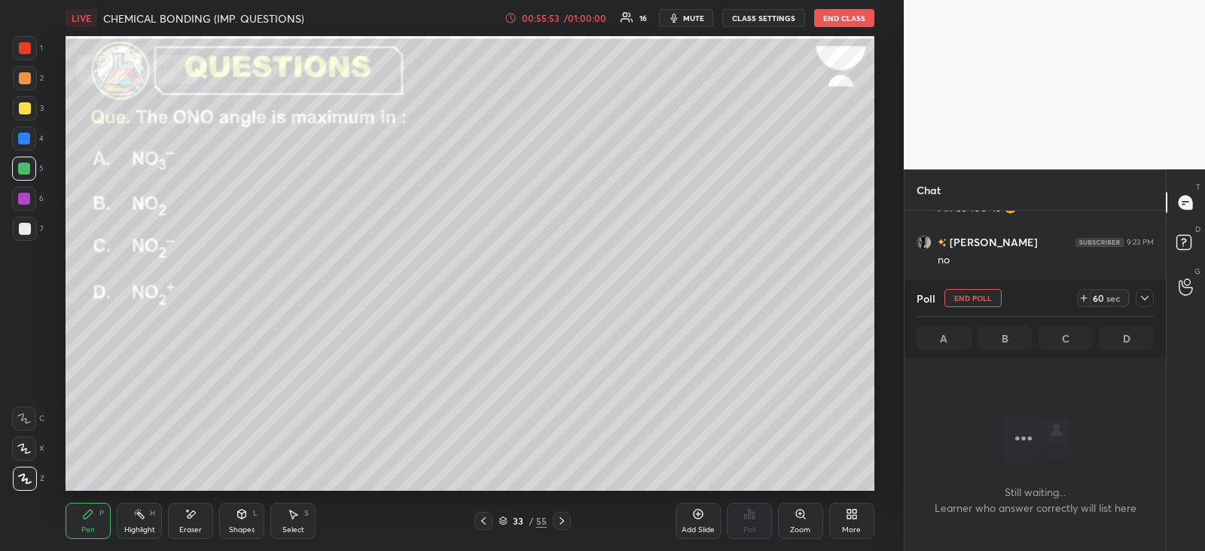
click at [1149, 306] on div at bounding box center [1145, 298] width 18 height 18
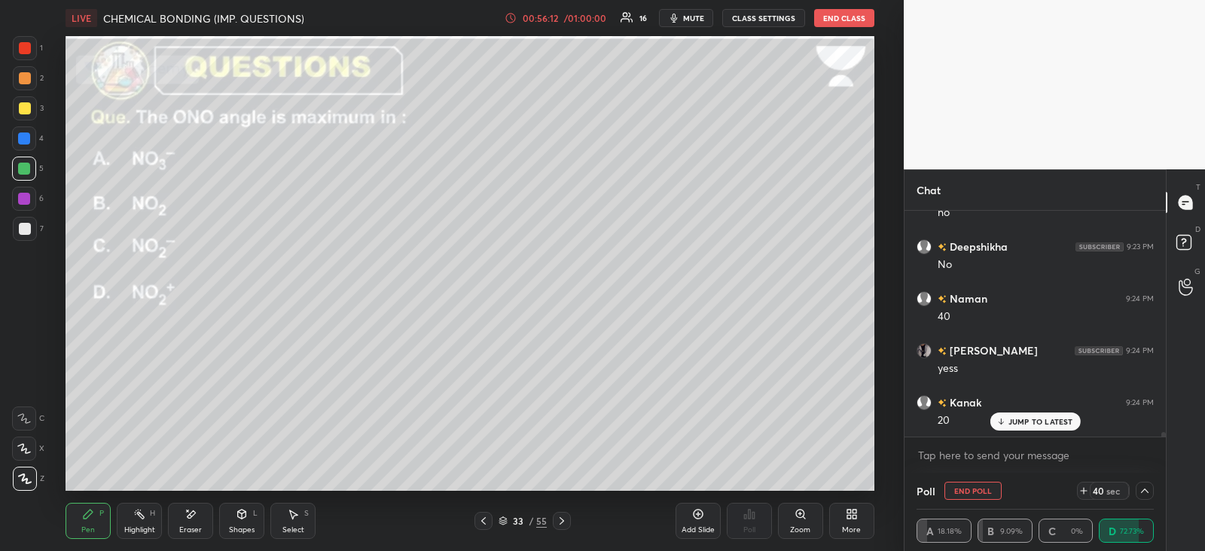
click at [8, 81] on div "1 2 3 4 5 6 7 C X Z E E Erase all H H" at bounding box center [24, 263] width 48 height 455
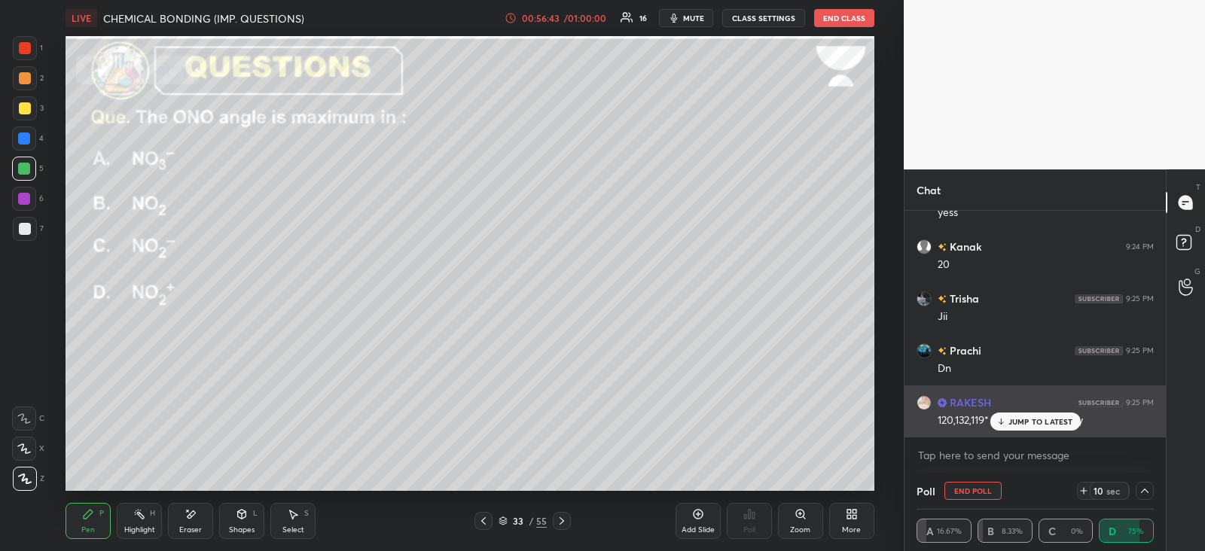
click at [1017, 425] on p "JUMP TO LATEST" at bounding box center [1041, 421] width 65 height 9
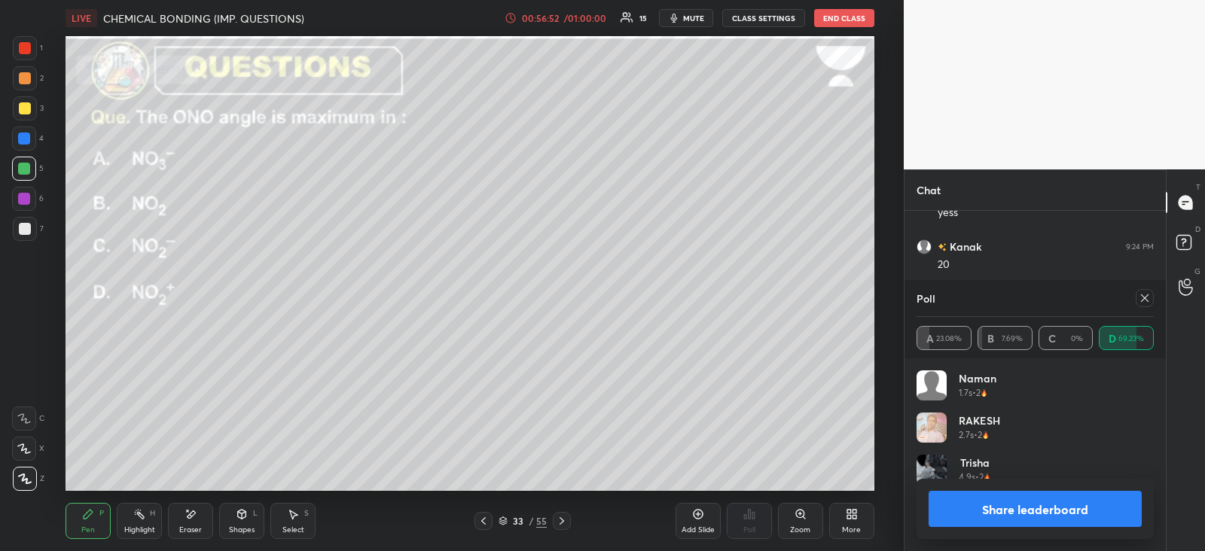
scroll to position [176, 233]
click at [1137, 298] on div at bounding box center [1145, 298] width 18 height 18
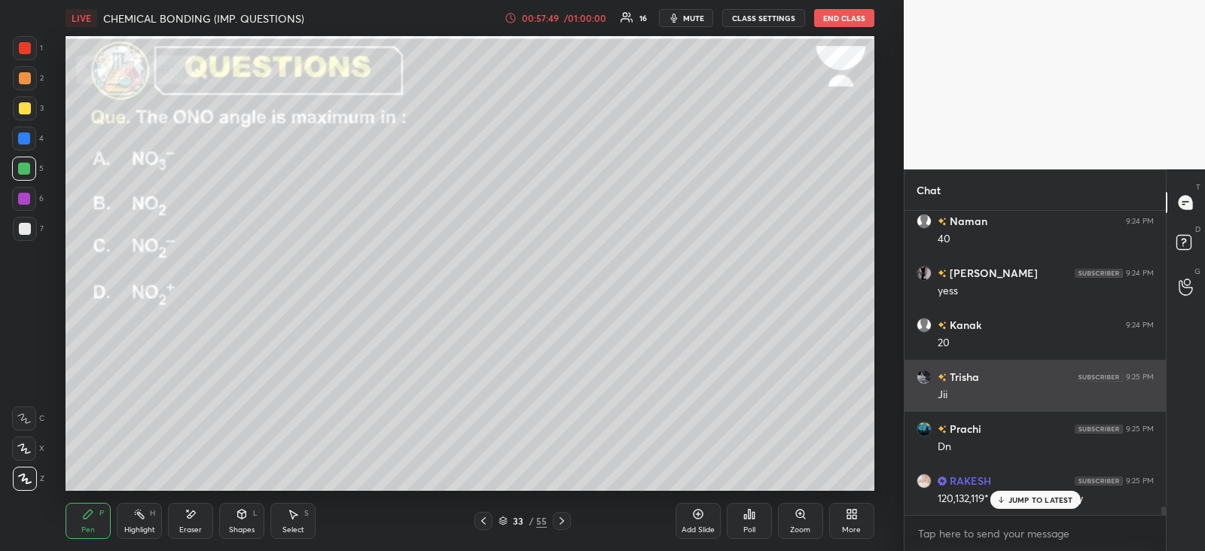
scroll to position [10900, 0]
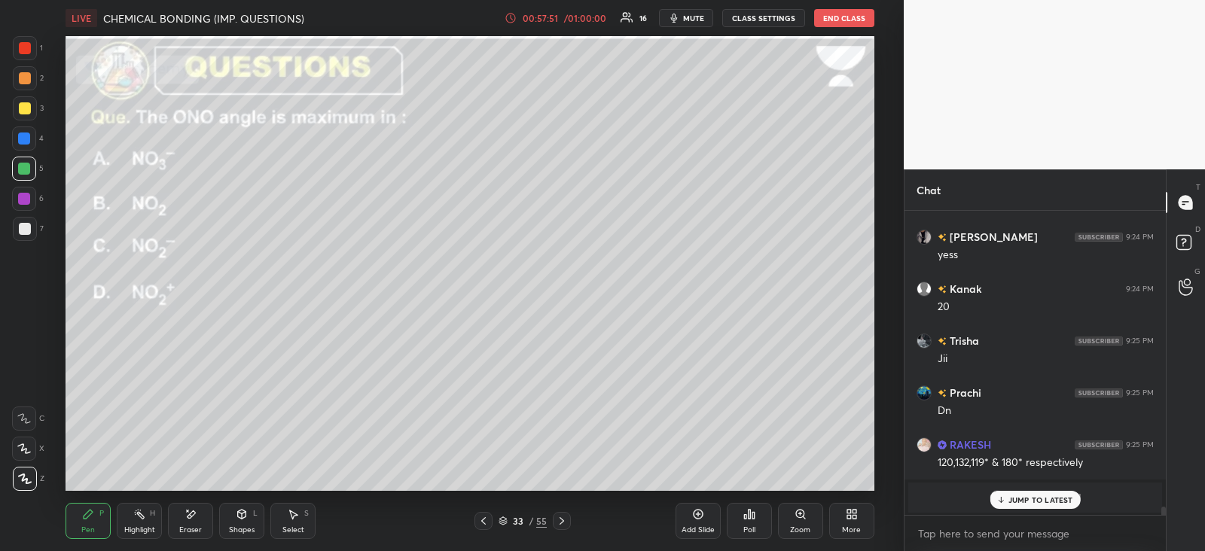
click at [1020, 491] on div "JUMP TO LATEST" at bounding box center [1035, 500] width 90 height 18
click at [566, 518] on icon at bounding box center [562, 521] width 12 height 12
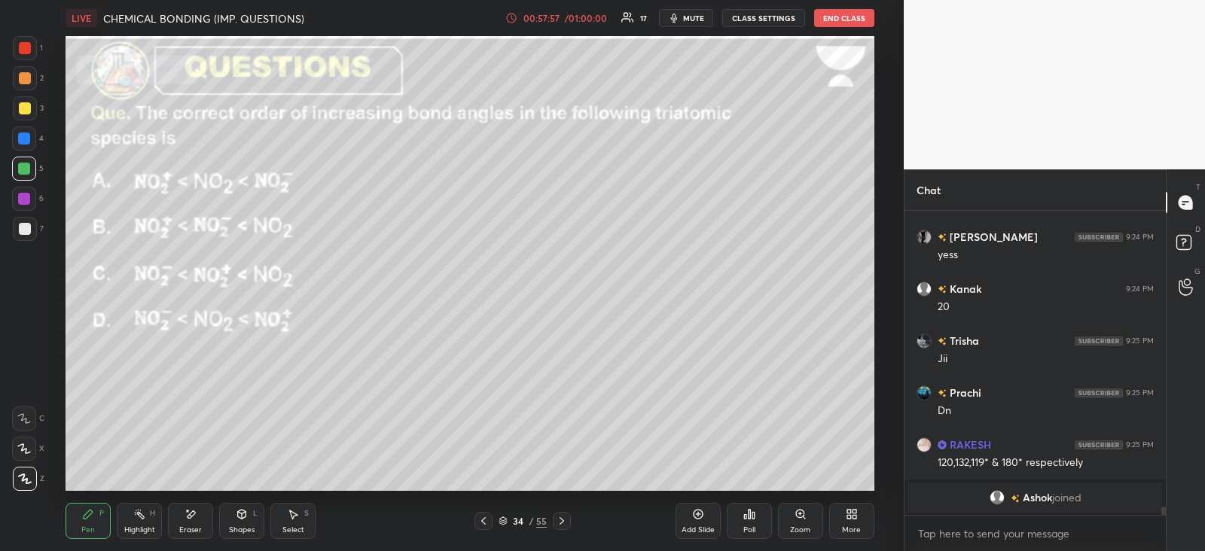
click at [483, 521] on icon at bounding box center [483, 522] width 5 height 8
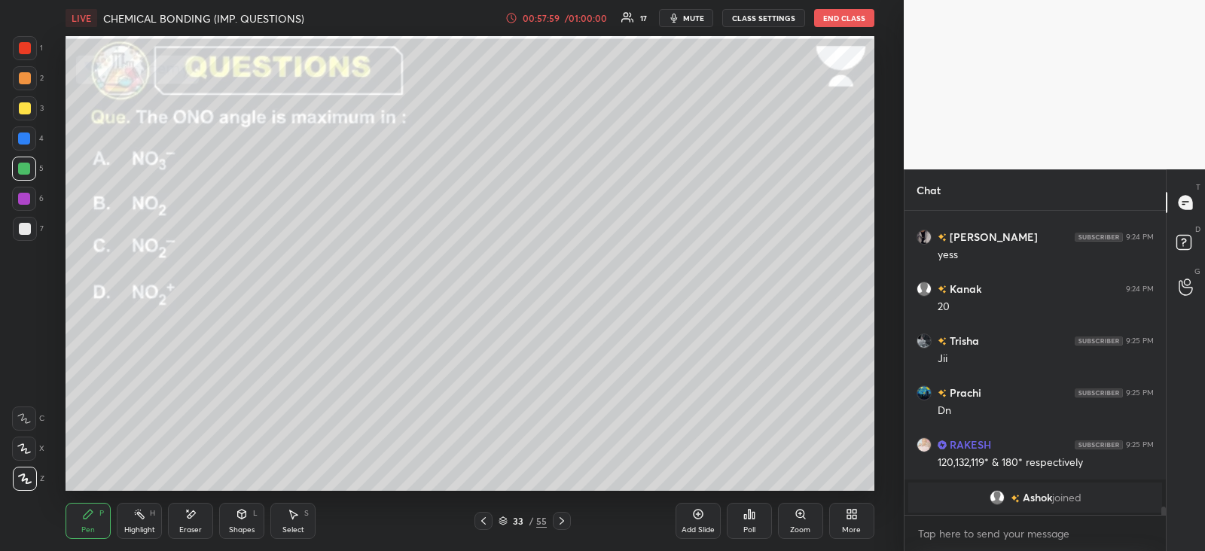
click at [572, 521] on div "33 / 55" at bounding box center [523, 521] width 305 height 18
click at [561, 521] on icon at bounding box center [562, 521] width 12 height 12
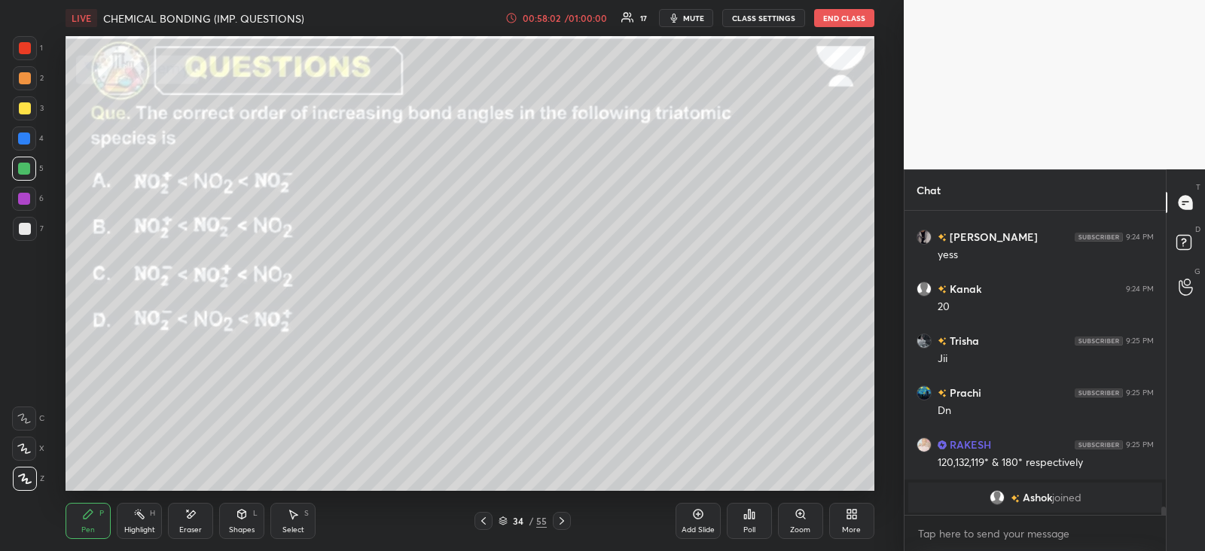
click at [753, 528] on div "Poll" at bounding box center [749, 531] width 12 height 8
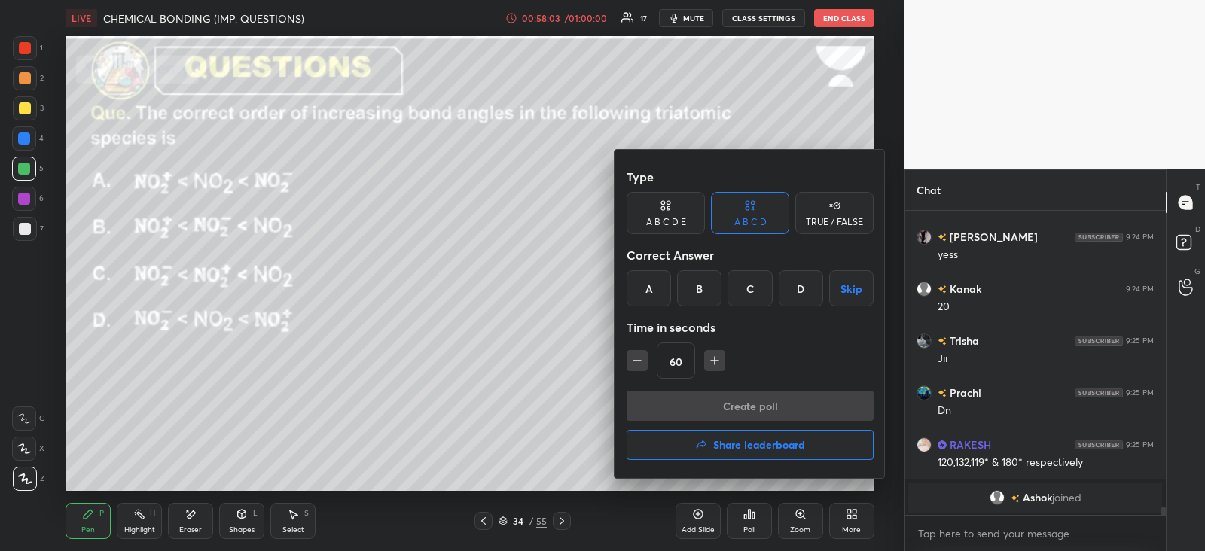
click at [811, 289] on div "D" at bounding box center [801, 288] width 44 height 36
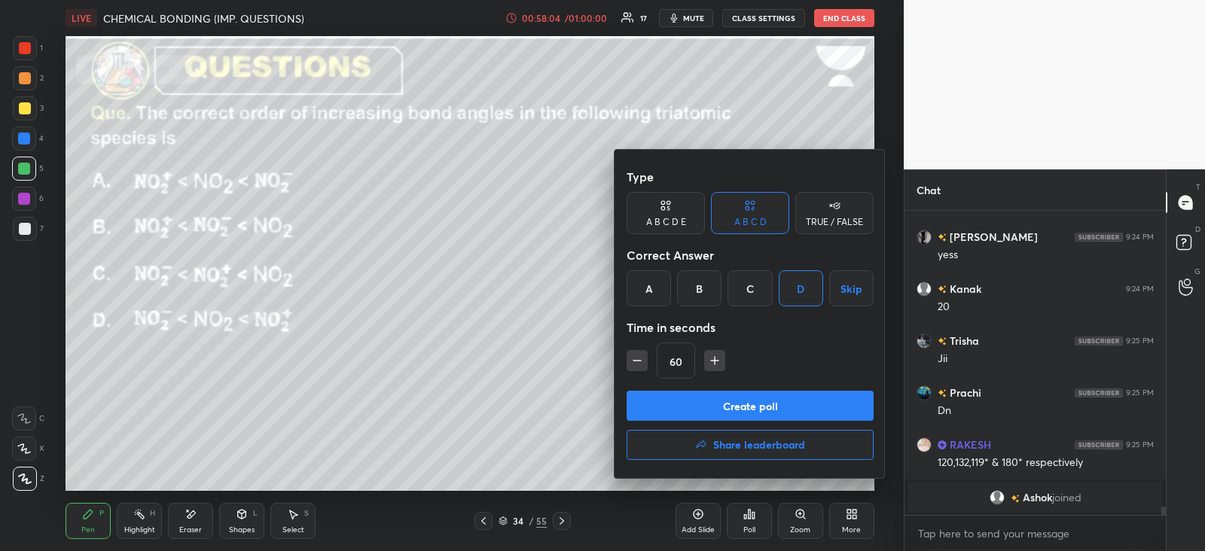
click at [756, 401] on button "Create poll" at bounding box center [750, 406] width 247 height 30
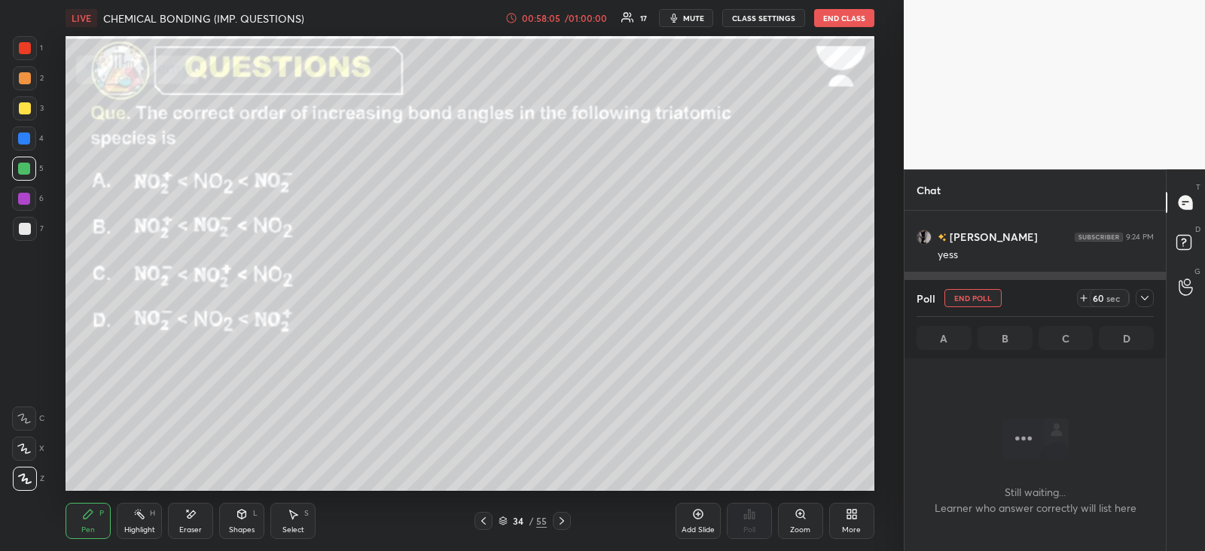
scroll to position [221, 256]
click at [1141, 295] on icon at bounding box center [1145, 298] width 12 height 12
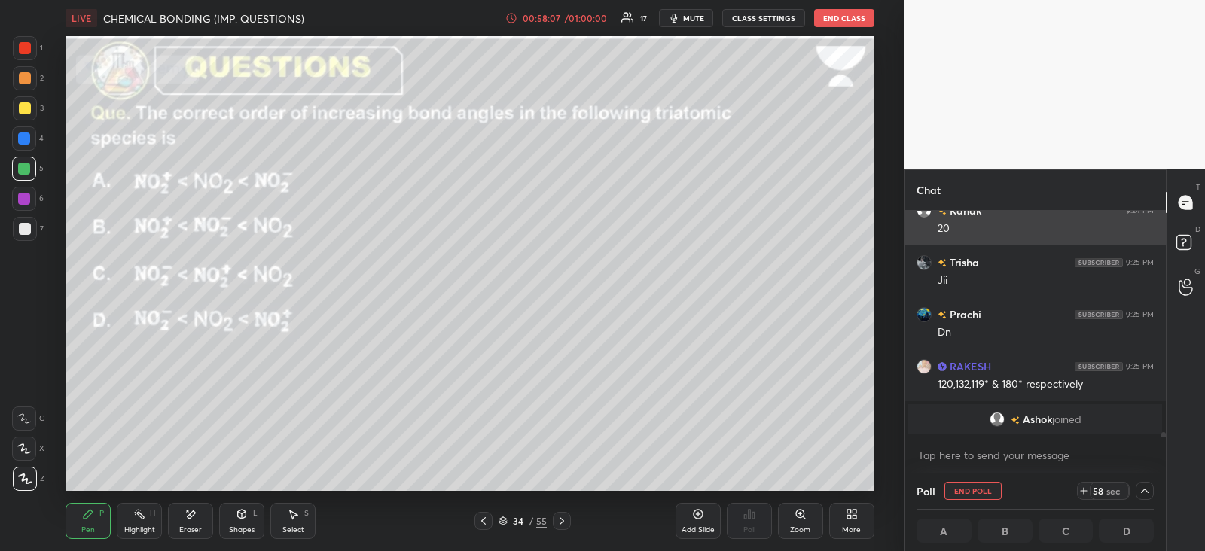
scroll to position [0, 5]
click at [23, 107] on div at bounding box center [25, 108] width 12 height 12
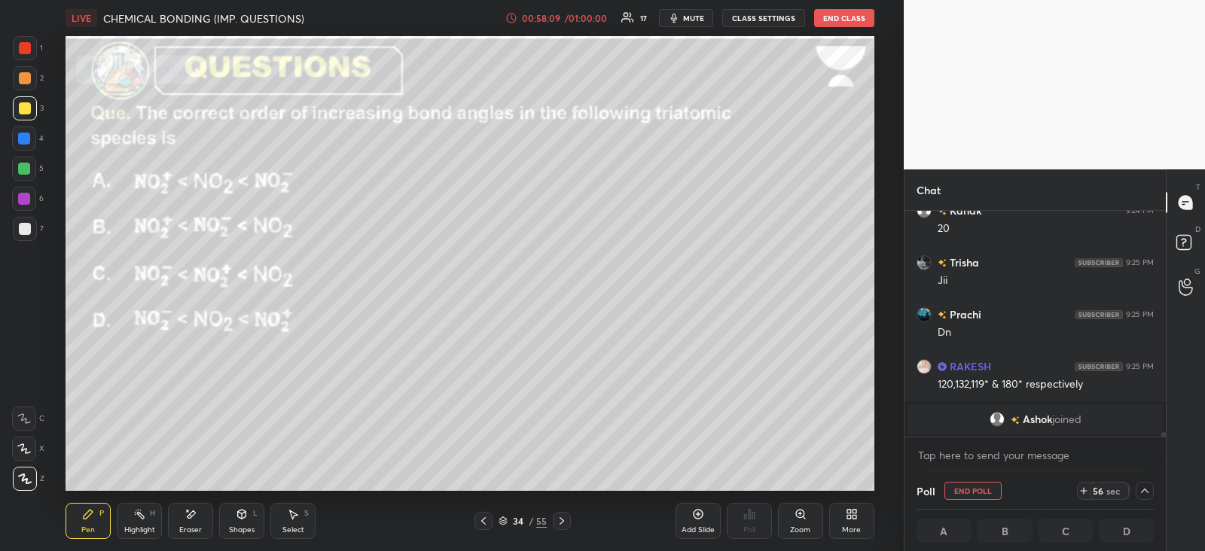
click at [22, 69] on div at bounding box center [25, 78] width 24 height 24
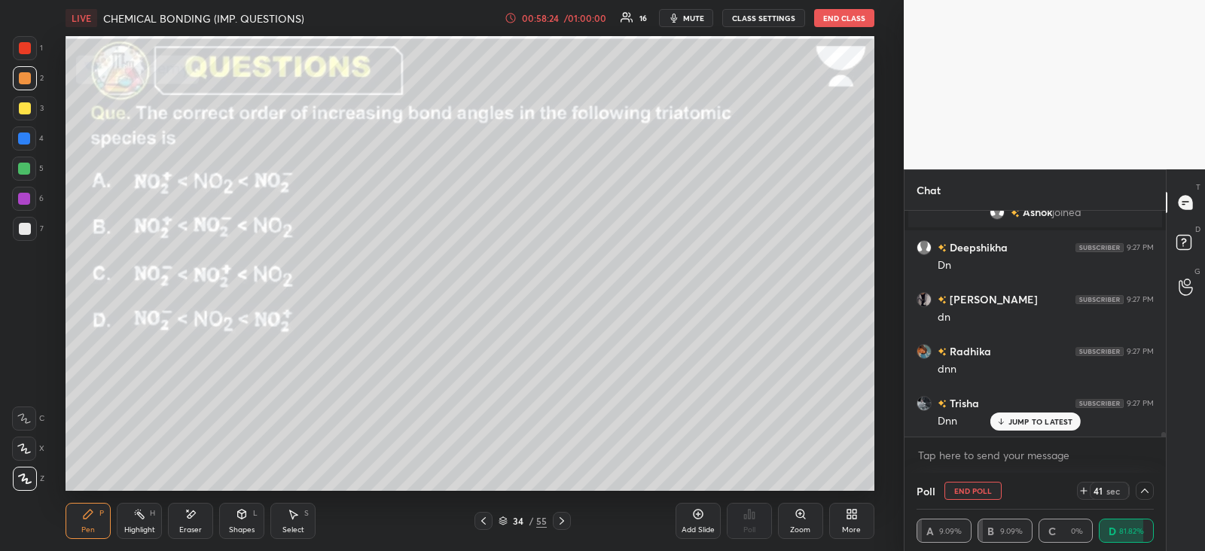
scroll to position [11238, 0]
click at [954, 486] on button "End Poll" at bounding box center [973, 491] width 57 height 18
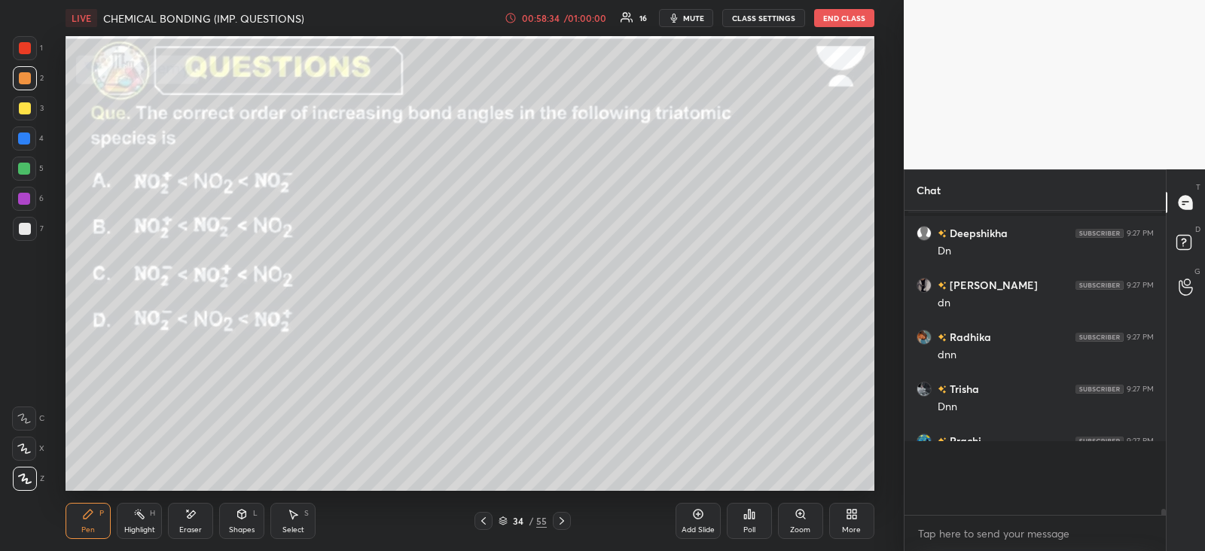
scroll to position [5, 5]
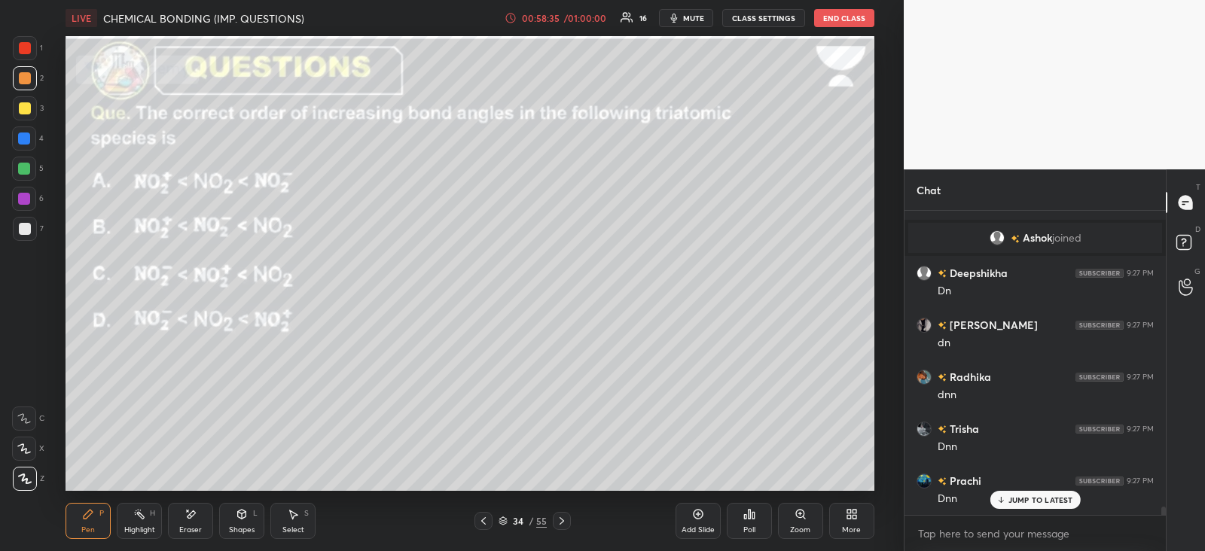
click at [571, 518] on div "34 / 55" at bounding box center [523, 521] width 305 height 18
click at [564, 518] on icon at bounding box center [562, 521] width 12 height 12
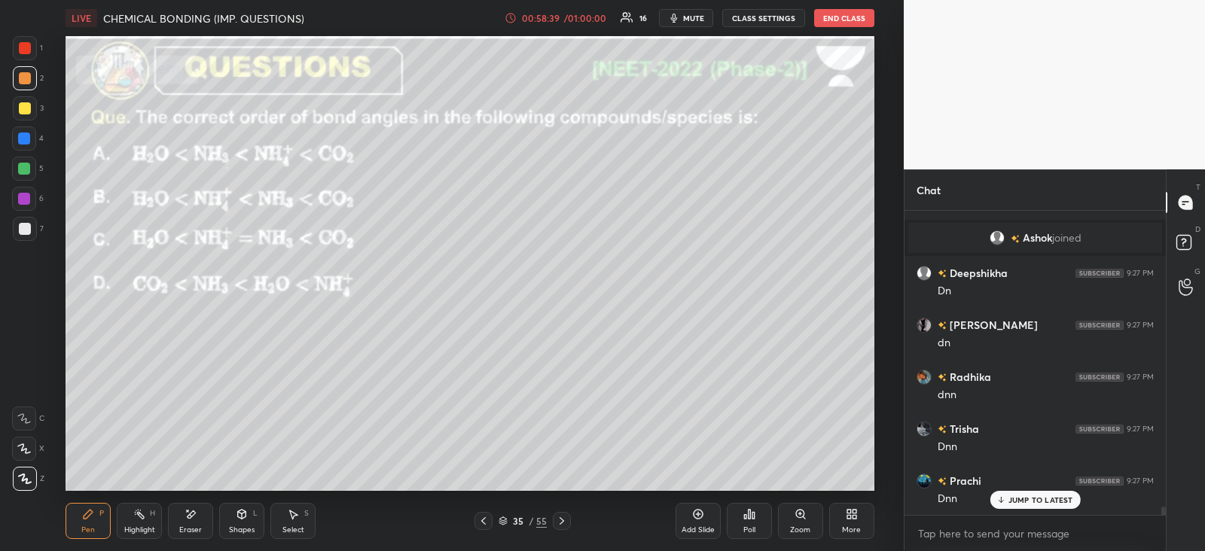
click at [757, 518] on div "Poll" at bounding box center [749, 521] width 45 height 36
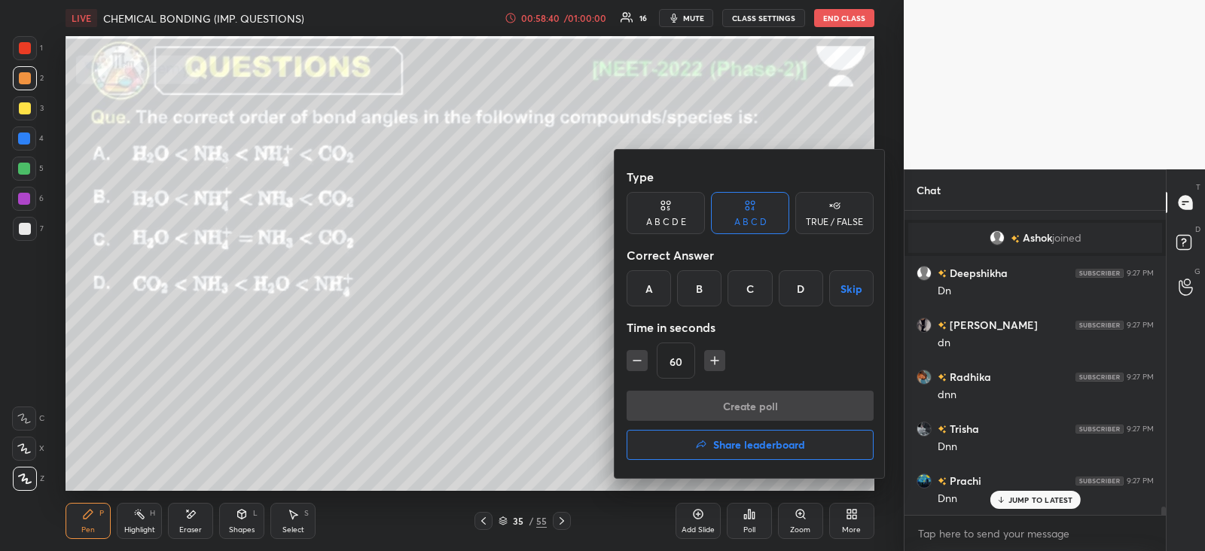
click at [660, 282] on div "A" at bounding box center [649, 288] width 44 height 36
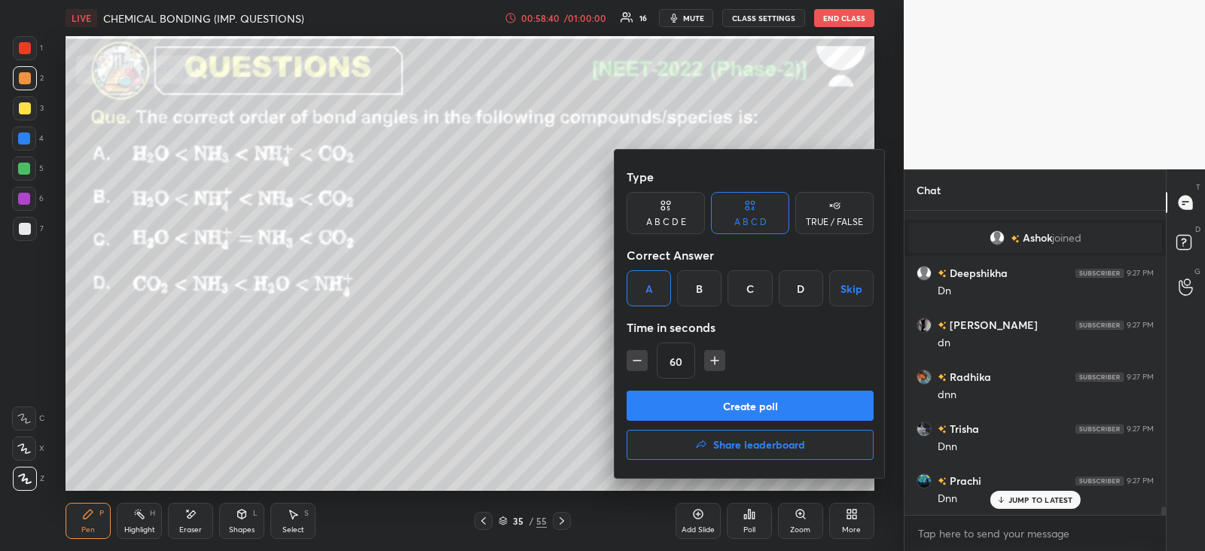
click at [688, 410] on button "Create poll" at bounding box center [750, 406] width 247 height 30
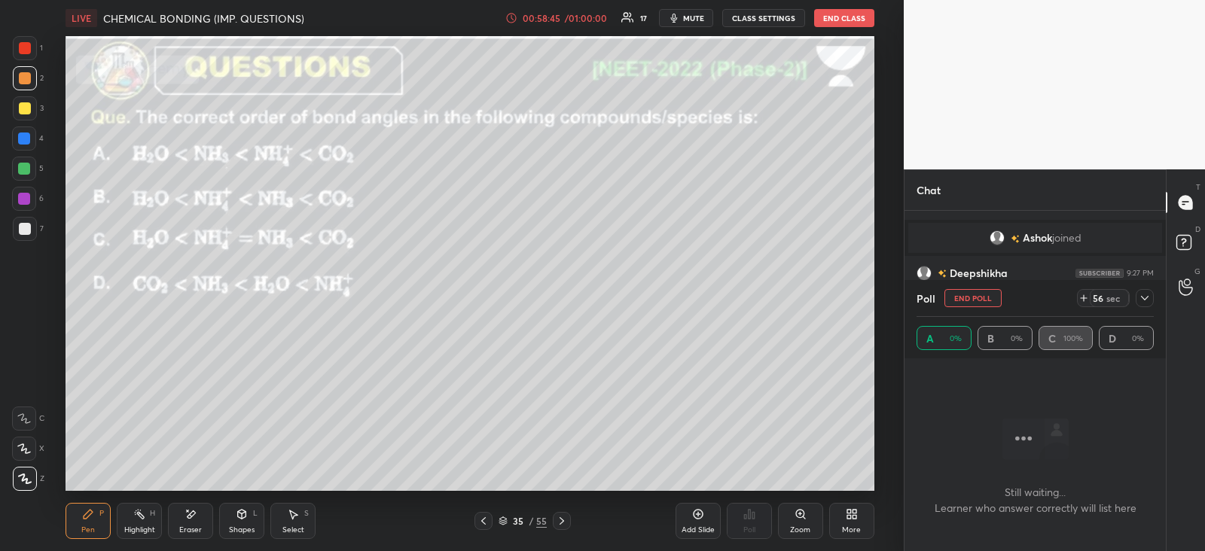
click at [1148, 298] on icon at bounding box center [1145, 298] width 12 height 12
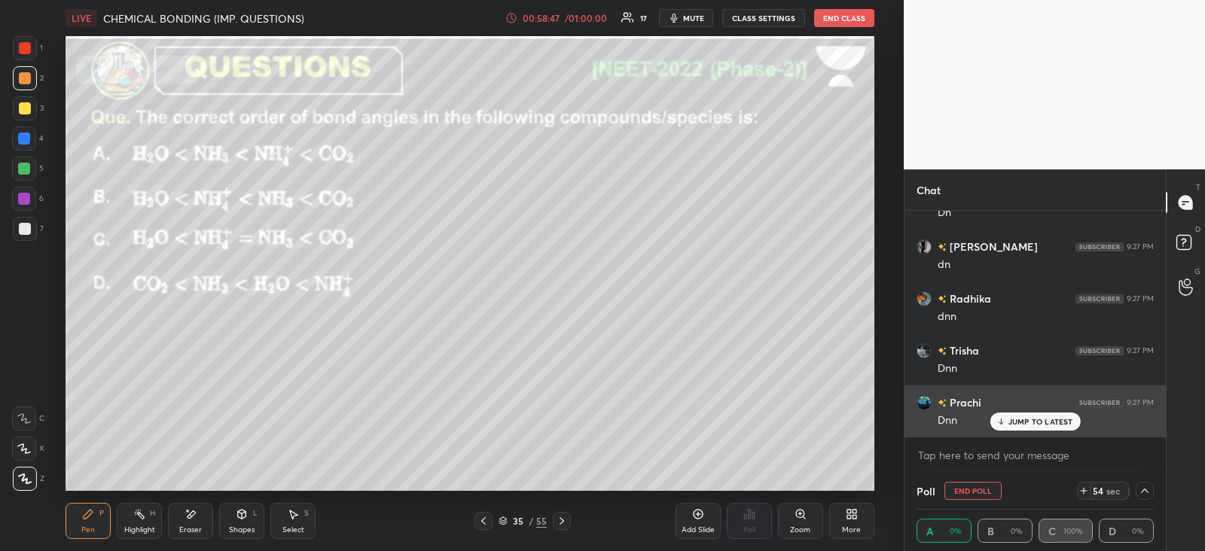
click at [1017, 423] on p "JUMP TO LATEST" at bounding box center [1041, 421] width 65 height 9
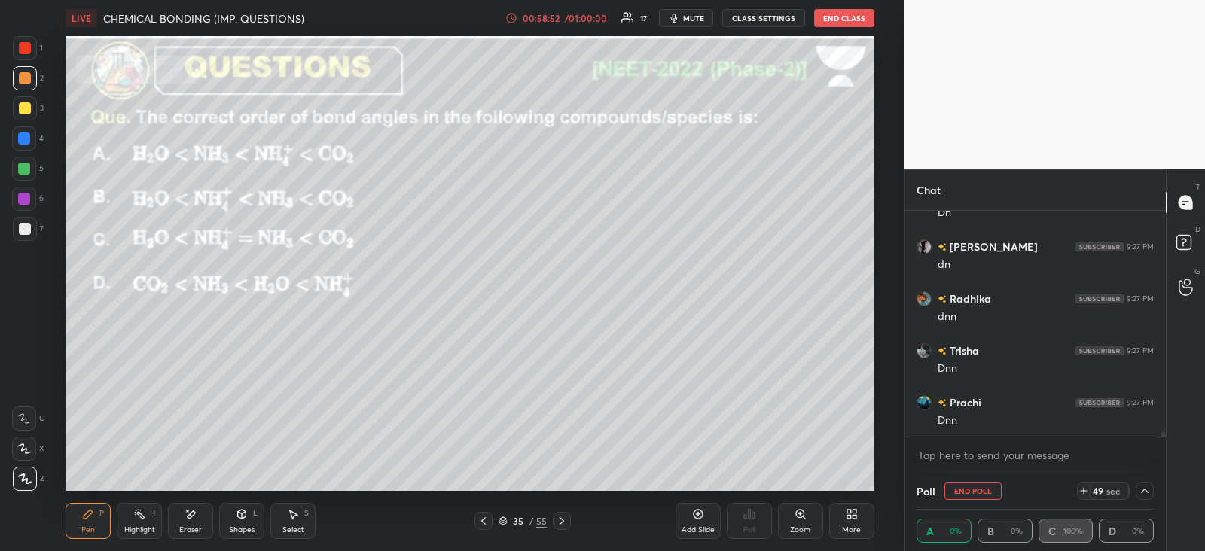
click at [25, 47] on div at bounding box center [25, 48] width 12 height 12
click at [184, 527] on div "Eraser" at bounding box center [190, 531] width 23 height 8
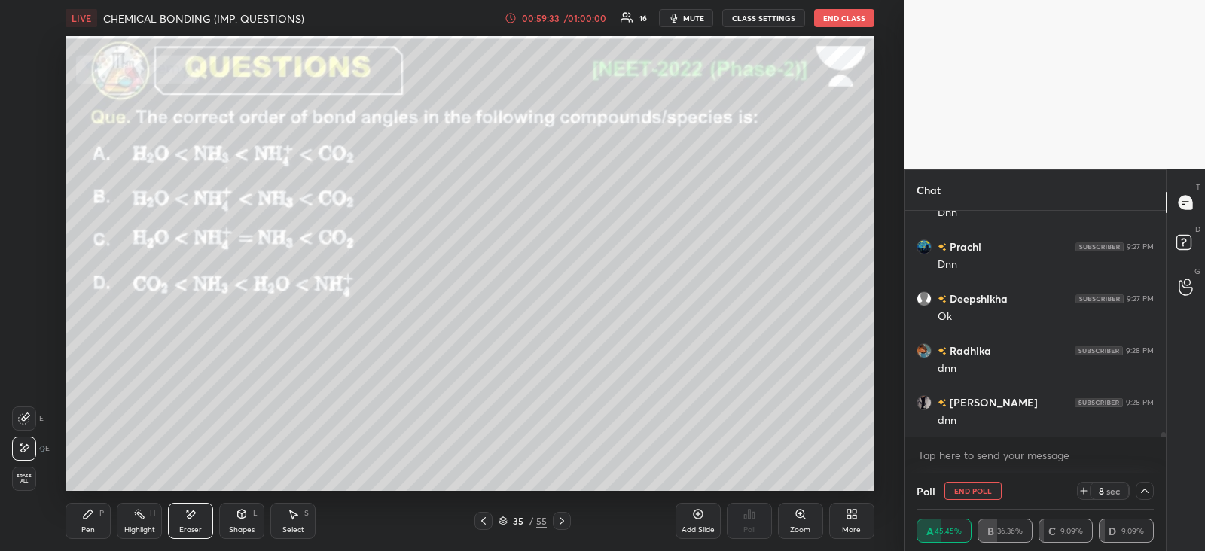
click at [98, 502] on div "Pen P Highlight H Eraser Shapes L Select S 35 / 55 Add Slide Poll Zoom More" at bounding box center [470, 521] width 808 height 60
click at [101, 515] on div "P" at bounding box center [101, 514] width 5 height 8
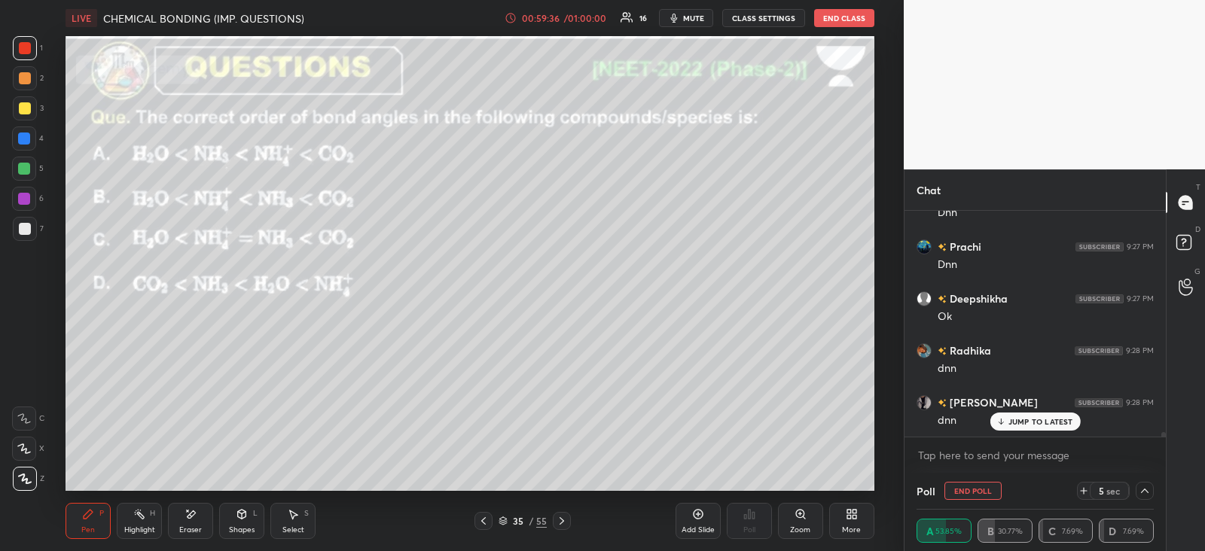
scroll to position [11430, 0]
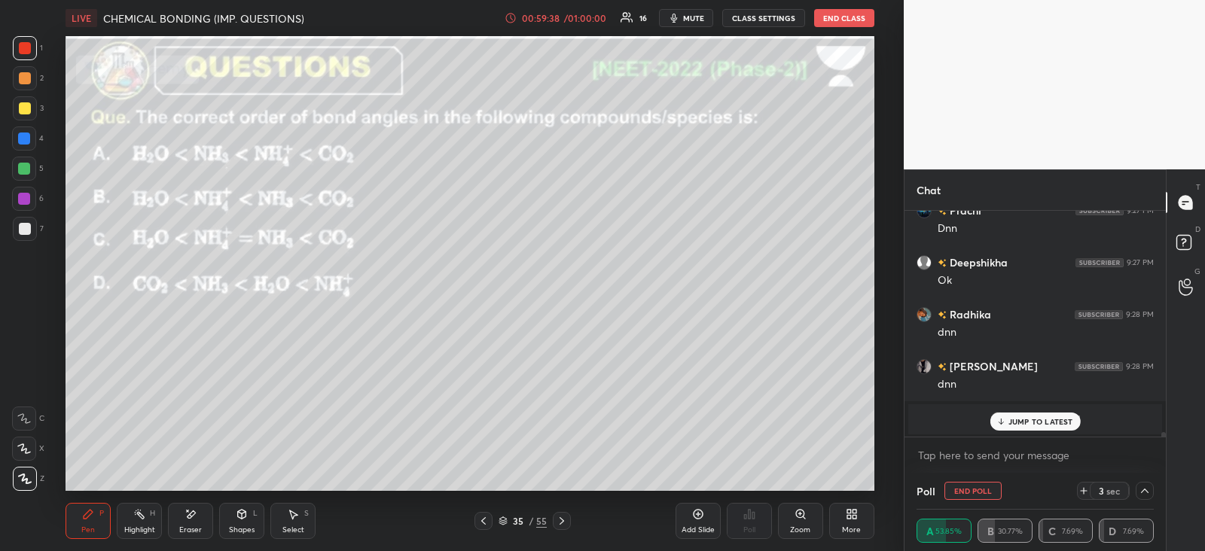
click at [1036, 420] on p "JUMP TO LATEST" at bounding box center [1041, 421] width 65 height 9
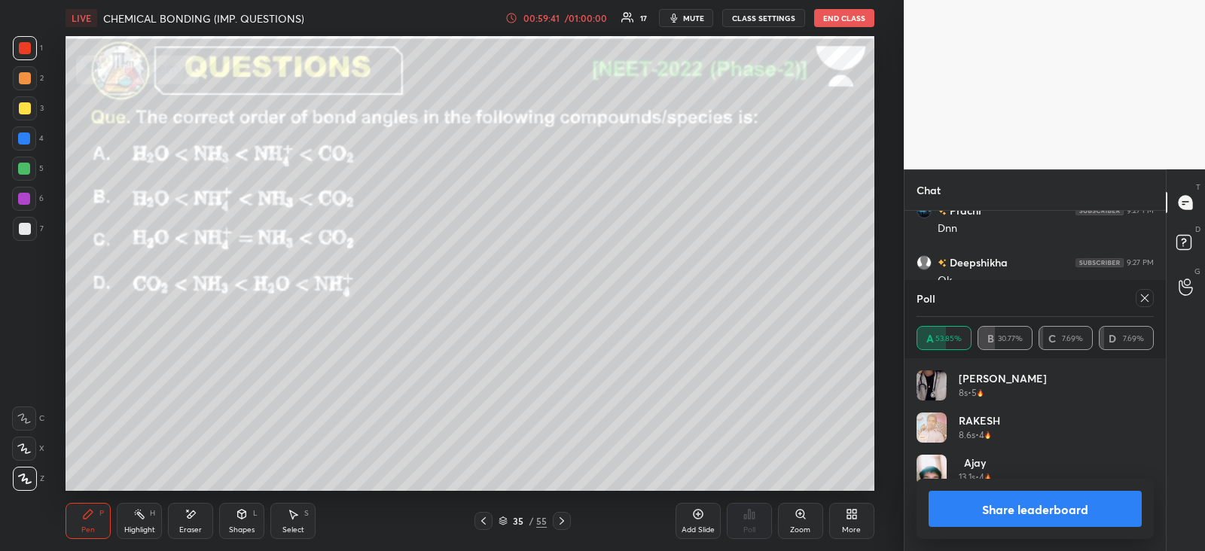
scroll to position [176, 233]
click at [1146, 295] on icon at bounding box center [1145, 299] width 8 height 8
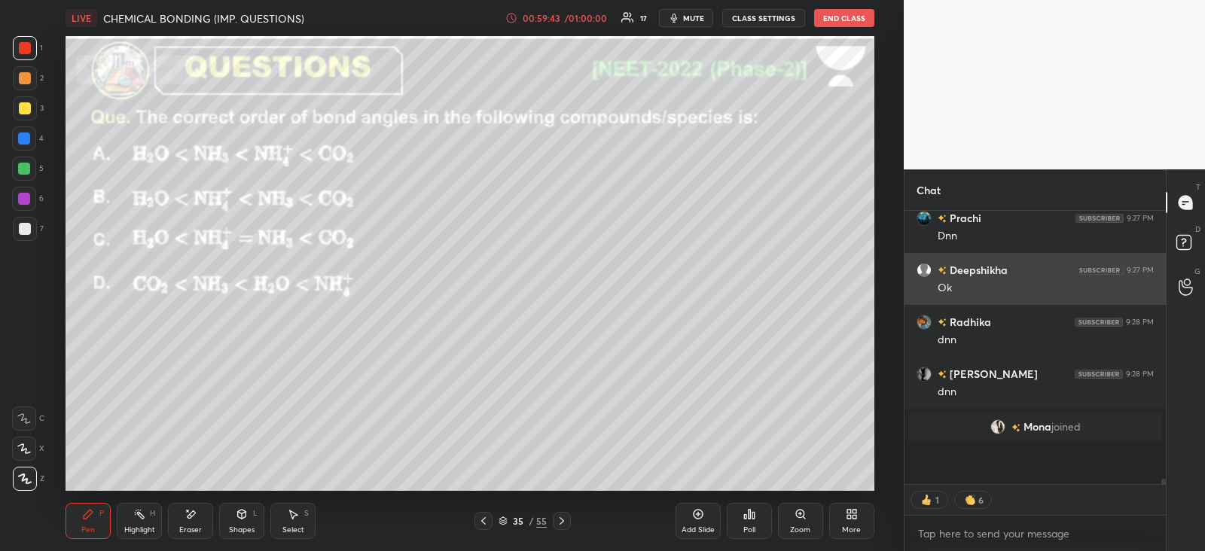
scroll to position [5, 5]
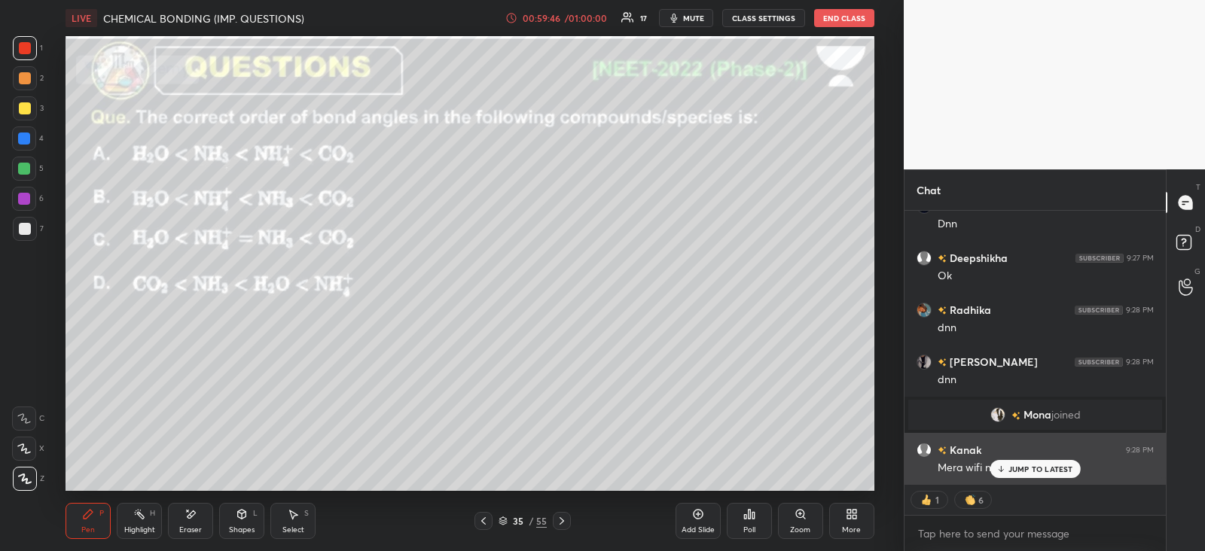
click at [1024, 469] on p "JUMP TO LATEST" at bounding box center [1041, 469] width 65 height 9
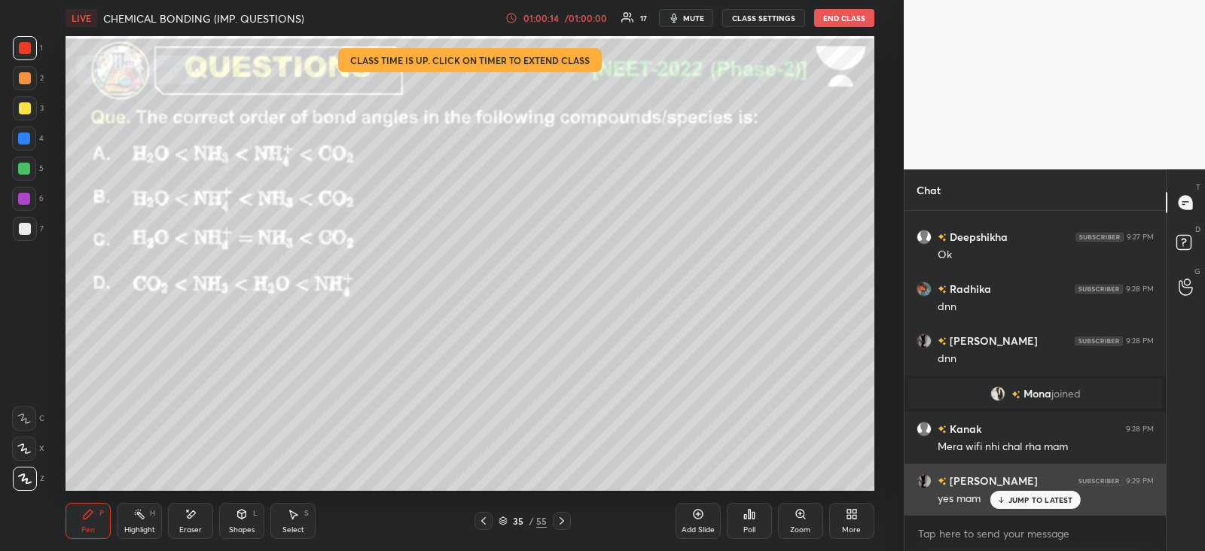
click at [1048, 497] on p "JUMP TO LATEST" at bounding box center [1041, 500] width 65 height 9
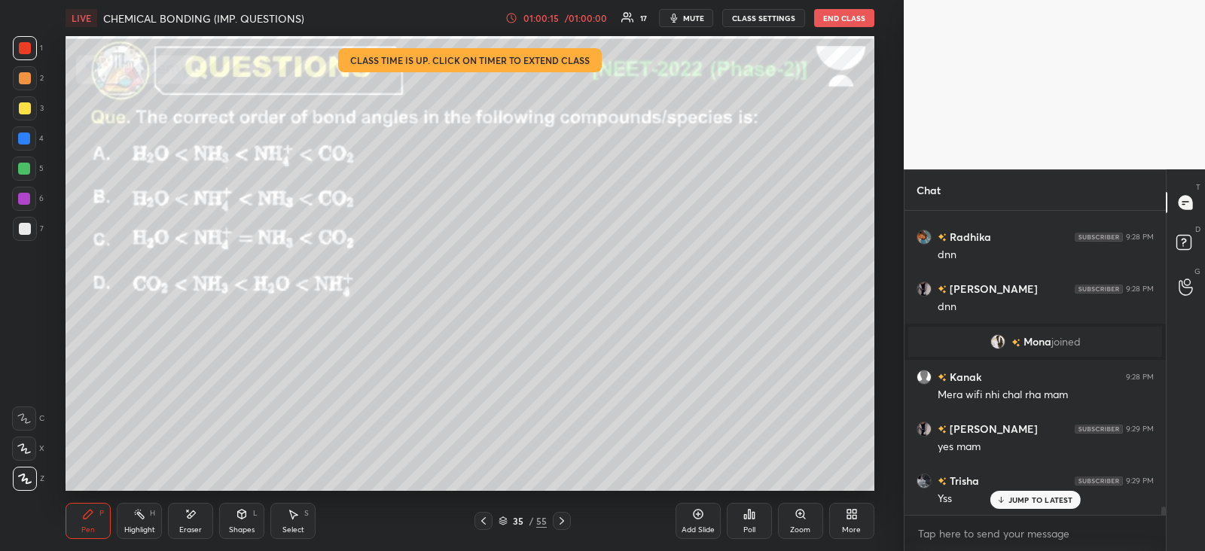
click at [751, 519] on icon at bounding box center [749, 514] width 12 height 12
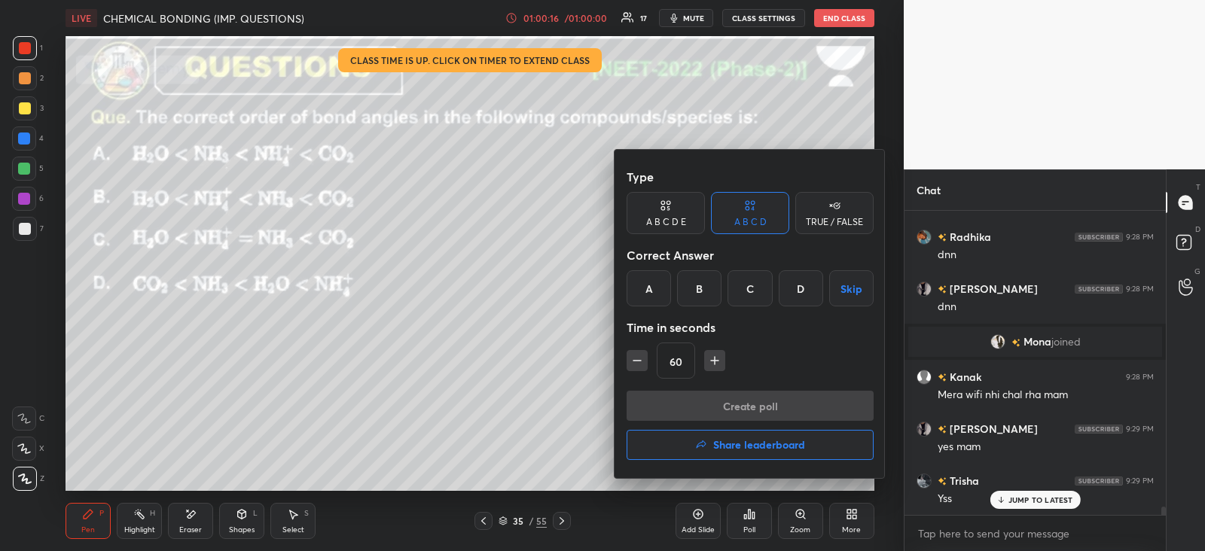
click at [708, 445] on button "Share leaderboard" at bounding box center [750, 445] width 247 height 30
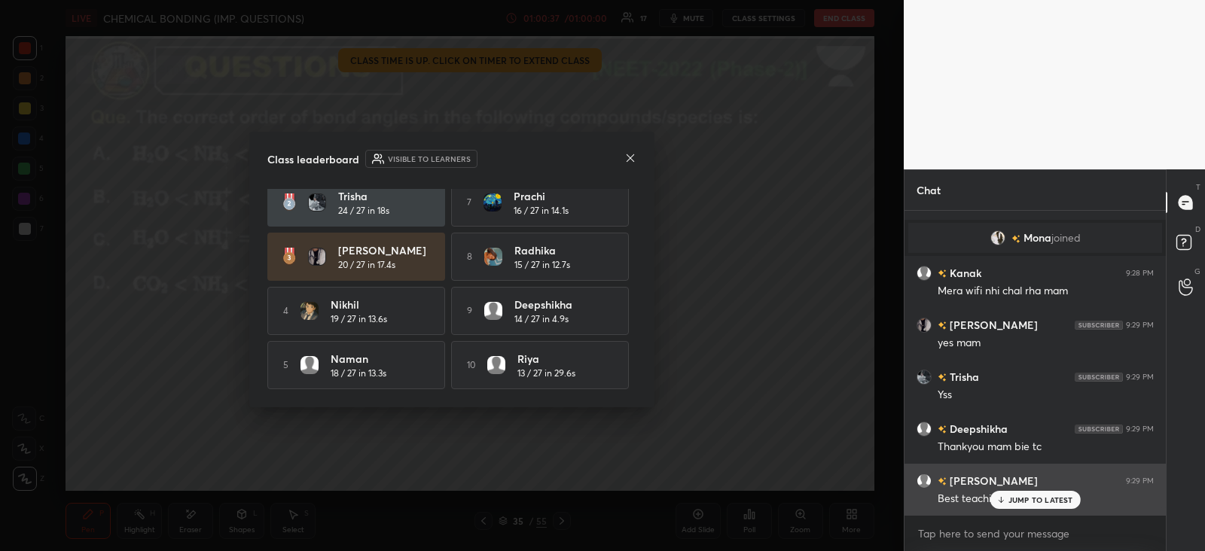
click at [1012, 505] on p "JUMP TO LATEST" at bounding box center [1041, 500] width 65 height 9
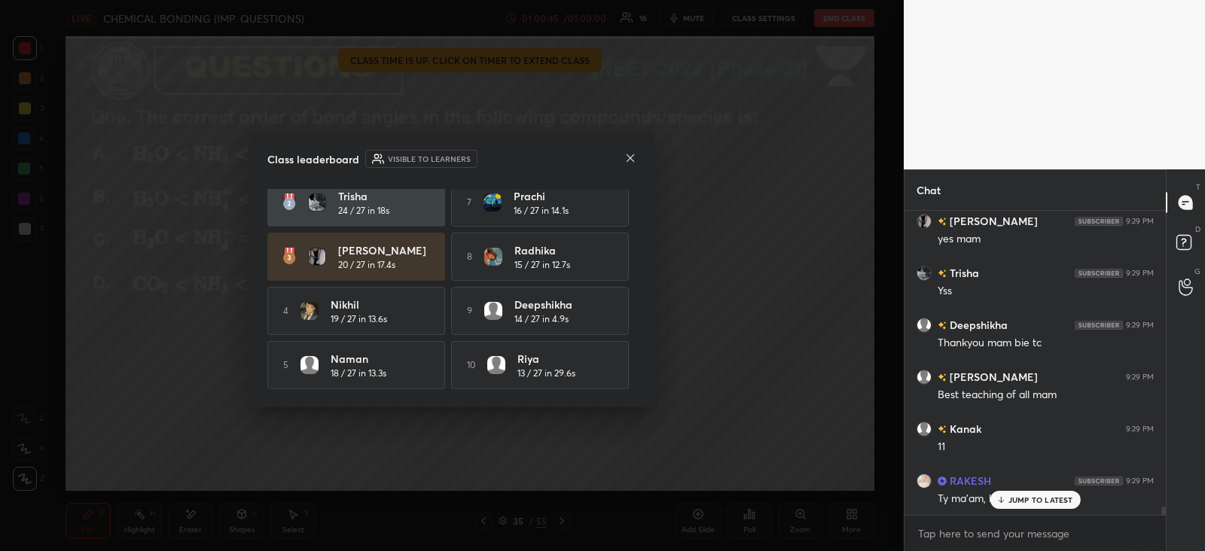
scroll to position [0, 0]
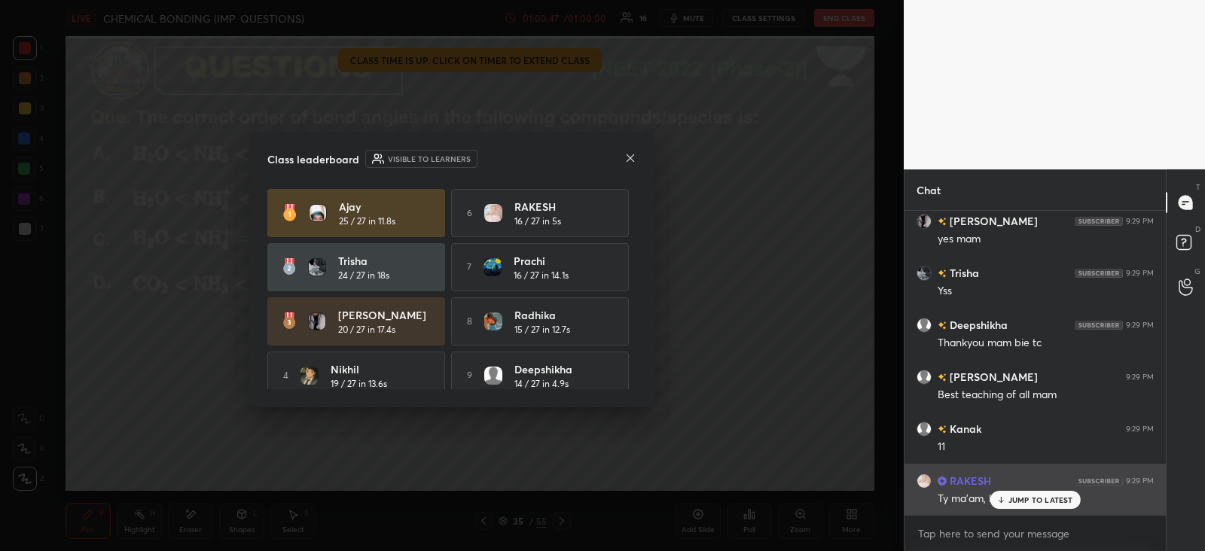
click at [1009, 493] on div "JUMP TO LATEST" at bounding box center [1035, 500] width 90 height 18
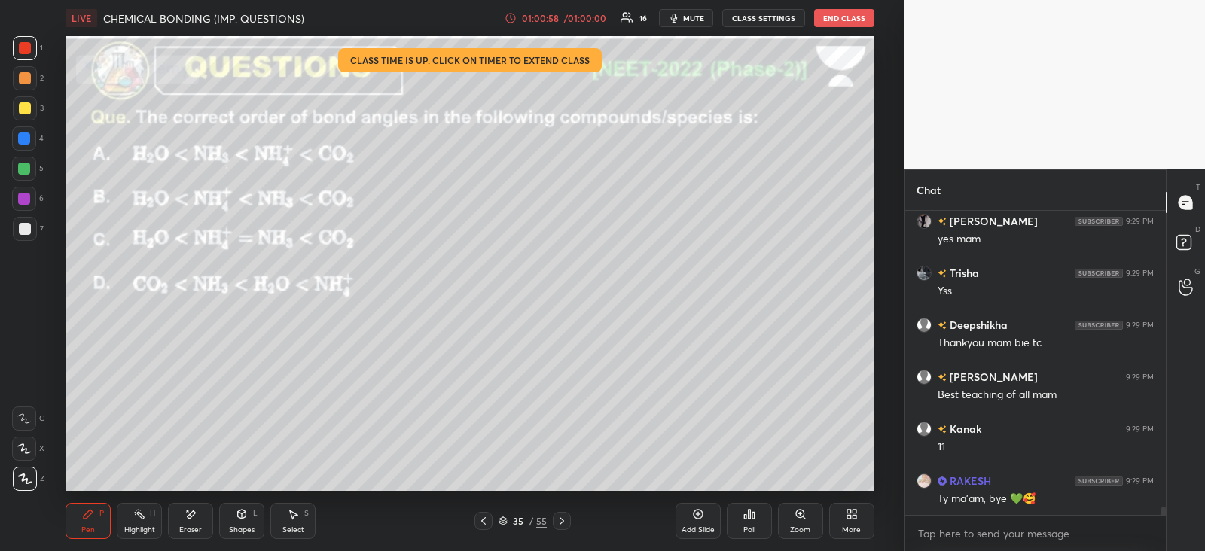
scroll to position [11268, 0]
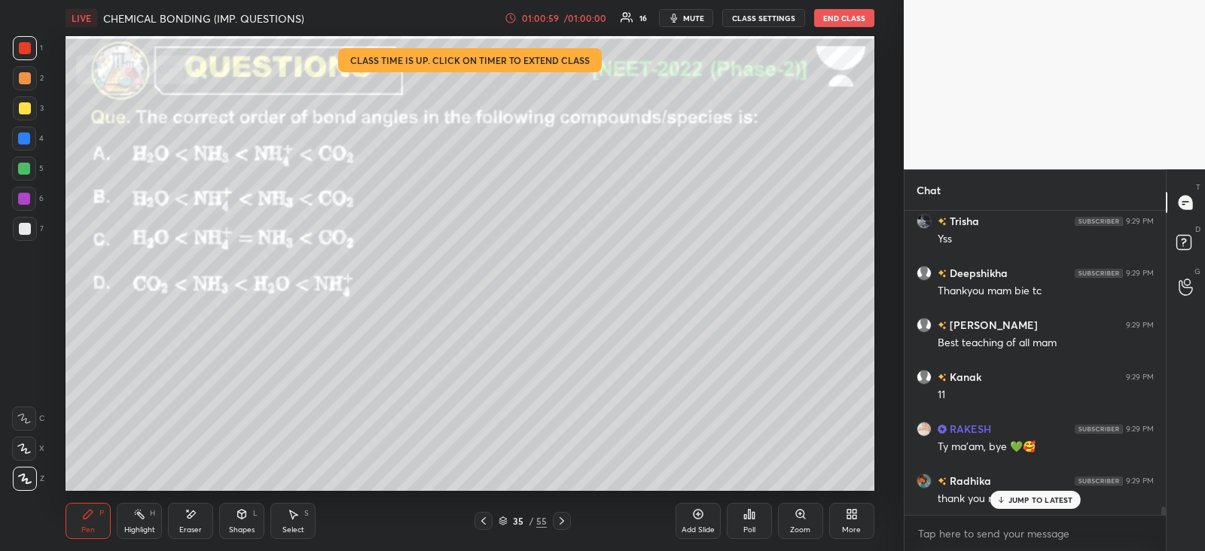
click at [1028, 496] on p "JUMP TO LATEST" at bounding box center [1041, 500] width 65 height 9
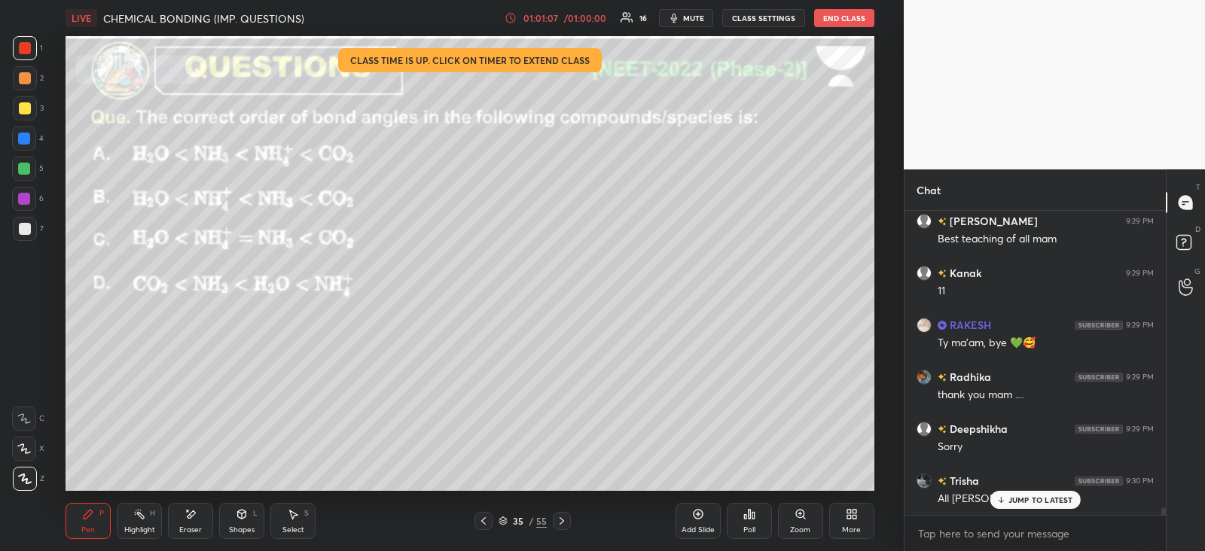
scroll to position [11424, 0]
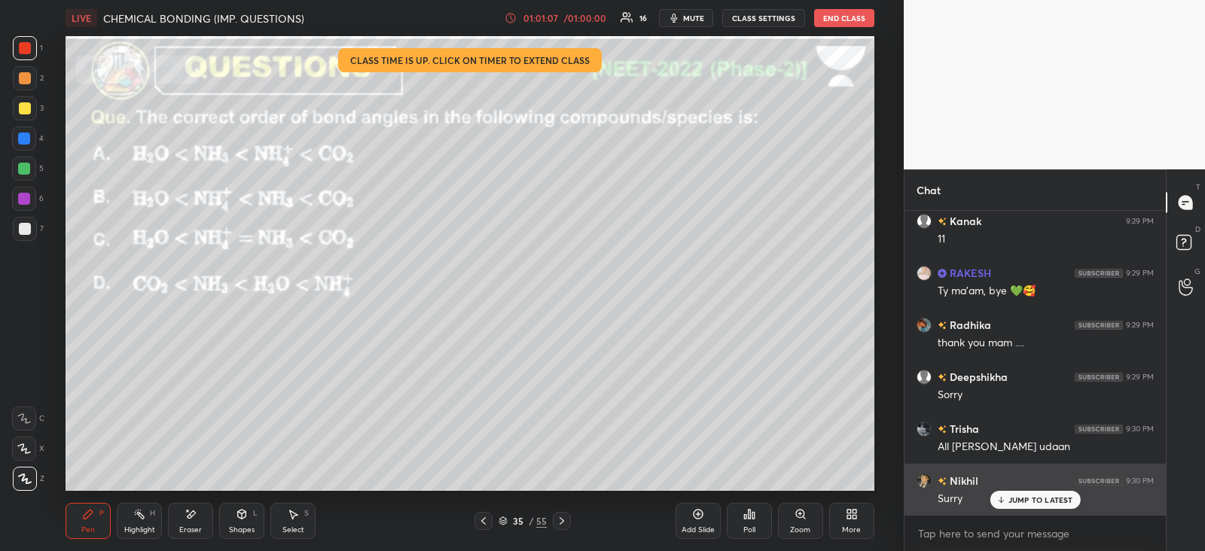
click at [1016, 490] on div "Surry" at bounding box center [1046, 498] width 216 height 18
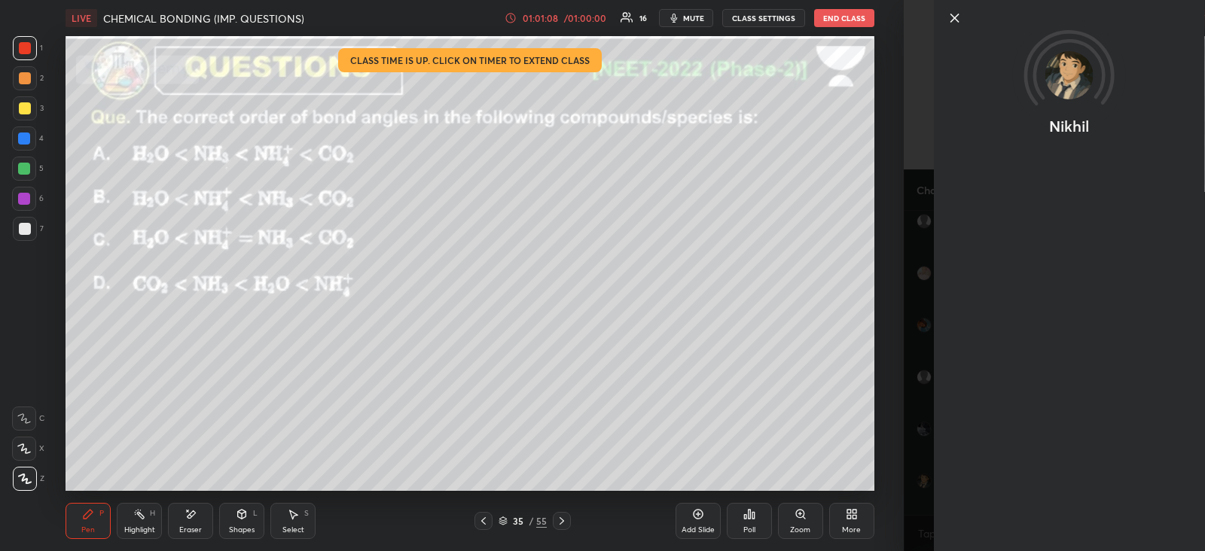
click at [911, 478] on div "Nikhil" at bounding box center [1054, 275] width 301 height 551
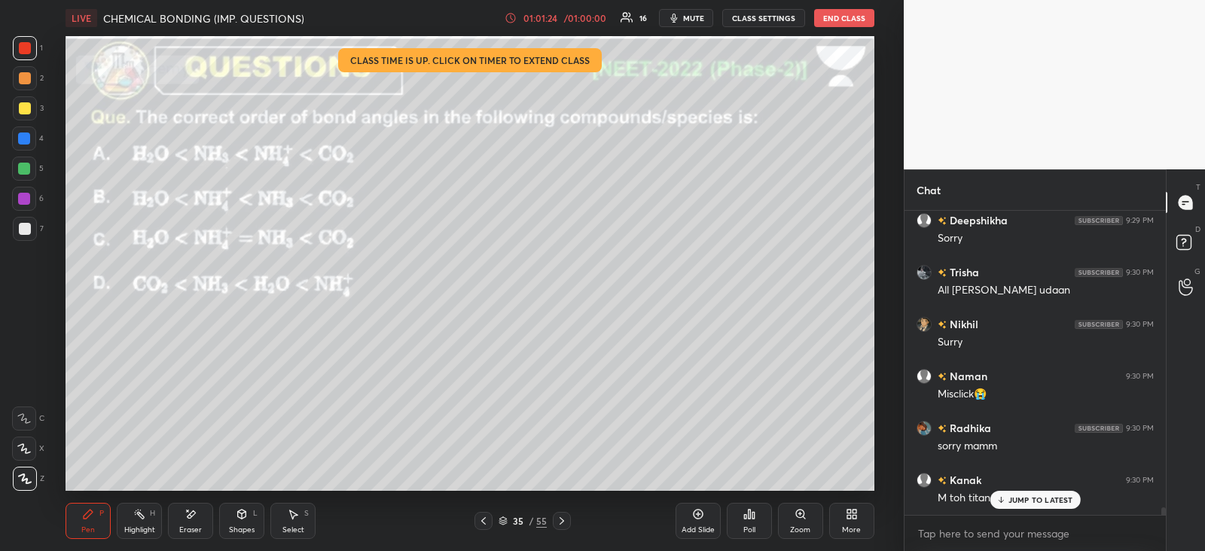
scroll to position [11632, 0]
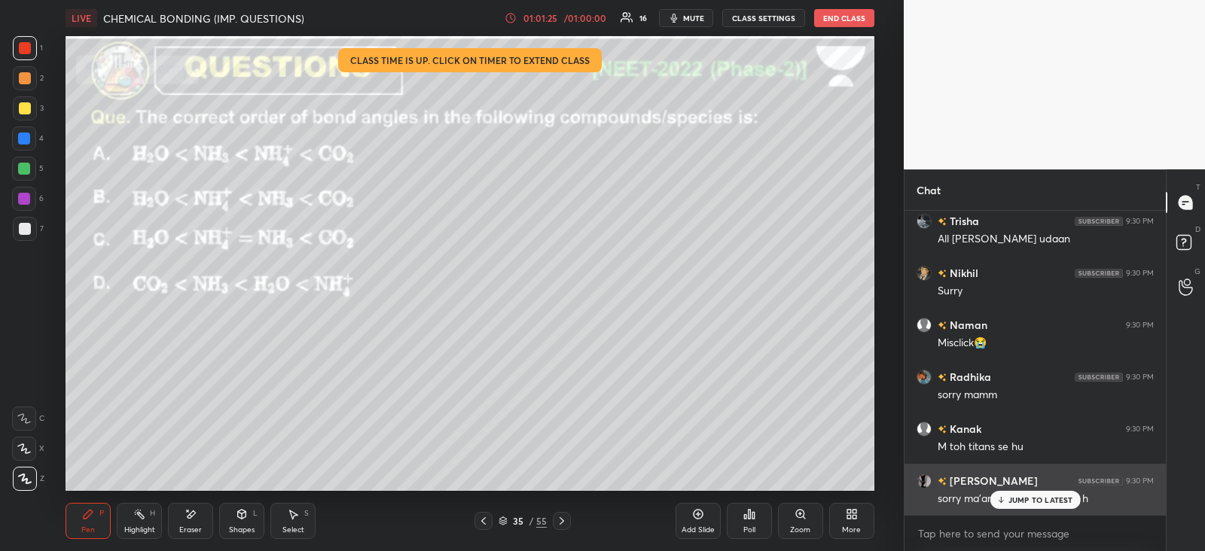
click at [1032, 499] on p "JUMP TO LATEST" at bounding box center [1041, 500] width 65 height 9
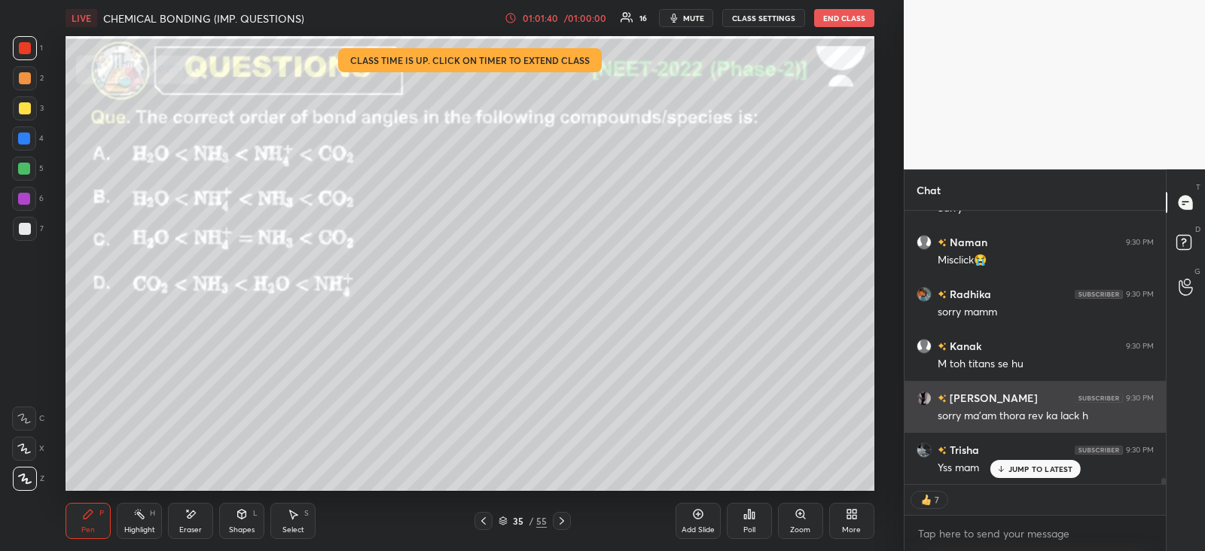
scroll to position [11767, 0]
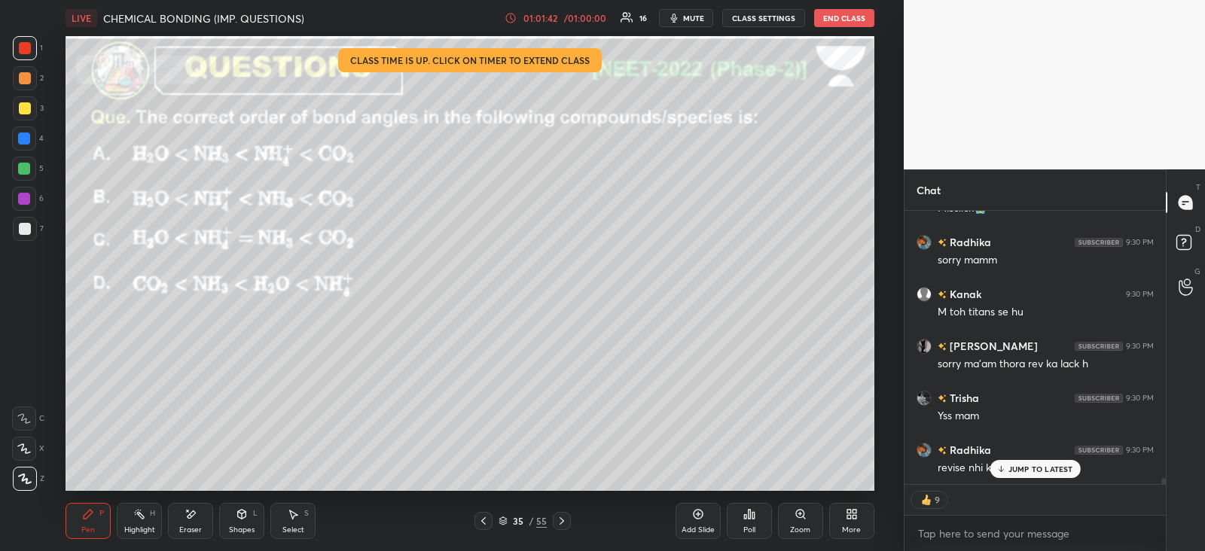
click at [1024, 466] on p "JUMP TO LATEST" at bounding box center [1041, 469] width 65 height 9
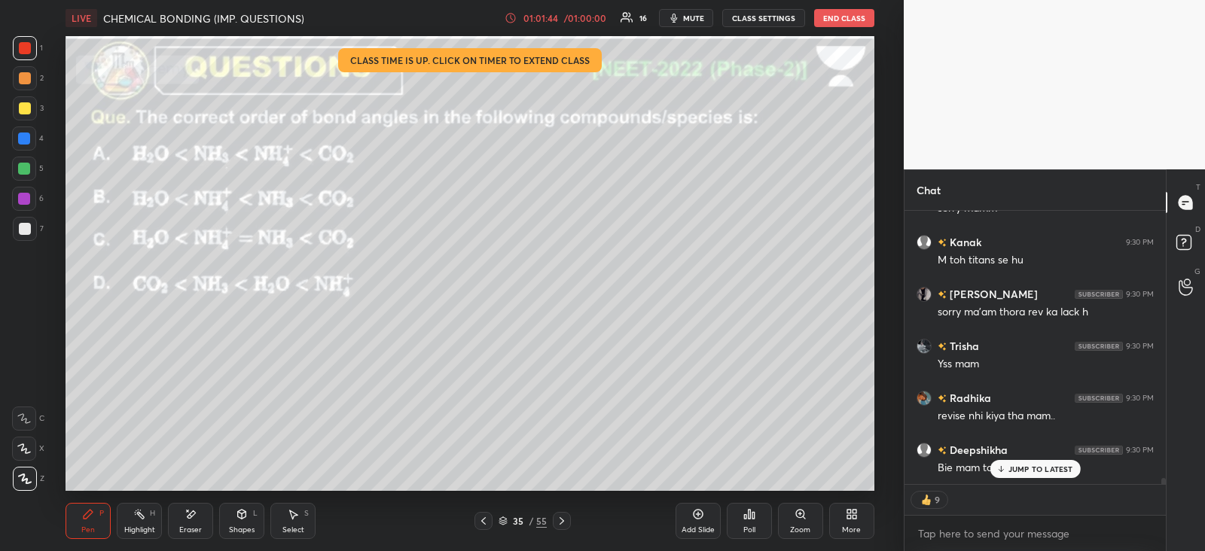
click at [562, 519] on icon at bounding box center [562, 521] width 12 height 12
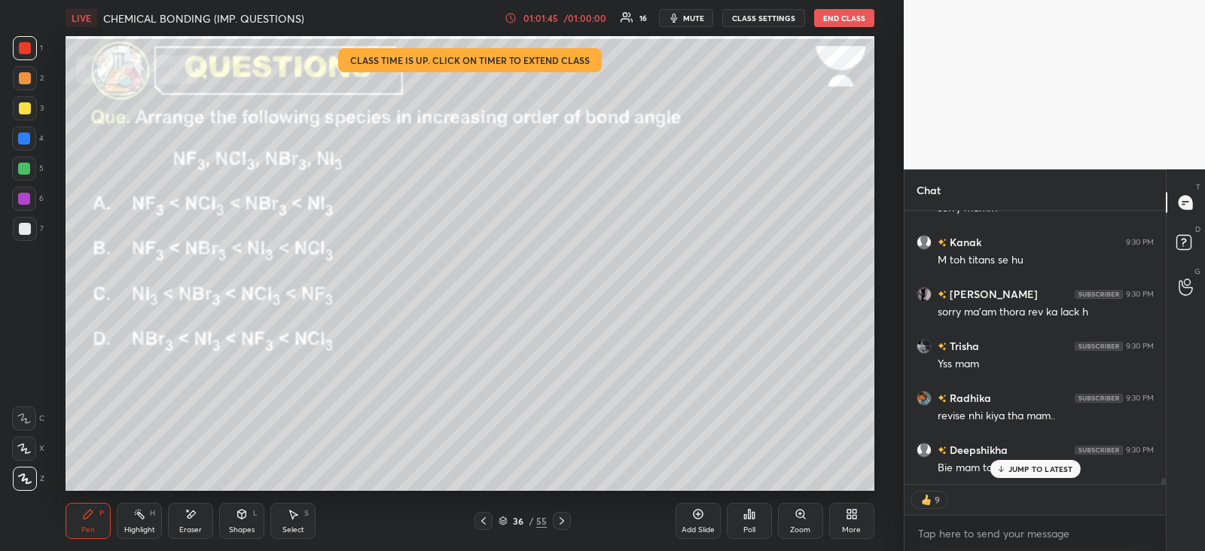
click at [477, 523] on div at bounding box center [484, 521] width 18 height 18
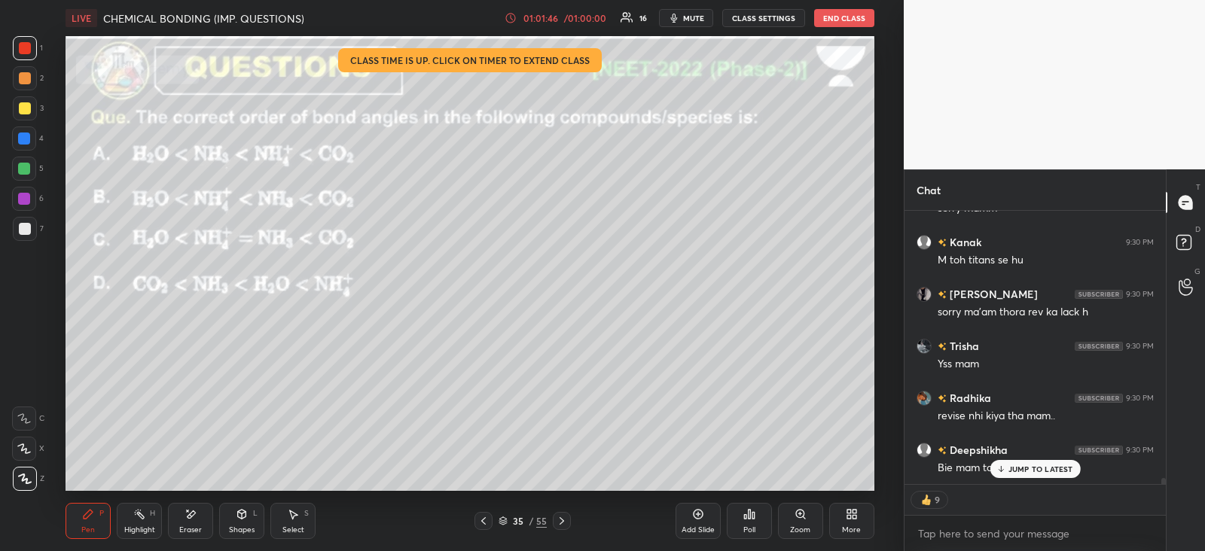
click at [697, 517] on icon at bounding box center [698, 514] width 12 height 12
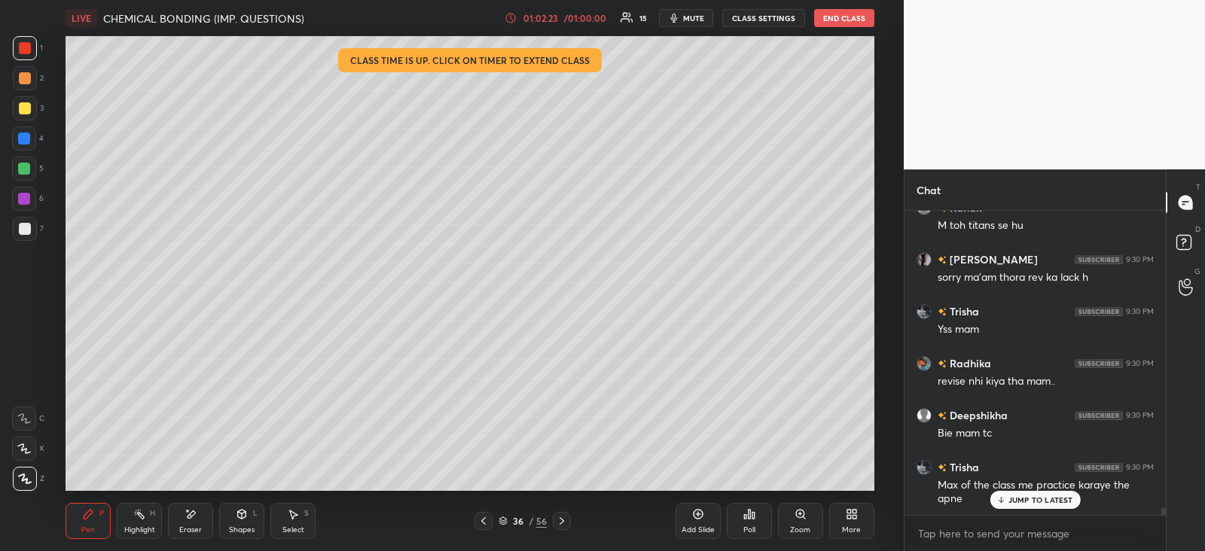
scroll to position [11906, 0]
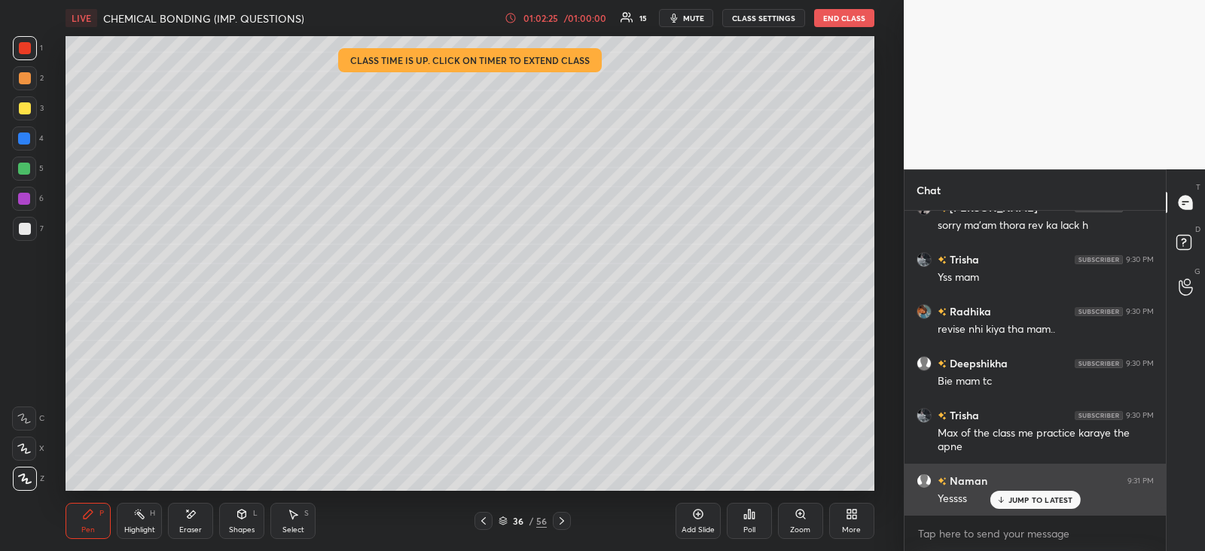
click at [1048, 499] on p "JUMP TO LATEST" at bounding box center [1041, 500] width 65 height 9
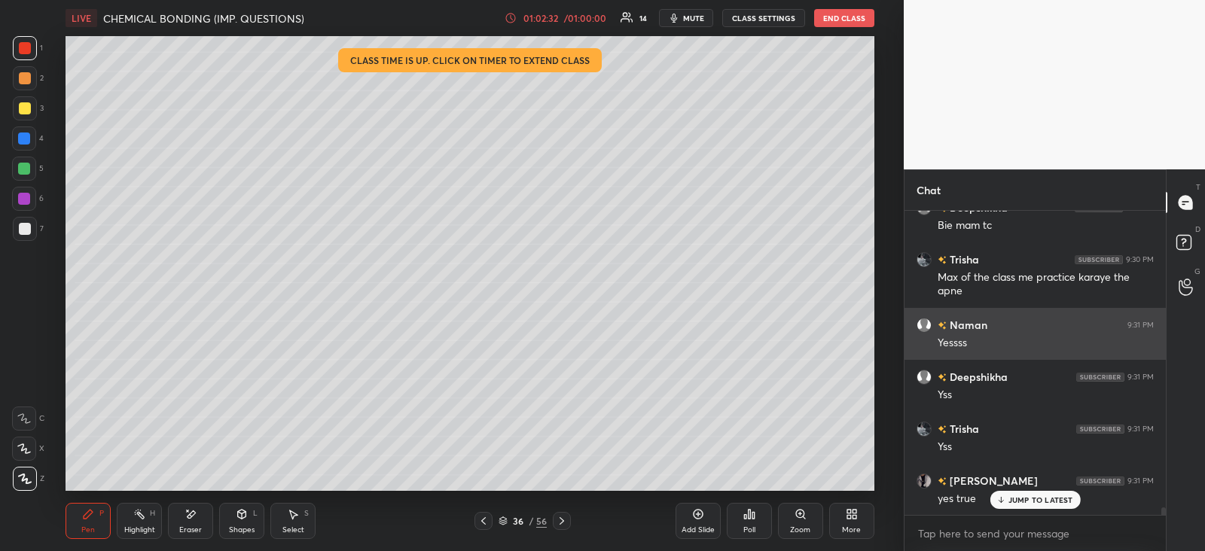
scroll to position [269, 256]
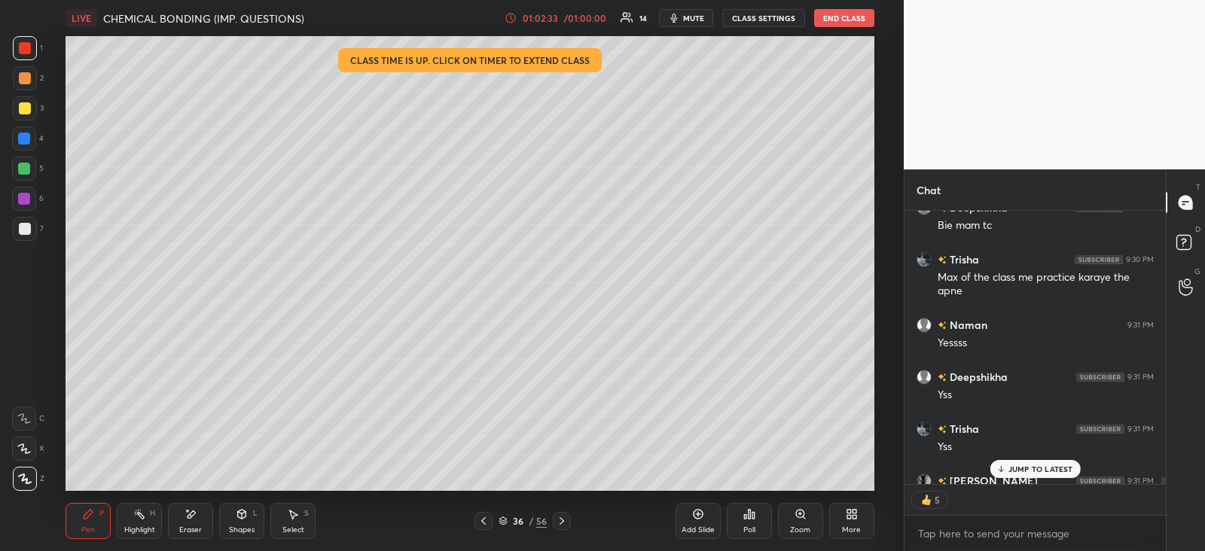
click at [1023, 469] on p "JUMP TO LATEST" at bounding box center [1041, 469] width 65 height 9
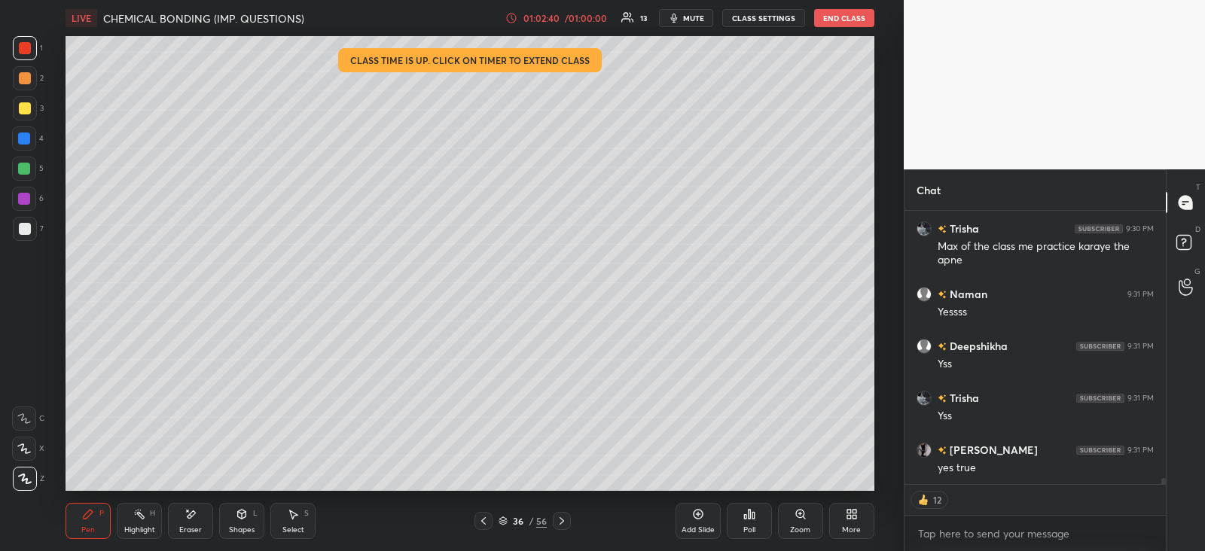
scroll to position [12144, 0]
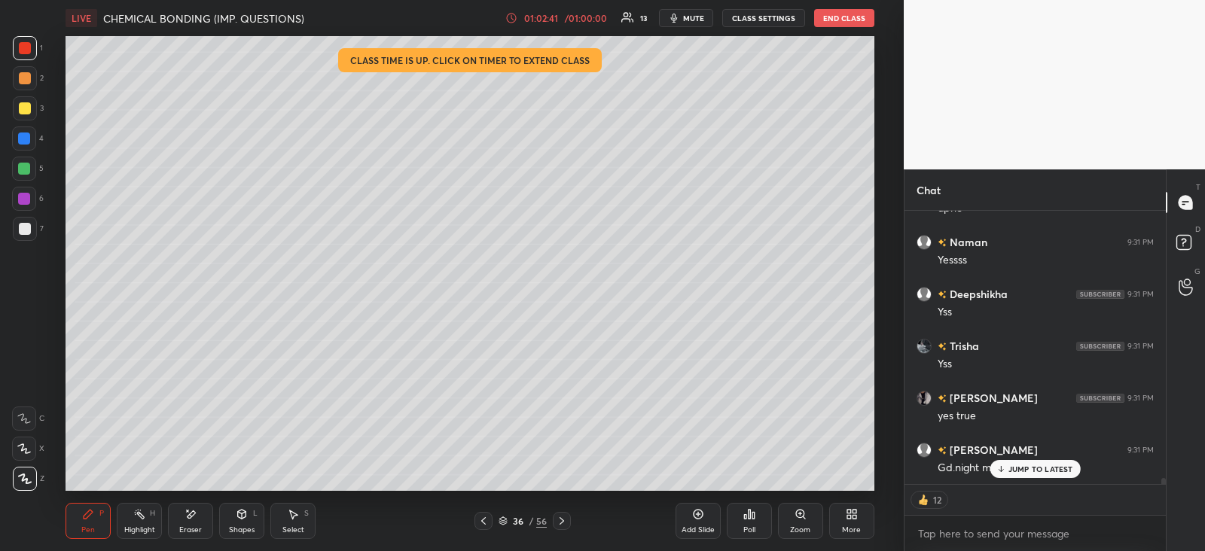
click at [1012, 465] on p "JUMP TO LATEST" at bounding box center [1041, 469] width 65 height 9
click at [825, 19] on button "End Class" at bounding box center [844, 18] width 60 height 18
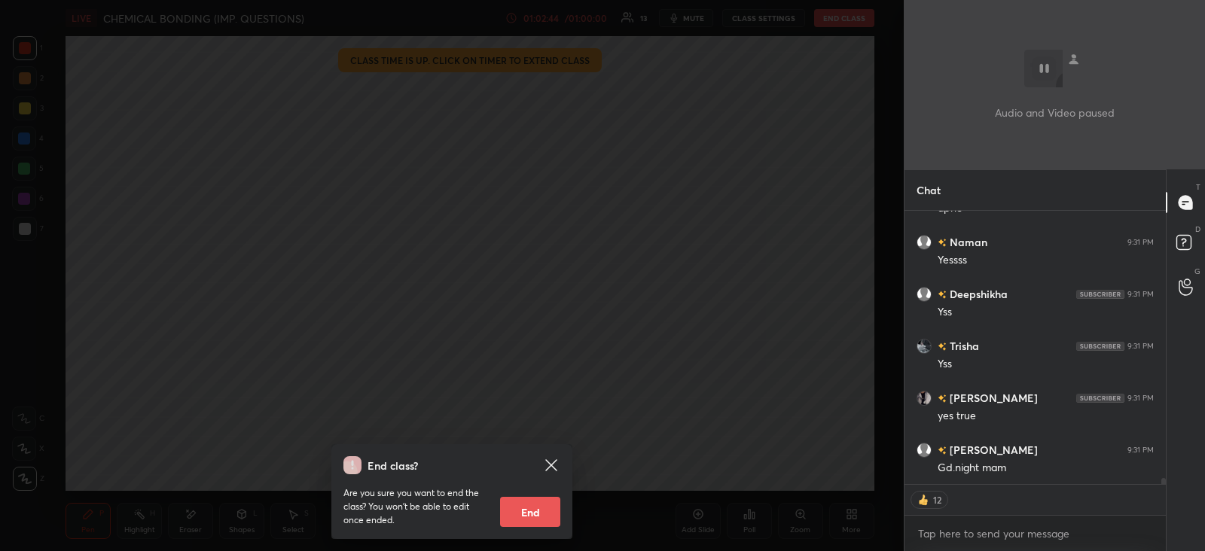
scroll to position [12196, 0]
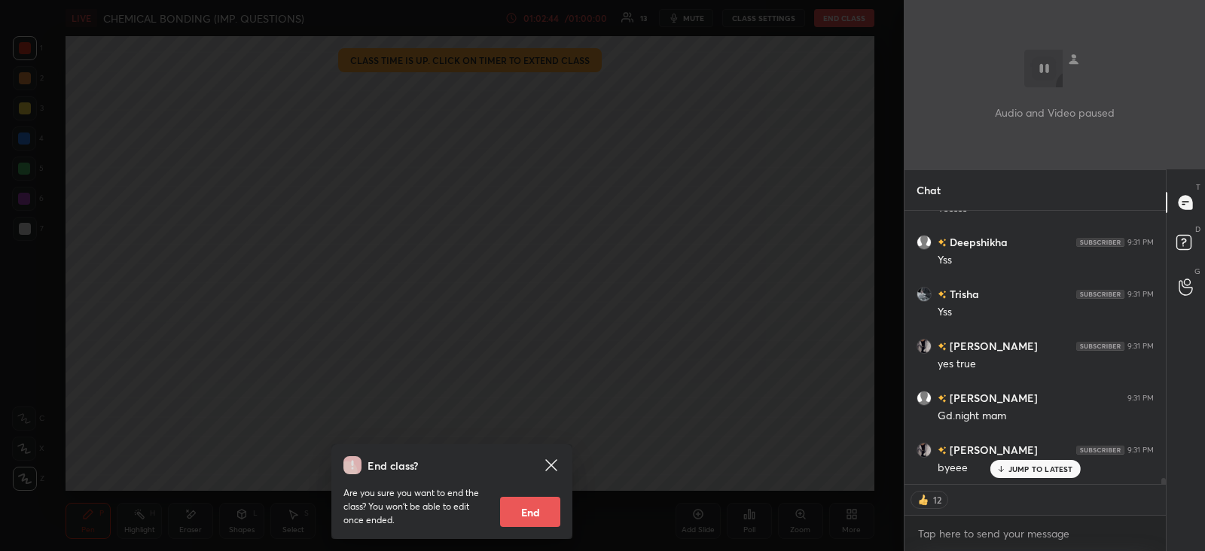
click at [524, 507] on button "End" at bounding box center [530, 512] width 60 height 30
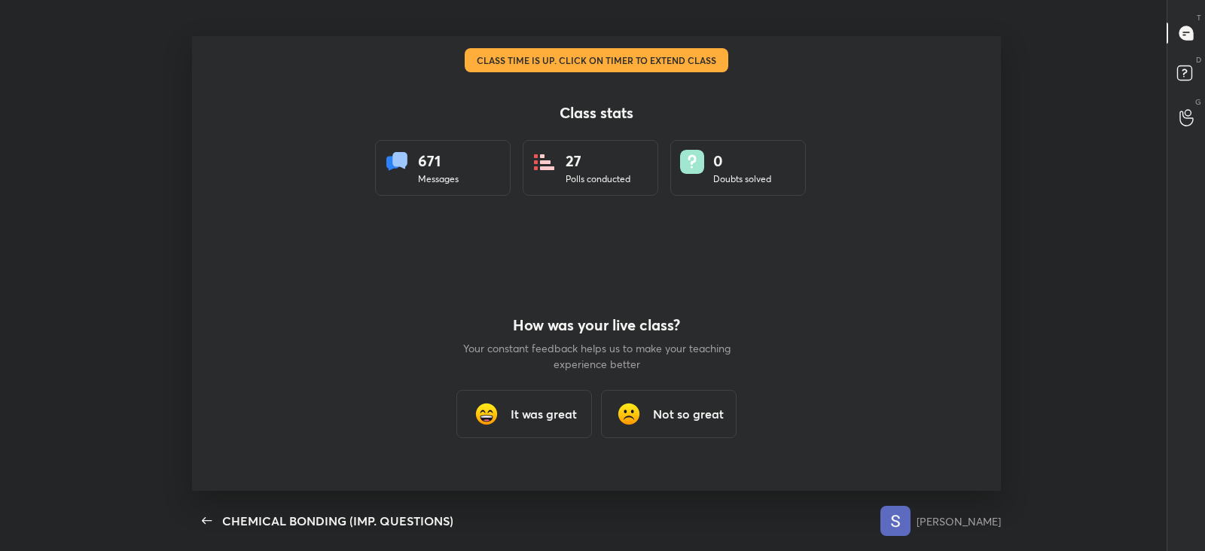
scroll to position [74873, 74134]
type textarea "x"
